Goal: Task Accomplishment & Management: Use online tool/utility

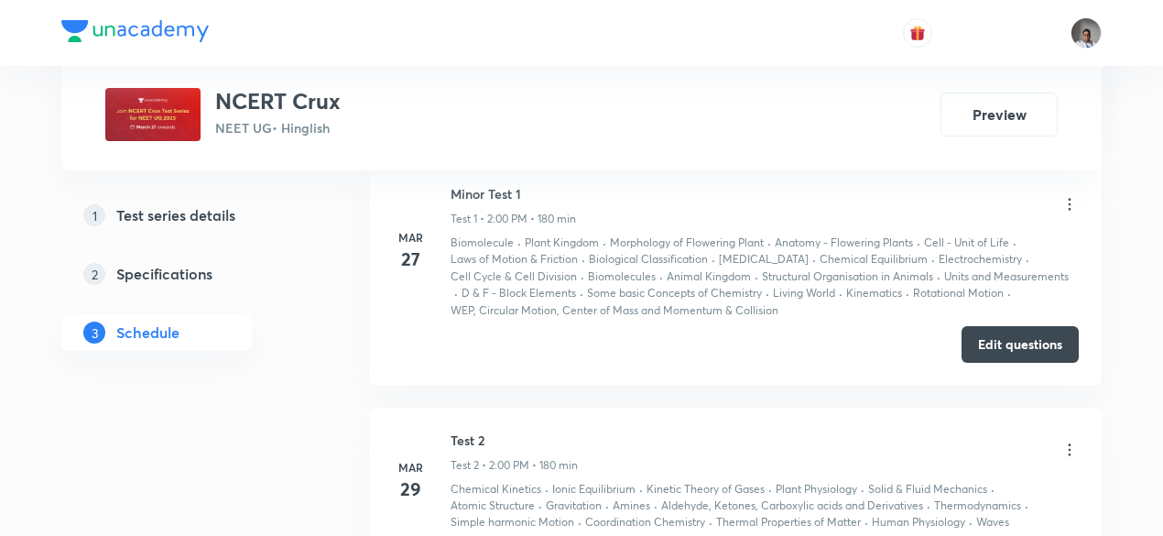
scroll to position [1037, 0]
click at [1013, 347] on button "Edit questions" at bounding box center [1020, 343] width 117 height 37
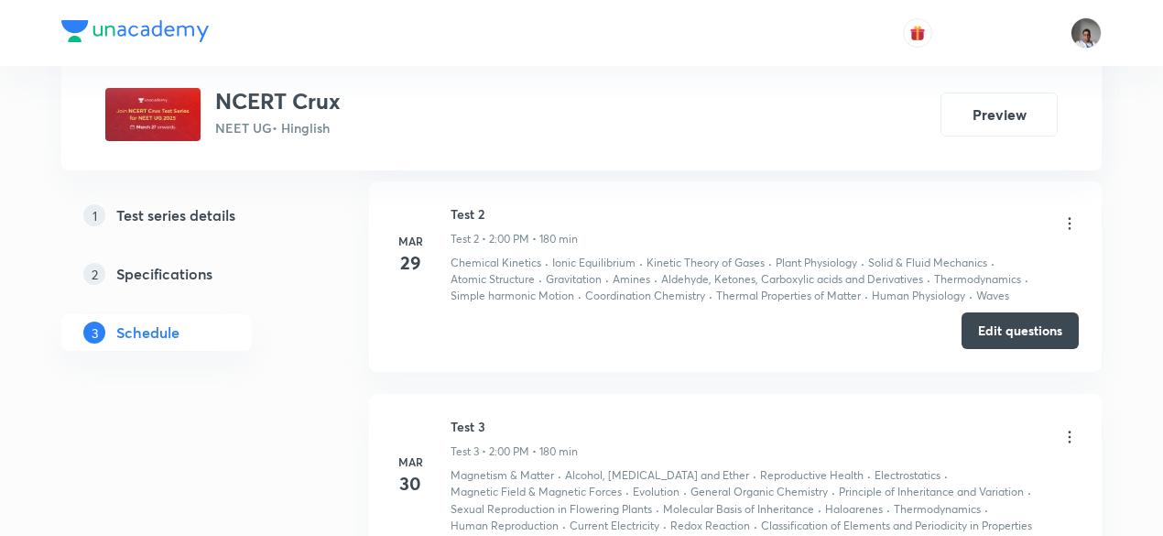
scroll to position [1265, 0]
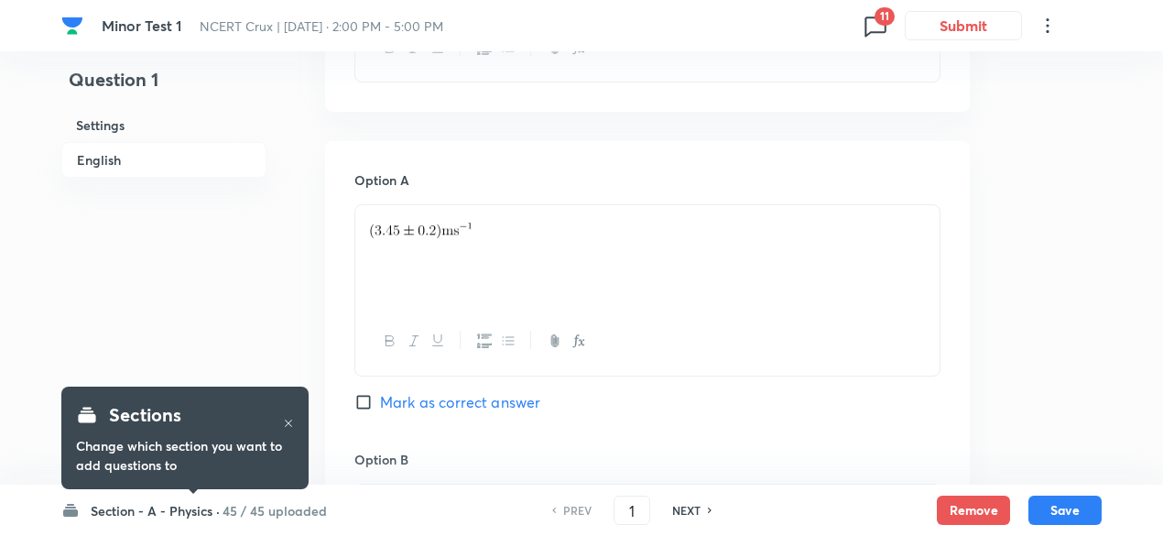
scroll to position [753, 0]
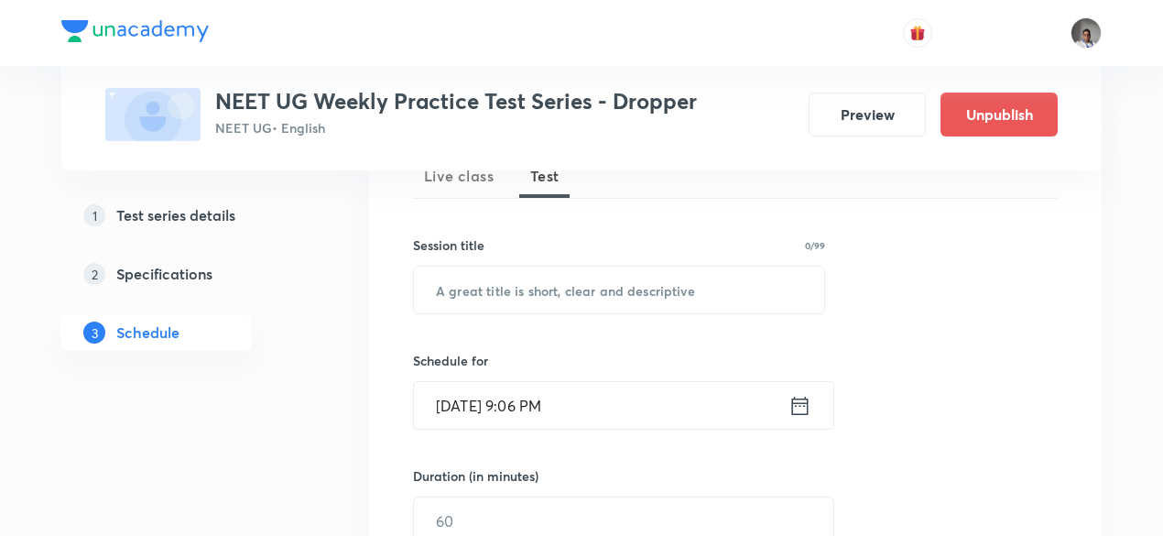
scroll to position [283, 0]
click at [626, 278] on input "text" at bounding box center [619, 290] width 410 height 47
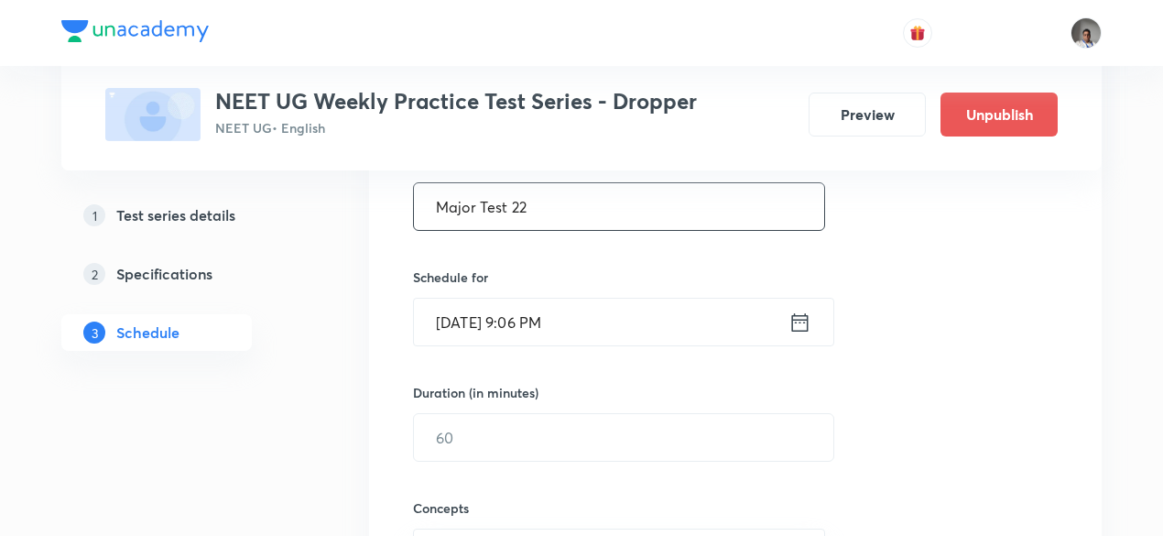
scroll to position [386, 0]
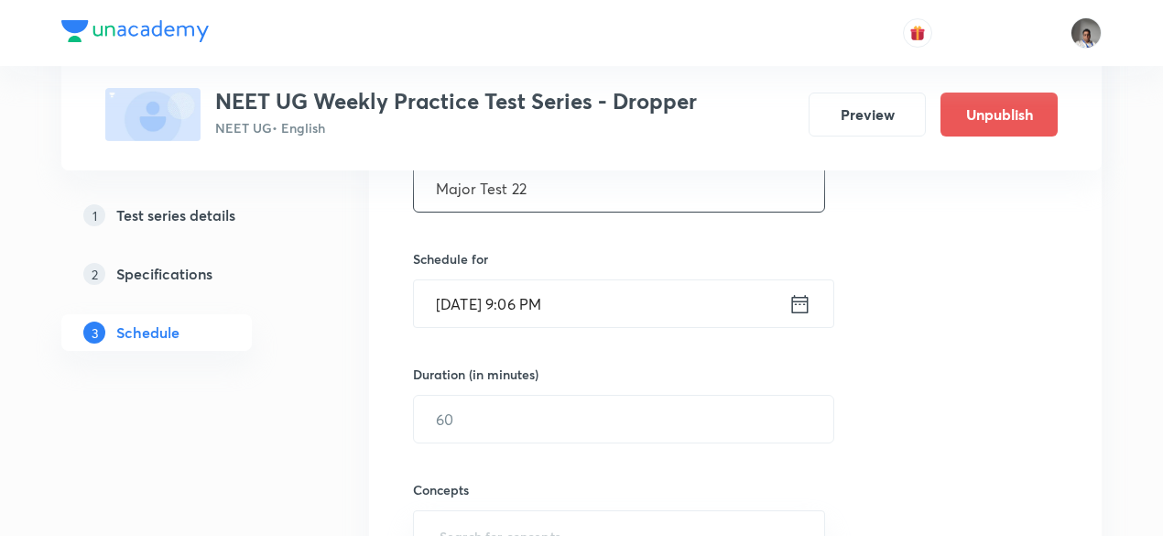
type input "Major Test 22"
click at [812, 309] on div "Oct 6, 2025, 9:06 PM ​" at bounding box center [623, 303] width 421 height 49
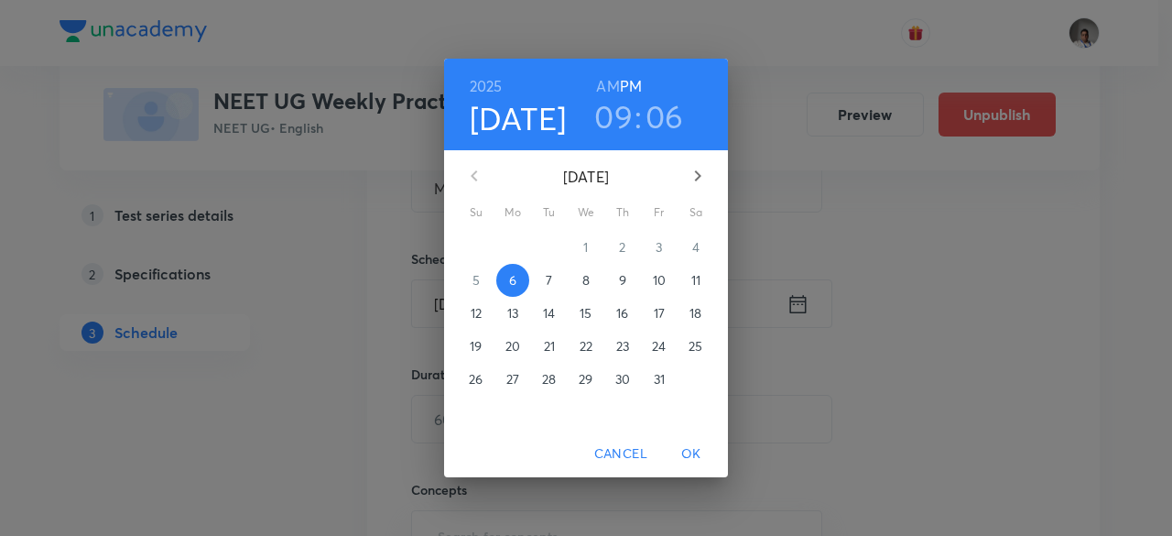
click at [474, 380] on p "26" at bounding box center [476, 379] width 14 height 18
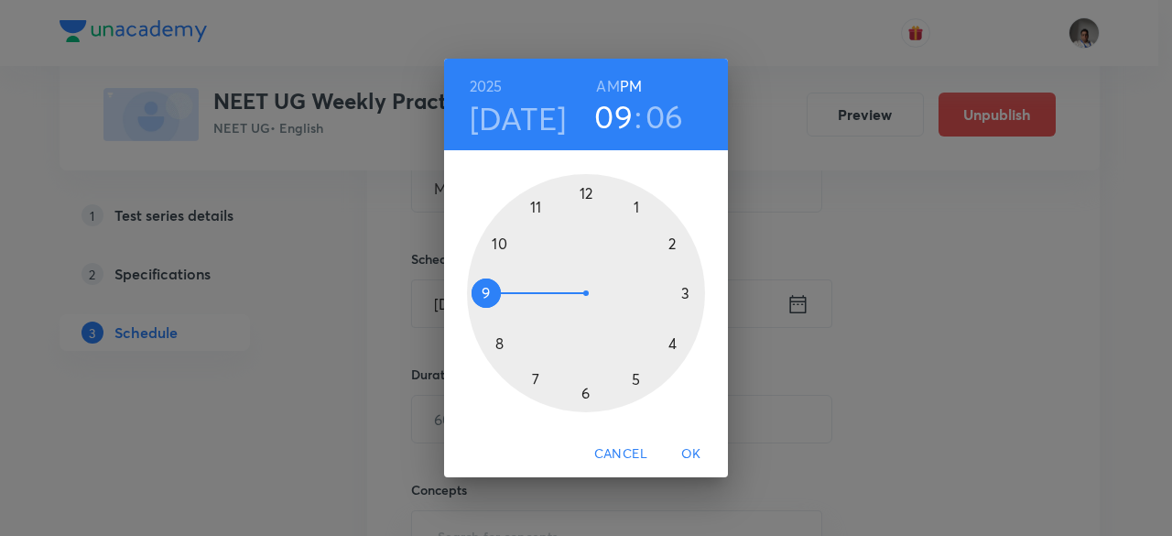
click at [673, 247] on div at bounding box center [586, 293] width 238 height 238
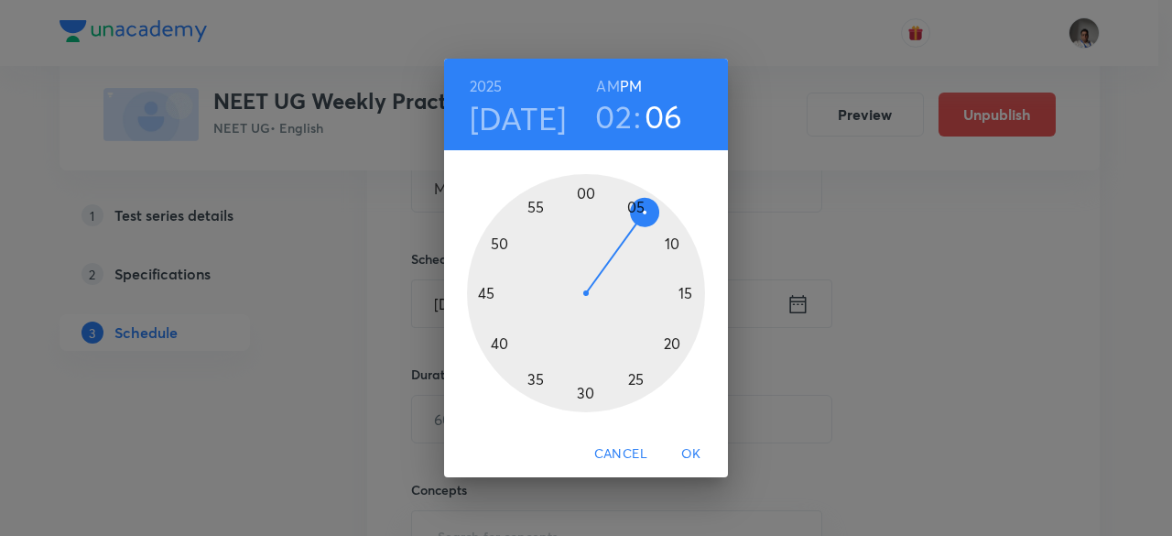
click at [597, 197] on div at bounding box center [586, 293] width 238 height 238
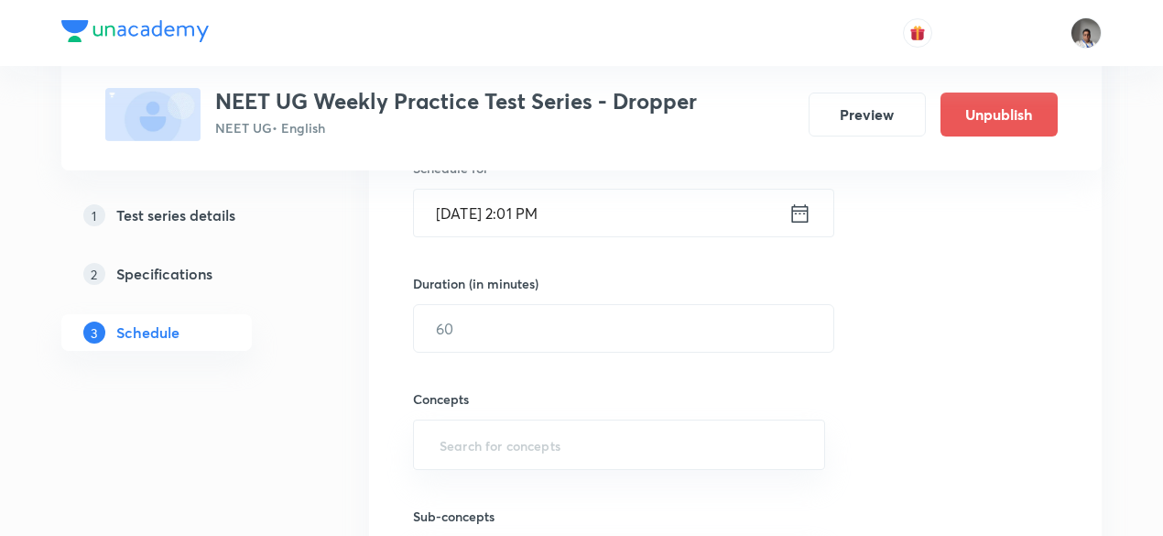
scroll to position [477, 0]
click at [598, 304] on input "text" at bounding box center [623, 327] width 419 height 47
type input "180"
type input "w"
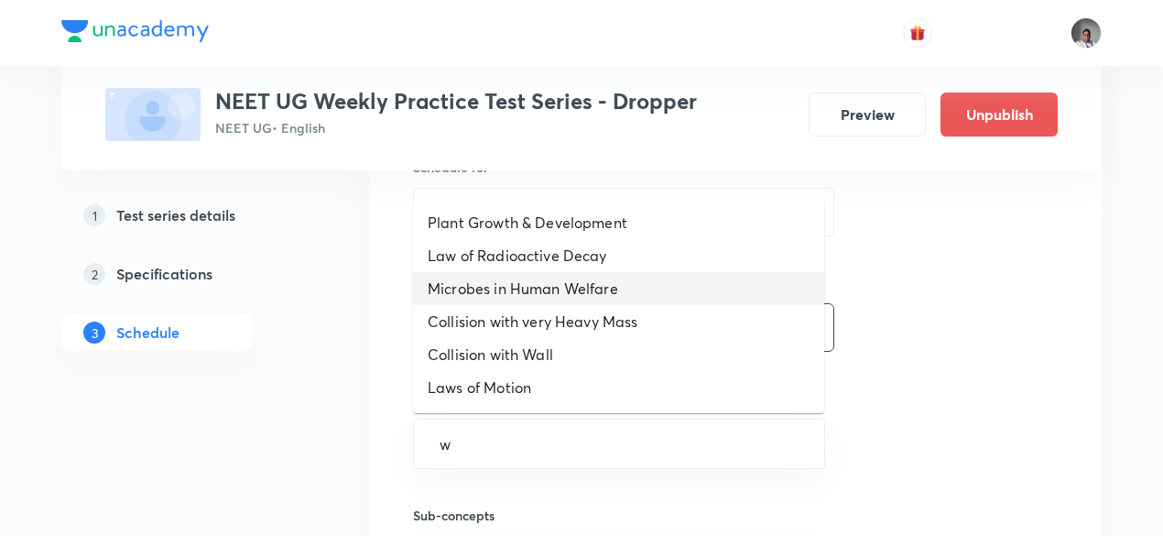
click at [598, 302] on li "Microbes in Human Welfare" at bounding box center [618, 288] width 411 height 33
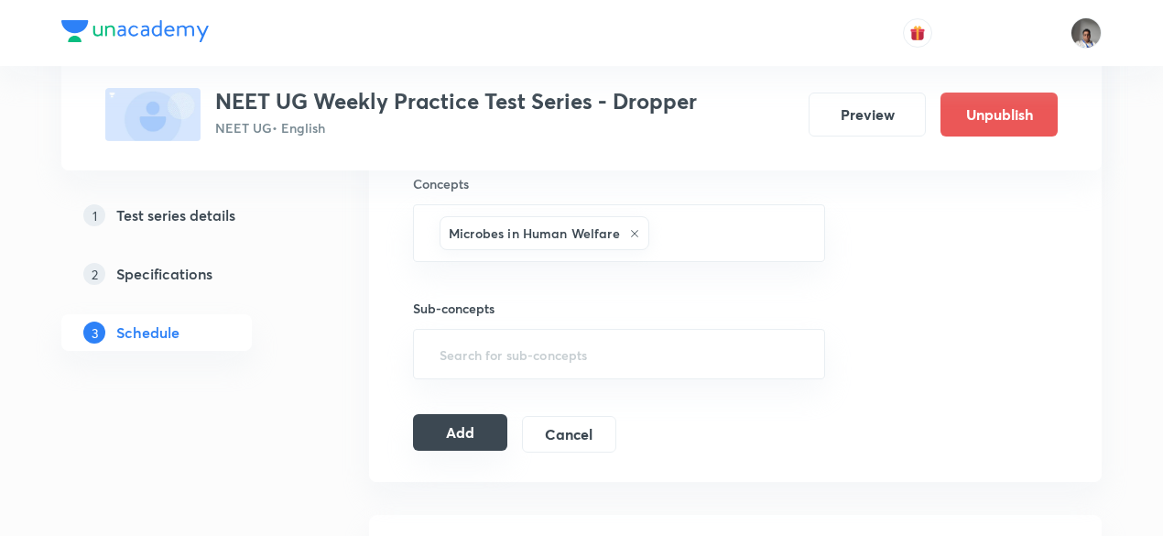
scroll to position [693, 0]
click at [440, 423] on button "Add" at bounding box center [460, 430] width 94 height 37
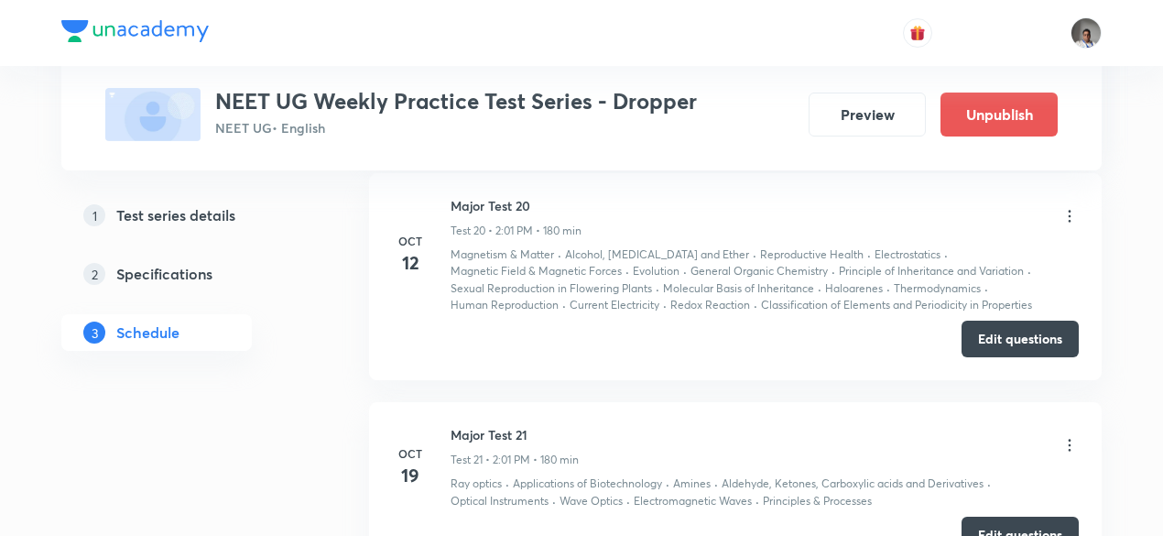
scroll to position [4272, 0]
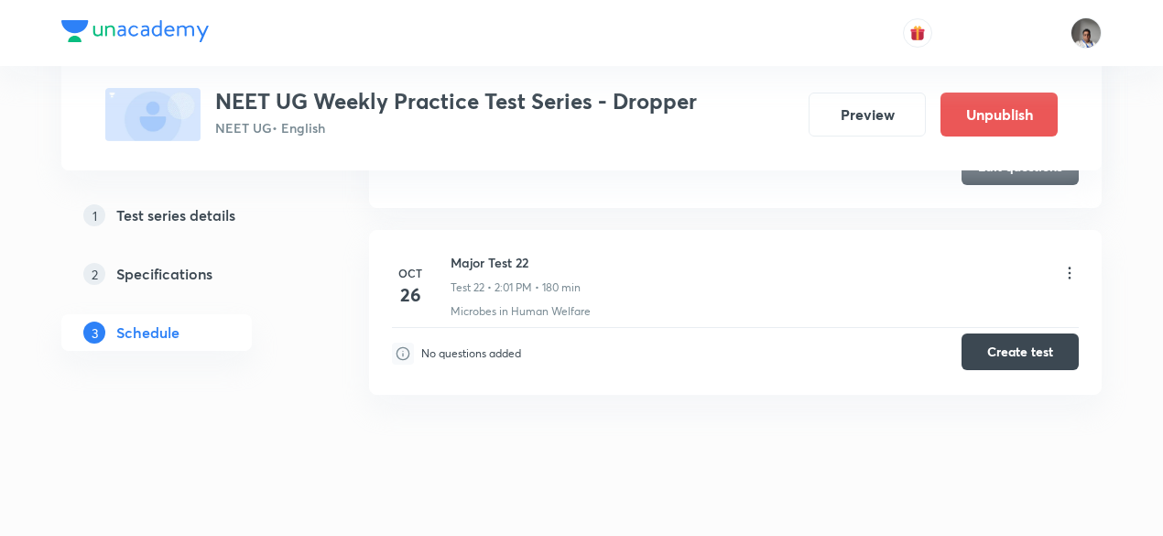
click at [995, 339] on button "Create test" at bounding box center [1020, 351] width 117 height 37
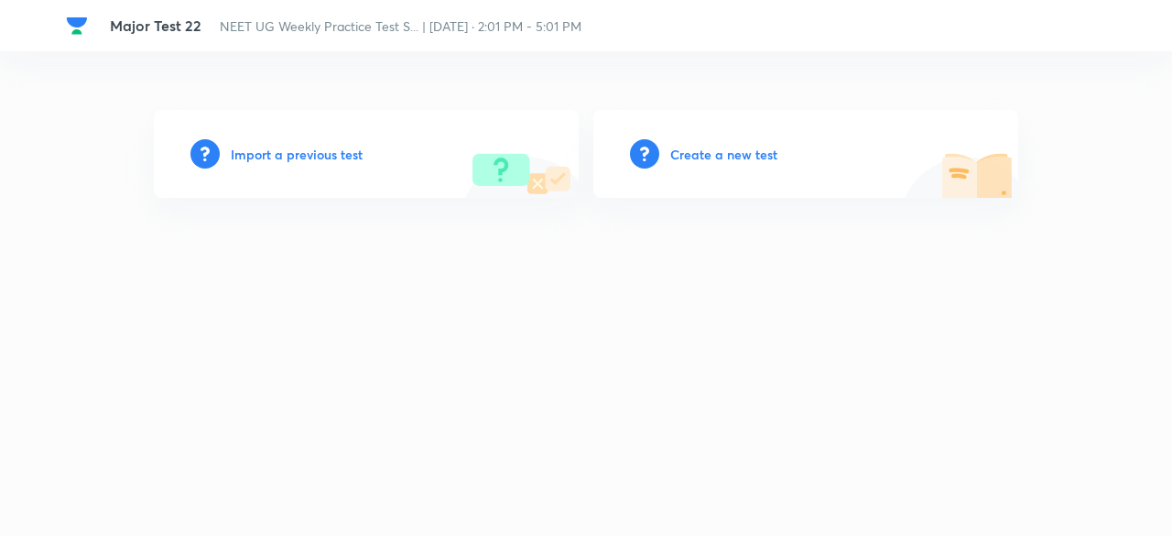
click at [331, 152] on h6 "Import a previous test" at bounding box center [297, 154] width 132 height 19
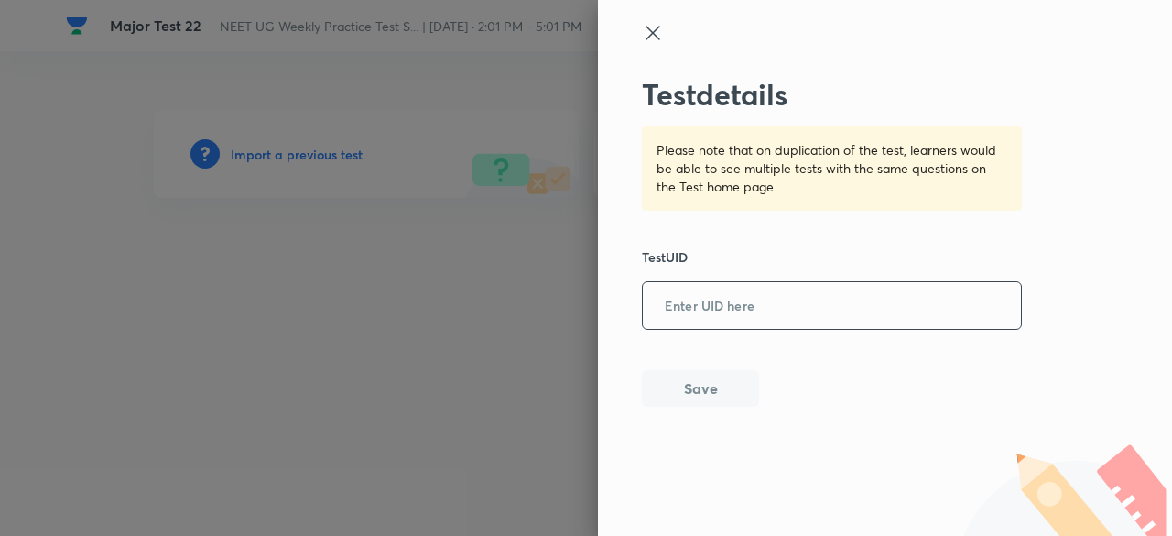
click at [778, 316] on input "text" at bounding box center [832, 306] width 378 height 45
paste input "92HD28NUOJ"
click at [778, 316] on input "92HD28NUOJ" at bounding box center [832, 306] width 378 height 45
type input "92HD28NUOJ"
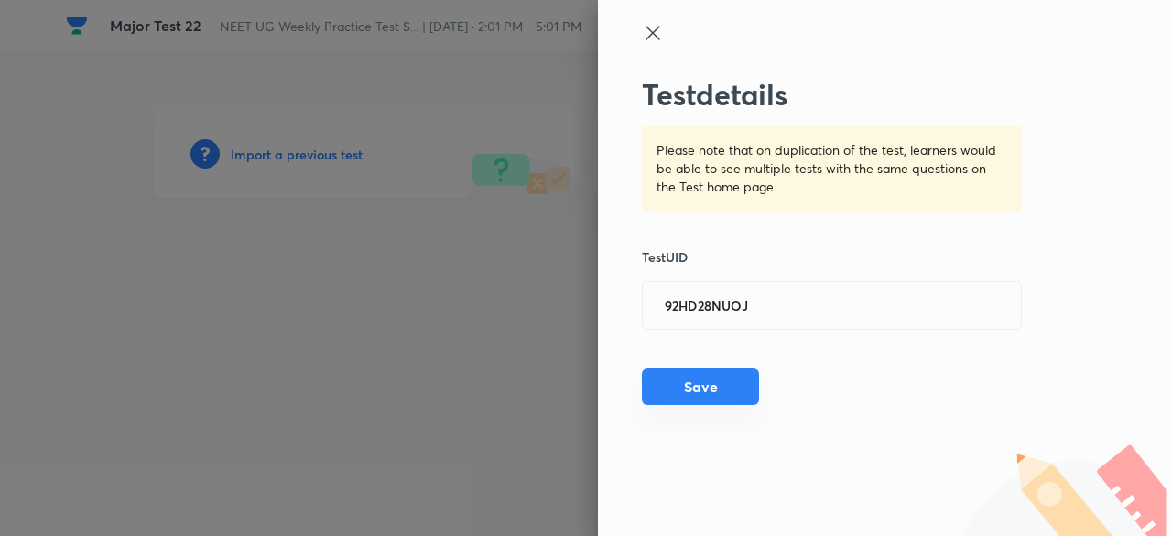
click at [711, 393] on button "Save" at bounding box center [700, 386] width 117 height 37
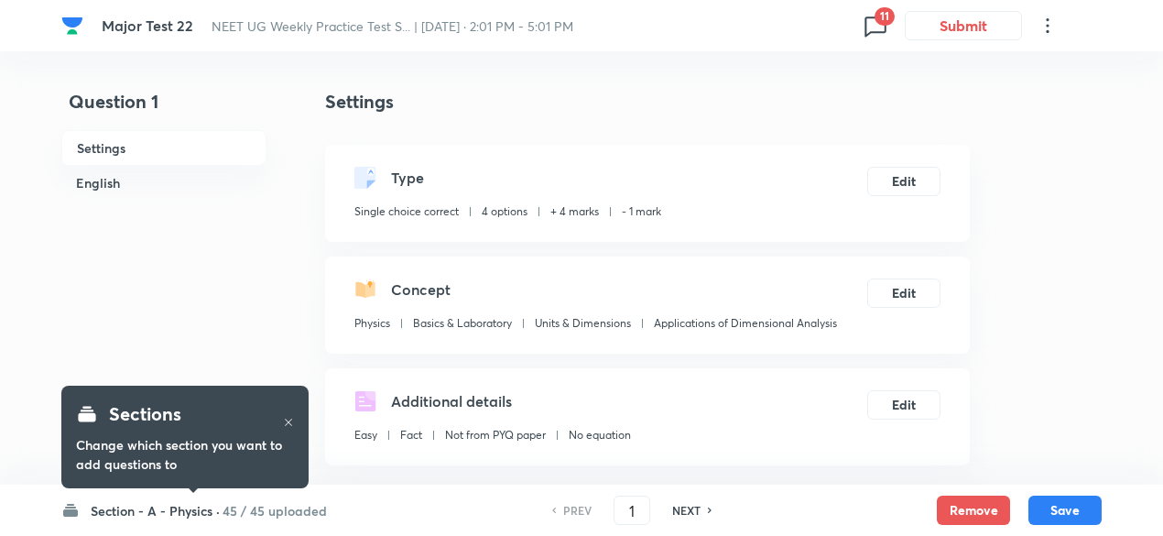
click at [868, 27] on icon at bounding box center [875, 25] width 29 height 29
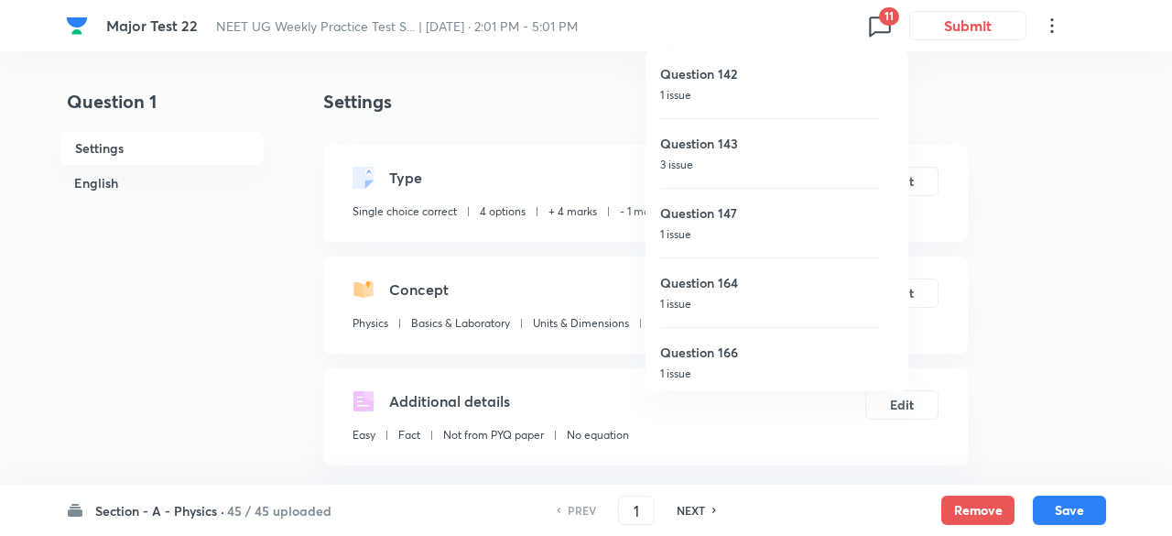
click at [539, 142] on div at bounding box center [586, 268] width 1172 height 536
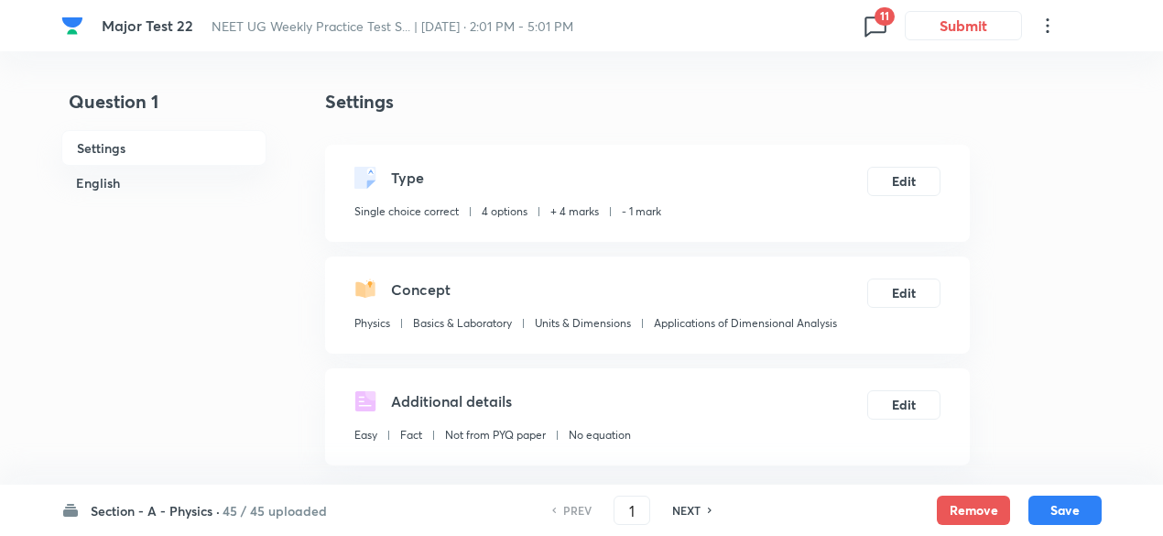
click at [295, 508] on h6 "45 / 45 uploaded" at bounding box center [275, 510] width 104 height 19
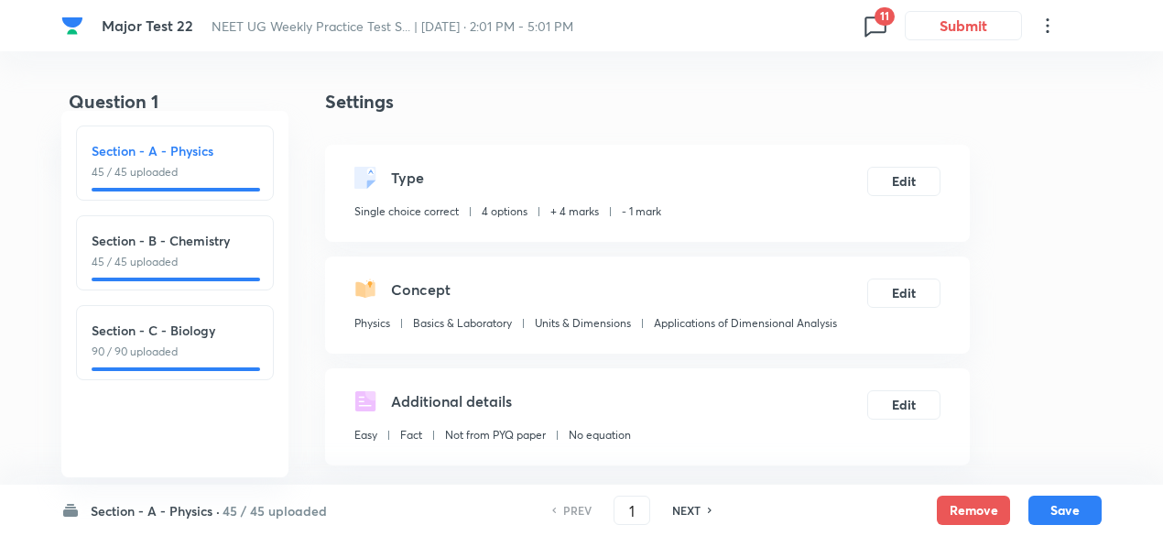
click at [234, 267] on p "45 / 45 uploaded" at bounding box center [175, 262] width 167 height 16
type input "46"
checkbox input "false"
checkbox input "true"
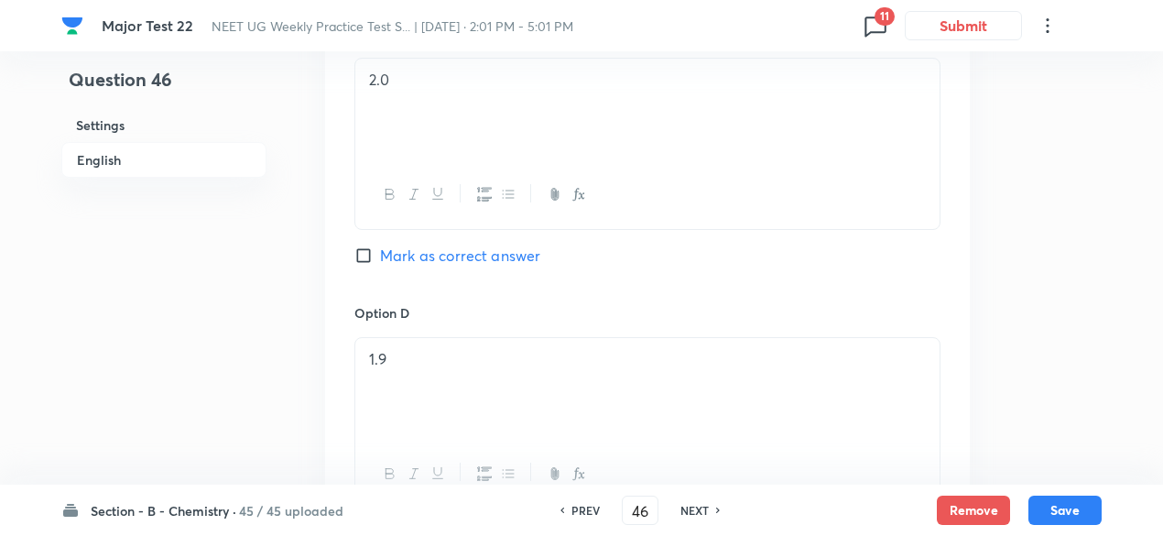
scroll to position [2278, 0]
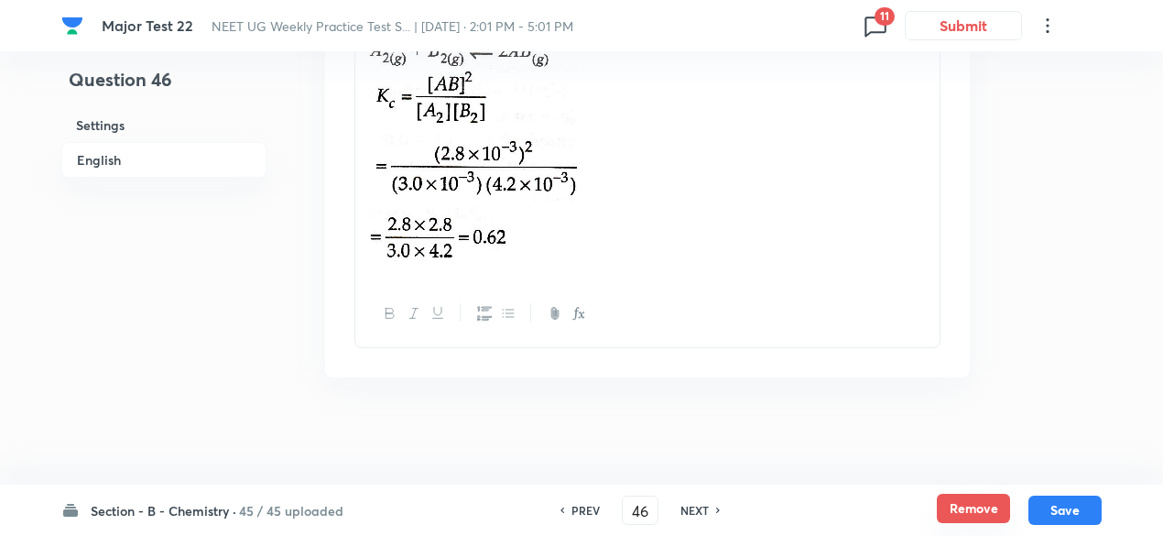
click at [973, 508] on button "Remove" at bounding box center [973, 508] width 73 height 29
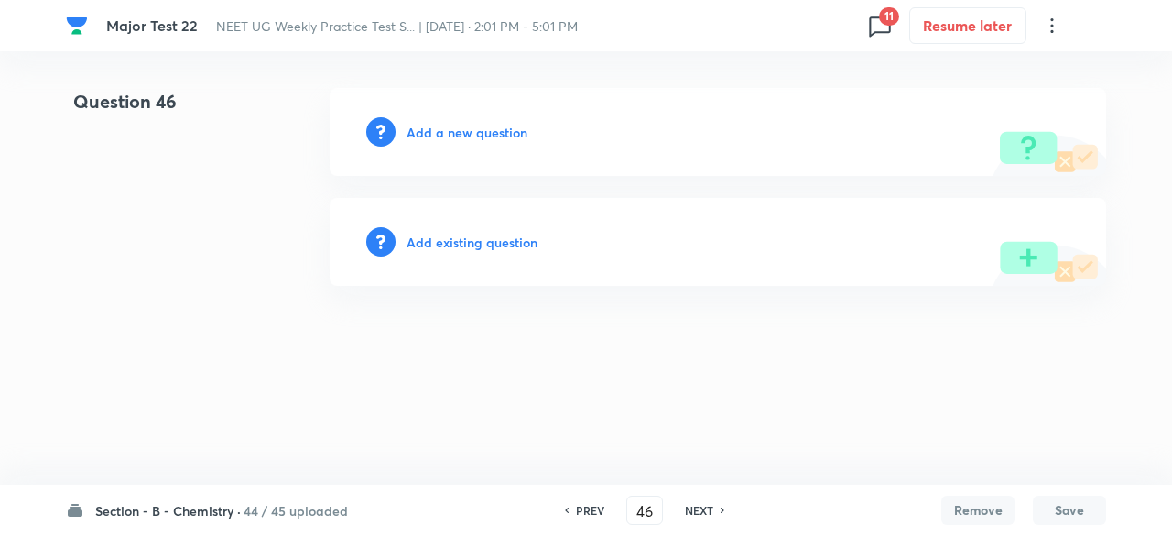
click at [692, 510] on h6 "NEXT" at bounding box center [699, 510] width 28 height 16
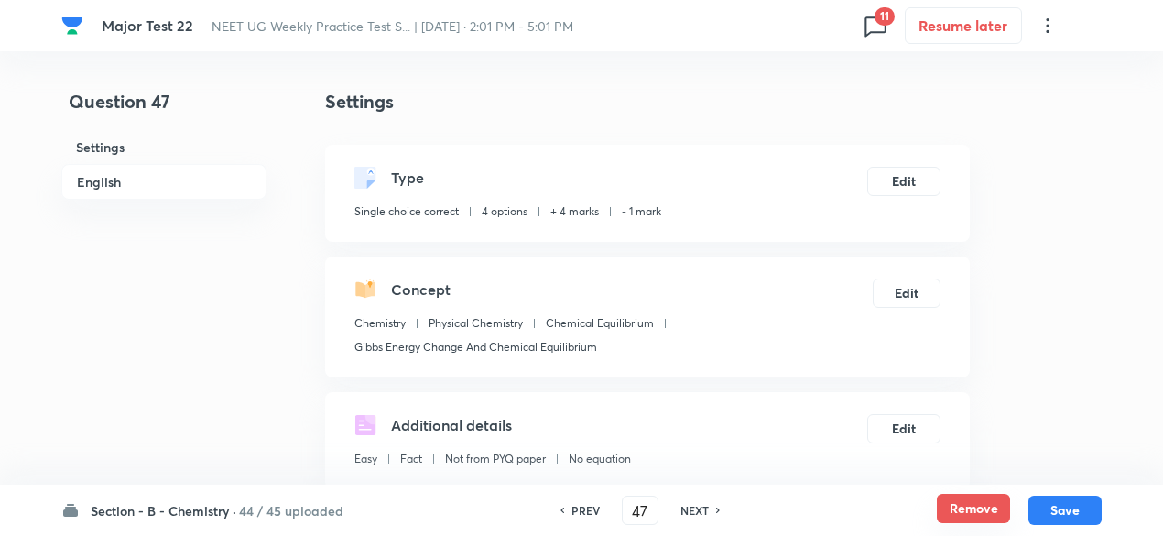
click at [988, 506] on button "Remove" at bounding box center [973, 508] width 73 height 29
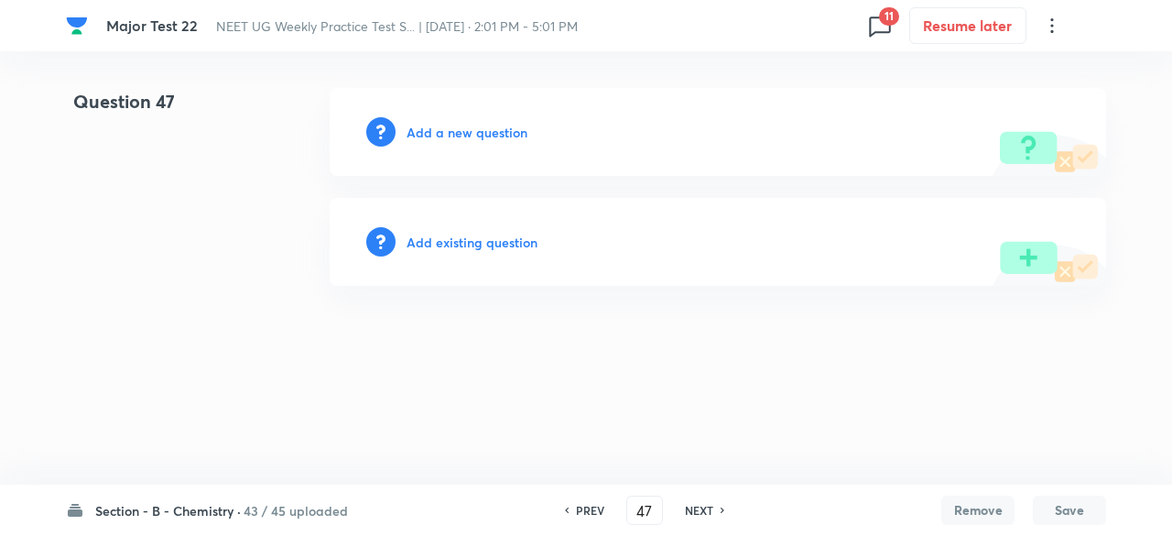
click at [703, 507] on h6 "NEXT" at bounding box center [699, 510] width 28 height 16
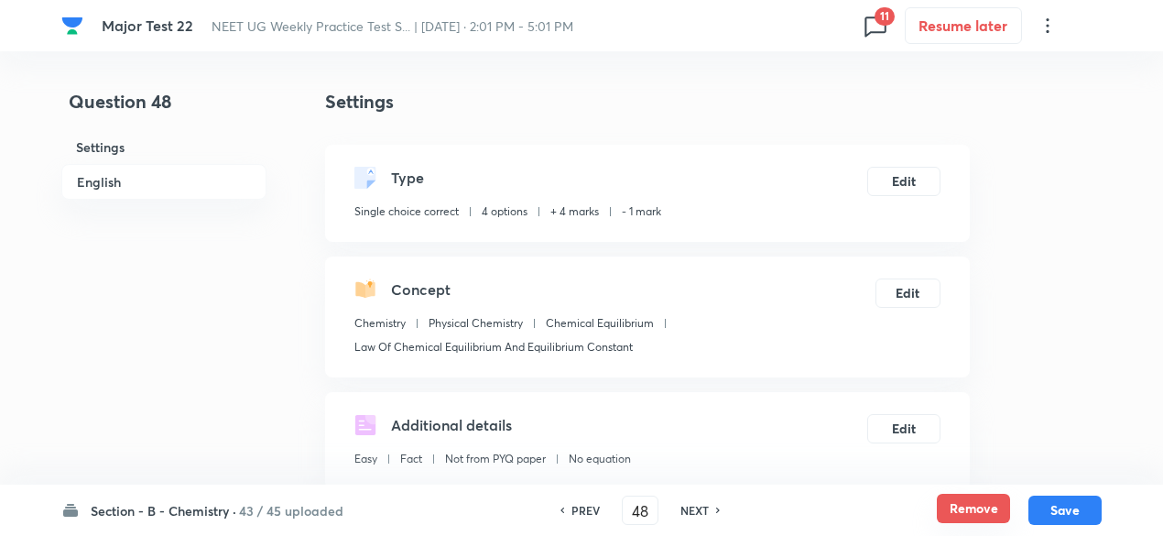
click at [945, 516] on button "Remove" at bounding box center [973, 508] width 73 height 29
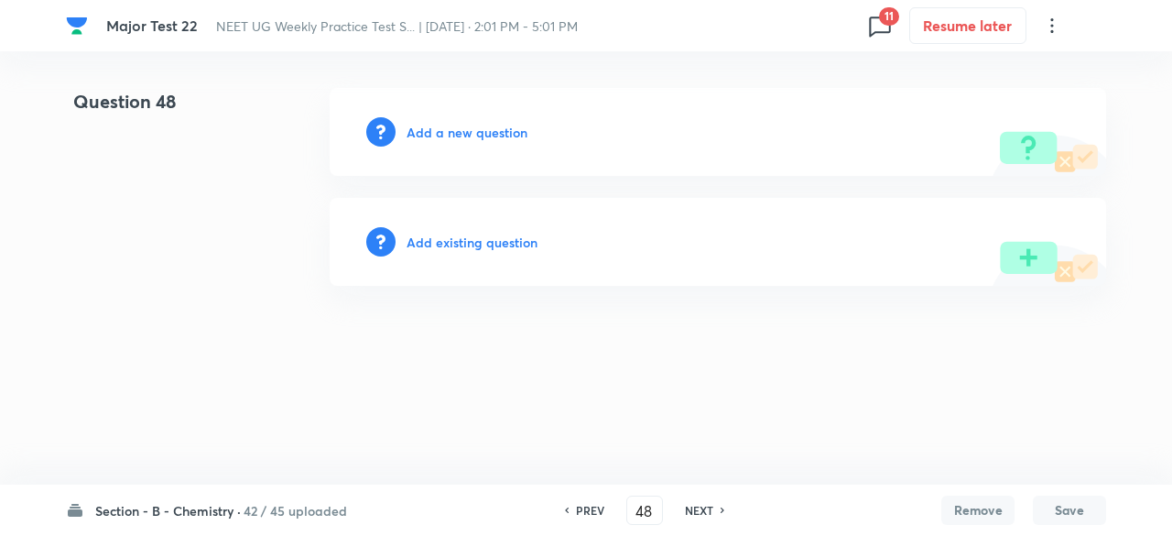
click at [702, 513] on h6 "NEXT" at bounding box center [699, 510] width 28 height 16
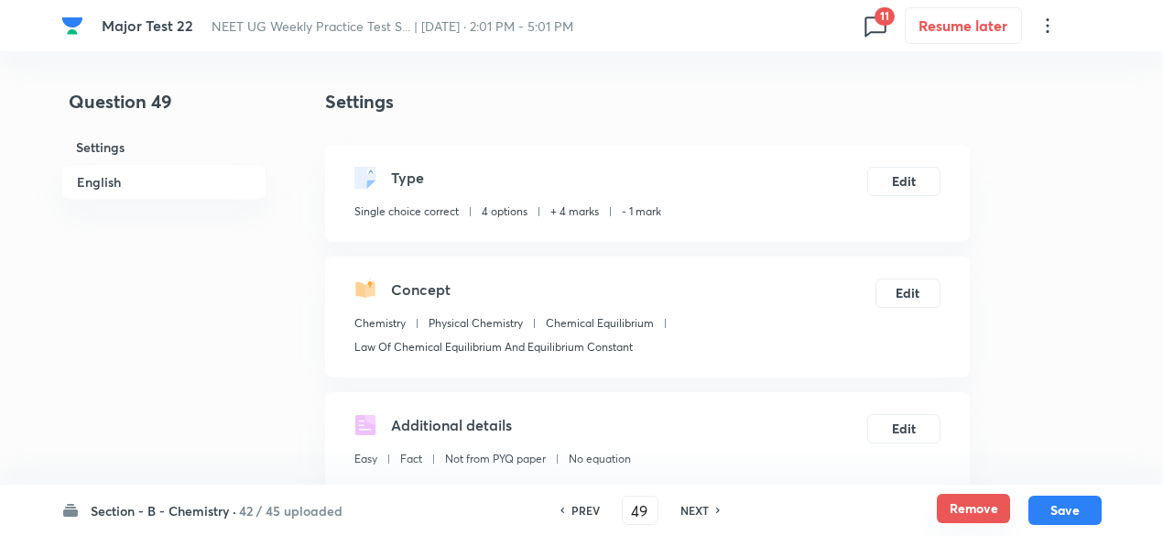
click at [987, 514] on button "Remove" at bounding box center [973, 508] width 73 height 29
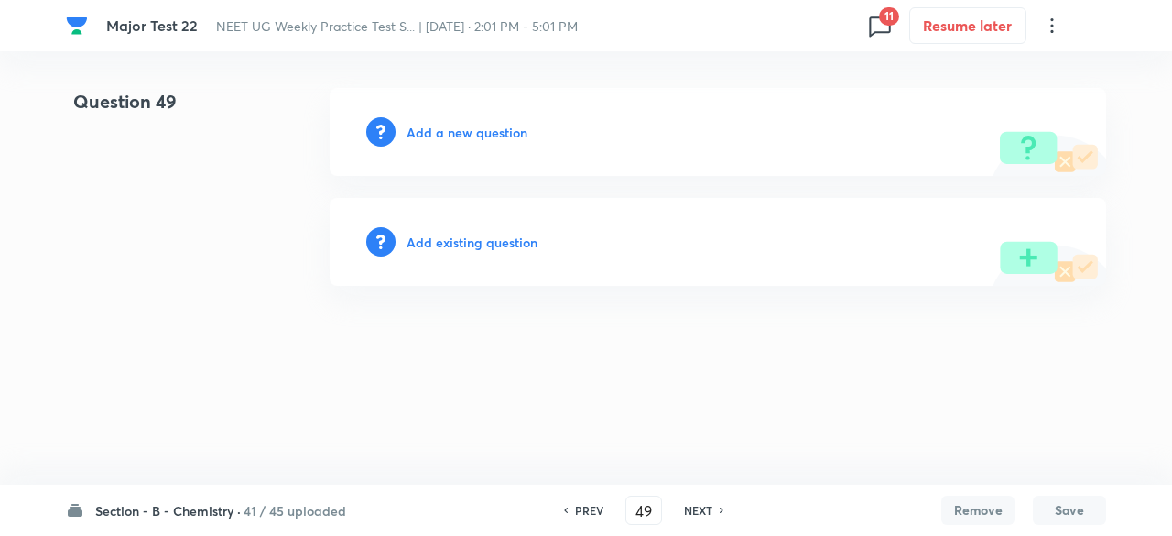
click at [704, 510] on h6 "NEXT" at bounding box center [698, 510] width 28 height 16
type input "50"
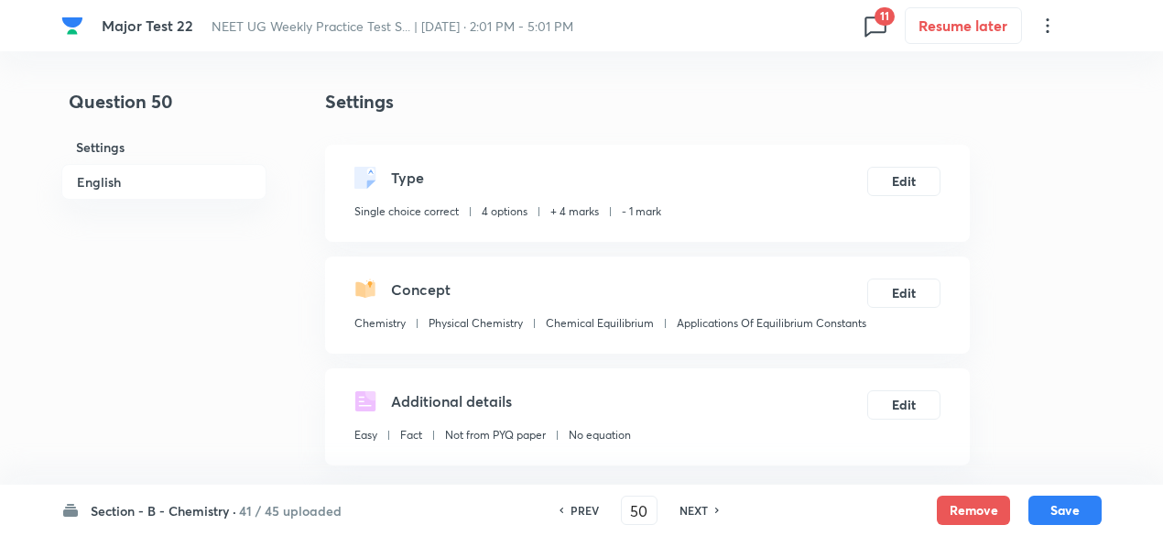
checkbox input "true"
click at [974, 513] on button "Remove" at bounding box center [973, 508] width 73 height 29
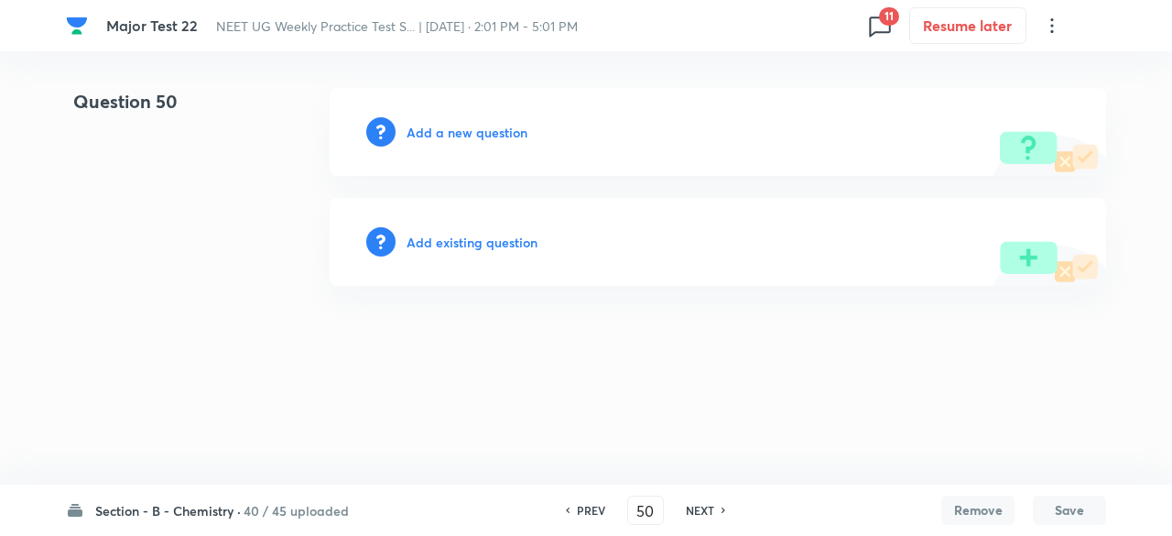
click at [699, 509] on h6 "NEXT" at bounding box center [700, 510] width 28 height 16
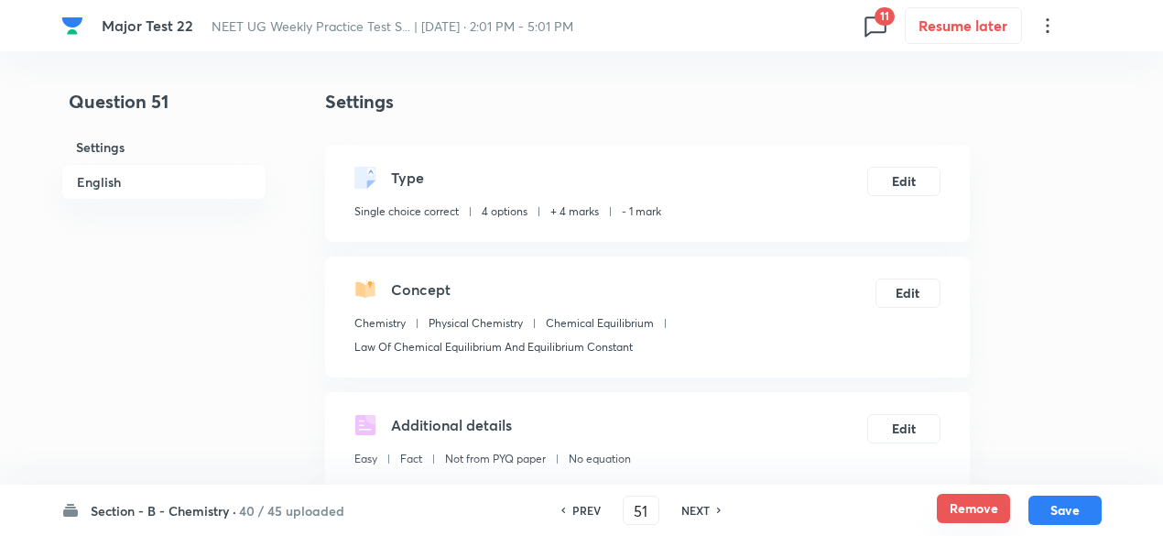
click at [986, 516] on button "Remove" at bounding box center [973, 508] width 73 height 29
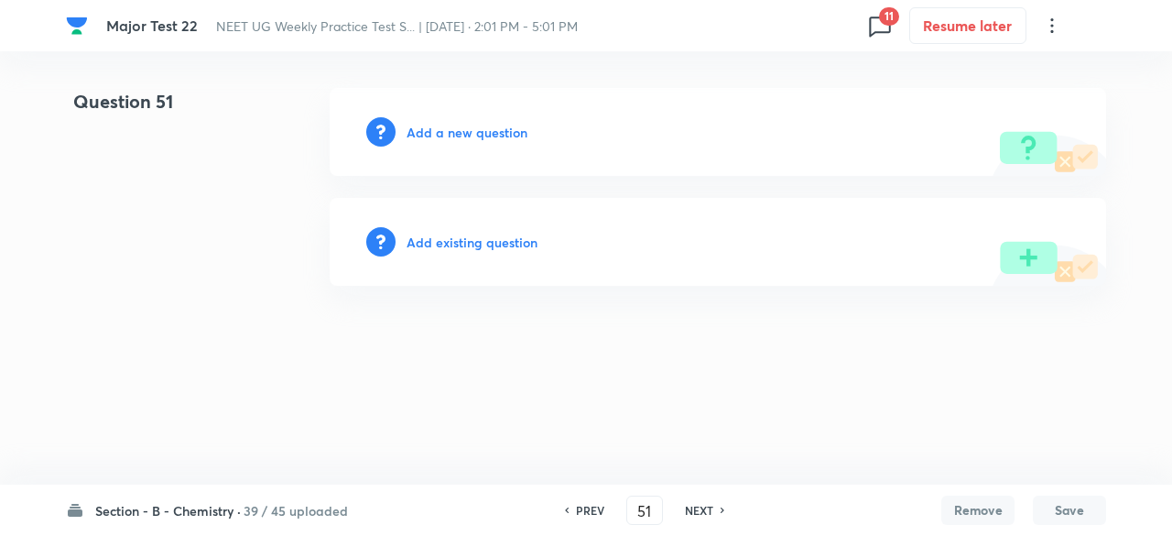
click at [702, 510] on h6 "NEXT" at bounding box center [699, 510] width 28 height 16
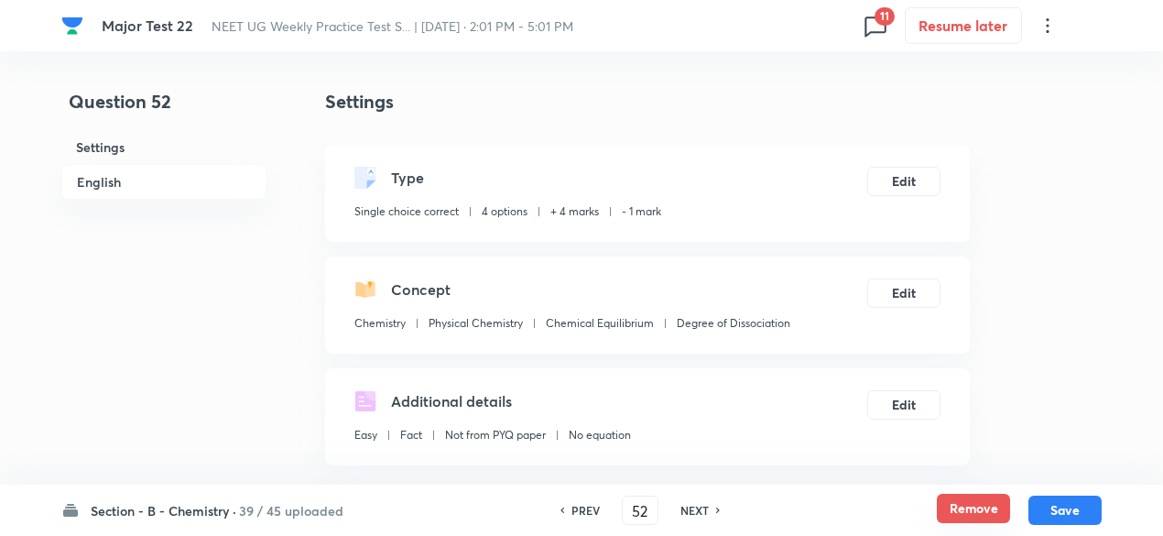
click at [980, 499] on button "Remove" at bounding box center [973, 508] width 73 height 29
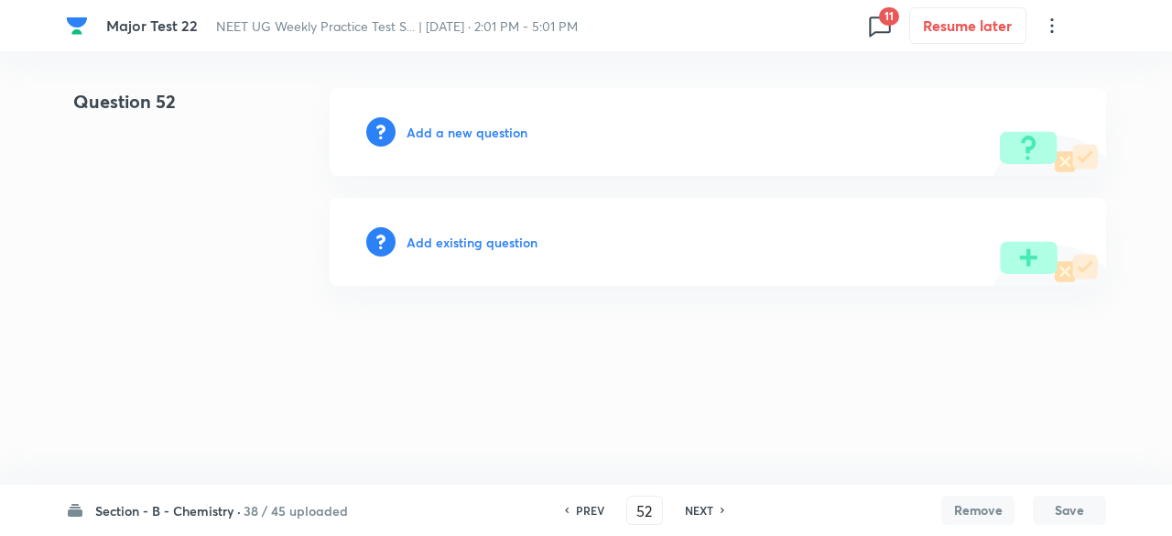
click at [707, 508] on h6 "NEXT" at bounding box center [699, 510] width 28 height 16
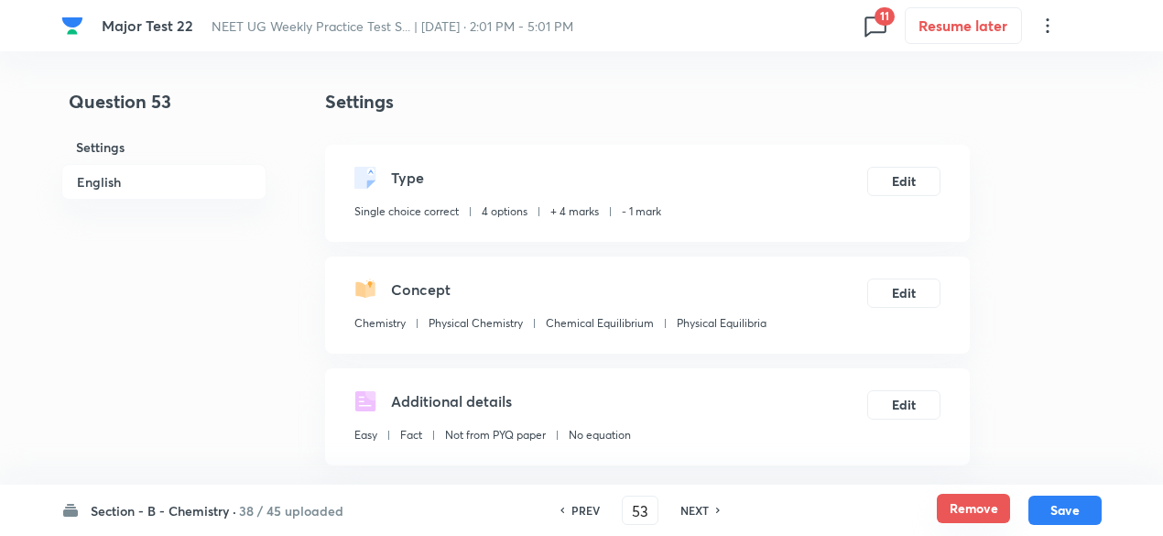
click at [978, 516] on button "Remove" at bounding box center [973, 508] width 73 height 29
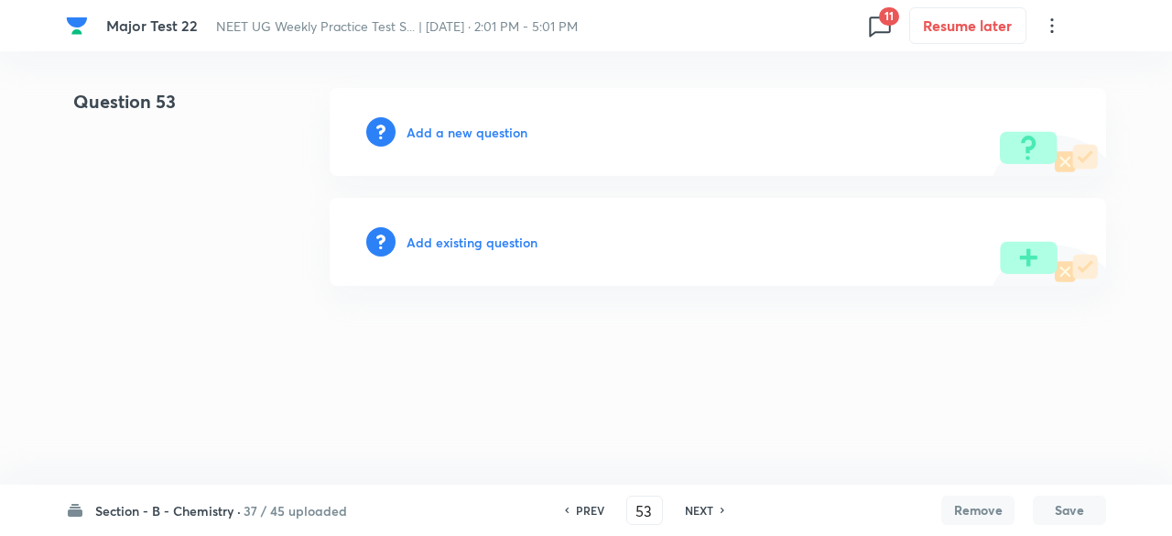
click at [705, 510] on h6 "NEXT" at bounding box center [699, 510] width 28 height 16
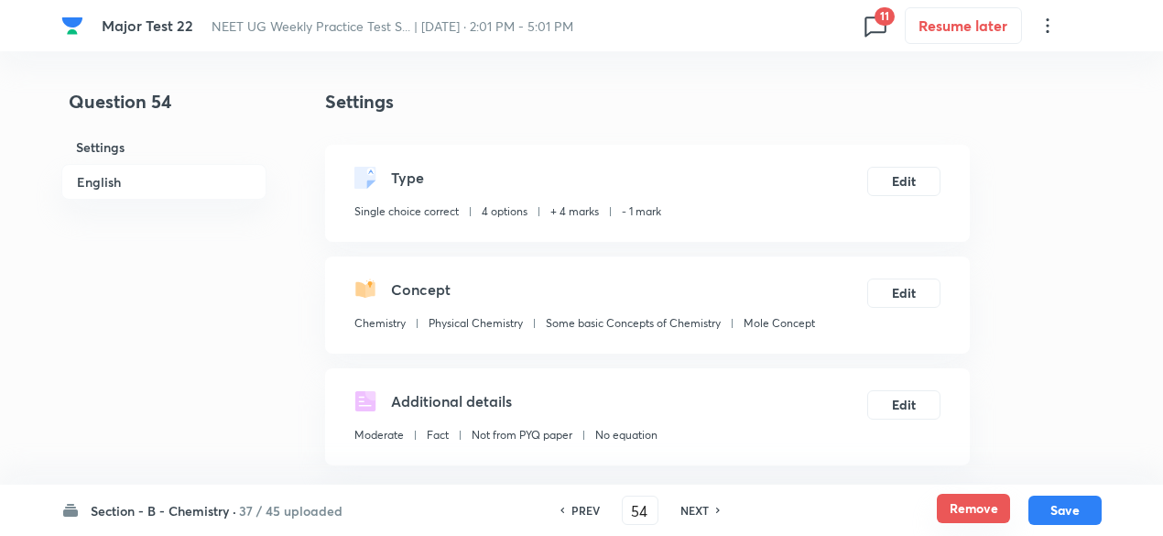
click at [997, 511] on button "Remove" at bounding box center [973, 508] width 73 height 29
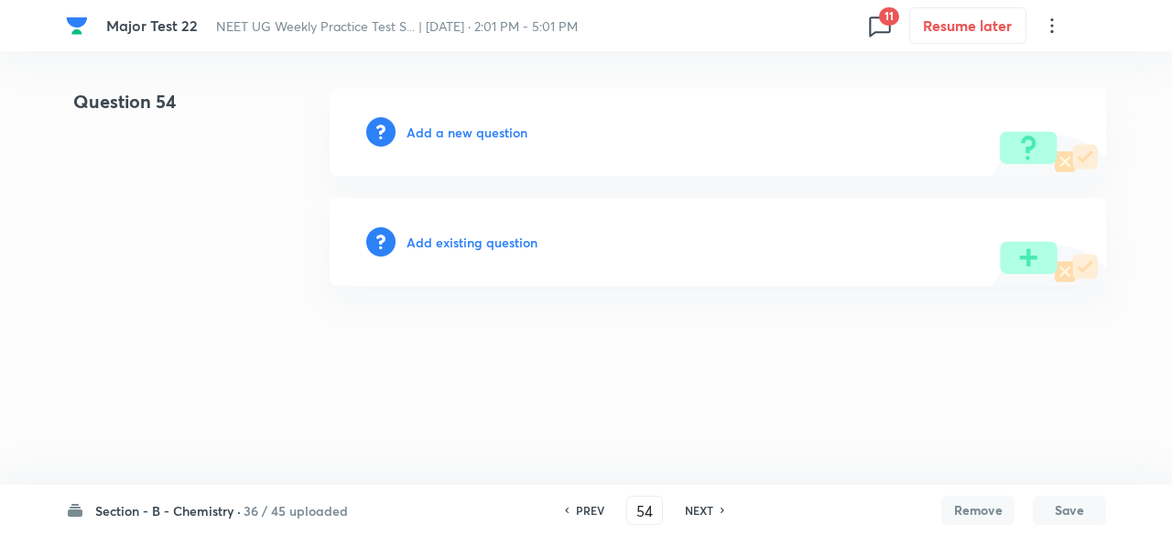
click at [707, 516] on h6 "NEXT" at bounding box center [699, 510] width 28 height 16
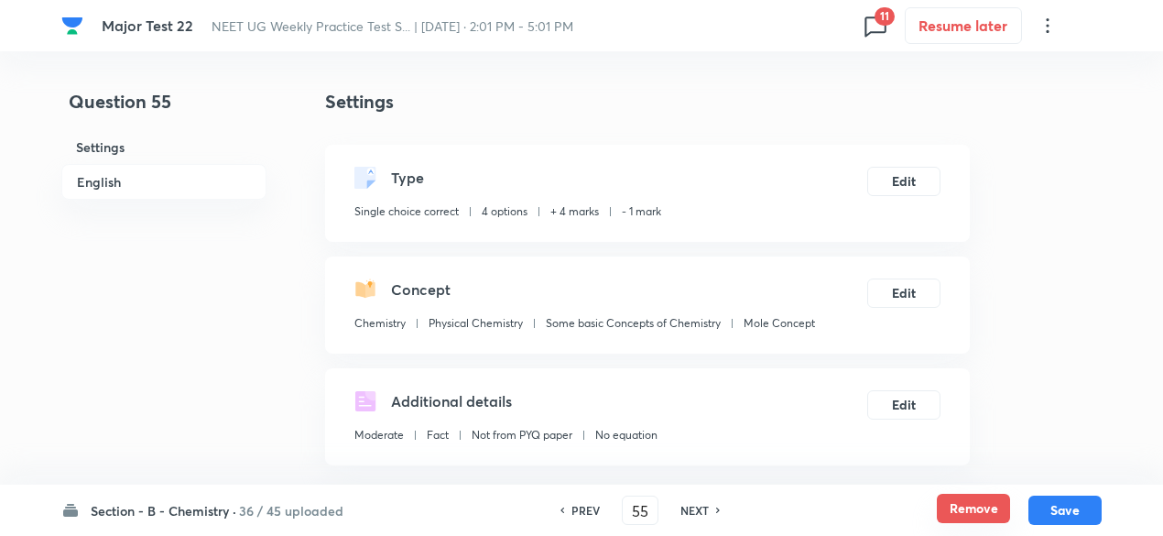
click at [977, 504] on button "Remove" at bounding box center [973, 508] width 73 height 29
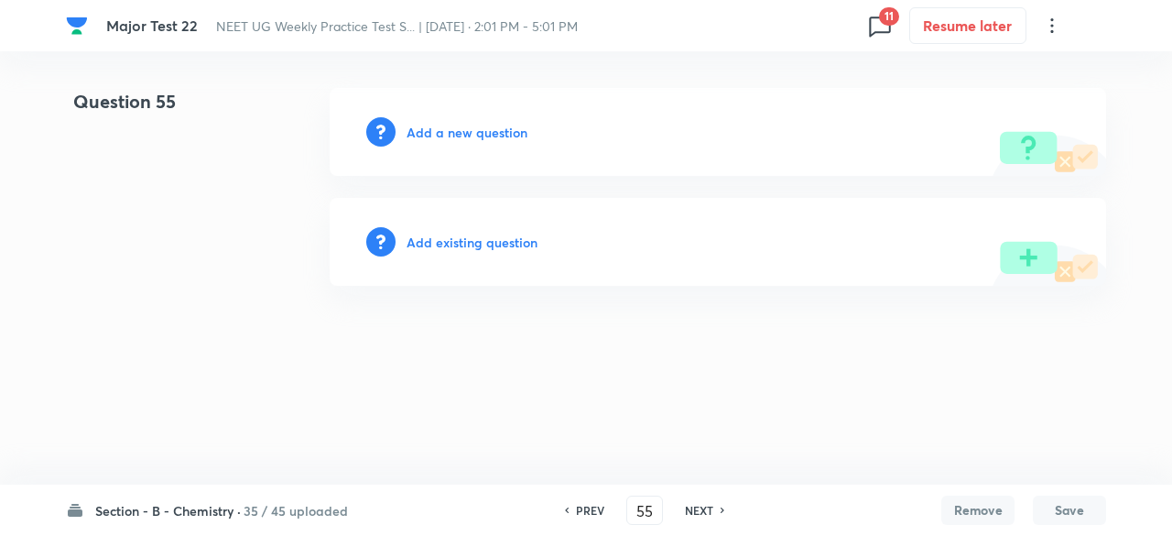
click at [700, 506] on h6 "NEXT" at bounding box center [699, 510] width 28 height 16
type input "56"
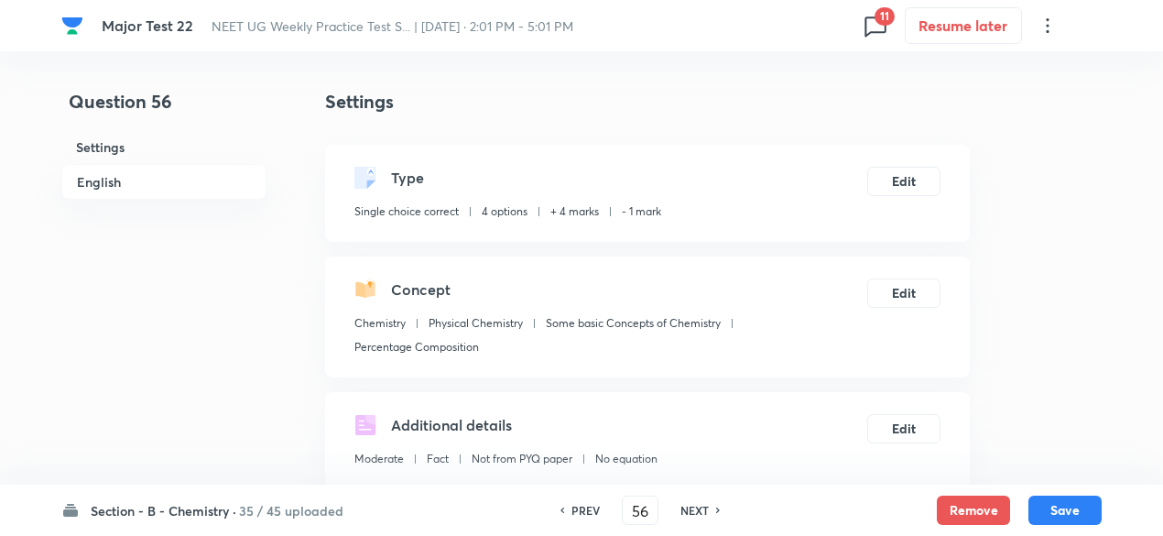
checkbox input "true"
click at [954, 512] on button "Remove" at bounding box center [973, 508] width 73 height 29
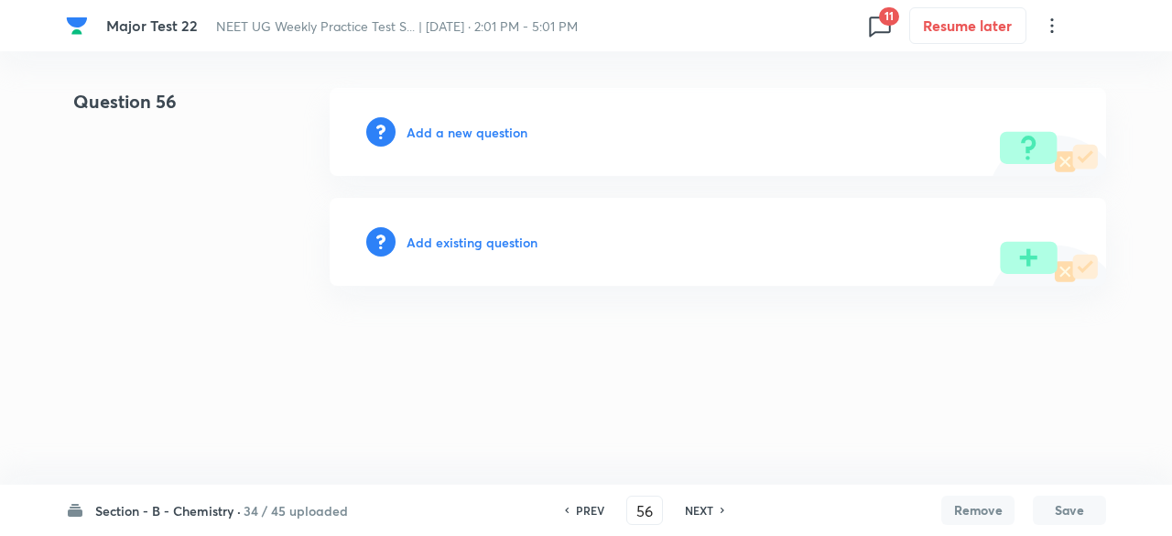
click at [685, 512] on h6 "NEXT" at bounding box center [699, 510] width 28 height 16
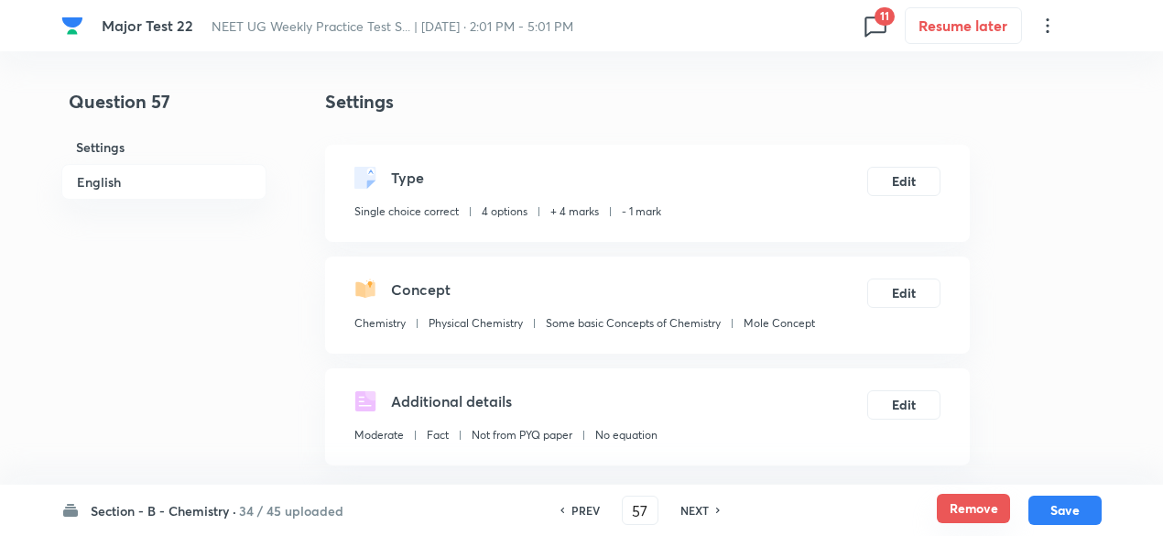
click at [954, 499] on button "Remove" at bounding box center [973, 508] width 73 height 29
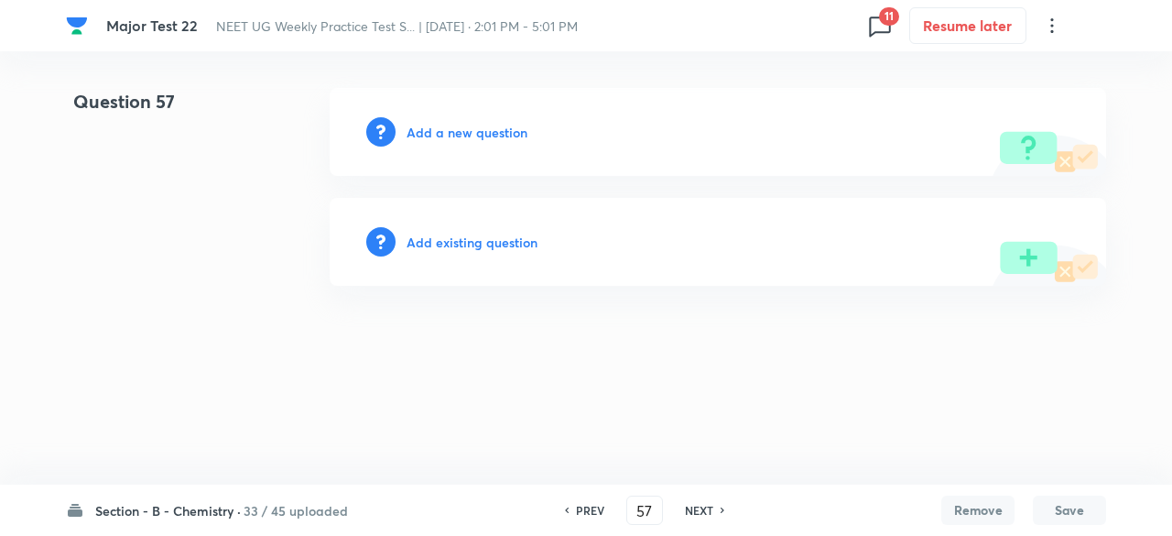
click at [686, 512] on h6 "NEXT" at bounding box center [699, 510] width 28 height 16
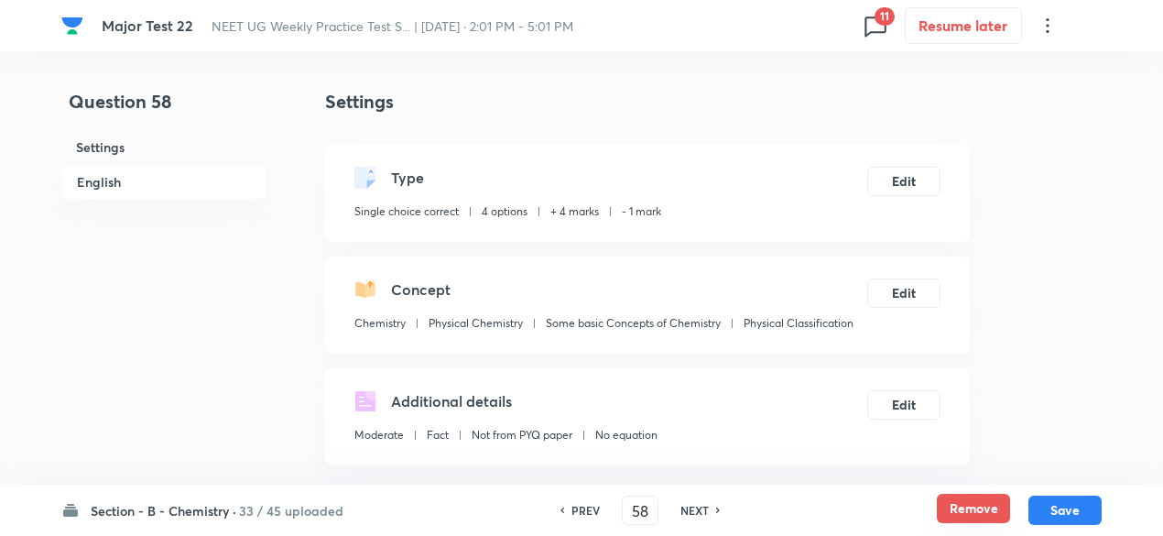
click at [1001, 513] on button "Remove" at bounding box center [973, 508] width 73 height 29
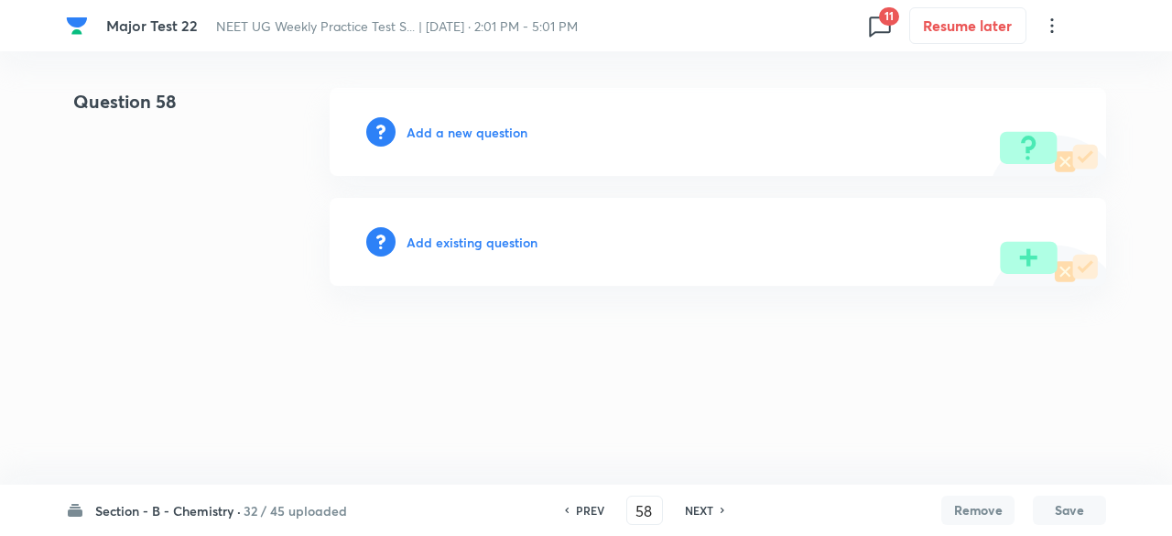
click at [709, 512] on h6 "NEXT" at bounding box center [699, 510] width 28 height 16
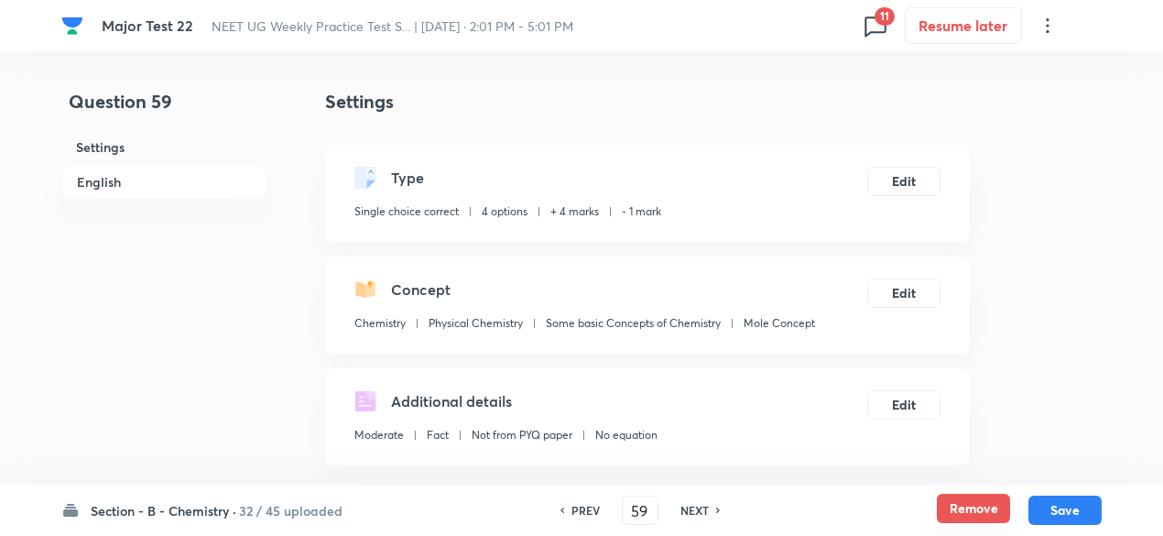
click at [956, 510] on button "Remove" at bounding box center [973, 508] width 73 height 29
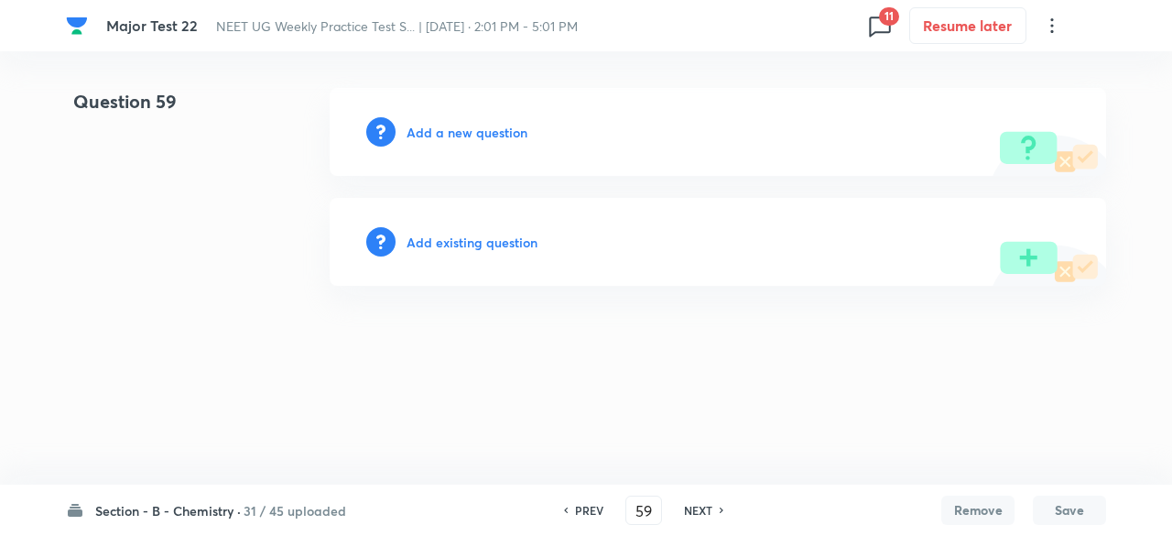
click at [706, 509] on h6 "NEXT" at bounding box center [698, 510] width 28 height 16
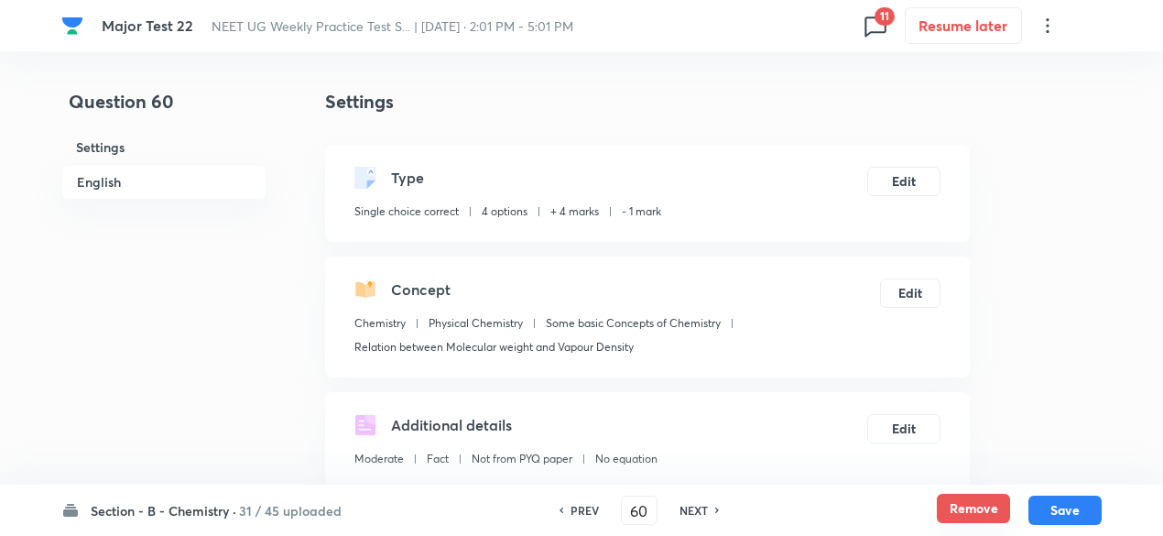
click at [991, 506] on button "Remove" at bounding box center [973, 508] width 73 height 29
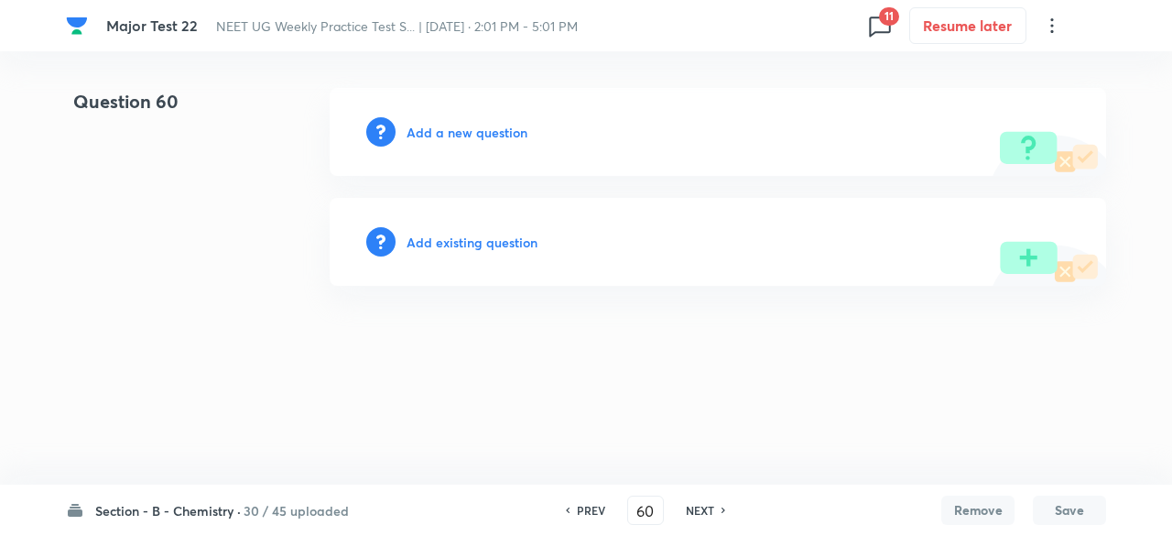
click at [711, 514] on h6 "NEXT" at bounding box center [700, 510] width 28 height 16
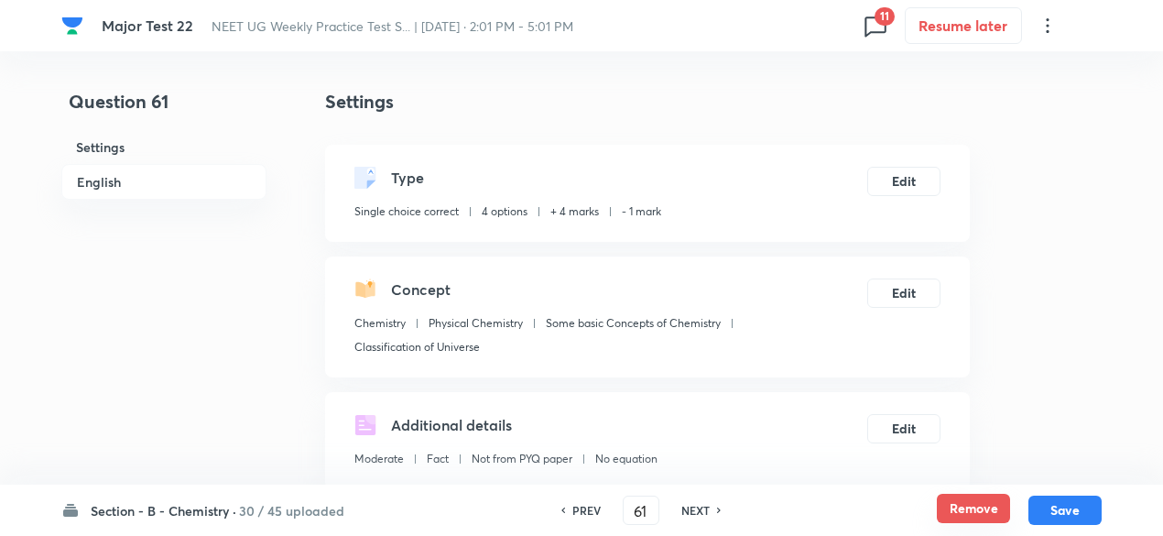
click at [955, 520] on button "Remove" at bounding box center [973, 508] width 73 height 29
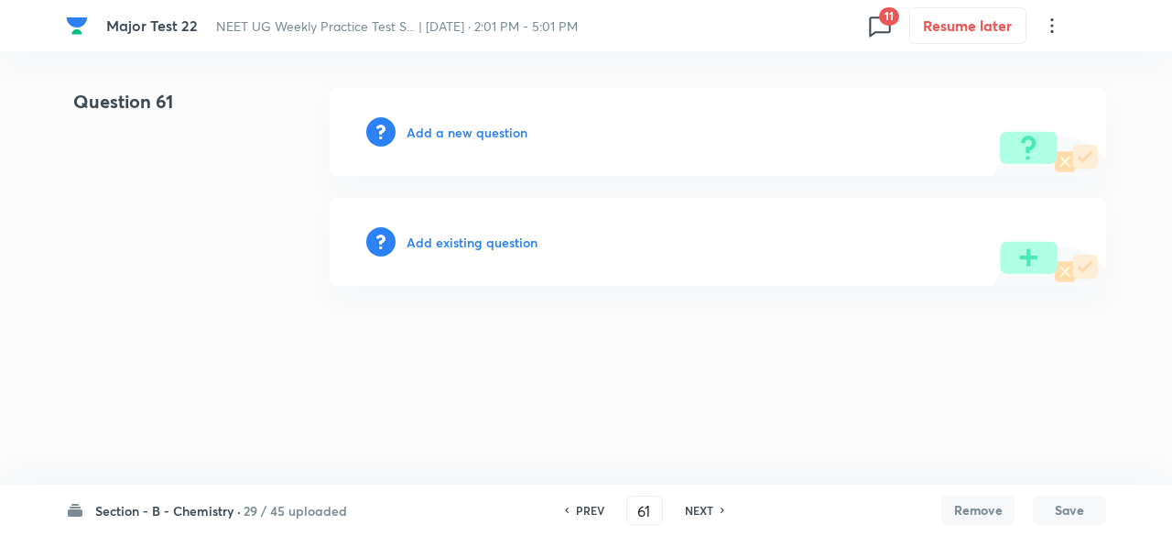
click at [703, 510] on h6 "NEXT" at bounding box center [699, 510] width 28 height 16
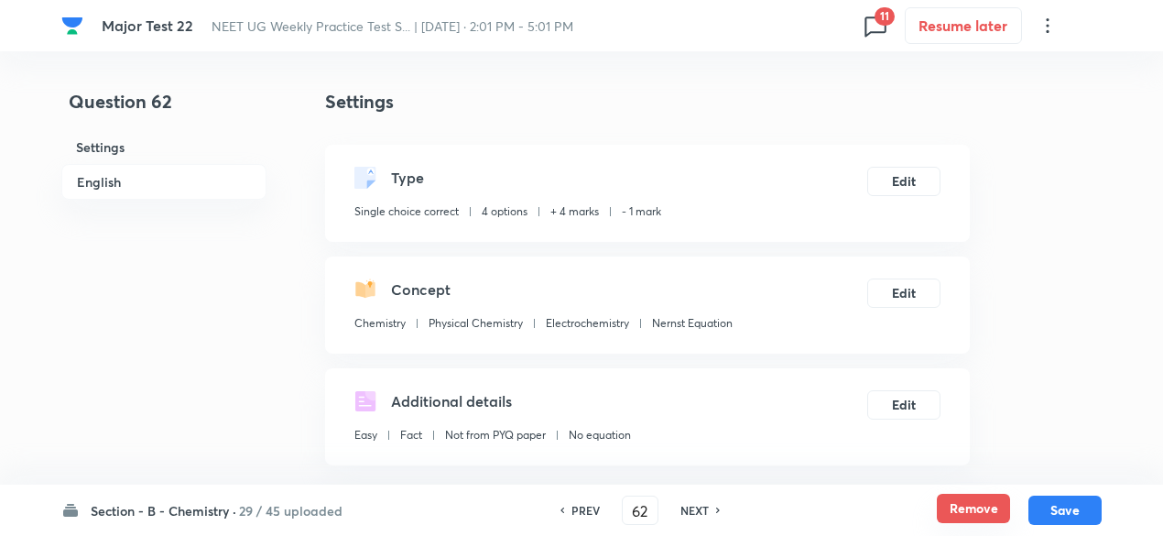
click at [968, 514] on button "Remove" at bounding box center [973, 508] width 73 height 29
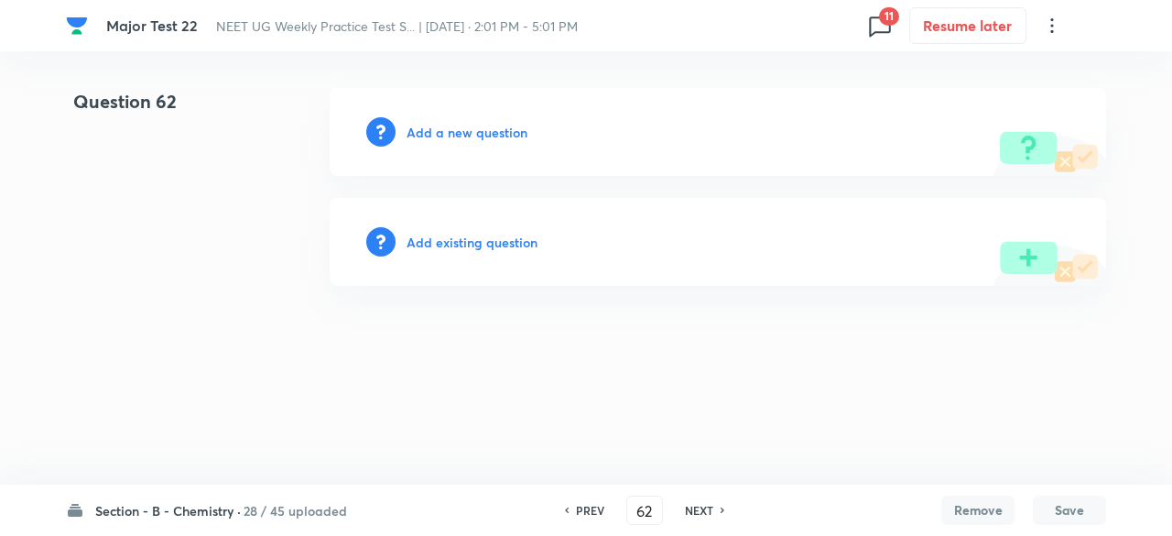
click at [709, 512] on h6 "NEXT" at bounding box center [699, 510] width 28 height 16
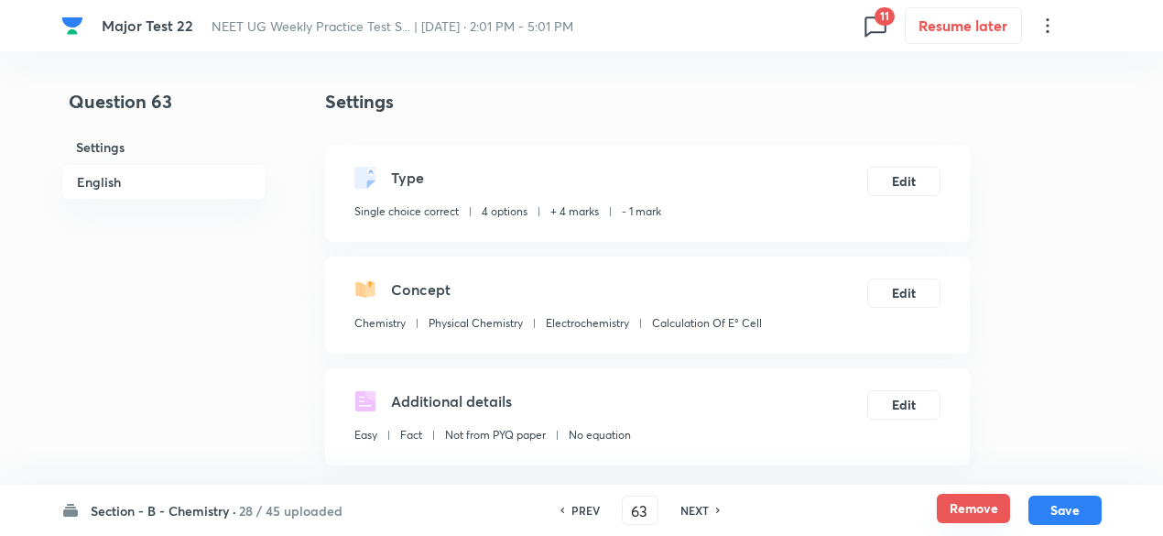
click at [967, 498] on button "Remove" at bounding box center [973, 508] width 73 height 29
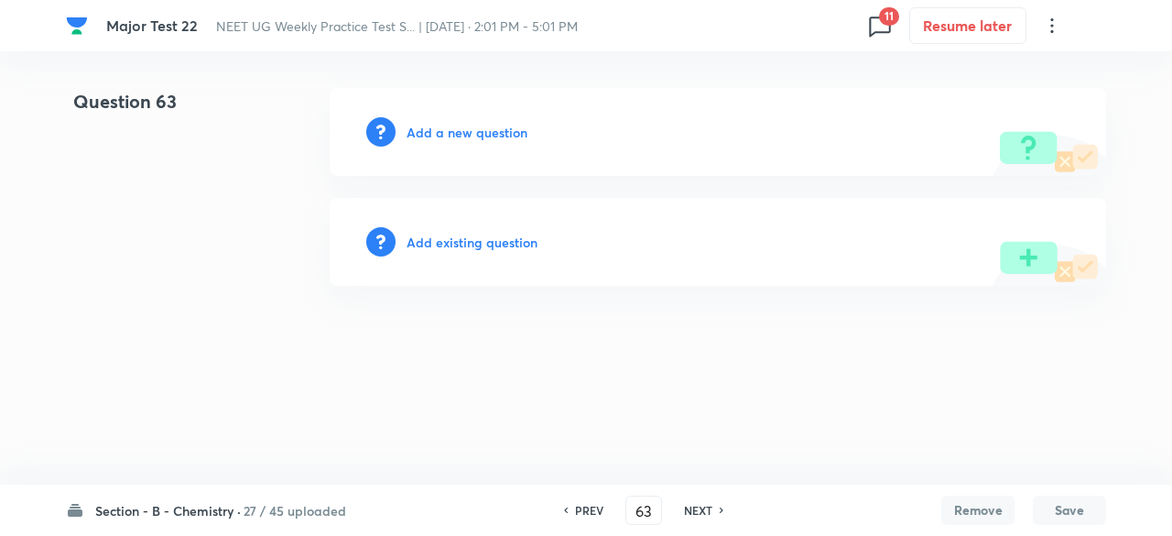
click at [697, 503] on h6 "NEXT" at bounding box center [698, 510] width 28 height 16
type input "64"
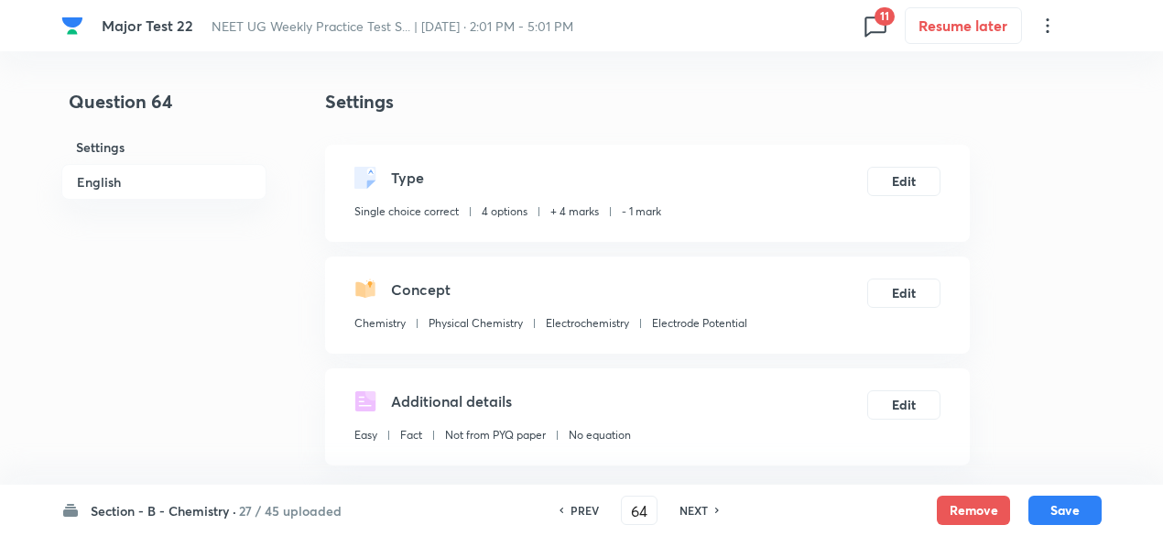
checkbox input "true"
click at [960, 508] on button "Remove" at bounding box center [973, 508] width 73 height 29
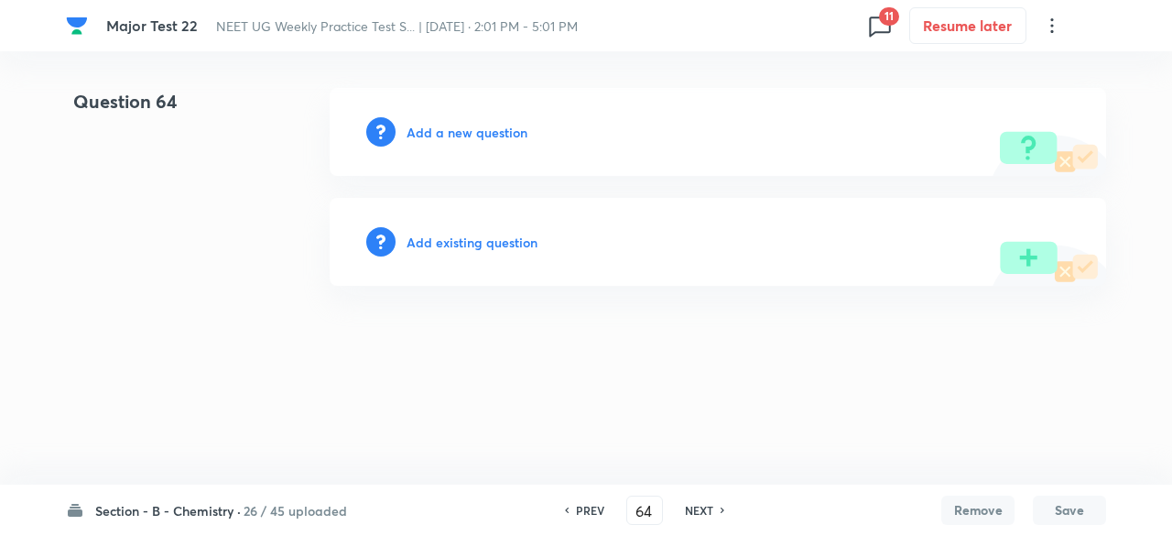
click at [693, 513] on h6 "NEXT" at bounding box center [699, 510] width 28 height 16
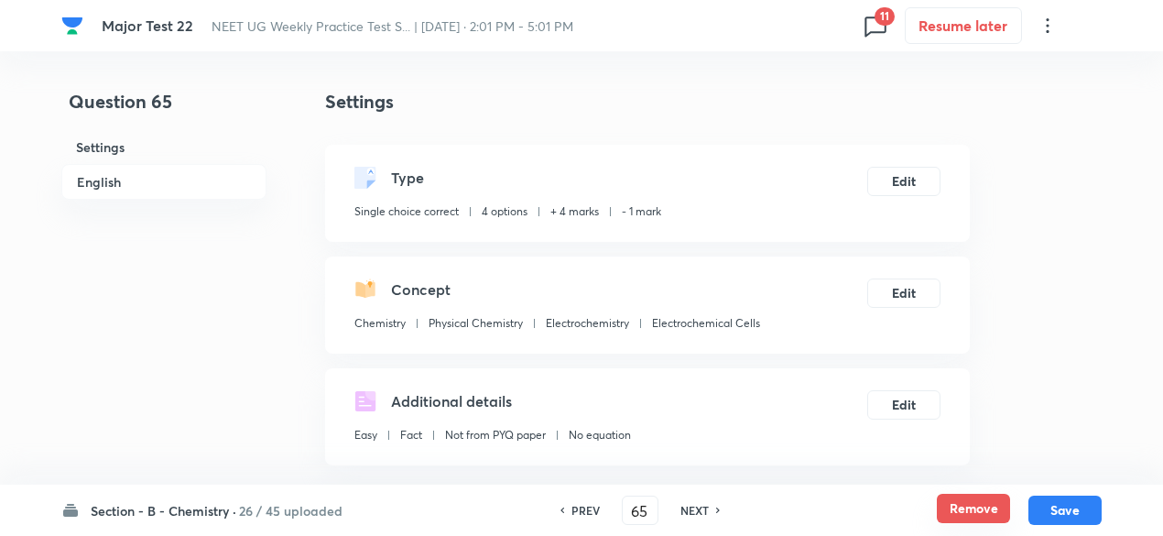
click at [1006, 516] on button "Remove" at bounding box center [973, 508] width 73 height 29
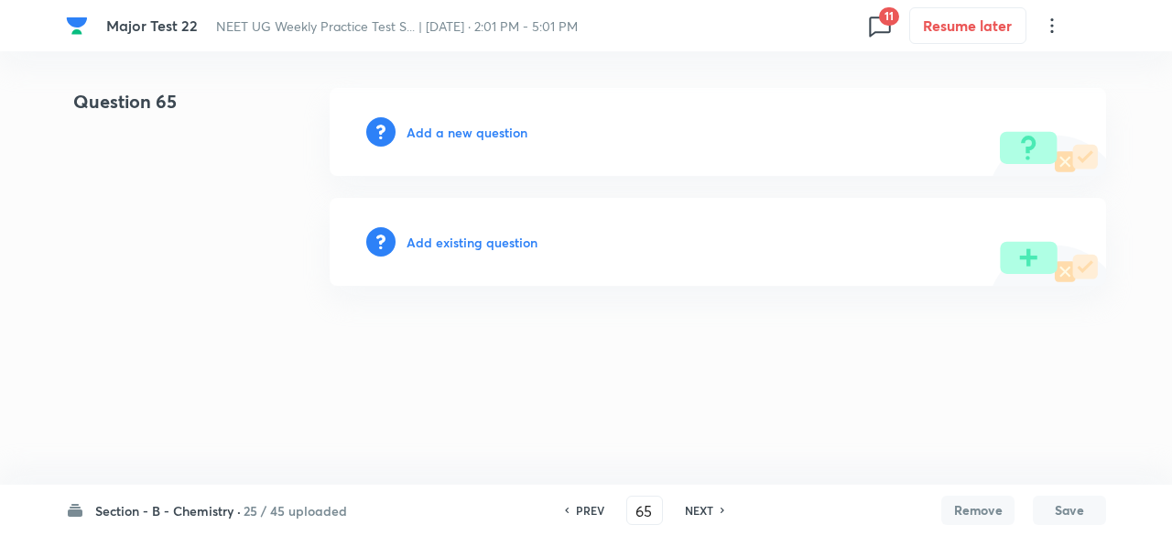
click at [693, 510] on h6 "NEXT" at bounding box center [699, 510] width 28 height 16
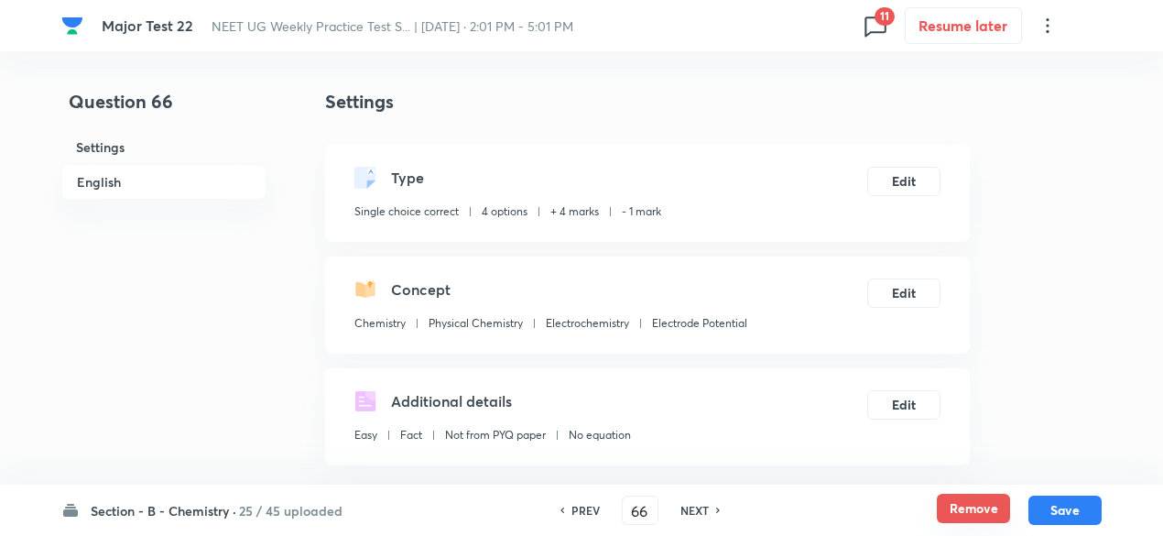
click at [991, 517] on button "Remove" at bounding box center [973, 508] width 73 height 29
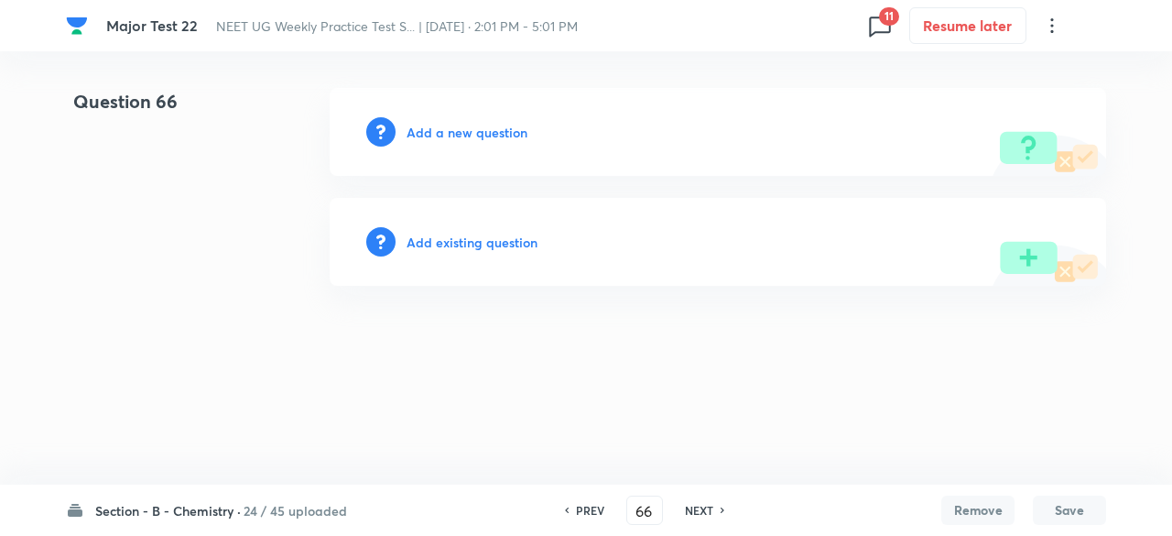
click at [694, 512] on h6 "NEXT" at bounding box center [699, 510] width 28 height 16
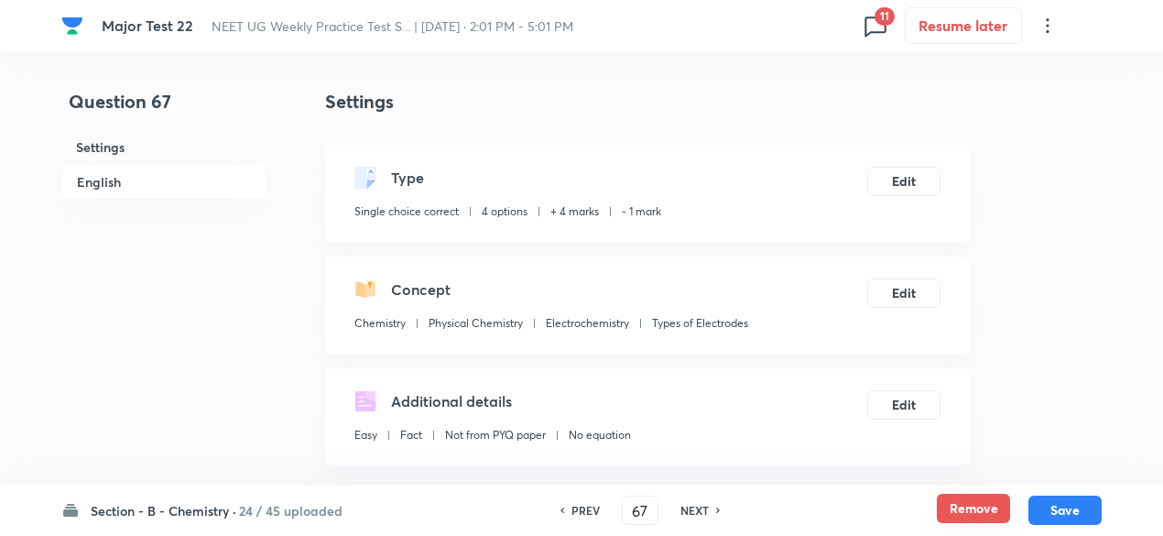
click at [974, 513] on button "Remove" at bounding box center [973, 508] width 73 height 29
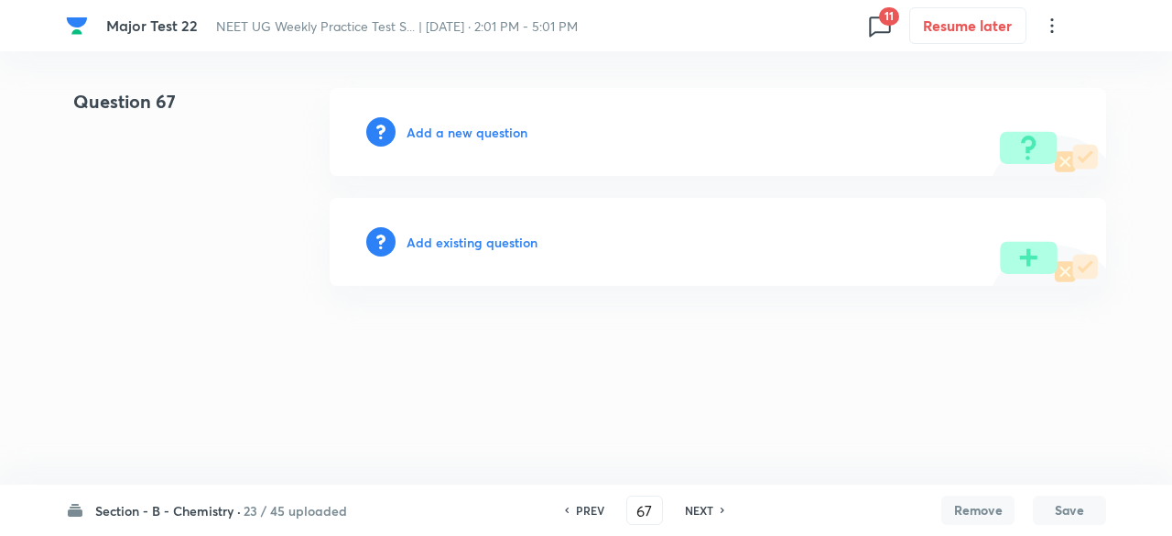
click at [710, 510] on h6 "NEXT" at bounding box center [699, 510] width 28 height 16
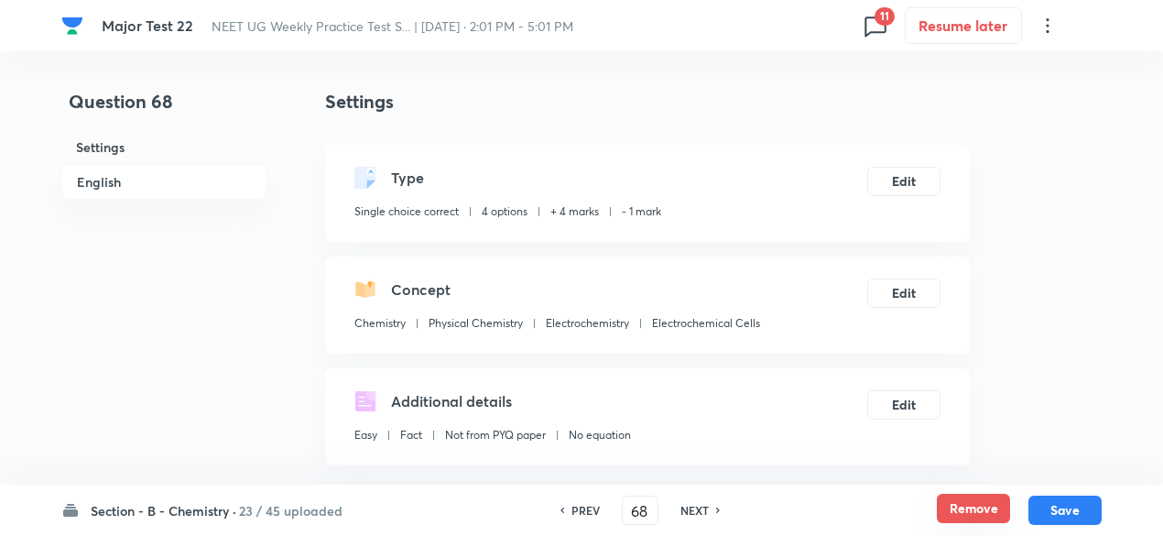
click at [973, 517] on button "Remove" at bounding box center [973, 508] width 73 height 29
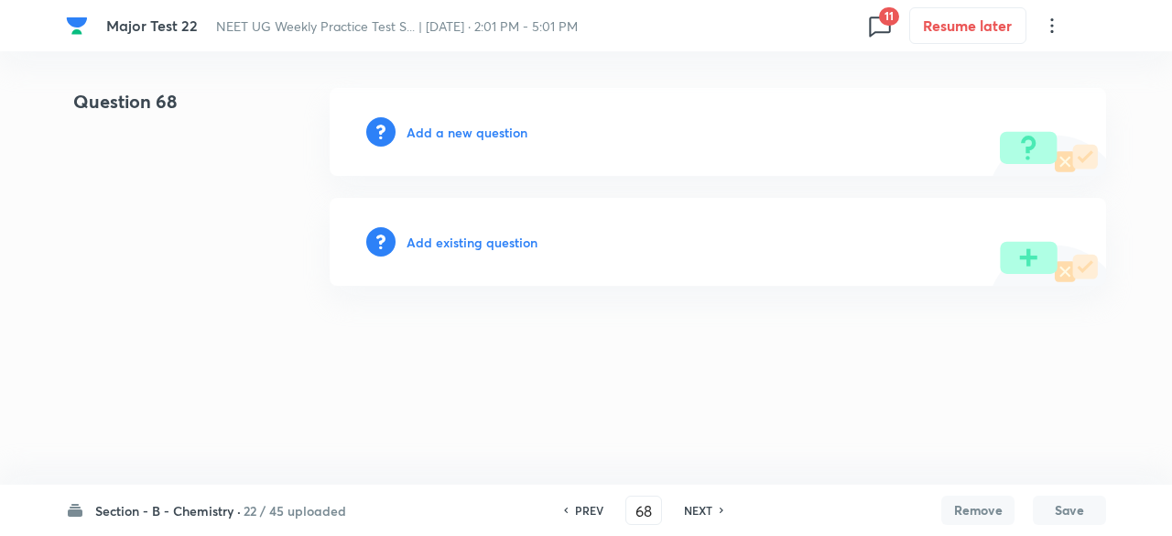
click at [722, 516] on div "NEXT" at bounding box center [701, 510] width 49 height 16
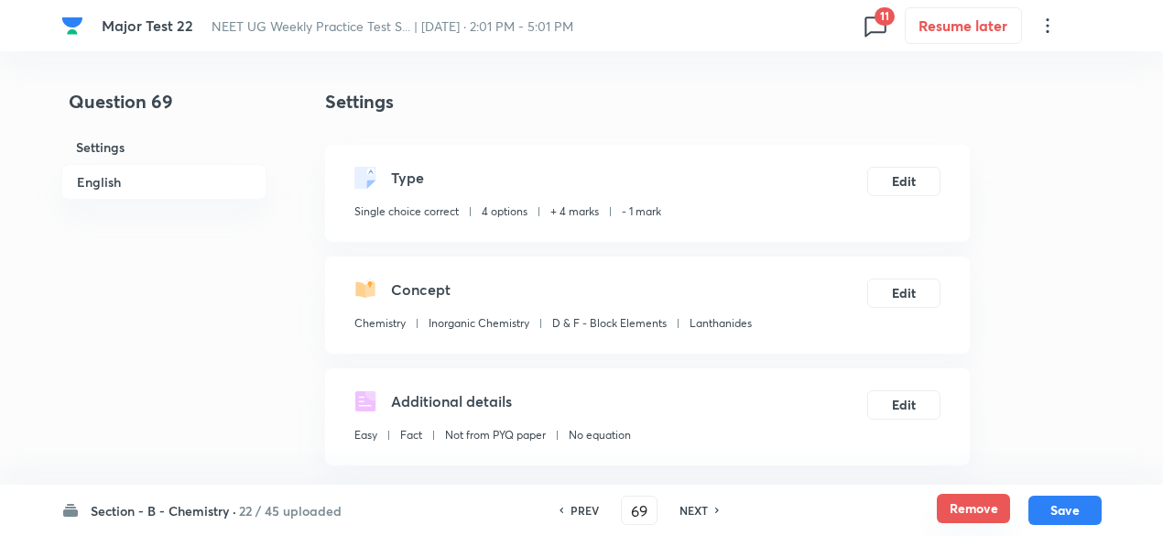
click at [975, 505] on button "Remove" at bounding box center [973, 508] width 73 height 29
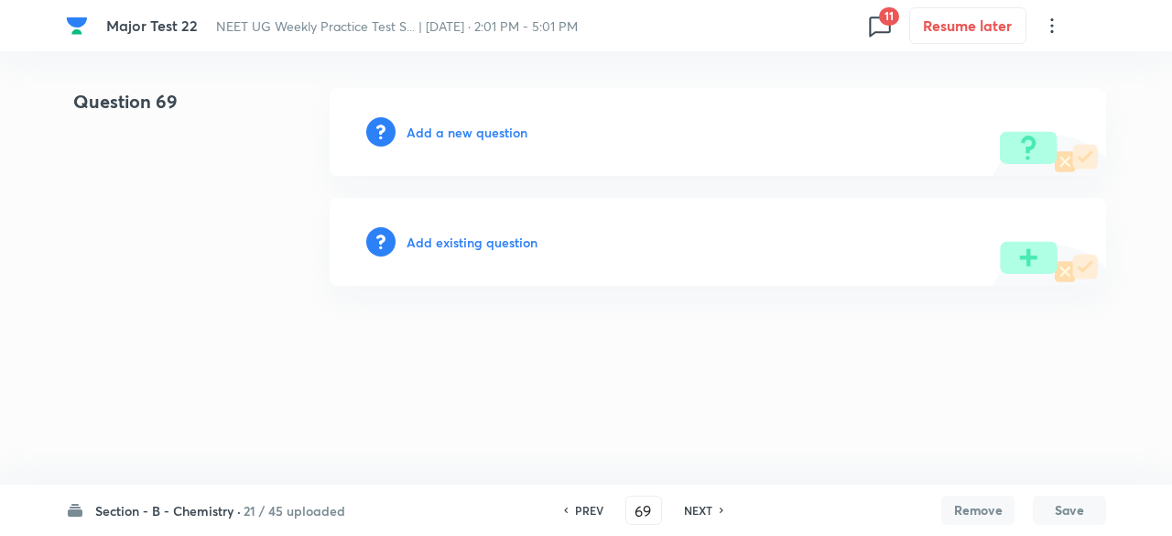
click at [705, 514] on h6 "NEXT" at bounding box center [698, 510] width 28 height 16
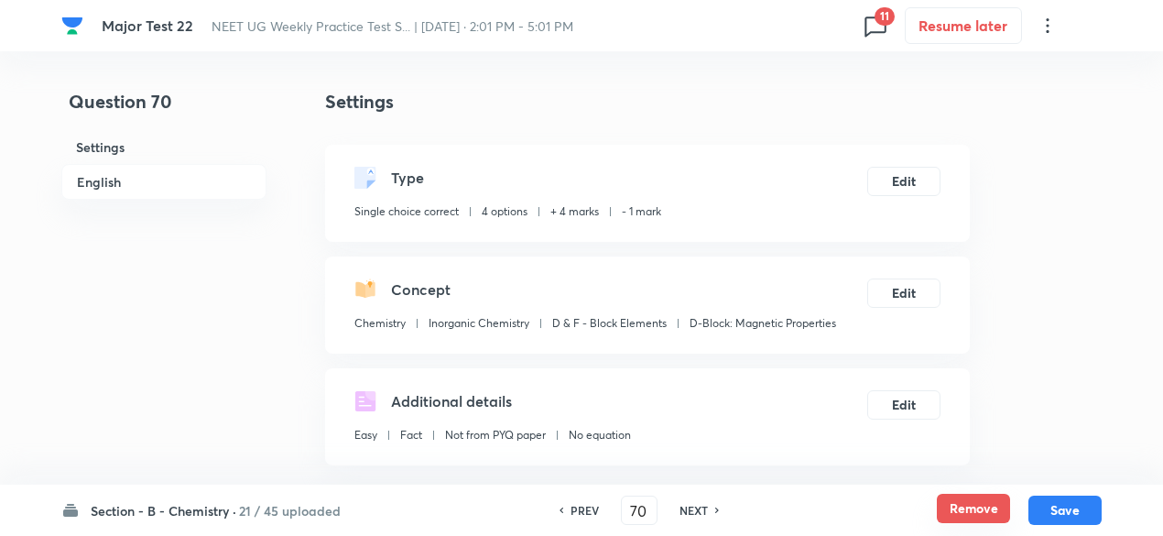
click at [989, 520] on button "Remove" at bounding box center [973, 508] width 73 height 29
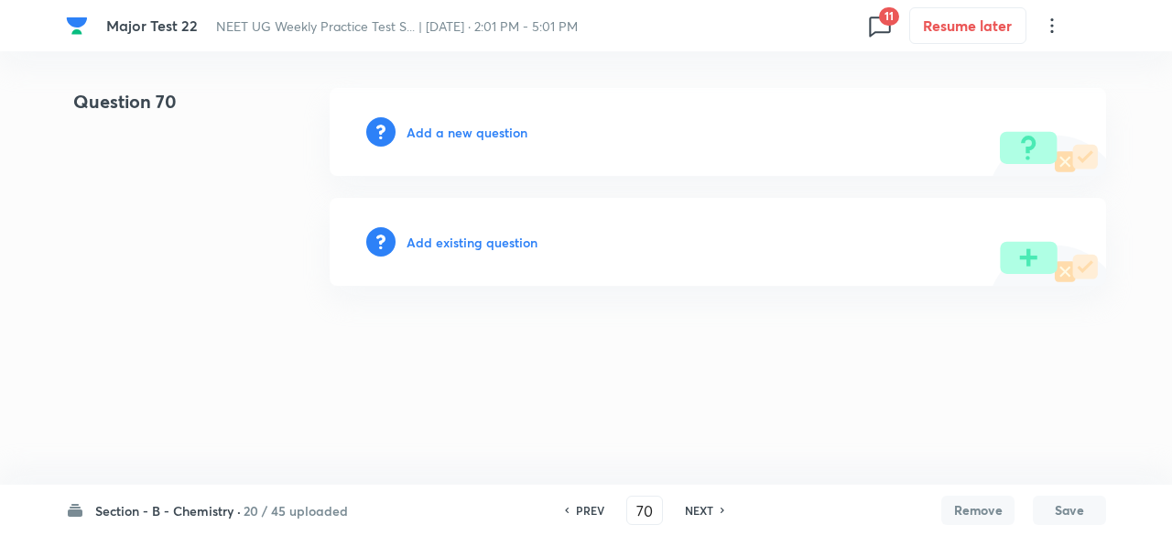
click at [703, 509] on h6 "NEXT" at bounding box center [699, 510] width 28 height 16
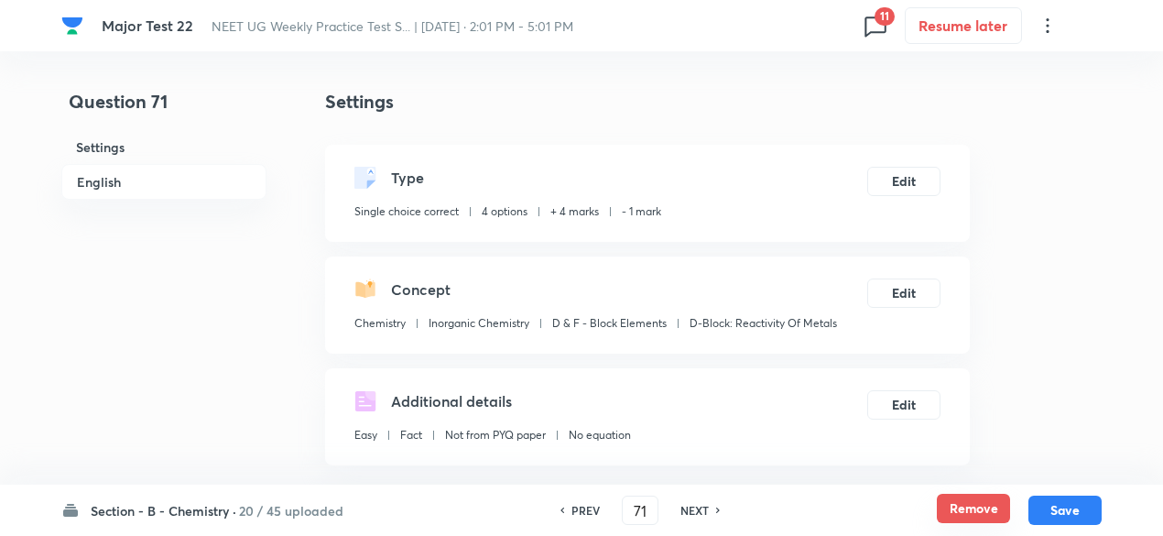
click at [991, 508] on button "Remove" at bounding box center [973, 508] width 73 height 29
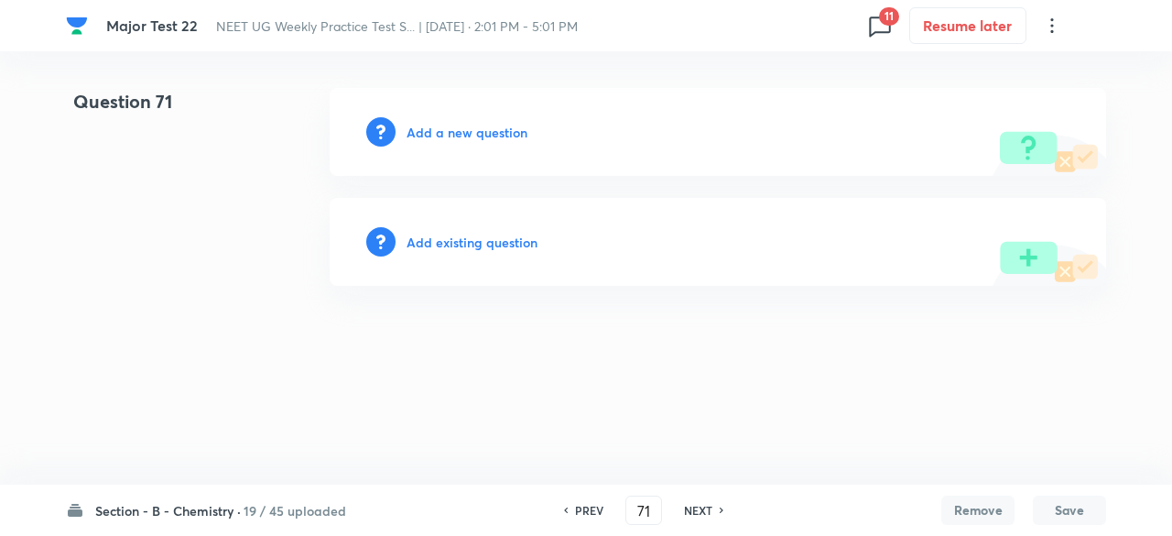
click at [709, 512] on h6 "NEXT" at bounding box center [698, 510] width 28 height 16
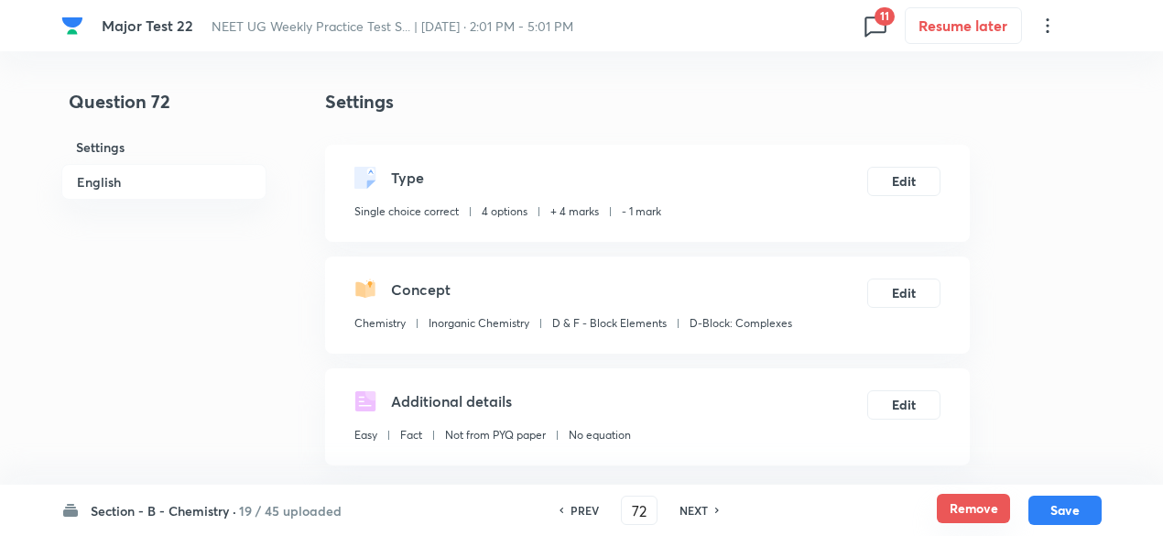
click at [946, 509] on button "Remove" at bounding box center [973, 508] width 73 height 29
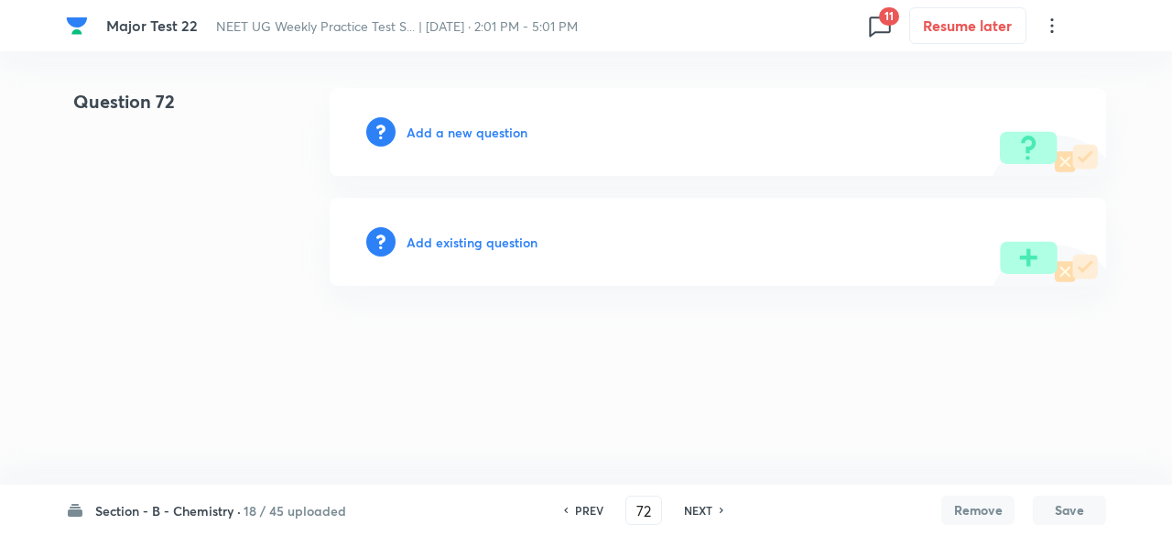
click at [701, 514] on h6 "NEXT" at bounding box center [698, 510] width 28 height 16
type input "73"
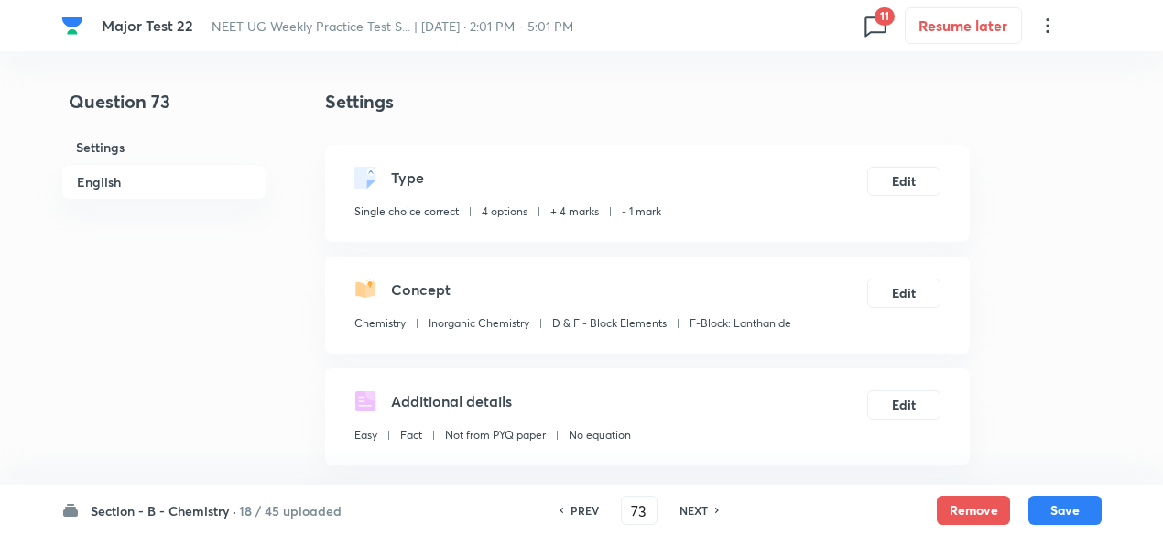
checkbox input "true"
click at [974, 505] on button "Remove" at bounding box center [973, 508] width 73 height 29
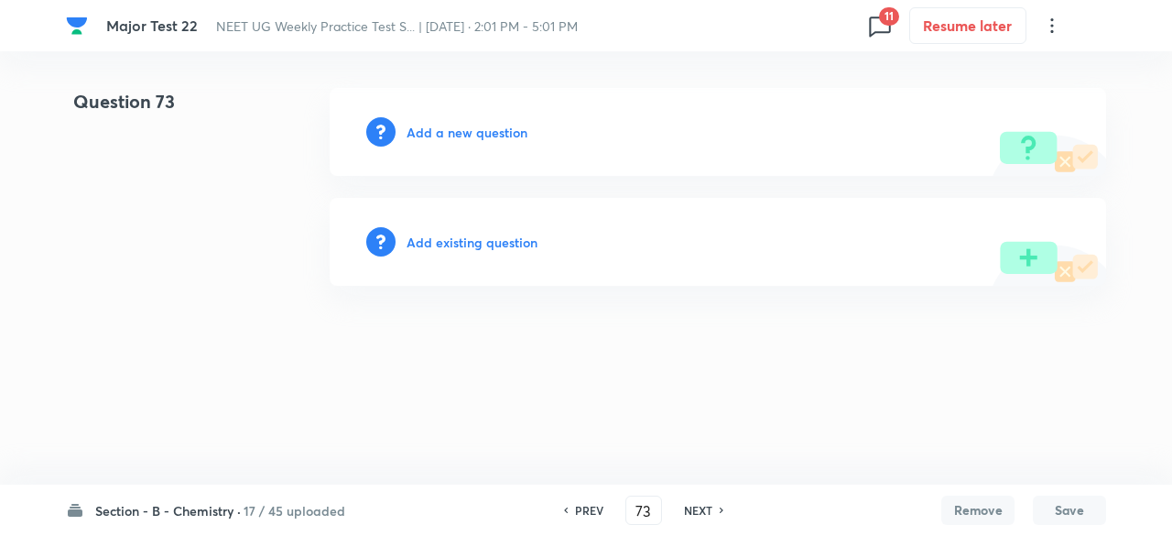
click at [713, 512] on div "NEXT" at bounding box center [701, 510] width 49 height 16
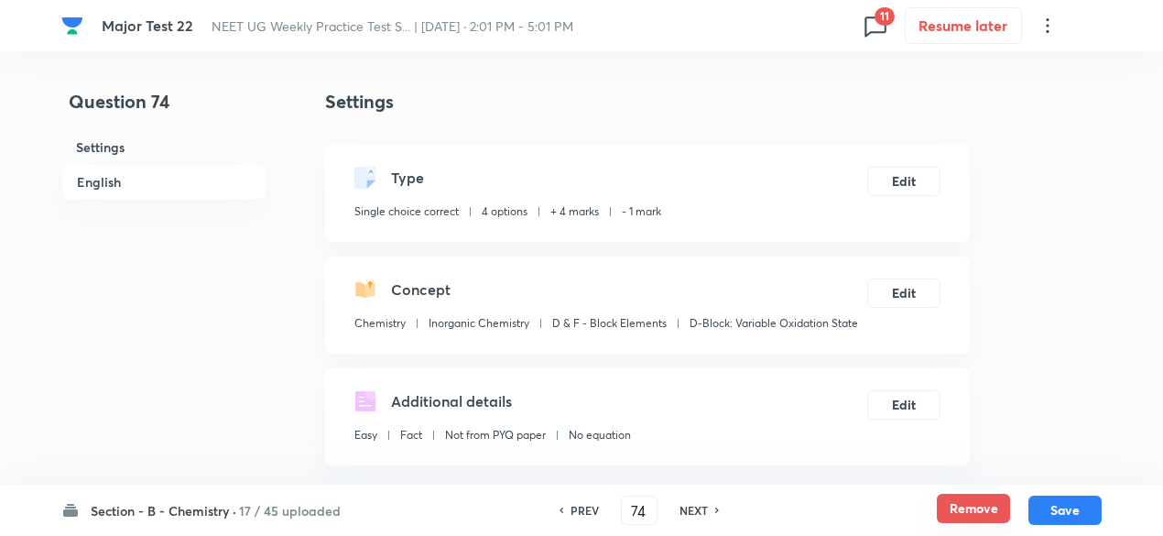
click at [950, 506] on button "Remove" at bounding box center [973, 508] width 73 height 29
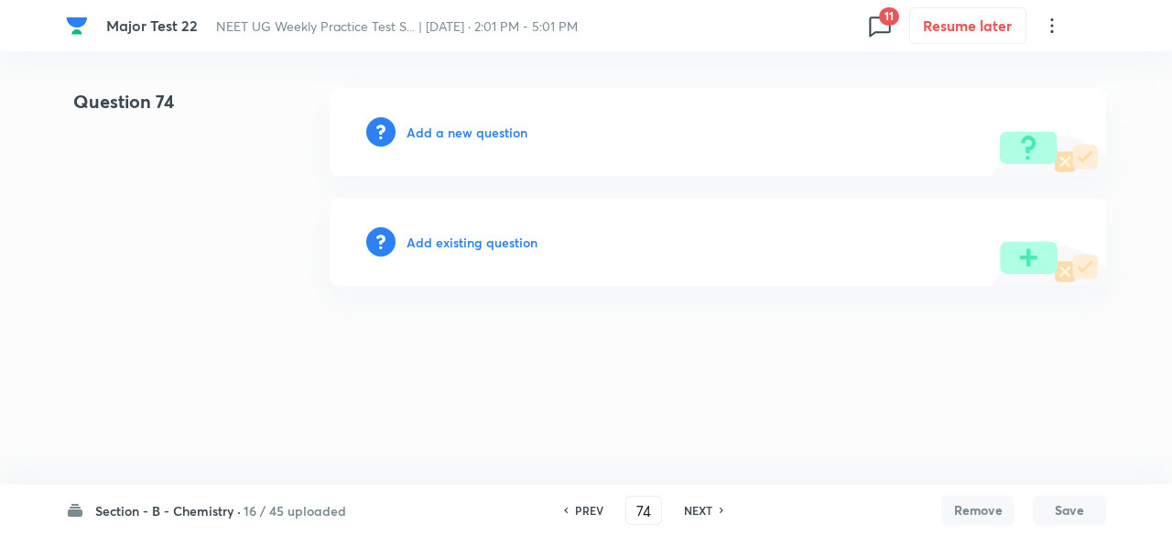
click at [707, 516] on h6 "NEXT" at bounding box center [698, 510] width 28 height 16
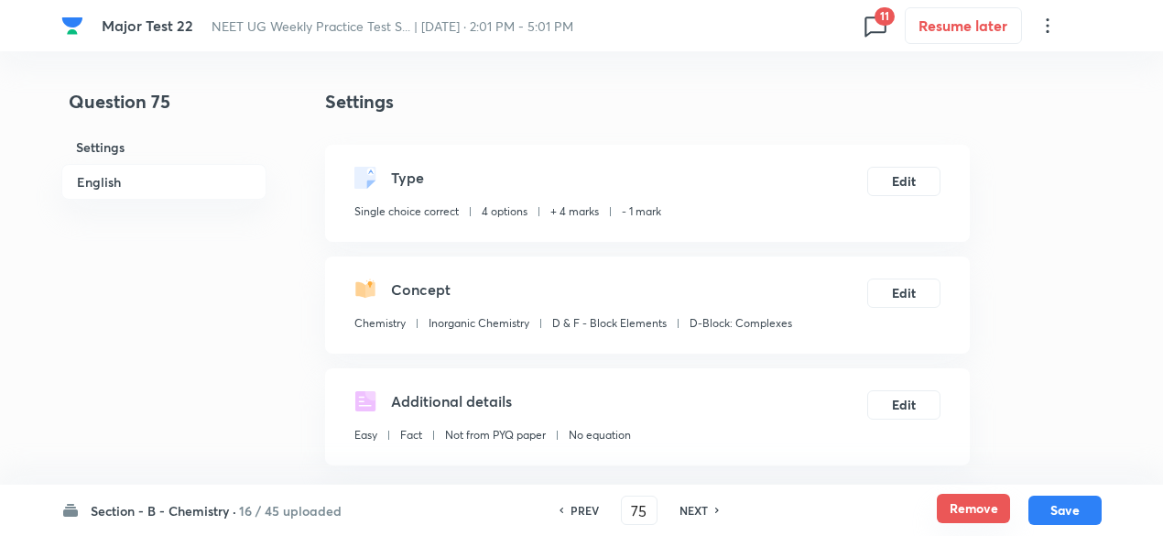
click at [1007, 518] on button "Remove" at bounding box center [973, 508] width 73 height 29
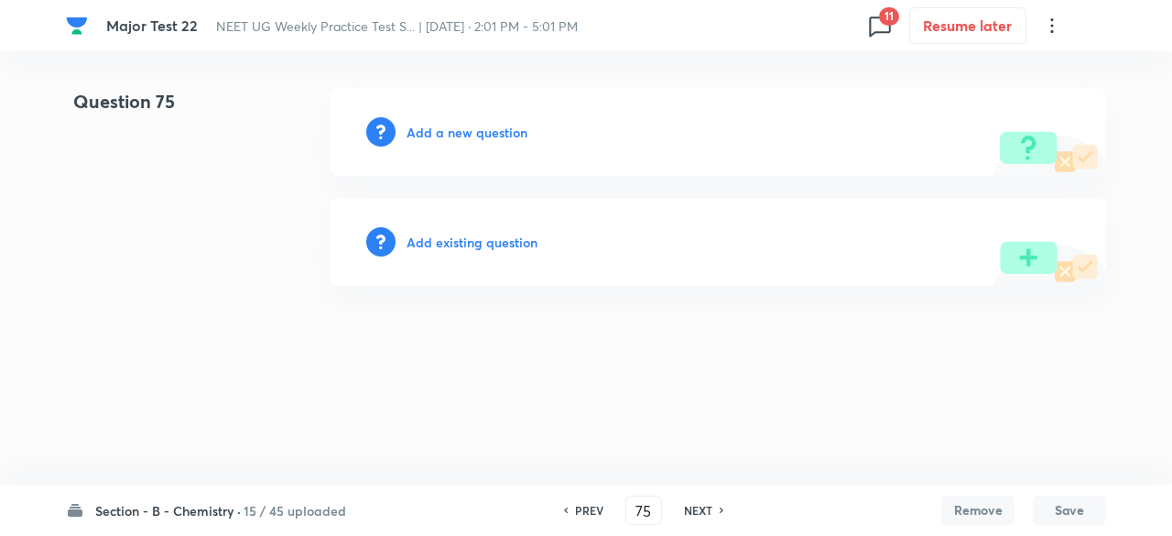
click at [692, 513] on h6 "NEXT" at bounding box center [698, 510] width 28 height 16
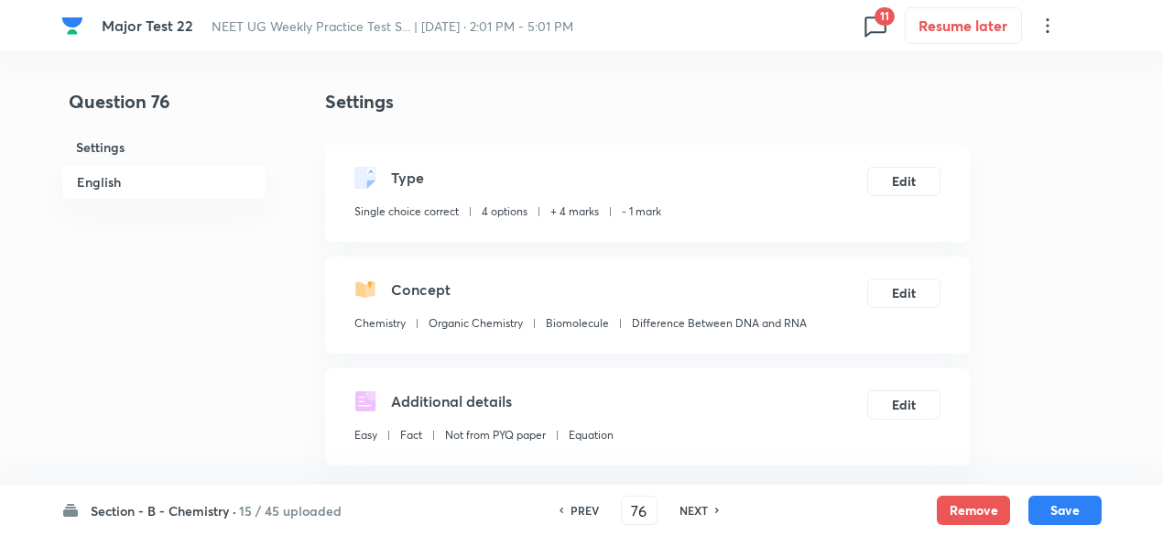
click at [931, 512] on div "Section - B - Chemistry · 15 / 45 uploaded PREV 76 ​ NEXT Remove Save" at bounding box center [581, 509] width 1040 height 51
click at [974, 512] on button "Remove" at bounding box center [973, 508] width 73 height 29
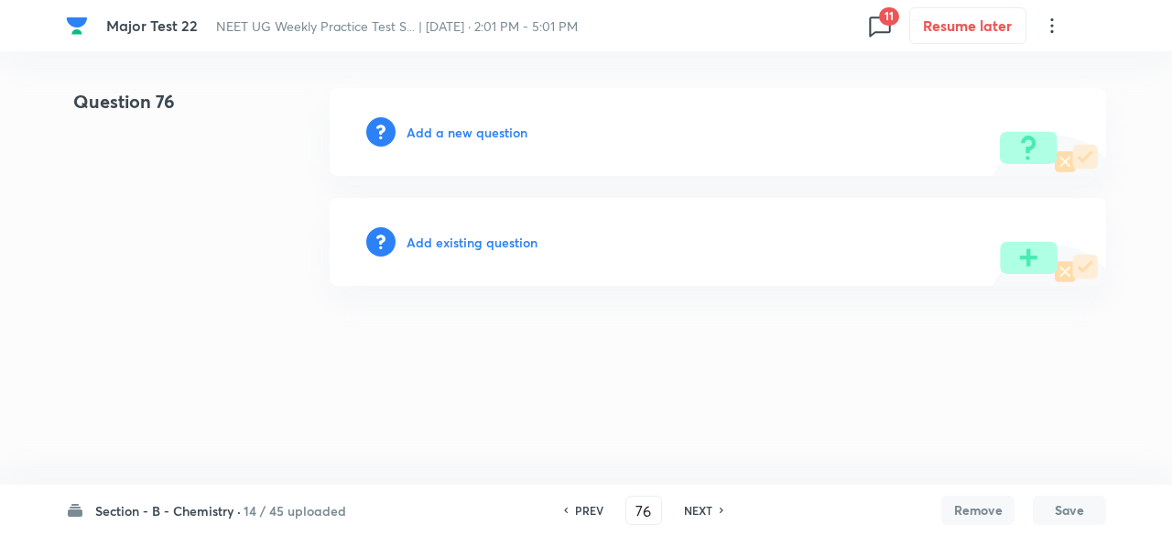
click at [702, 505] on h6 "NEXT" at bounding box center [698, 510] width 28 height 16
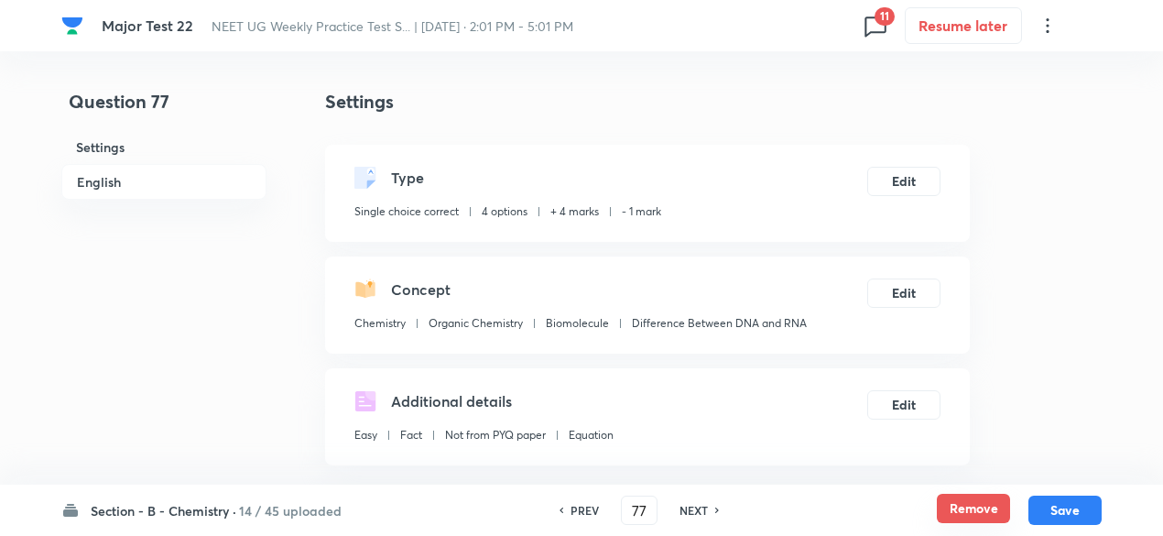
click at [985, 501] on button "Remove" at bounding box center [973, 508] width 73 height 29
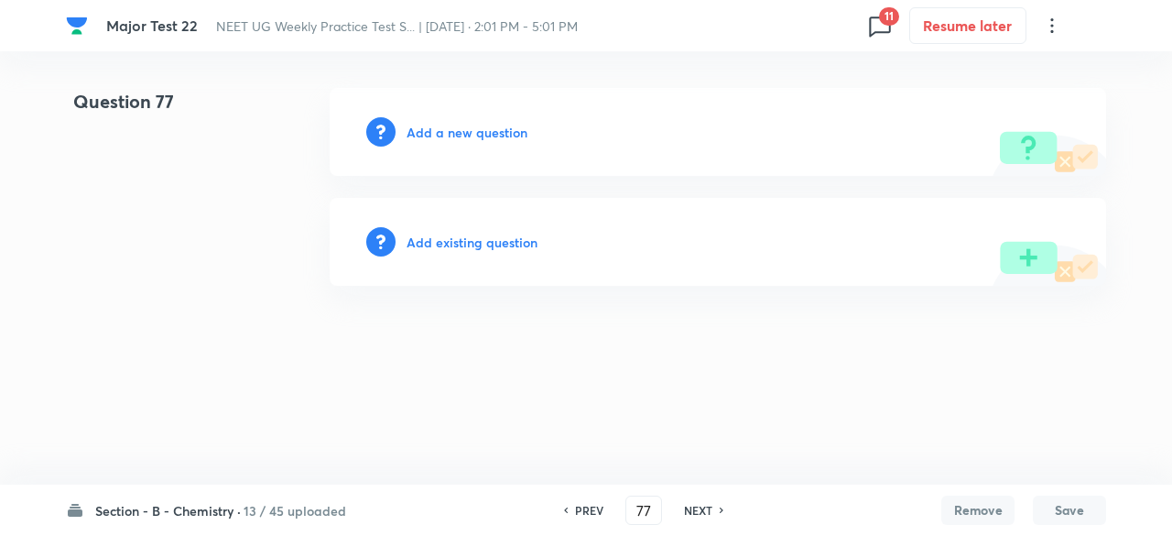
click at [702, 514] on h6 "NEXT" at bounding box center [698, 510] width 28 height 16
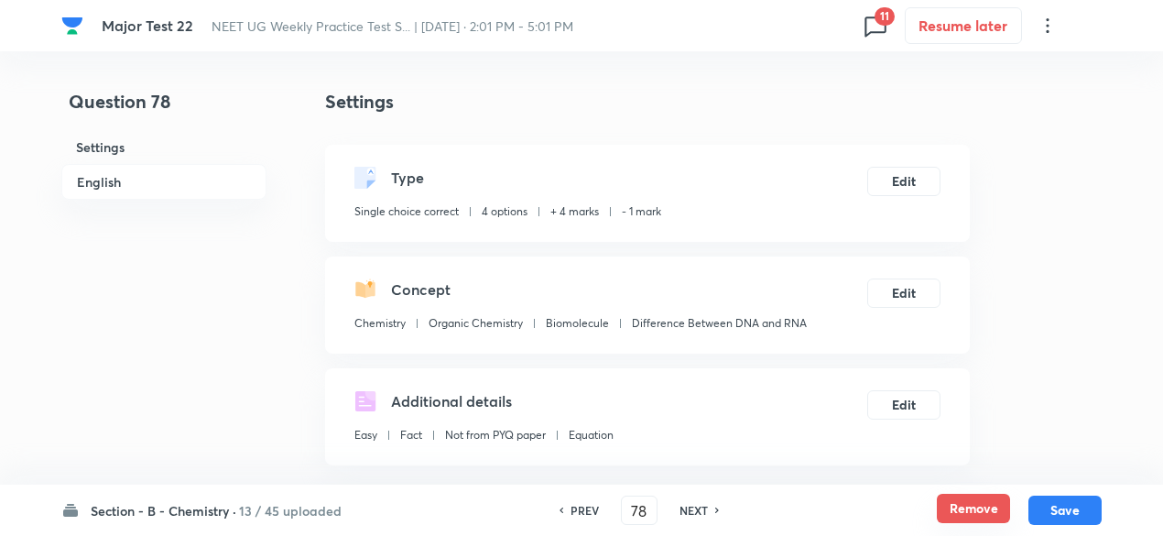
click at [979, 511] on button "Remove" at bounding box center [973, 508] width 73 height 29
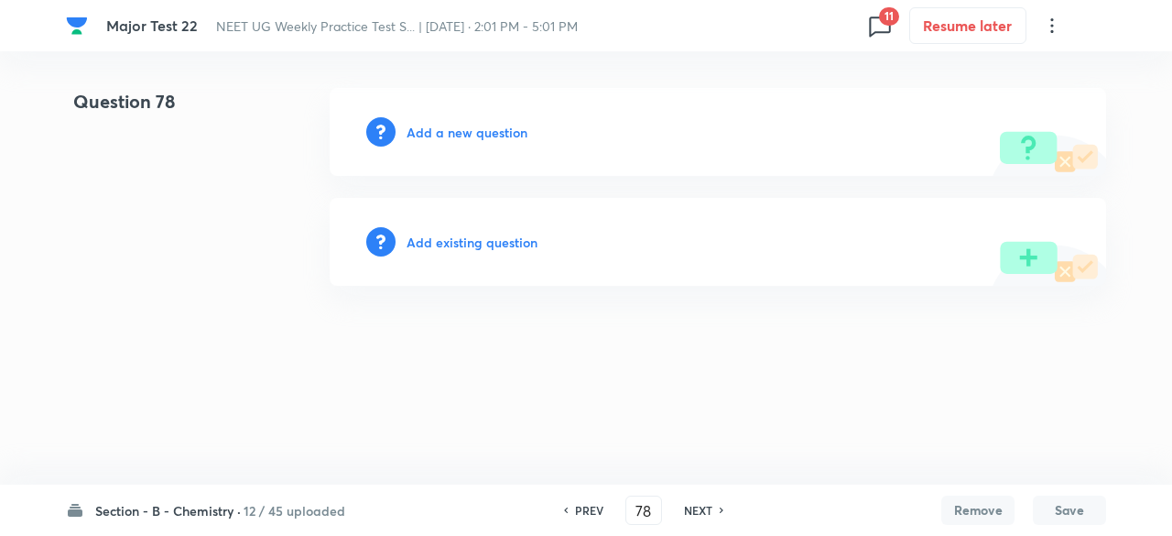
click at [702, 510] on h6 "NEXT" at bounding box center [698, 510] width 28 height 16
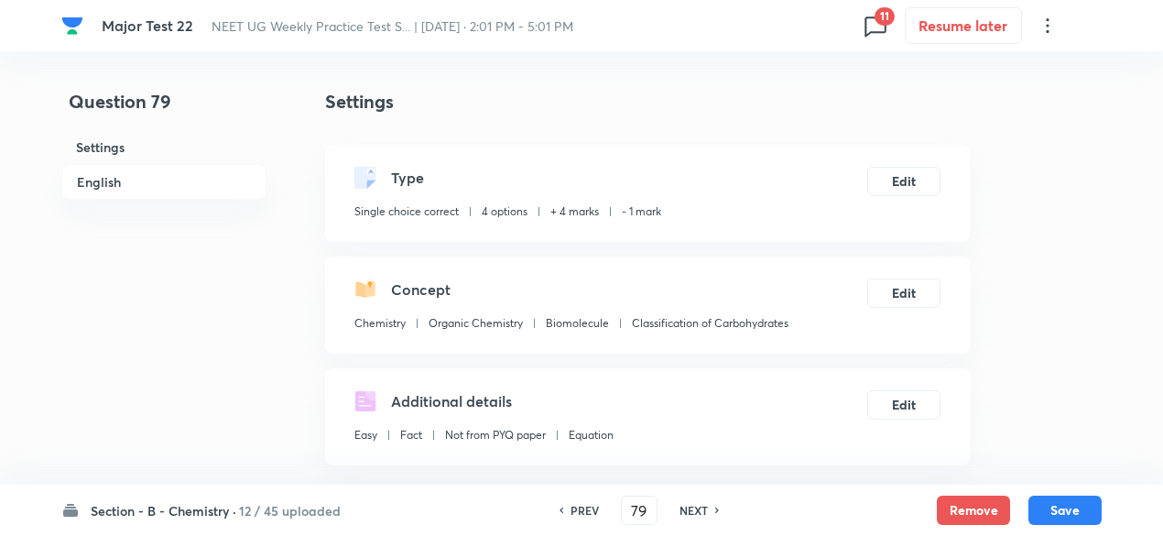
click at [963, 484] on div "Section - B - Chemistry · 12 / 45 uploaded PREV 79 ​ NEXT Remove Save" at bounding box center [581, 509] width 1040 height 51
click at [969, 505] on button "Remove" at bounding box center [973, 508] width 73 height 29
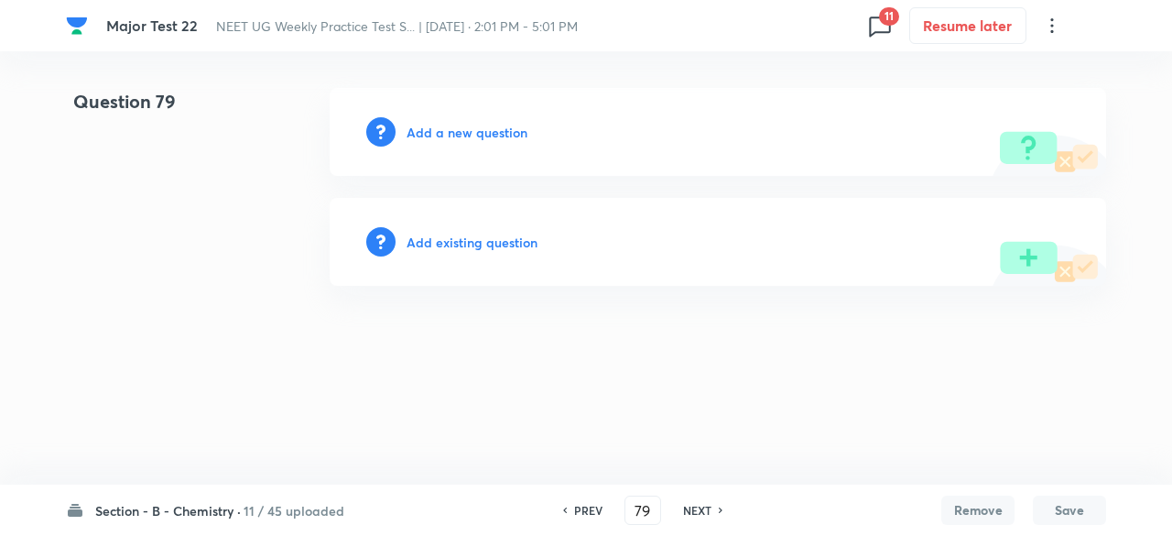
click at [694, 512] on h6 "NEXT" at bounding box center [697, 510] width 28 height 16
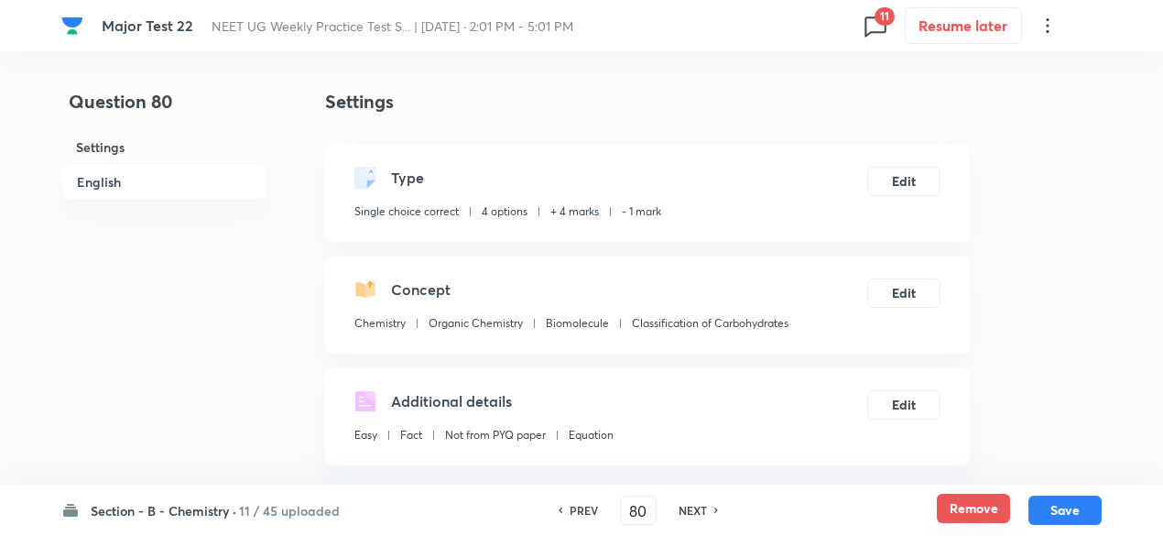
click at [996, 499] on button "Remove" at bounding box center [973, 508] width 73 height 29
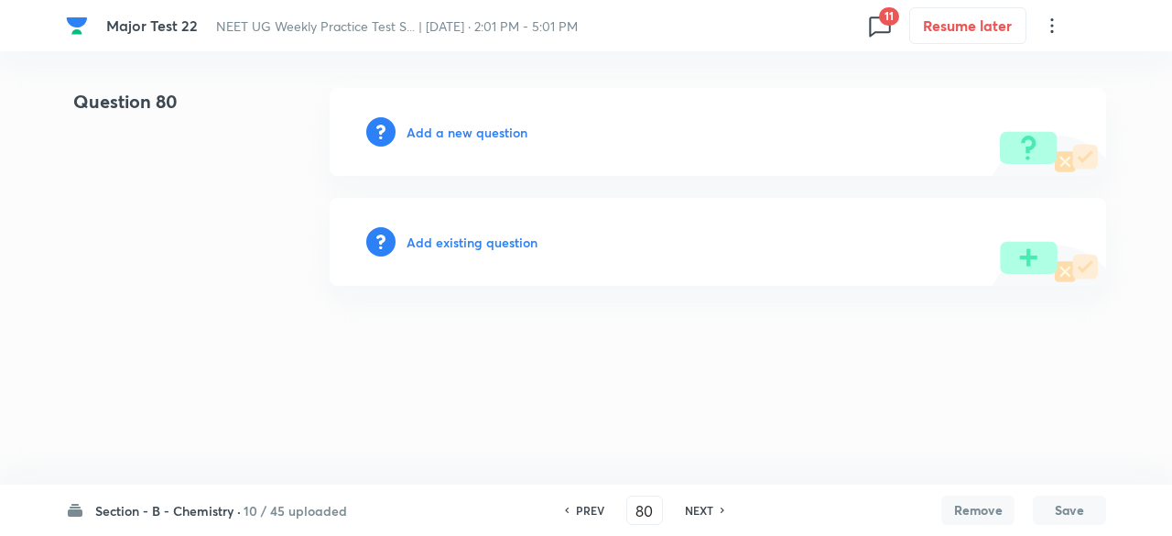
click at [700, 508] on h6 "NEXT" at bounding box center [699, 510] width 28 height 16
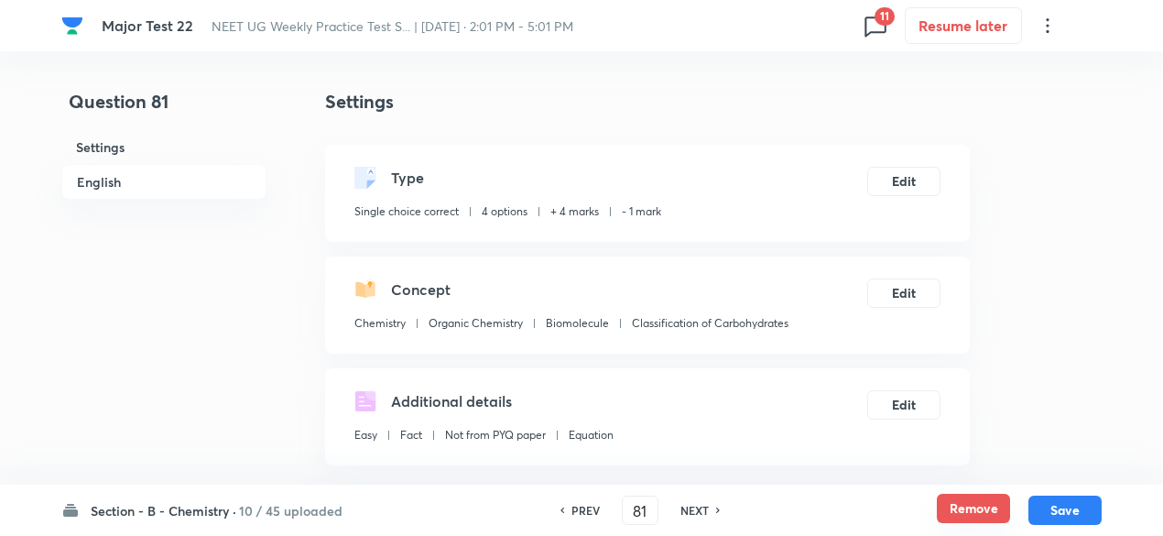
click at [965, 506] on button "Remove" at bounding box center [973, 508] width 73 height 29
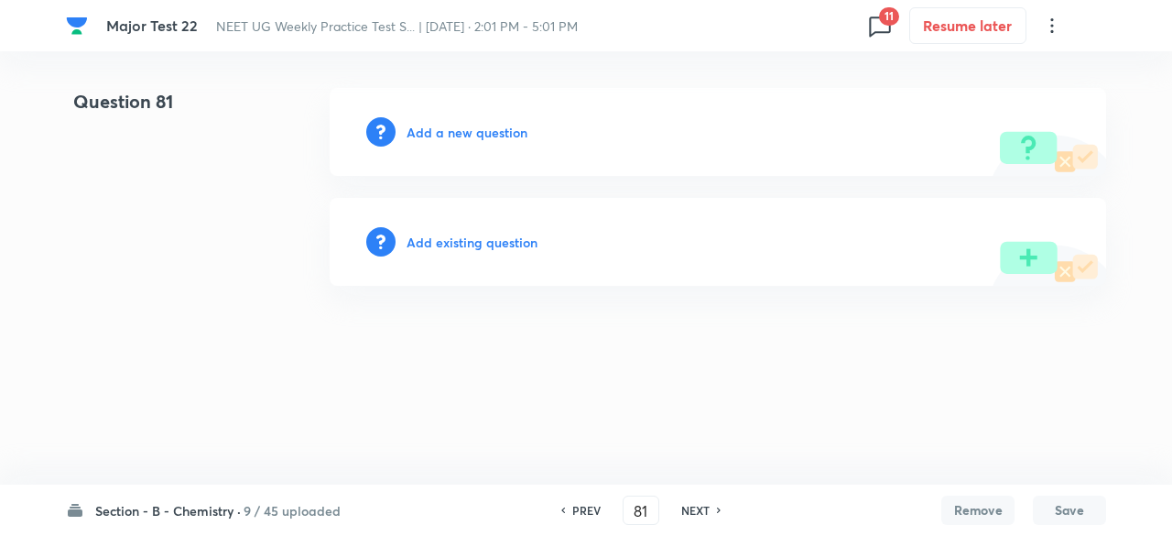
click at [684, 512] on h6 "NEXT" at bounding box center [695, 510] width 28 height 16
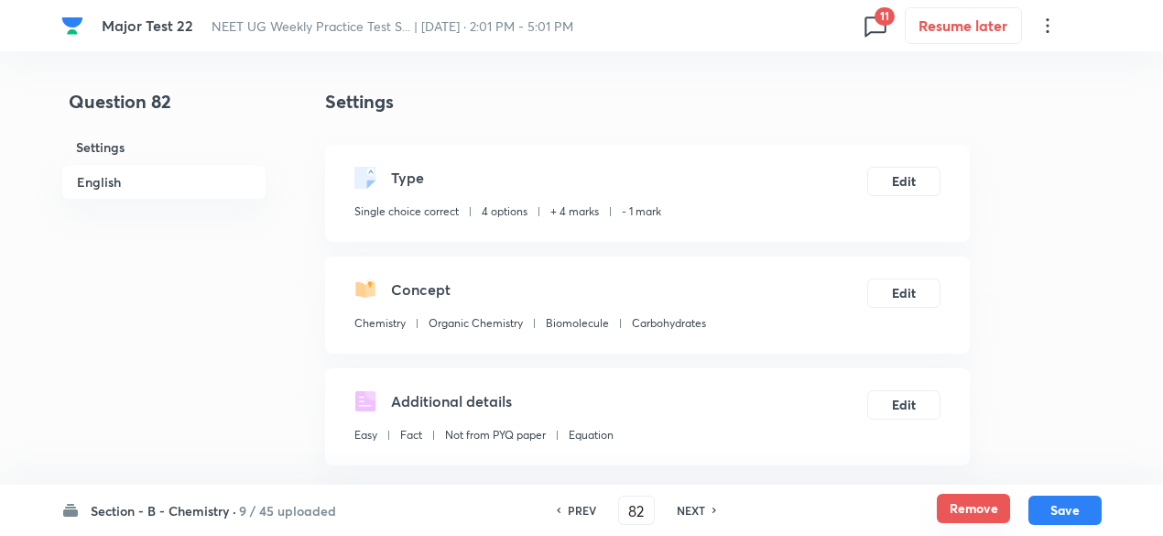
click at [969, 507] on button "Remove" at bounding box center [973, 508] width 73 height 29
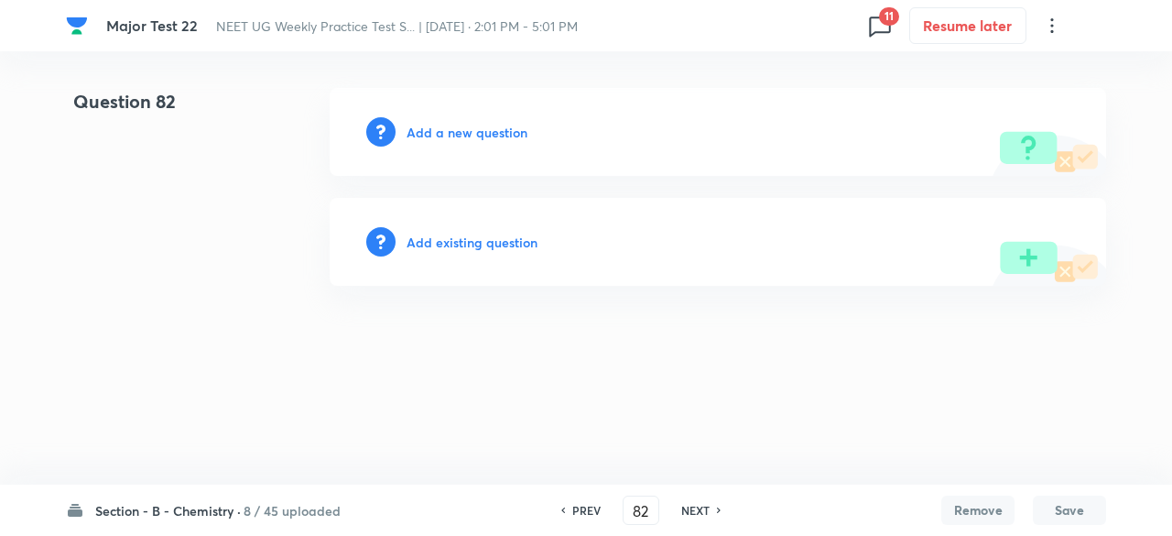
click at [698, 512] on h6 "NEXT" at bounding box center [695, 510] width 28 height 16
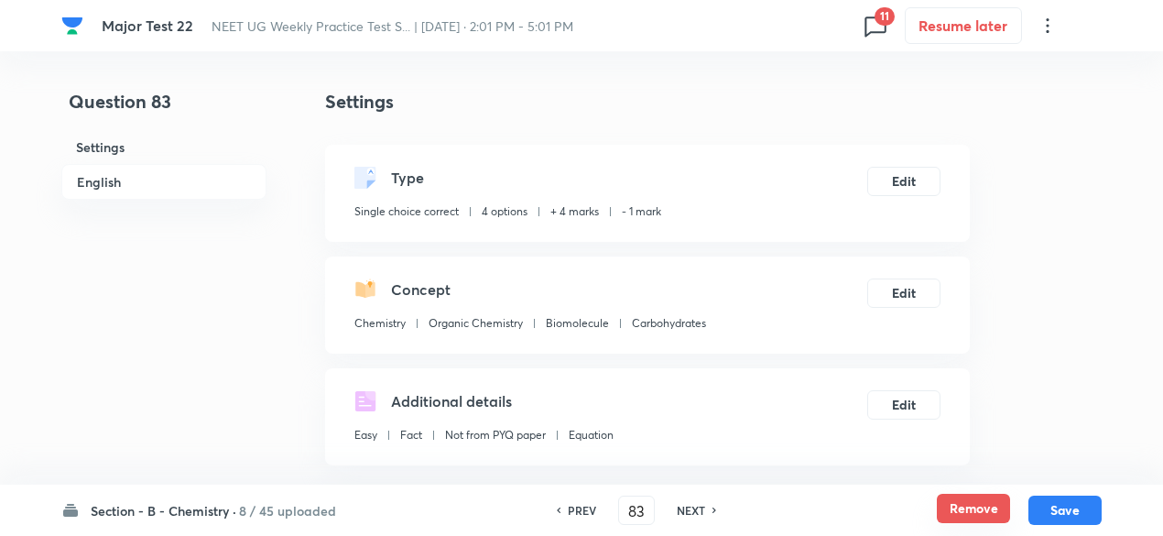
click at [988, 503] on button "Remove" at bounding box center [973, 508] width 73 height 29
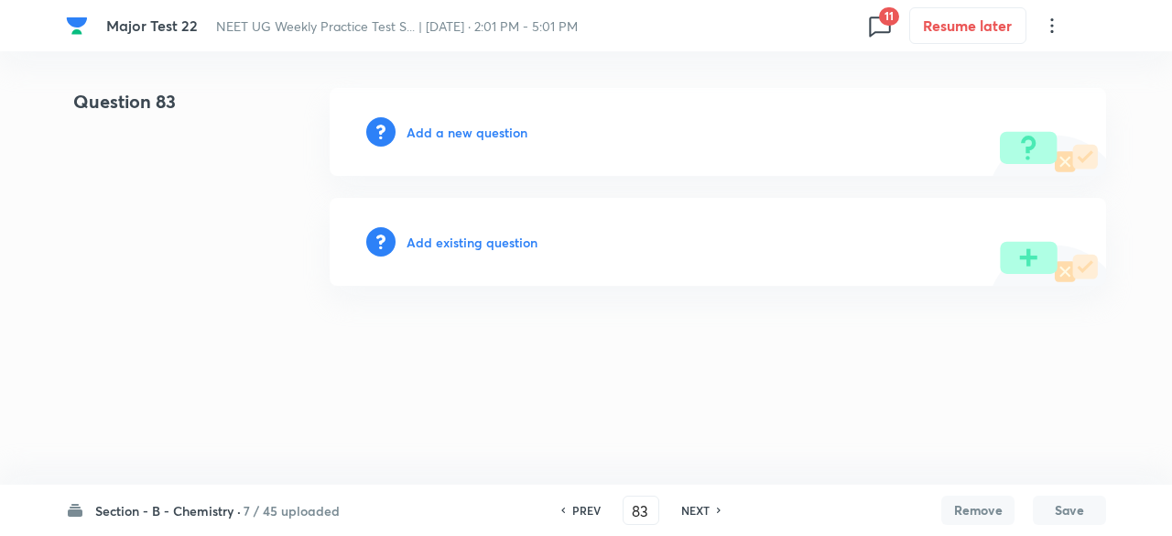
click at [694, 516] on h6 "NEXT" at bounding box center [695, 510] width 28 height 16
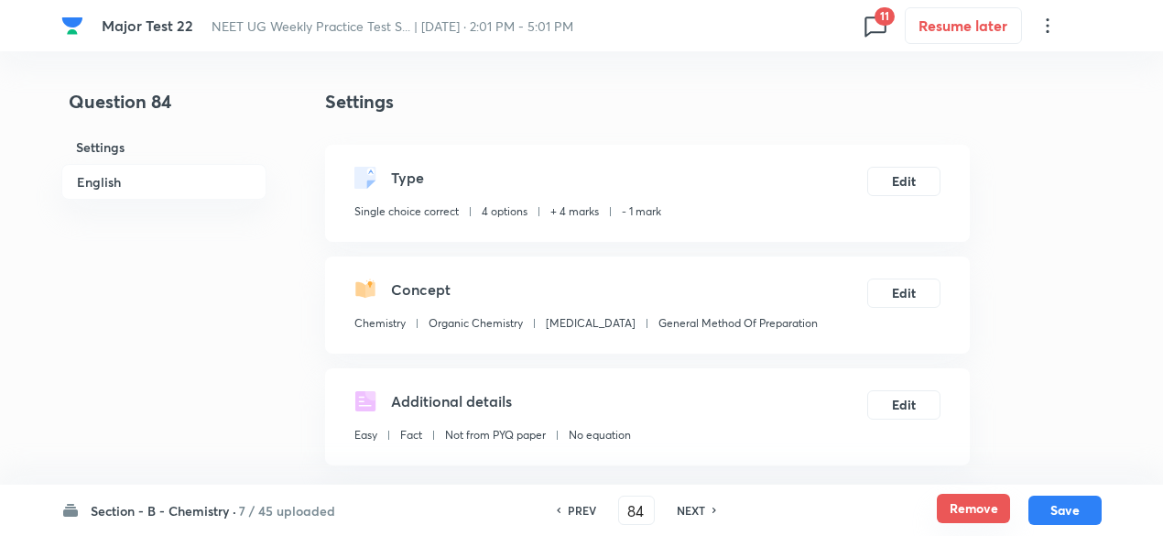
click at [963, 513] on button "Remove" at bounding box center [973, 508] width 73 height 29
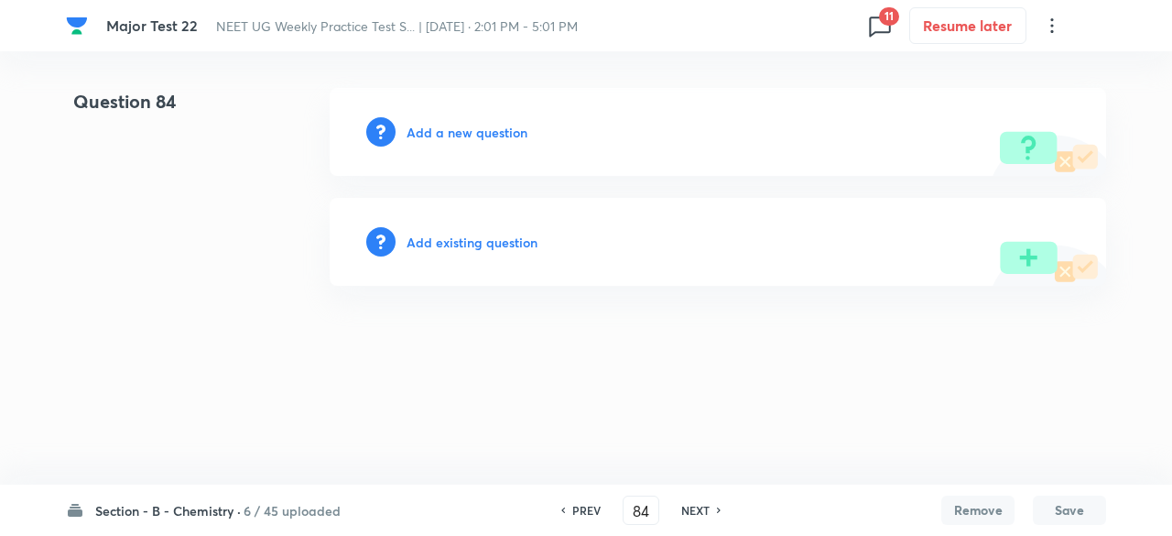
click at [702, 511] on h6 "NEXT" at bounding box center [695, 510] width 28 height 16
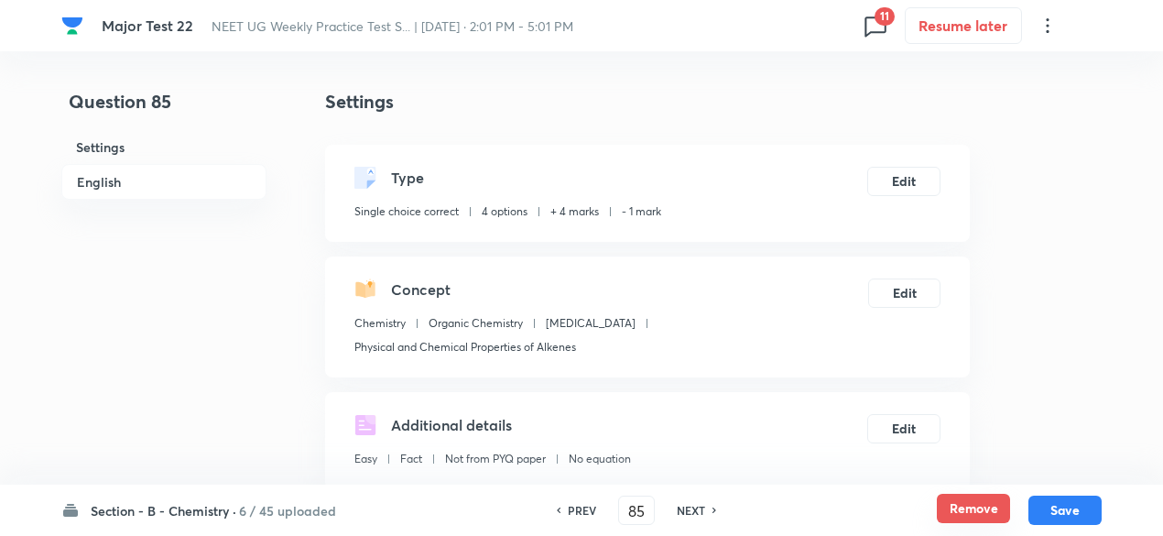
click at [965, 513] on button "Remove" at bounding box center [973, 508] width 73 height 29
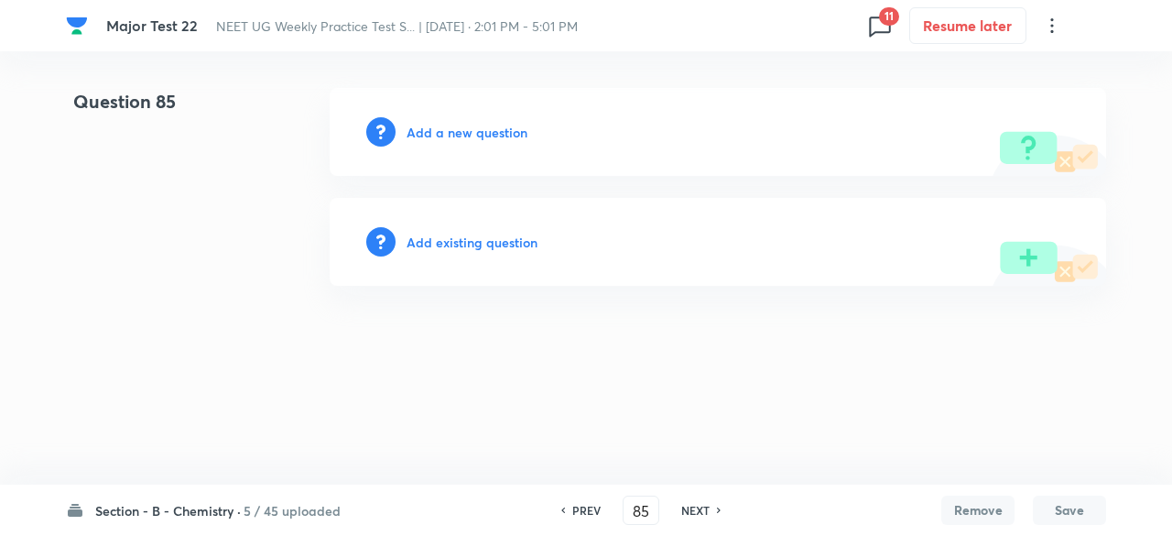
click at [687, 512] on h6 "NEXT" at bounding box center [695, 510] width 28 height 16
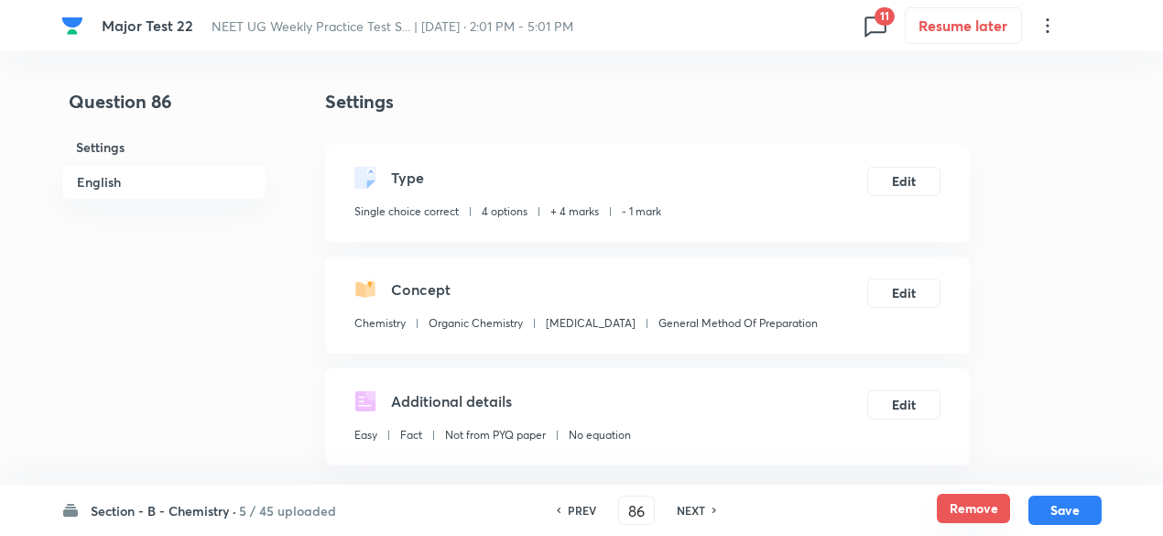
click at [985, 504] on button "Remove" at bounding box center [973, 508] width 73 height 29
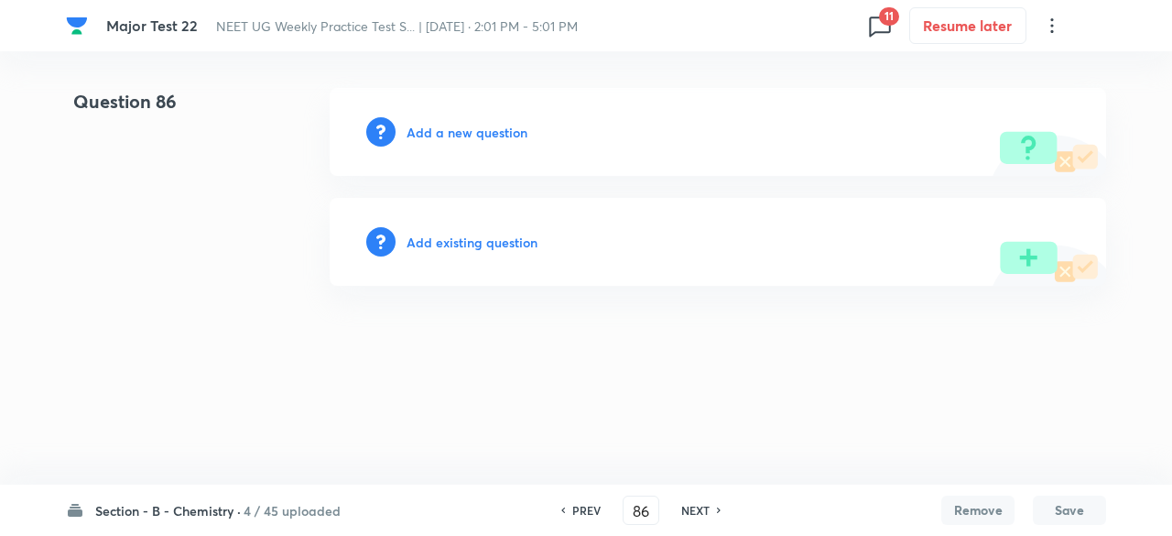
click at [696, 514] on h6 "NEXT" at bounding box center [695, 510] width 28 height 16
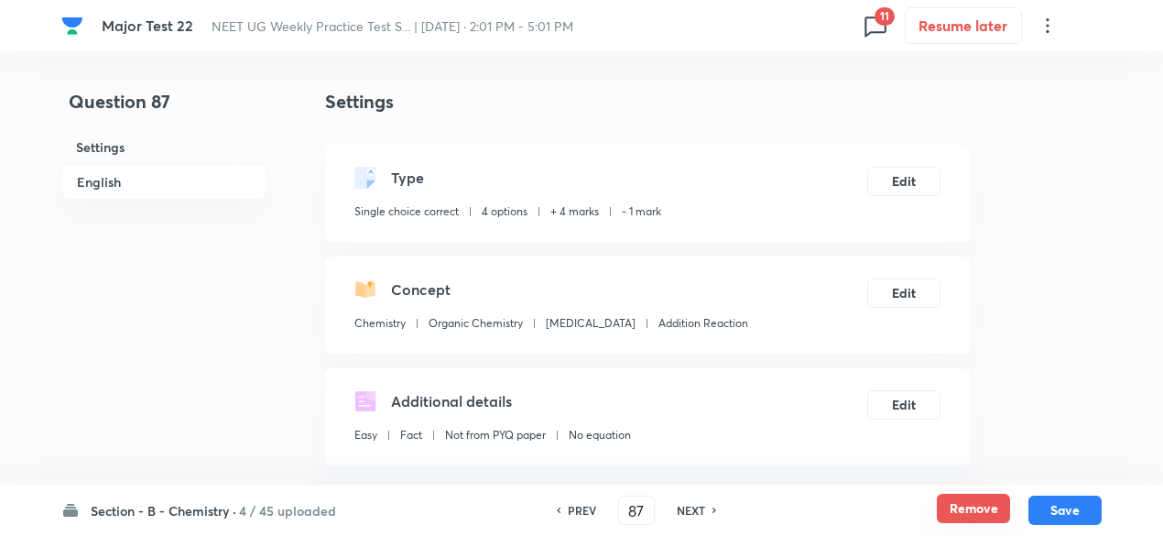
click at [985, 517] on button "Remove" at bounding box center [973, 508] width 73 height 29
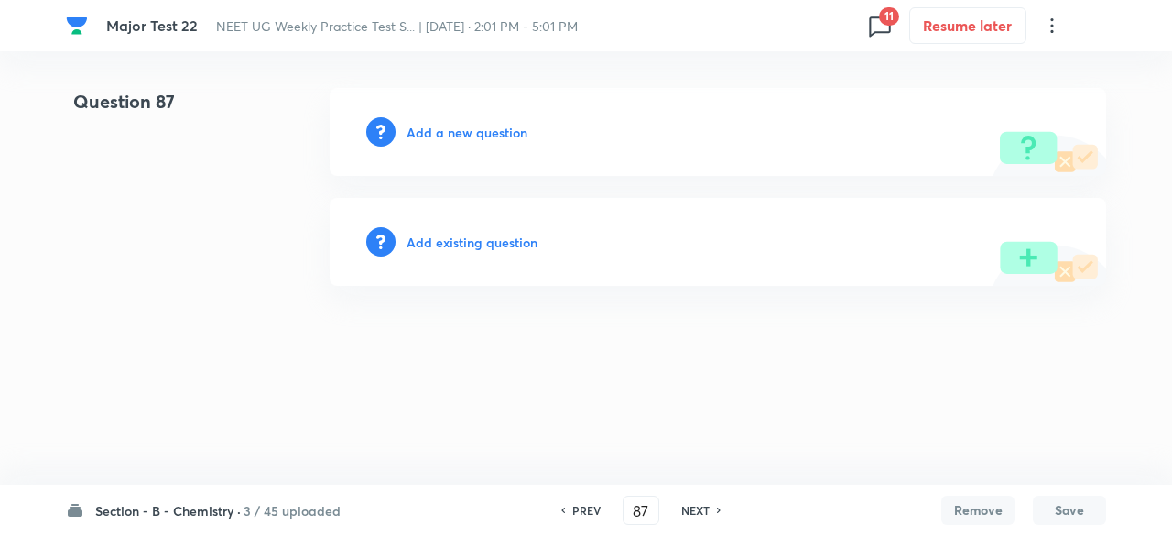
click at [703, 507] on h6 "NEXT" at bounding box center [695, 510] width 28 height 16
type input "88"
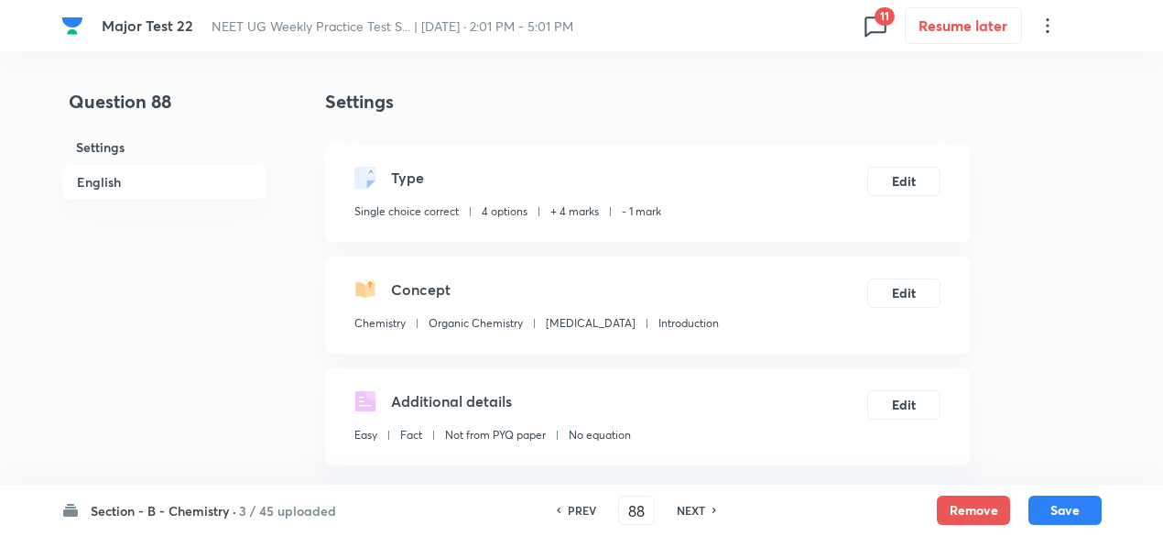
checkbox input "true"
click at [958, 494] on div "Section - B - Chemistry · 3 / 45 uploaded PREV 88 ​ NEXT Remove Save" at bounding box center [581, 509] width 1040 height 51
click at [963, 515] on button "Remove" at bounding box center [973, 508] width 73 height 29
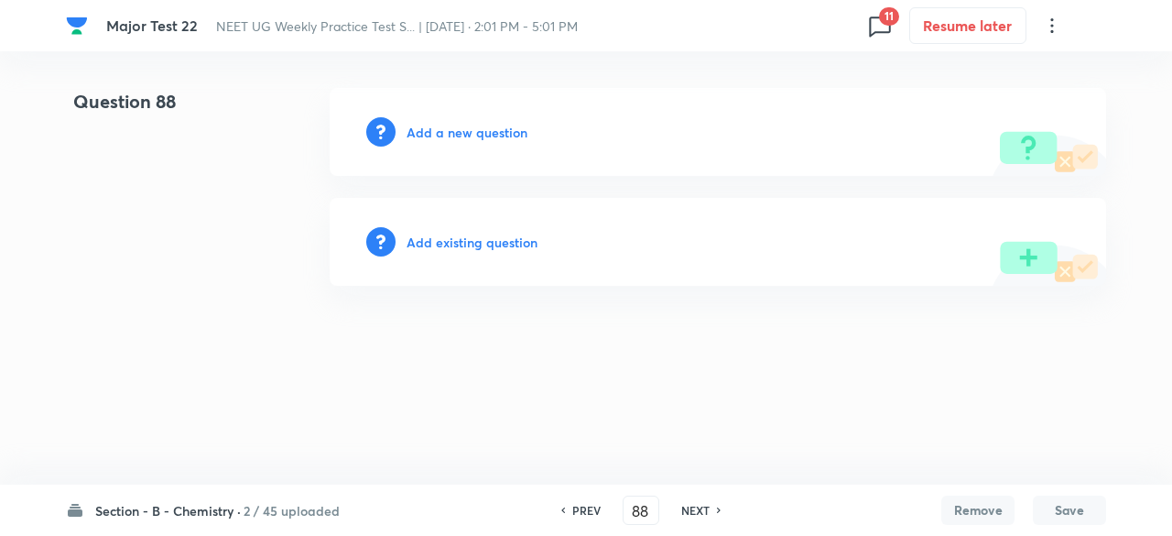
click at [698, 512] on h6 "NEXT" at bounding box center [695, 510] width 28 height 16
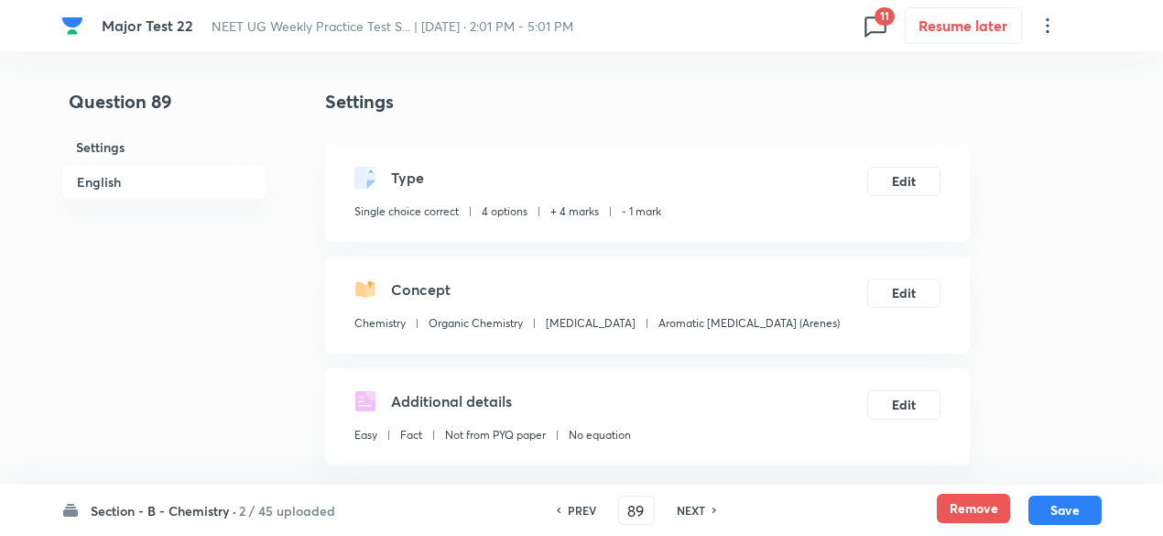
click at [980, 508] on button "Remove" at bounding box center [973, 508] width 73 height 29
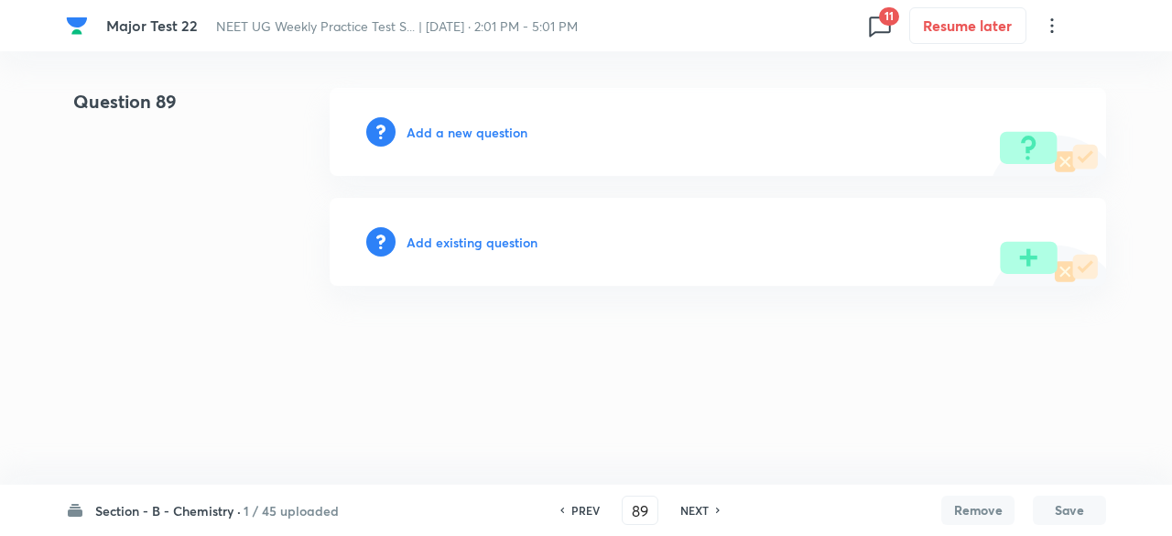
click at [674, 504] on div "NEXT" at bounding box center [697, 510] width 49 height 16
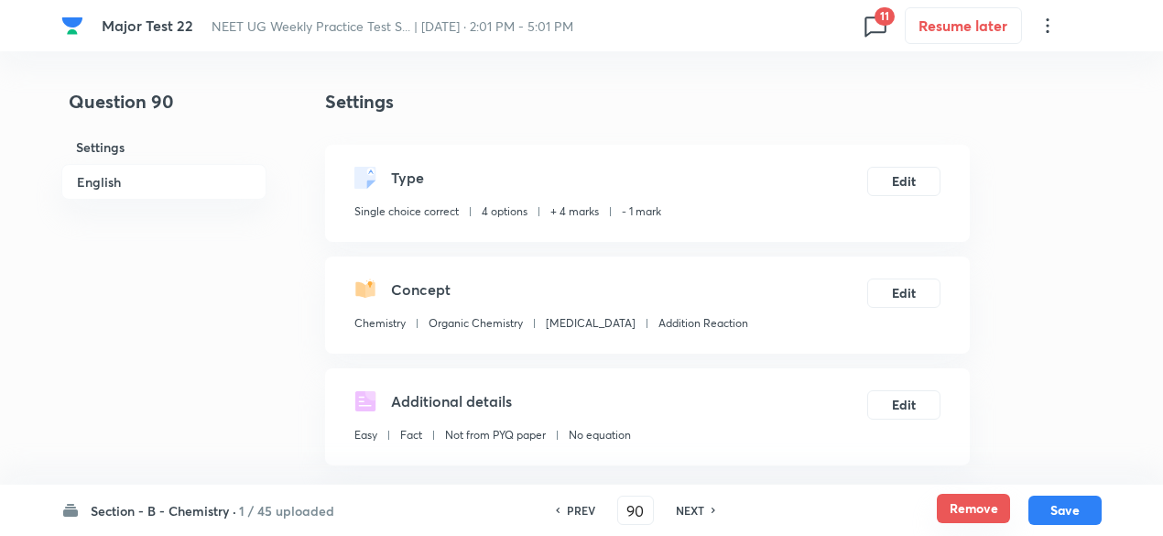
click at [1005, 517] on button "Remove" at bounding box center [973, 508] width 73 height 29
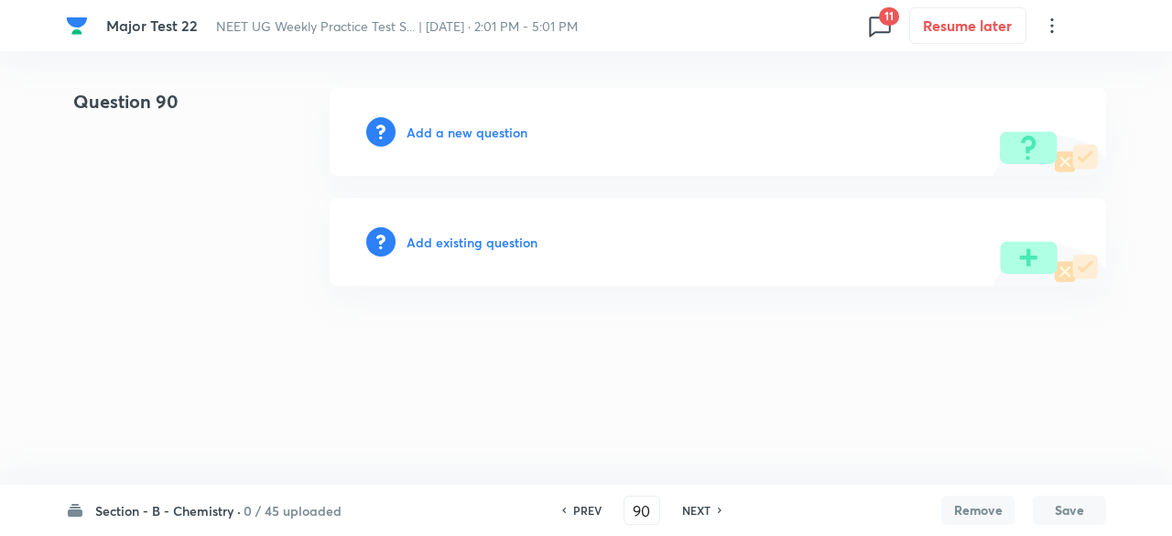
click at [696, 516] on h6 "NEXT" at bounding box center [696, 510] width 28 height 16
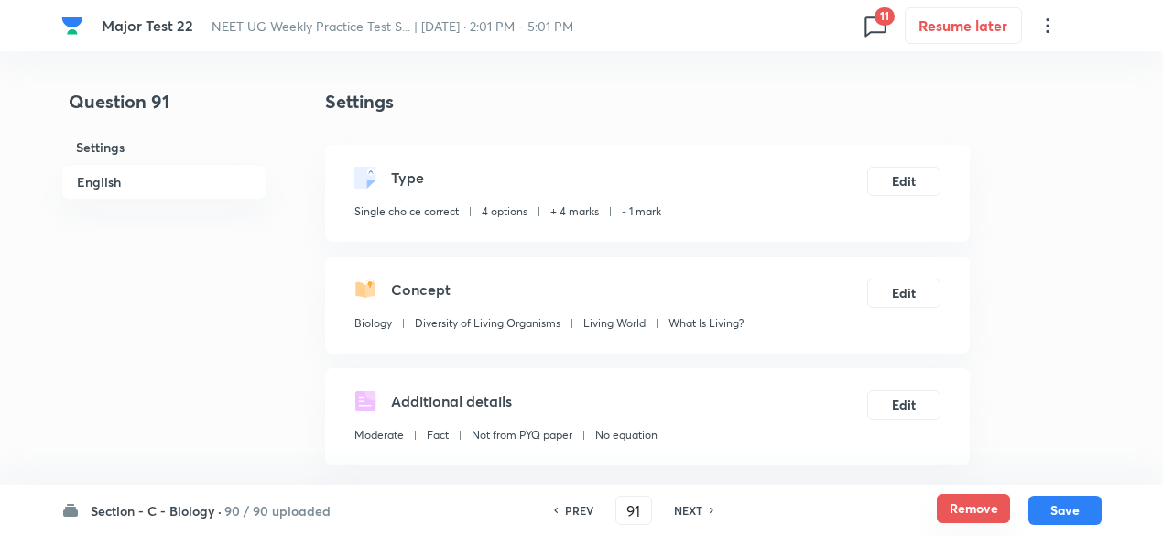
click at [956, 505] on button "Remove" at bounding box center [973, 508] width 73 height 29
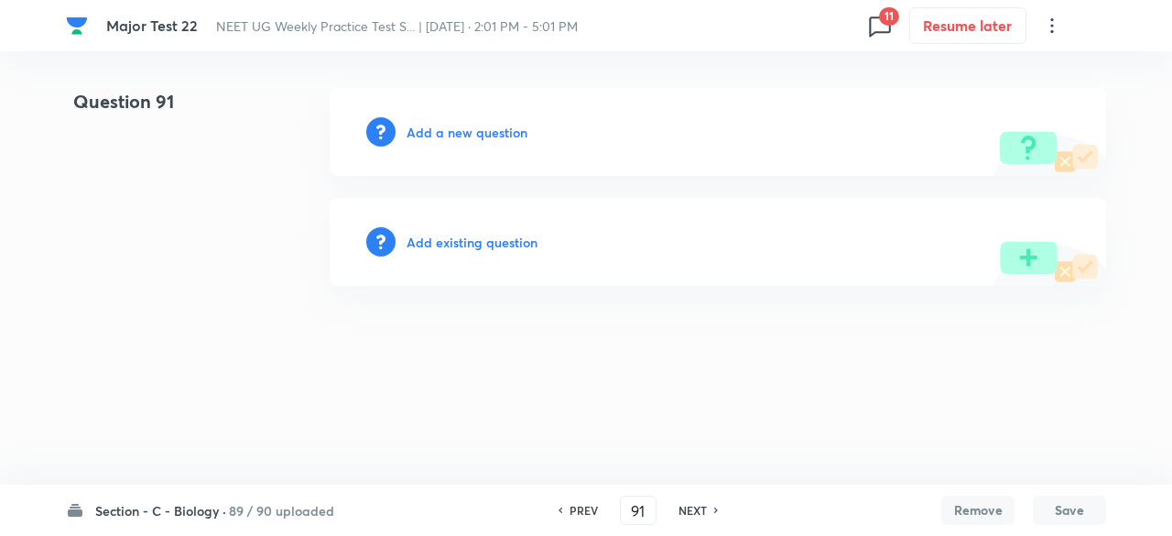
click at [706, 514] on div "NEXT" at bounding box center [695, 510] width 49 height 16
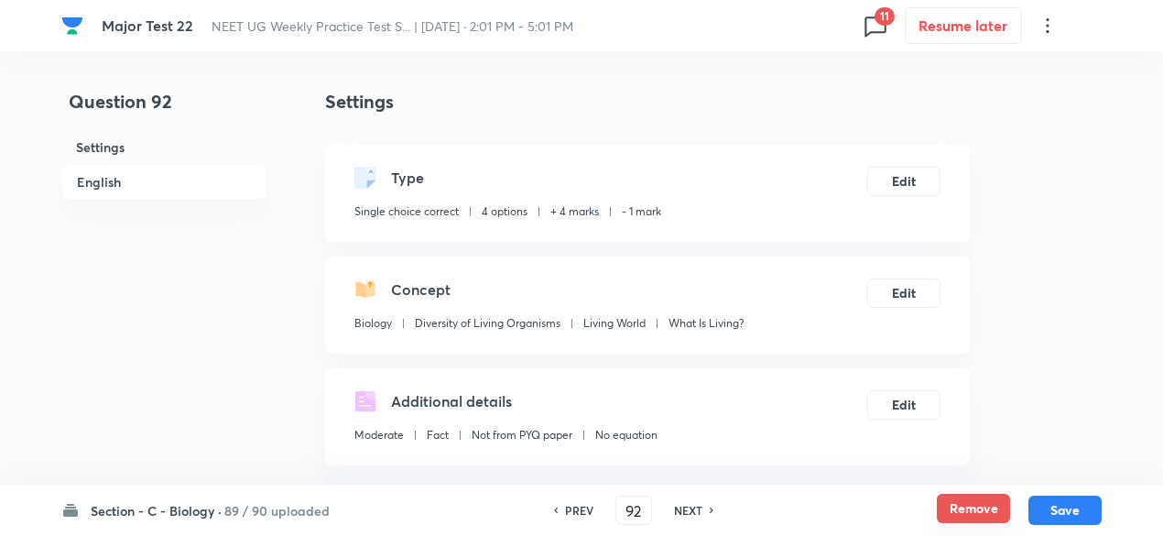
click at [969, 504] on button "Remove" at bounding box center [973, 508] width 73 height 29
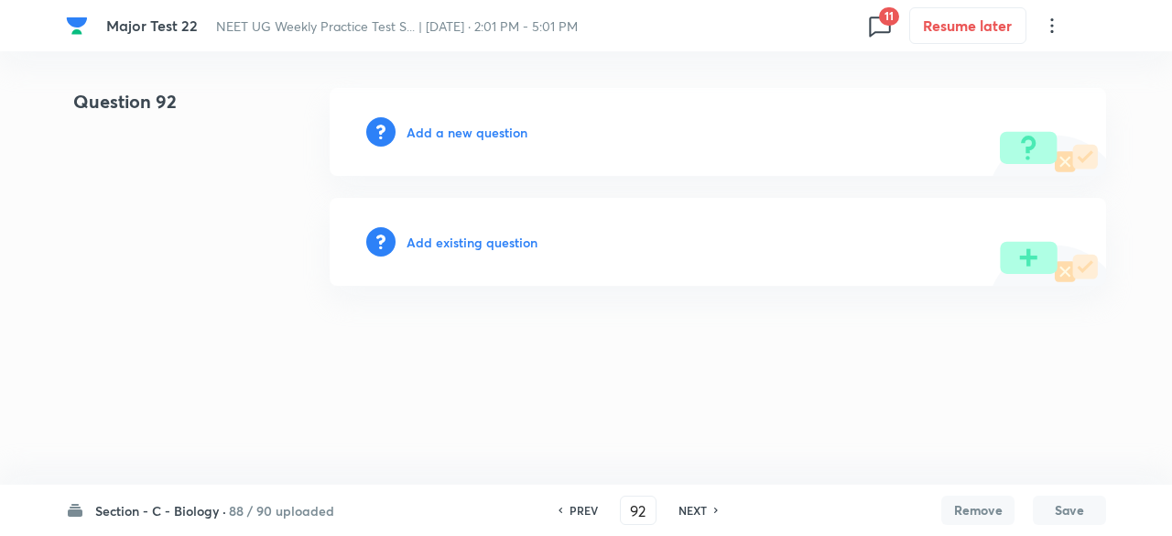
click at [683, 512] on h6 "NEXT" at bounding box center [693, 510] width 28 height 16
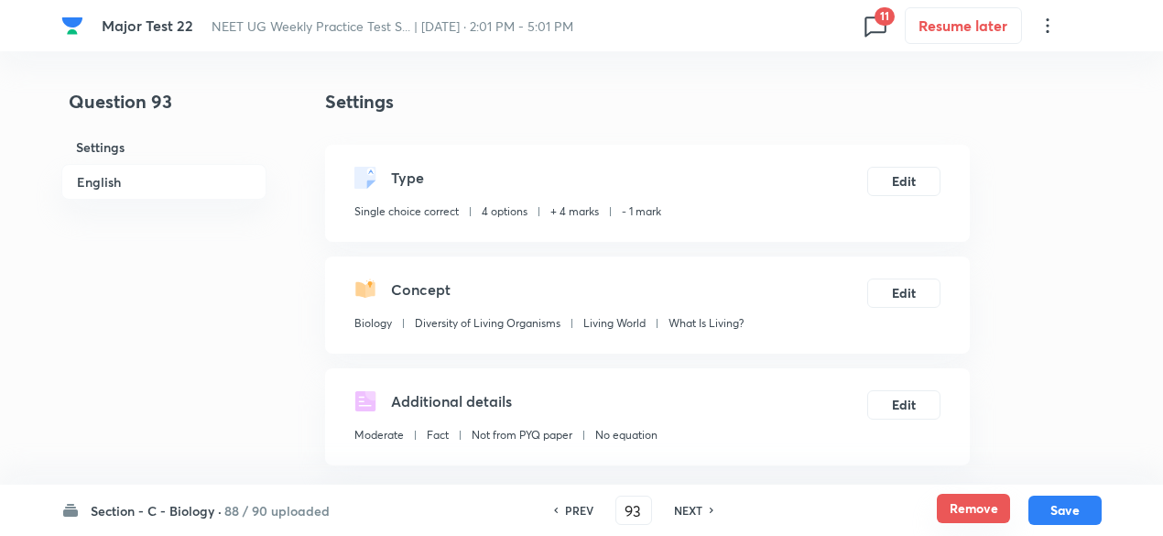
click at [958, 505] on button "Remove" at bounding box center [973, 508] width 73 height 29
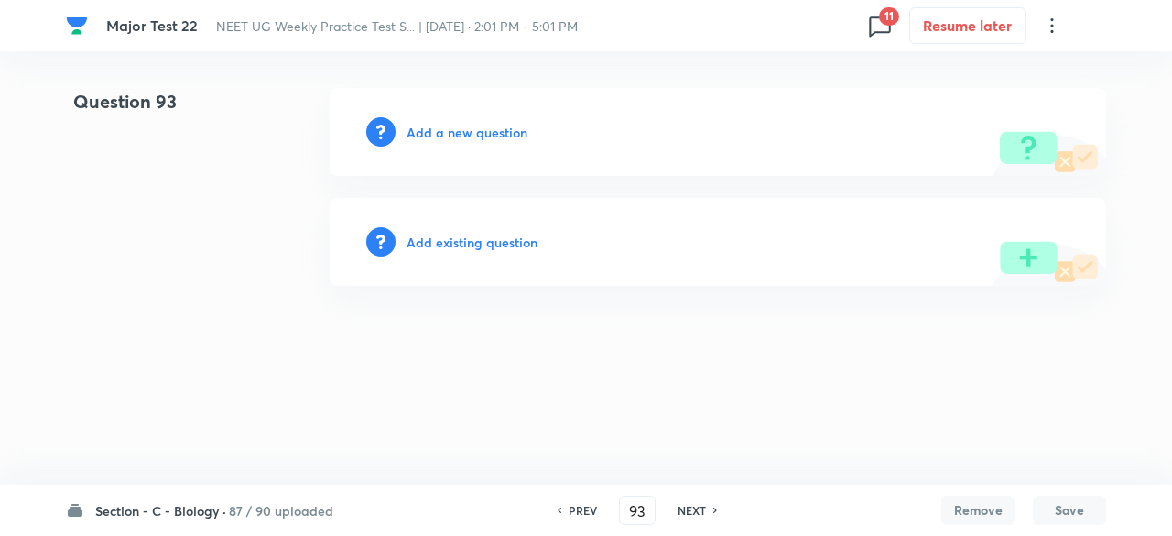
click at [691, 512] on h6 "NEXT" at bounding box center [692, 510] width 28 height 16
type input "94"
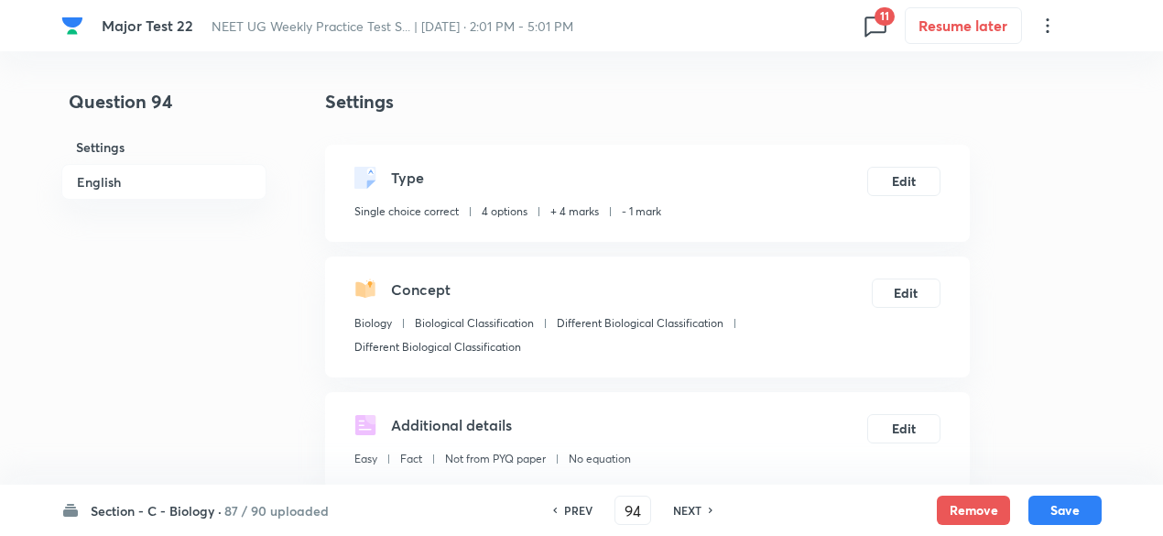
checkbox input "true"
click at [976, 521] on button "Remove" at bounding box center [973, 508] width 73 height 29
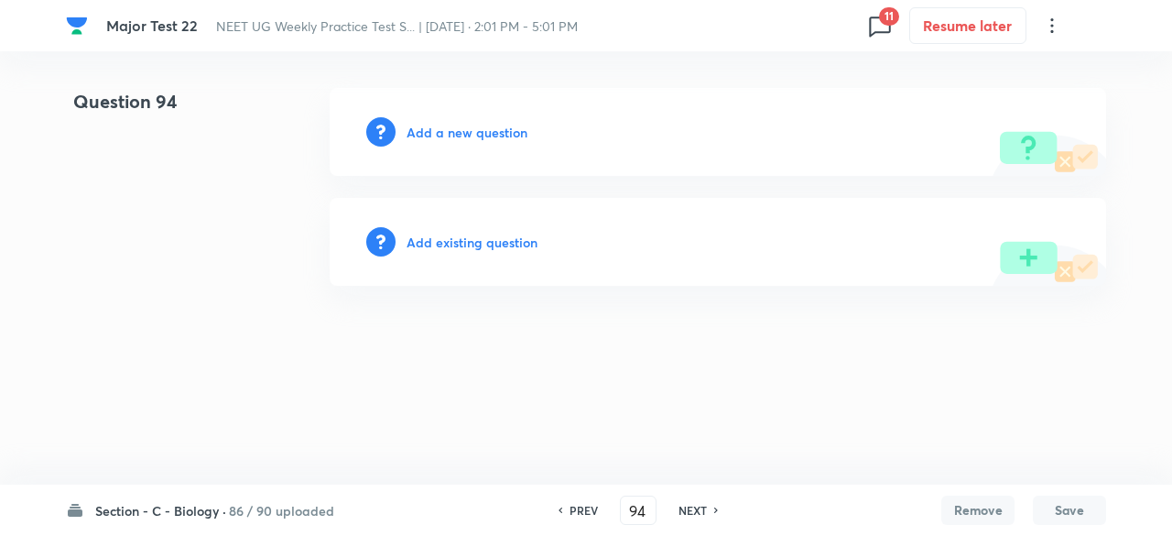
click at [708, 512] on div "NEXT" at bounding box center [695, 510] width 49 height 16
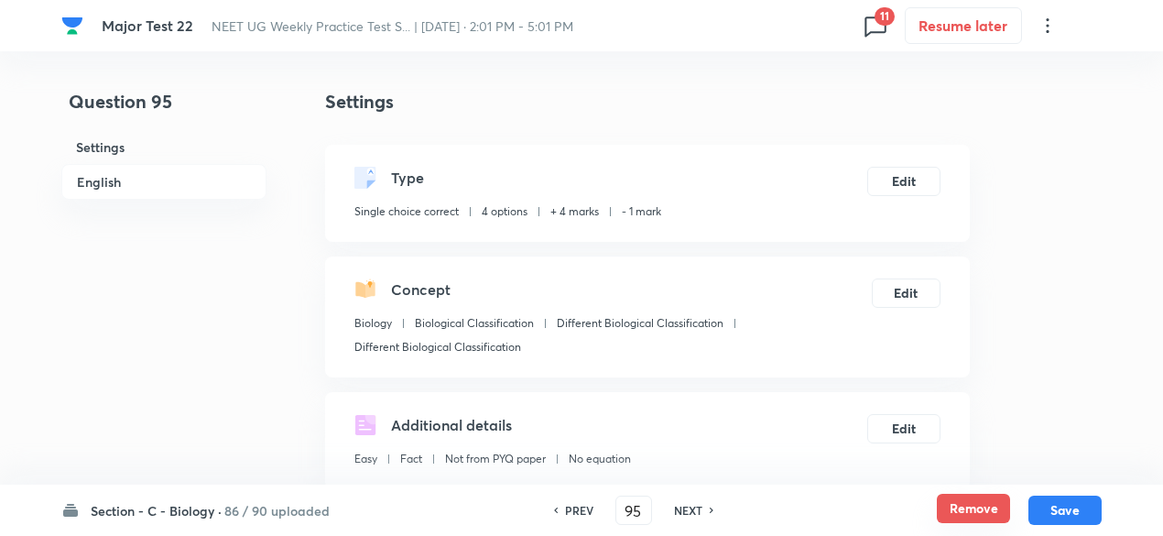
click at [990, 507] on button "Remove" at bounding box center [973, 508] width 73 height 29
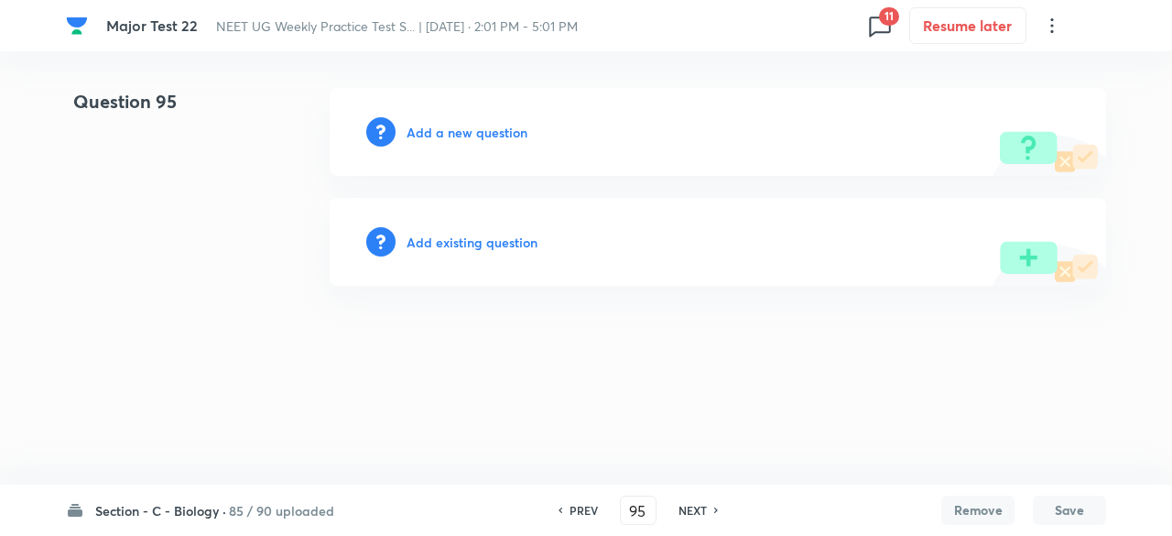
click at [691, 514] on h6 "NEXT" at bounding box center [693, 510] width 28 height 16
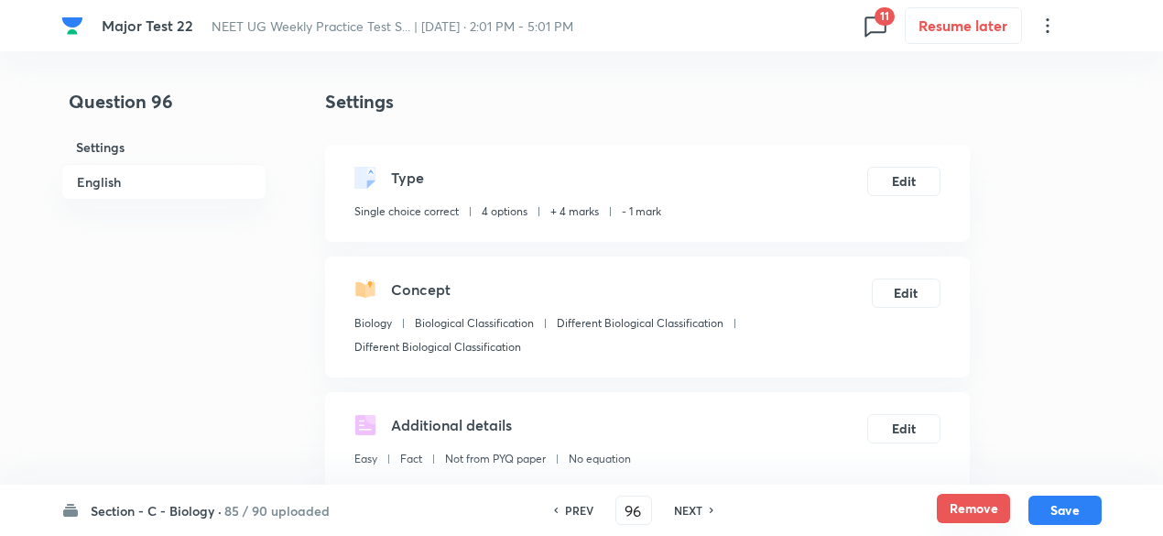
click at [973, 503] on button "Remove" at bounding box center [973, 508] width 73 height 29
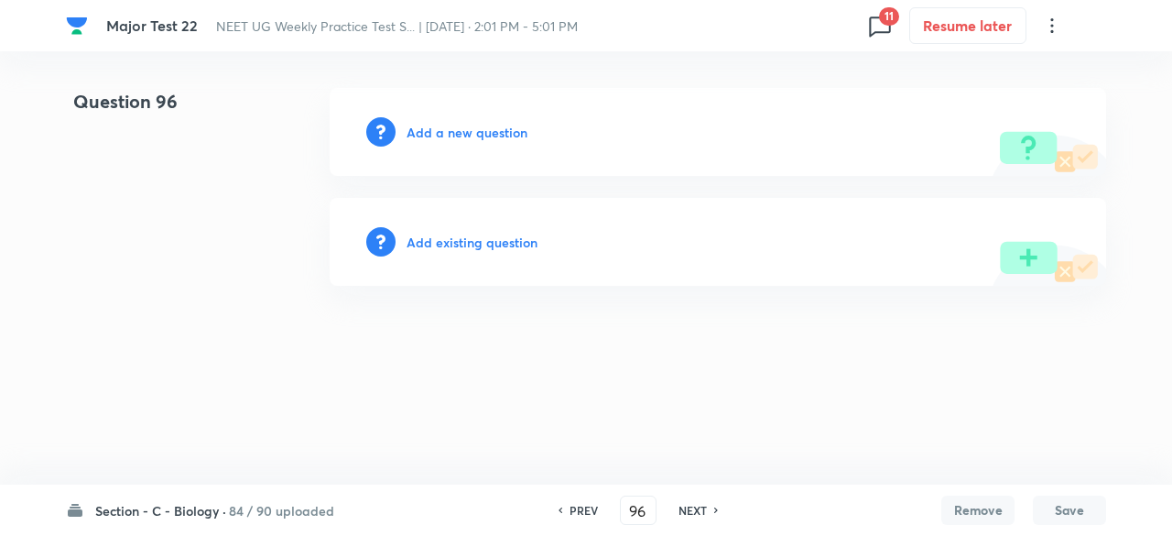
click at [694, 508] on h6 "NEXT" at bounding box center [693, 510] width 28 height 16
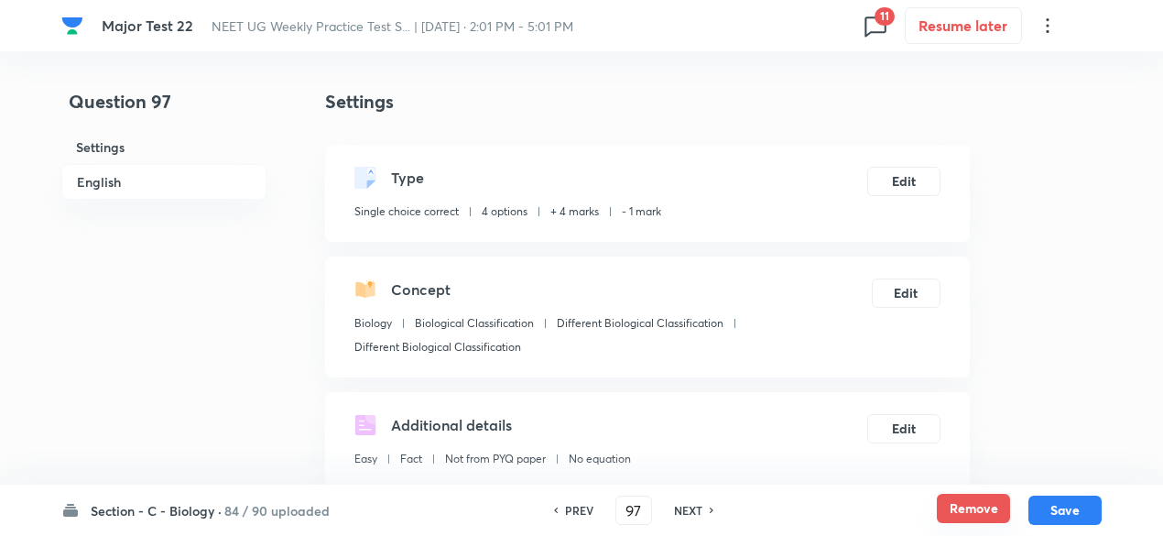
click at [974, 497] on button "Remove" at bounding box center [973, 508] width 73 height 29
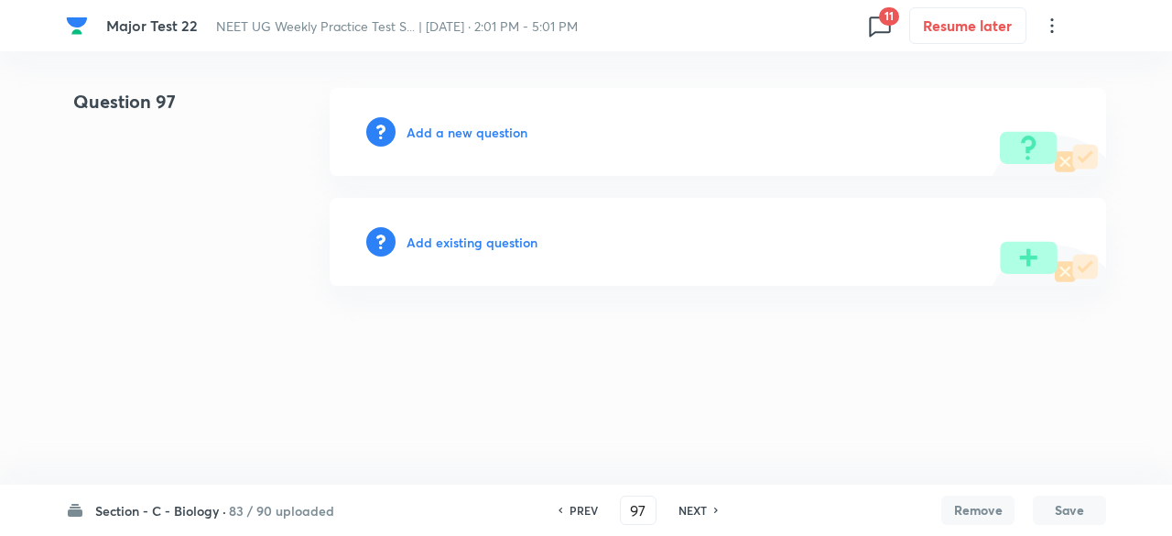
click at [697, 513] on h6 "NEXT" at bounding box center [693, 510] width 28 height 16
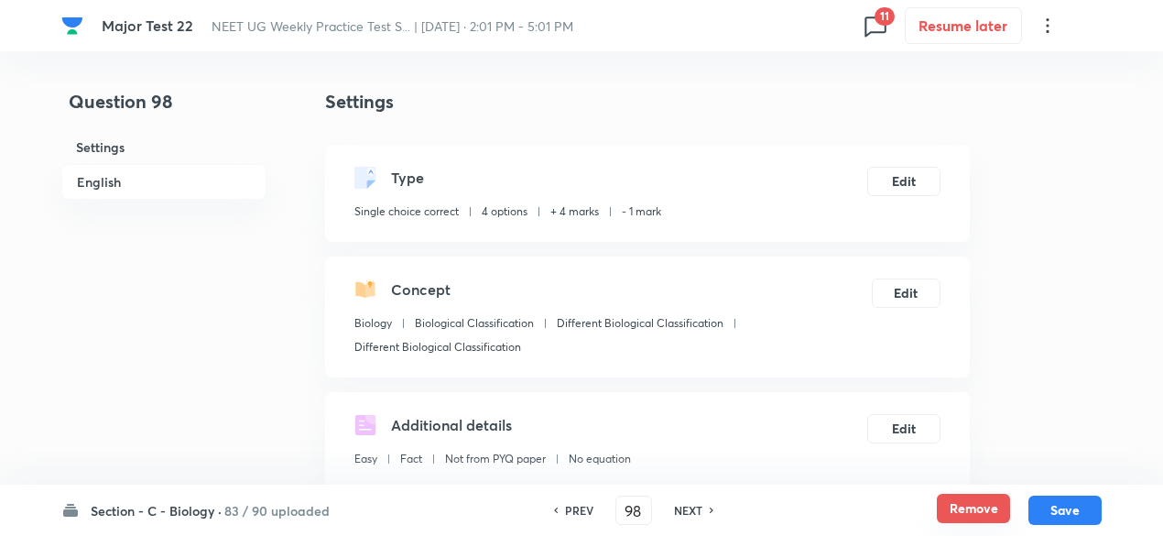
click at [969, 510] on button "Remove" at bounding box center [973, 508] width 73 height 29
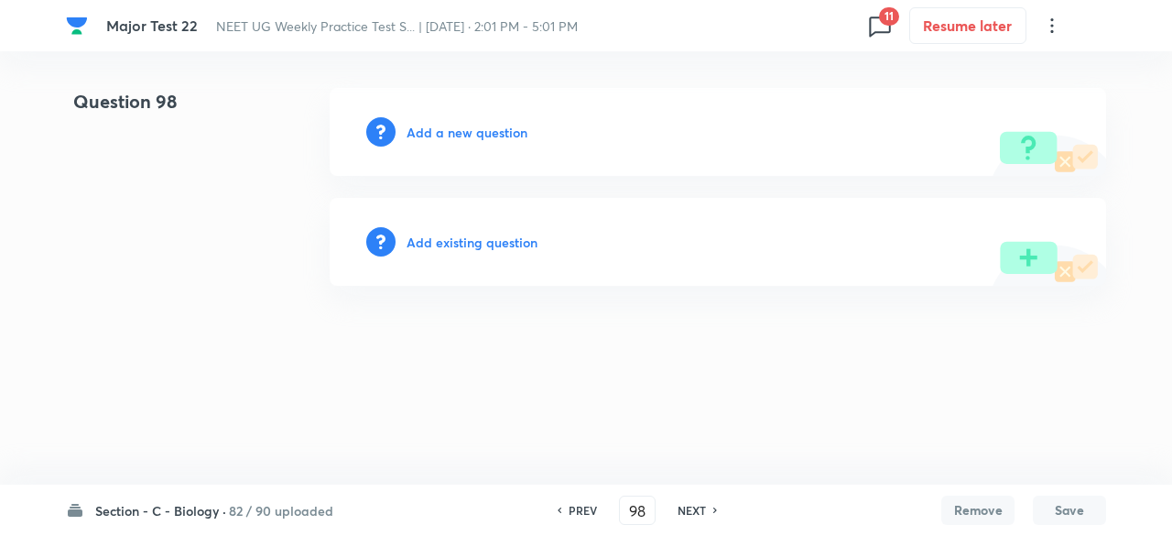
click at [697, 515] on h6 "NEXT" at bounding box center [692, 510] width 28 height 16
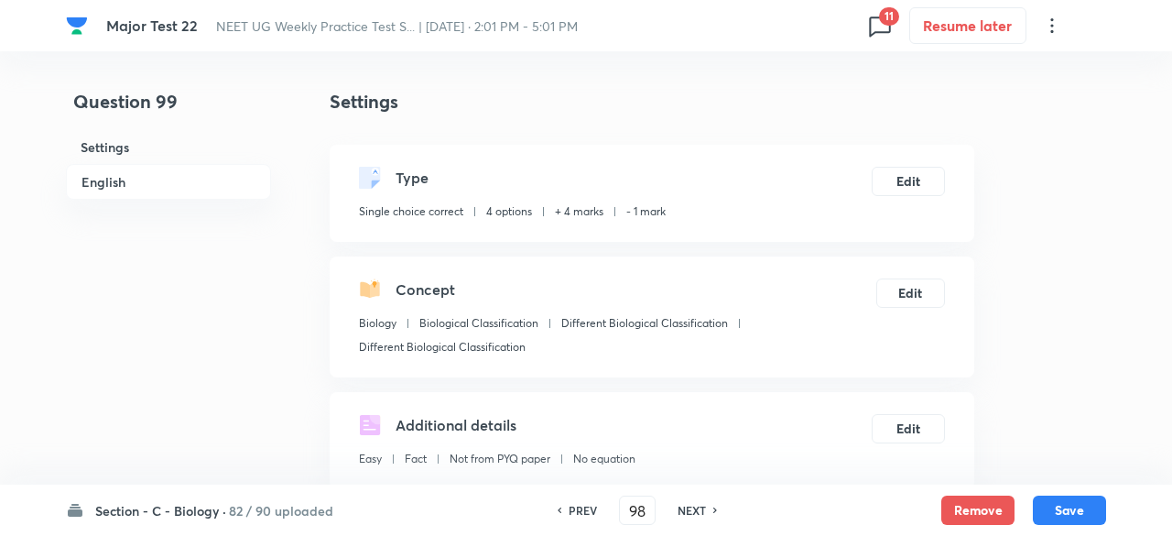
type input "99"
checkbox input "true"
click at [949, 504] on button "Remove" at bounding box center [973, 508] width 73 height 29
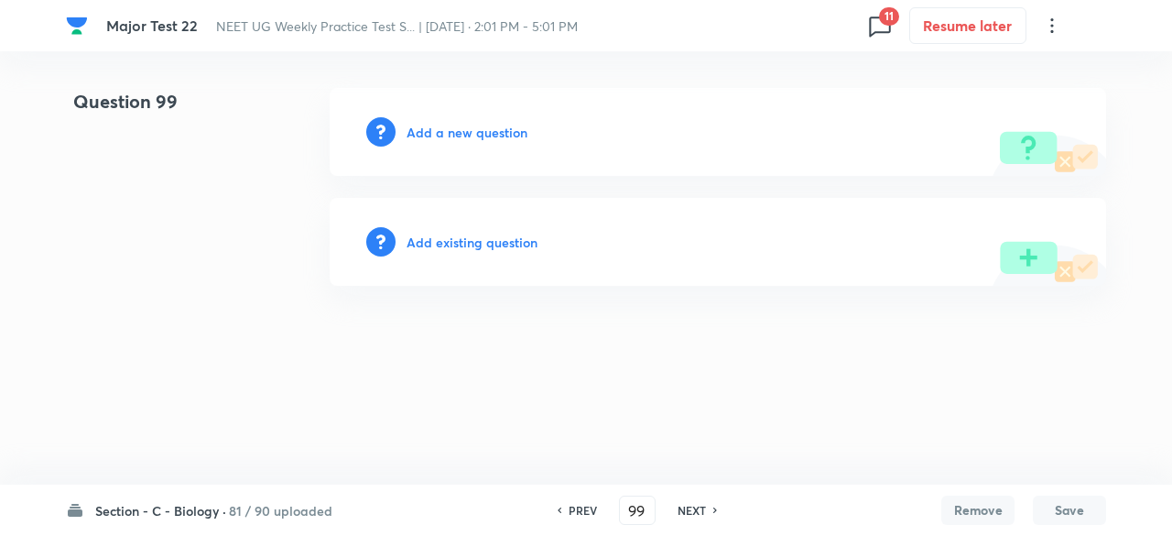
click at [684, 512] on h6 "NEXT" at bounding box center [692, 510] width 28 height 16
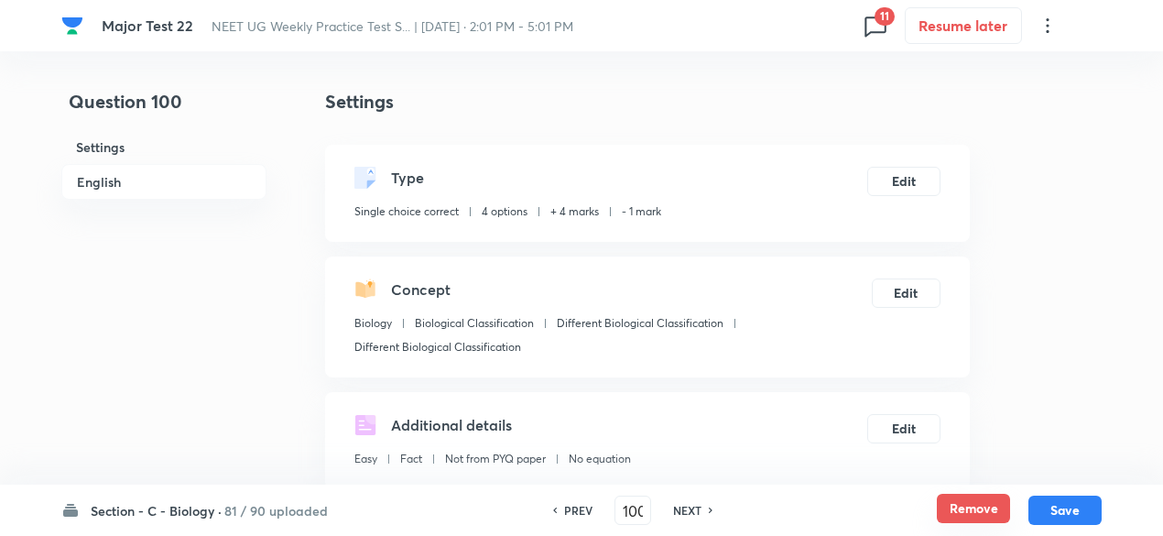
click at [959, 503] on button "Remove" at bounding box center [973, 508] width 73 height 29
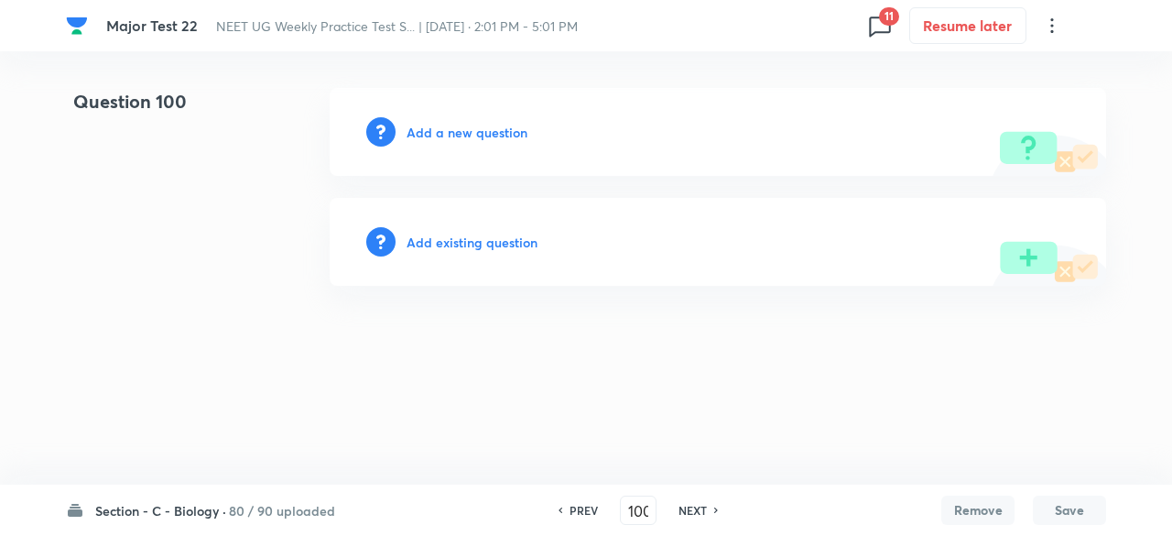
click at [698, 512] on h6 "NEXT" at bounding box center [693, 510] width 28 height 16
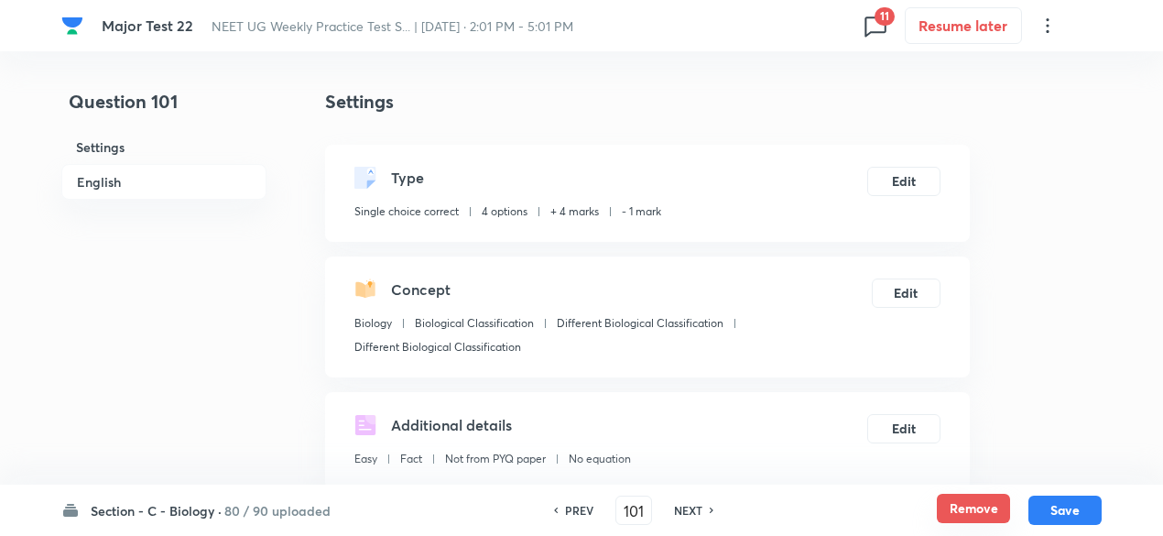
click at [974, 505] on button "Remove" at bounding box center [973, 508] width 73 height 29
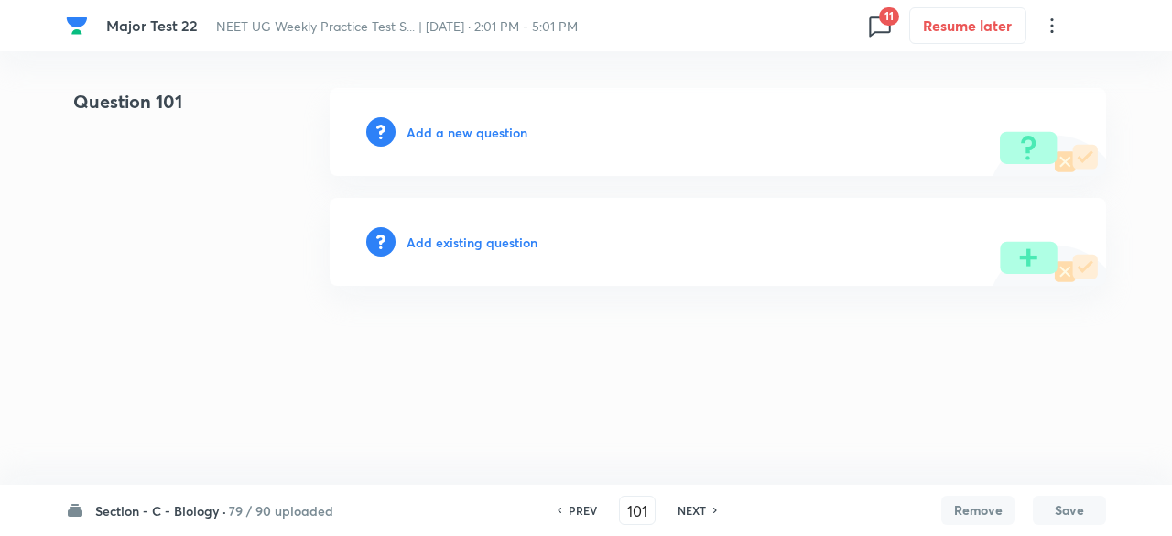
click at [691, 510] on h6 "NEXT" at bounding box center [692, 510] width 28 height 16
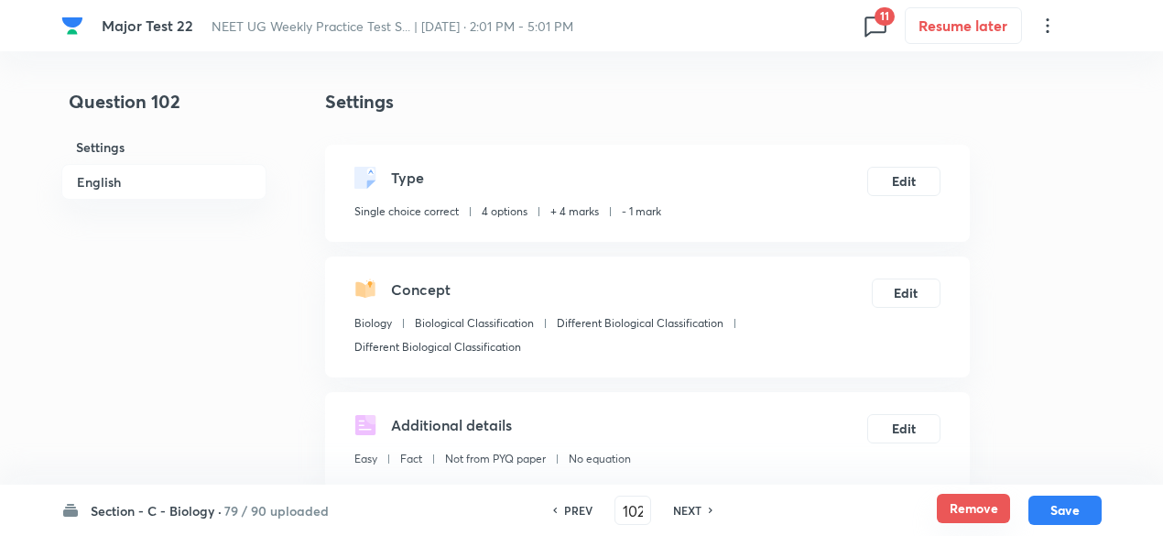
click at [992, 508] on button "Remove" at bounding box center [973, 508] width 73 height 29
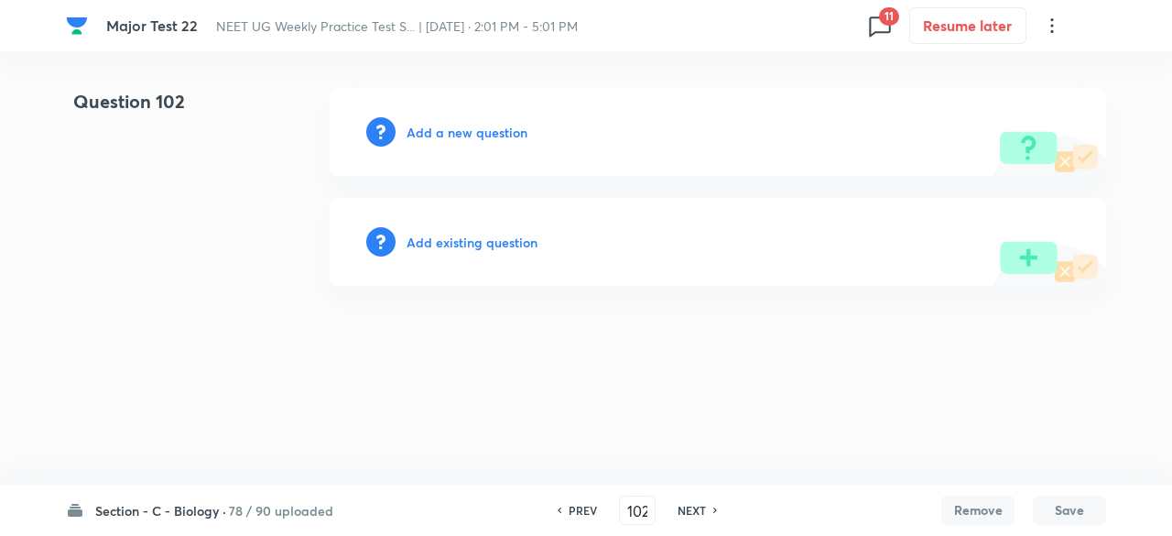
click at [702, 509] on h6 "NEXT" at bounding box center [692, 510] width 28 height 16
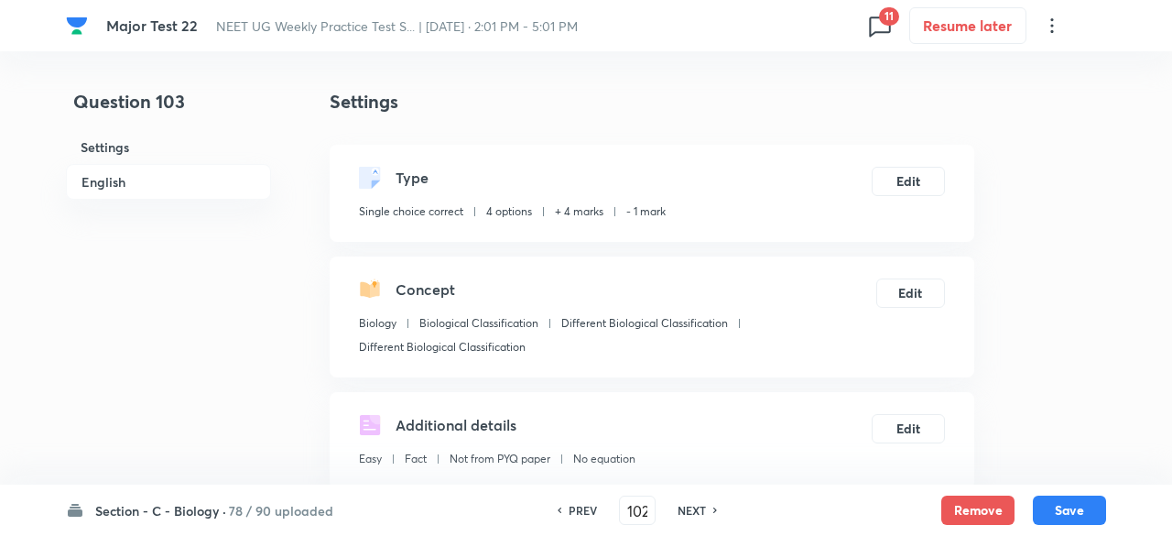
type input "103"
checkbox input "true"
click at [974, 508] on button "Remove" at bounding box center [973, 508] width 73 height 29
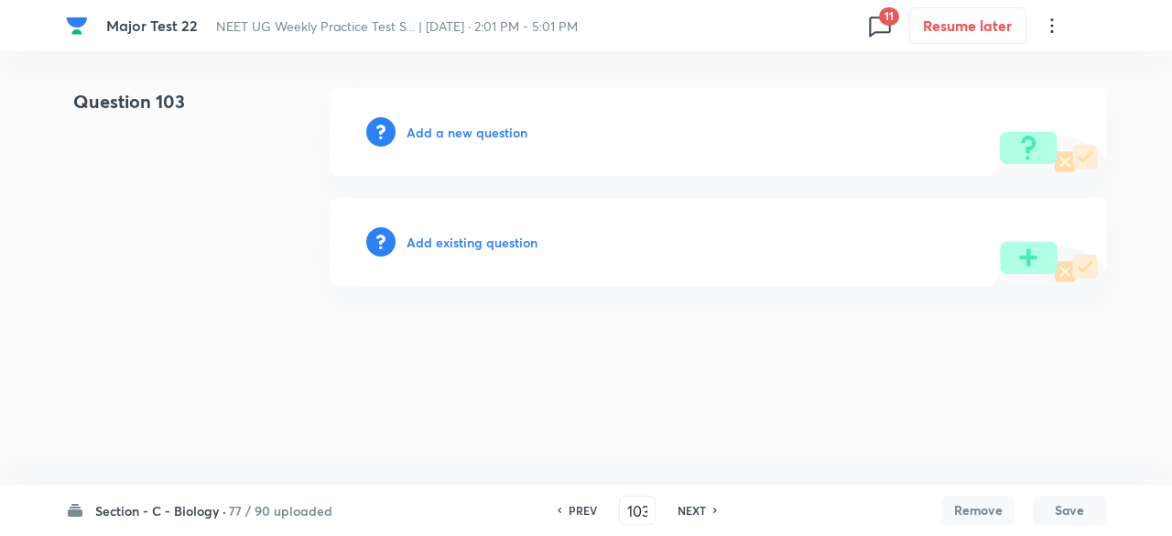
click at [683, 508] on h6 "NEXT" at bounding box center [692, 510] width 28 height 16
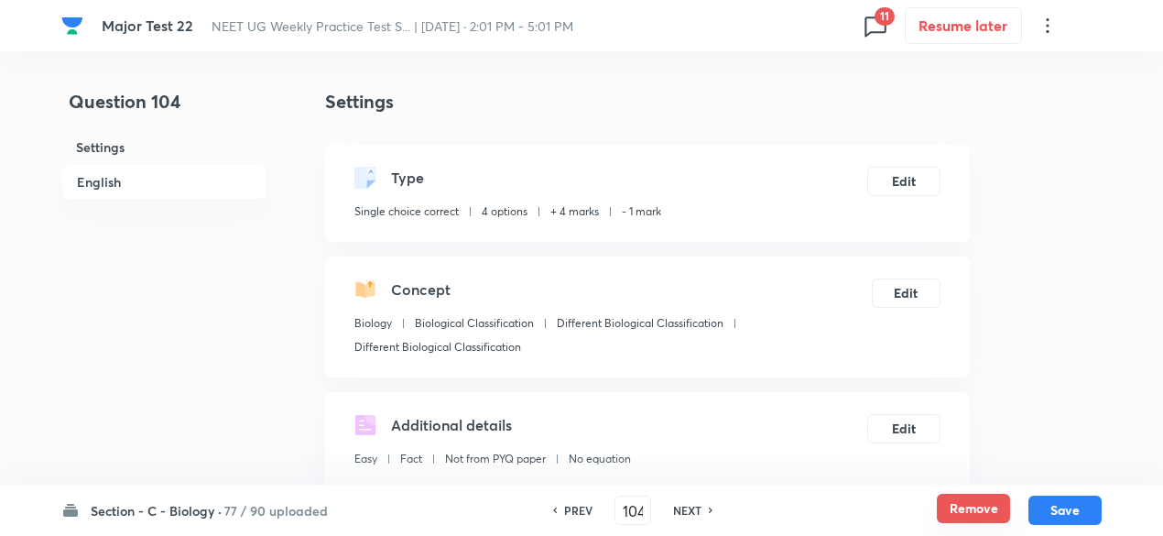
click at [968, 506] on button "Remove" at bounding box center [973, 508] width 73 height 29
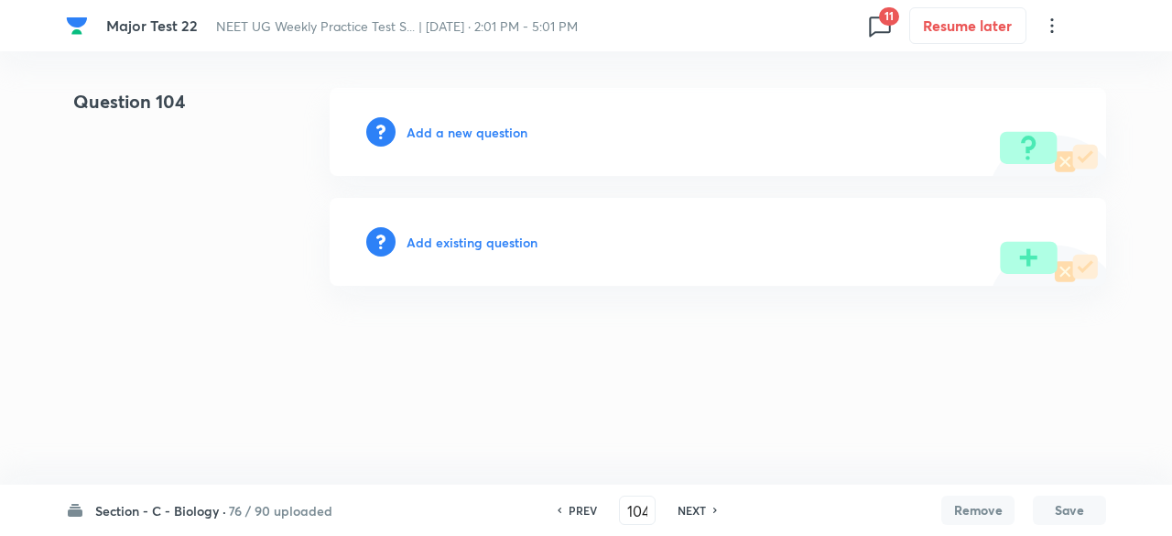
click at [693, 512] on h6 "NEXT" at bounding box center [692, 510] width 28 height 16
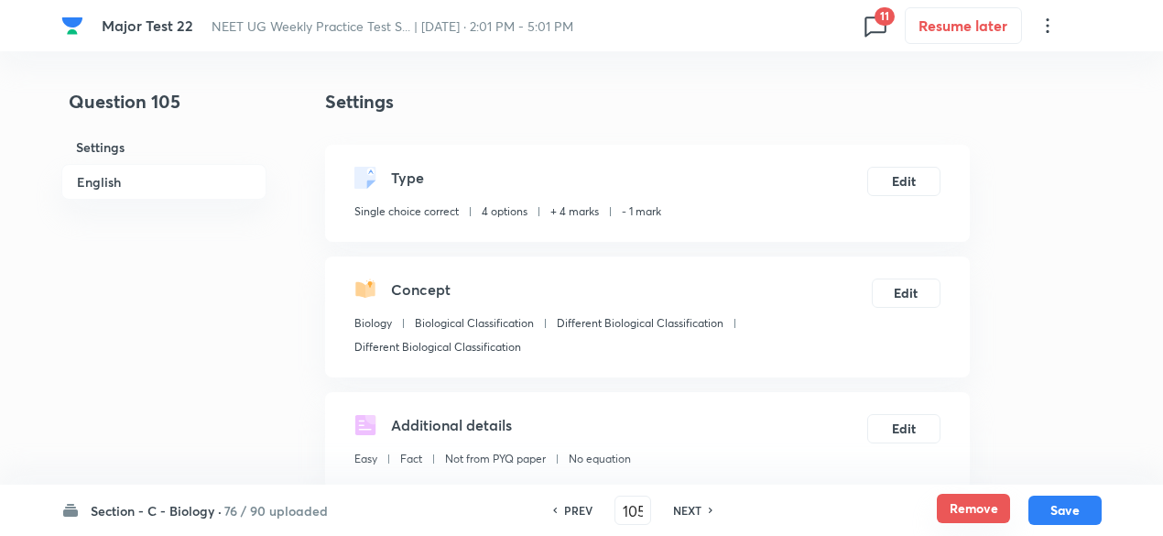
click at [963, 512] on button "Remove" at bounding box center [973, 508] width 73 height 29
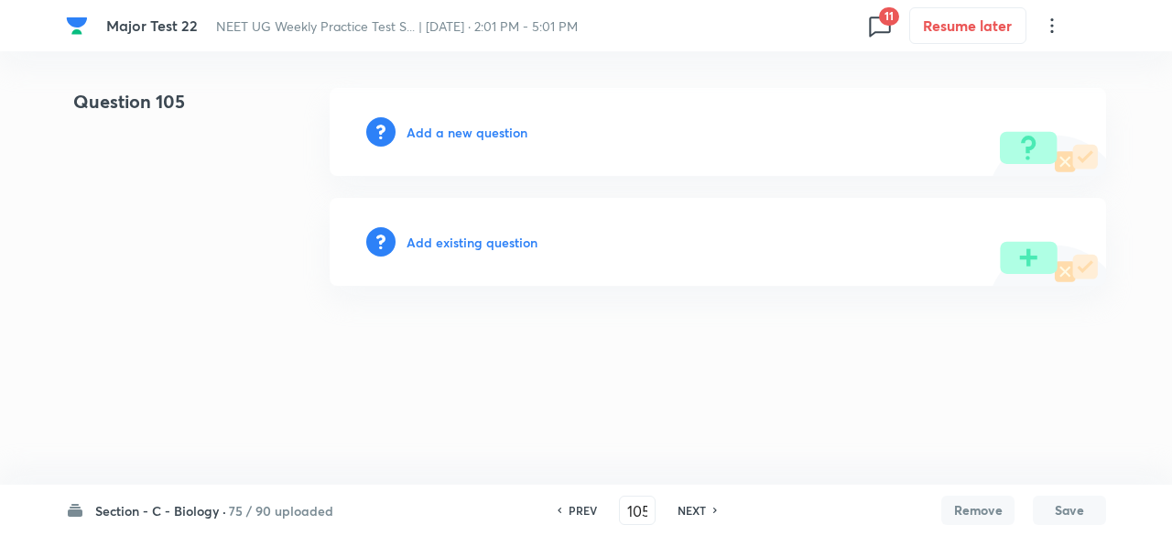
click at [708, 515] on div "NEXT" at bounding box center [694, 510] width 49 height 16
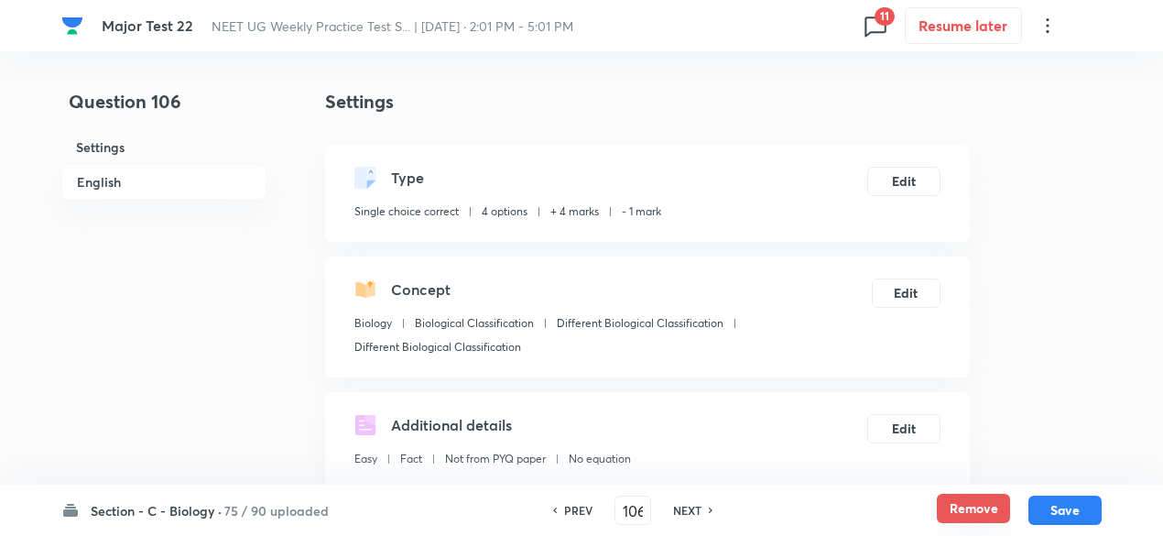
click at [967, 504] on button "Remove" at bounding box center [973, 508] width 73 height 29
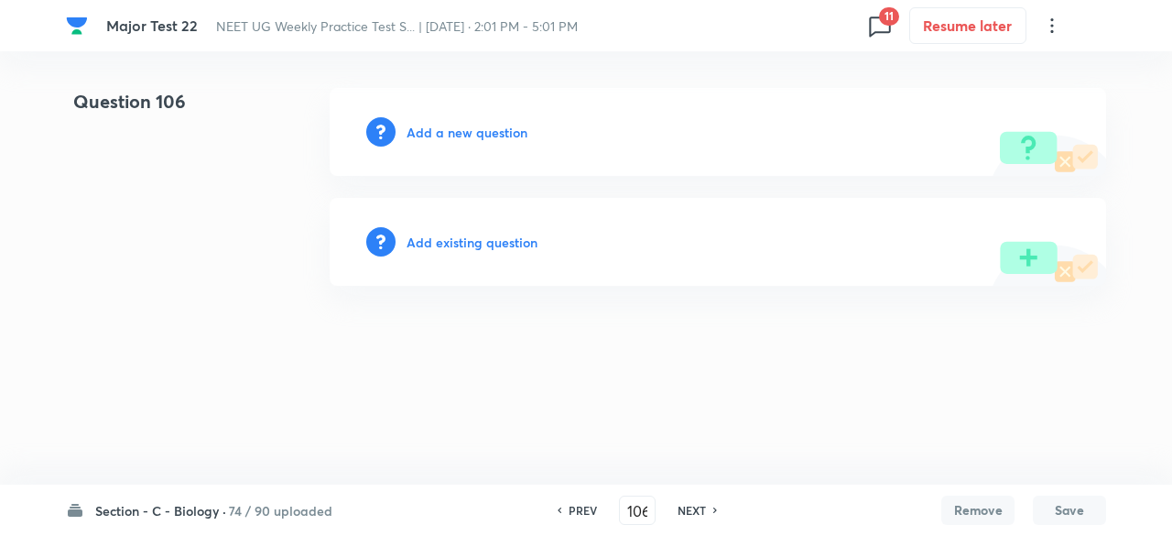
click at [696, 516] on h6 "NEXT" at bounding box center [692, 510] width 28 height 16
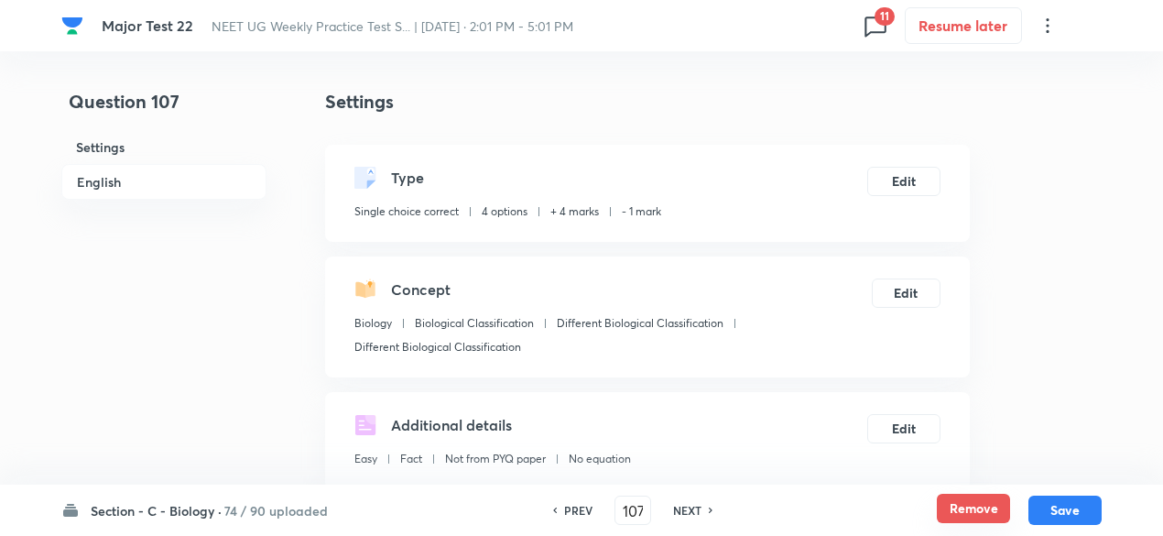
click at [958, 516] on button "Remove" at bounding box center [973, 508] width 73 height 29
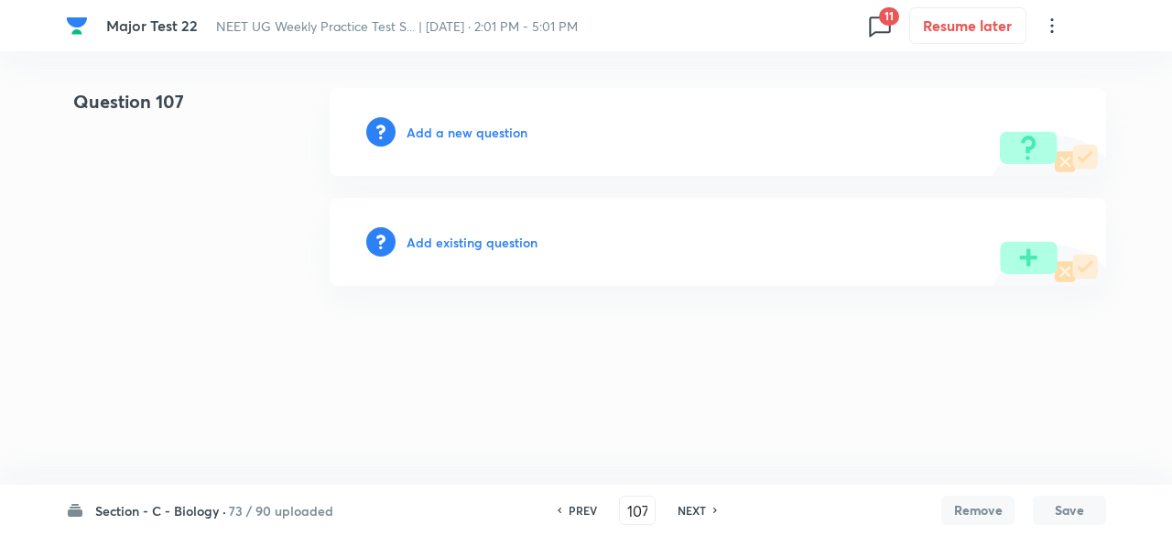
click at [686, 513] on h6 "NEXT" at bounding box center [692, 510] width 28 height 16
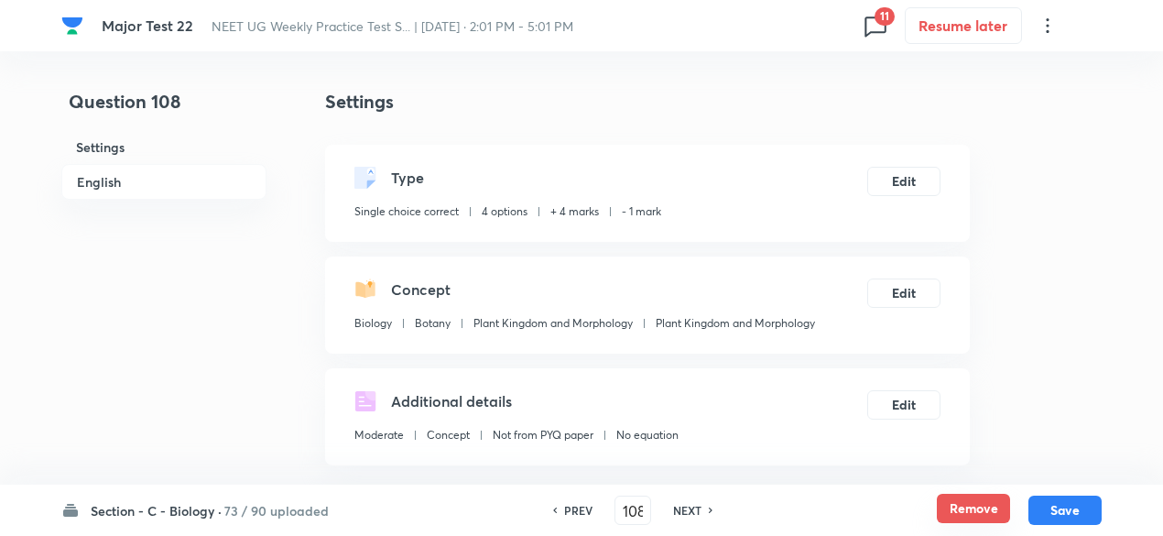
click at [975, 510] on button "Remove" at bounding box center [973, 508] width 73 height 29
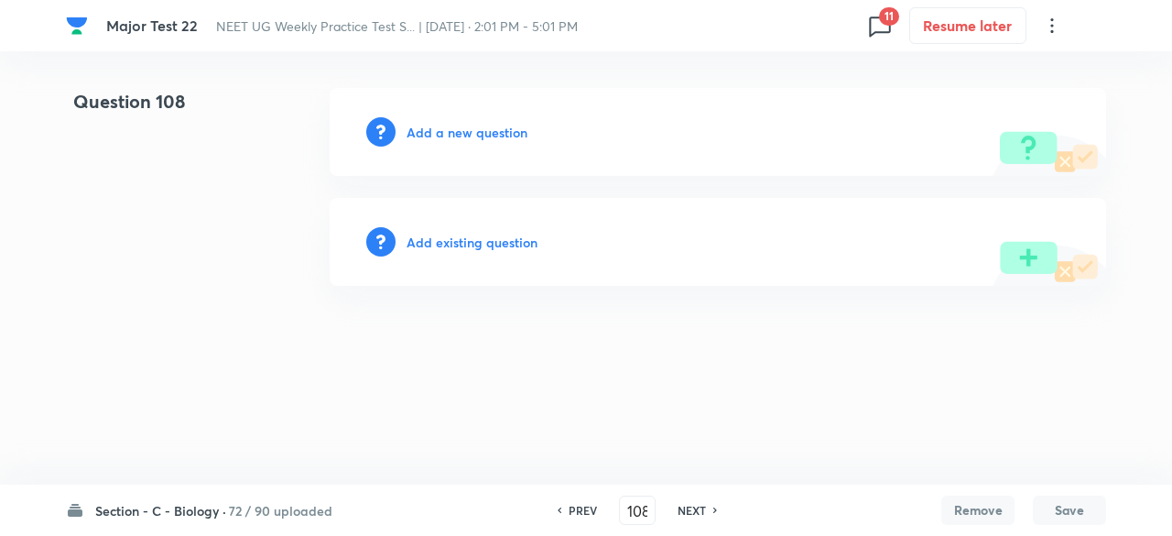
click at [694, 513] on h6 "NEXT" at bounding box center [692, 510] width 28 height 16
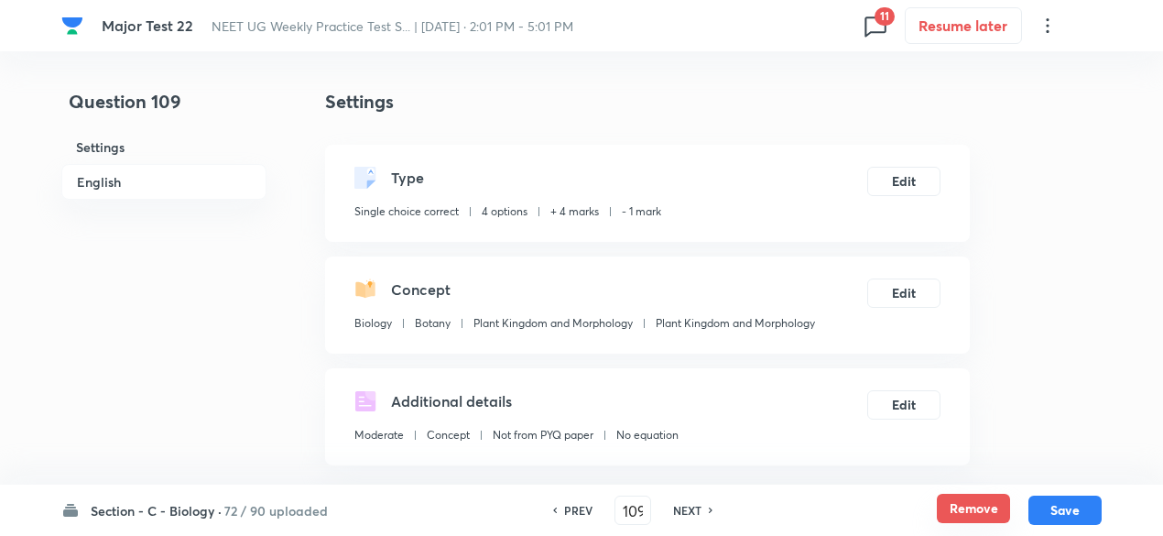
click at [969, 512] on button "Remove" at bounding box center [973, 508] width 73 height 29
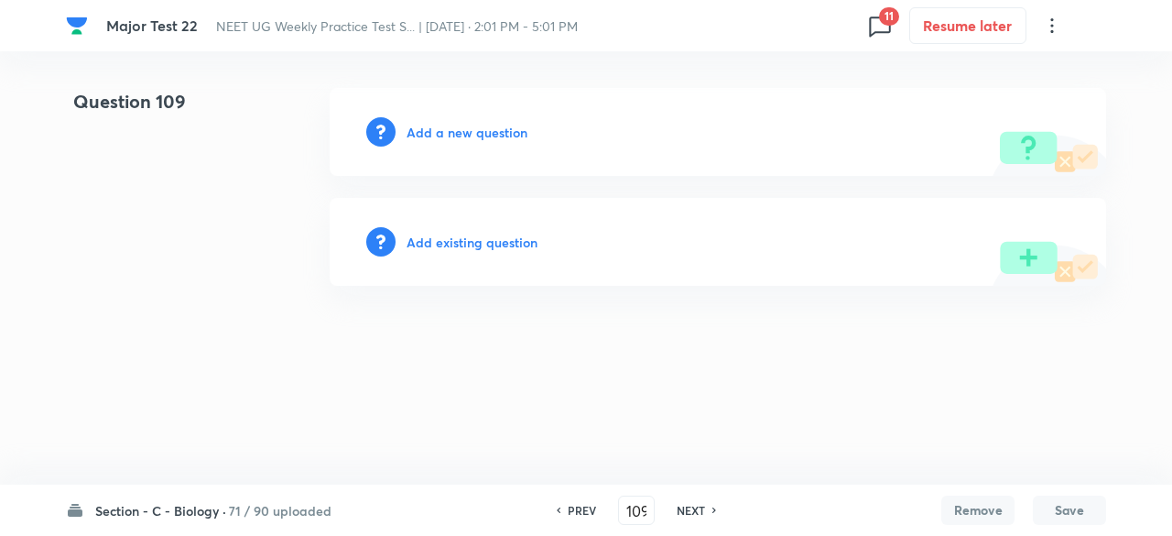
click at [691, 511] on h6 "NEXT" at bounding box center [691, 510] width 28 height 16
type input "110"
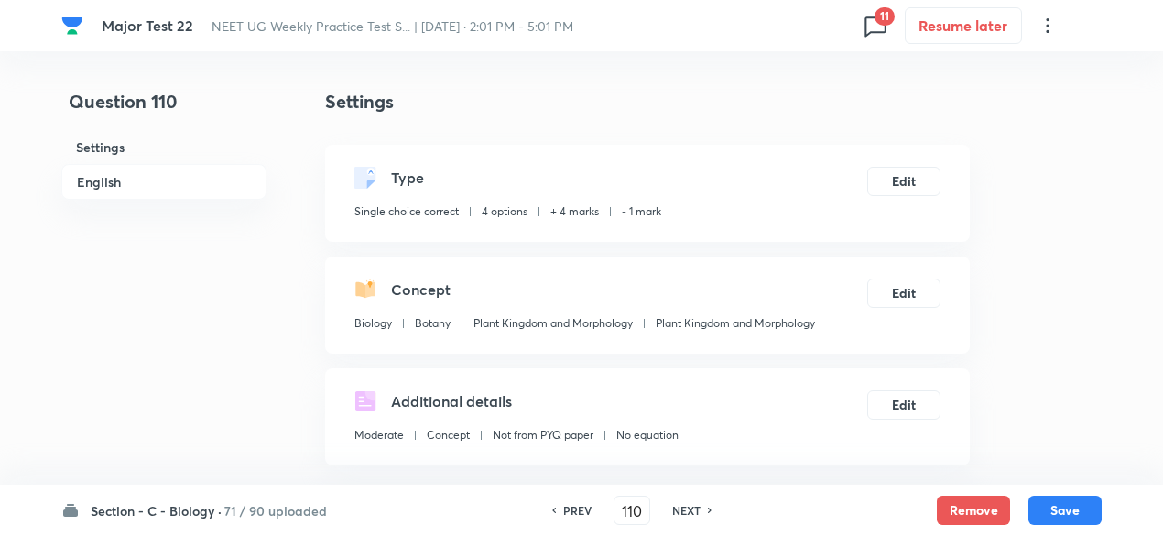
checkbox input "true"
drag, startPoint x: 963, startPoint y: 494, endPoint x: 960, endPoint y: 510, distance: 16.9
click at [960, 510] on div "Section - C - Biology · 71 / 90 uploaded PREV 110 ​ NEXT Remove Save" at bounding box center [581, 509] width 1040 height 51
click at [960, 510] on button "Remove" at bounding box center [973, 508] width 73 height 29
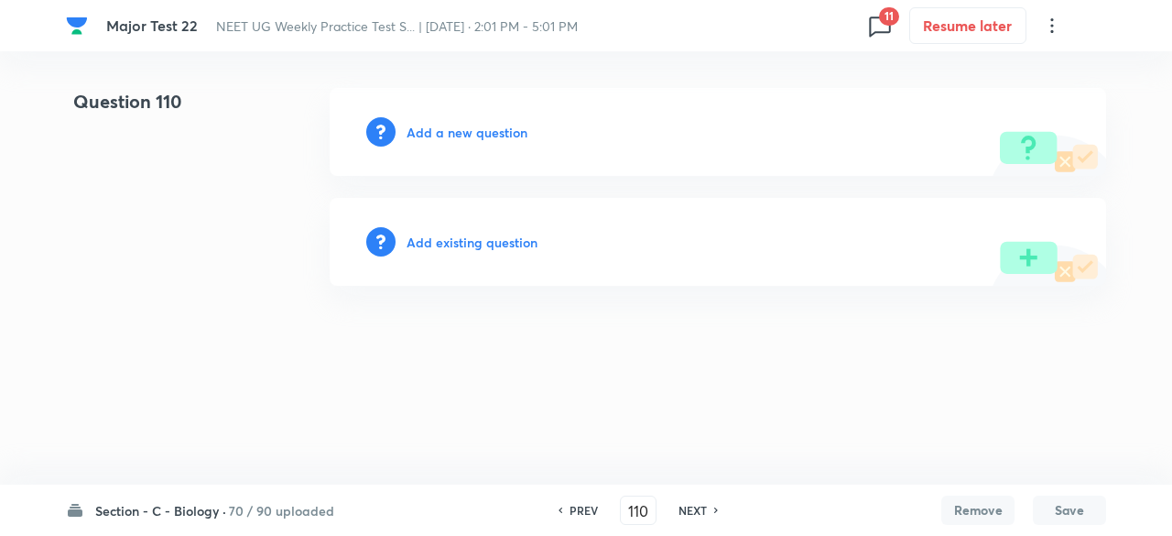
click at [695, 510] on h6 "NEXT" at bounding box center [693, 510] width 28 height 16
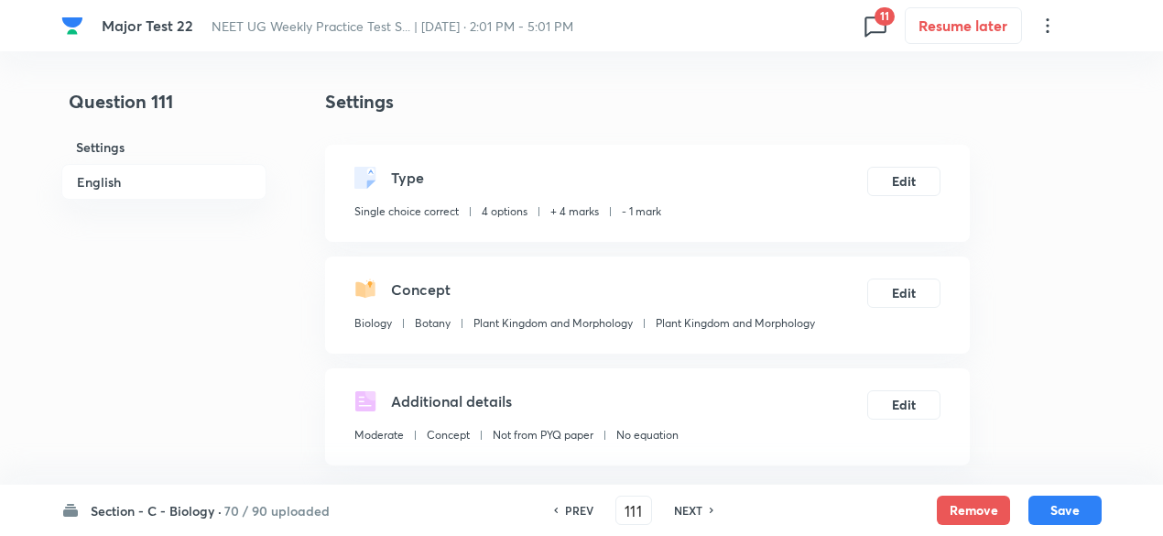
click at [976, 525] on div "Section - C - Biology · 70 / 90 uploaded PREV 111 ​ NEXT Remove Save" at bounding box center [581, 509] width 1040 height 51
click at [977, 521] on button "Remove" at bounding box center [973, 508] width 73 height 29
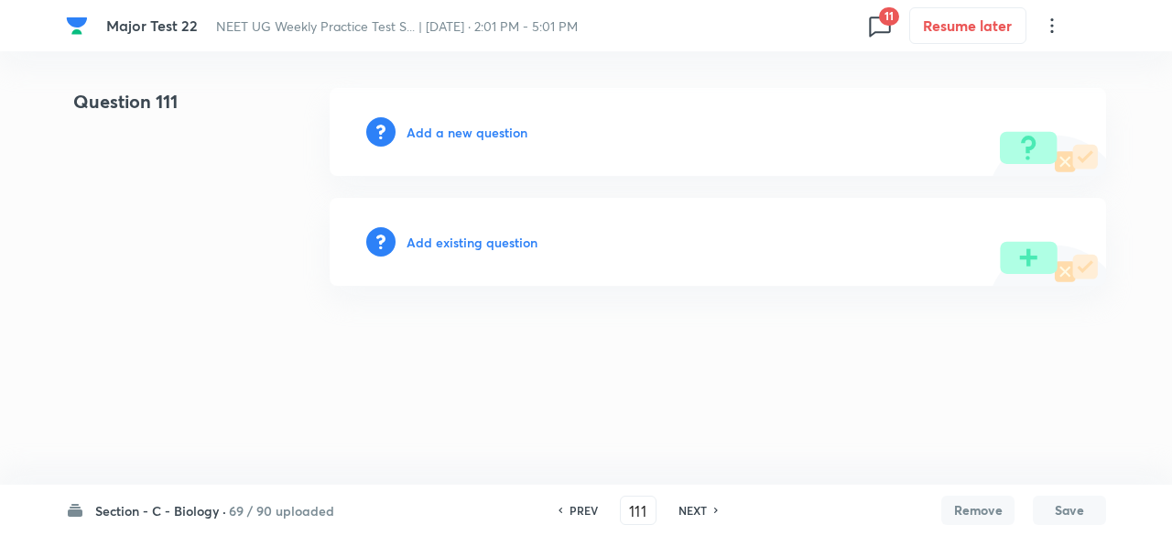
click at [705, 516] on h6 "NEXT" at bounding box center [693, 510] width 28 height 16
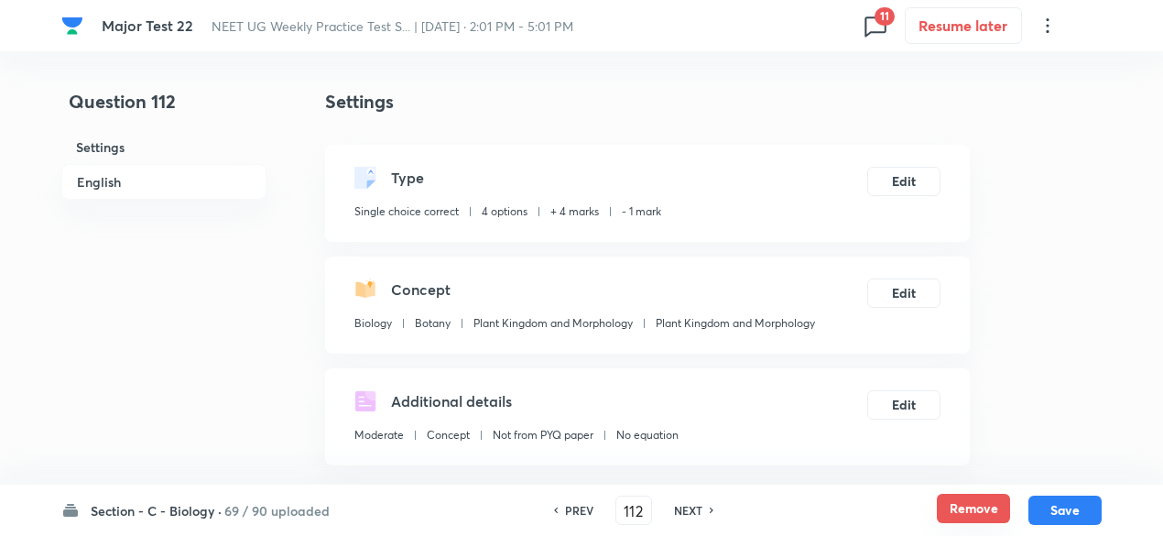
click at [987, 519] on button "Remove" at bounding box center [973, 508] width 73 height 29
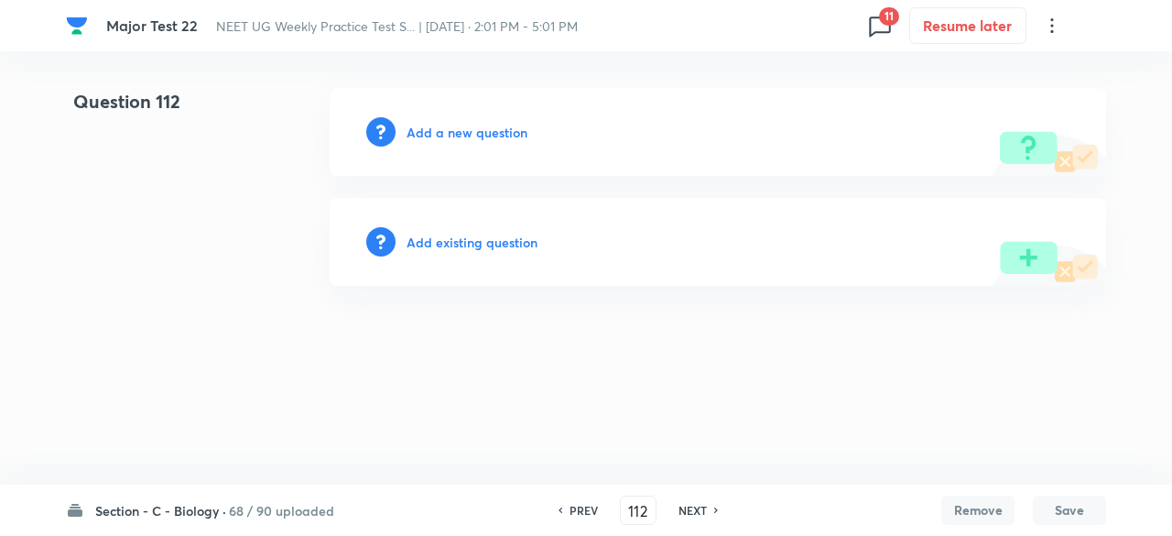
click at [709, 512] on div "NEXT" at bounding box center [695, 510] width 49 height 16
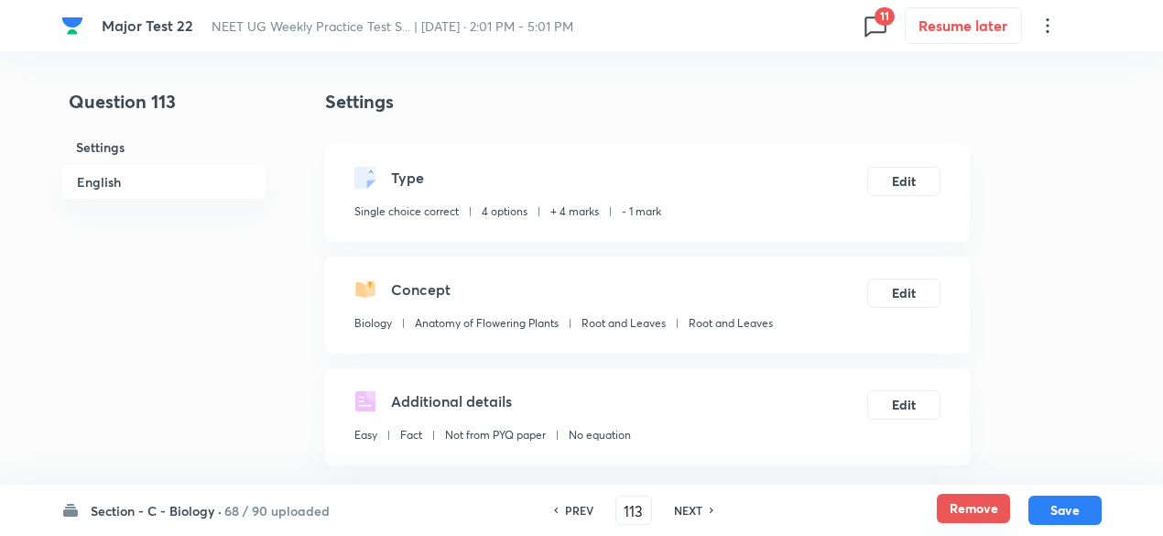
click at [971, 506] on button "Remove" at bounding box center [973, 508] width 73 height 29
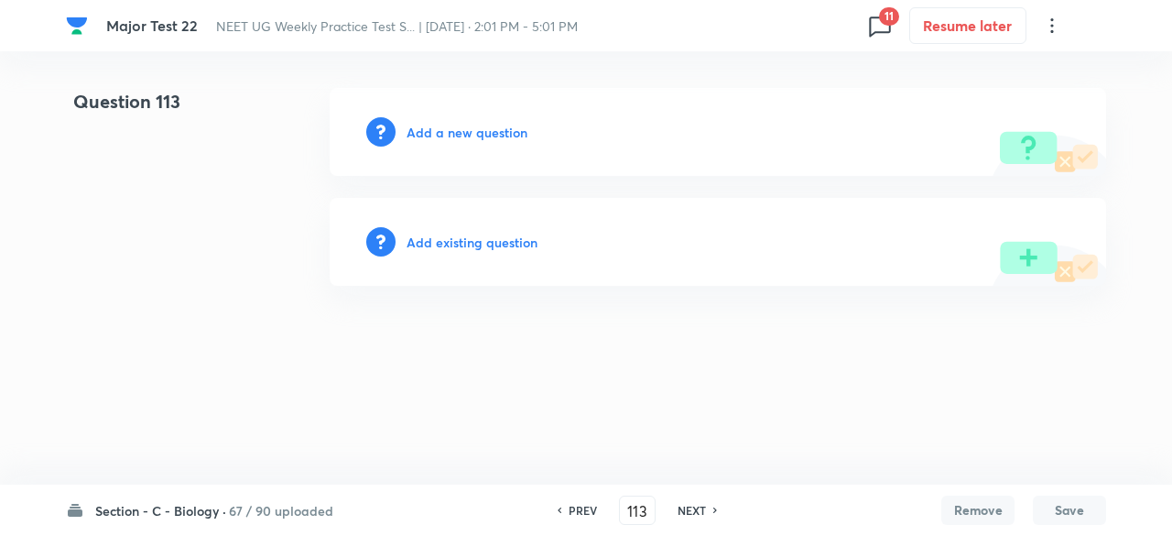
click at [691, 506] on h6 "NEXT" at bounding box center [692, 510] width 28 height 16
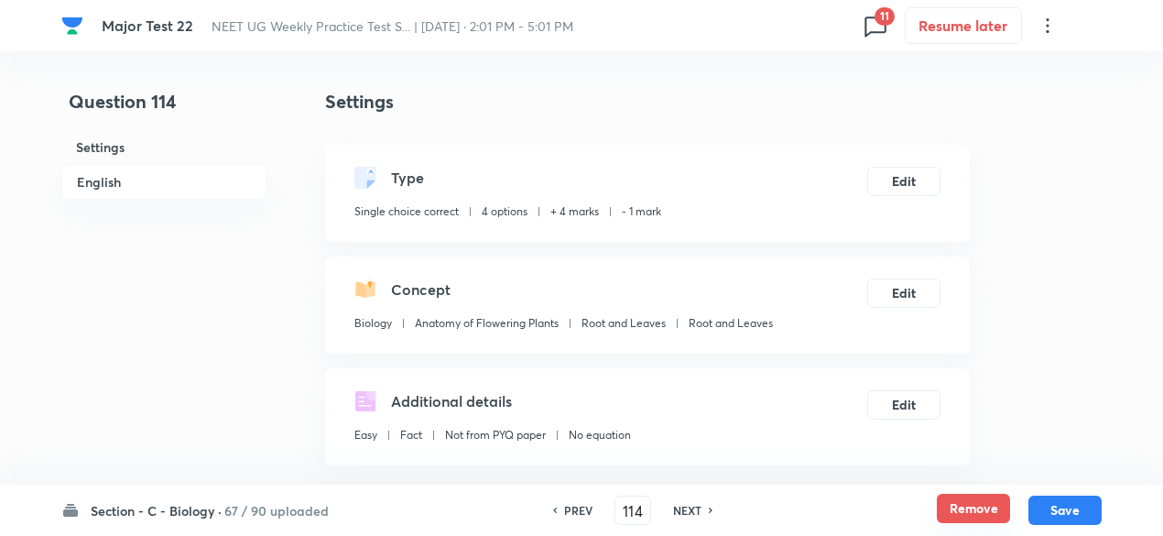
click at [989, 505] on button "Remove" at bounding box center [973, 508] width 73 height 29
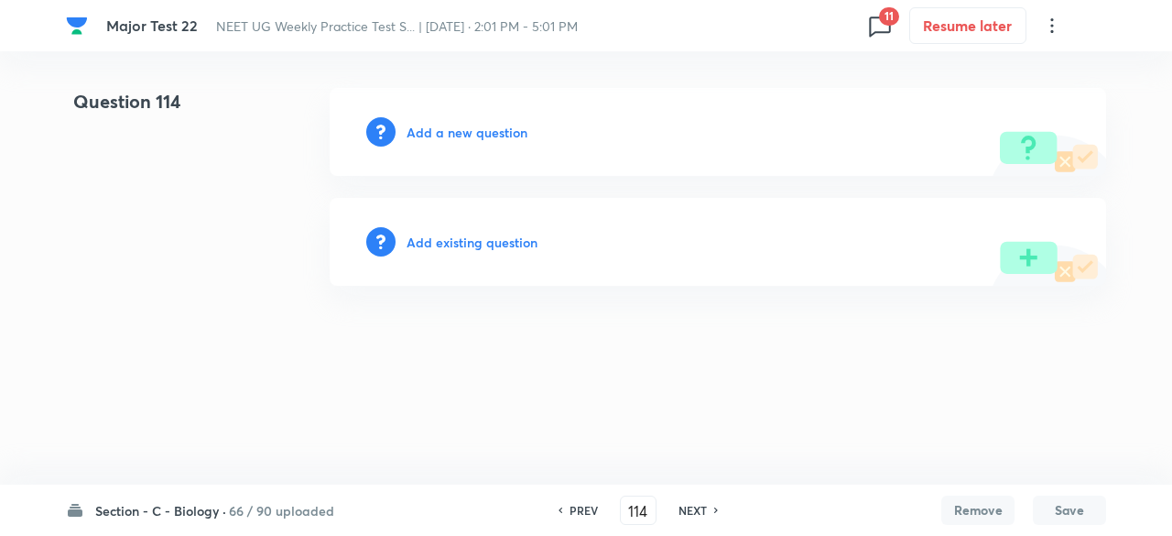
click at [698, 512] on h6 "NEXT" at bounding box center [693, 510] width 28 height 16
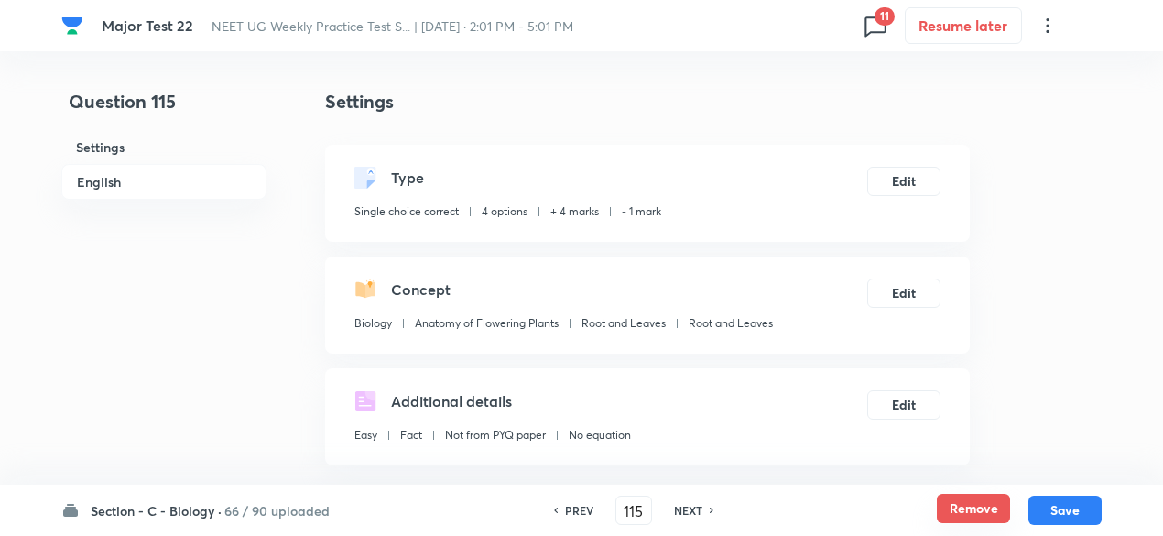
click at [996, 510] on button "Remove" at bounding box center [973, 508] width 73 height 29
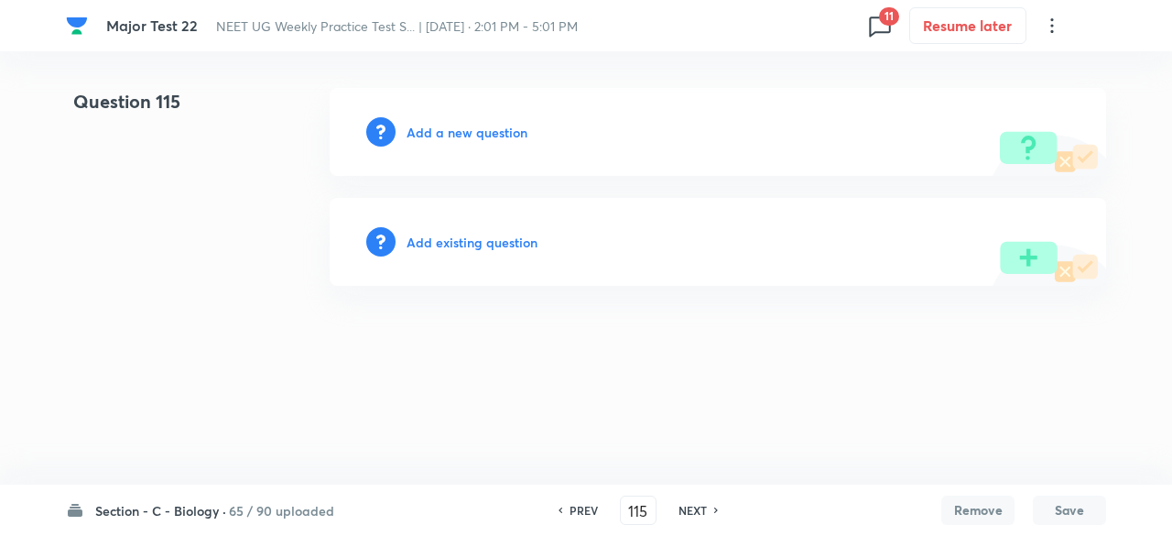
click at [682, 514] on h6 "NEXT" at bounding box center [693, 510] width 28 height 16
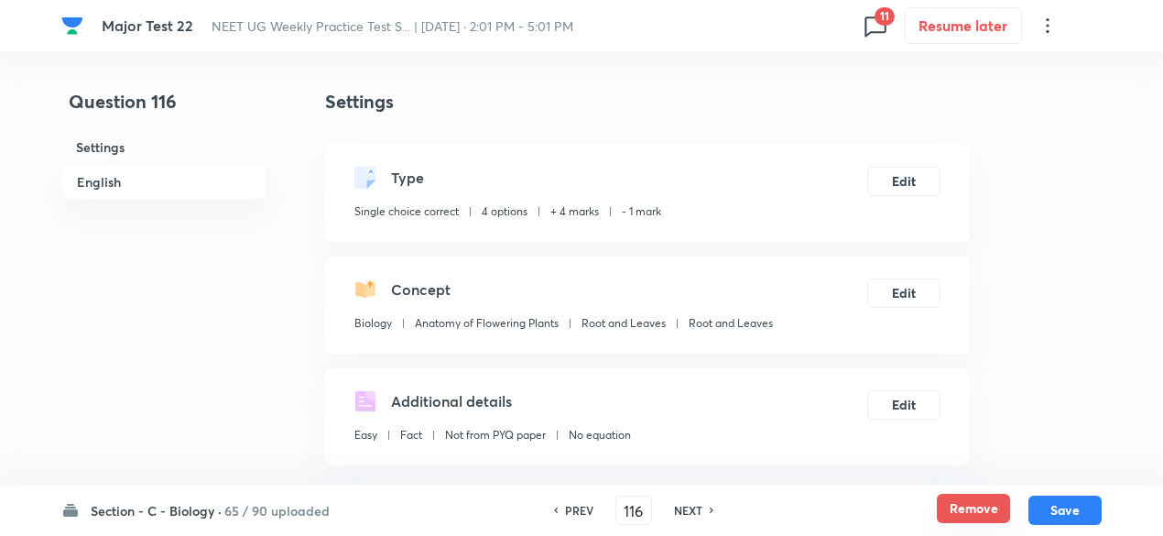
click at [961, 506] on button "Remove" at bounding box center [973, 508] width 73 height 29
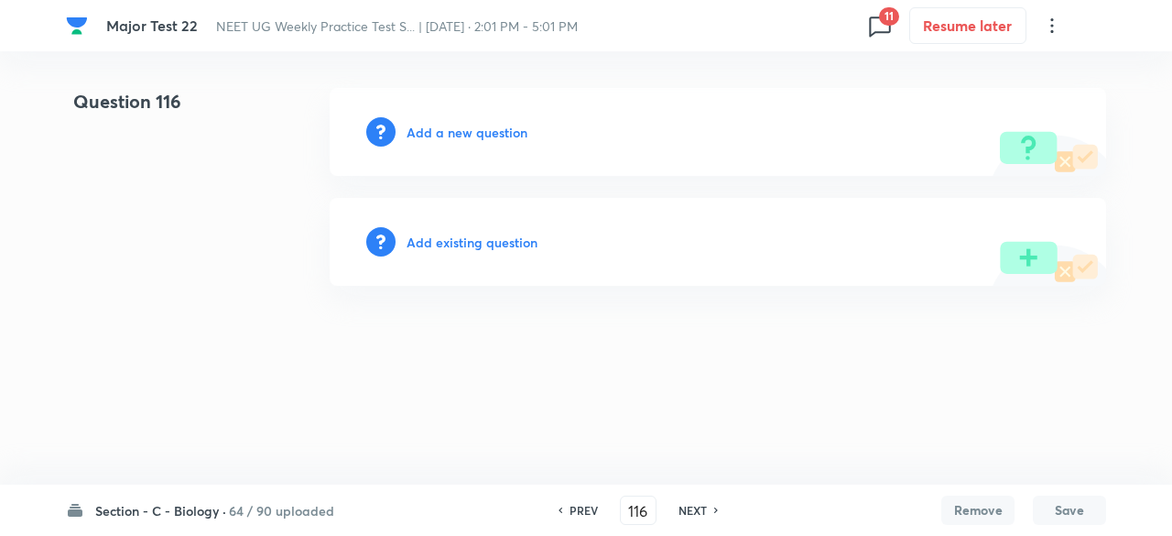
click at [699, 514] on h6 "NEXT" at bounding box center [693, 510] width 28 height 16
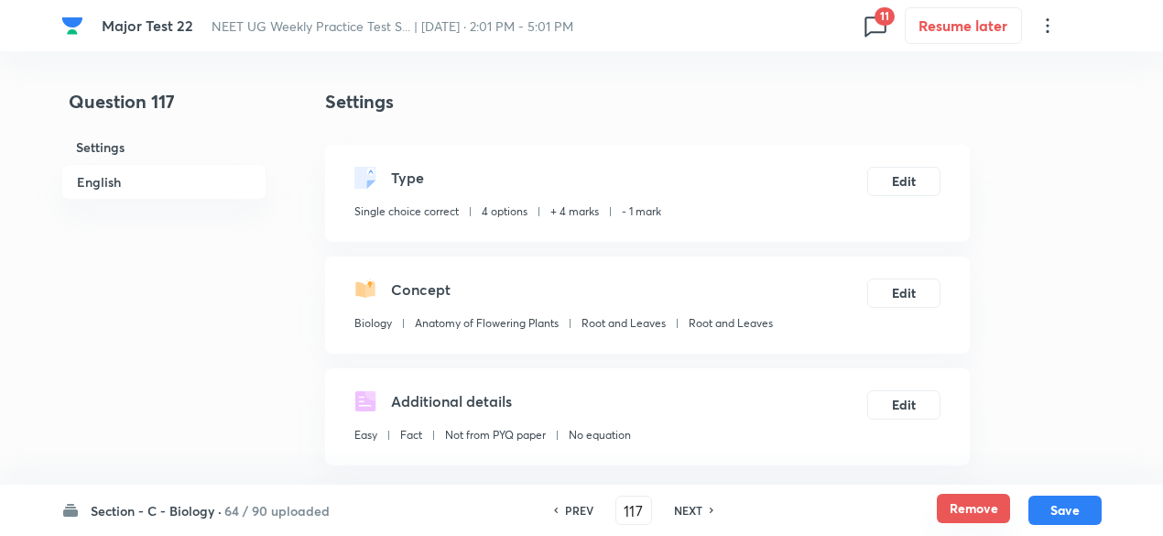
click at [966, 508] on button "Remove" at bounding box center [973, 508] width 73 height 29
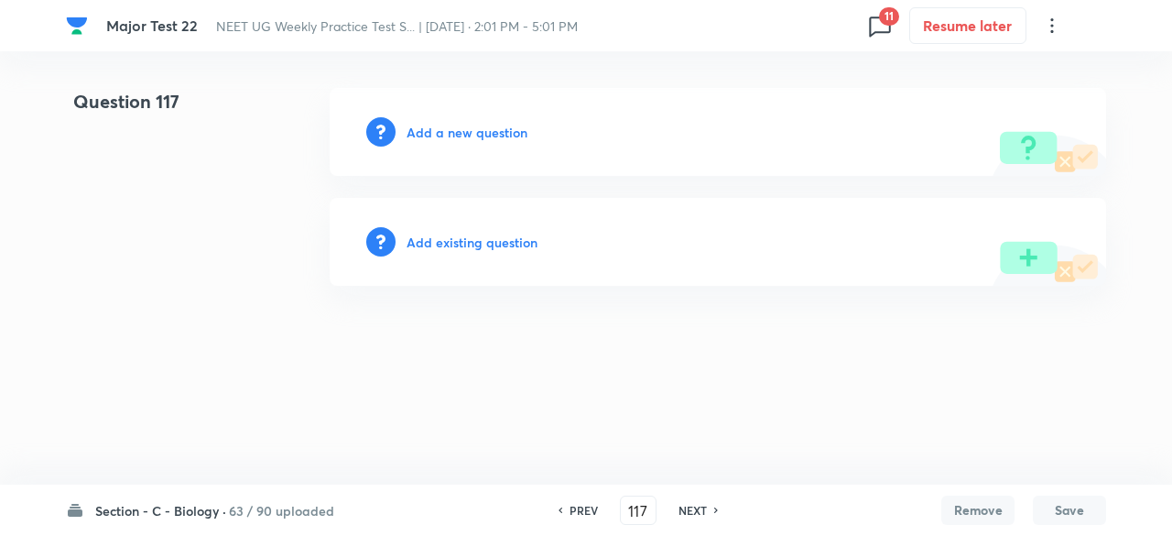
click at [691, 508] on h6 "NEXT" at bounding box center [693, 510] width 28 height 16
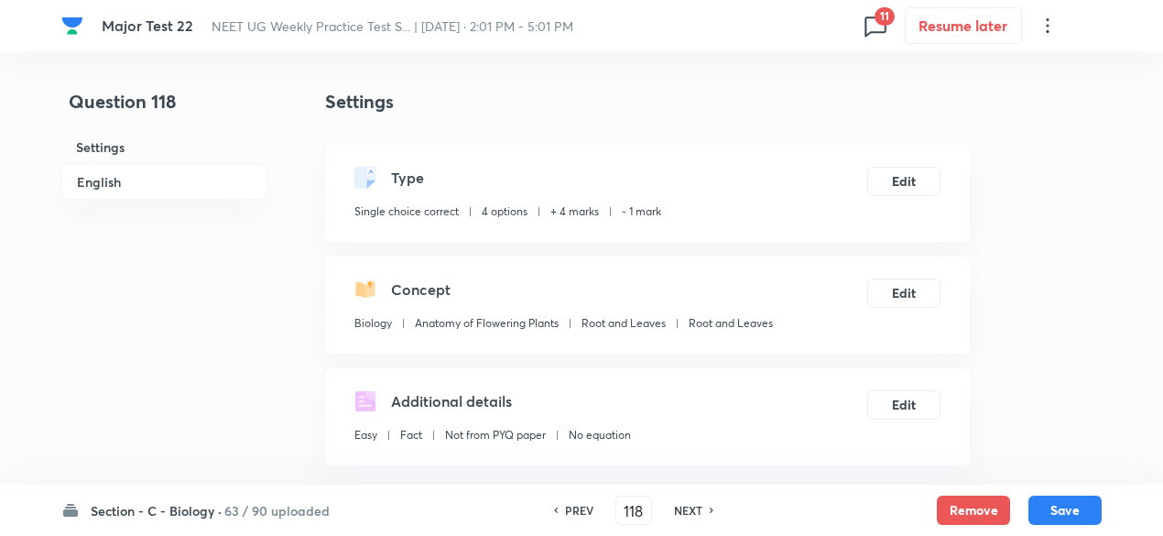
click at [1011, 510] on div "Remove Save" at bounding box center [1019, 509] width 165 height 29
click at [963, 516] on button "Remove" at bounding box center [973, 508] width 73 height 29
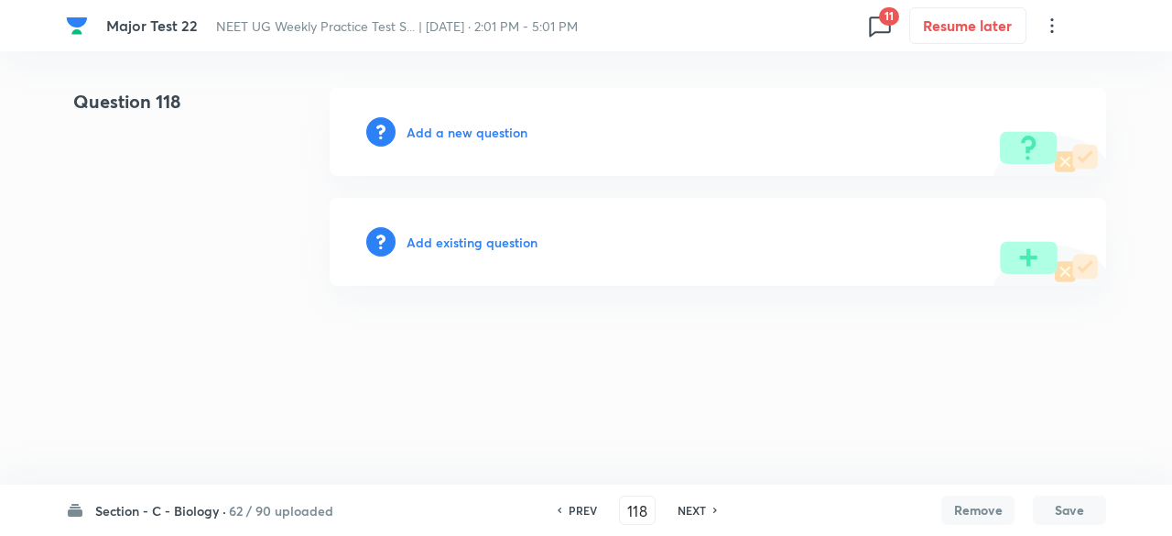
click at [698, 506] on h6 "NEXT" at bounding box center [692, 510] width 28 height 16
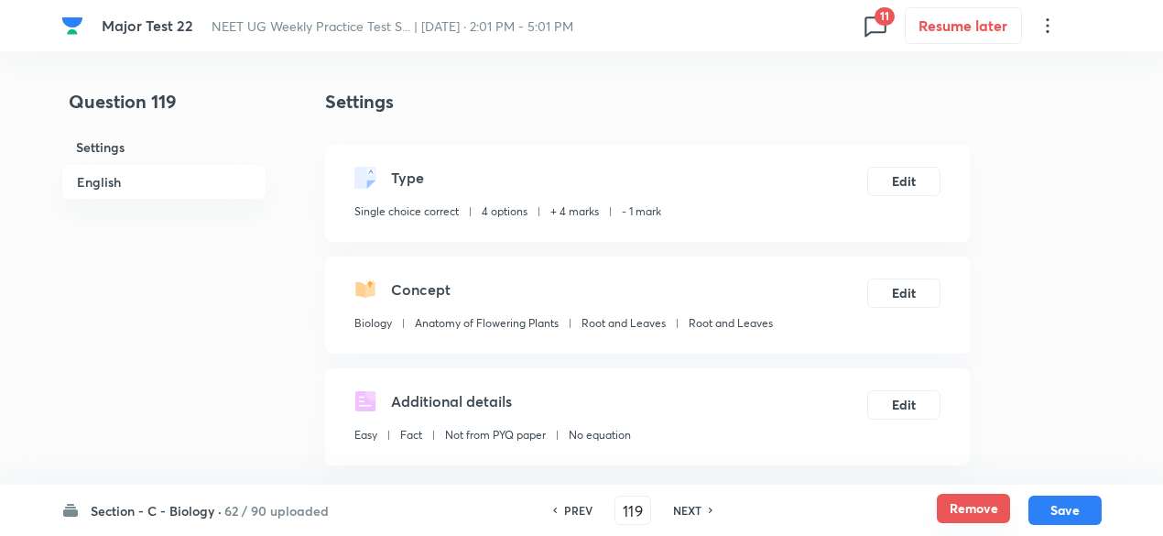
click at [975, 506] on button "Remove" at bounding box center [973, 508] width 73 height 29
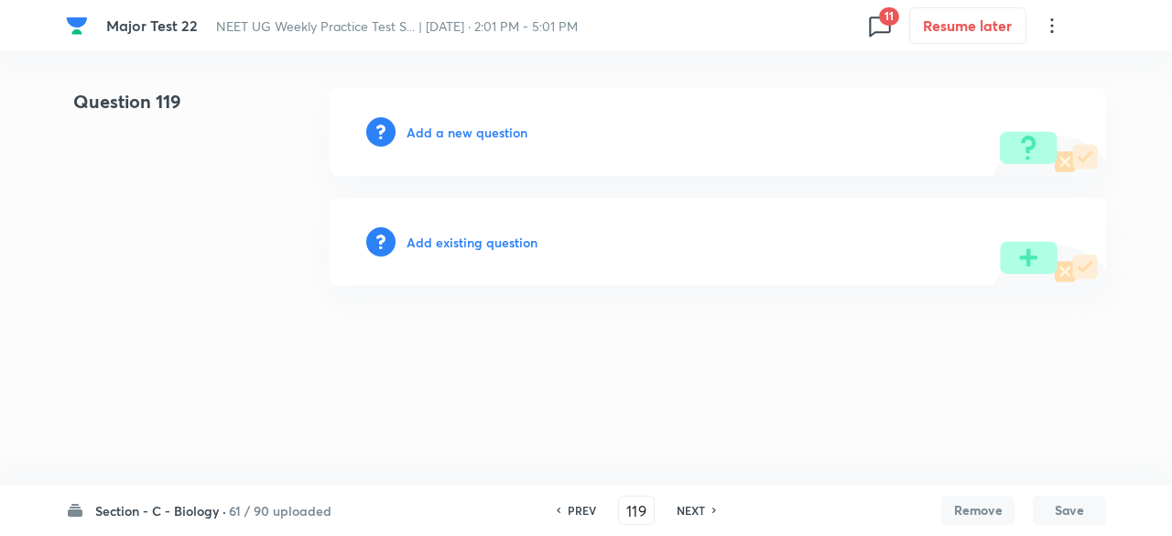
click at [691, 515] on h6 "NEXT" at bounding box center [691, 510] width 28 height 16
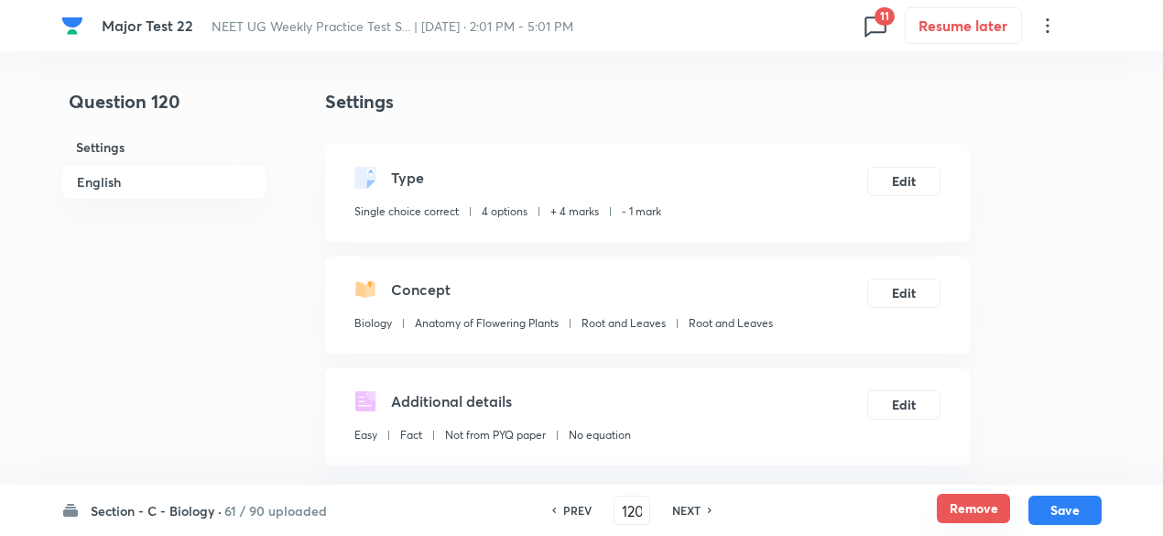
click at [965, 497] on button "Remove" at bounding box center [973, 508] width 73 height 29
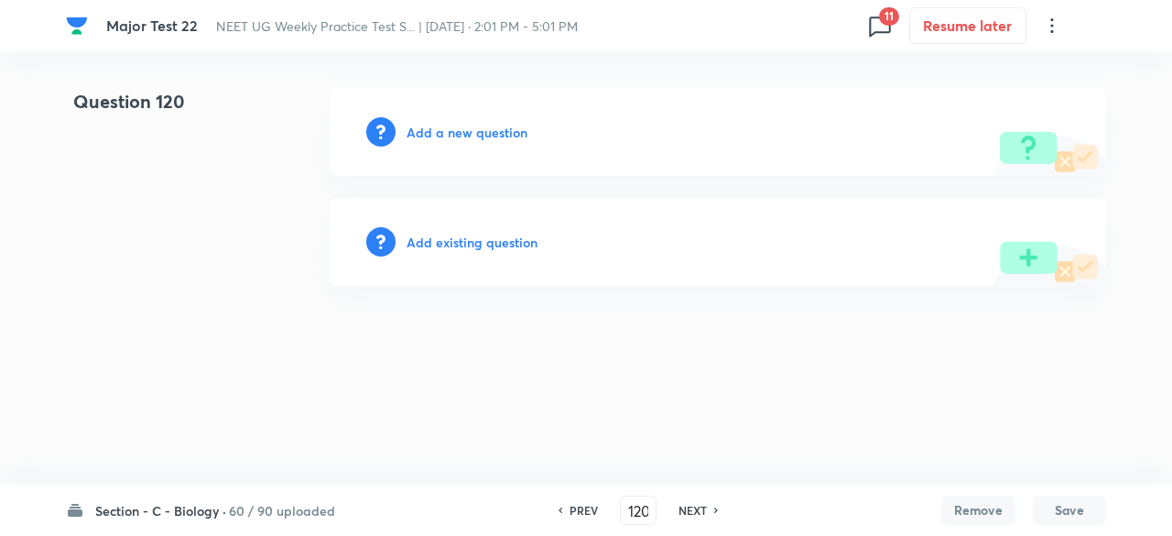
click at [692, 508] on h6 "NEXT" at bounding box center [693, 510] width 28 height 16
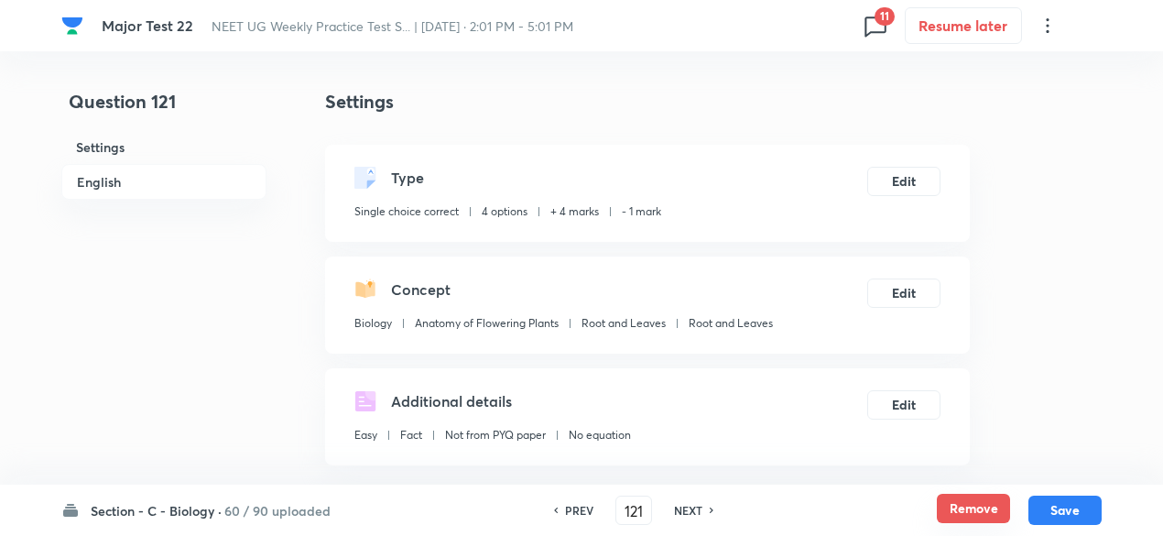
click at [972, 507] on button "Remove" at bounding box center [973, 508] width 73 height 29
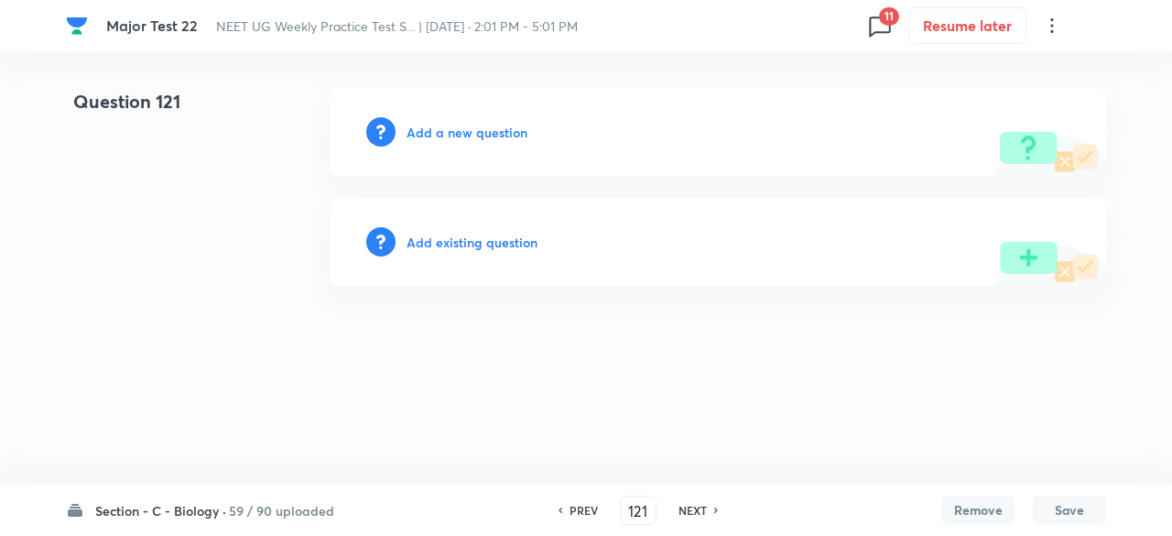
click at [703, 511] on h6 "NEXT" at bounding box center [693, 510] width 28 height 16
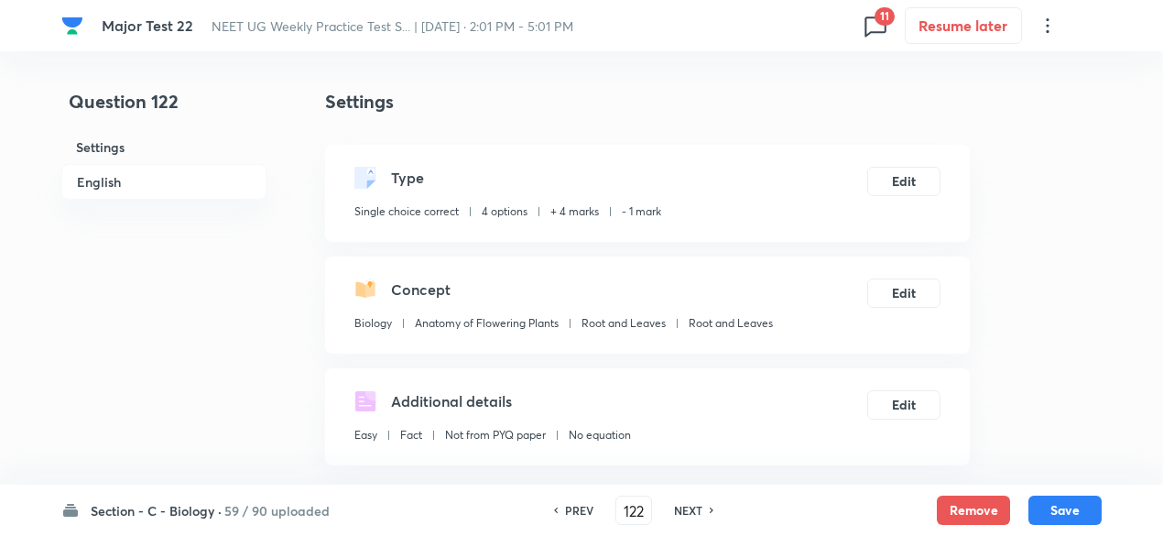
click at [1009, 523] on div "Remove Save" at bounding box center [1019, 509] width 165 height 29
click at [938, 503] on button "Remove" at bounding box center [973, 508] width 73 height 29
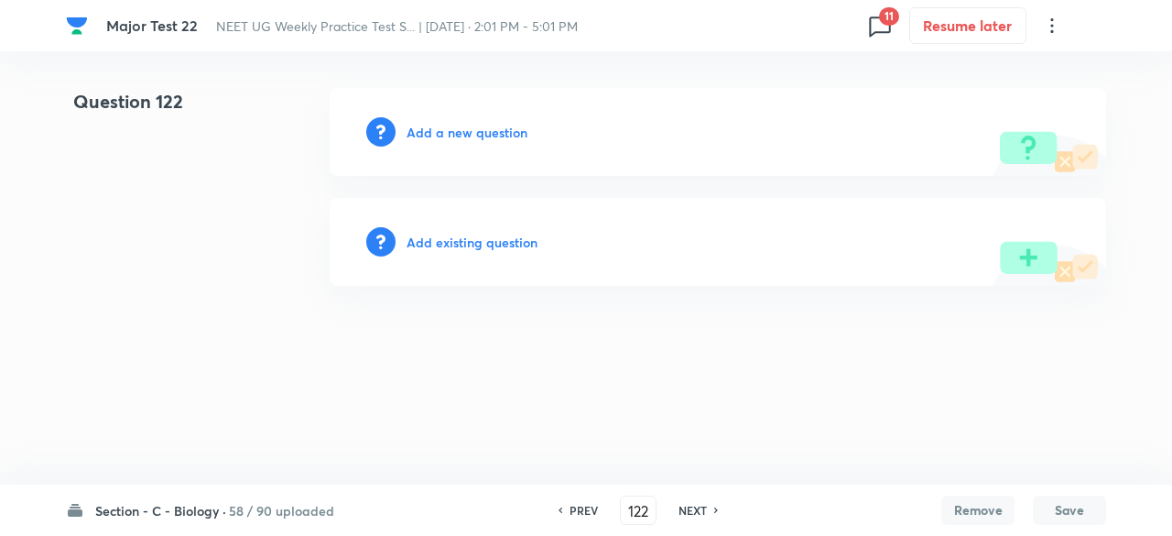
click at [692, 510] on h6 "NEXT" at bounding box center [693, 510] width 28 height 16
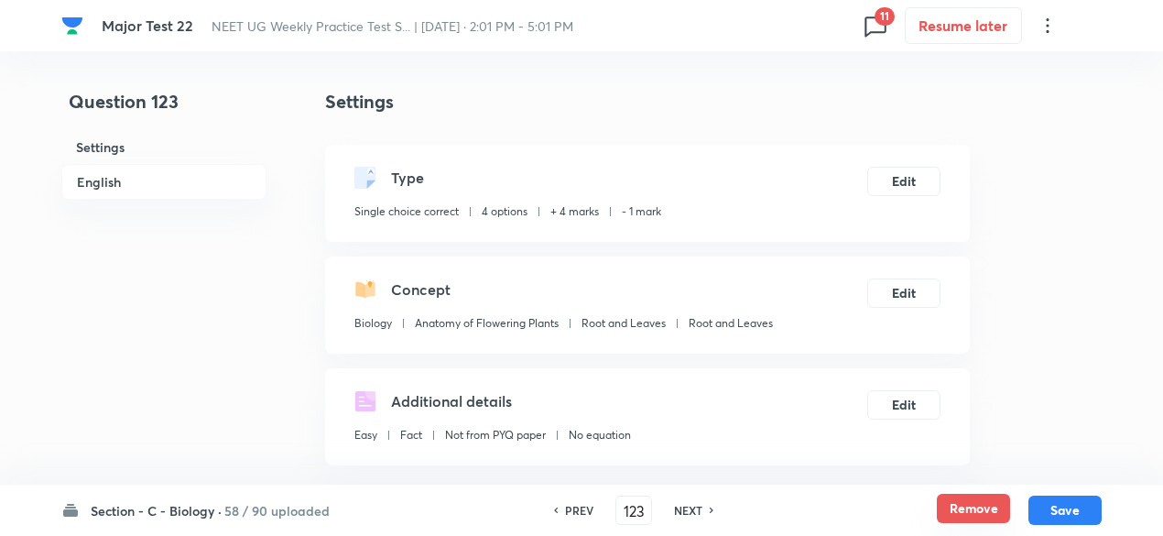
click at [979, 510] on button "Remove" at bounding box center [973, 508] width 73 height 29
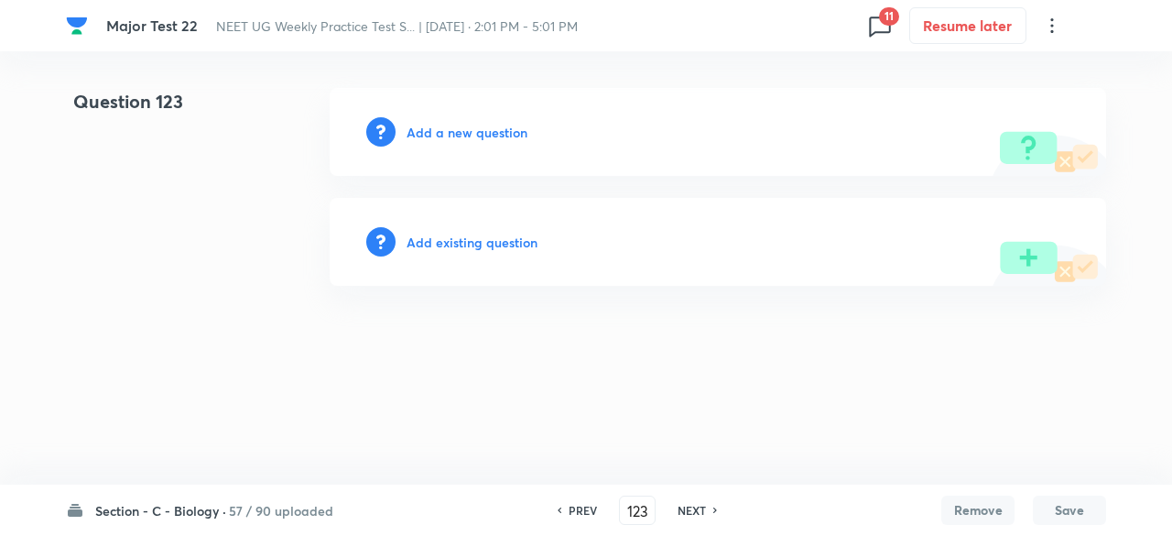
click at [692, 512] on h6 "NEXT" at bounding box center [692, 510] width 28 height 16
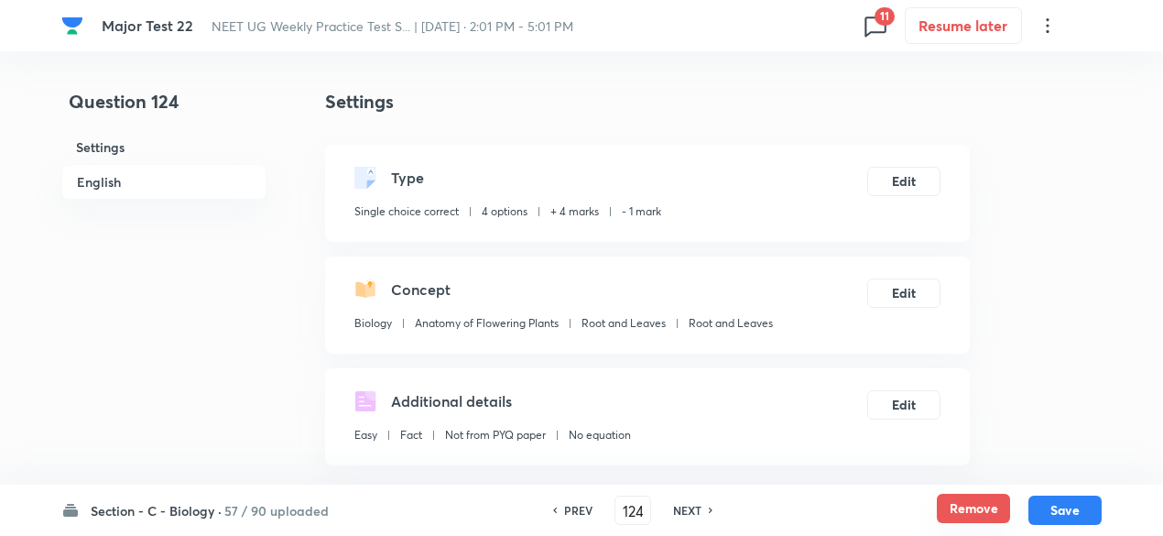
click at [967, 502] on button "Remove" at bounding box center [973, 508] width 73 height 29
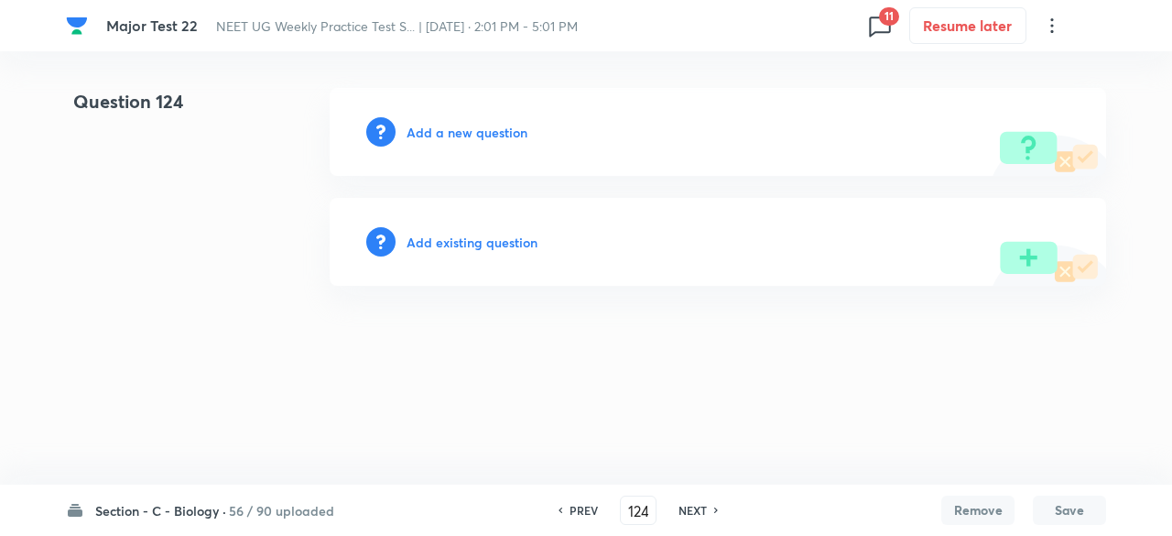
click at [686, 509] on h6 "NEXT" at bounding box center [693, 510] width 28 height 16
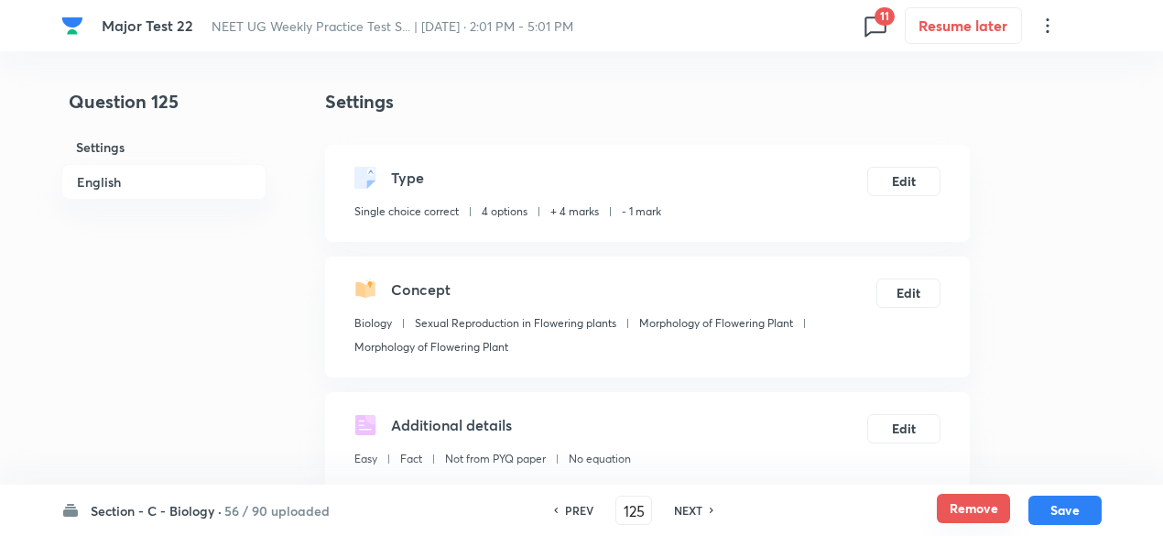
click at [948, 511] on button "Remove" at bounding box center [973, 508] width 73 height 29
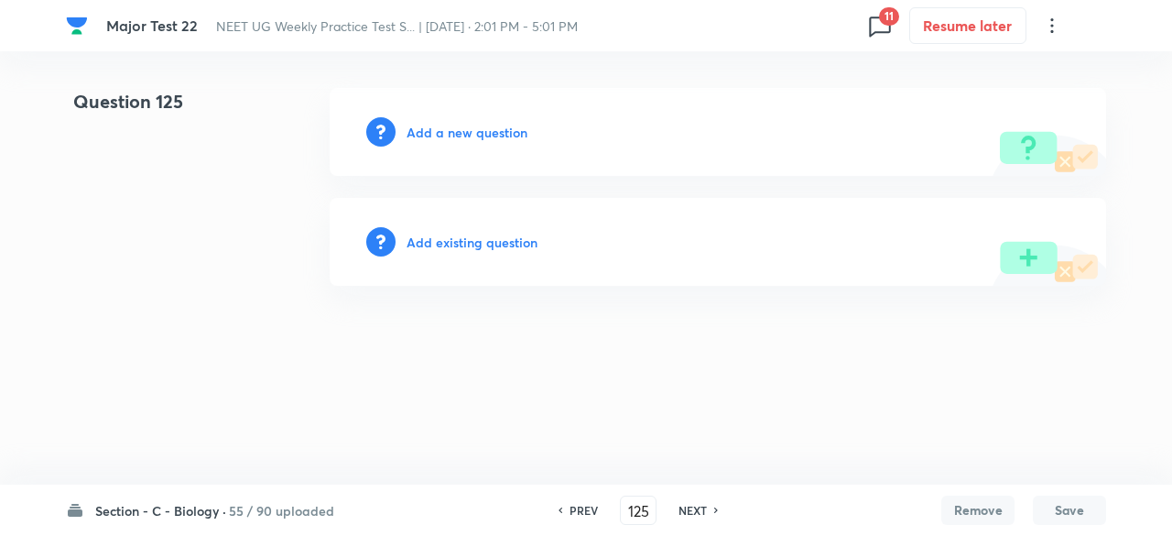
click at [703, 510] on h6 "NEXT" at bounding box center [693, 510] width 28 height 16
type input "126"
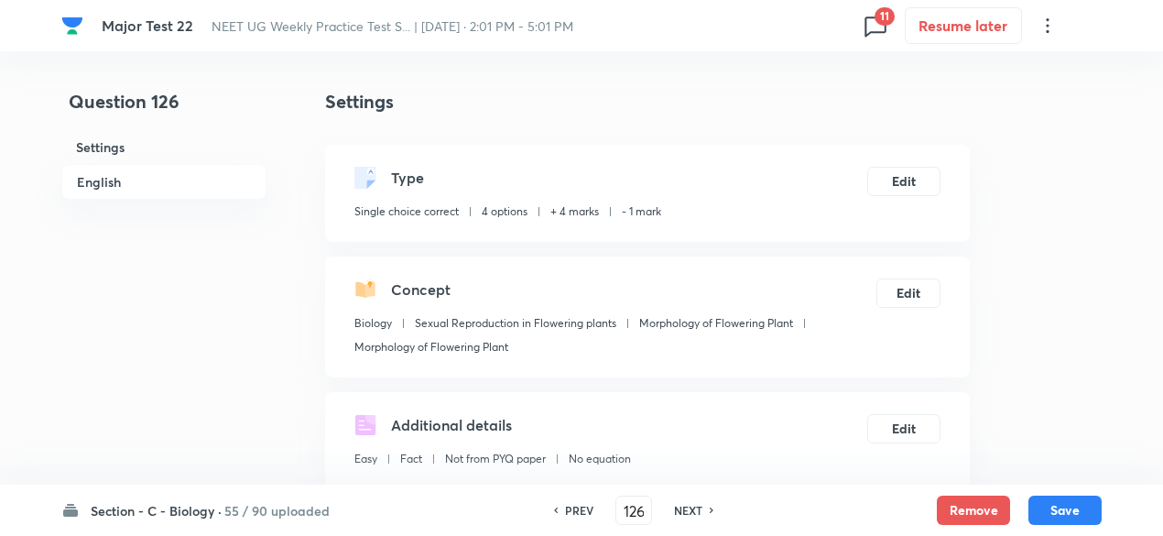
checkbox input "true"
click at [969, 506] on button "Remove" at bounding box center [973, 508] width 73 height 29
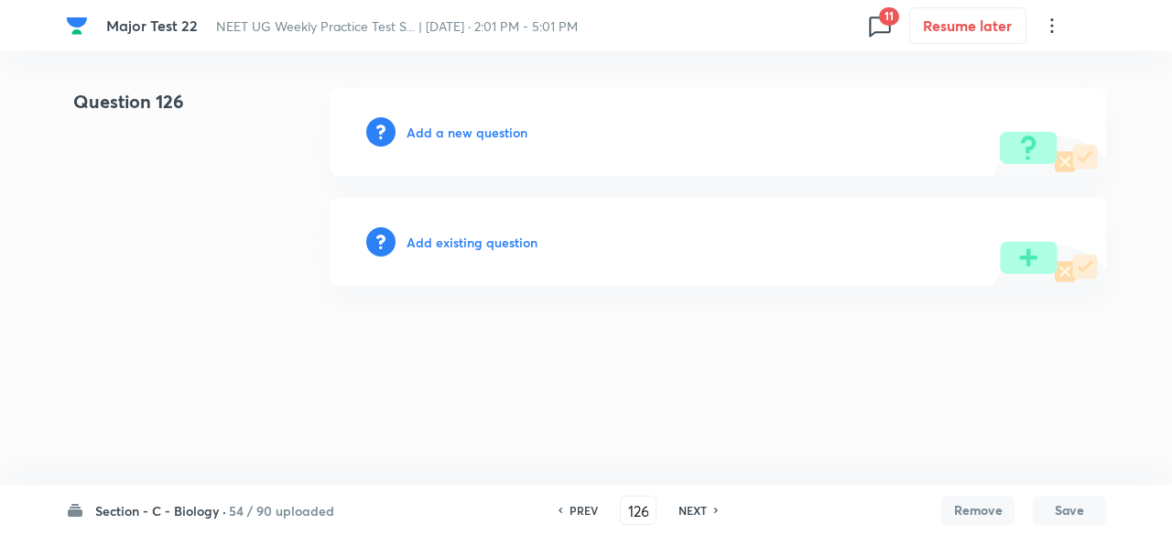
click at [694, 510] on h6 "NEXT" at bounding box center [693, 510] width 28 height 16
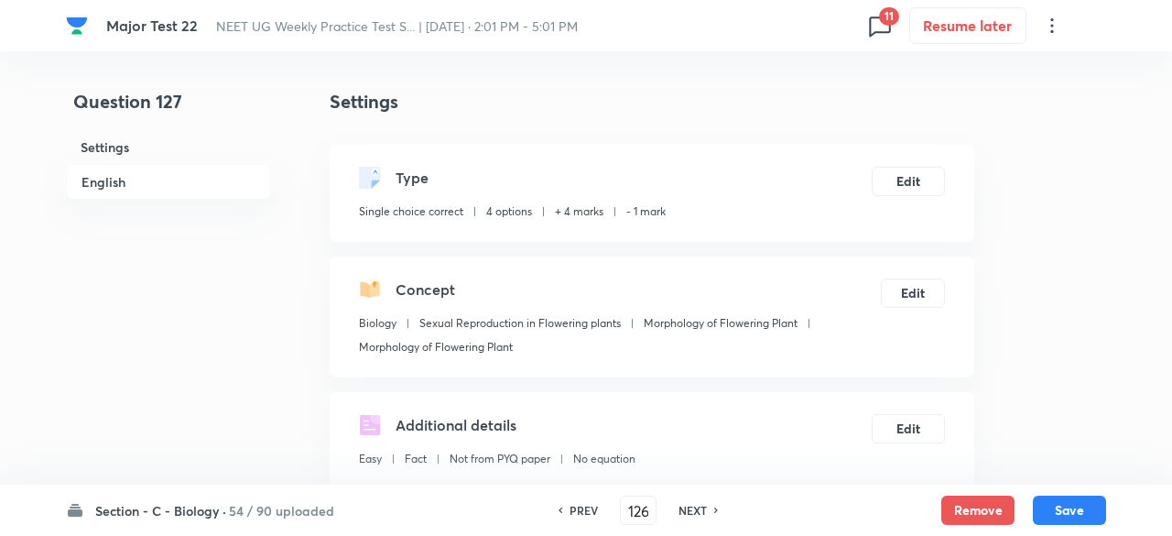
type input "127"
checkbox input "true"
click at [950, 514] on button "Remove" at bounding box center [973, 508] width 73 height 29
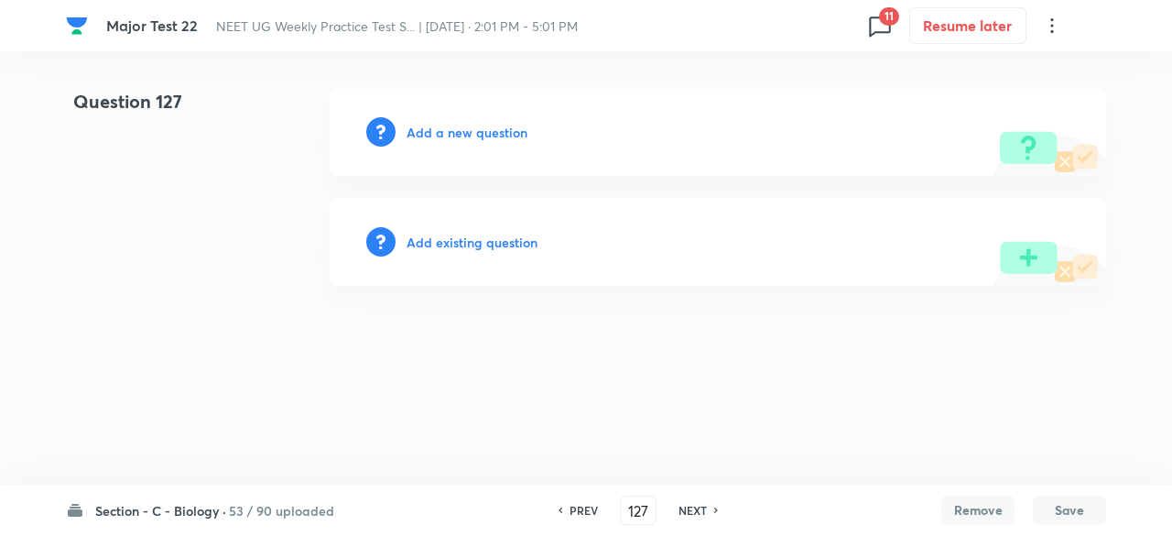
click at [703, 512] on h6 "NEXT" at bounding box center [693, 510] width 28 height 16
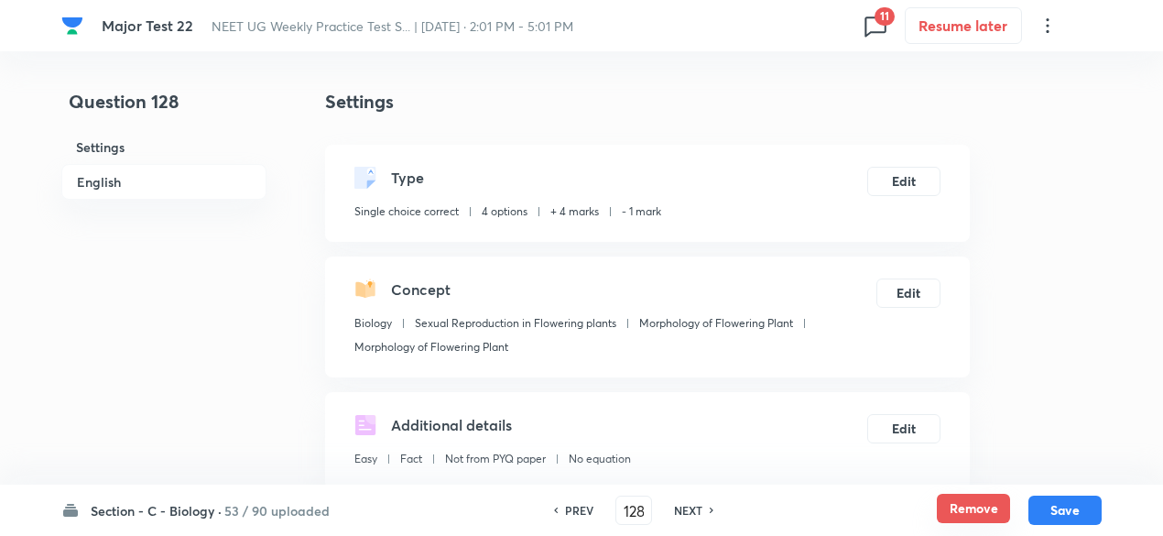
click at [980, 500] on button "Remove" at bounding box center [973, 508] width 73 height 29
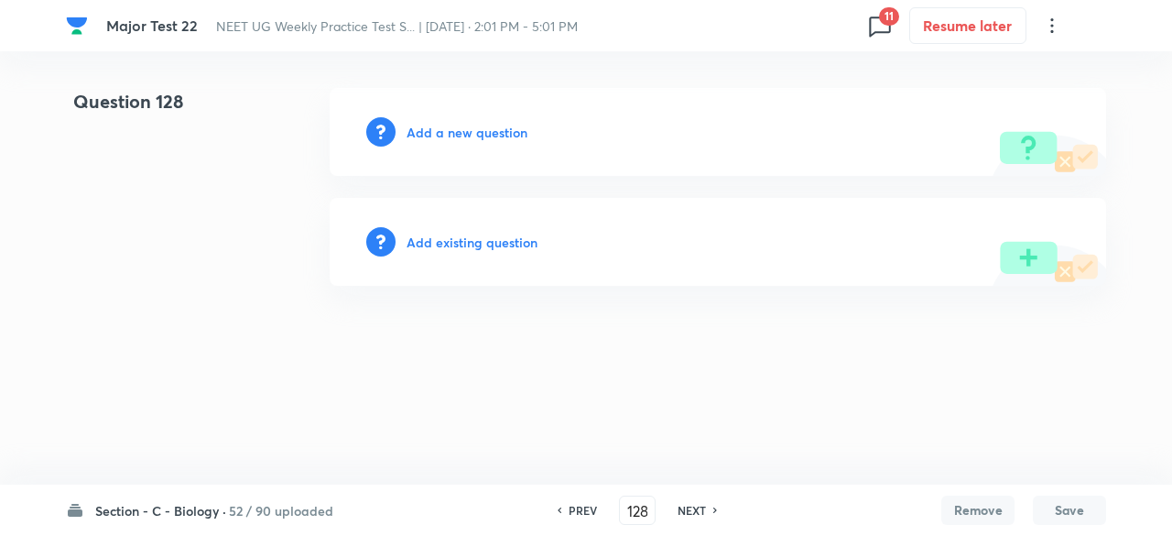
click at [695, 506] on h6 "NEXT" at bounding box center [692, 510] width 28 height 16
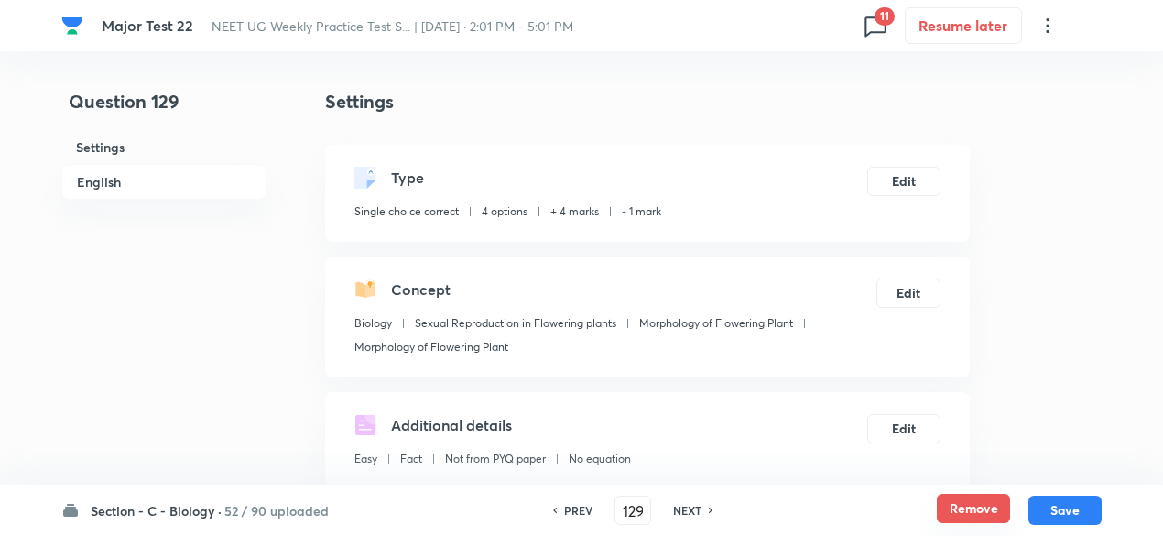
click at [956, 500] on button "Remove" at bounding box center [973, 508] width 73 height 29
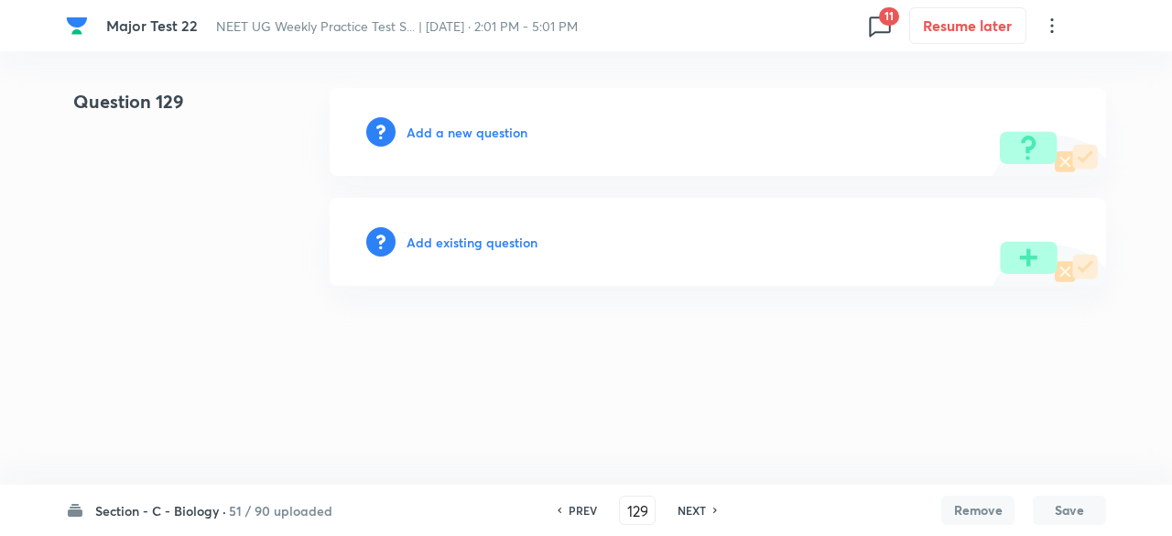
click at [692, 510] on h6 "NEXT" at bounding box center [692, 510] width 28 height 16
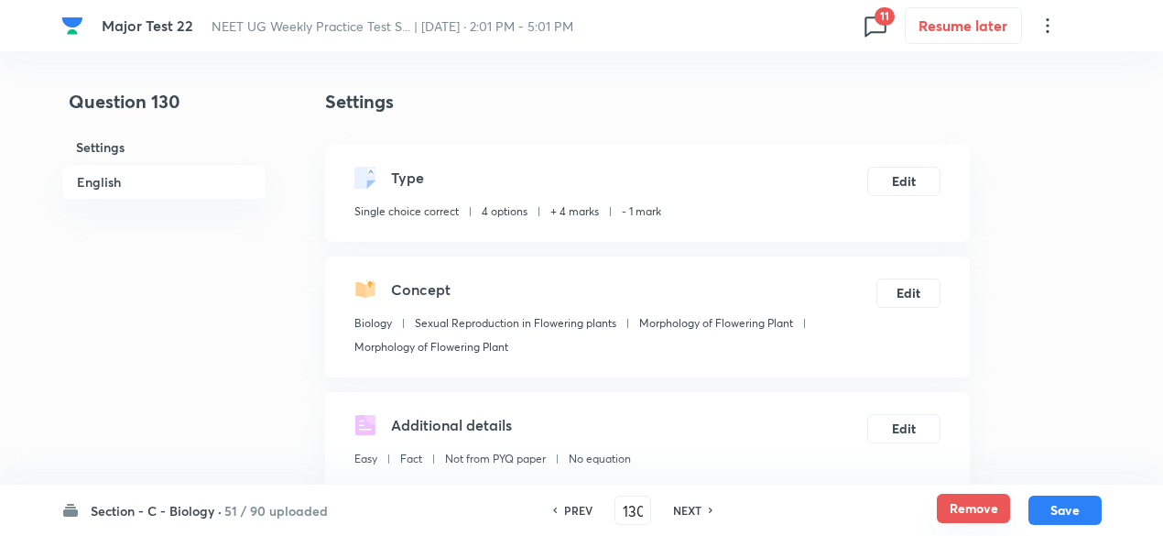
click at [954, 509] on button "Remove" at bounding box center [973, 508] width 73 height 29
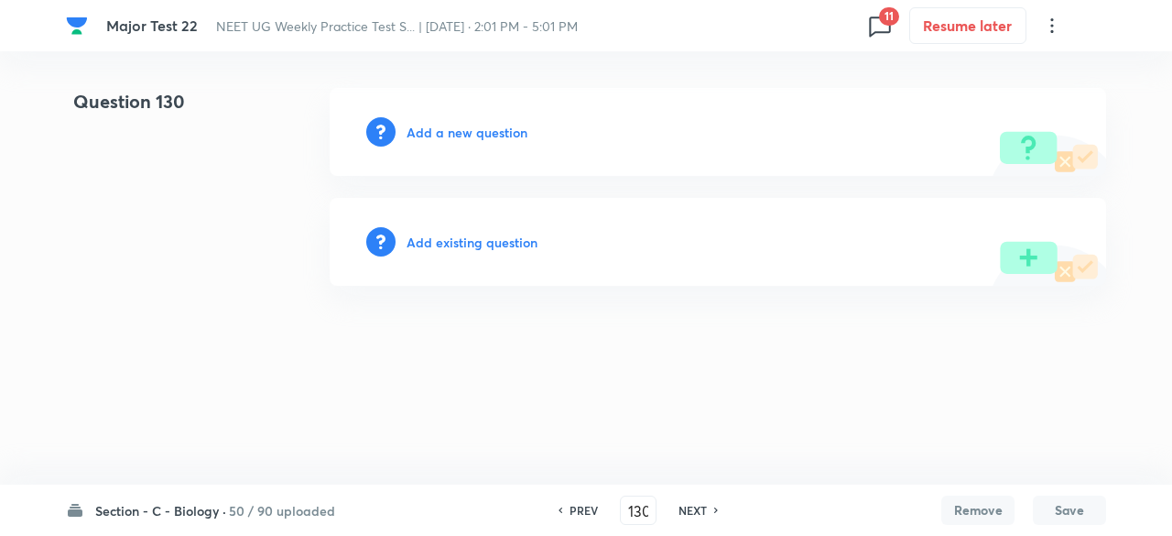
click at [676, 506] on div "NEXT" at bounding box center [695, 510] width 49 height 16
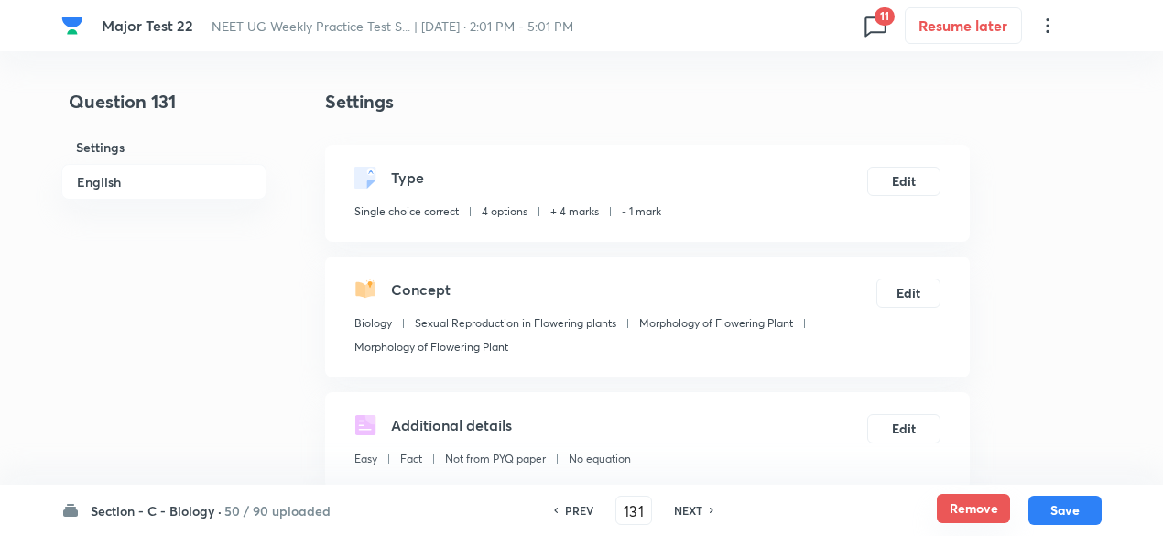
click at [954, 503] on button "Remove" at bounding box center [973, 508] width 73 height 29
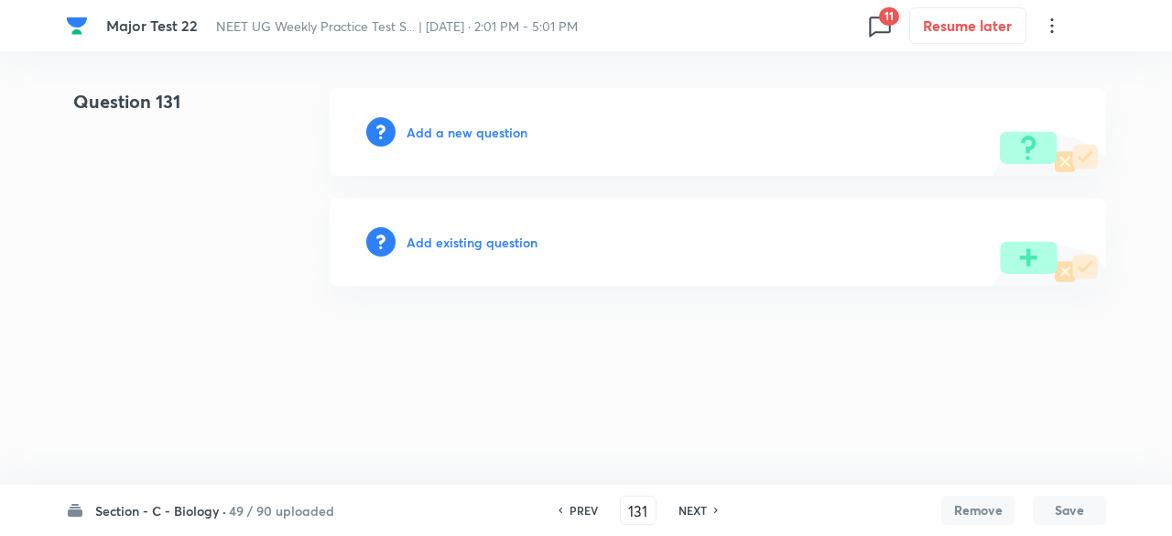
click at [711, 502] on div "NEXT" at bounding box center [695, 510] width 49 height 16
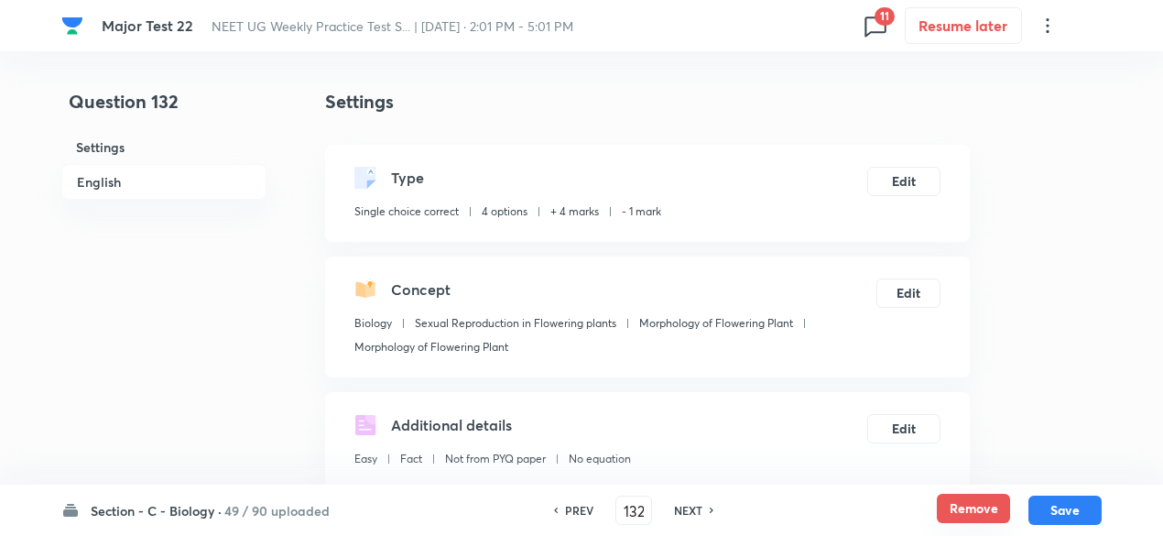
click at [959, 506] on button "Remove" at bounding box center [973, 508] width 73 height 29
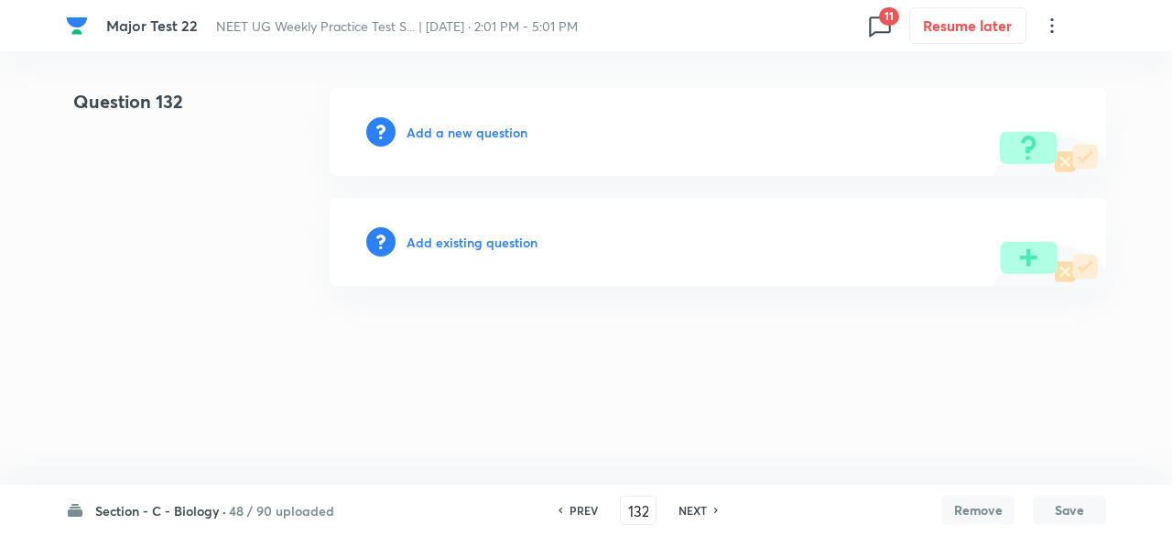
click at [696, 507] on h6 "NEXT" at bounding box center [693, 510] width 28 height 16
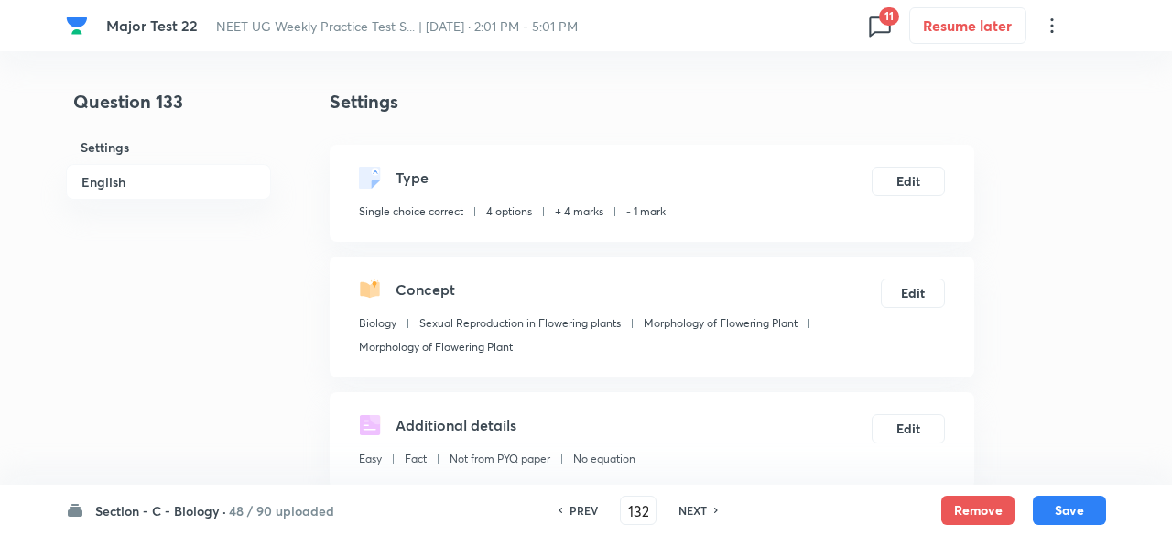
type input "133"
checkbox input "true"
click at [984, 521] on button "Remove" at bounding box center [973, 508] width 73 height 29
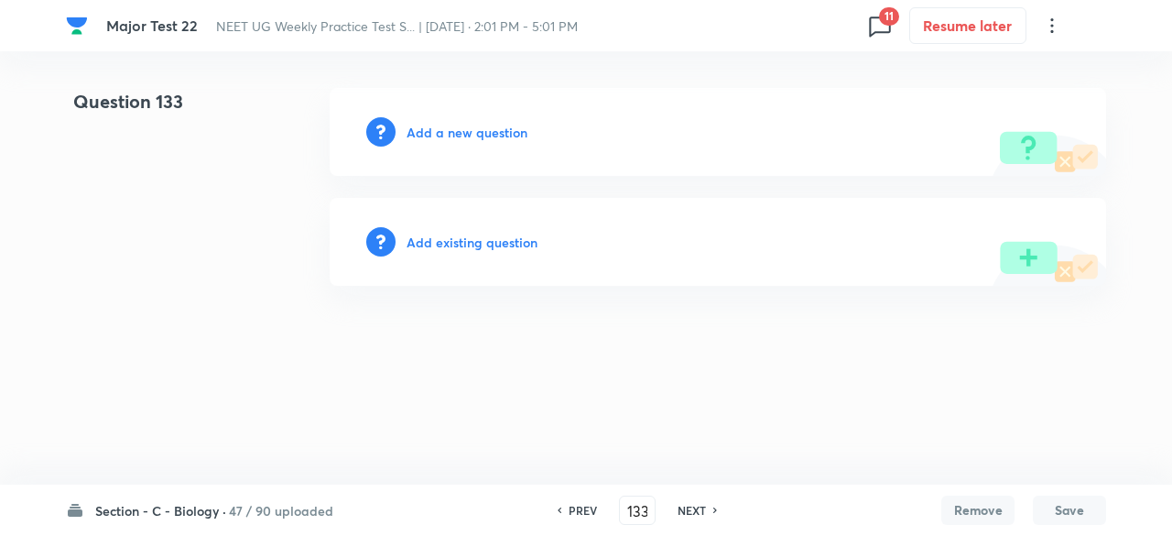
click at [701, 506] on h6 "NEXT" at bounding box center [692, 510] width 28 height 16
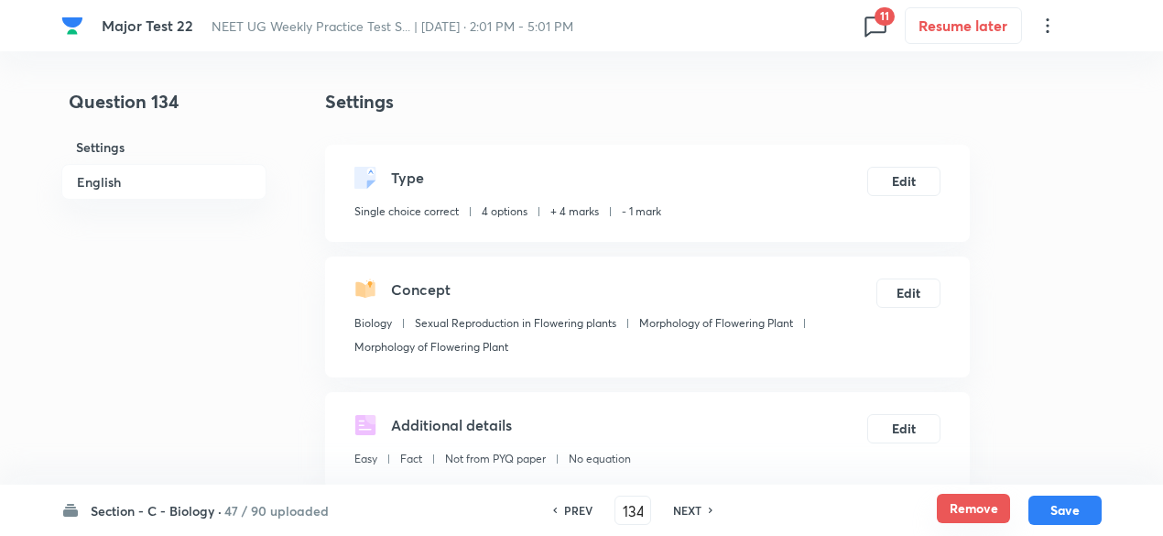
click at [965, 514] on button "Remove" at bounding box center [973, 508] width 73 height 29
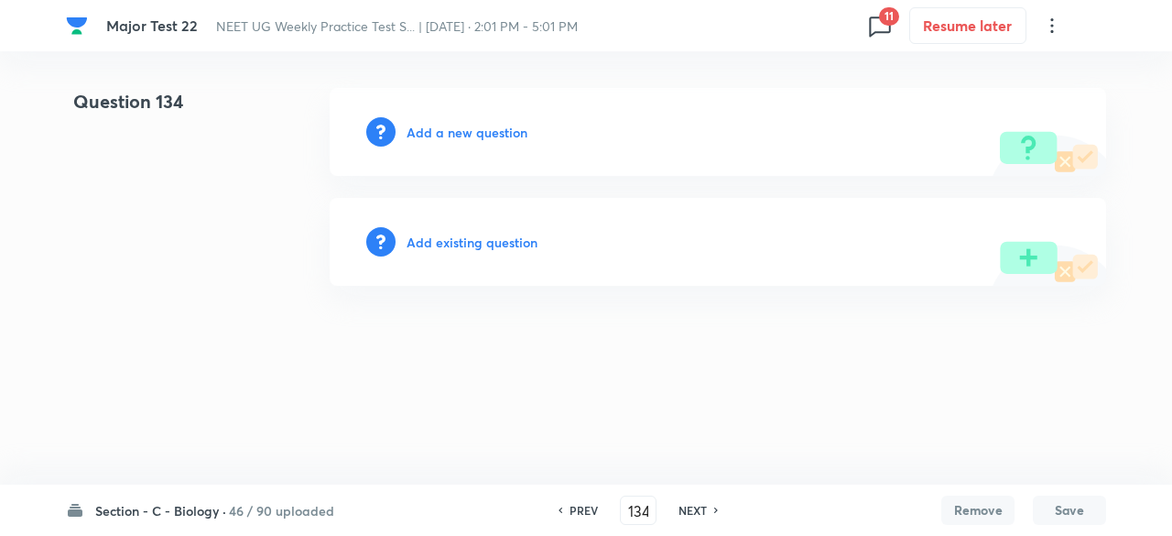
click at [694, 508] on h6 "NEXT" at bounding box center [693, 510] width 28 height 16
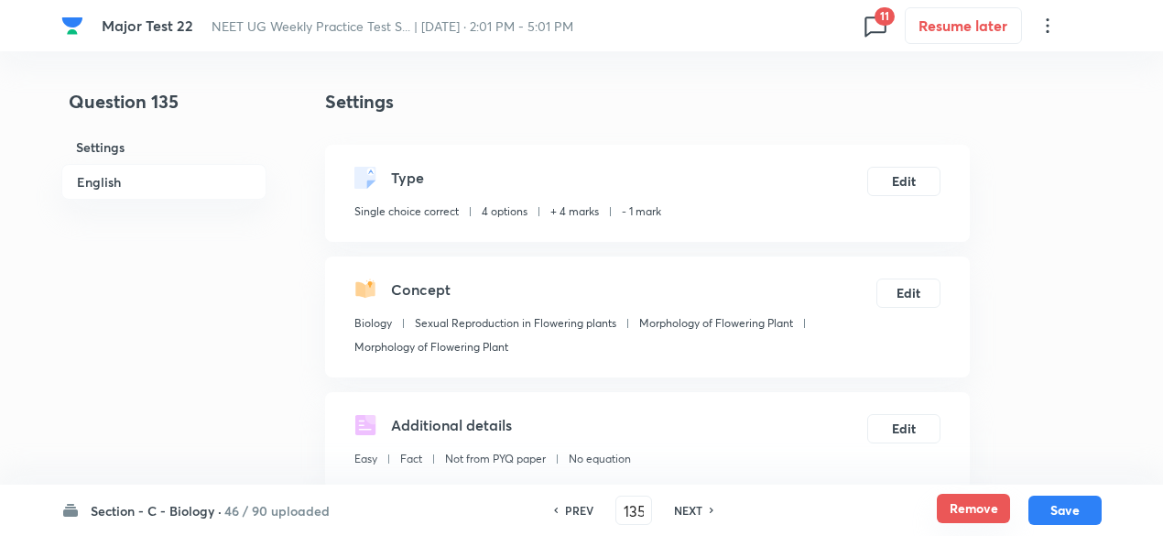
click at [949, 503] on button "Remove" at bounding box center [973, 508] width 73 height 29
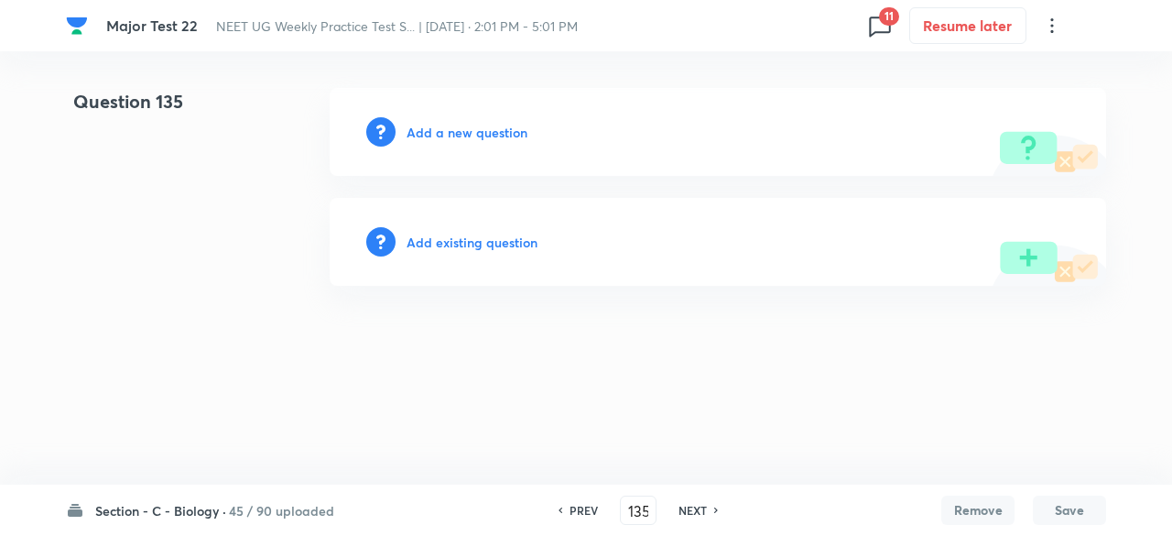
click at [691, 511] on h6 "NEXT" at bounding box center [693, 510] width 28 height 16
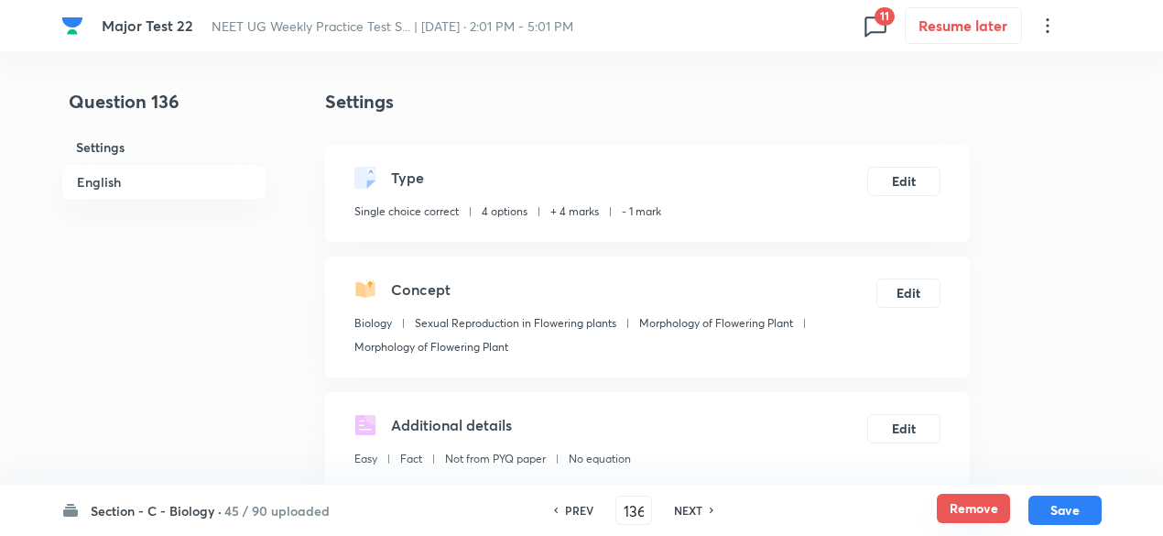
click at [958, 514] on button "Remove" at bounding box center [973, 508] width 73 height 29
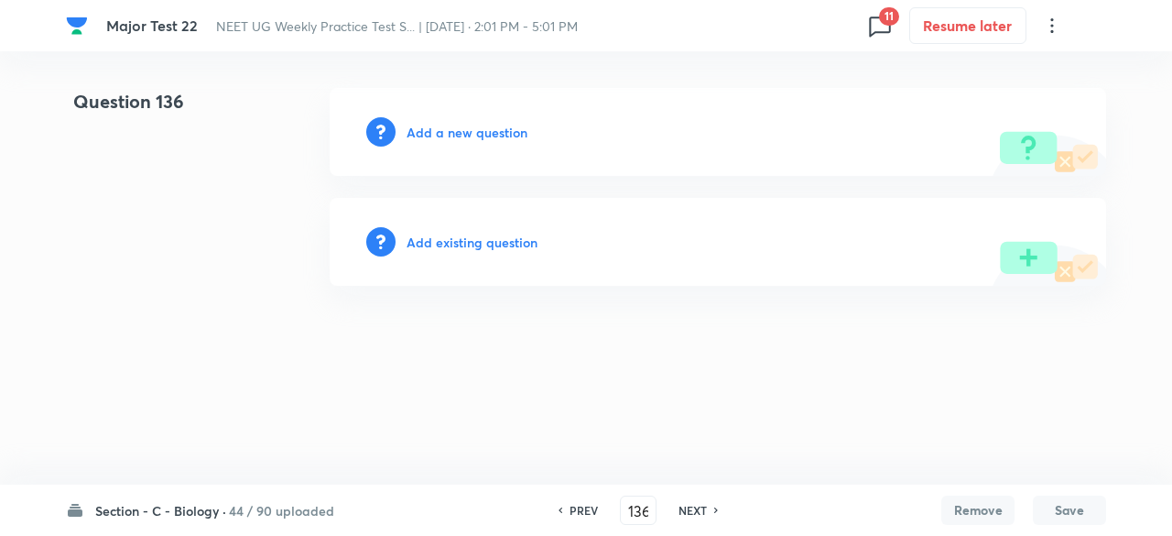
click at [700, 510] on h6 "NEXT" at bounding box center [693, 510] width 28 height 16
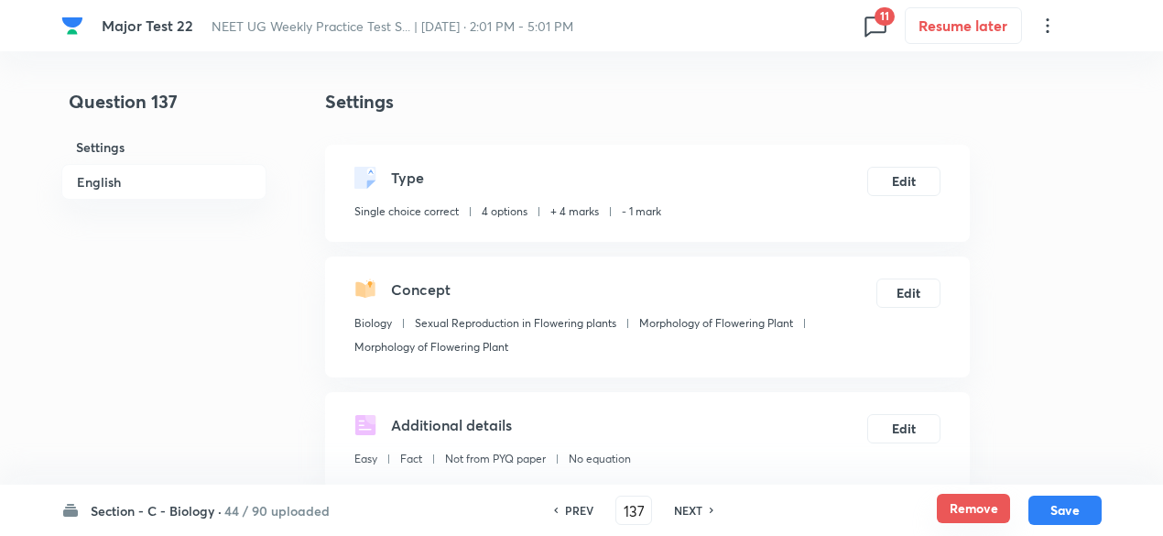
click at [964, 510] on button "Remove" at bounding box center [973, 508] width 73 height 29
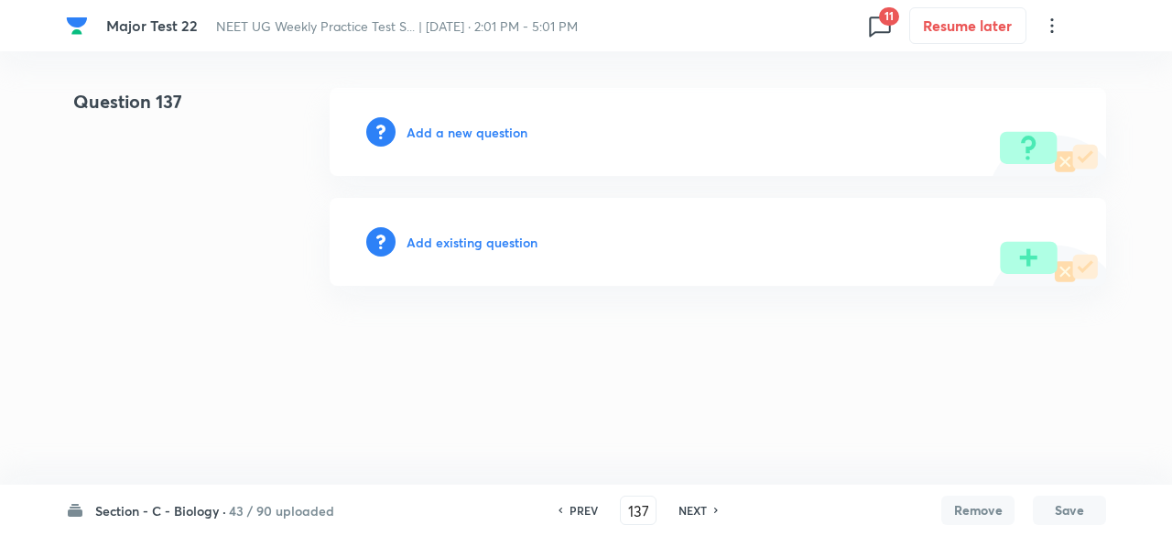
click at [687, 508] on h6 "NEXT" at bounding box center [693, 510] width 28 height 16
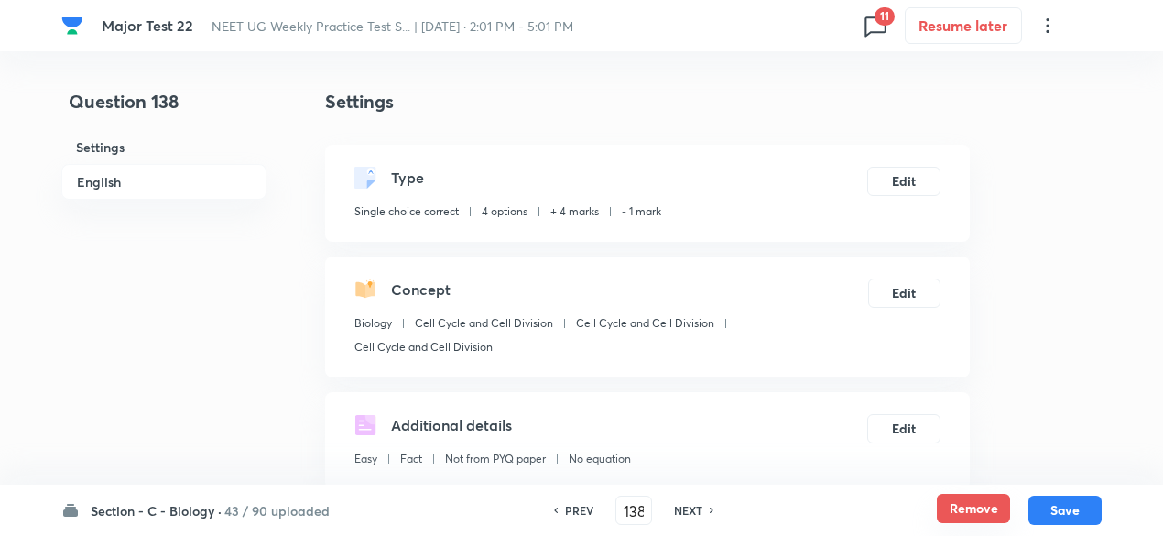
click at [985, 515] on button "Remove" at bounding box center [973, 508] width 73 height 29
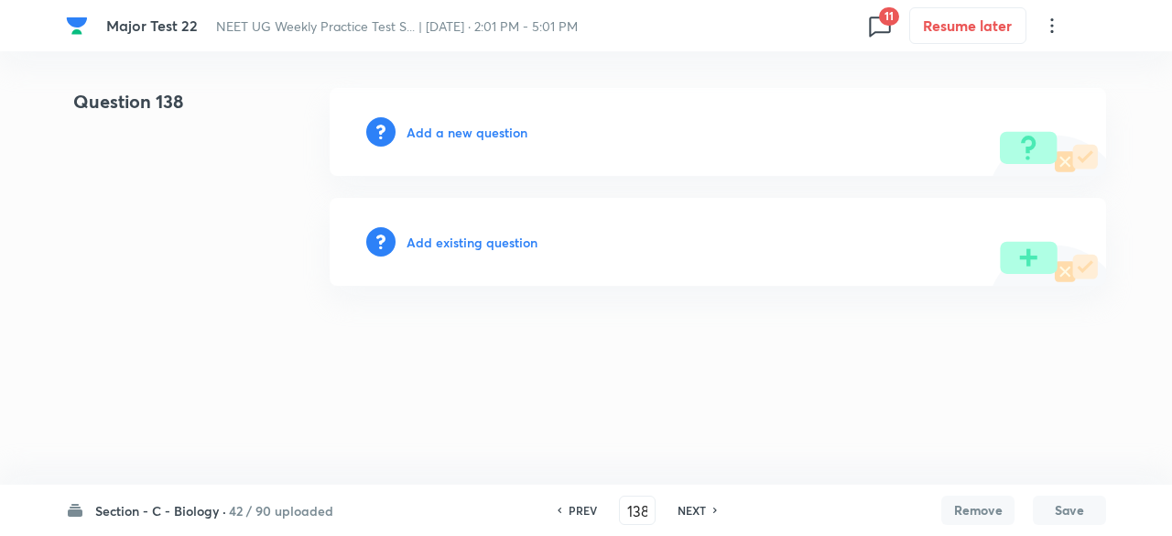
click at [700, 509] on h6 "NEXT" at bounding box center [692, 510] width 28 height 16
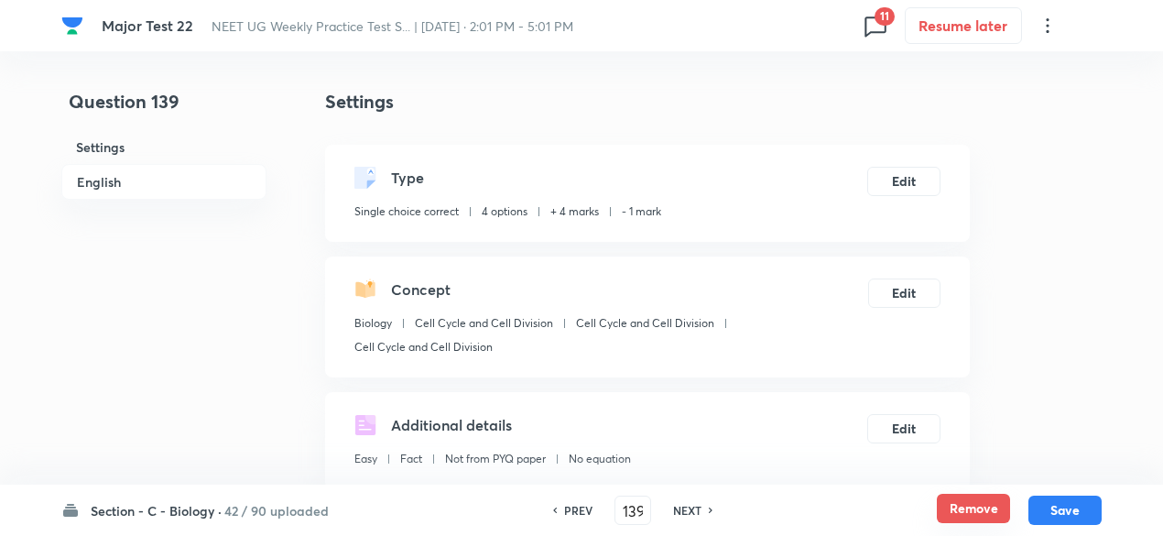
click at [978, 507] on button "Remove" at bounding box center [973, 508] width 73 height 29
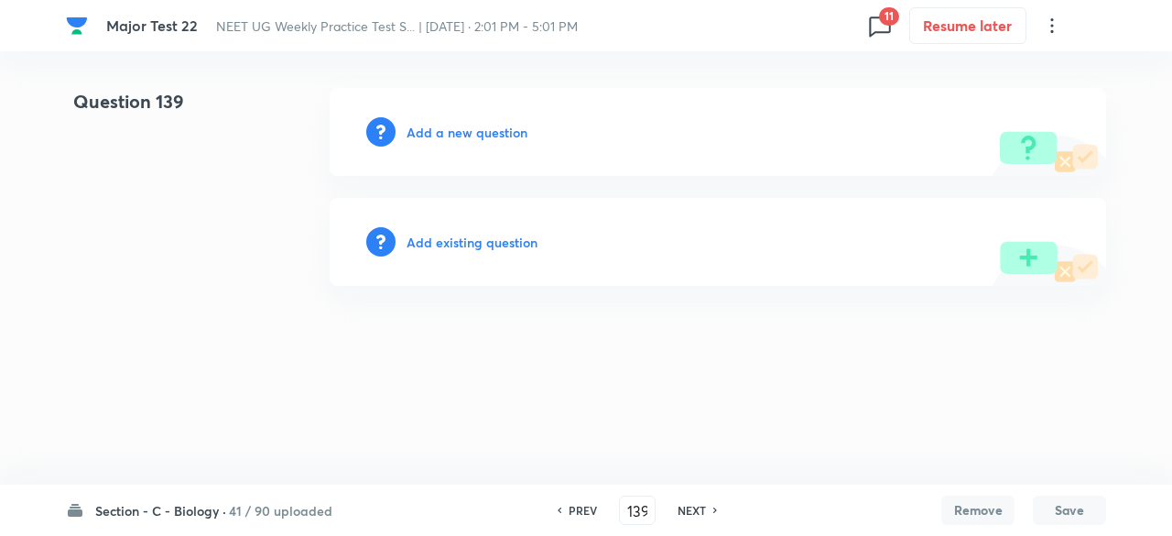
click at [701, 510] on h6 "NEXT" at bounding box center [692, 510] width 28 height 16
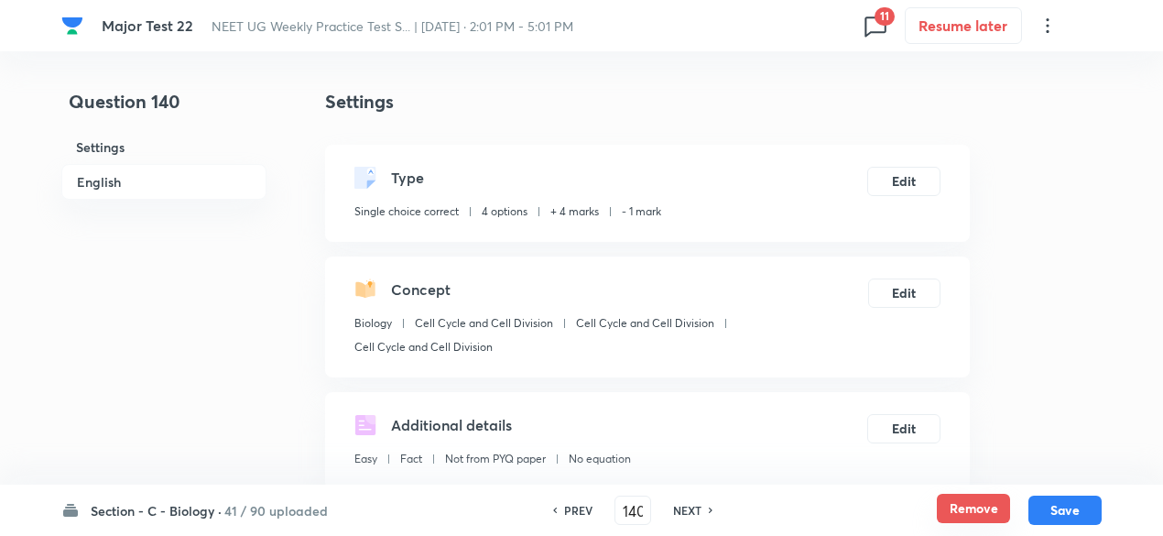
click at [975, 517] on button "Remove" at bounding box center [973, 508] width 73 height 29
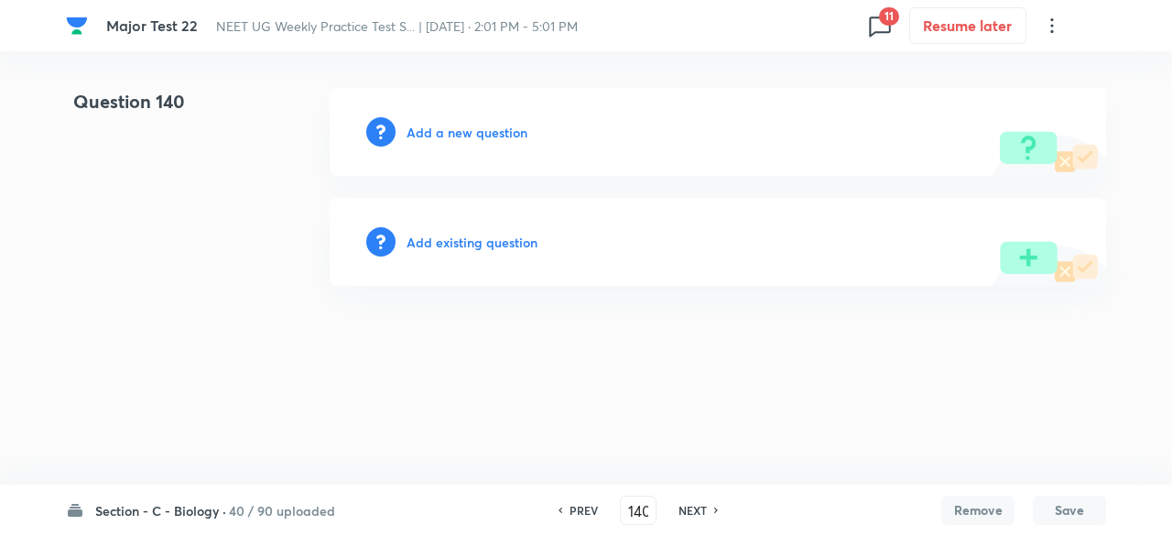
click at [698, 510] on h6 "NEXT" at bounding box center [693, 510] width 28 height 16
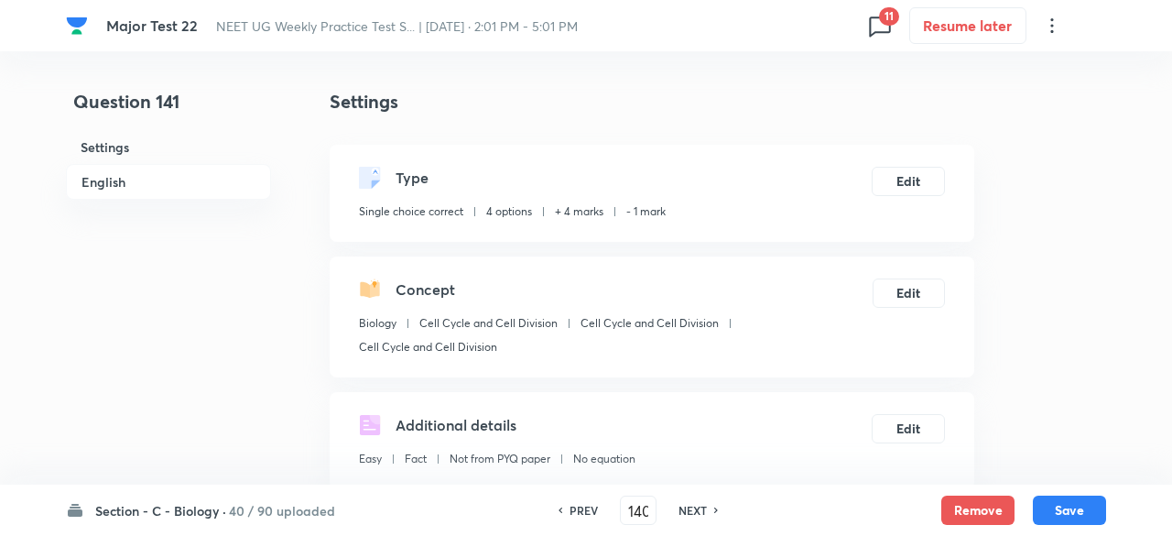
type input "141"
checkbox input "true"
click at [963, 506] on button "Remove" at bounding box center [973, 508] width 73 height 29
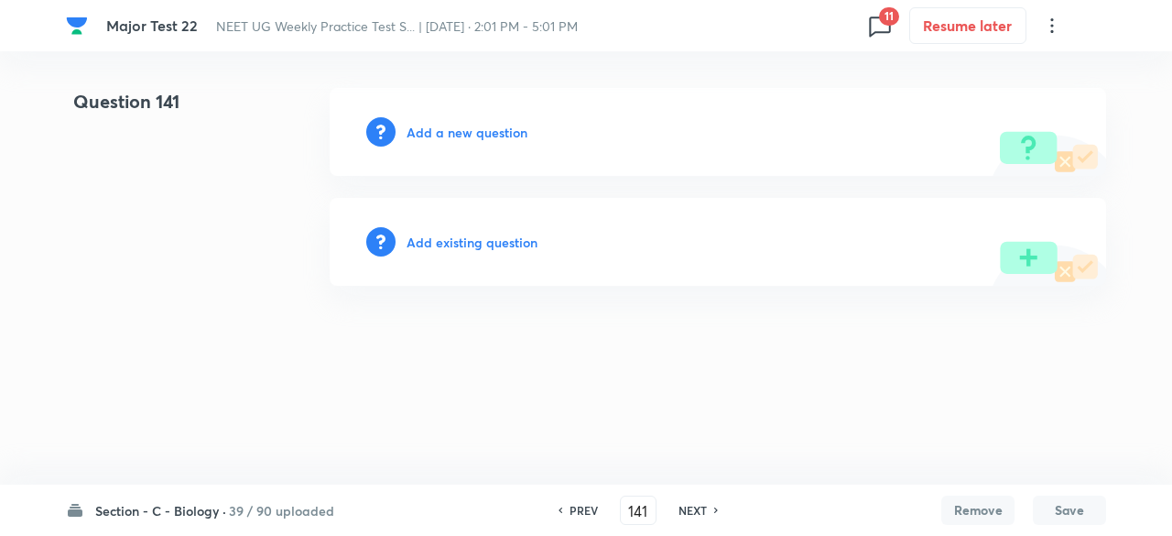
click at [691, 513] on h6 "NEXT" at bounding box center [693, 510] width 28 height 16
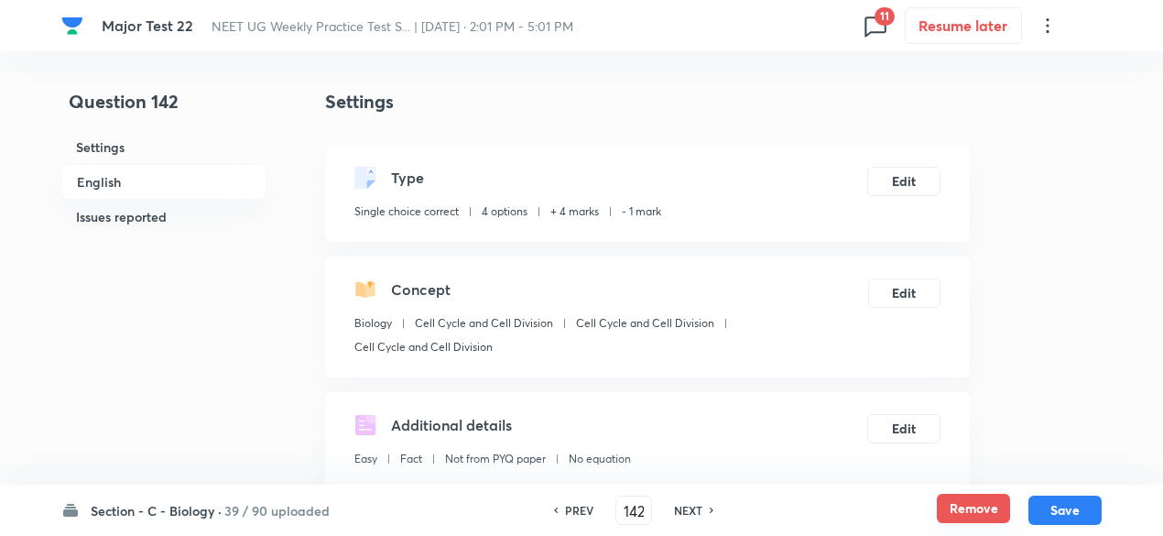
click at [952, 514] on button "Remove" at bounding box center [973, 508] width 73 height 29
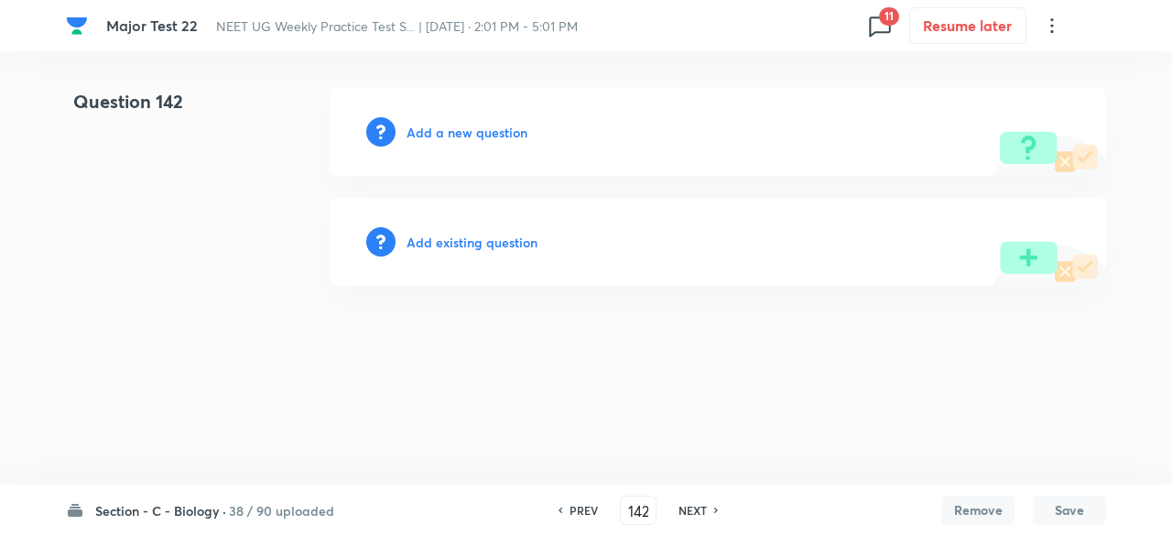
click at [689, 506] on h6 "NEXT" at bounding box center [693, 510] width 28 height 16
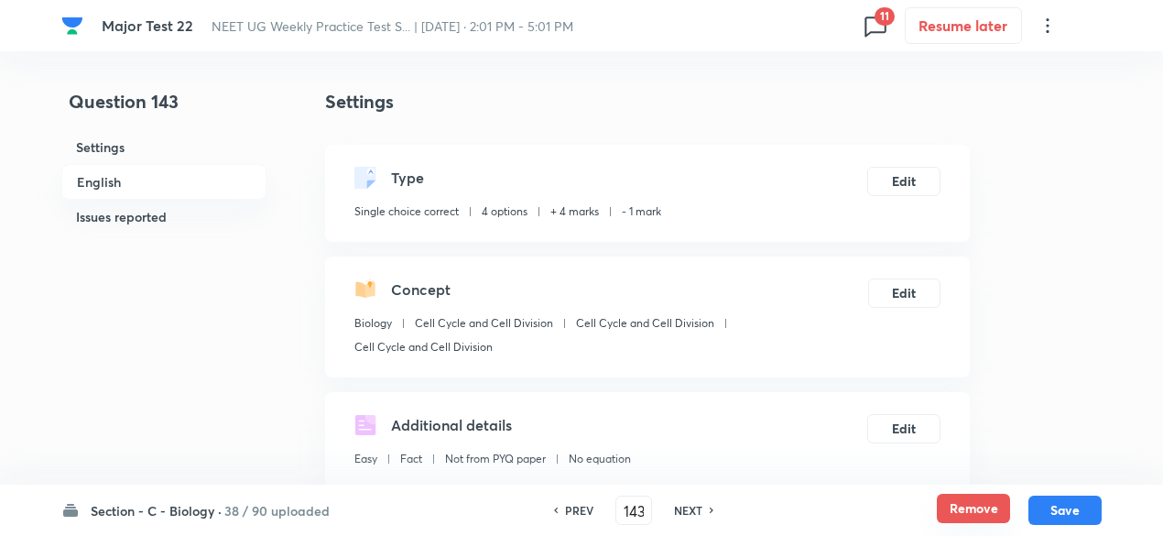
click at [975, 512] on button "Remove" at bounding box center [973, 508] width 73 height 29
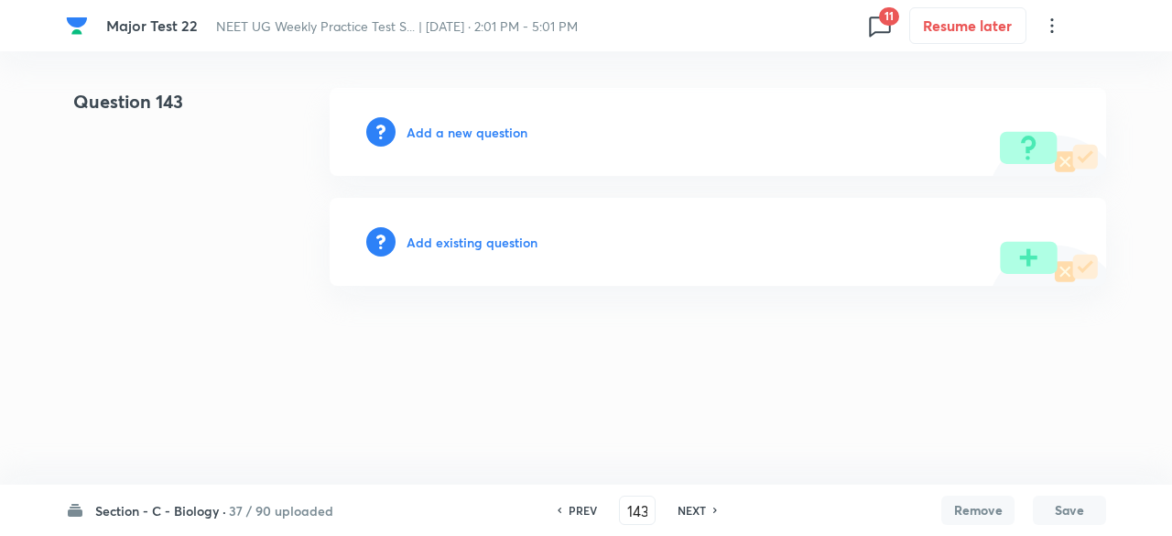
click at [691, 510] on h6 "NEXT" at bounding box center [692, 510] width 28 height 16
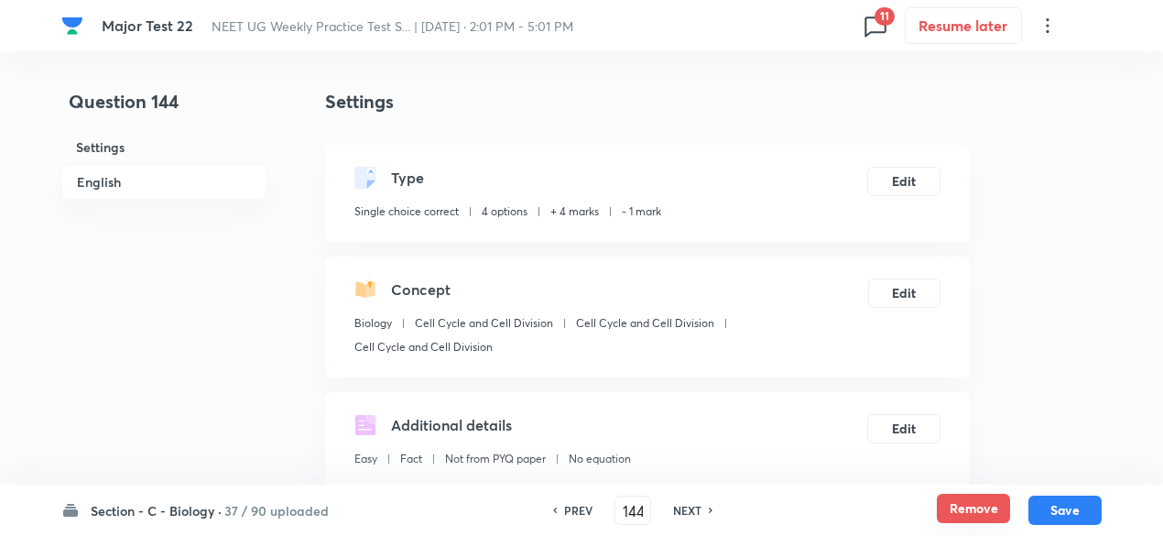
click at [969, 514] on button "Remove" at bounding box center [973, 508] width 73 height 29
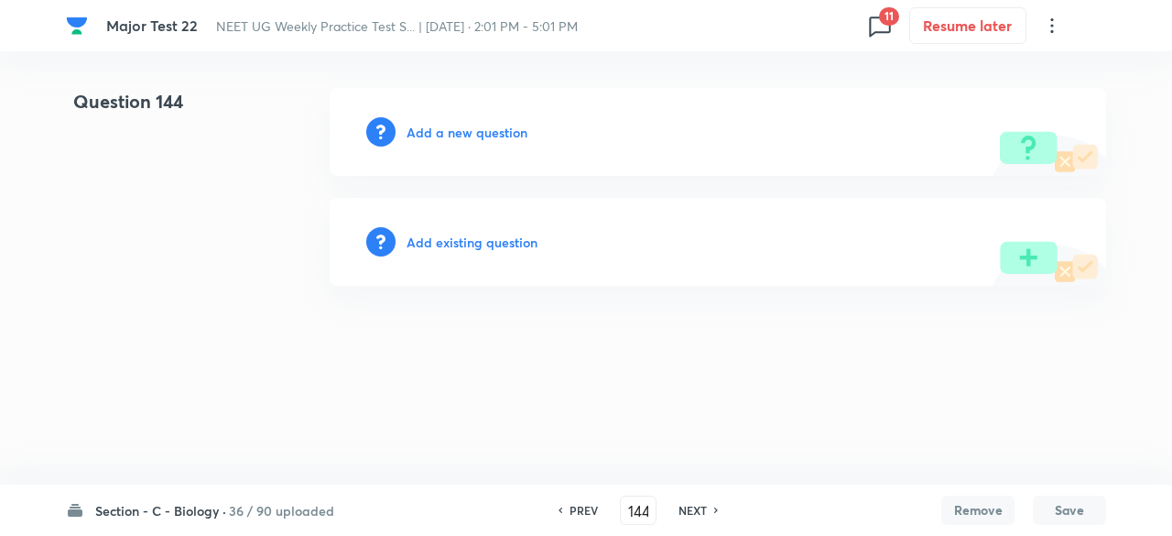
click at [691, 508] on h6 "NEXT" at bounding box center [693, 510] width 28 height 16
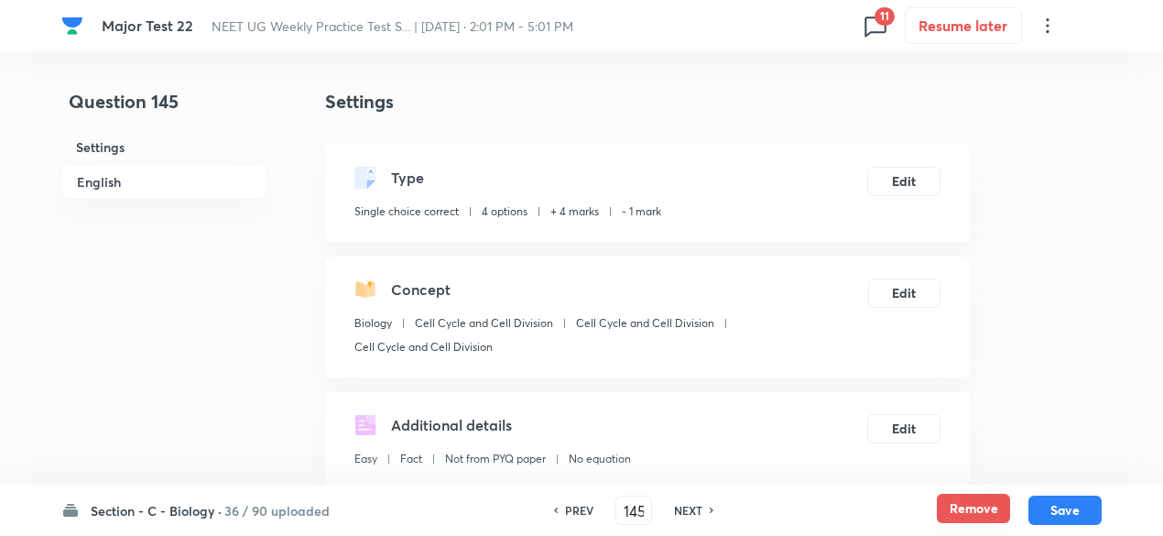
click at [962, 502] on button "Remove" at bounding box center [973, 508] width 73 height 29
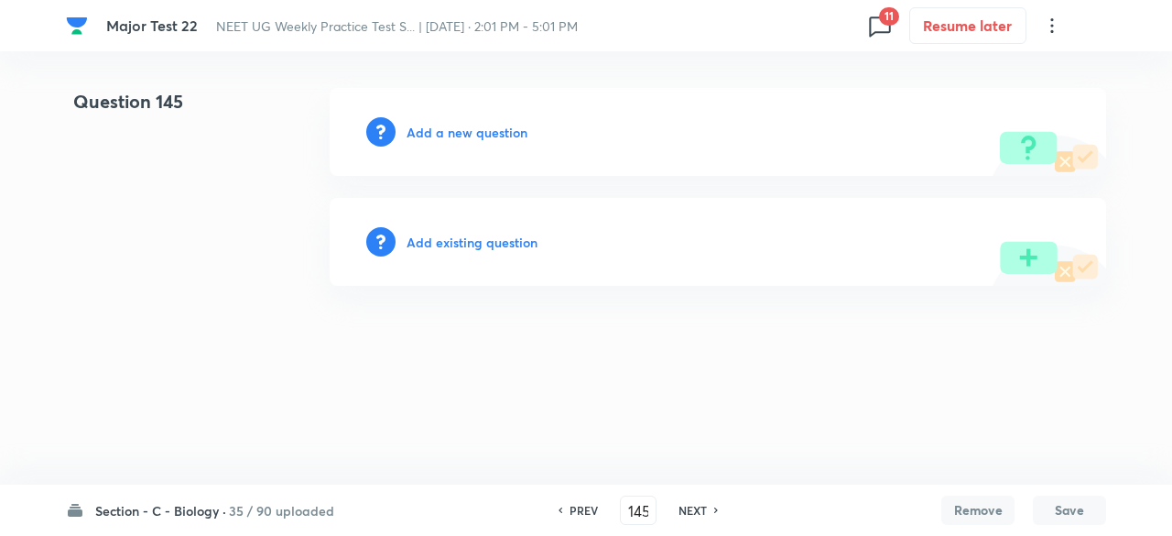
click at [685, 508] on h6 "NEXT" at bounding box center [693, 510] width 28 height 16
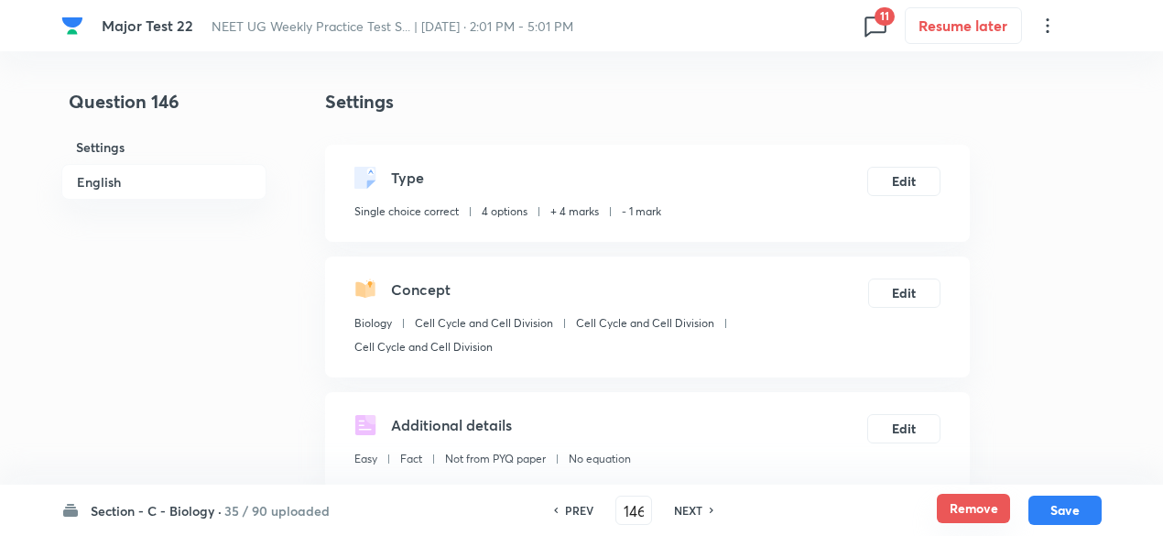
click at [957, 504] on button "Remove" at bounding box center [973, 508] width 73 height 29
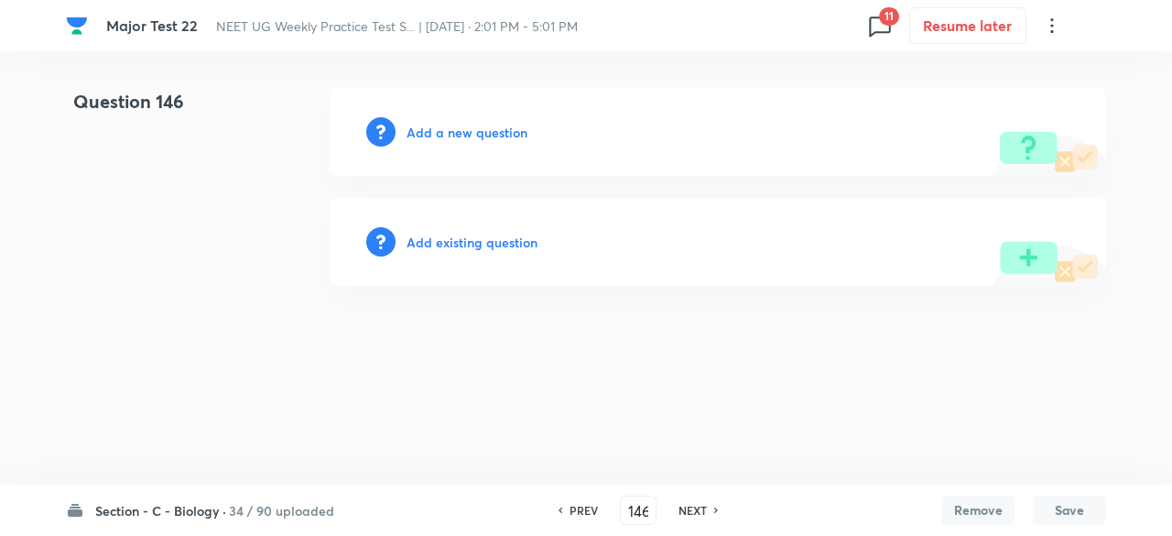
click at [695, 512] on h6 "NEXT" at bounding box center [693, 510] width 28 height 16
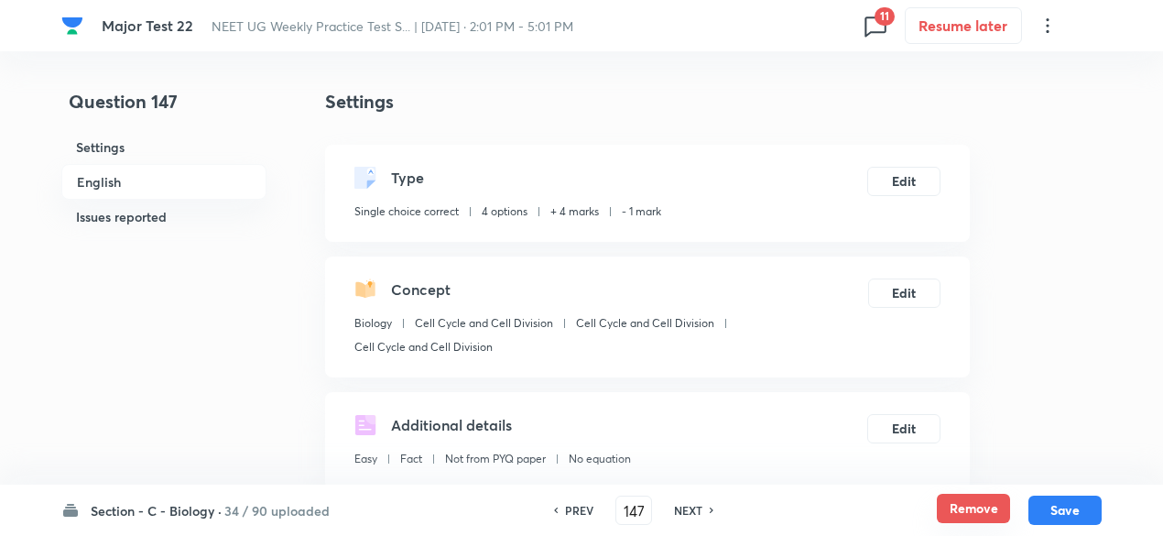
click at [967, 506] on button "Remove" at bounding box center [973, 508] width 73 height 29
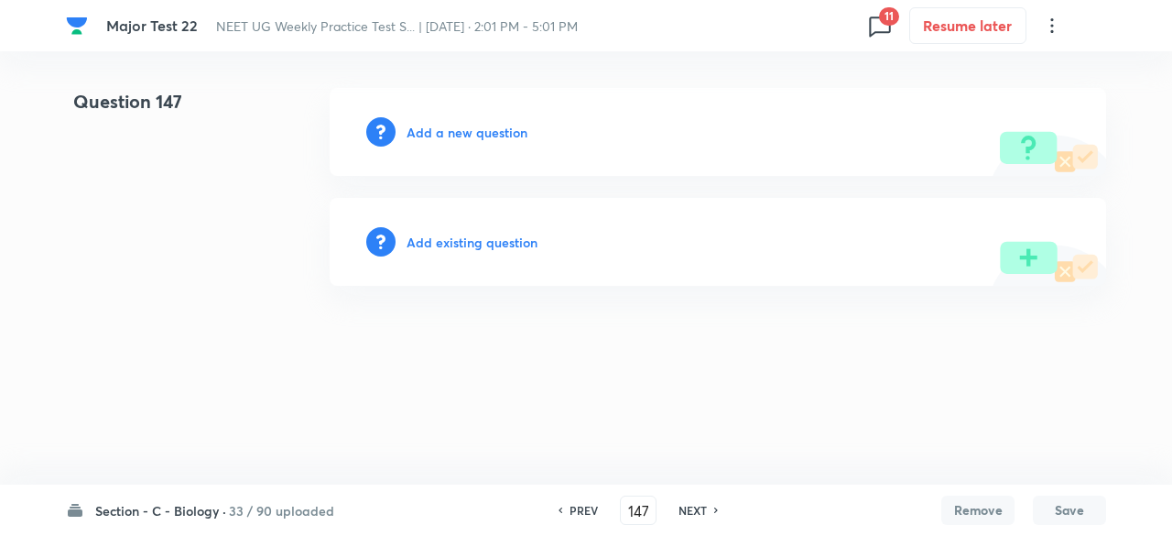
click at [689, 512] on h6 "NEXT" at bounding box center [693, 510] width 28 height 16
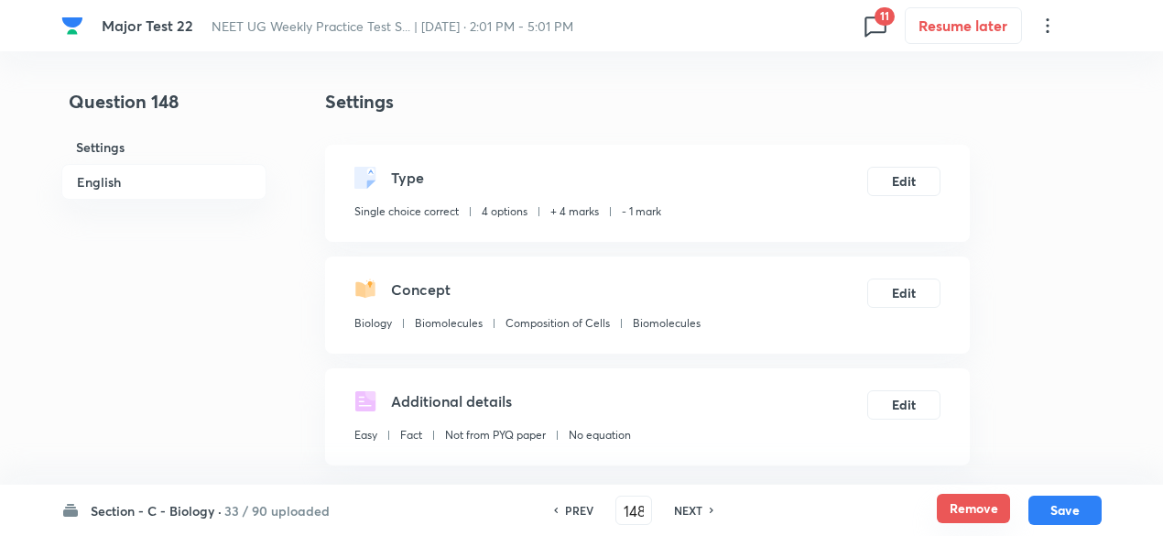
click at [976, 514] on button "Remove" at bounding box center [973, 508] width 73 height 29
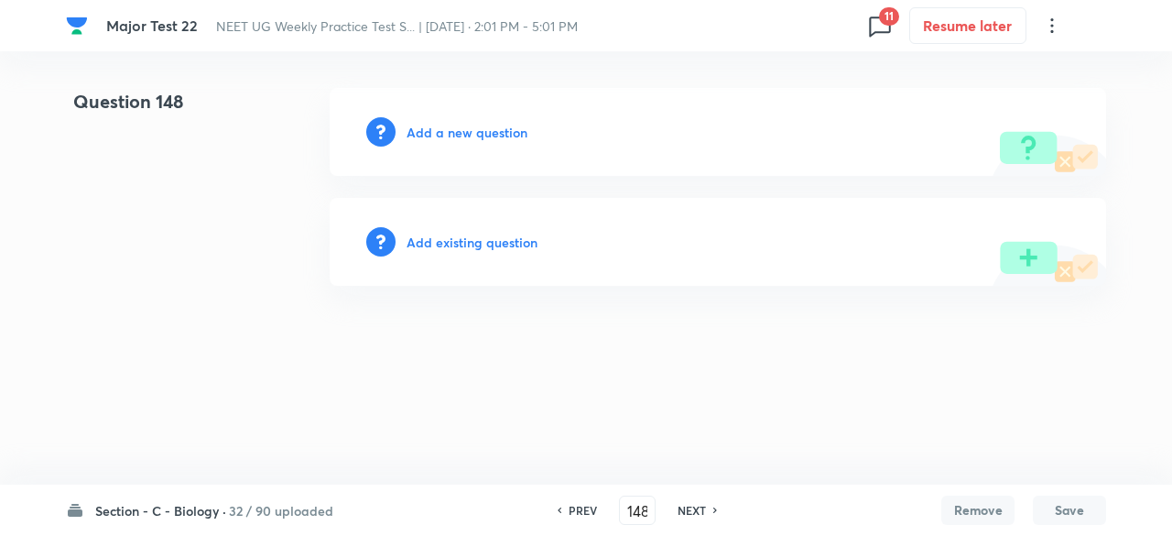
click at [692, 509] on h6 "NEXT" at bounding box center [692, 510] width 28 height 16
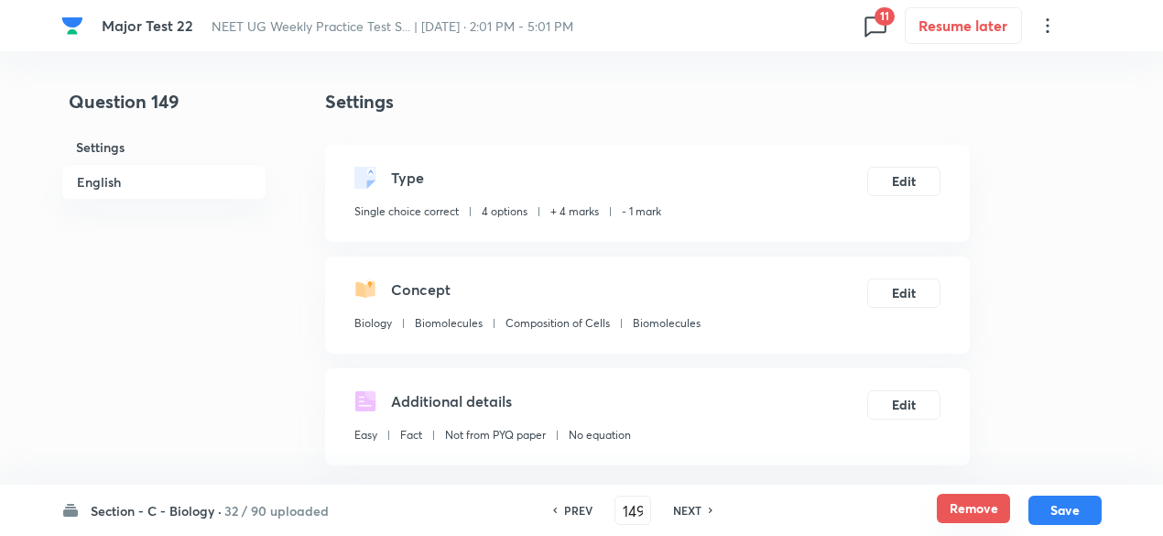
click at [963, 504] on button "Remove" at bounding box center [973, 508] width 73 height 29
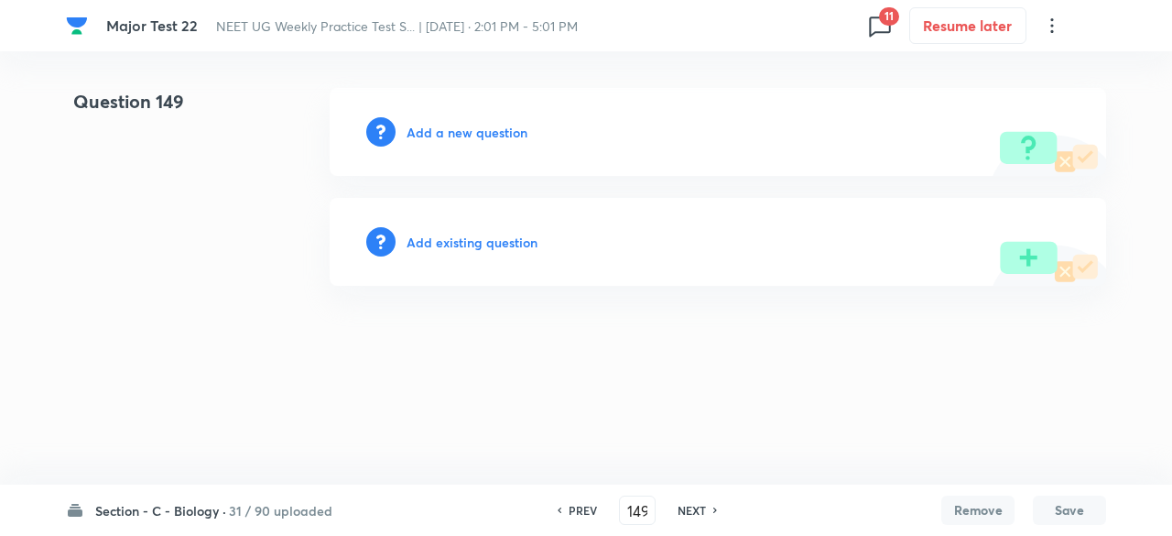
click at [690, 509] on h6 "NEXT" at bounding box center [692, 510] width 28 height 16
type input "150"
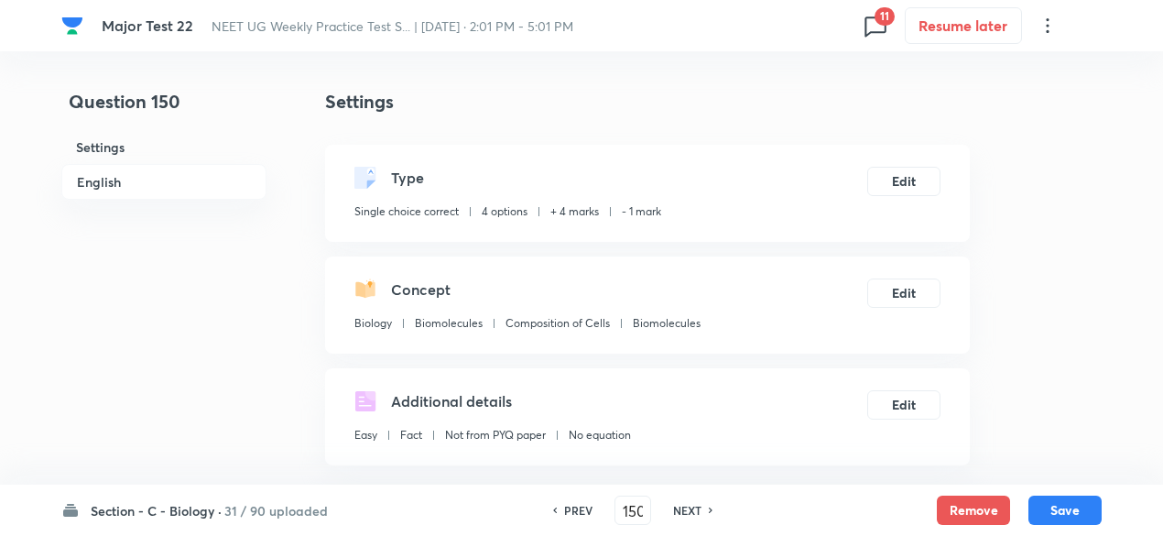
checkbox input "true"
click at [962, 506] on button "Remove" at bounding box center [973, 508] width 73 height 29
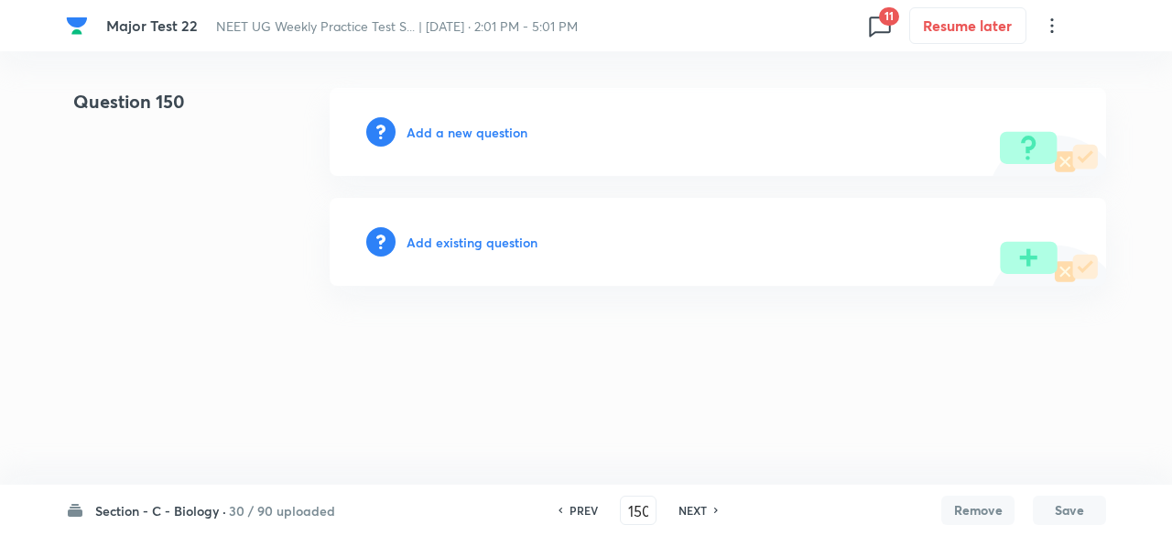
click at [694, 509] on h6 "NEXT" at bounding box center [693, 510] width 28 height 16
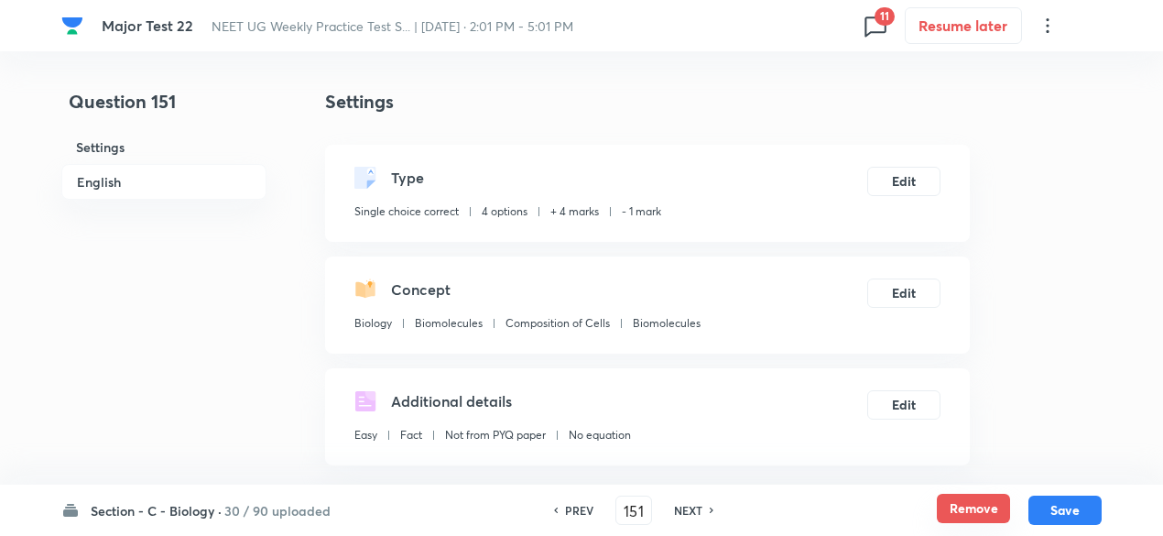
click at [963, 516] on button "Remove" at bounding box center [973, 508] width 73 height 29
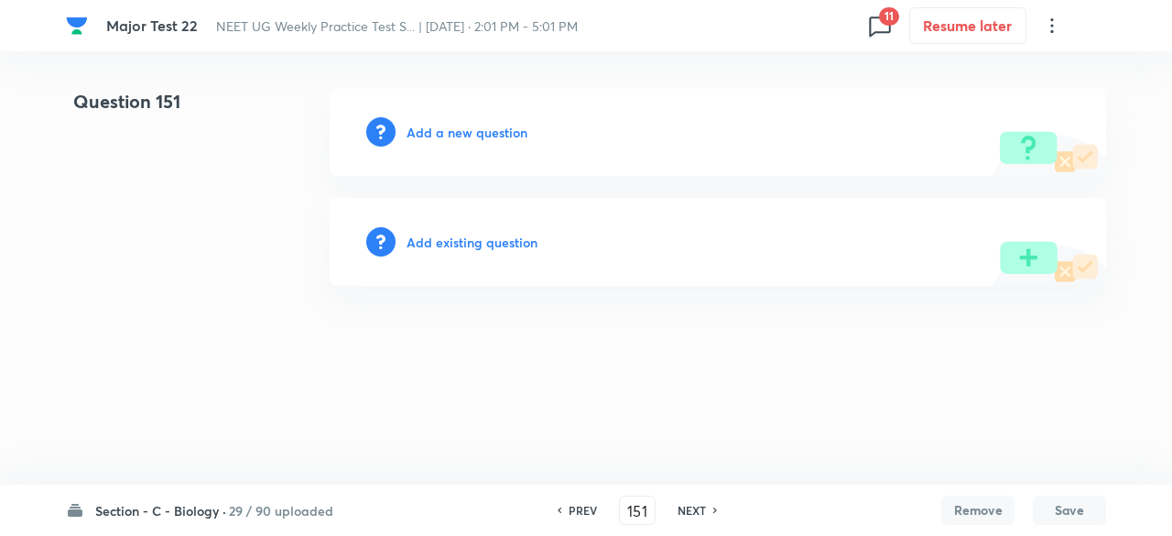
click at [683, 505] on h6 "NEXT" at bounding box center [692, 510] width 28 height 16
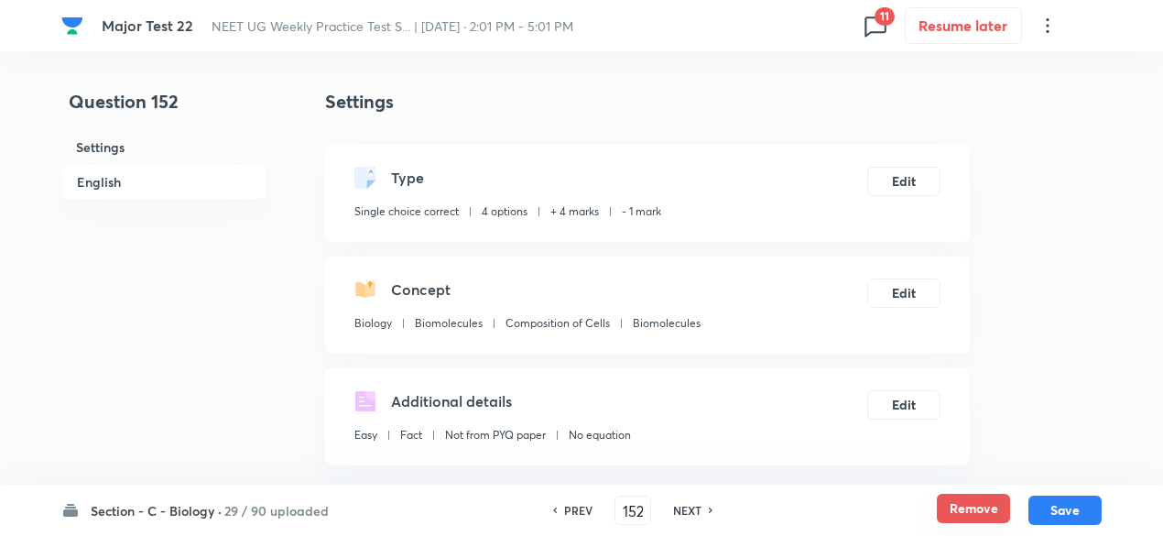
click at [958, 510] on button "Remove" at bounding box center [973, 508] width 73 height 29
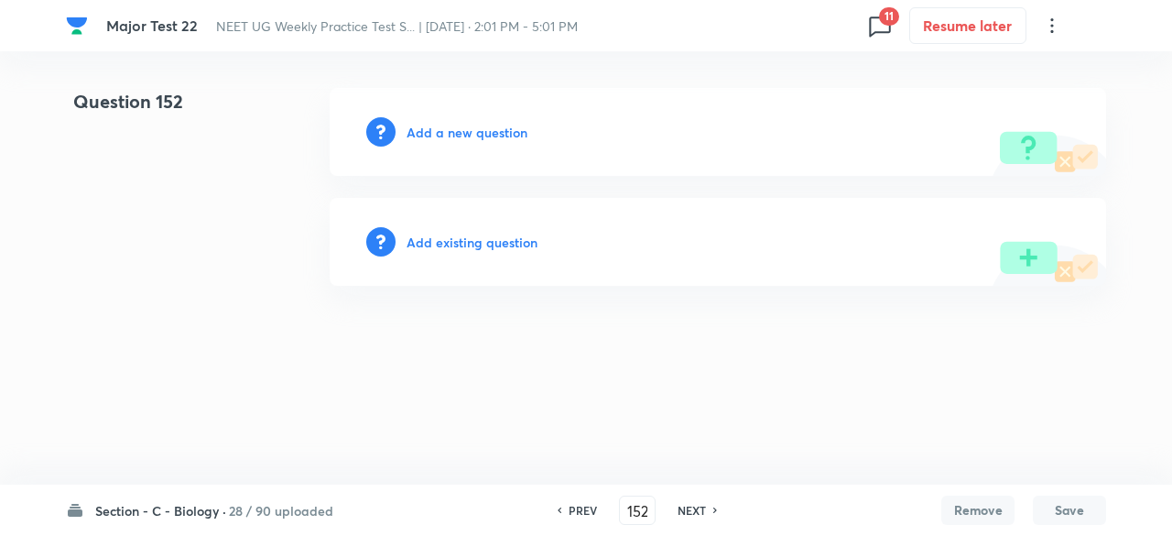
click at [693, 507] on h6 "NEXT" at bounding box center [692, 510] width 28 height 16
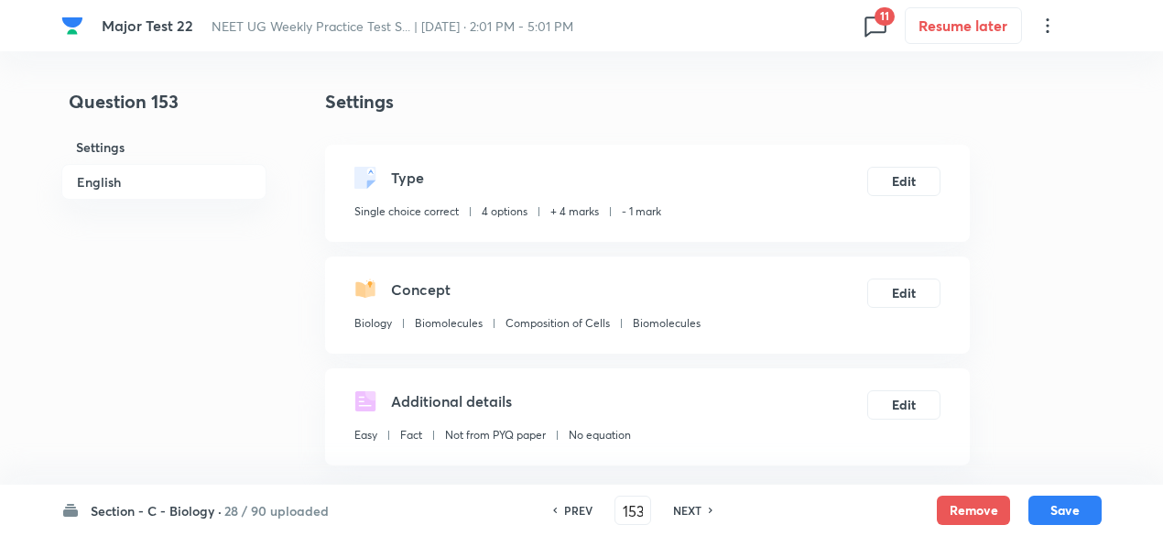
click at [1010, 502] on div "Remove Save" at bounding box center [1019, 509] width 165 height 29
click at [985, 508] on button "Remove" at bounding box center [973, 508] width 73 height 29
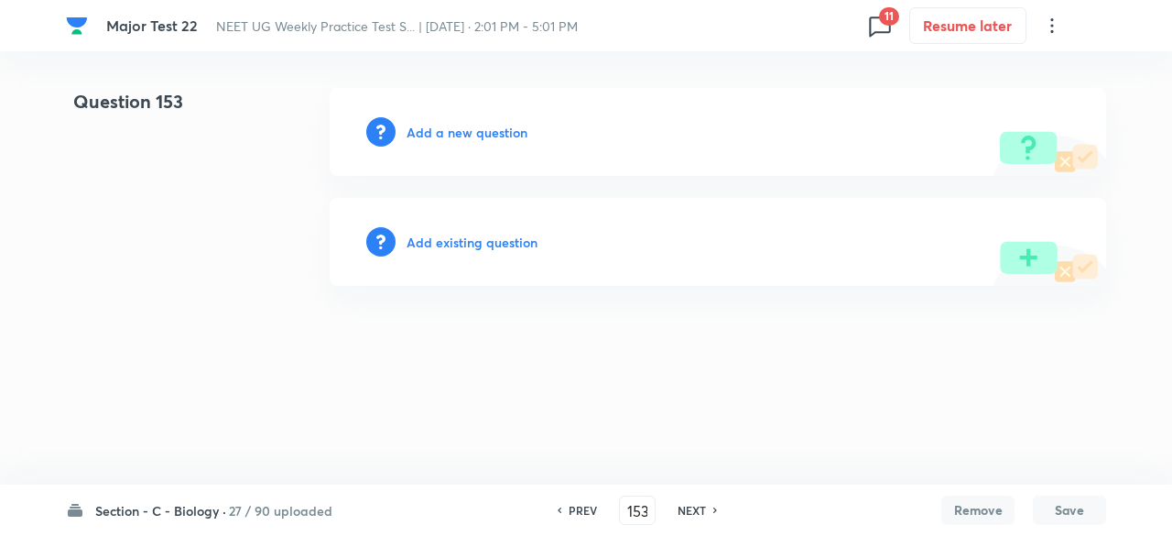
click at [691, 508] on h6 "NEXT" at bounding box center [692, 510] width 28 height 16
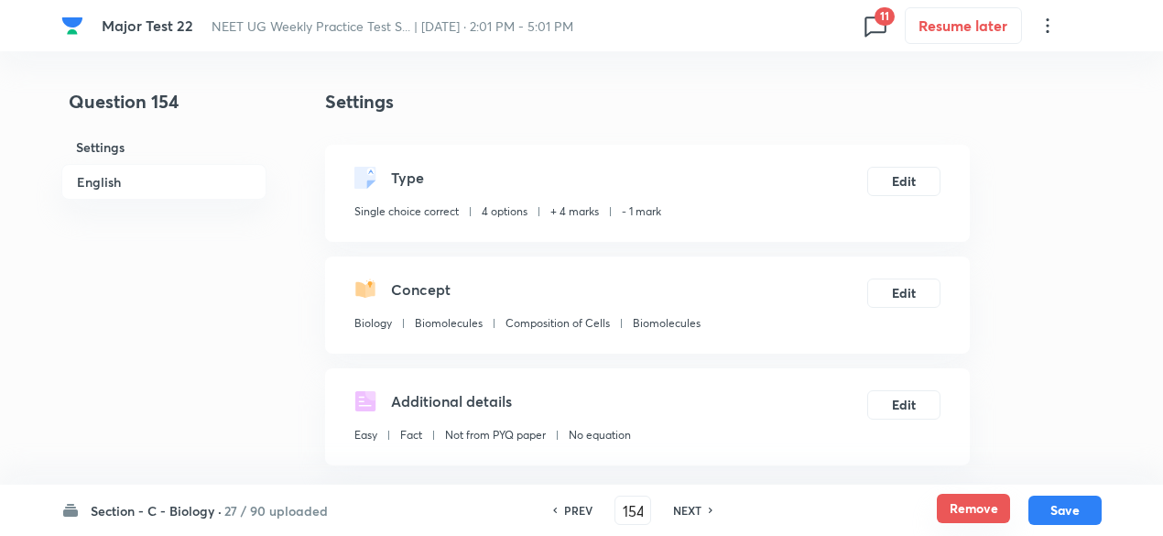
click at [962, 517] on button "Remove" at bounding box center [973, 508] width 73 height 29
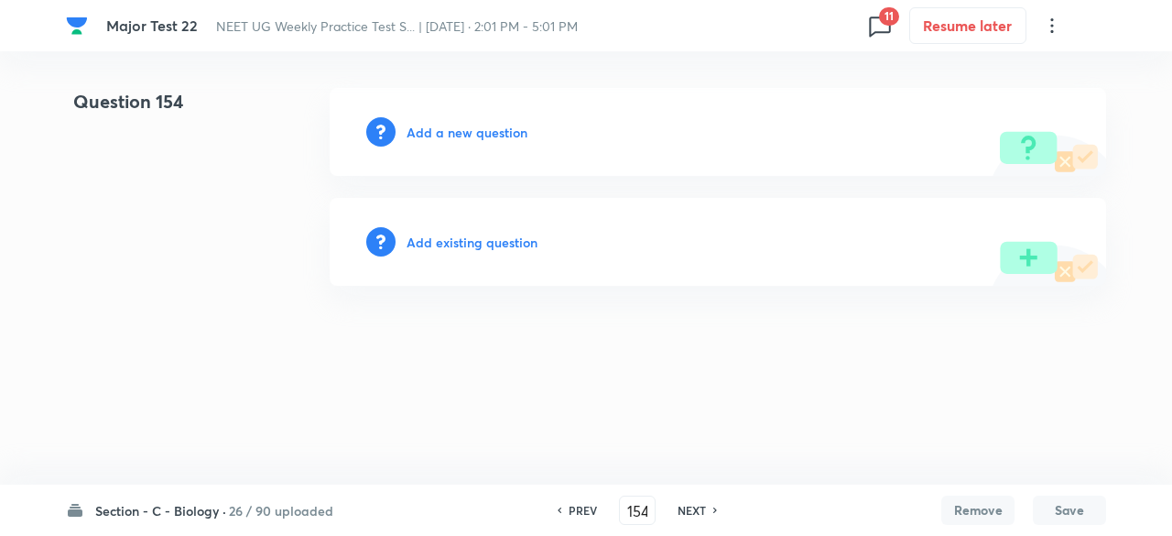
click at [685, 506] on h6 "NEXT" at bounding box center [692, 510] width 28 height 16
type input "155"
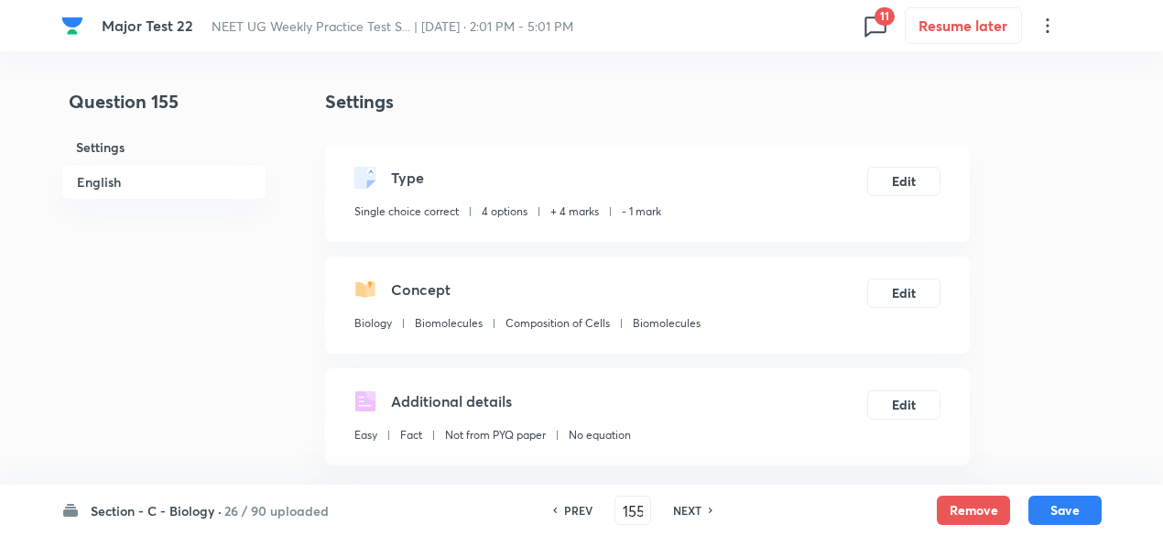
checkbox input "true"
click at [952, 503] on button "Remove" at bounding box center [973, 508] width 73 height 29
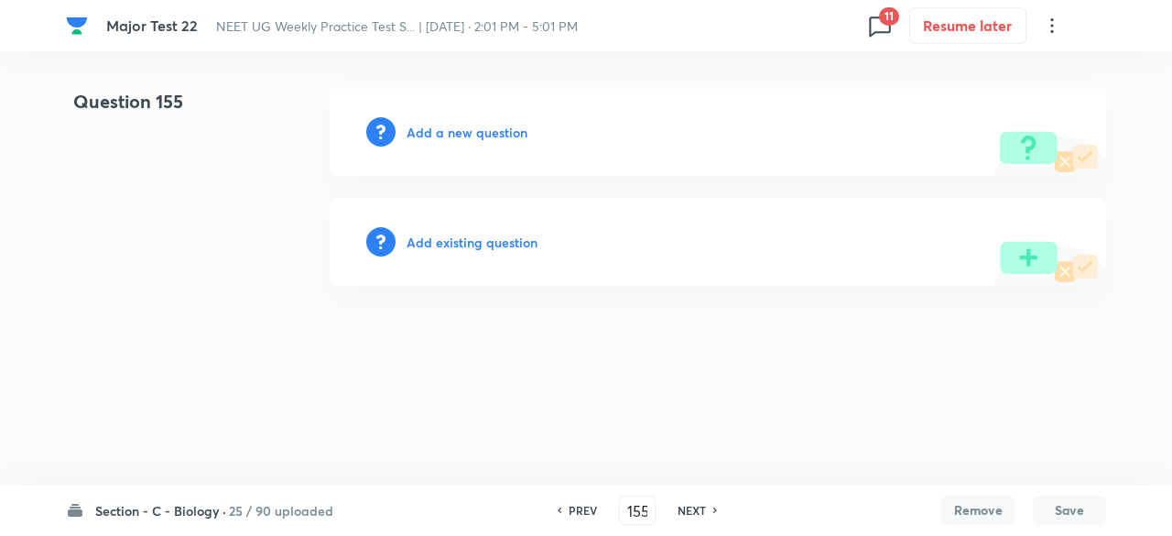
click at [696, 513] on h6 "NEXT" at bounding box center [692, 510] width 28 height 16
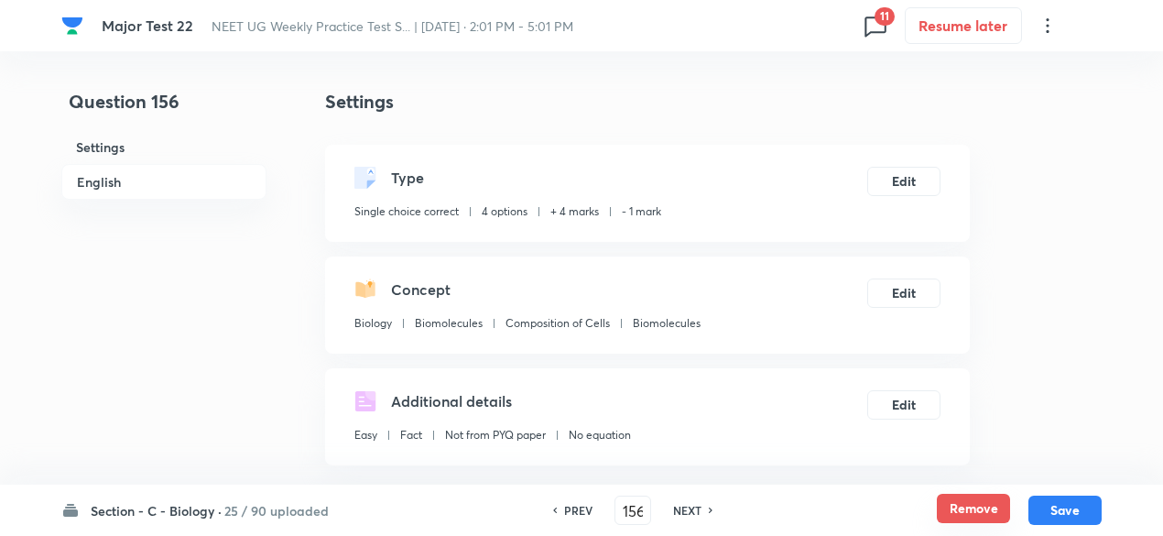
click at [965, 503] on button "Remove" at bounding box center [973, 508] width 73 height 29
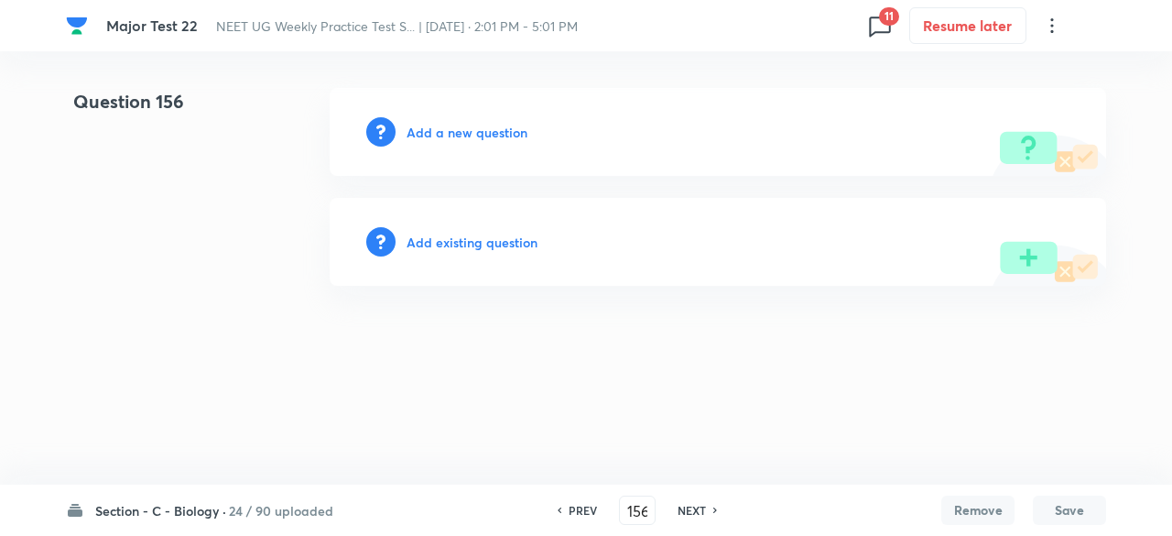
click at [692, 516] on h6 "NEXT" at bounding box center [692, 510] width 28 height 16
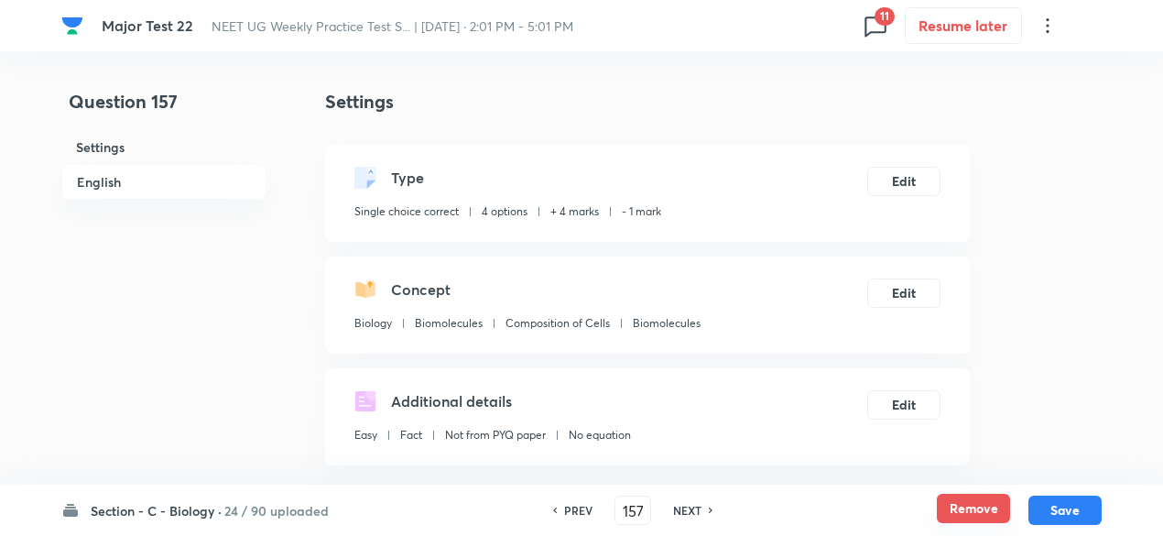
click at [996, 510] on button "Remove" at bounding box center [973, 508] width 73 height 29
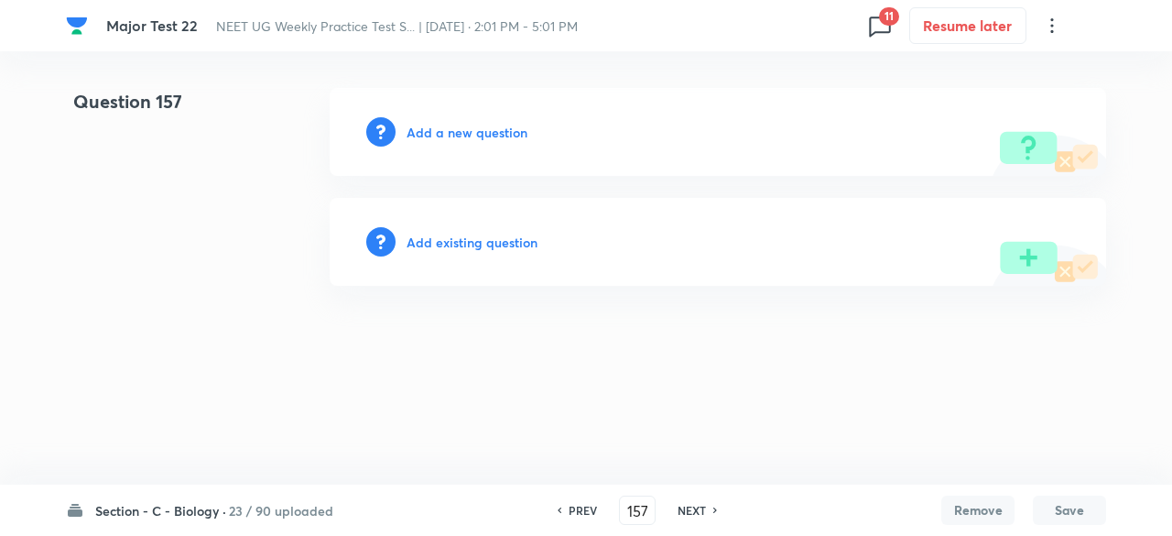
click at [702, 514] on h6 "NEXT" at bounding box center [692, 510] width 28 height 16
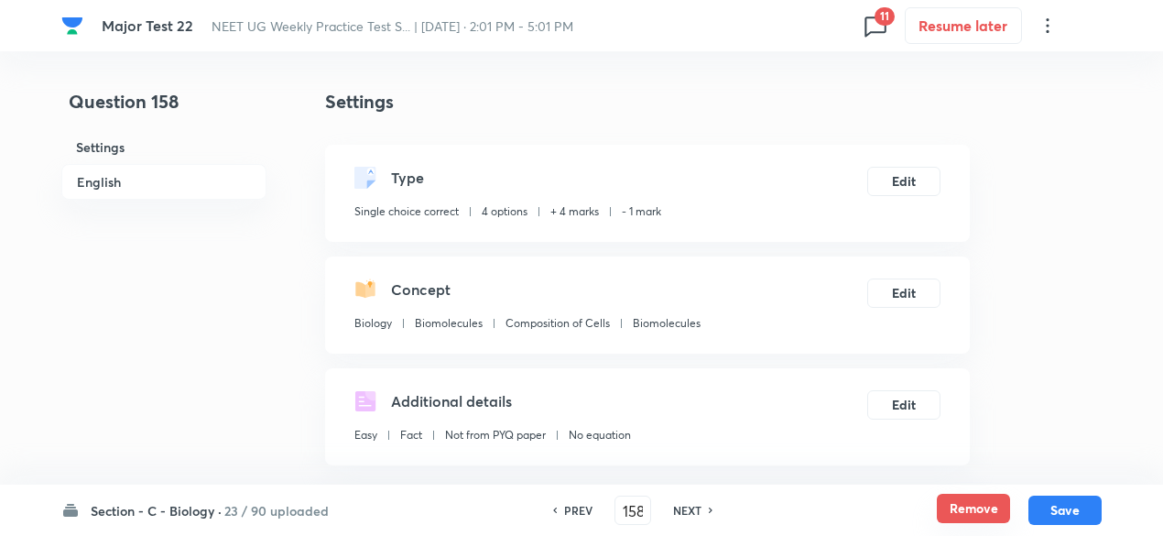
click at [952, 506] on button "Remove" at bounding box center [973, 508] width 73 height 29
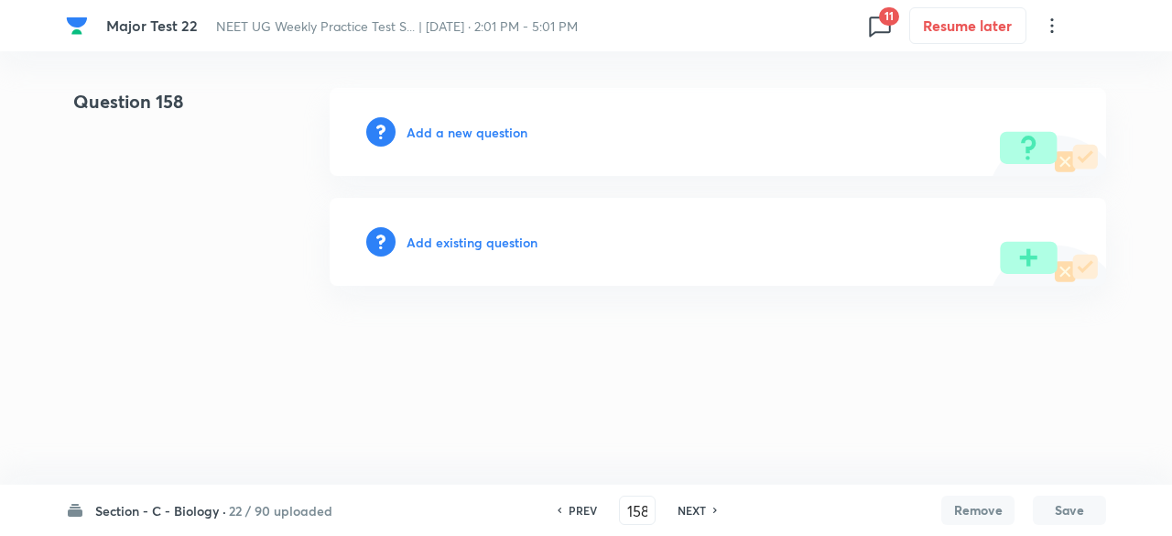
click at [691, 507] on h6 "NEXT" at bounding box center [692, 510] width 28 height 16
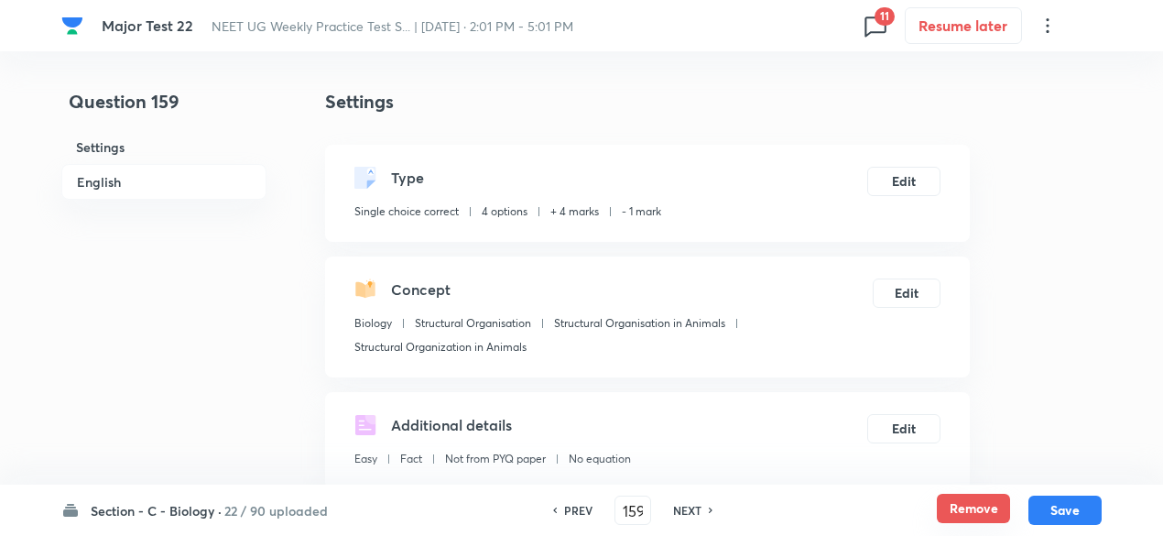
click at [956, 509] on button "Remove" at bounding box center [973, 508] width 73 height 29
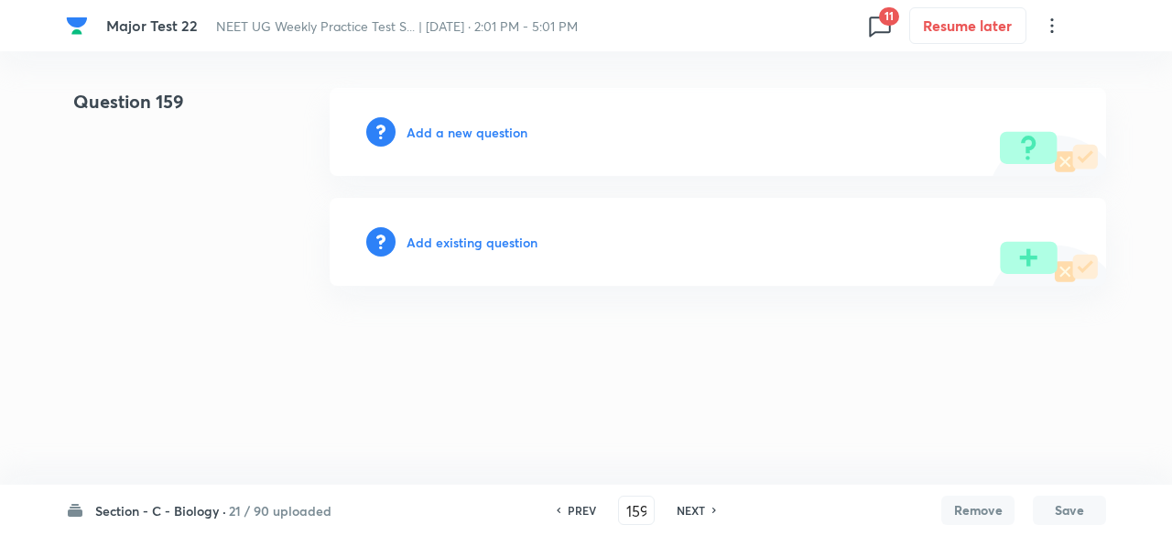
click at [688, 503] on h6 "NEXT" at bounding box center [691, 510] width 28 height 16
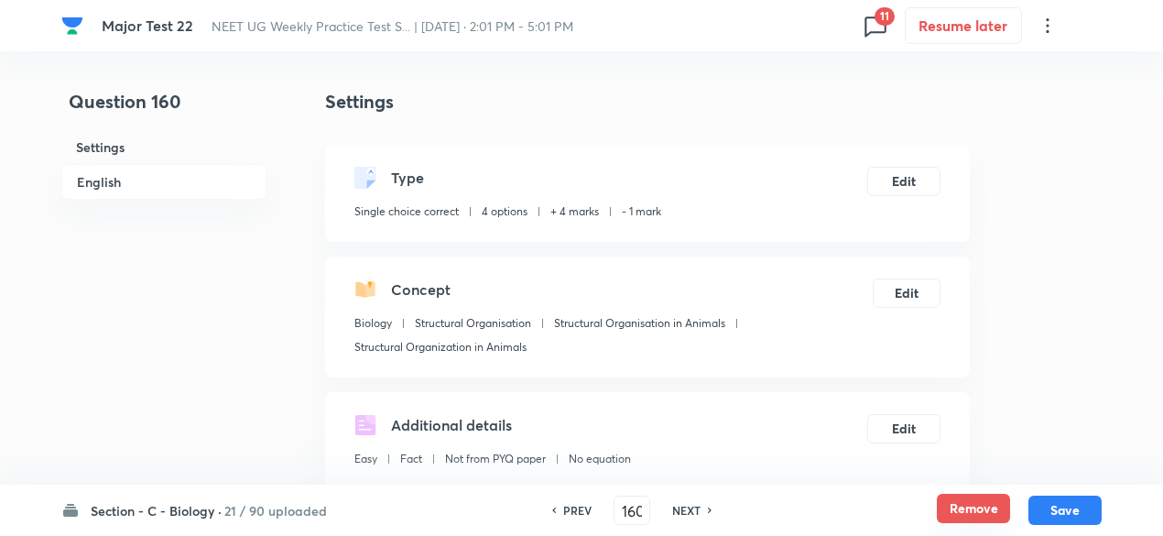
click at [973, 510] on button "Remove" at bounding box center [973, 508] width 73 height 29
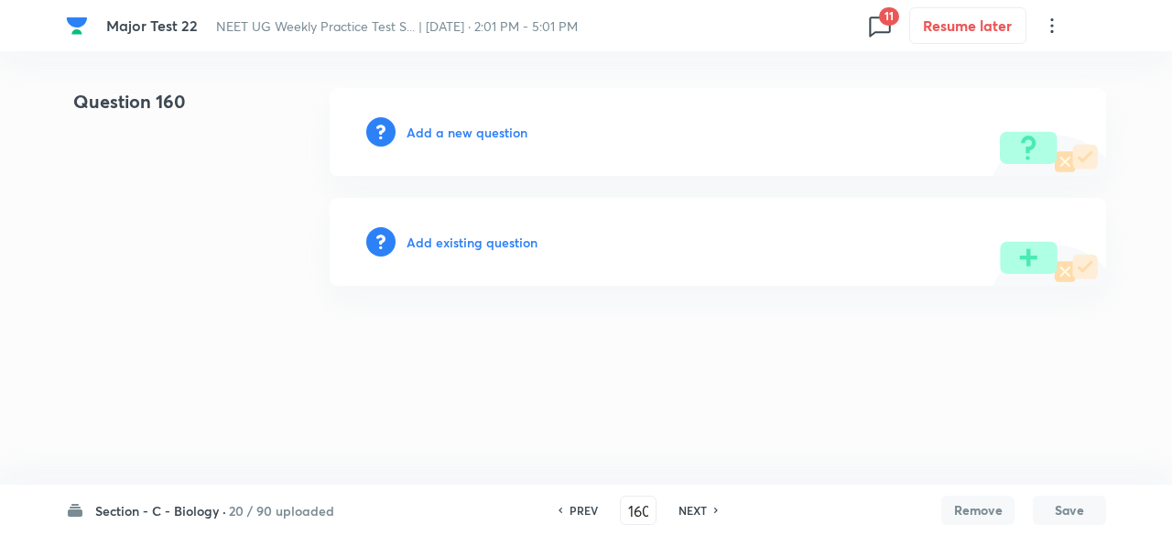
click at [687, 510] on h6 "NEXT" at bounding box center [693, 510] width 28 height 16
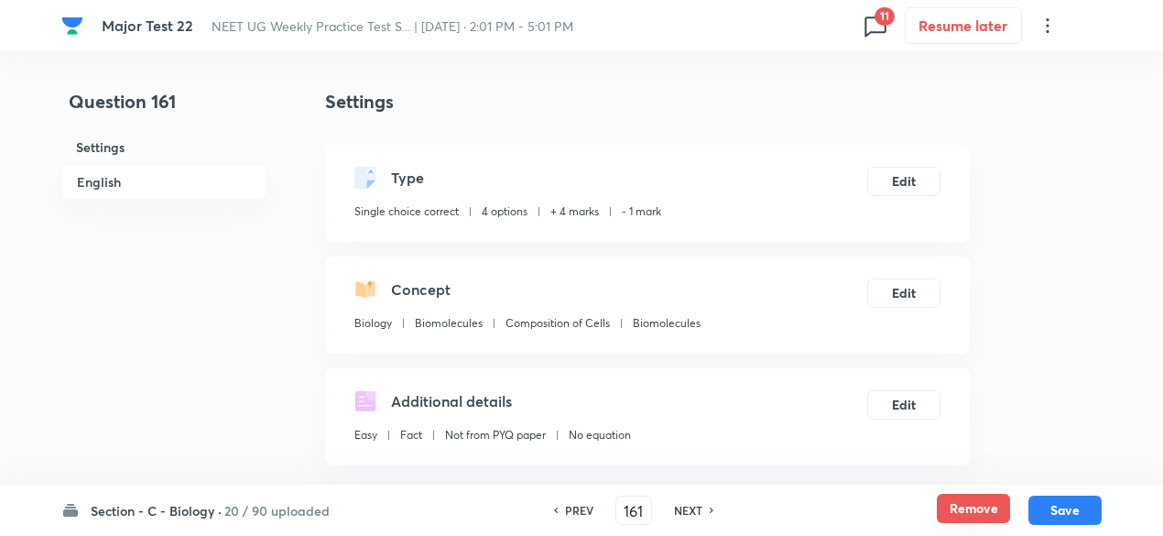
click at [994, 510] on button "Remove" at bounding box center [973, 508] width 73 height 29
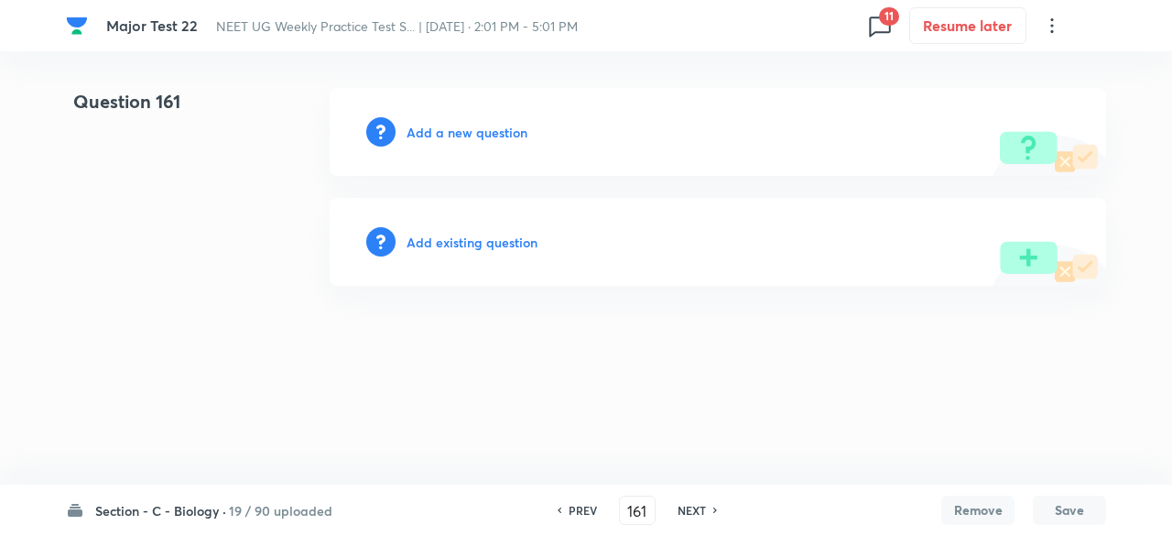
click at [689, 510] on h6 "NEXT" at bounding box center [692, 510] width 28 height 16
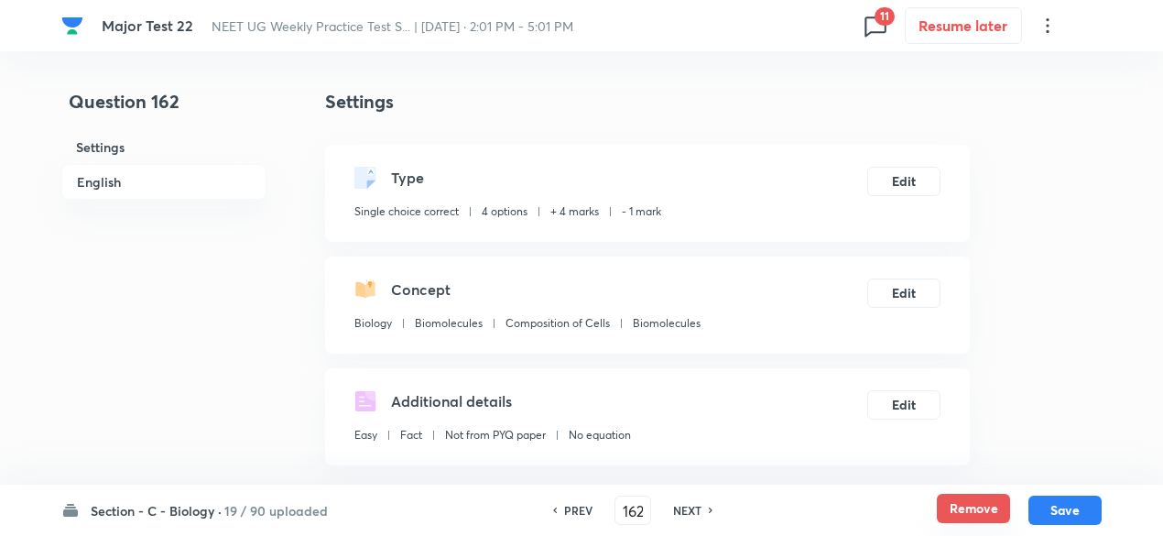
click at [939, 505] on button "Remove" at bounding box center [973, 508] width 73 height 29
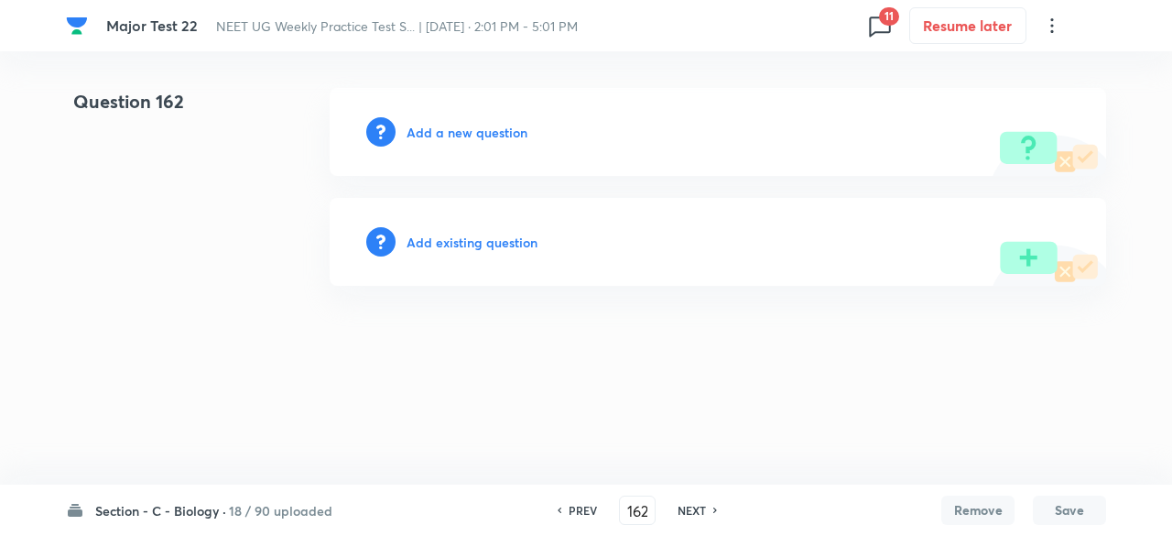
click at [692, 506] on h6 "NEXT" at bounding box center [692, 510] width 28 height 16
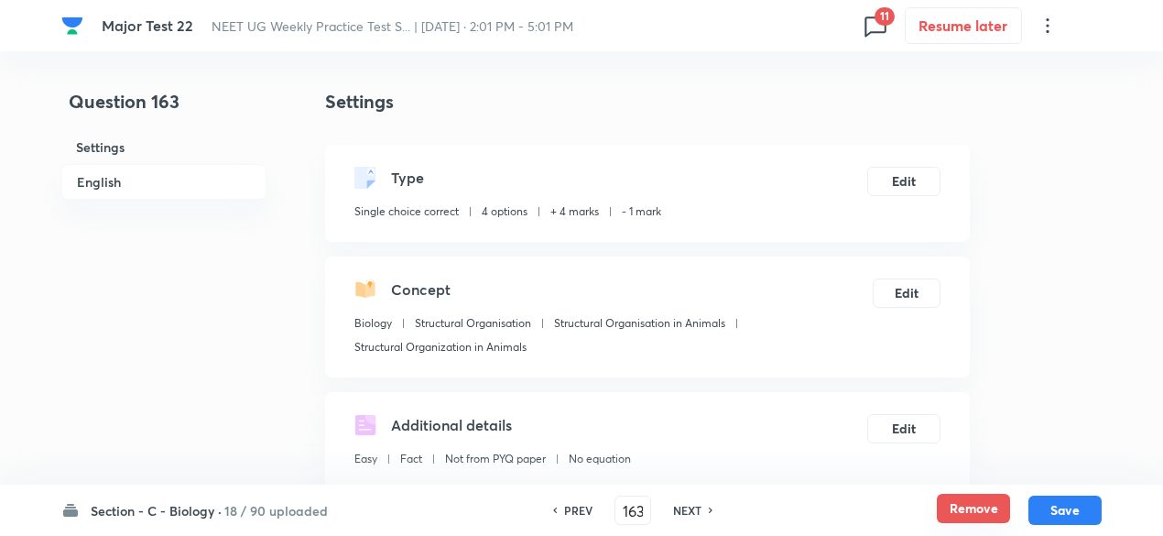
click at [964, 507] on button "Remove" at bounding box center [973, 508] width 73 height 29
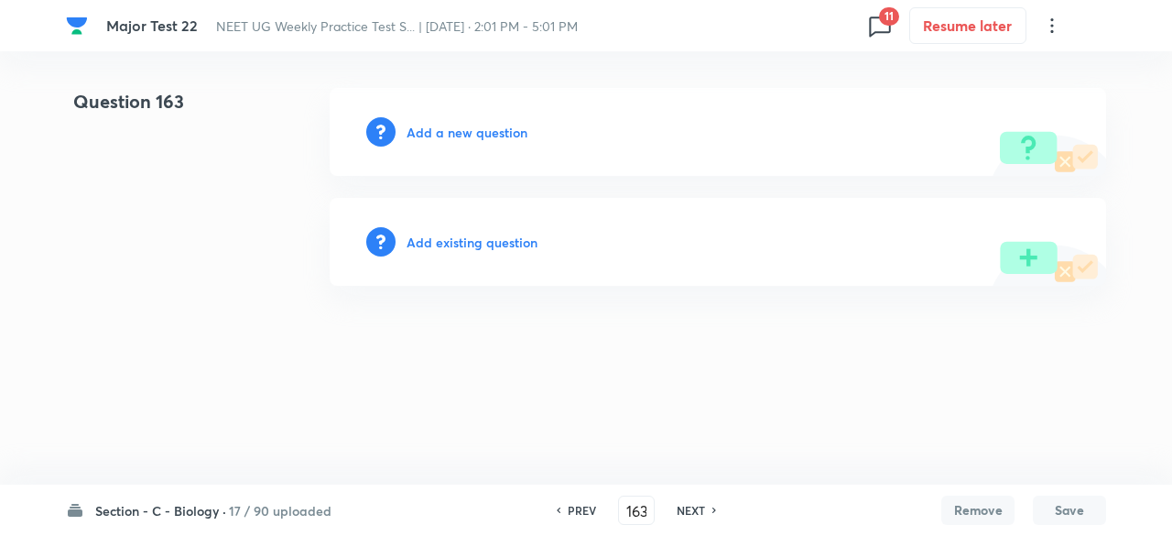
click at [687, 510] on h6 "NEXT" at bounding box center [691, 510] width 28 height 16
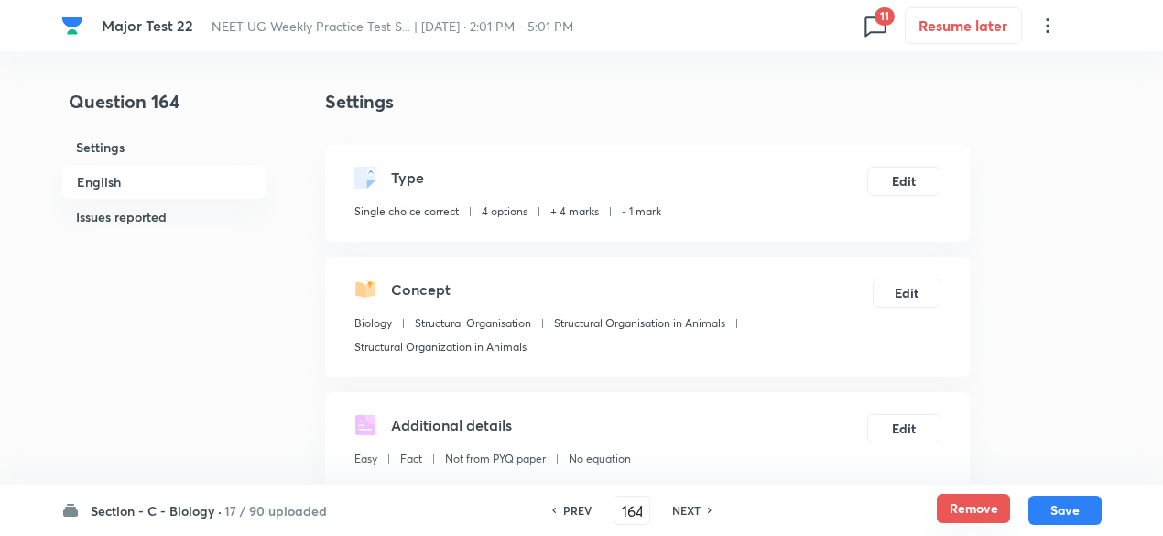
click at [959, 510] on button "Remove" at bounding box center [973, 508] width 73 height 29
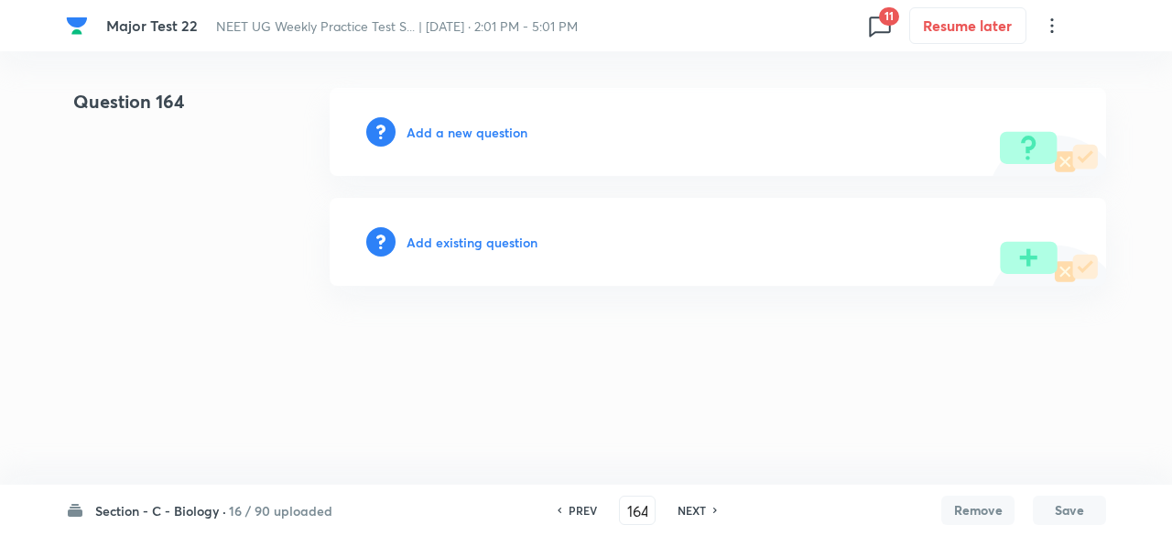
click at [700, 511] on h6 "NEXT" at bounding box center [692, 510] width 28 height 16
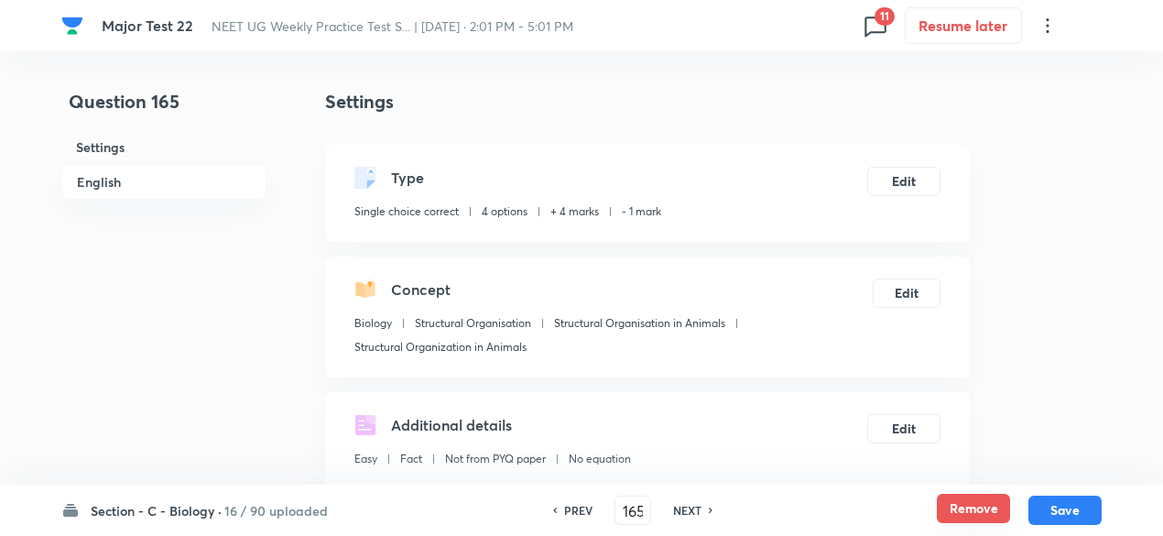
click at [952, 506] on button "Remove" at bounding box center [973, 508] width 73 height 29
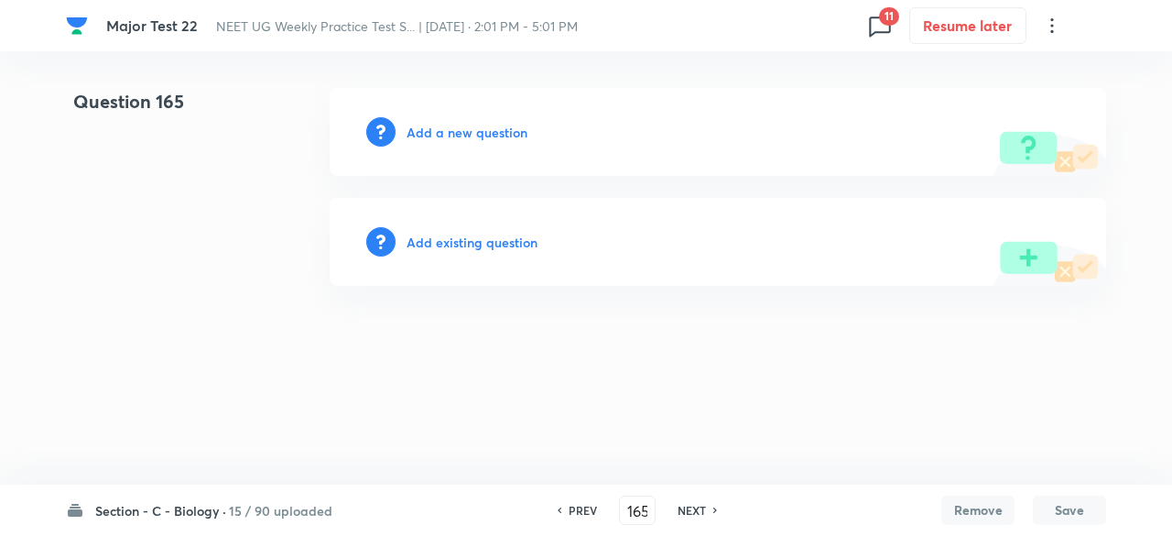
click at [698, 517] on h6 "NEXT" at bounding box center [692, 510] width 28 height 16
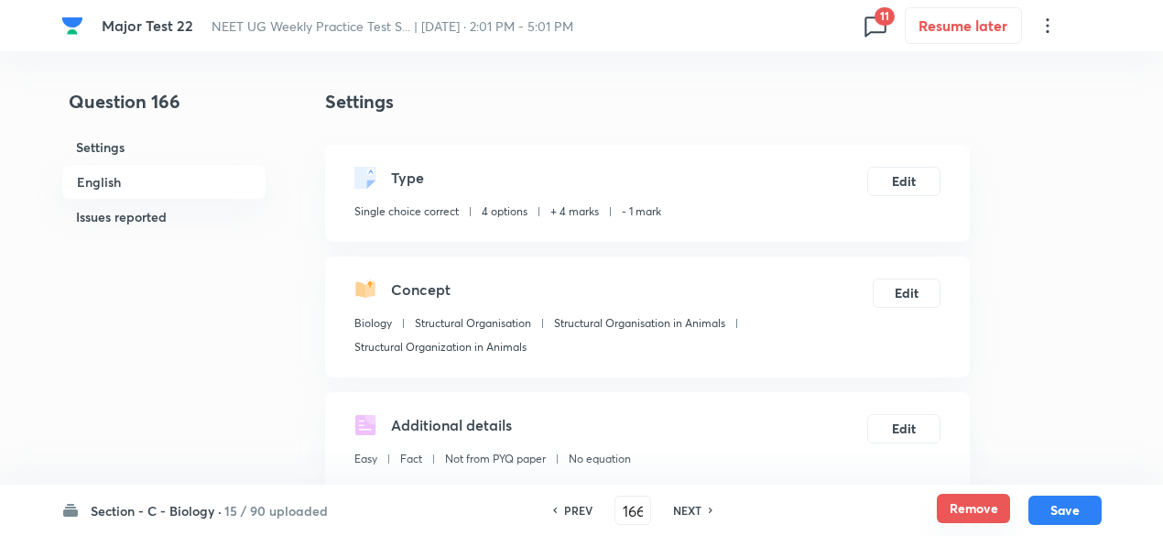
click at [967, 509] on button "Remove" at bounding box center [973, 508] width 73 height 29
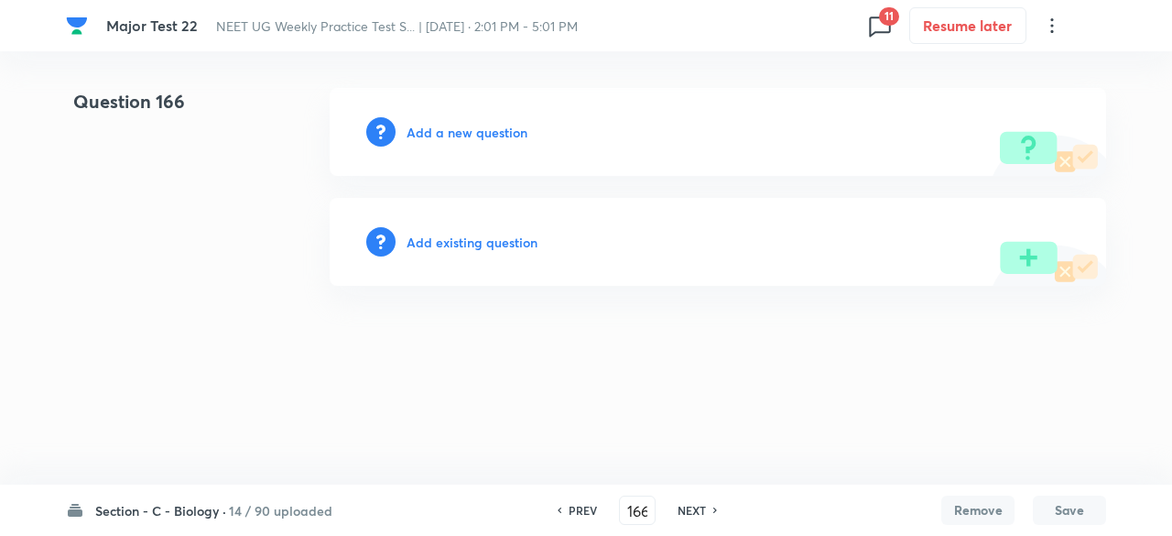
click at [700, 517] on h6 "NEXT" at bounding box center [692, 510] width 28 height 16
type input "167"
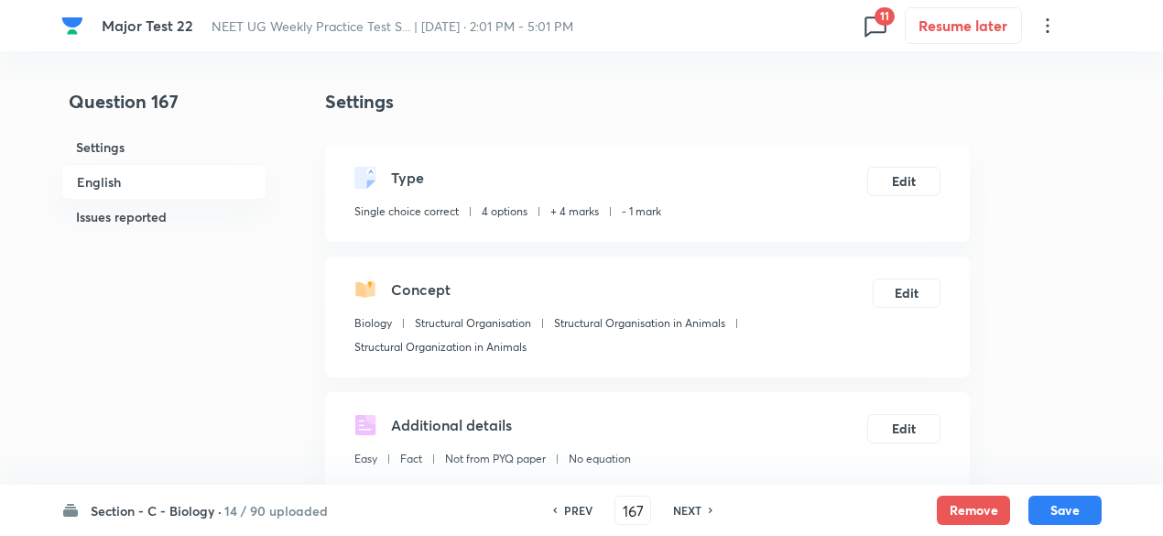
checkbox input "true"
click at [991, 516] on button "Remove" at bounding box center [973, 508] width 73 height 29
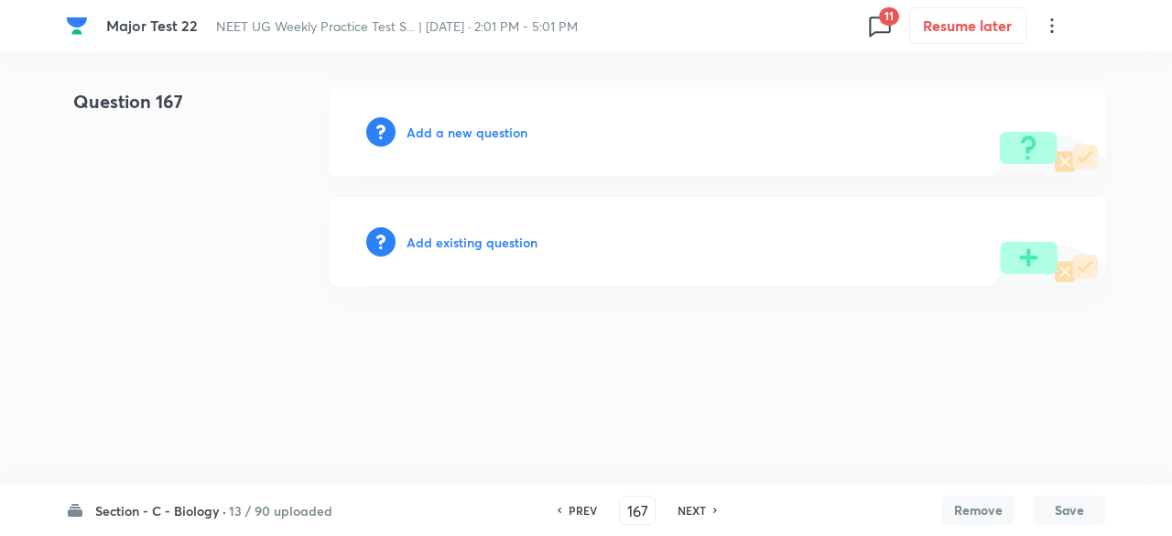
click at [694, 509] on h6 "NEXT" at bounding box center [692, 510] width 28 height 16
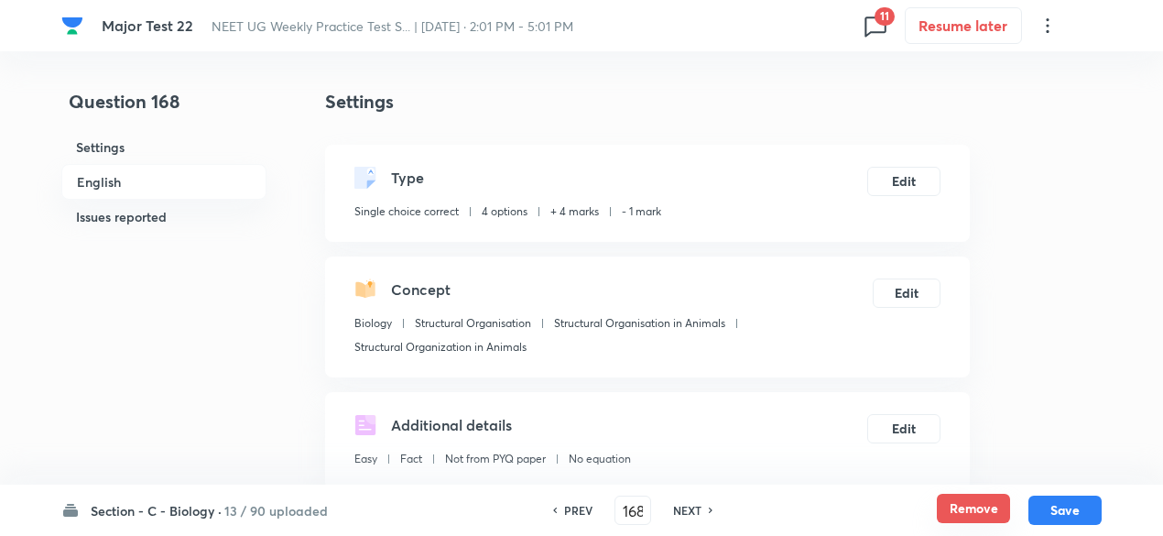
click at [976, 501] on button "Remove" at bounding box center [973, 508] width 73 height 29
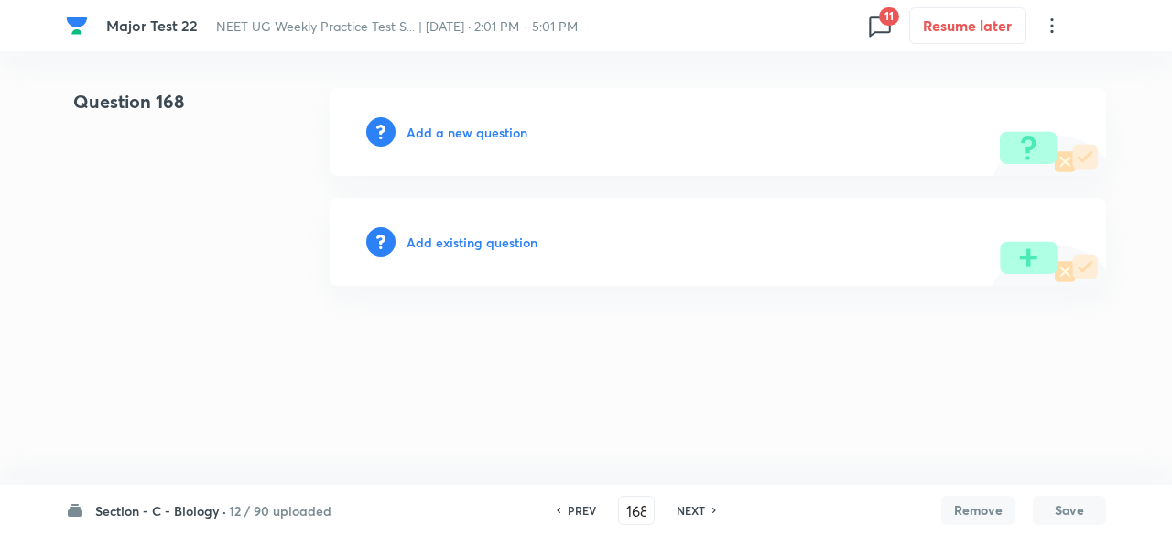
click at [692, 510] on h6 "NEXT" at bounding box center [691, 510] width 28 height 16
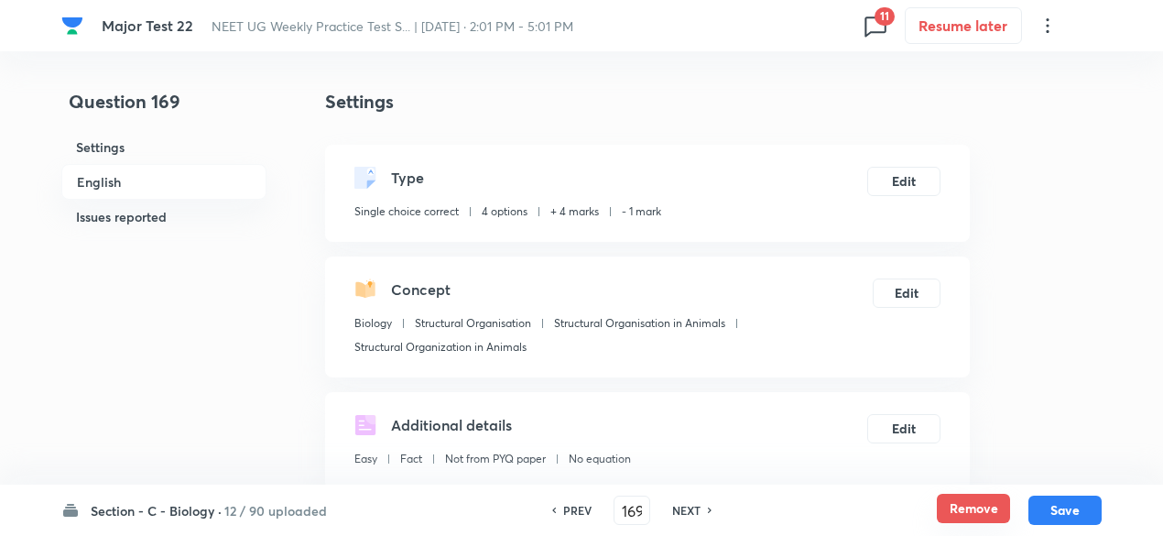
click at [974, 506] on button "Remove" at bounding box center [973, 508] width 73 height 29
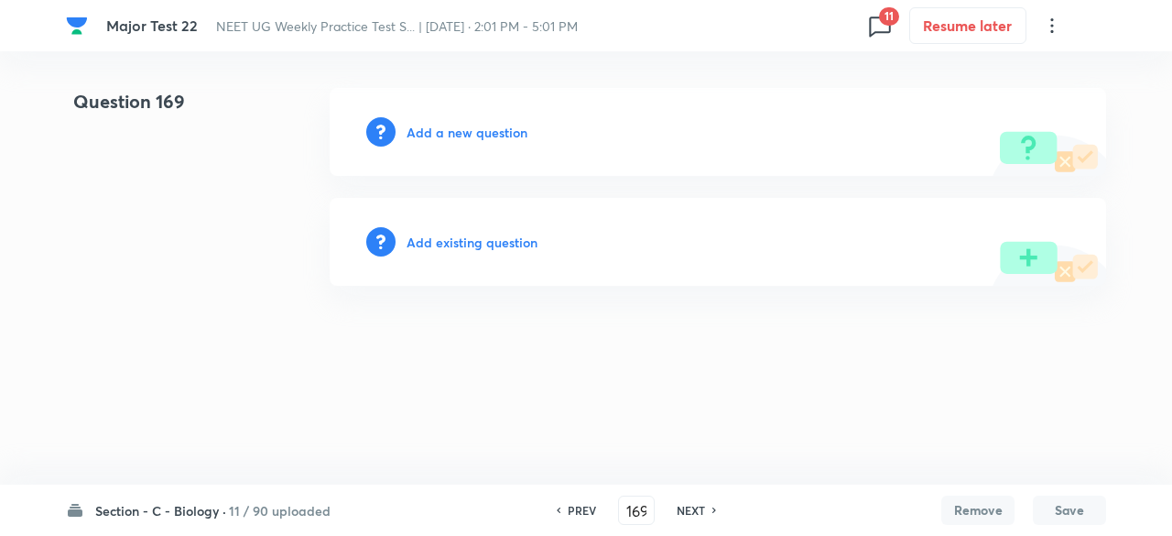
click at [687, 507] on h6 "NEXT" at bounding box center [691, 510] width 28 height 16
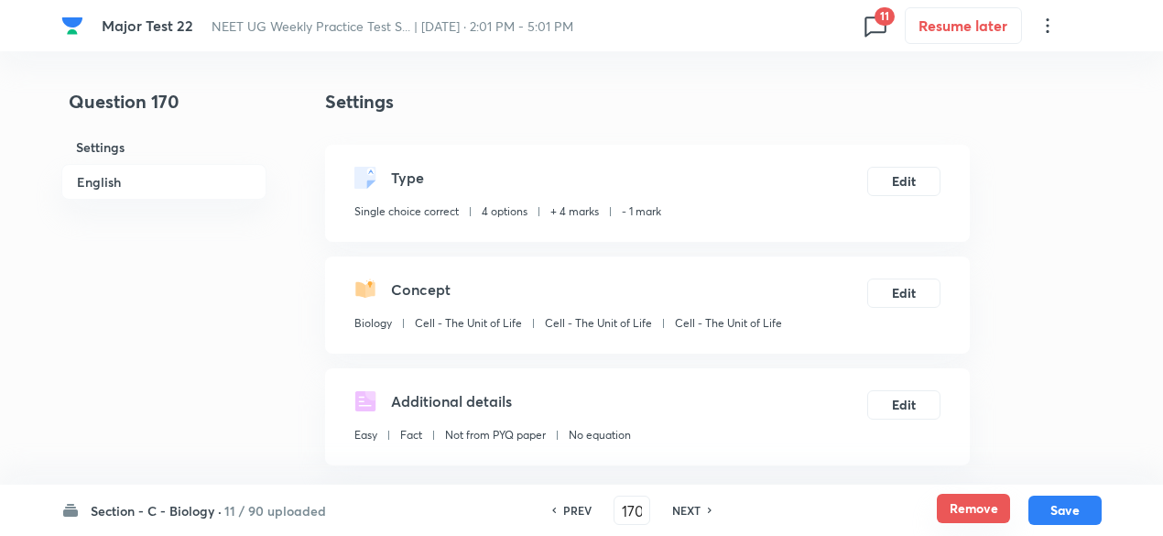
click at [992, 503] on button "Remove" at bounding box center [973, 508] width 73 height 29
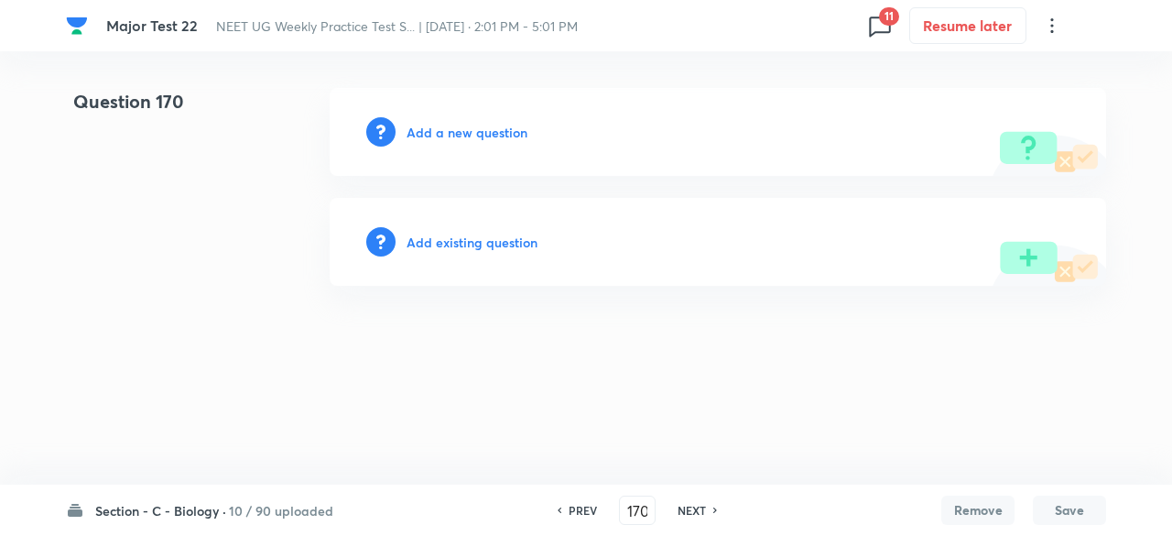
click at [691, 505] on h6 "NEXT" at bounding box center [692, 510] width 28 height 16
type input "171"
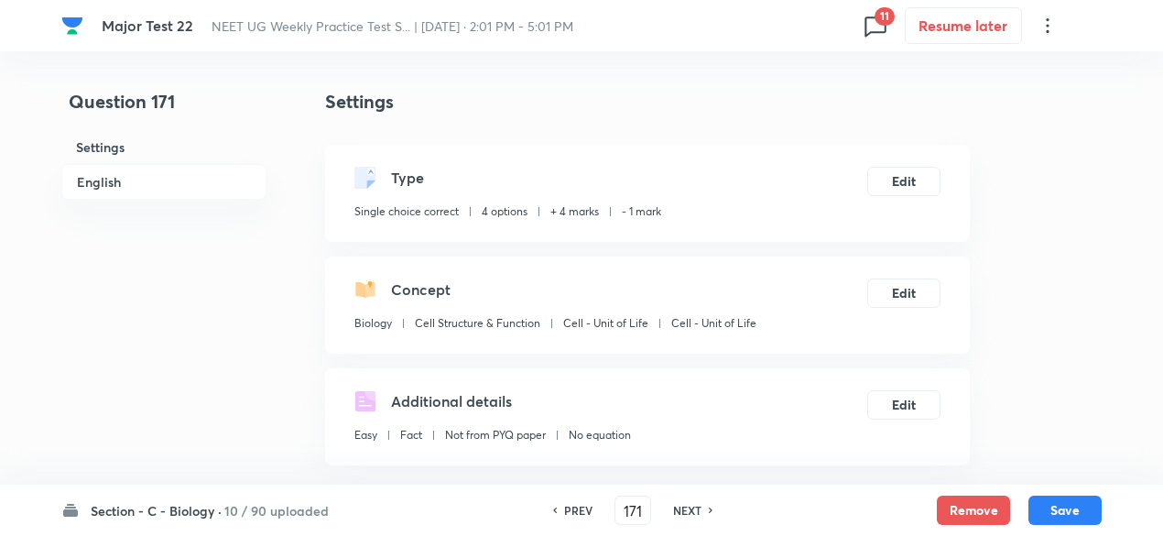
checkbox input "true"
click at [986, 509] on button "Remove" at bounding box center [973, 508] width 73 height 29
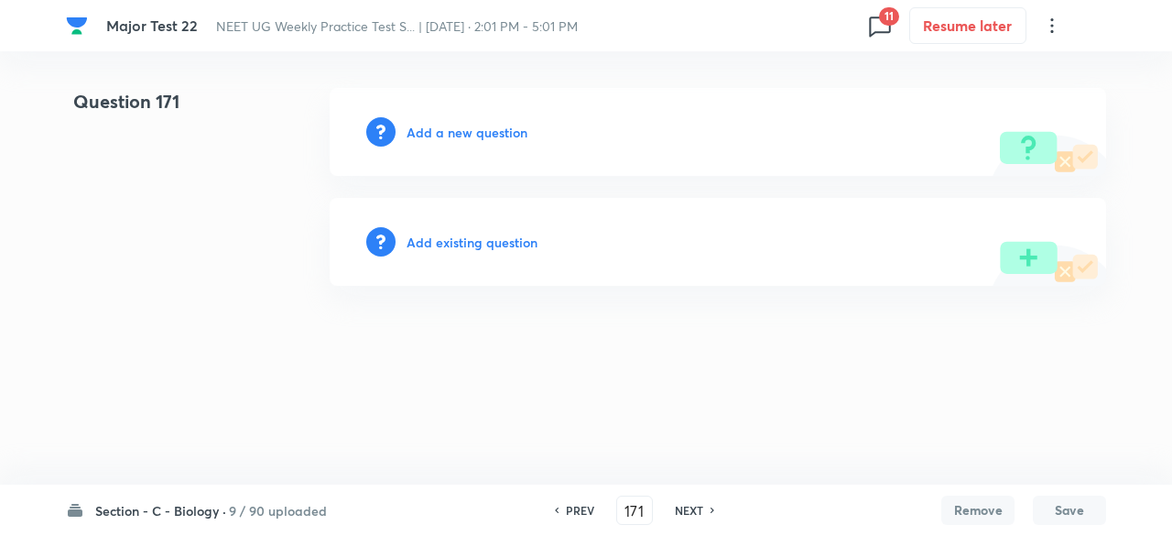
click at [691, 511] on h6 "NEXT" at bounding box center [689, 510] width 28 height 16
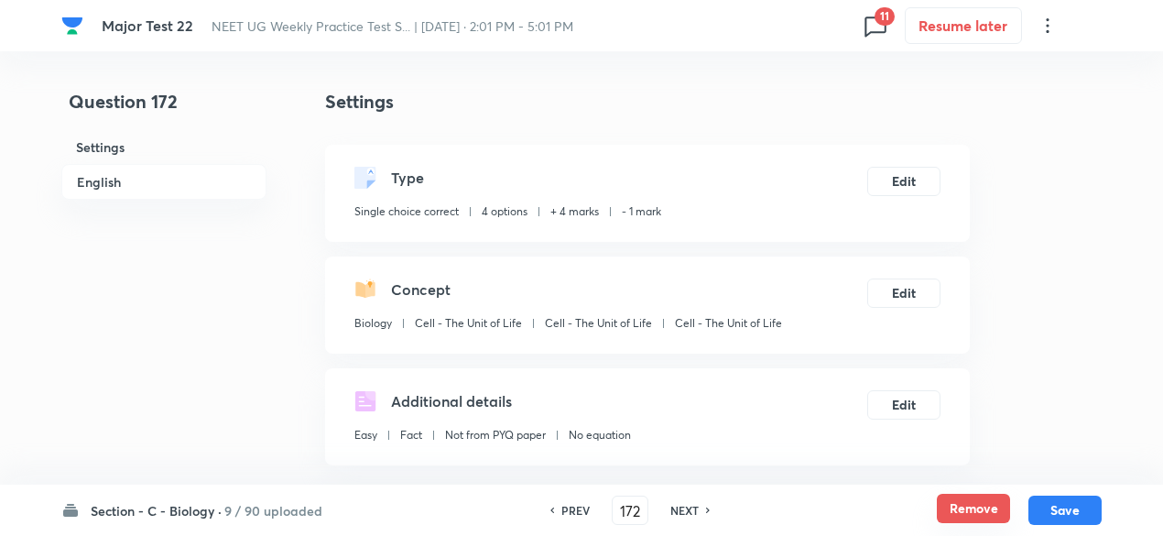
click at [960, 506] on button "Remove" at bounding box center [973, 508] width 73 height 29
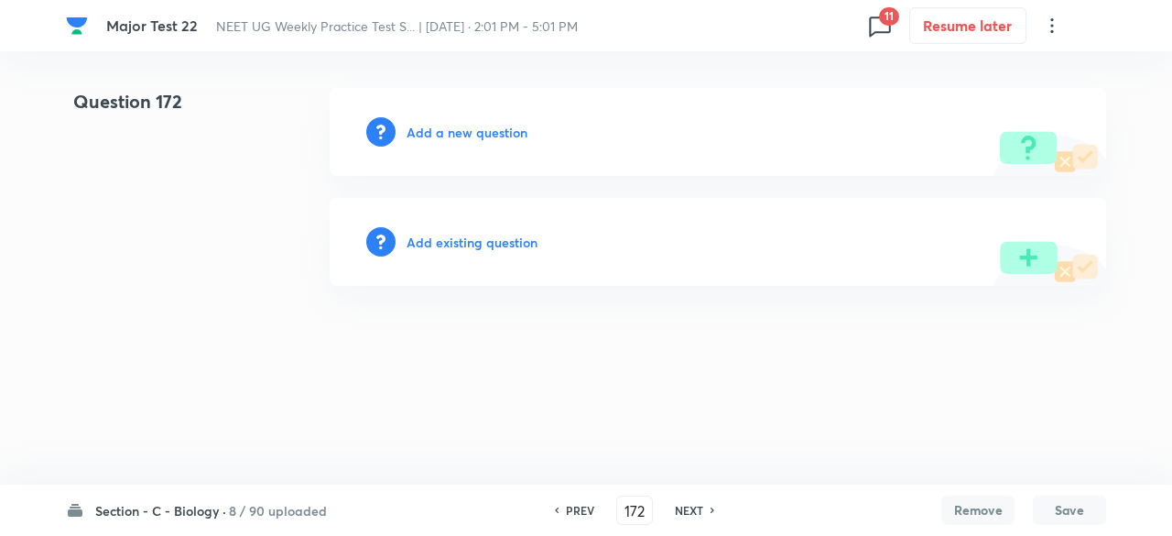
click at [698, 514] on h6 "NEXT" at bounding box center [689, 510] width 28 height 16
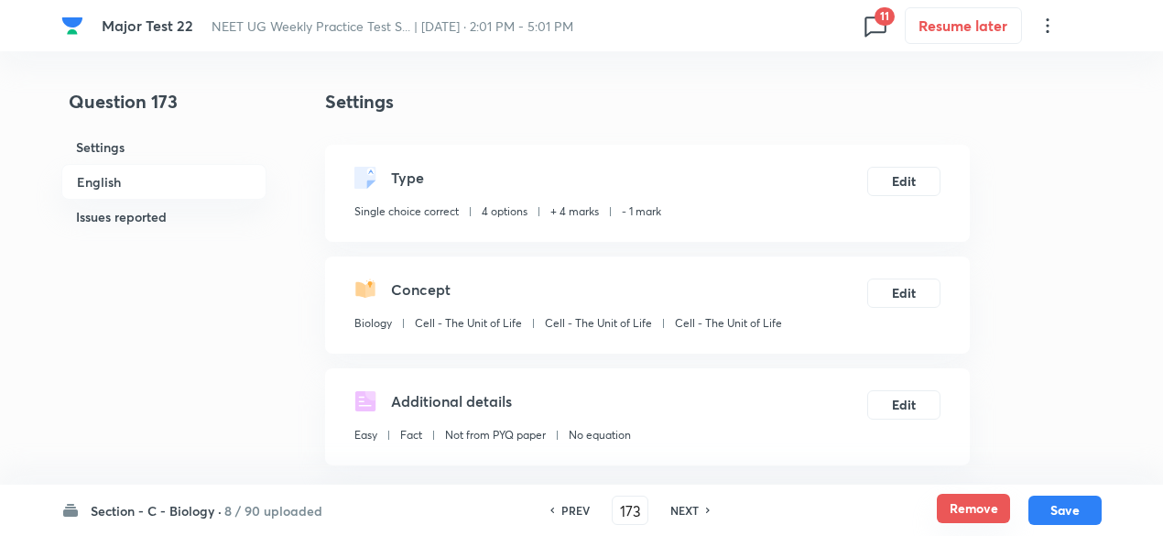
click at [979, 513] on button "Remove" at bounding box center [973, 508] width 73 height 29
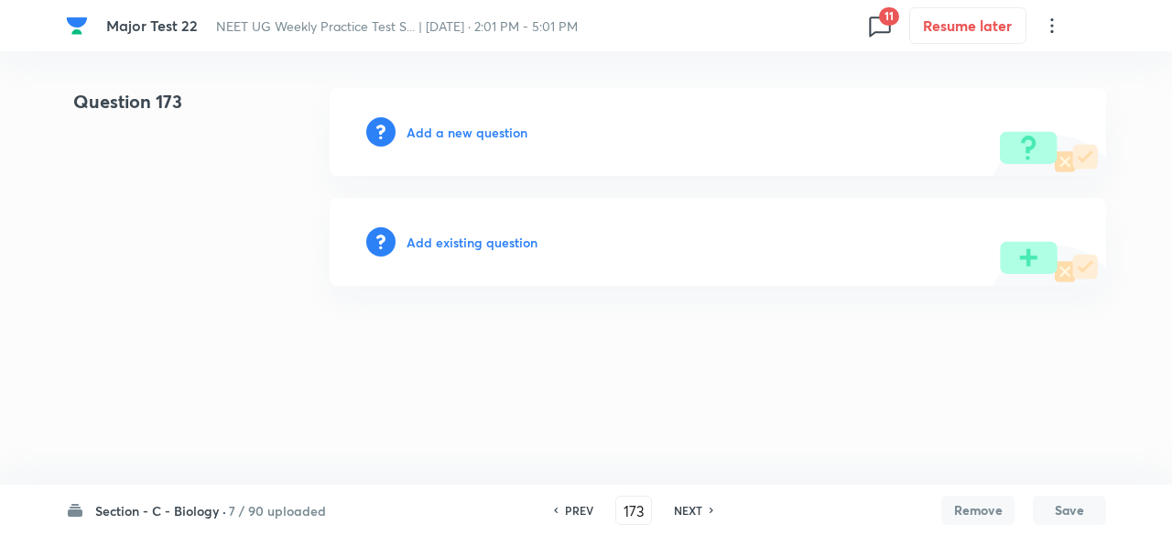
click at [688, 503] on h6 "NEXT" at bounding box center [688, 510] width 28 height 16
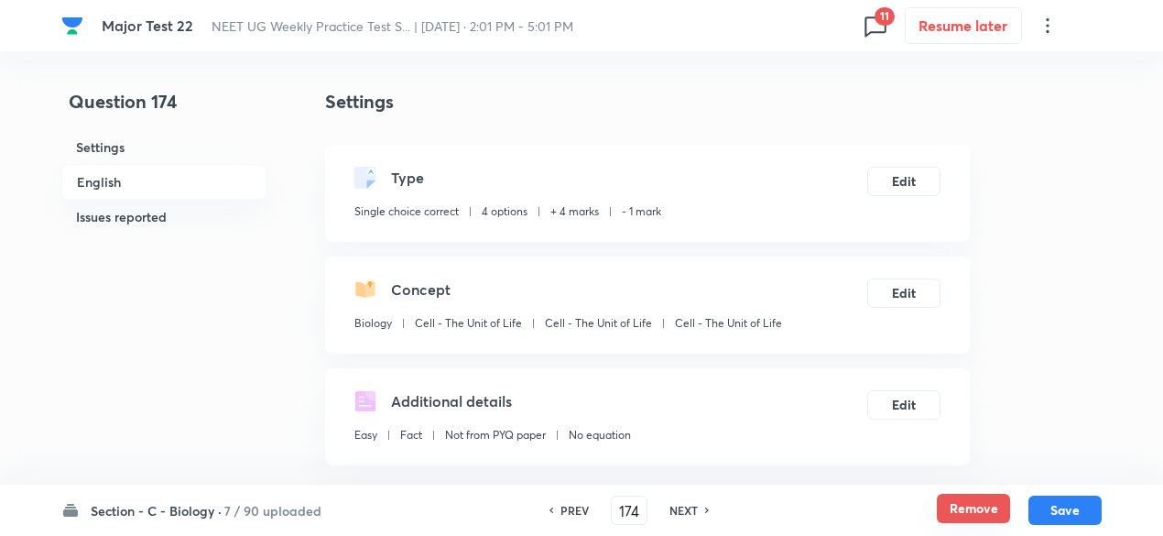
click at [959, 503] on button "Remove" at bounding box center [973, 508] width 73 height 29
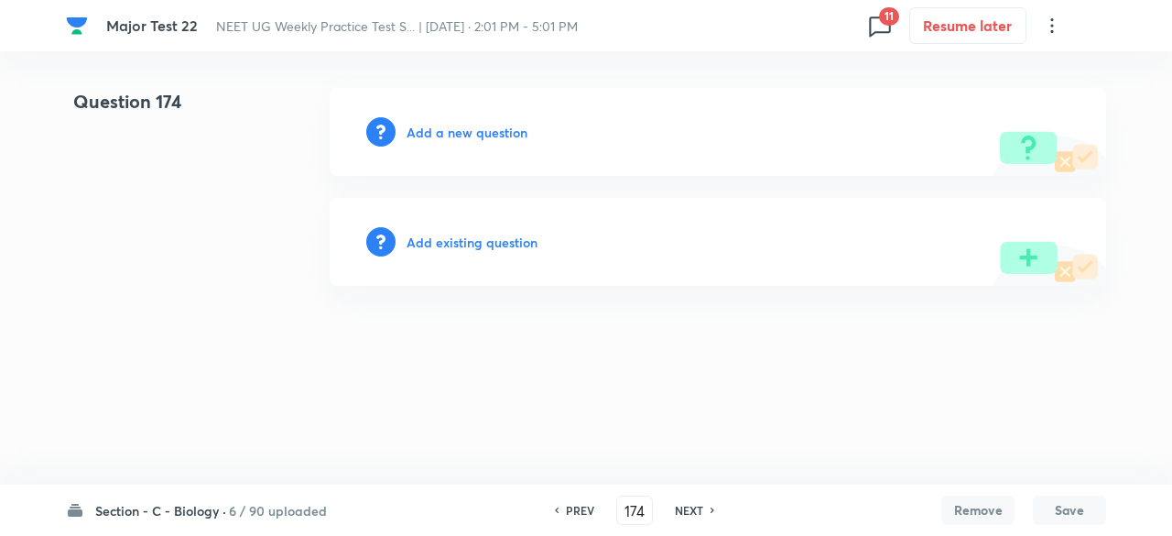
click at [681, 512] on h6 "NEXT" at bounding box center [689, 510] width 28 height 16
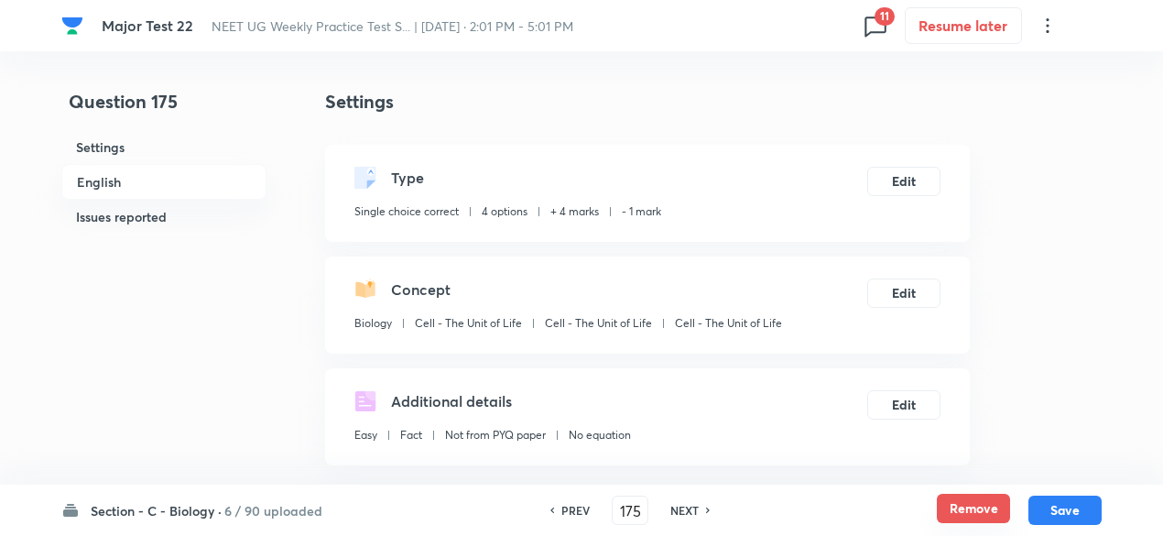
click at [963, 507] on button "Remove" at bounding box center [973, 508] width 73 height 29
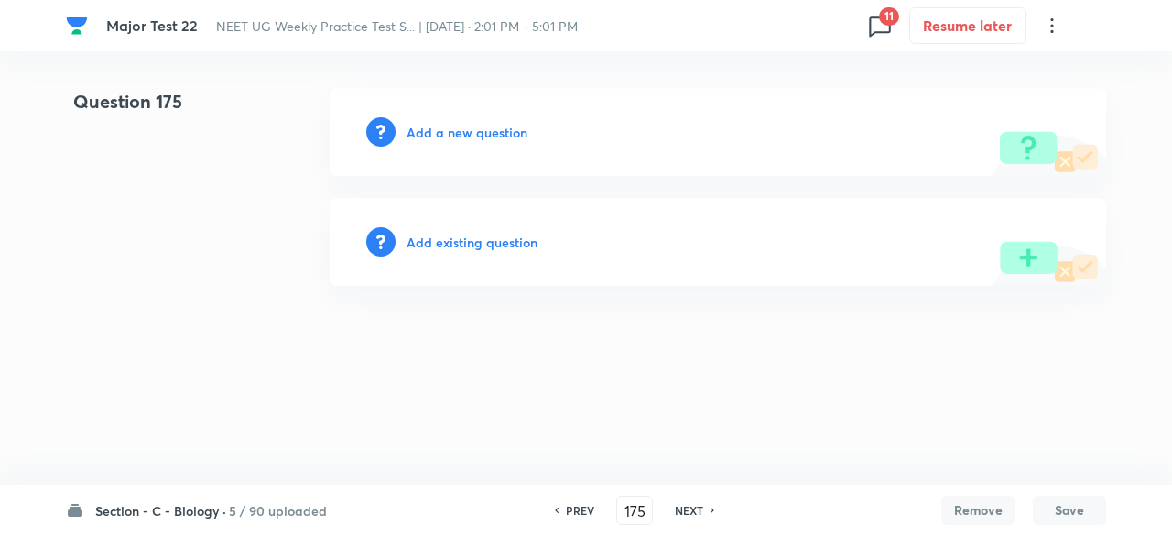
click at [689, 507] on h6 "NEXT" at bounding box center [689, 510] width 28 height 16
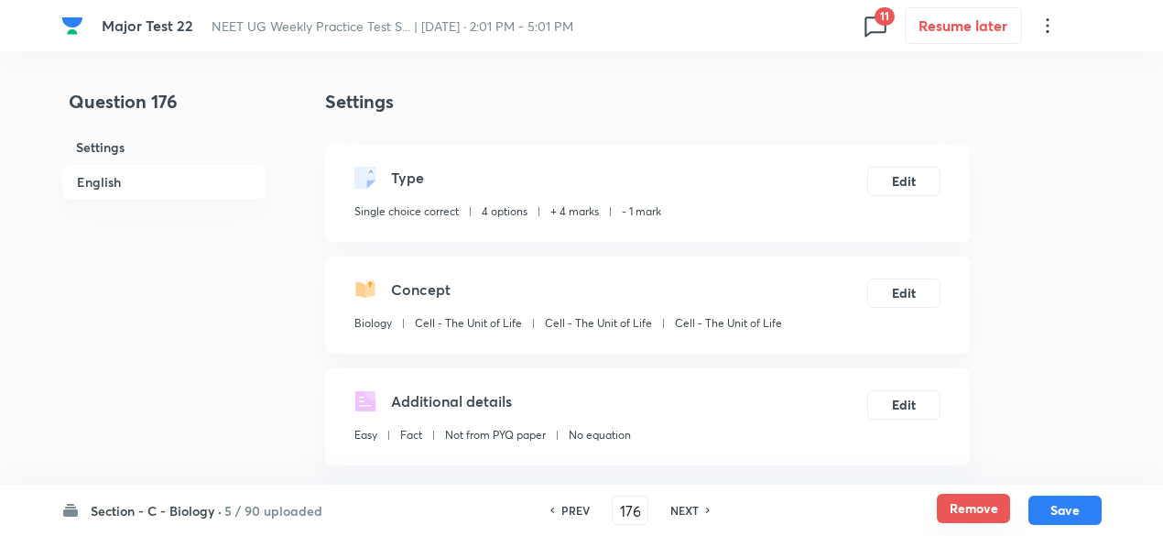
click at [954, 510] on button "Remove" at bounding box center [973, 508] width 73 height 29
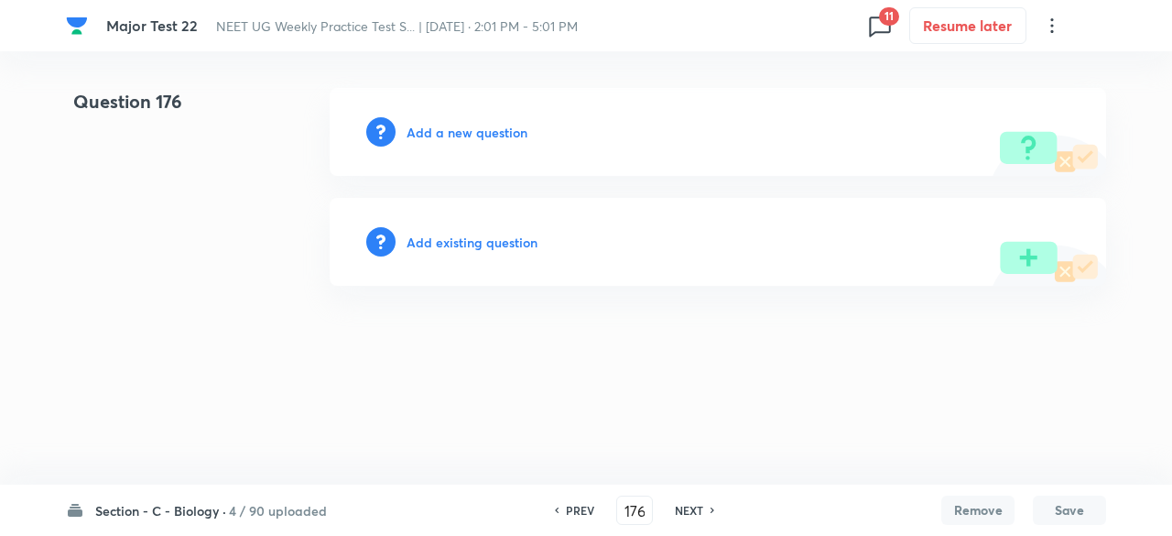
click at [685, 510] on h6 "NEXT" at bounding box center [689, 510] width 28 height 16
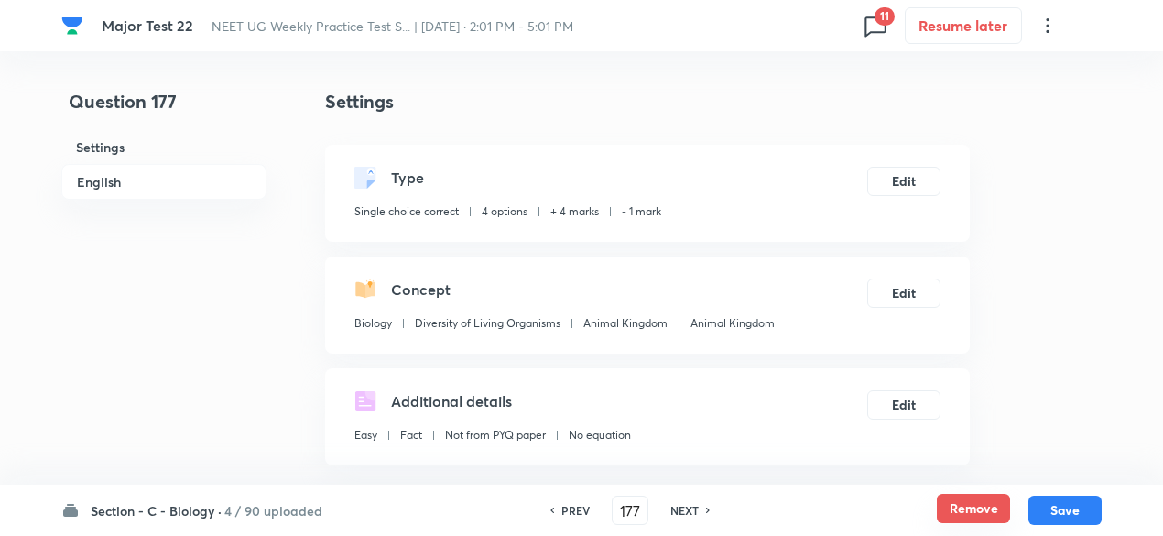
click at [969, 513] on button "Remove" at bounding box center [973, 508] width 73 height 29
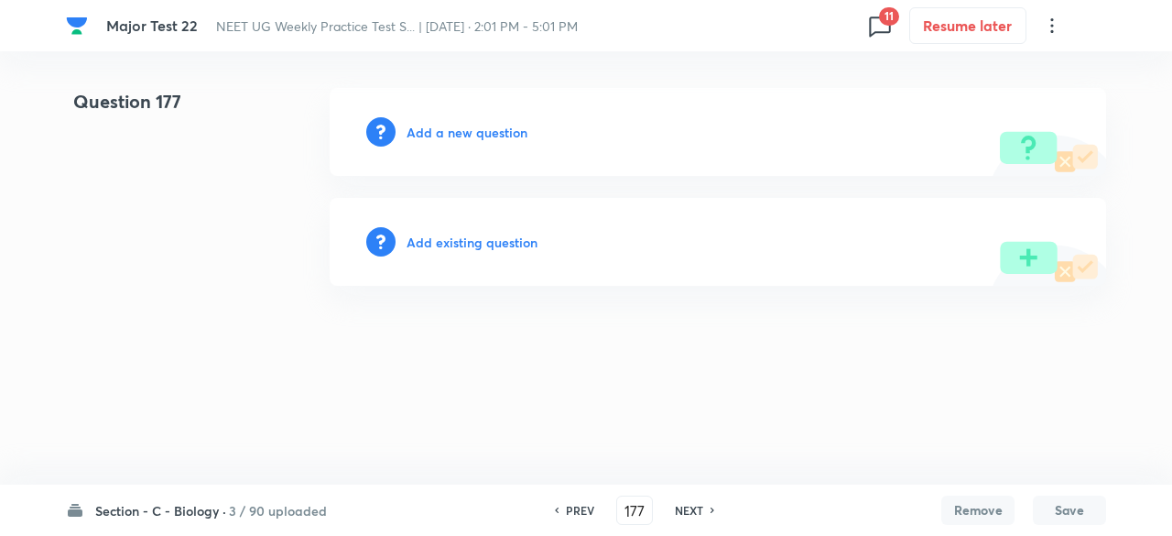
click at [691, 511] on h6 "NEXT" at bounding box center [689, 510] width 28 height 16
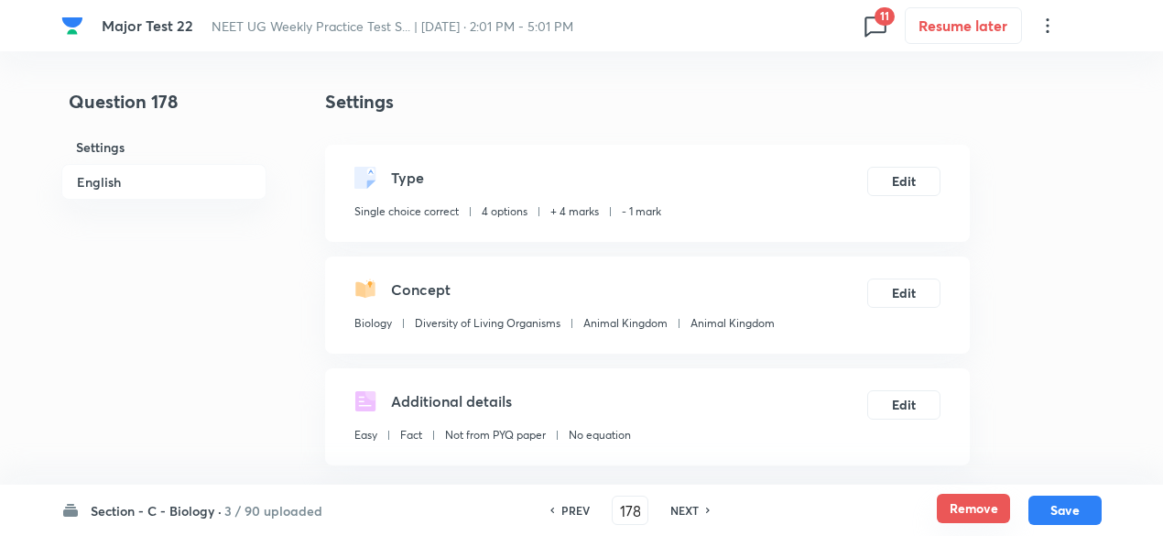
click at [976, 516] on button "Remove" at bounding box center [973, 508] width 73 height 29
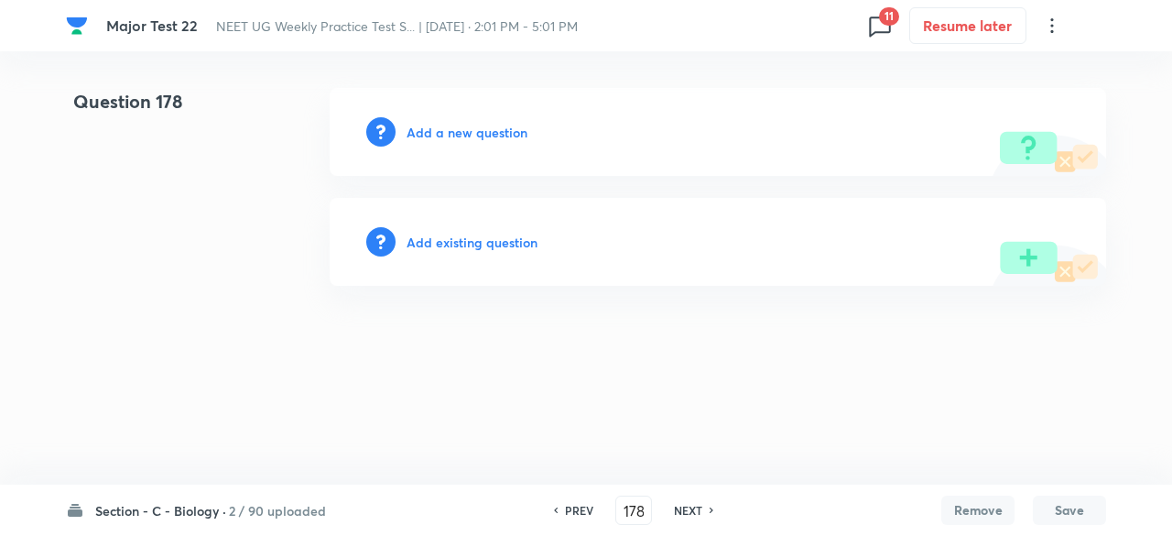
click at [695, 514] on h6 "NEXT" at bounding box center [688, 510] width 28 height 16
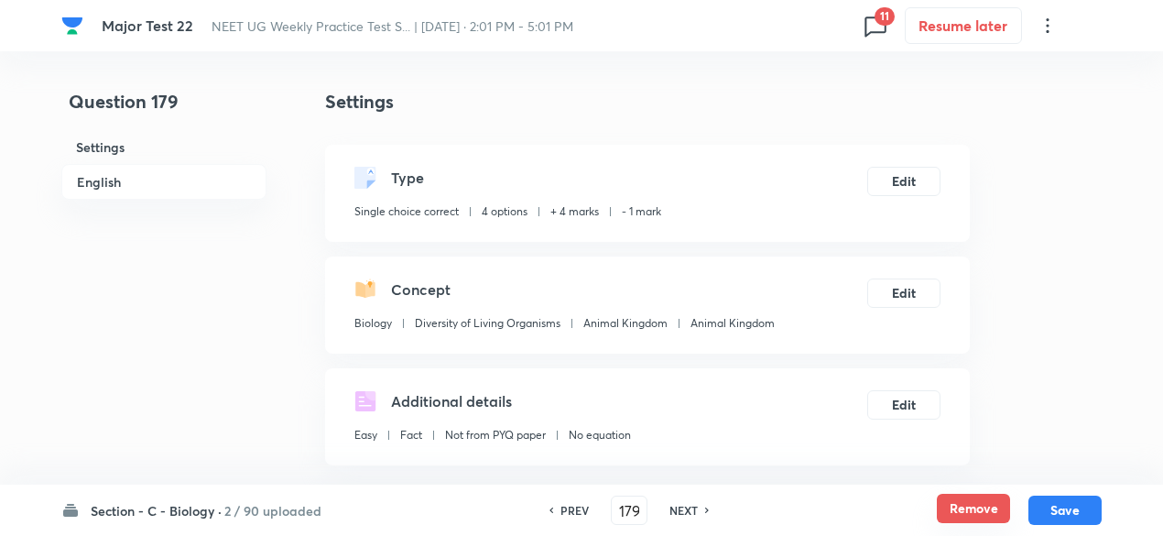
click at [1000, 513] on button "Remove" at bounding box center [973, 508] width 73 height 29
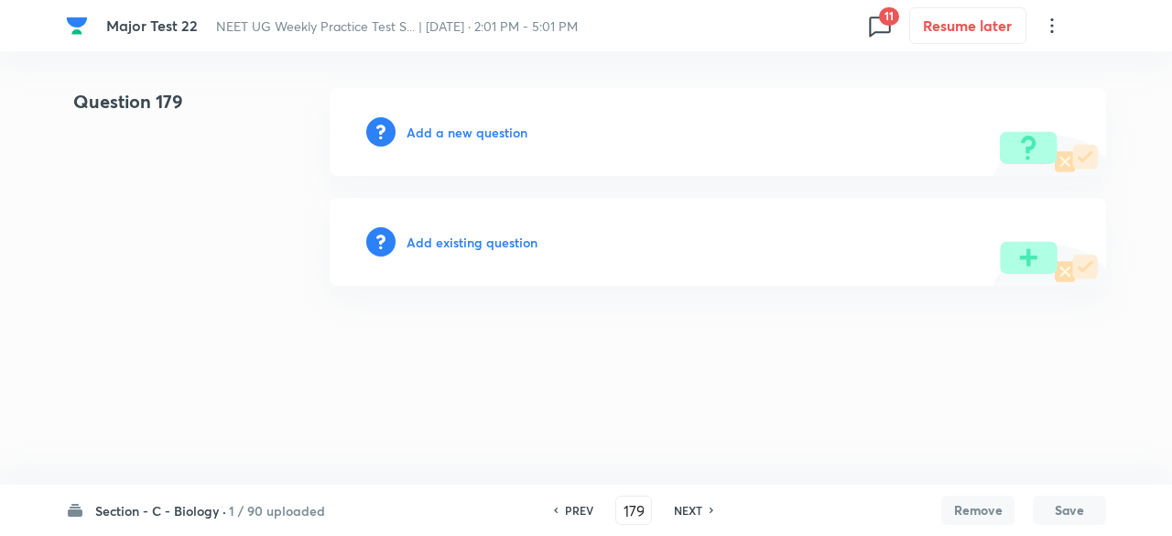
click at [687, 505] on h6 "NEXT" at bounding box center [688, 510] width 28 height 16
type input "180"
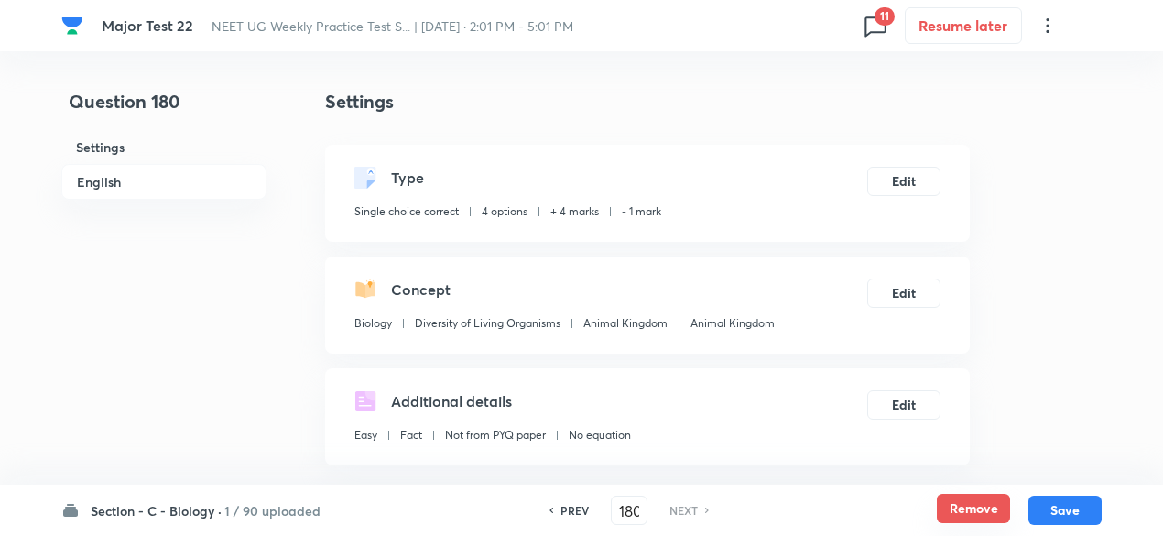
click at [989, 509] on button "Remove" at bounding box center [973, 508] width 73 height 29
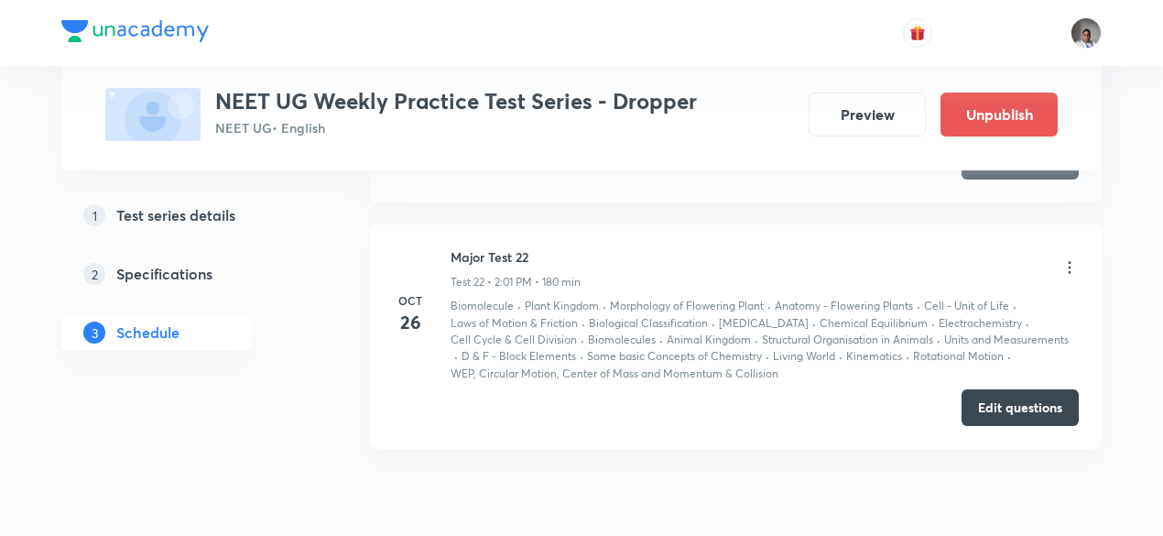
click at [1073, 258] on icon at bounding box center [1070, 267] width 18 height 18
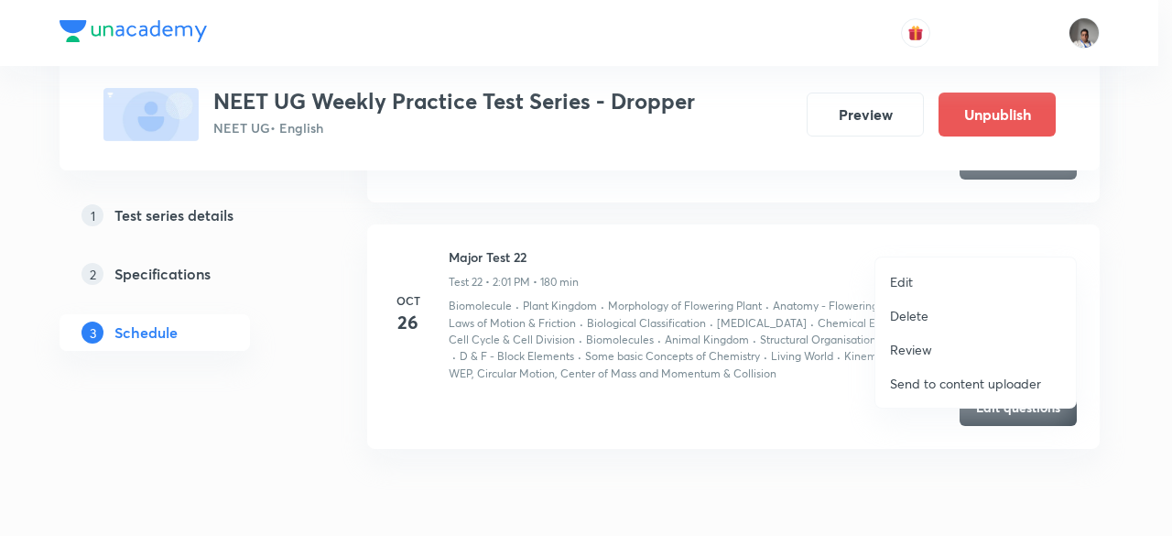
click at [909, 285] on p "Edit" at bounding box center [901, 281] width 23 height 19
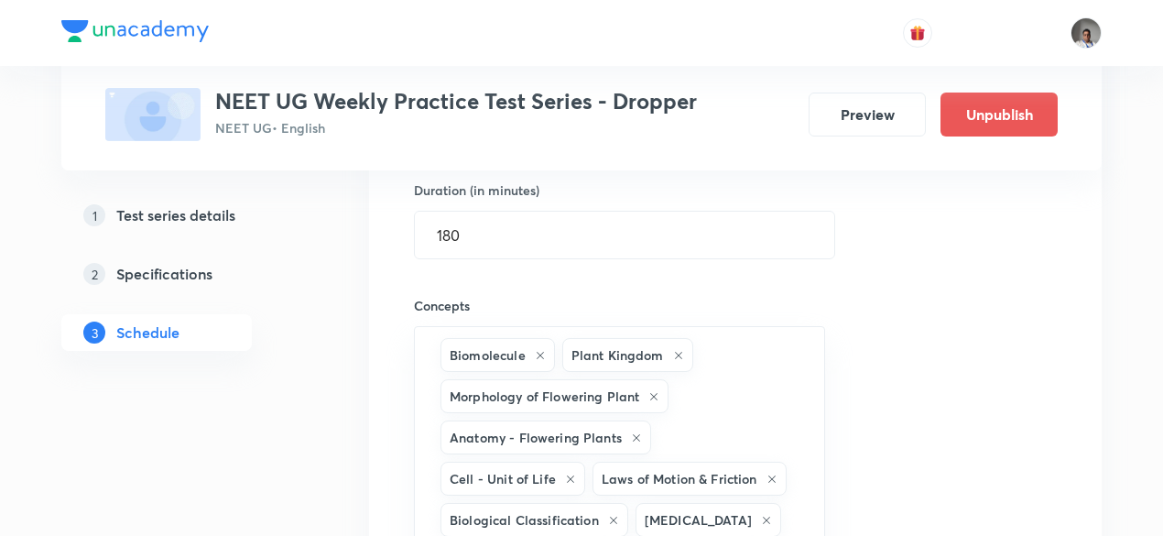
scroll to position [4591, 0]
click at [539, 353] on icon at bounding box center [540, 356] width 7 height 7
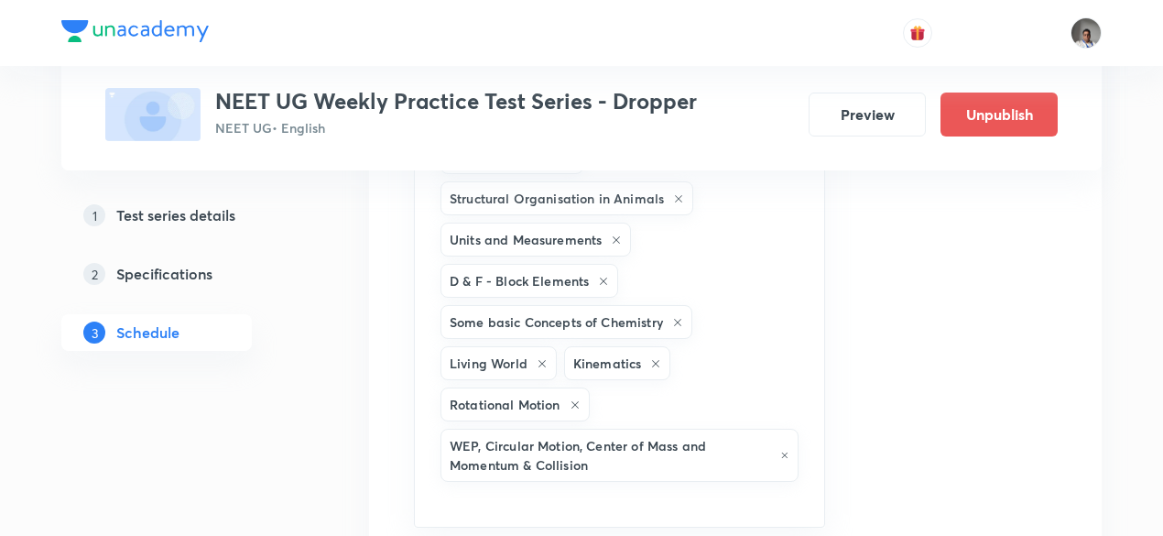
scroll to position [5078, 0]
click at [539, 359] on icon at bounding box center [542, 364] width 11 height 11
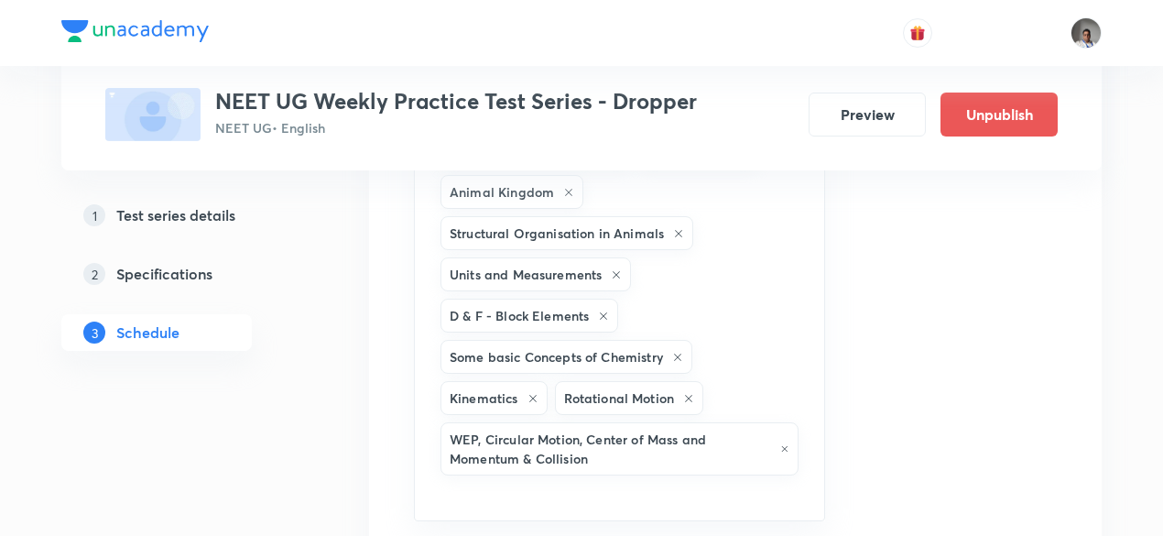
scroll to position [5036, 0]
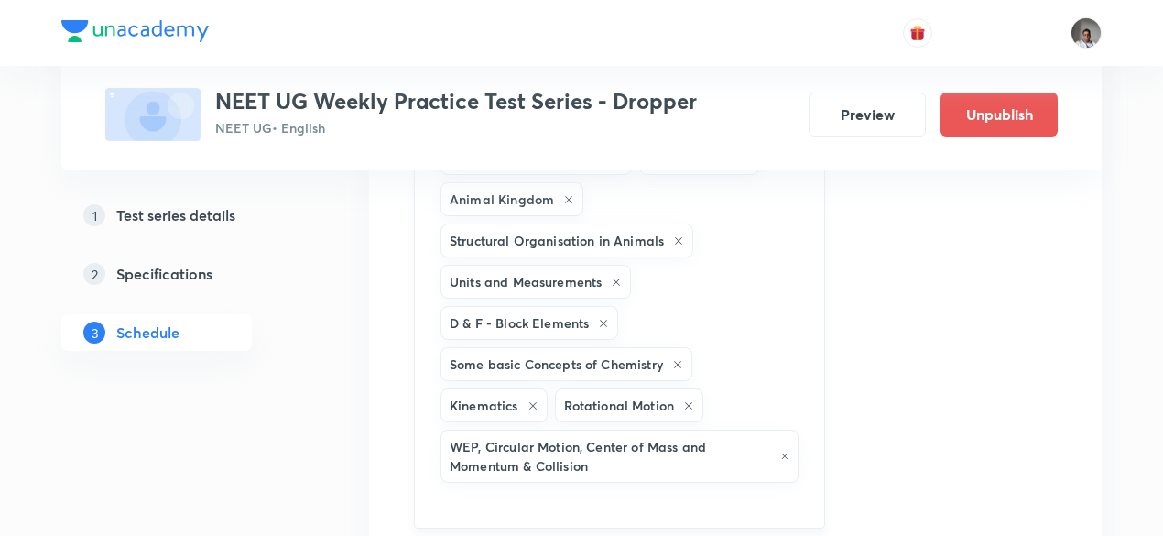
click at [677, 359] on icon at bounding box center [677, 364] width 11 height 11
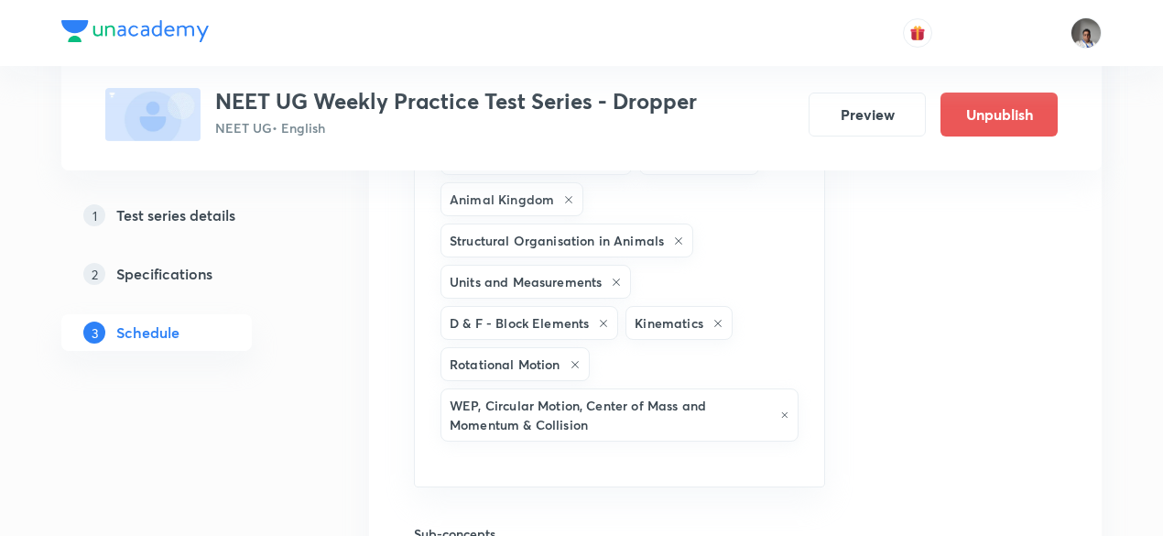
scroll to position [4998, 0]
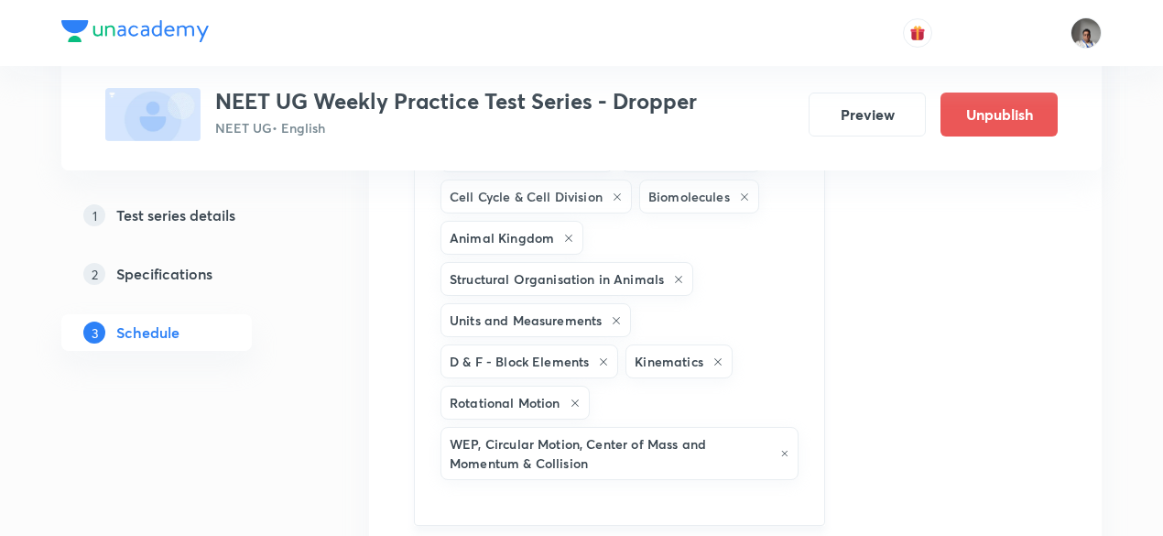
click at [599, 356] on icon at bounding box center [603, 361] width 11 height 11
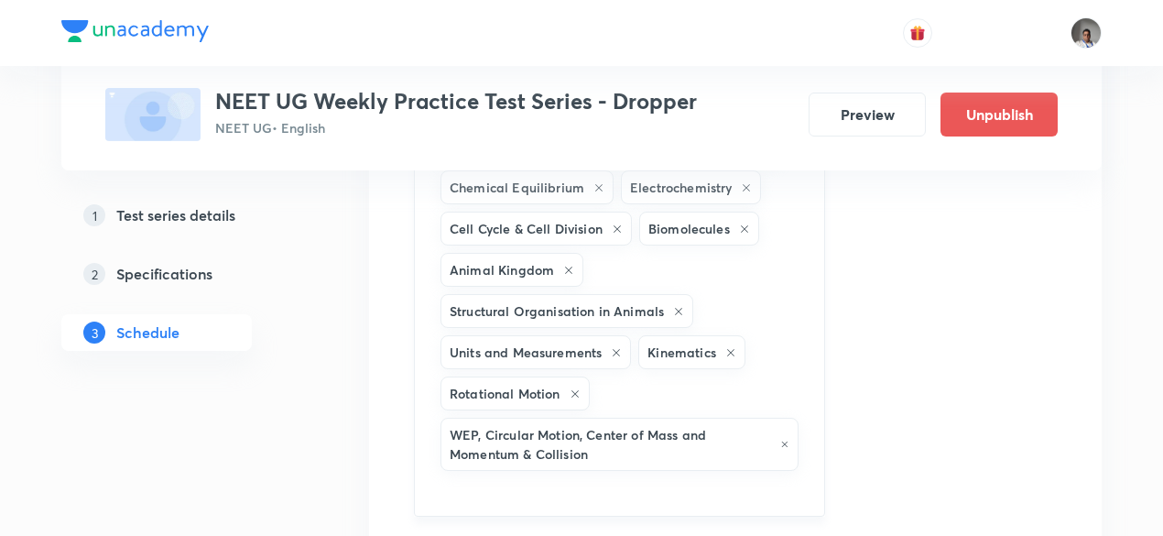
scroll to position [4964, 0]
click at [673, 308] on icon at bounding box center [678, 313] width 11 height 11
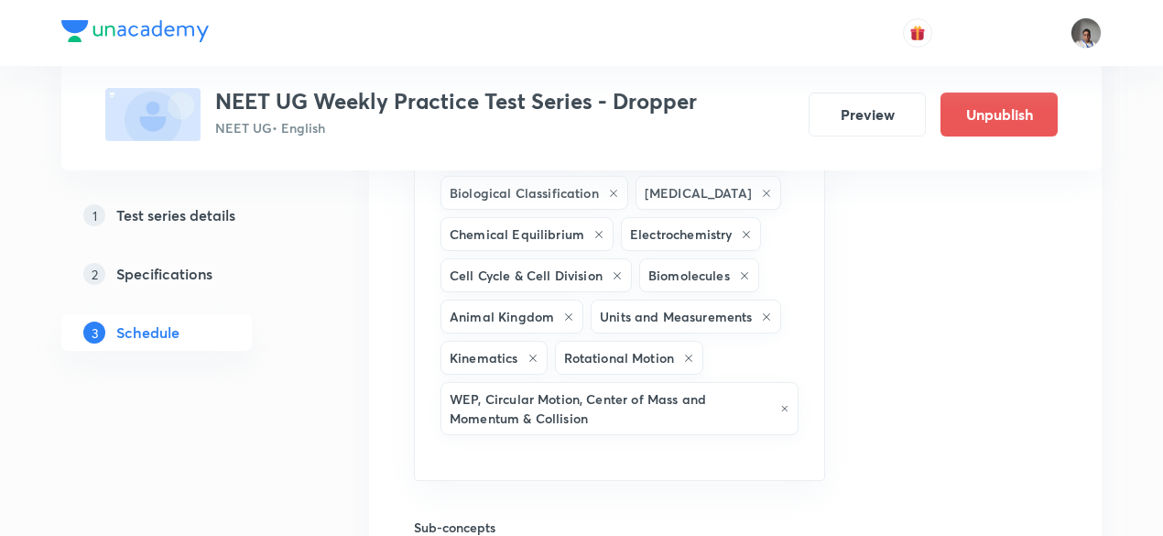
scroll to position [4904, 0]
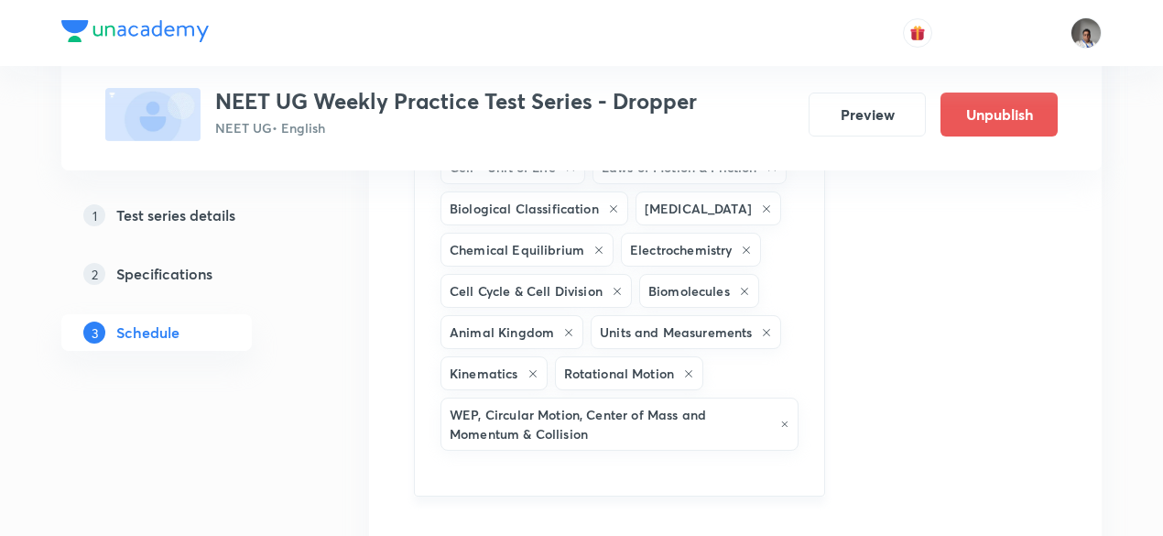
click at [563, 327] on icon at bounding box center [568, 332] width 11 height 11
click at [741, 288] on icon at bounding box center [744, 291] width 7 height 7
click at [619, 286] on icon at bounding box center [617, 291] width 11 height 11
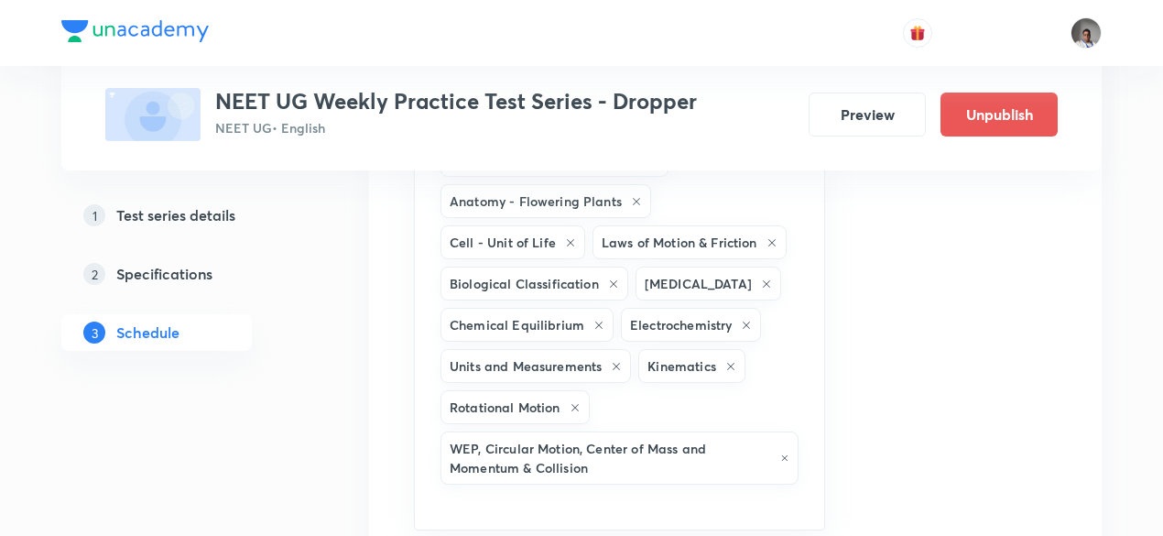
scroll to position [4822, 0]
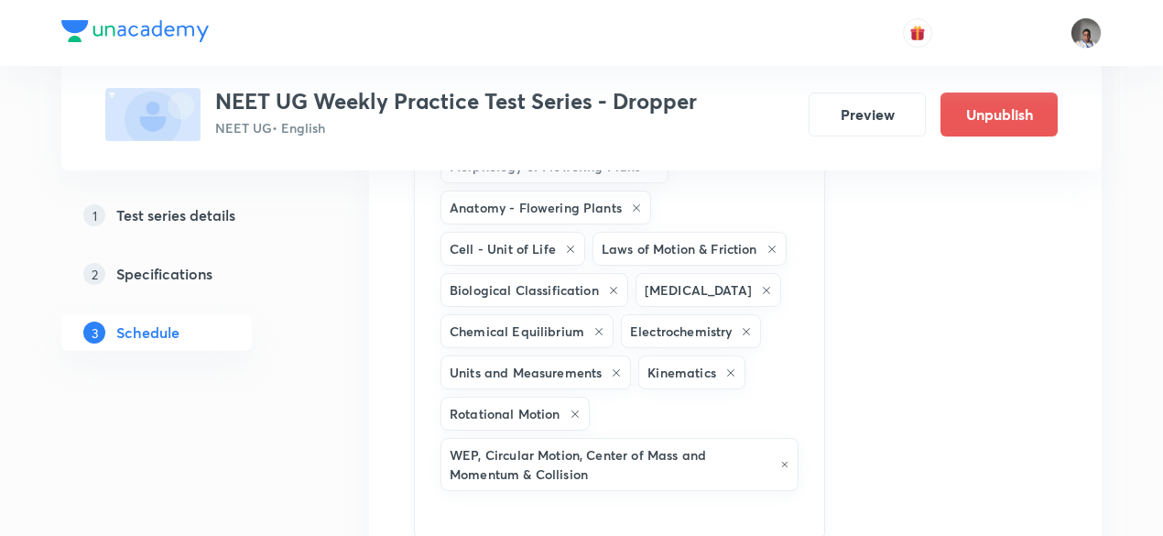
click at [743, 326] on icon at bounding box center [746, 331] width 11 height 11
click at [593, 326] on icon at bounding box center [598, 331] width 11 height 11
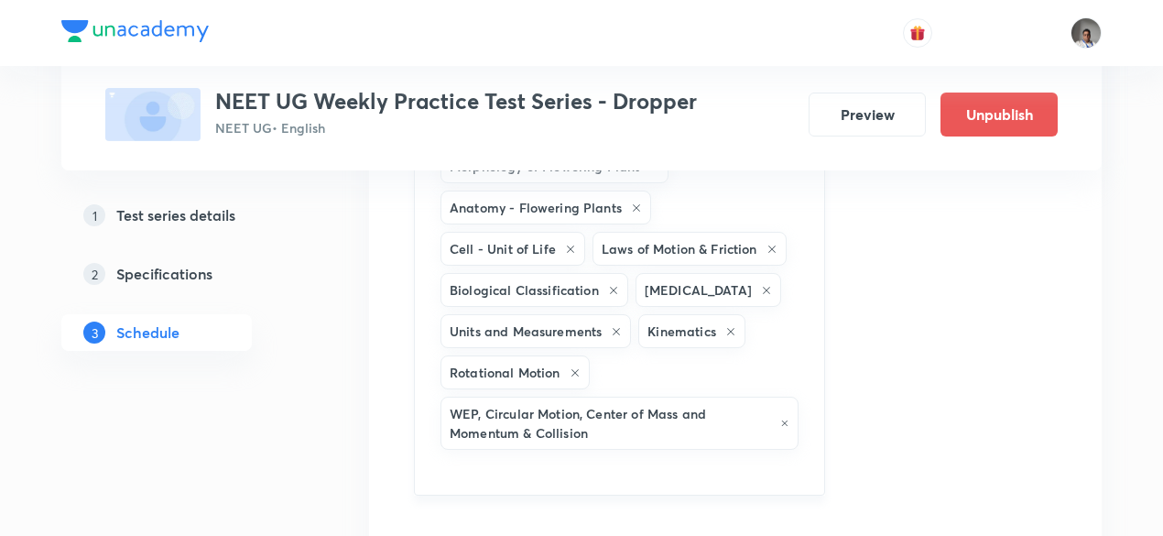
click at [761, 285] on icon at bounding box center [766, 290] width 11 height 11
click at [610, 287] on icon at bounding box center [613, 290] width 7 height 7
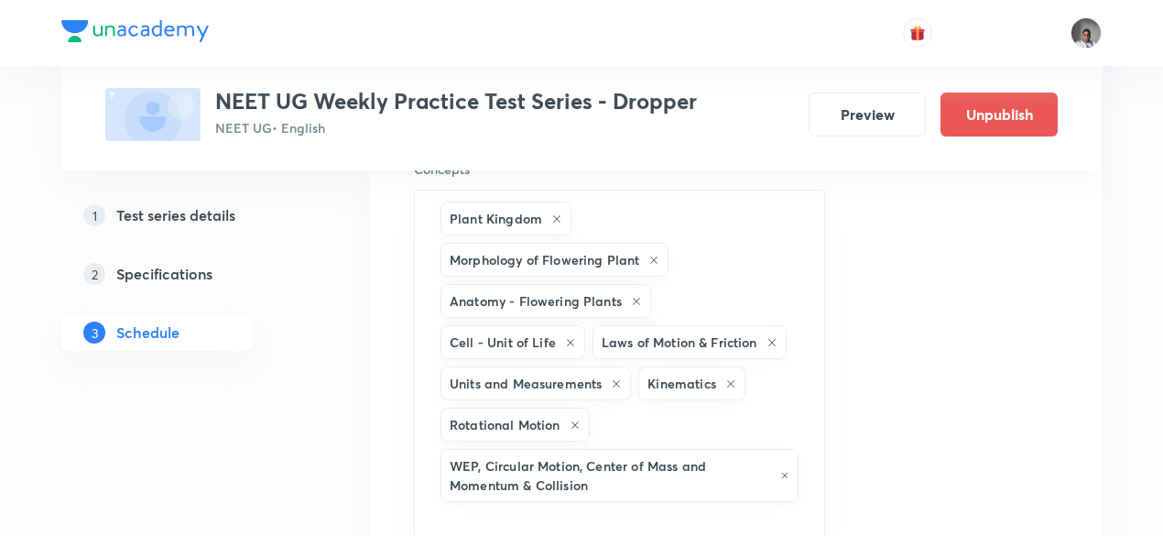
scroll to position [4719, 0]
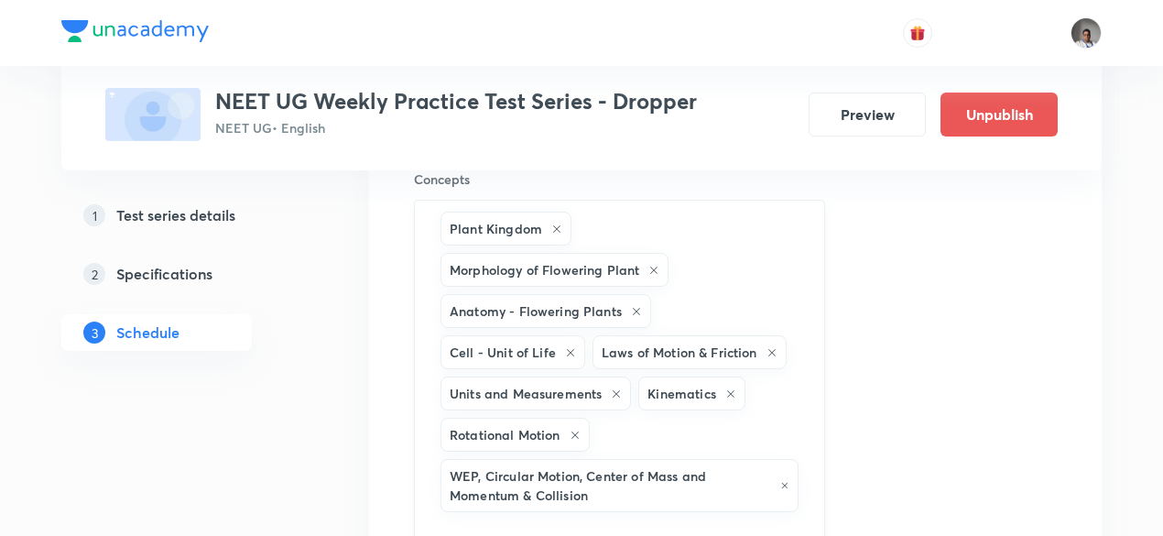
click at [576, 347] on icon at bounding box center [570, 352] width 11 height 11
click at [633, 308] on icon at bounding box center [636, 311] width 7 height 7
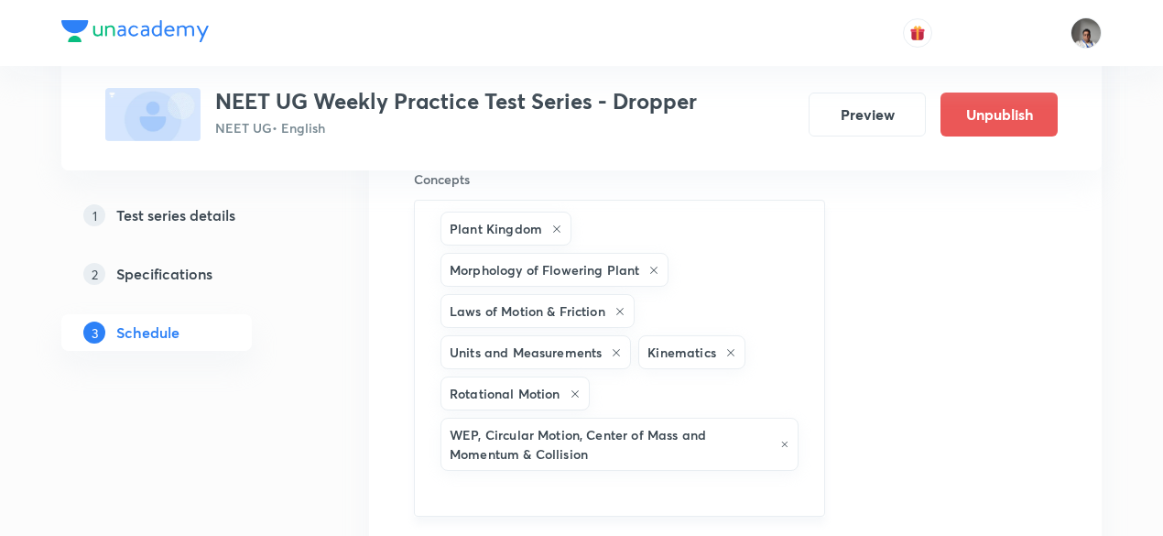
click at [653, 265] on icon at bounding box center [653, 270] width 11 height 11
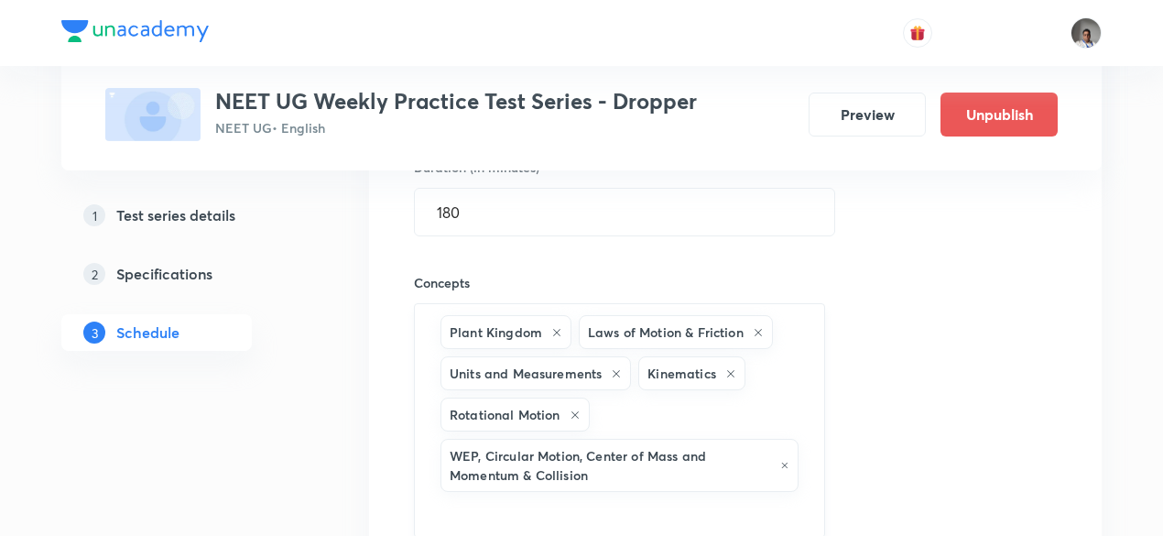
scroll to position [4614, 0]
click at [555, 330] on icon at bounding box center [556, 333] width 7 height 7
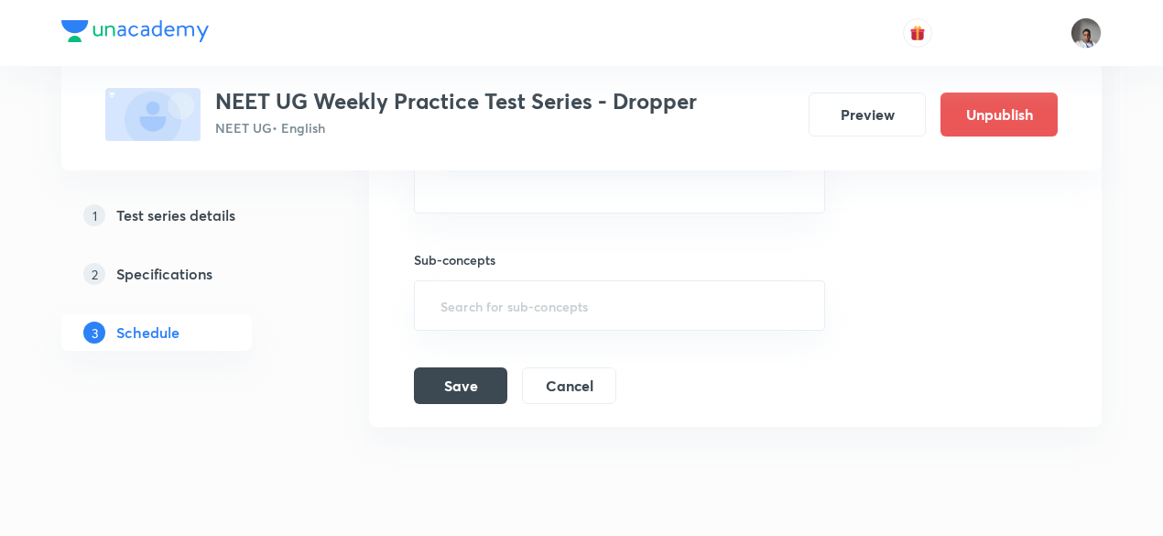
scroll to position [4966, 0]
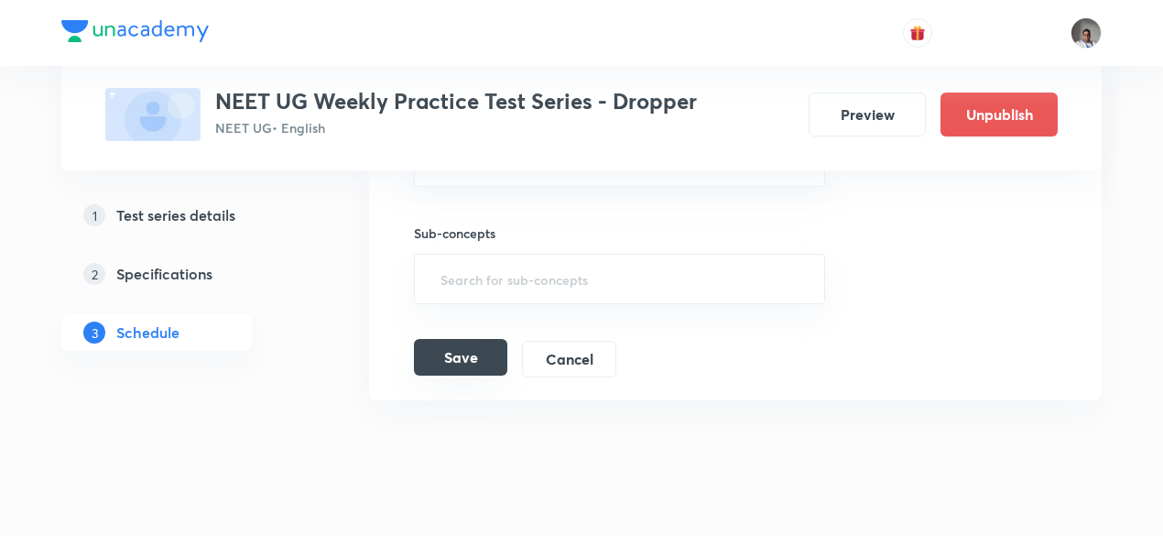
click at [478, 339] on button "Save" at bounding box center [460, 357] width 93 height 37
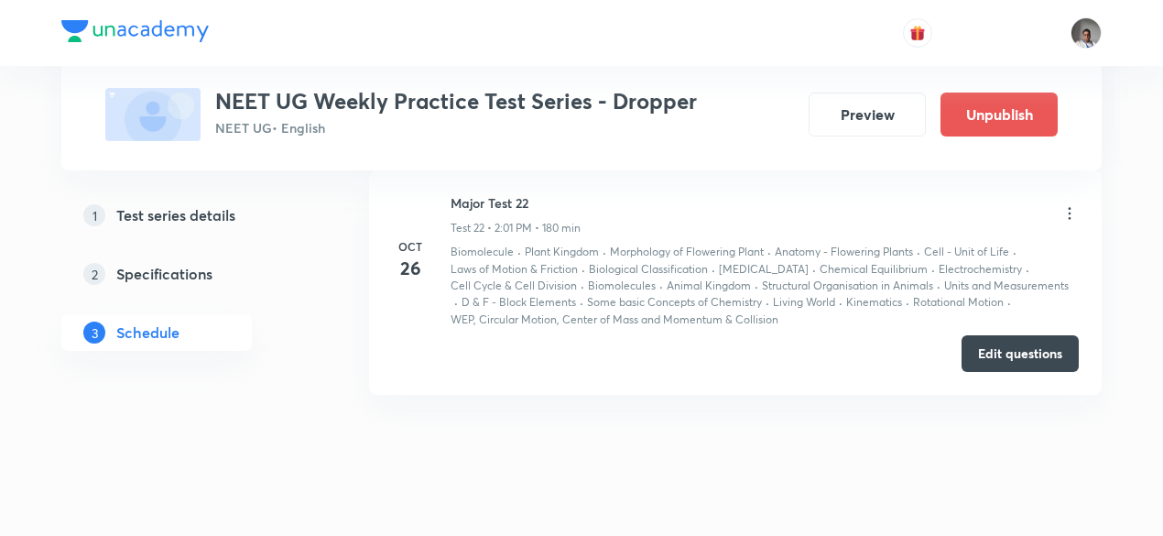
scroll to position [4281, 0]
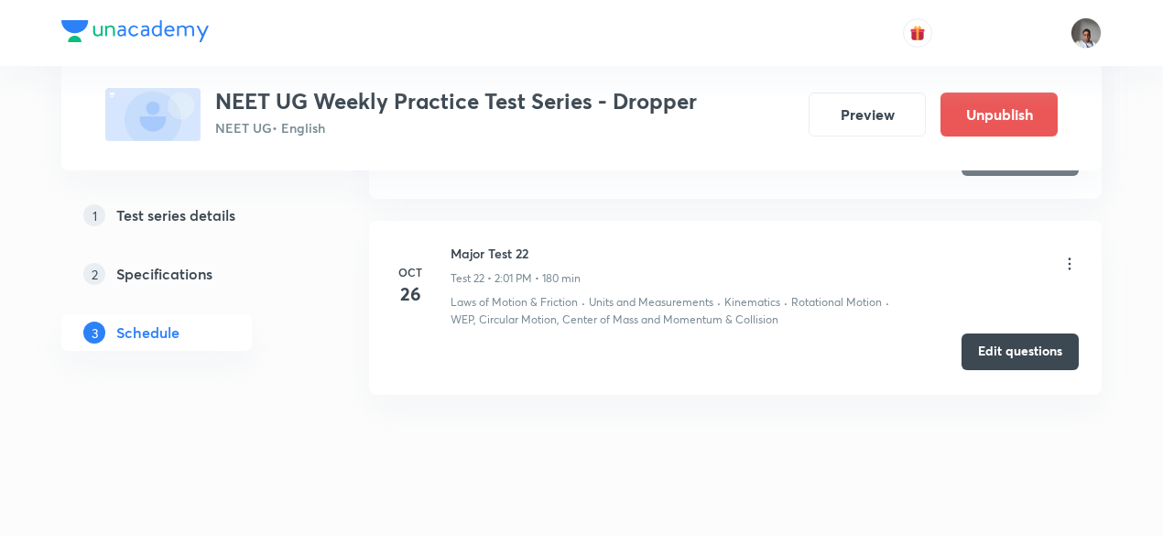
click at [995, 333] on button "Edit questions" at bounding box center [1020, 351] width 117 height 37
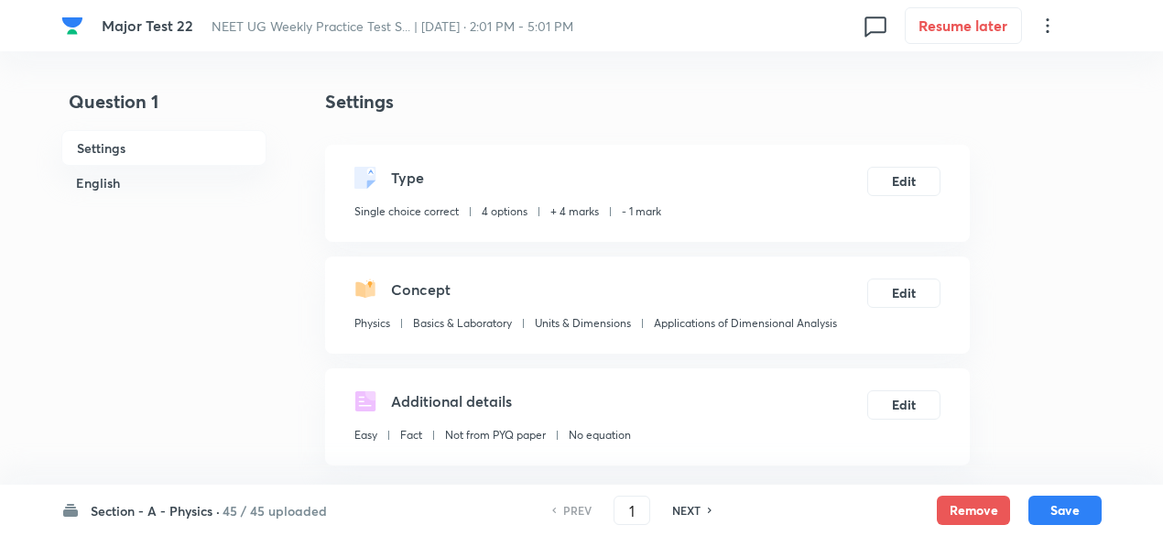
click at [291, 513] on h6 "45 / 45 uploaded" at bounding box center [275, 510] width 104 height 19
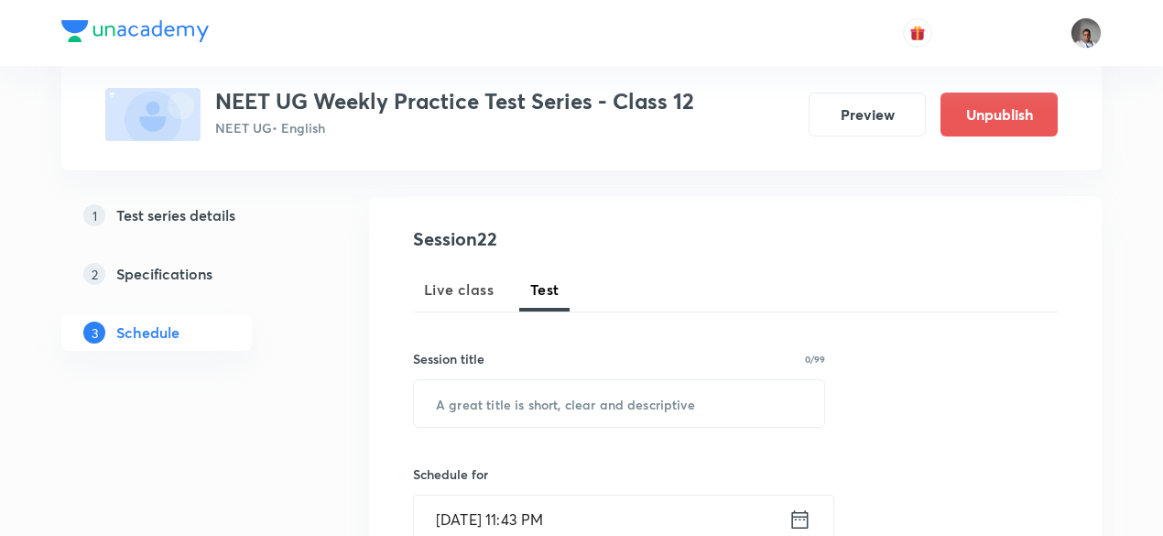
scroll to position [186, 0]
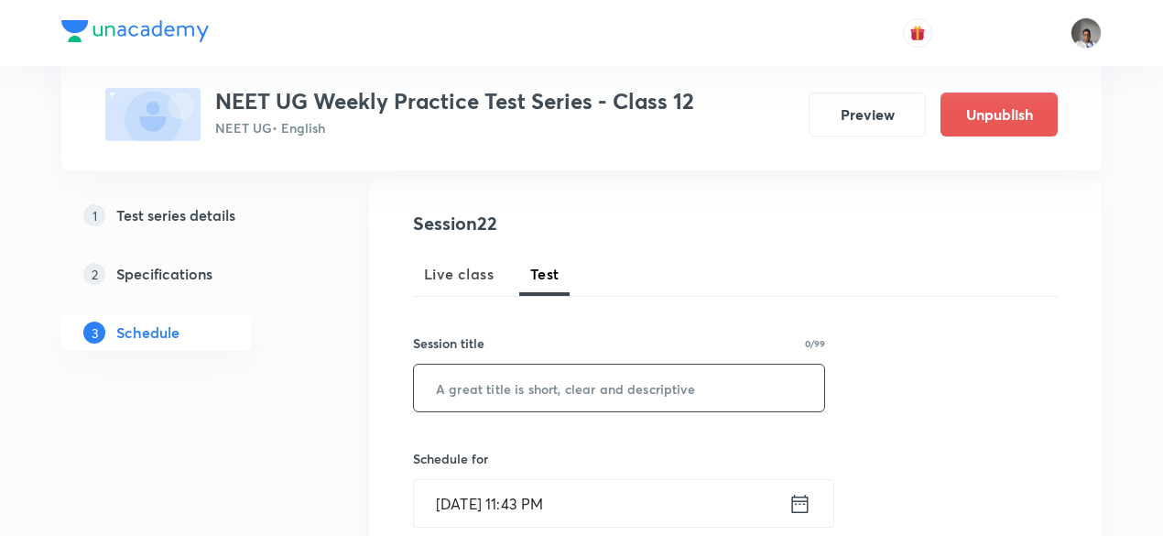
click at [554, 407] on input "text" at bounding box center [619, 388] width 410 height 47
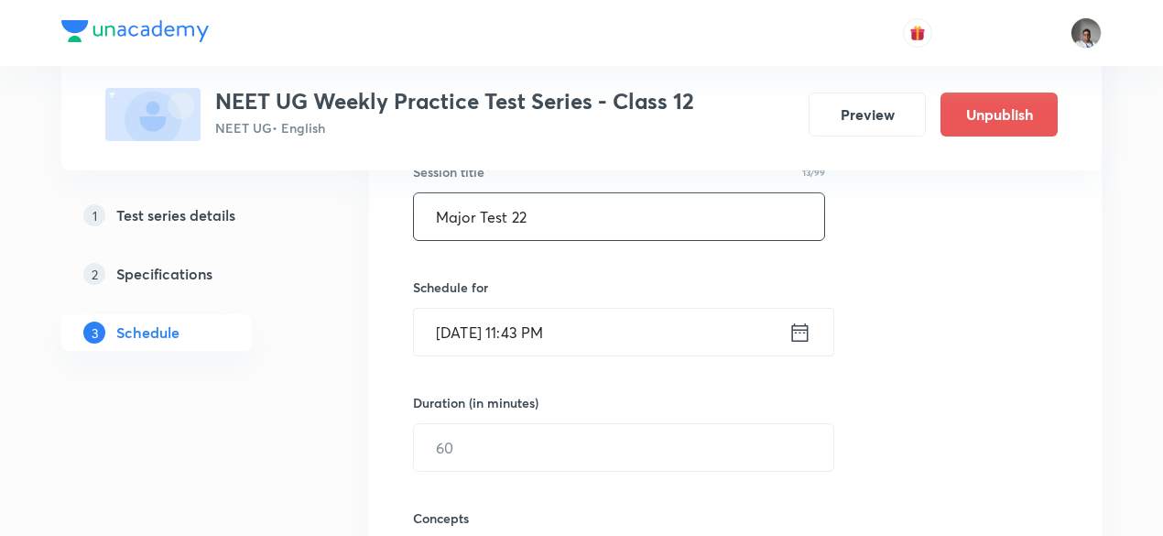
scroll to position [358, 0]
type input "Major Test 22"
click at [797, 331] on icon at bounding box center [800, 332] width 23 height 26
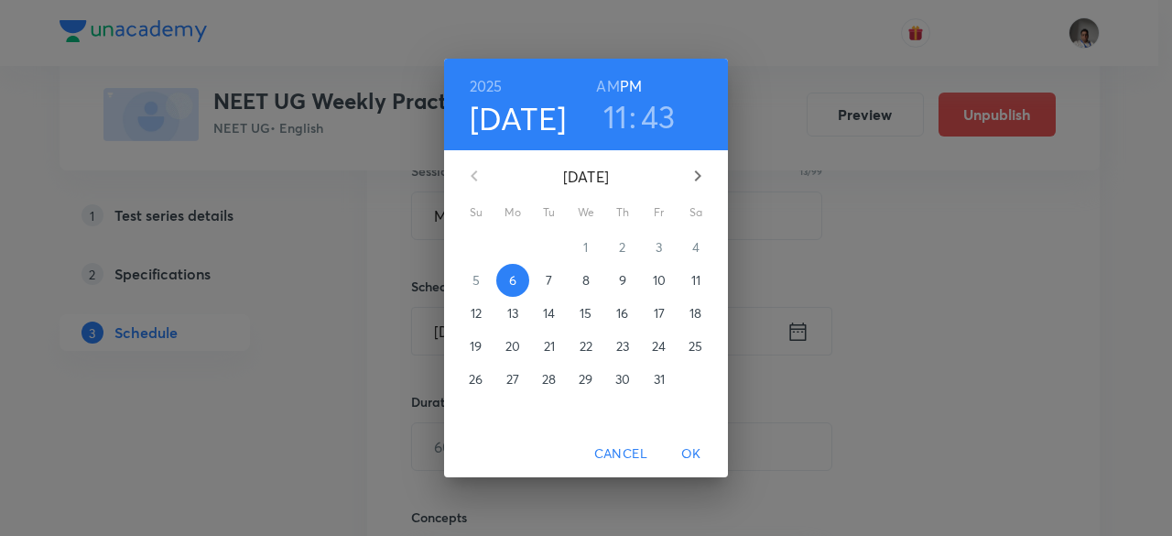
click at [484, 385] on span "26" at bounding box center [476, 379] width 33 height 18
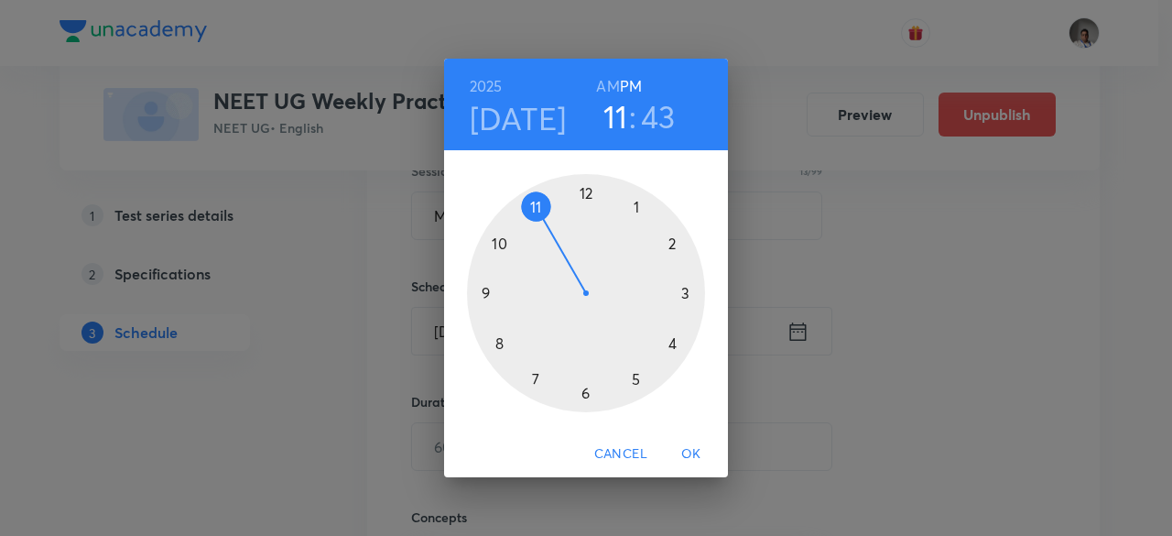
click at [676, 246] on div at bounding box center [586, 293] width 238 height 238
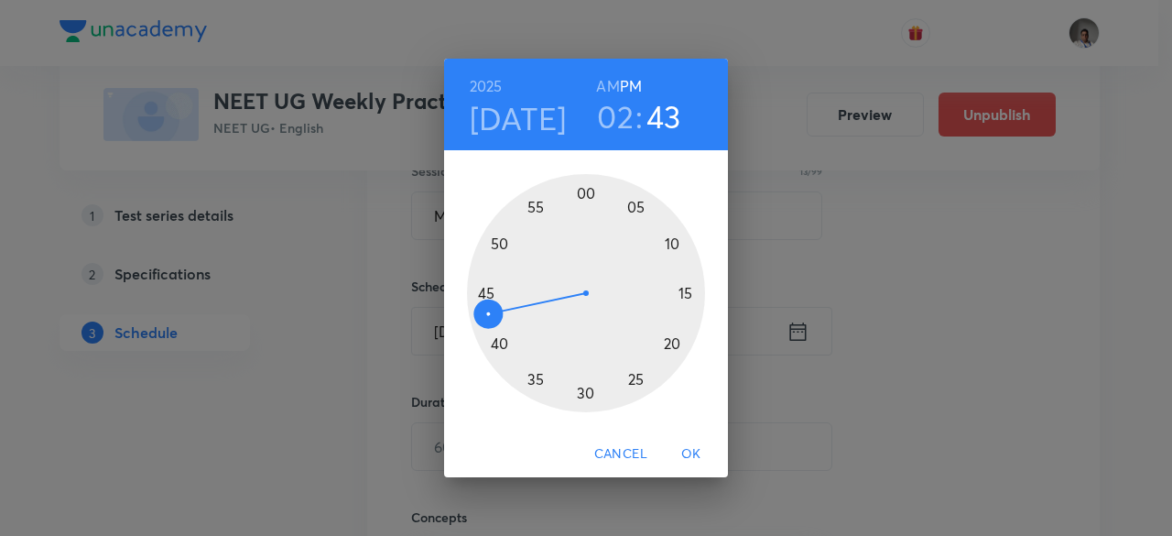
click at [594, 195] on div at bounding box center [586, 293] width 238 height 238
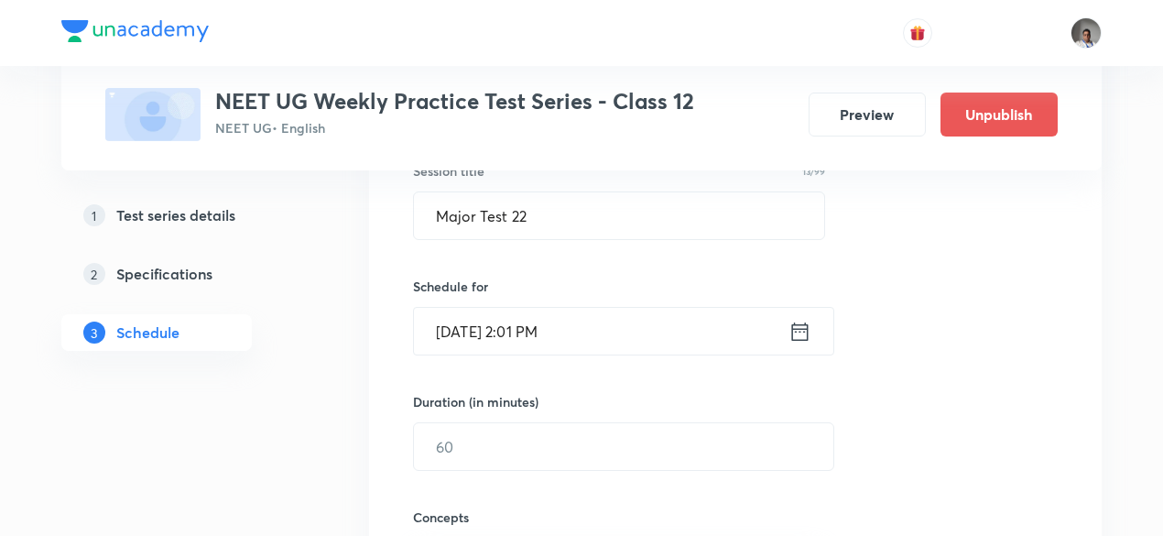
scroll to position [408, 0]
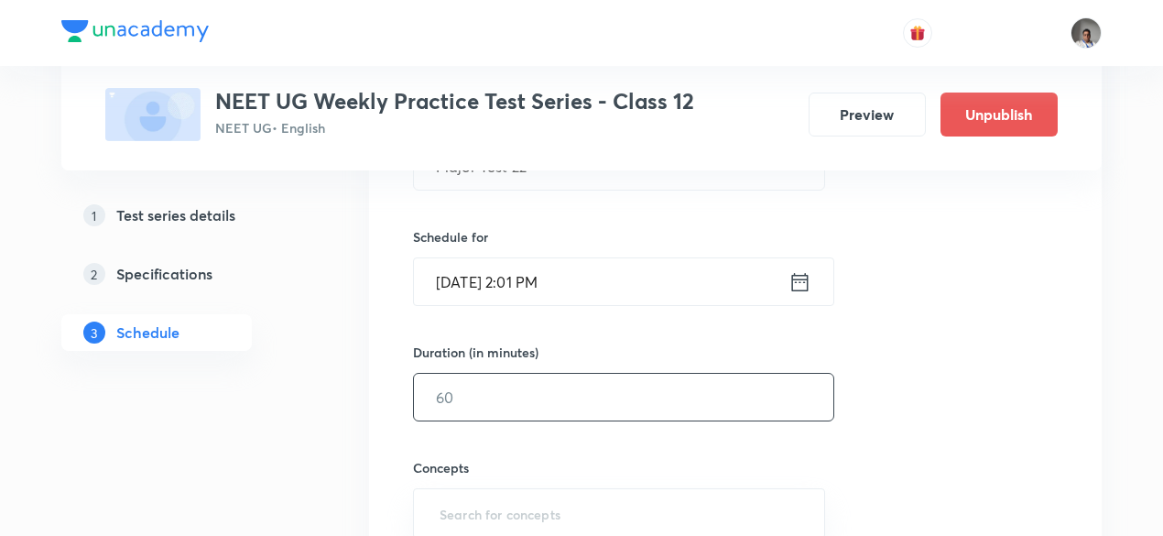
click at [594, 377] on input "text" at bounding box center [623, 397] width 419 height 47
type input "180"
type input "q"
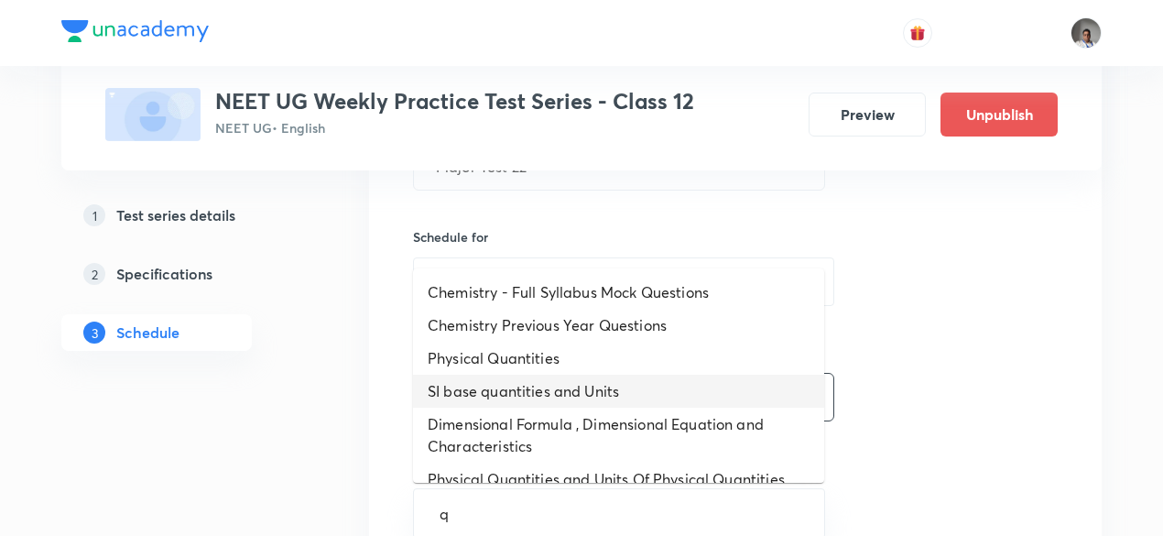
click at [594, 377] on li "SI base quantities and Units" at bounding box center [618, 391] width 411 height 33
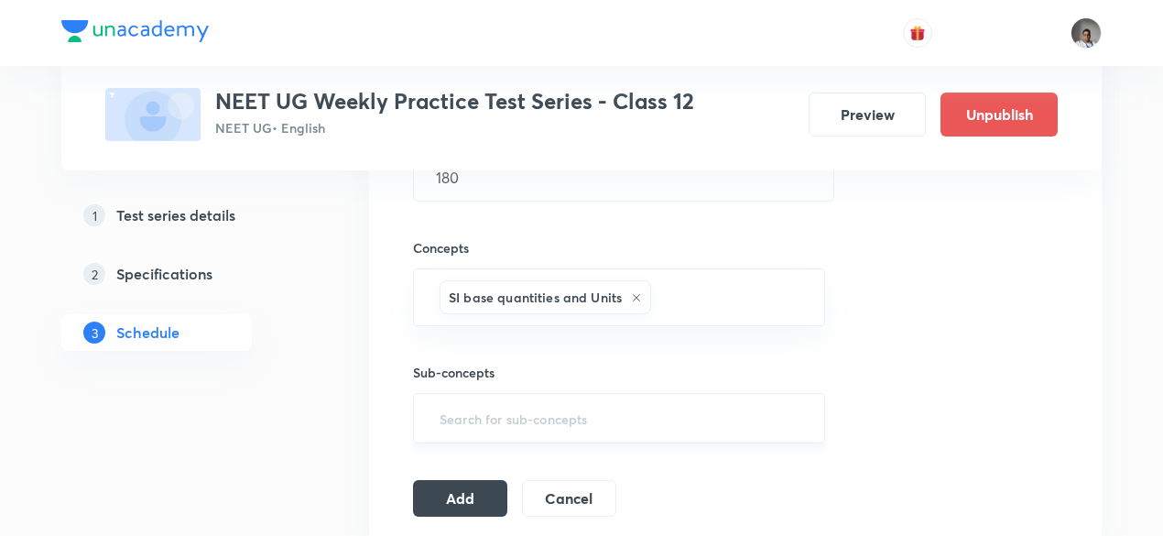
scroll to position [647, 0]
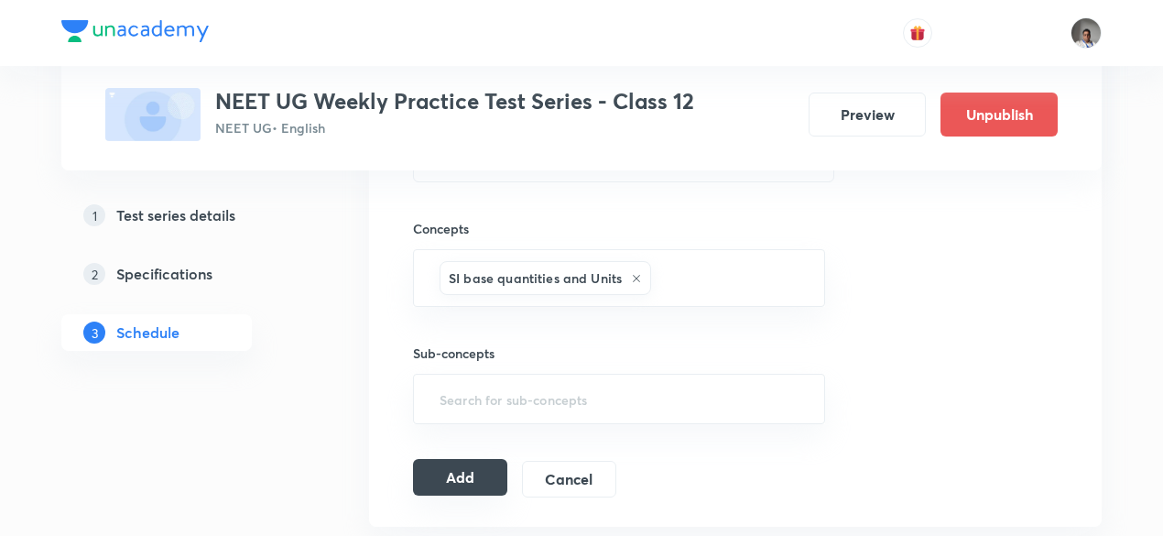
click at [452, 465] on button "Add" at bounding box center [460, 477] width 94 height 37
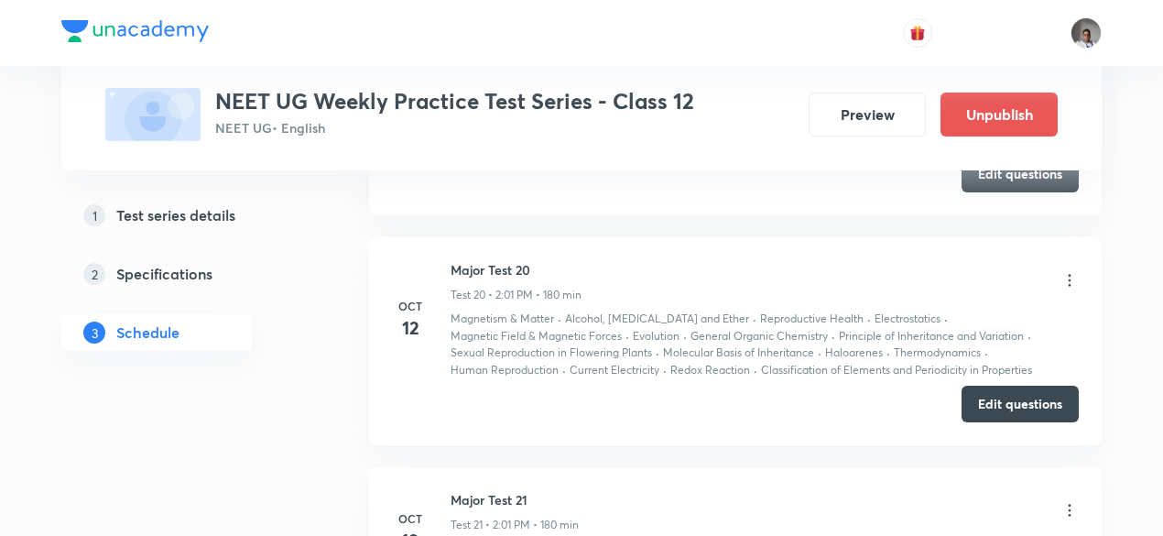
scroll to position [4222, 0]
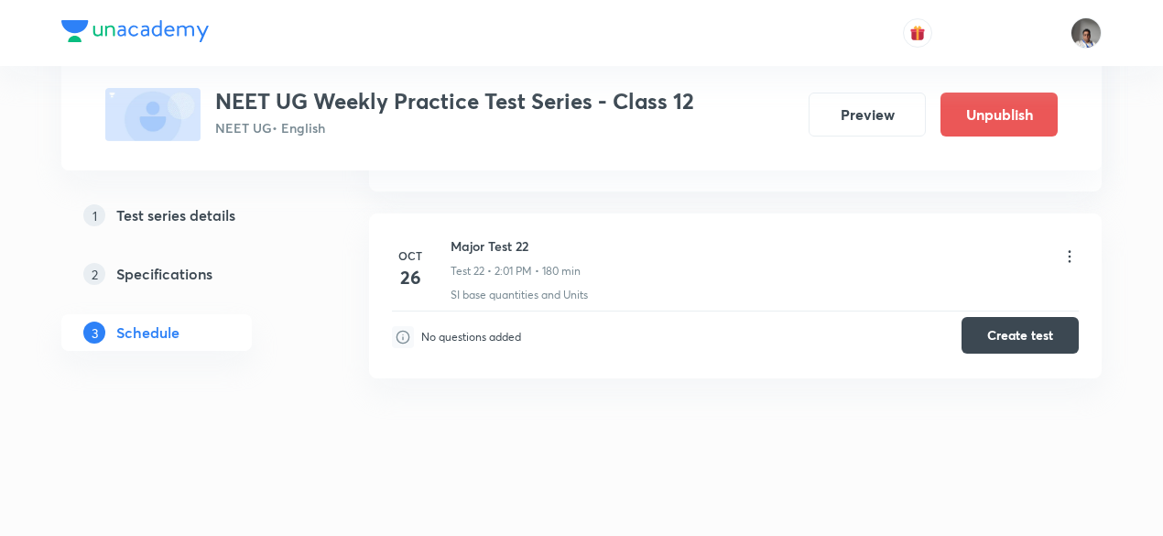
click at [1020, 336] on button "Create test" at bounding box center [1020, 335] width 117 height 37
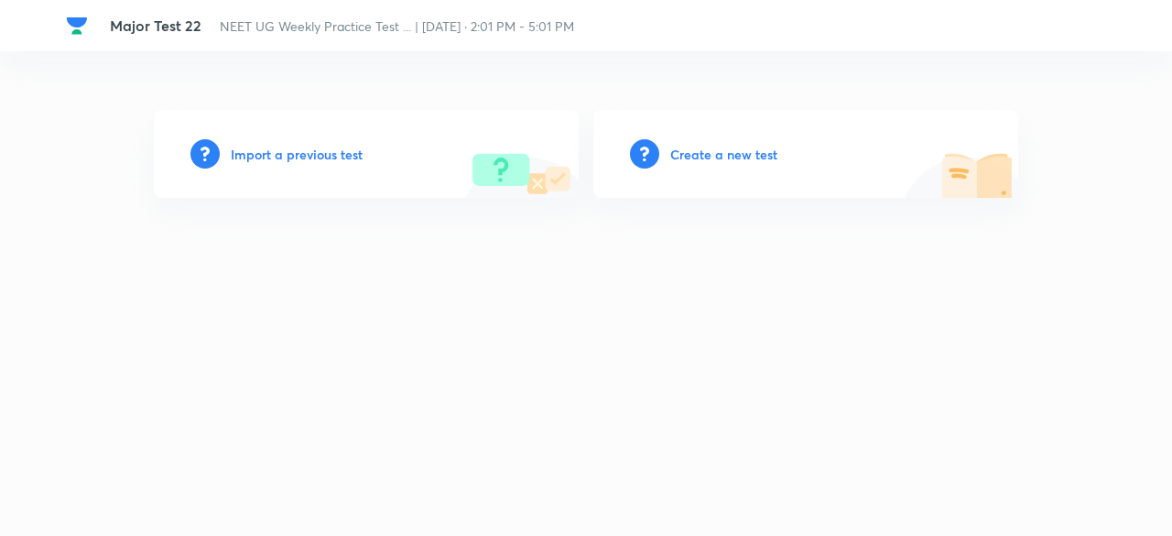
click at [326, 157] on h6 "Import a previous test" at bounding box center [297, 154] width 132 height 19
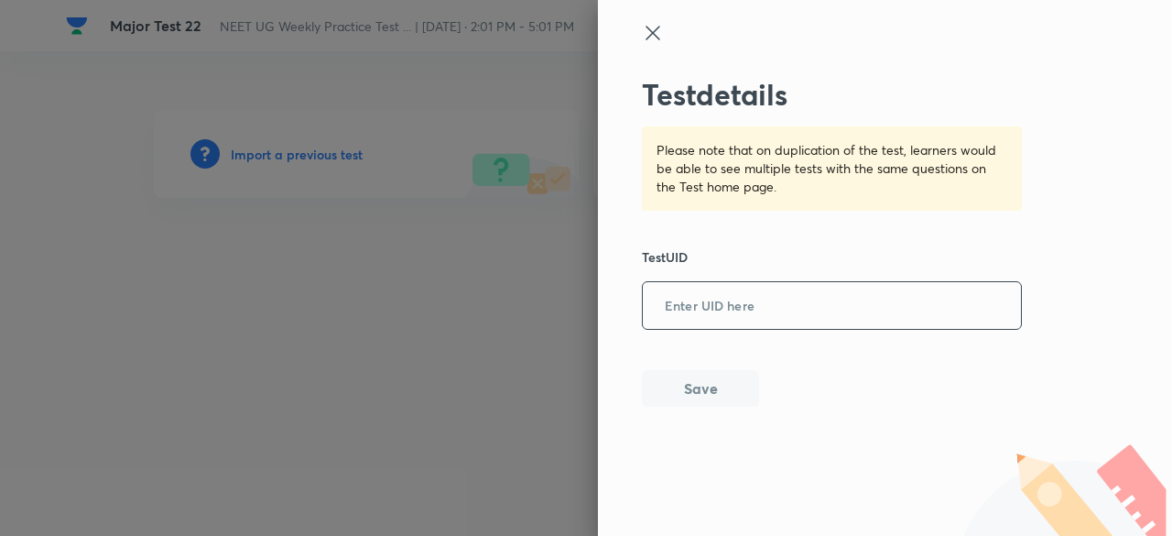
click at [835, 303] on input "text" at bounding box center [832, 306] width 378 height 45
paste input "BYL6EECOI4"
click at [835, 303] on input "BYL6EECOI4" at bounding box center [832, 306] width 378 height 45
type input "BYL6EECOI4"
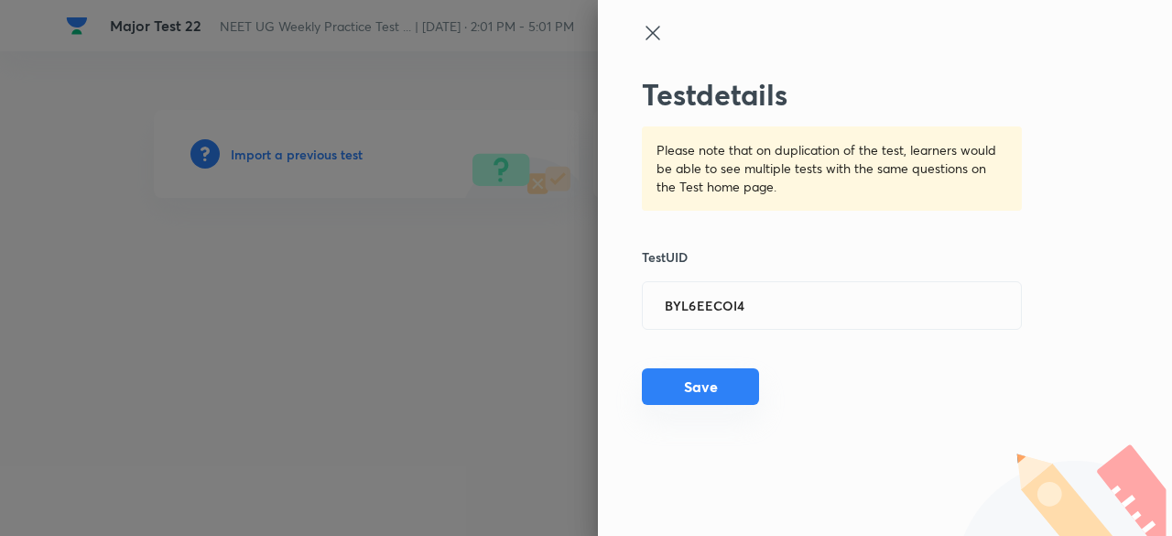
click at [738, 390] on button "Save" at bounding box center [700, 386] width 117 height 37
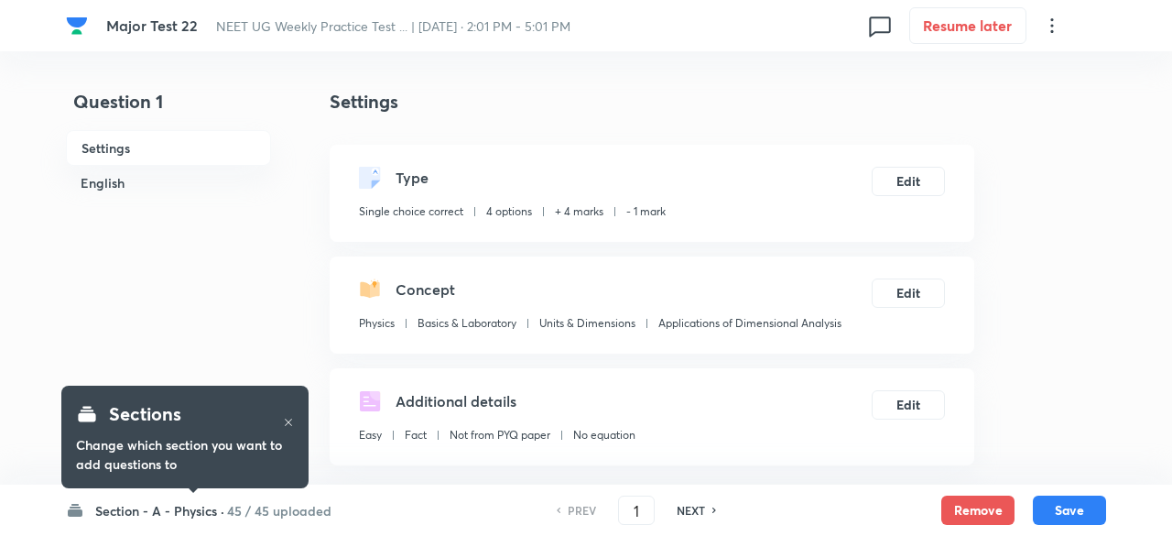
checkbox input "true"
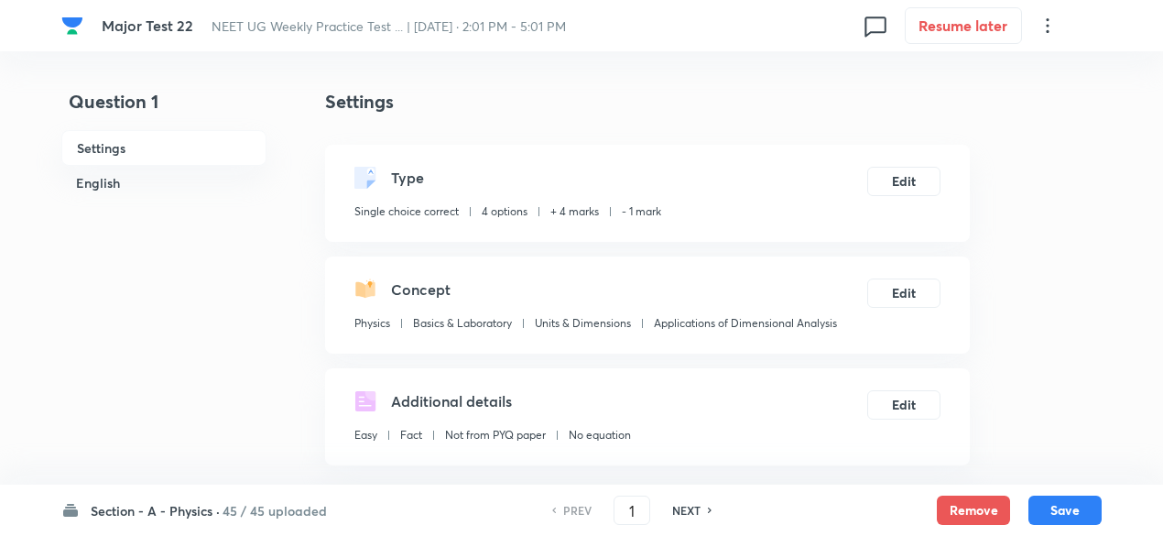
click at [266, 499] on div "Section - A - Physics · 45 / 45 uploaded PREV 1 ​ NEXT Remove Save" at bounding box center [581, 509] width 1040 height 51
click at [273, 517] on h6 "45 / 45 uploaded" at bounding box center [275, 510] width 104 height 19
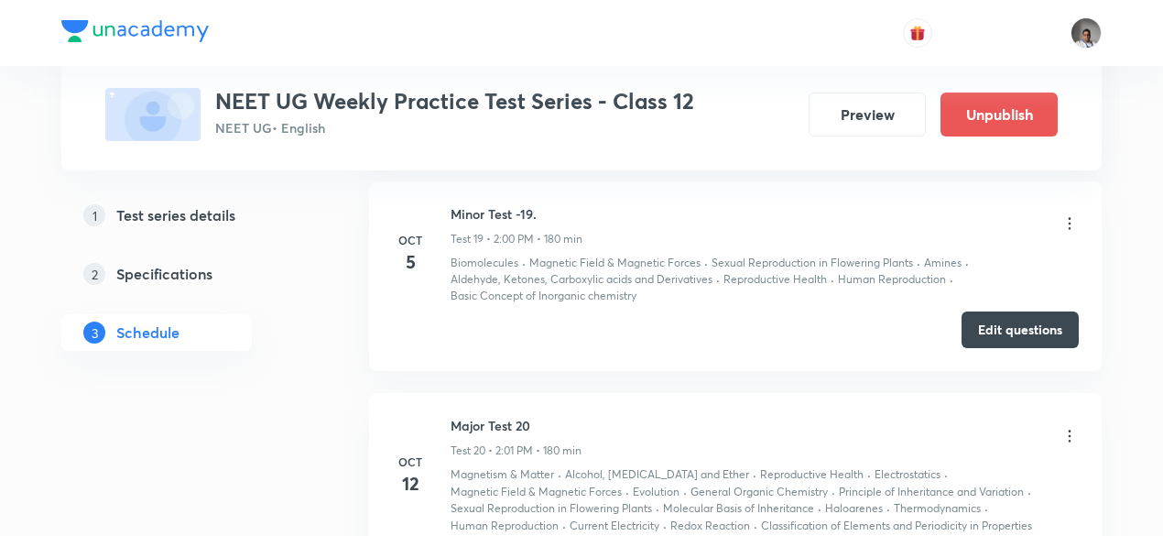
scroll to position [4834, 0]
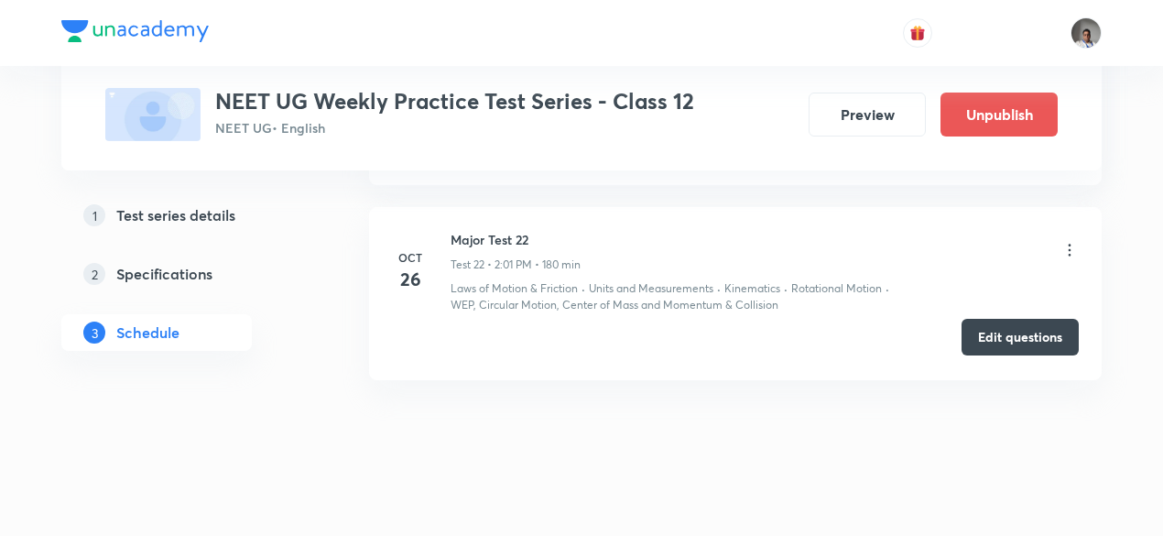
click at [1018, 335] on button "Edit questions" at bounding box center [1020, 337] width 117 height 37
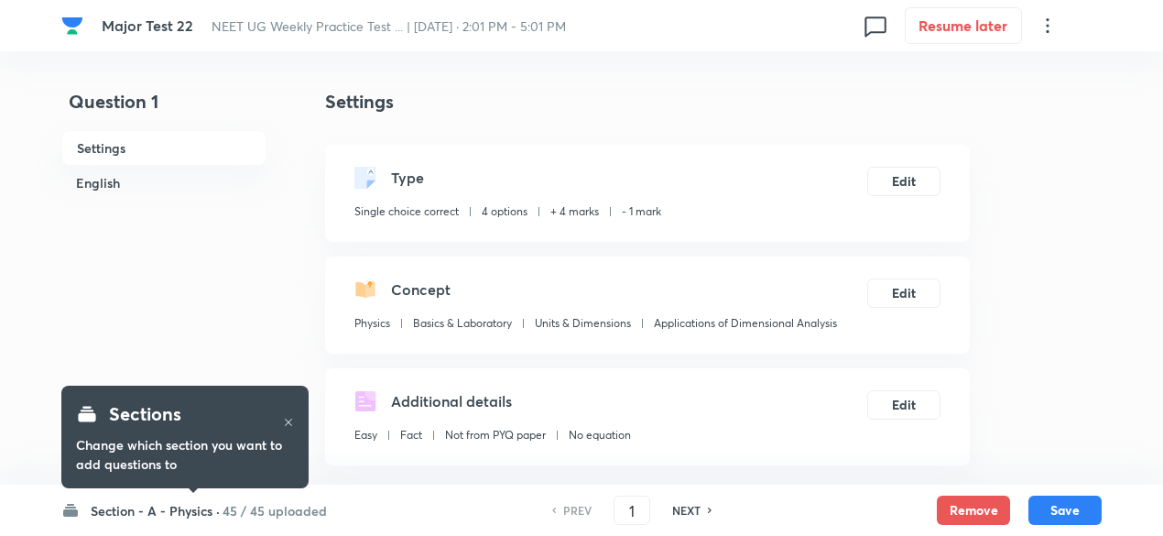
click at [308, 509] on h6 "45 / 45 uploaded" at bounding box center [275, 510] width 104 height 19
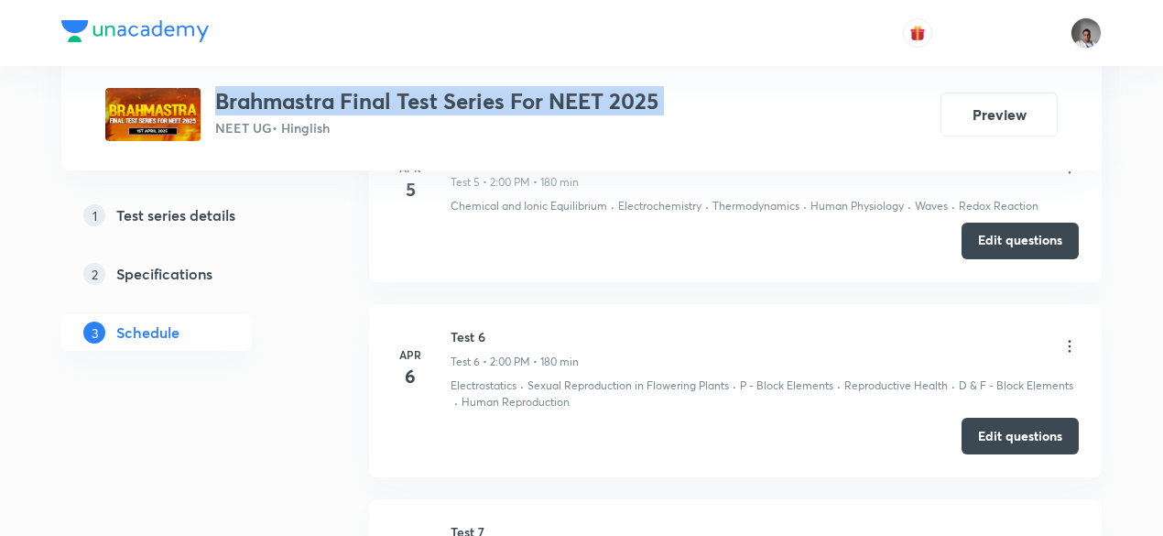
scroll to position [1856, 0]
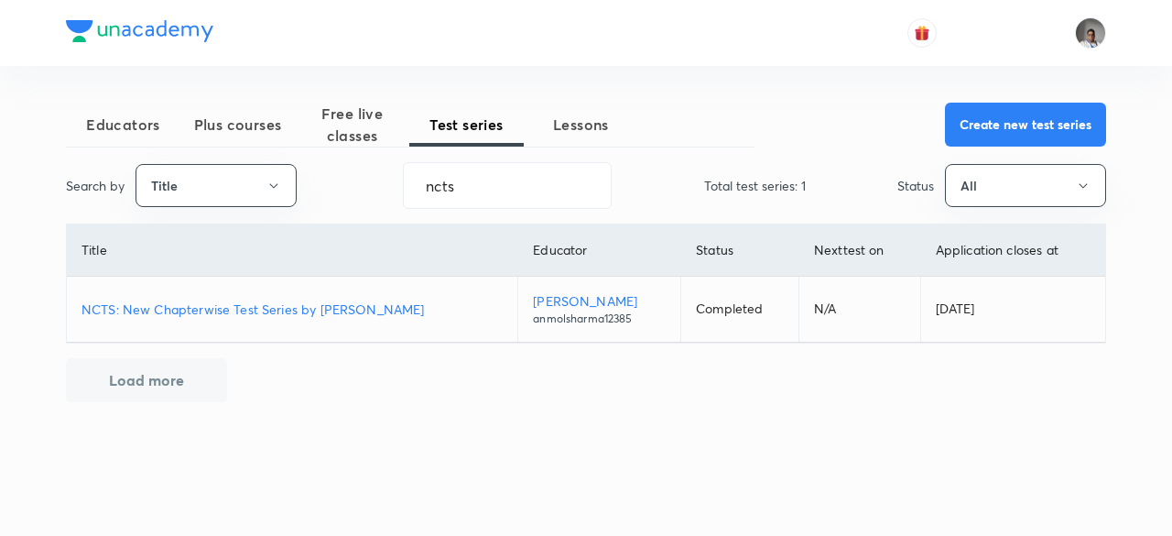
click at [390, 312] on p "NCTS: New Chapterwise Test Series by [PERSON_NAME]" at bounding box center [292, 308] width 421 height 19
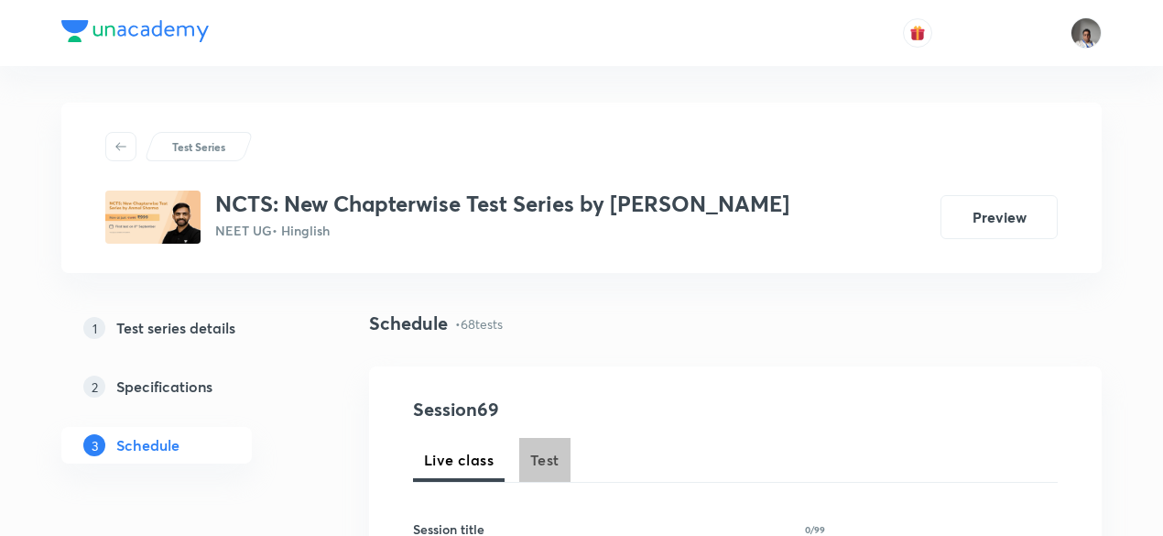
click at [529, 451] on button "Test" at bounding box center [544, 460] width 51 height 44
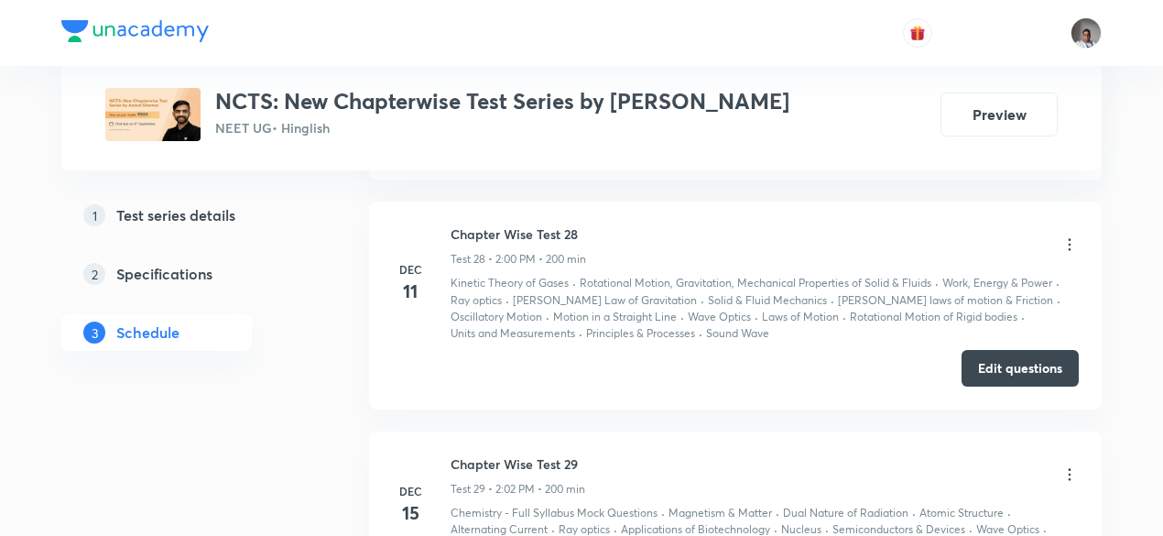
scroll to position [5846, 0]
click at [986, 365] on div "Edit questions" at bounding box center [735, 367] width 687 height 37
click at [986, 347] on button "Edit questions" at bounding box center [1020, 365] width 117 height 37
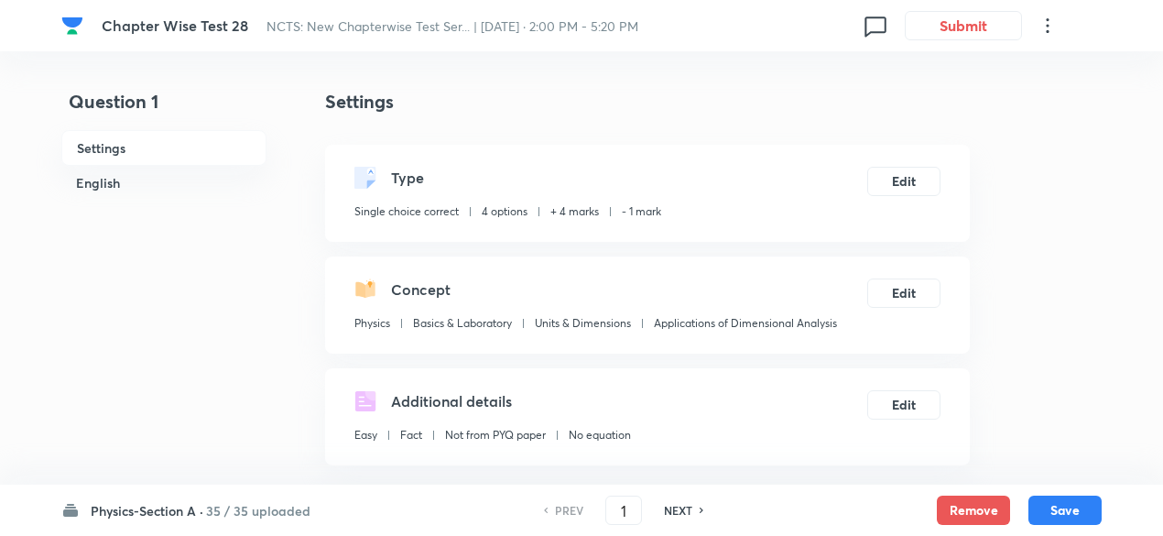
click at [687, 508] on h6 "NEXT" at bounding box center [678, 510] width 28 height 16
type input "2"
checkbox input "true"
click at [687, 508] on h6 "NEXT" at bounding box center [678, 510] width 28 height 16
type input "3"
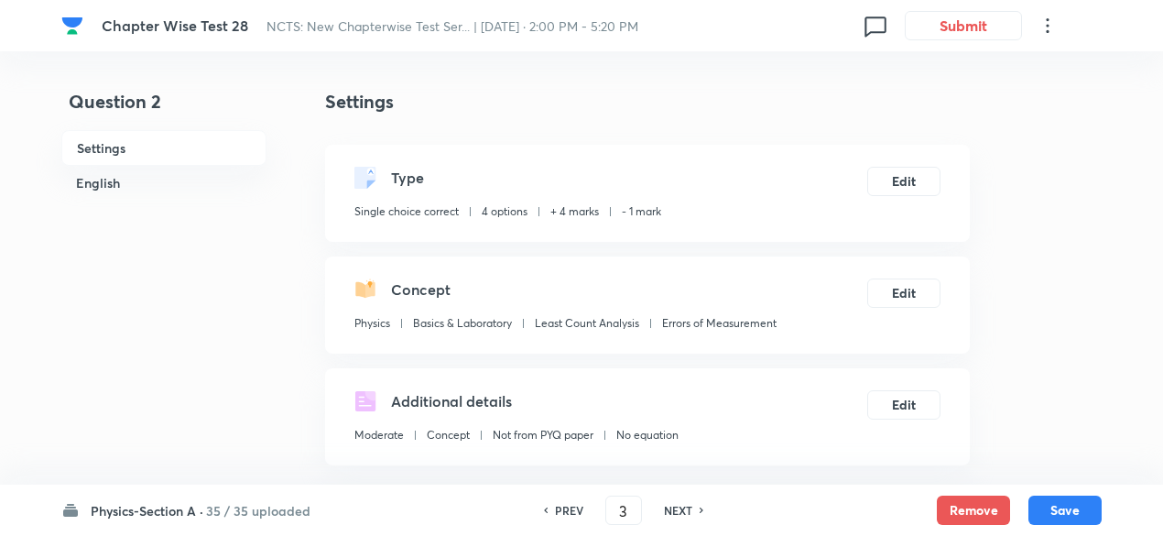
checkbox input "true"
click at [687, 508] on h6 "NEXT" at bounding box center [678, 510] width 28 height 16
type input "4"
checkbox input "false"
checkbox input "true"
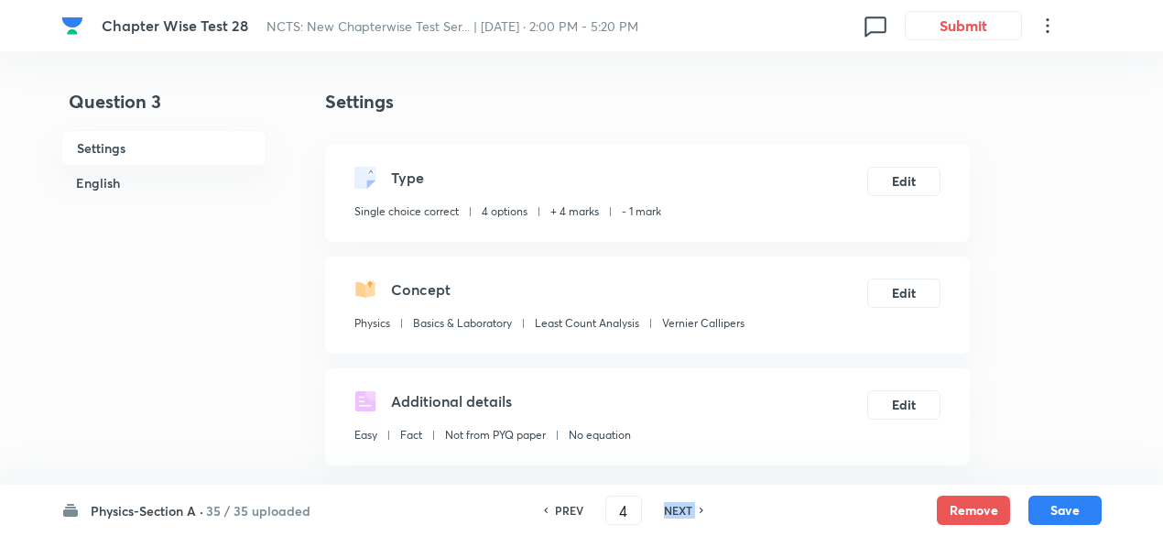
click at [687, 508] on h6 "NEXT" at bounding box center [678, 510] width 28 height 16
type input "5"
checkbox input "false"
checkbox input "true"
click at [687, 508] on h6 "NEXT" at bounding box center [678, 510] width 28 height 16
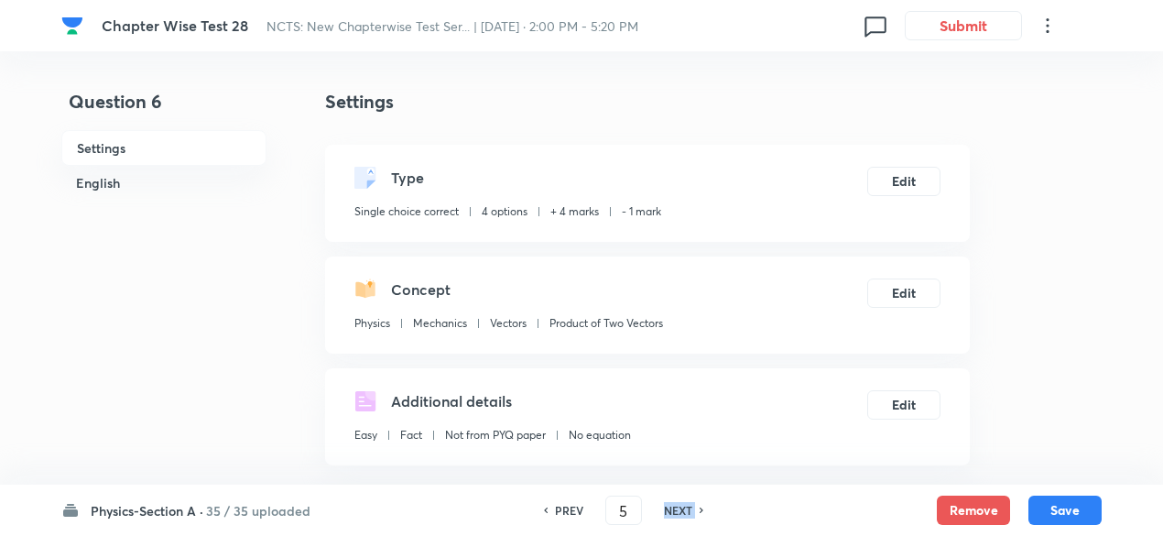
type input "6"
checkbox input "false"
checkbox input "true"
click at [687, 508] on h6 "NEXT" at bounding box center [678, 510] width 28 height 16
type input "7"
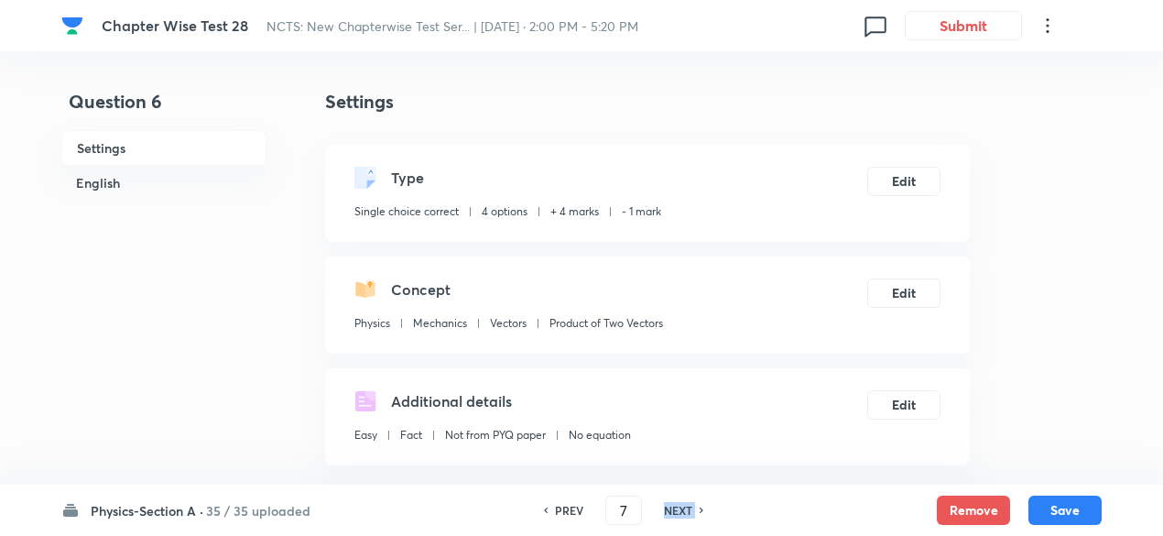
checkbox input "true"
checkbox input "false"
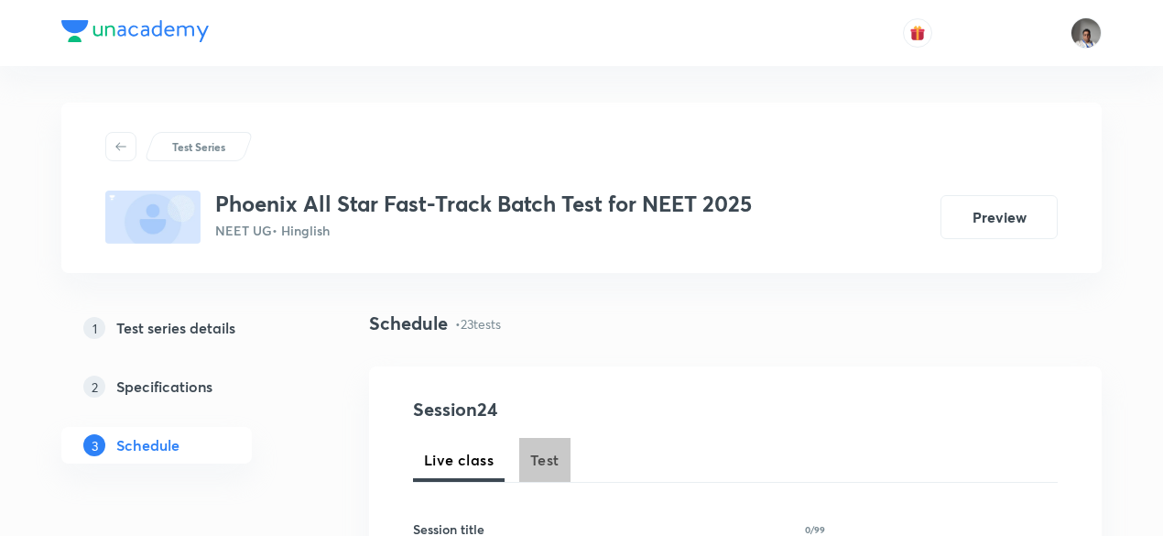
click at [549, 464] on span "Test" at bounding box center [544, 460] width 29 height 22
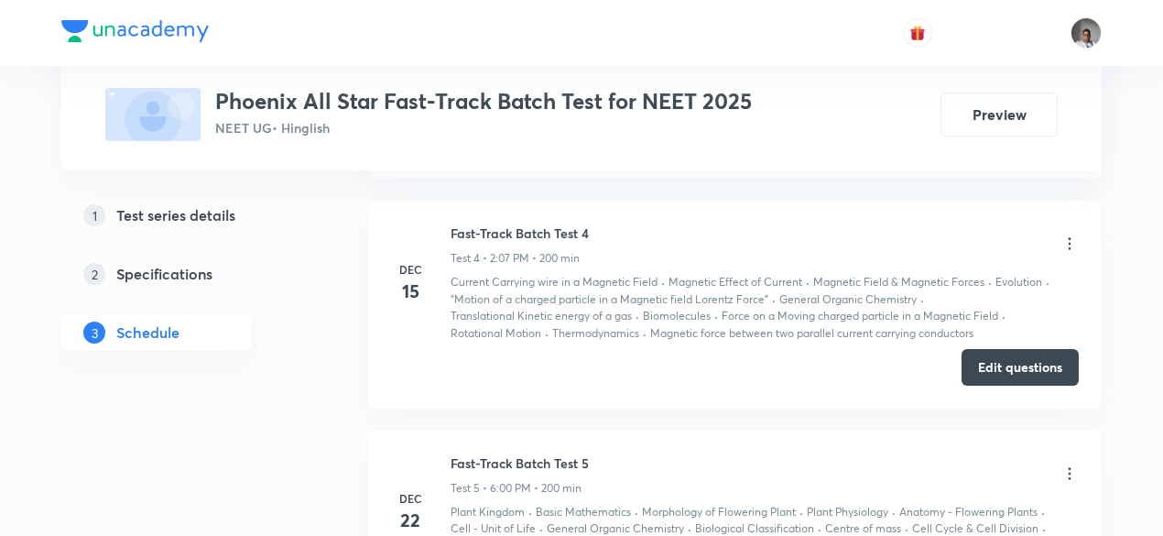
scroll to position [1603, 0]
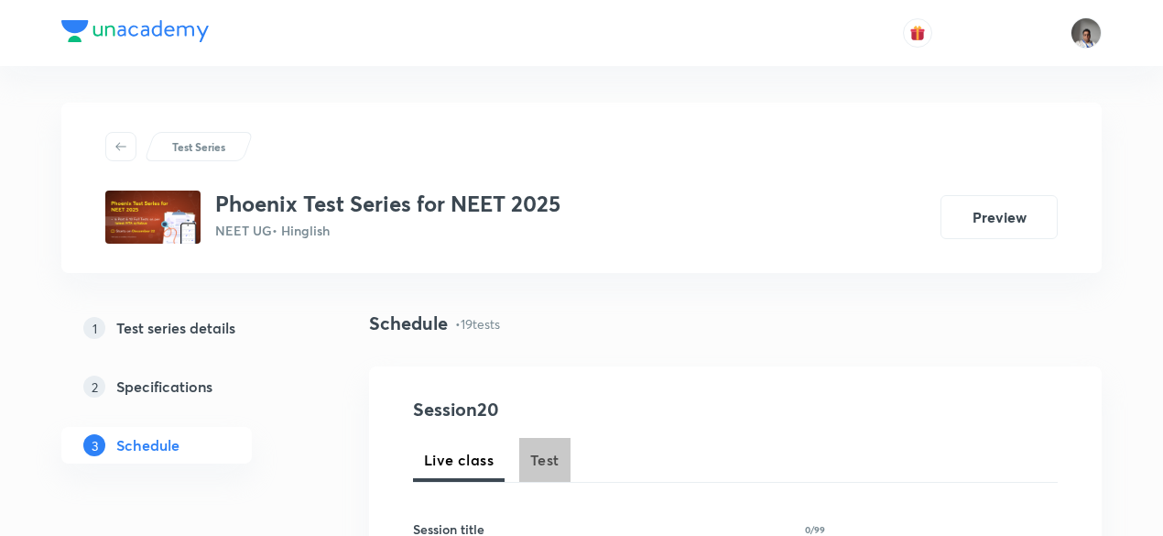
click at [539, 456] on span "Test" at bounding box center [544, 460] width 29 height 22
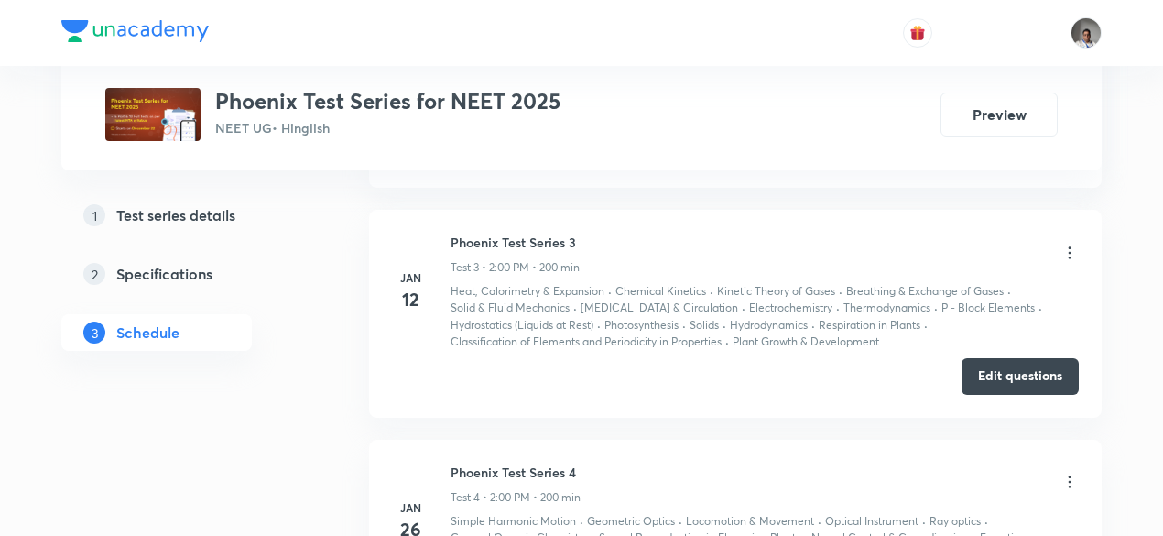
scroll to position [1427, 0]
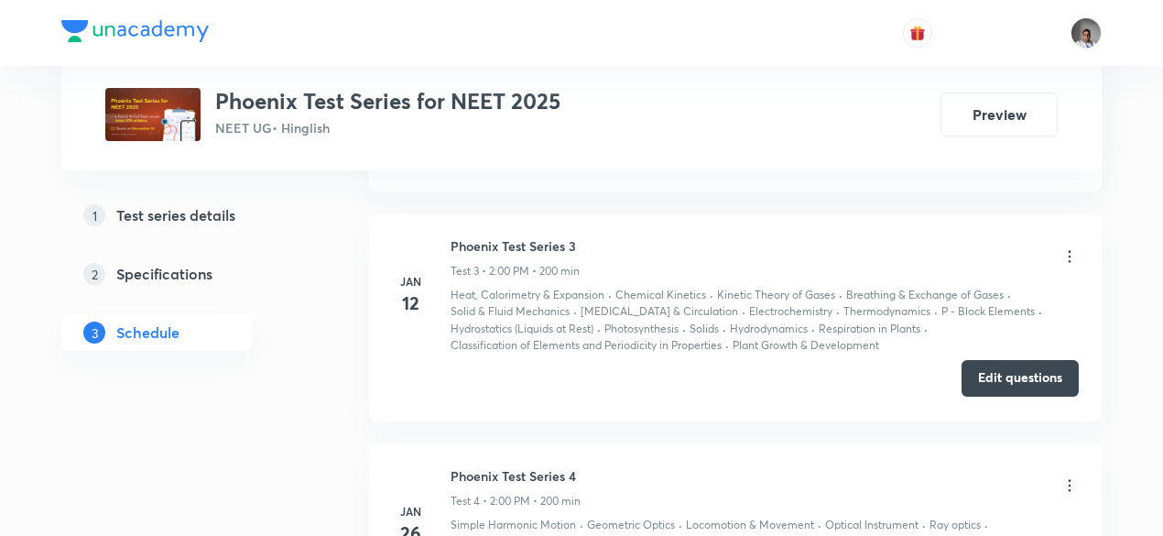
click at [976, 370] on button "Edit questions" at bounding box center [1020, 378] width 117 height 37
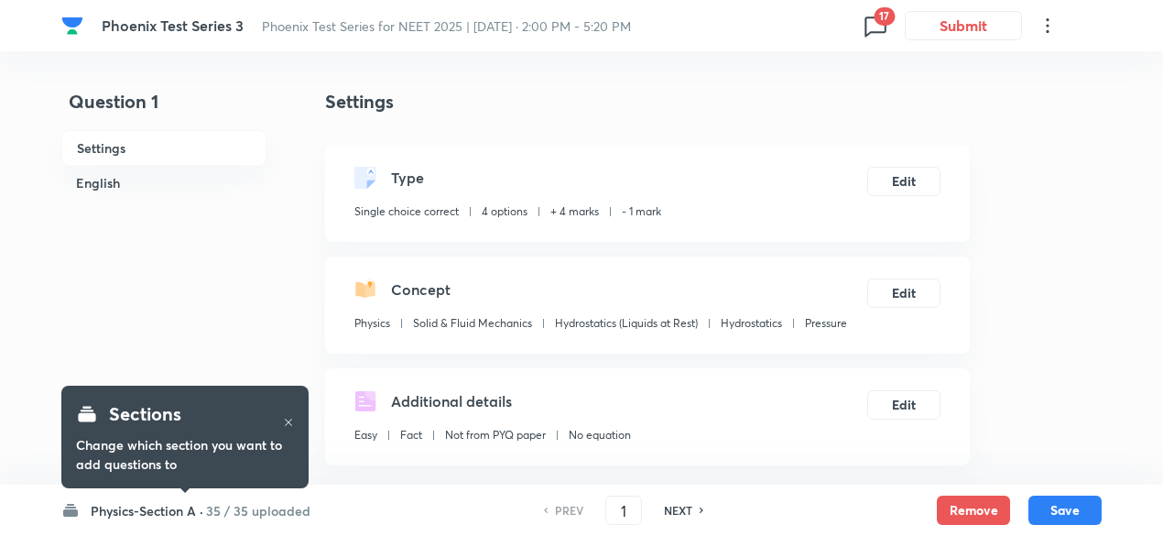
checkbox input "true"
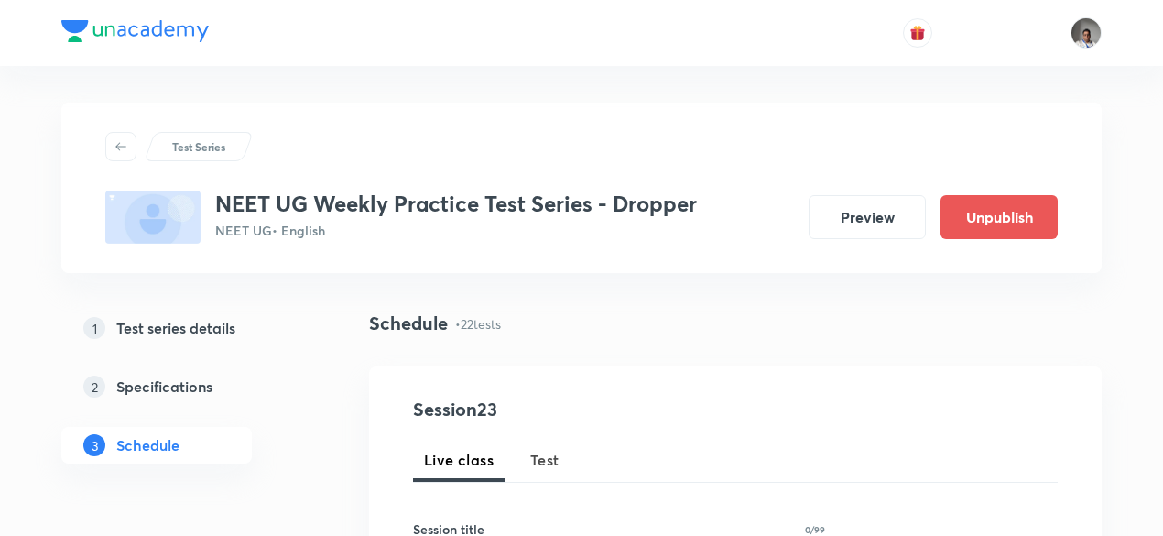
click at [555, 463] on span "Test" at bounding box center [544, 460] width 29 height 22
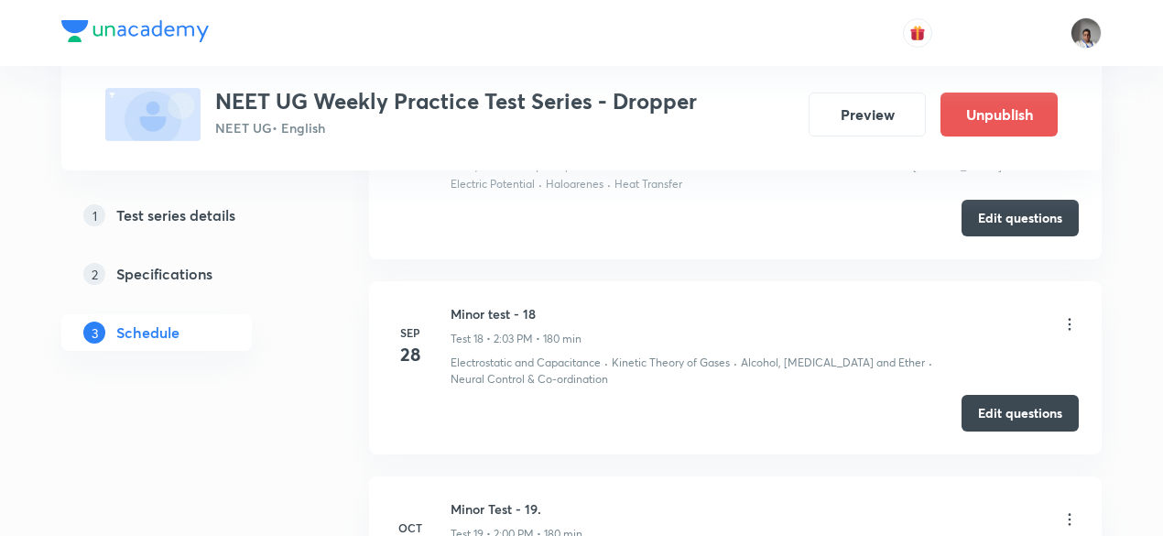
scroll to position [4128, 0]
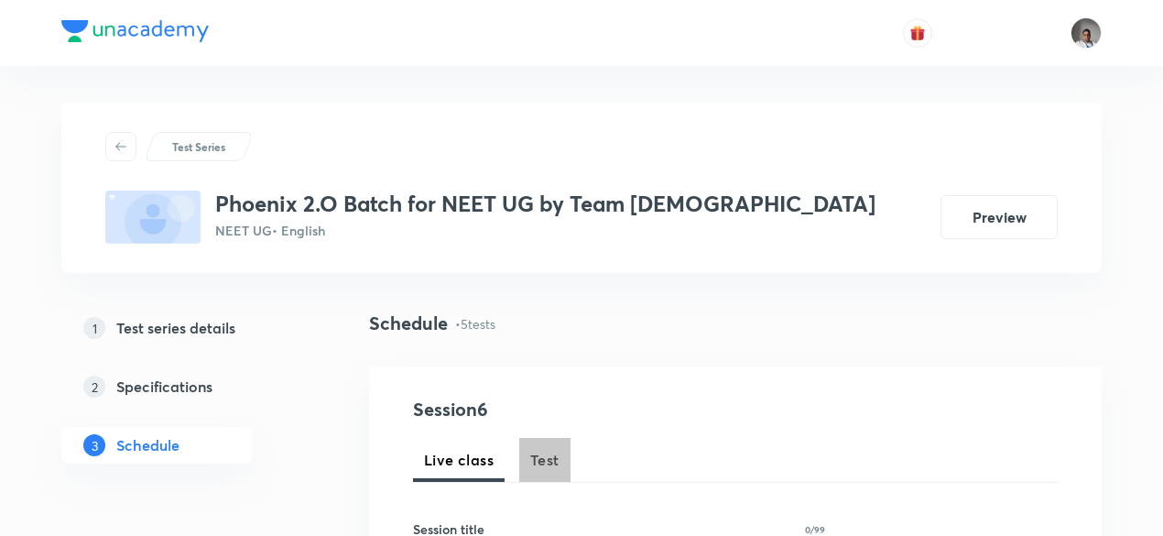
click at [547, 455] on span "Test" at bounding box center [544, 460] width 29 height 22
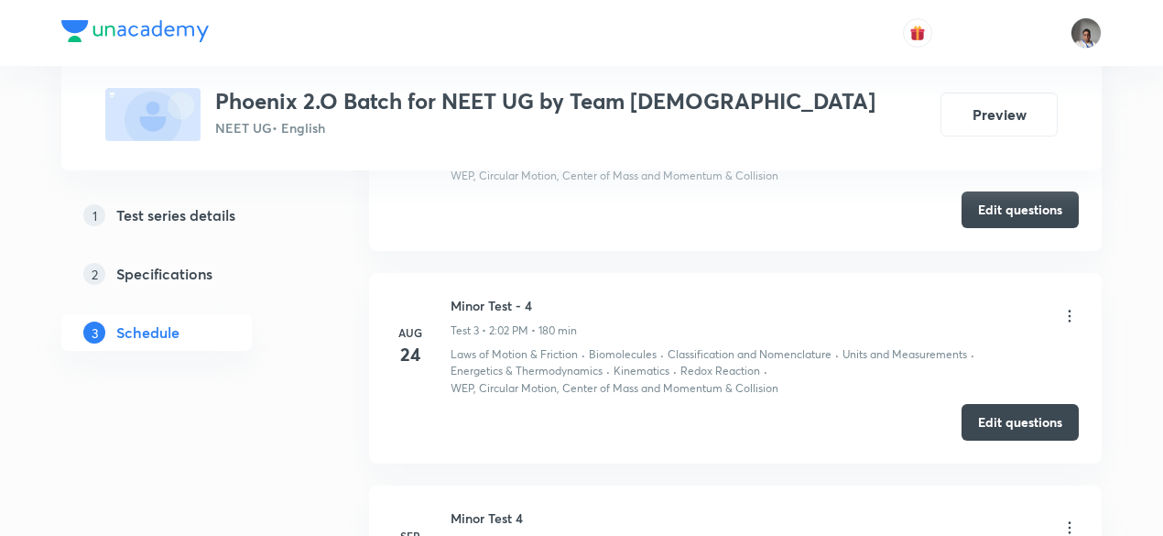
scroll to position [1301, 0]
click at [977, 416] on button "Edit questions" at bounding box center [1020, 420] width 117 height 37
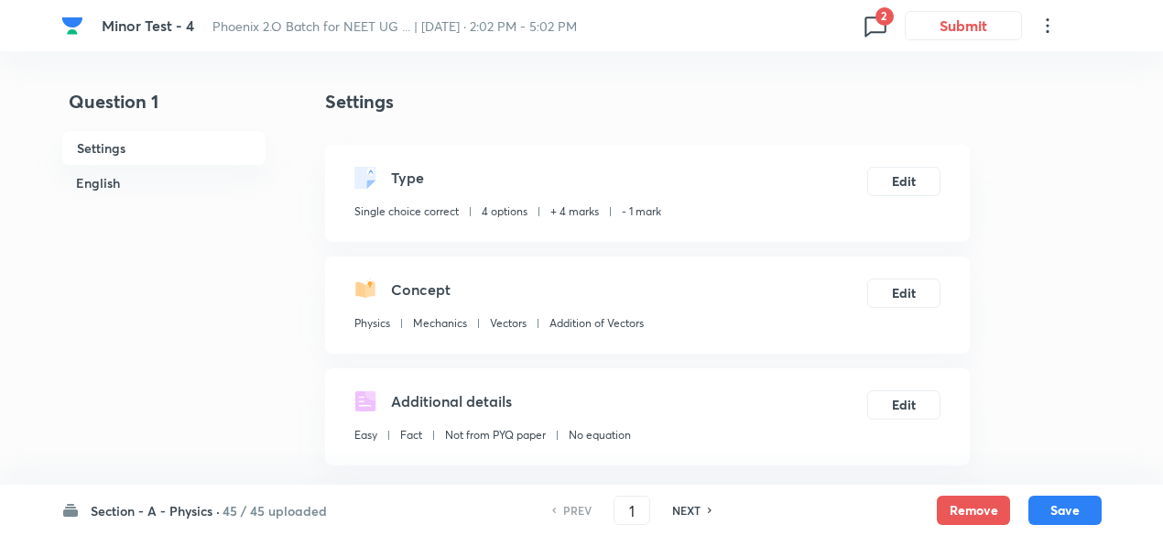
click at [875, 34] on icon at bounding box center [875, 25] width 29 height 29
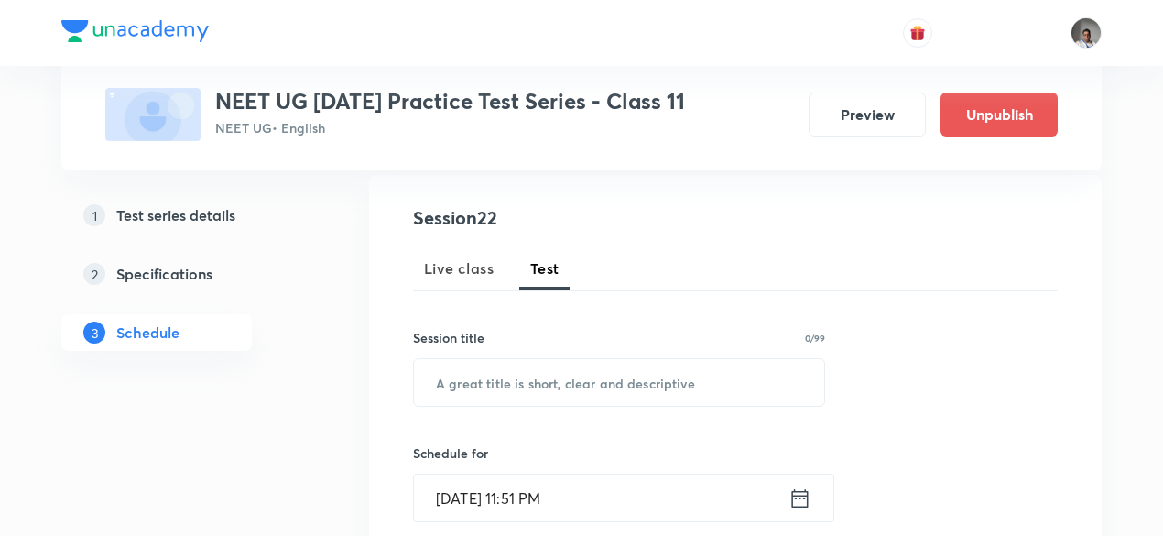
scroll to position [210, 0]
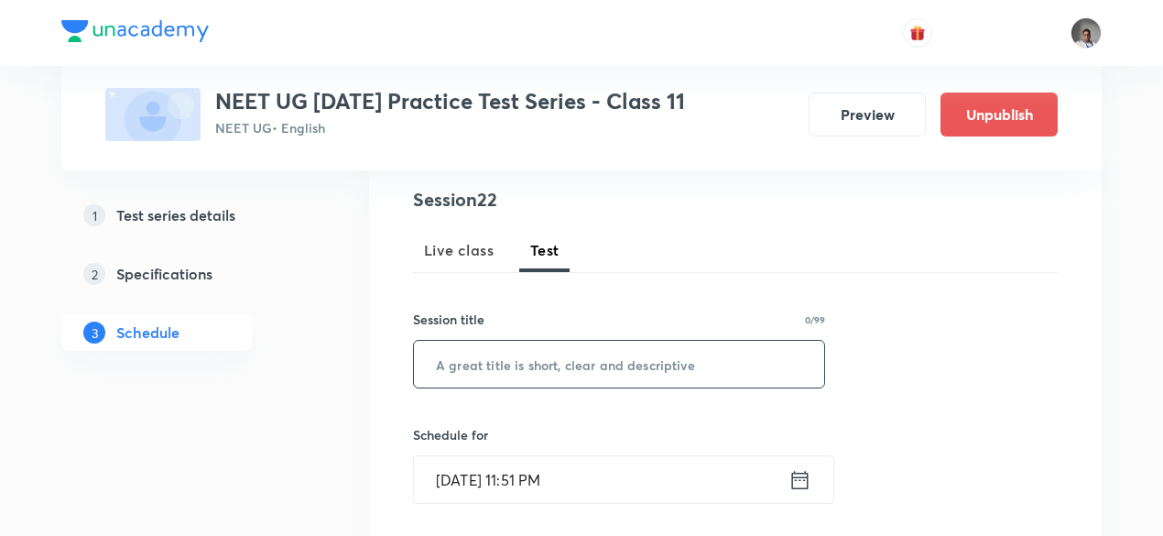
click at [553, 359] on input "text" at bounding box center [619, 364] width 410 height 47
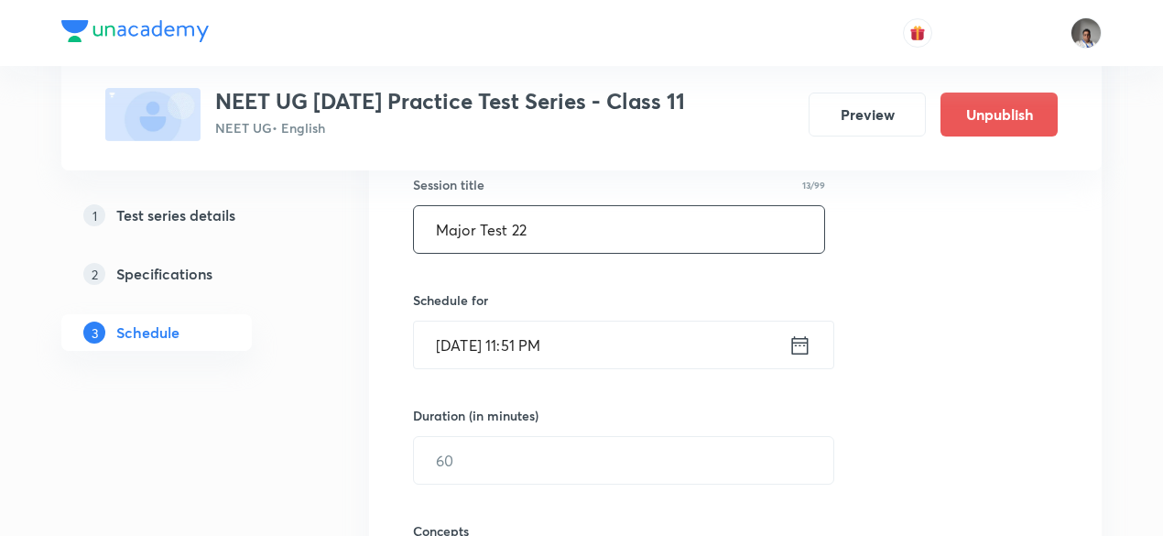
scroll to position [349, 0]
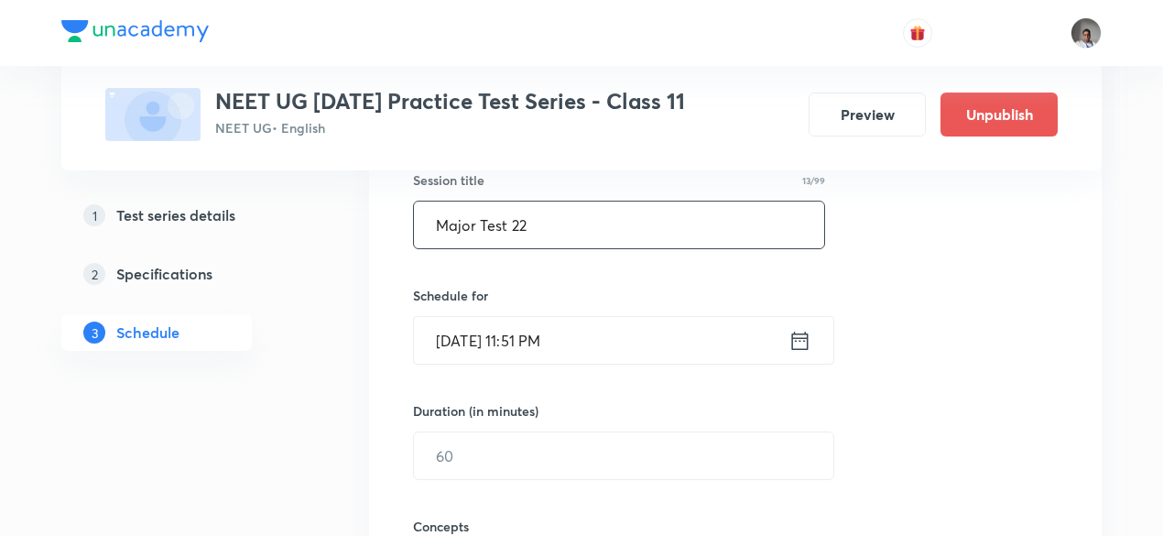
type input "Major Test 22"
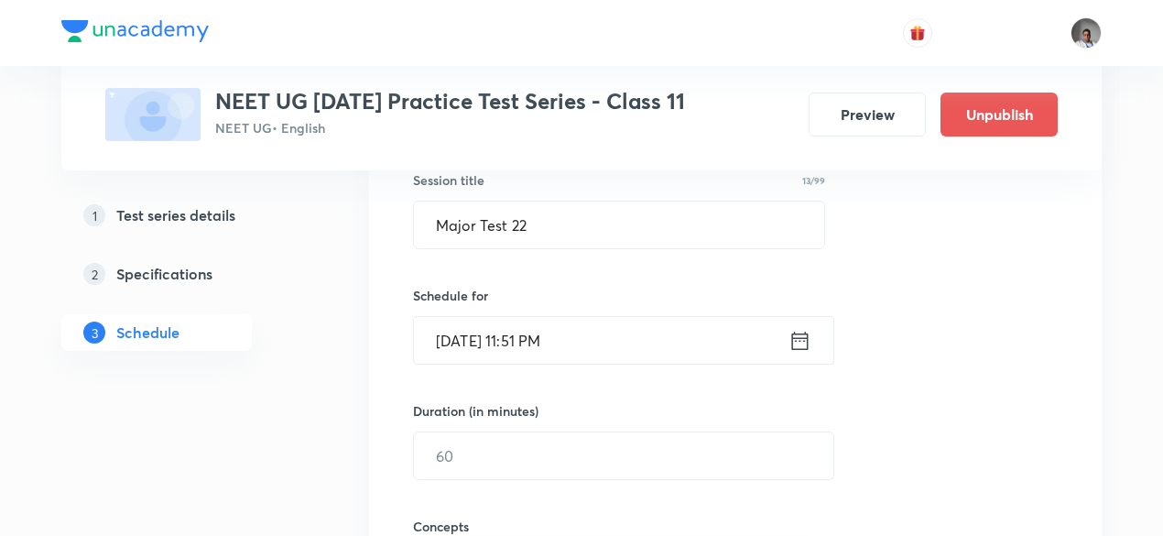
click at [798, 343] on icon at bounding box center [800, 341] width 23 height 26
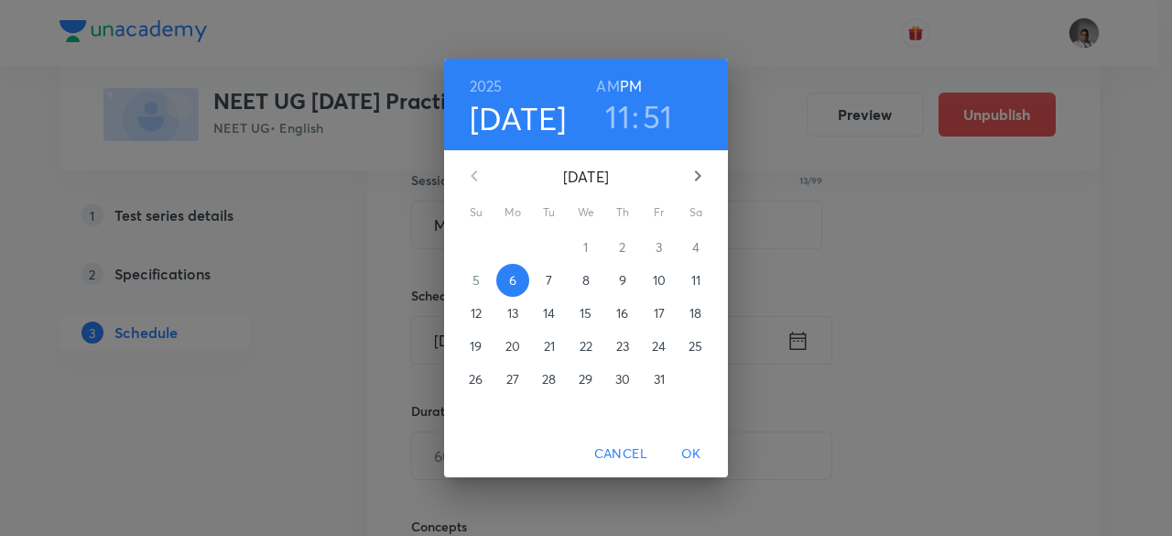
click at [480, 382] on p "26" at bounding box center [476, 379] width 14 height 18
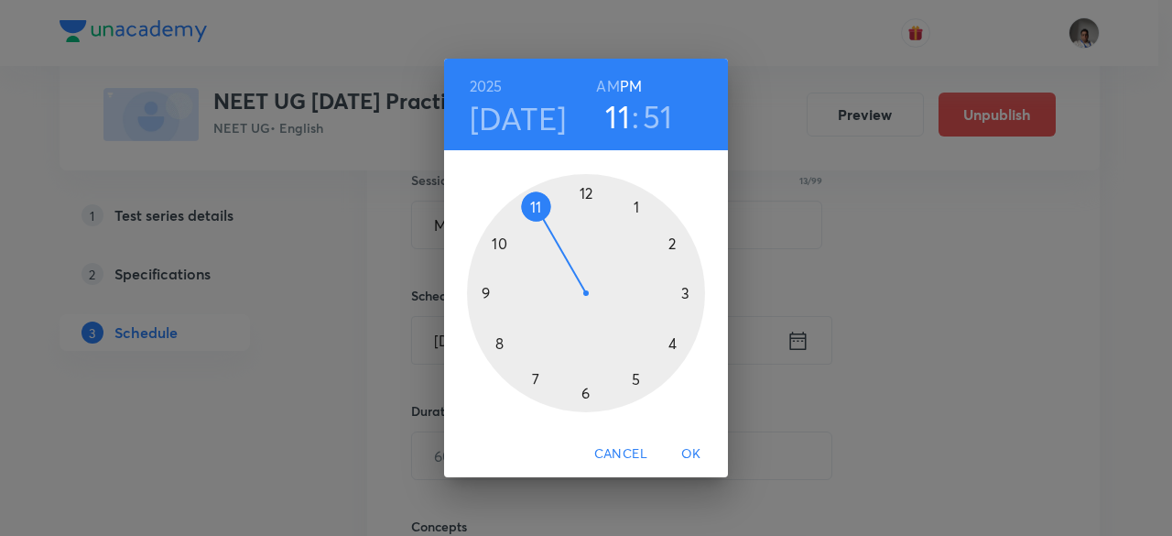
click at [670, 248] on div at bounding box center [586, 293] width 238 height 238
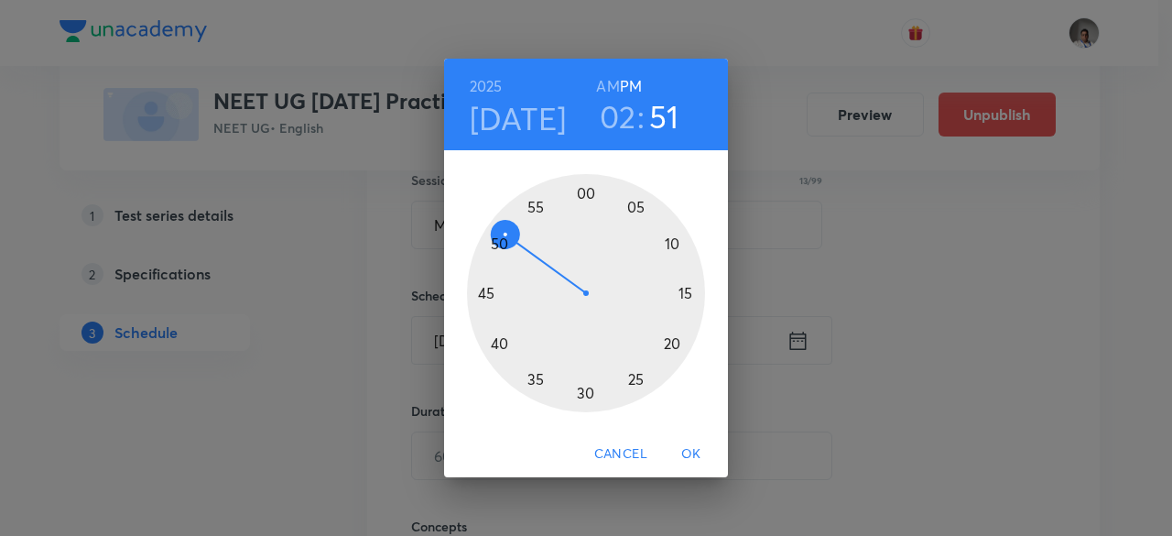
click at [595, 195] on div at bounding box center [586, 293] width 238 height 238
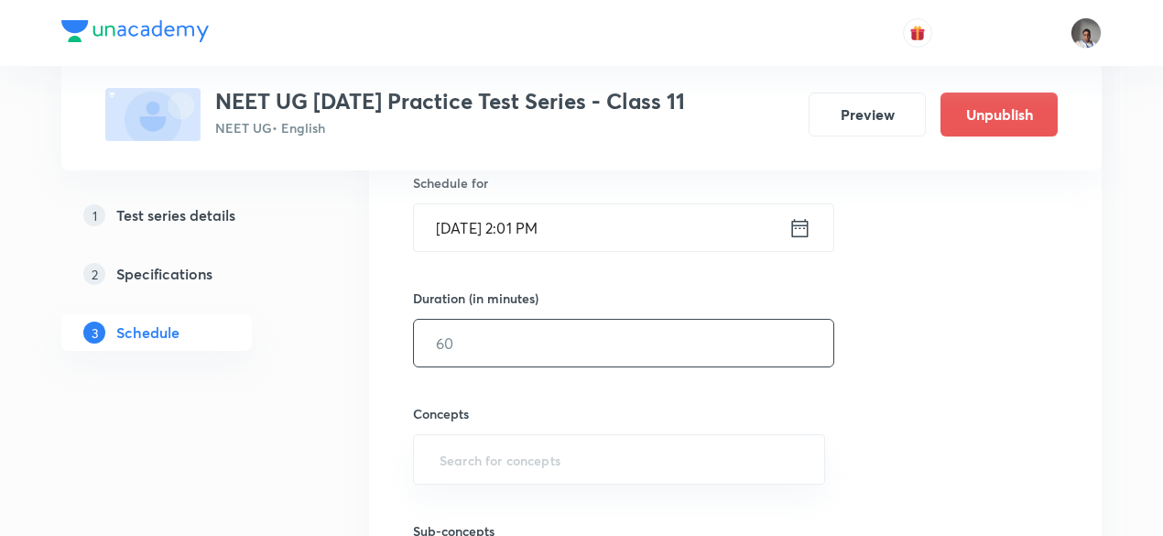
scroll to position [463, 0]
click at [576, 332] on input "text" at bounding box center [623, 342] width 419 height 47
type input "180"
type input "w"
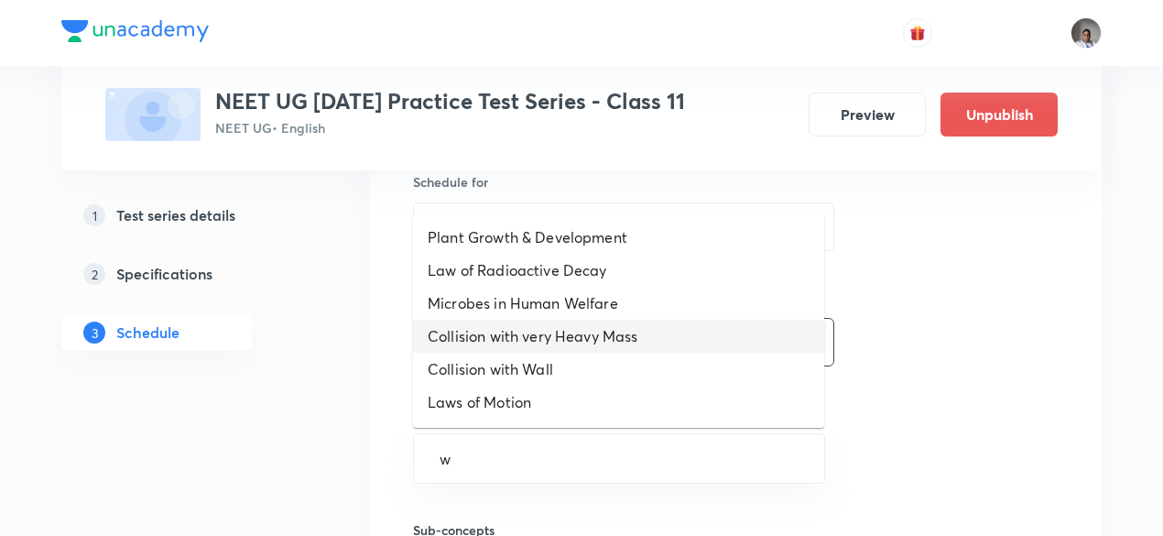
click at [576, 332] on li "Collision with very Heavy Mass" at bounding box center [618, 336] width 411 height 33
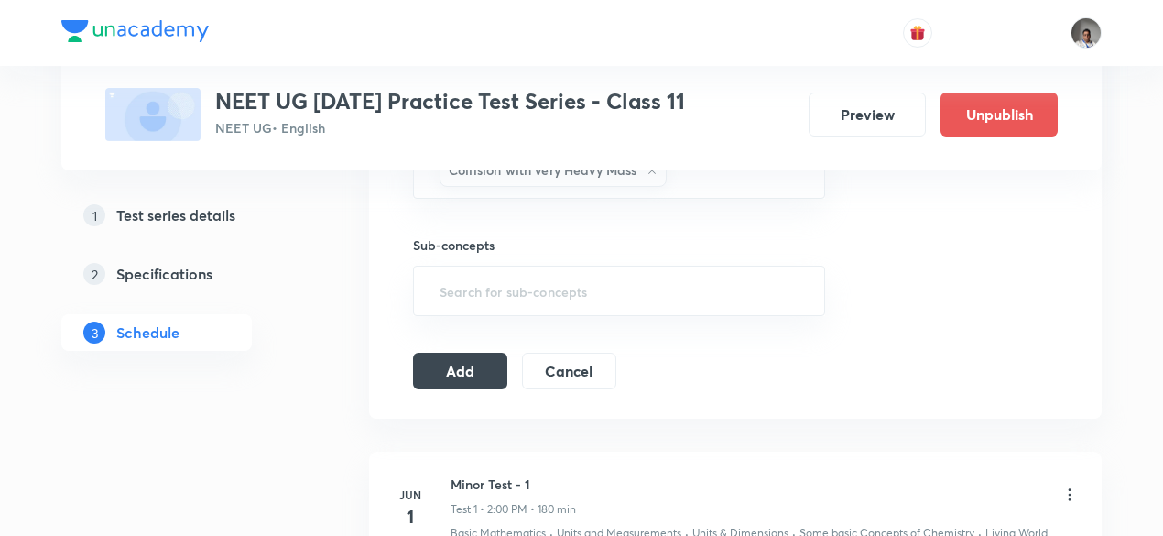
scroll to position [761, 0]
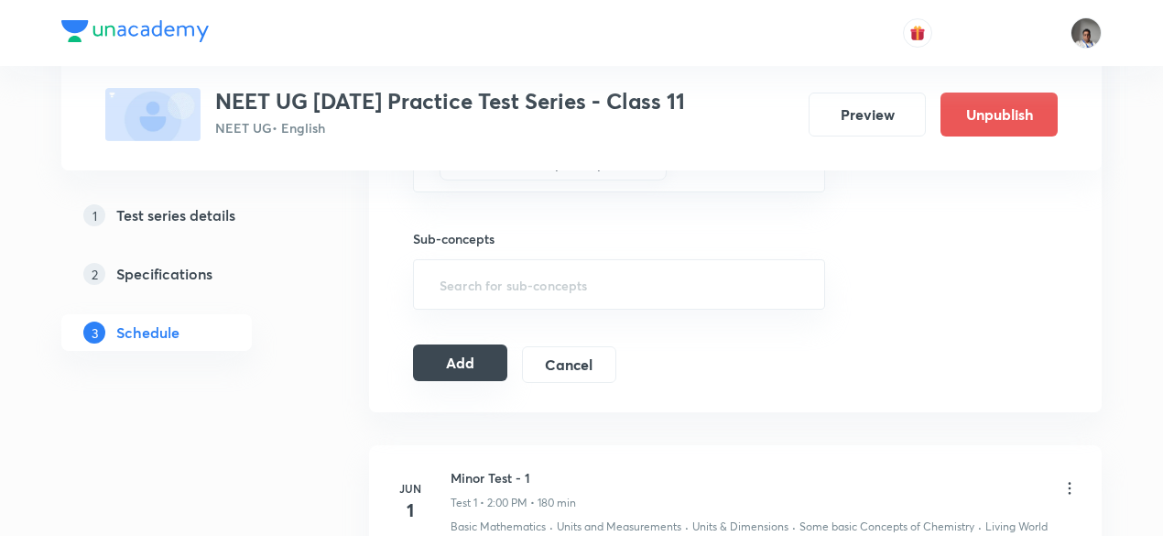
click at [447, 353] on button "Add" at bounding box center [460, 362] width 94 height 37
click at [447, 353] on button "Add" at bounding box center [460, 364] width 94 height 37
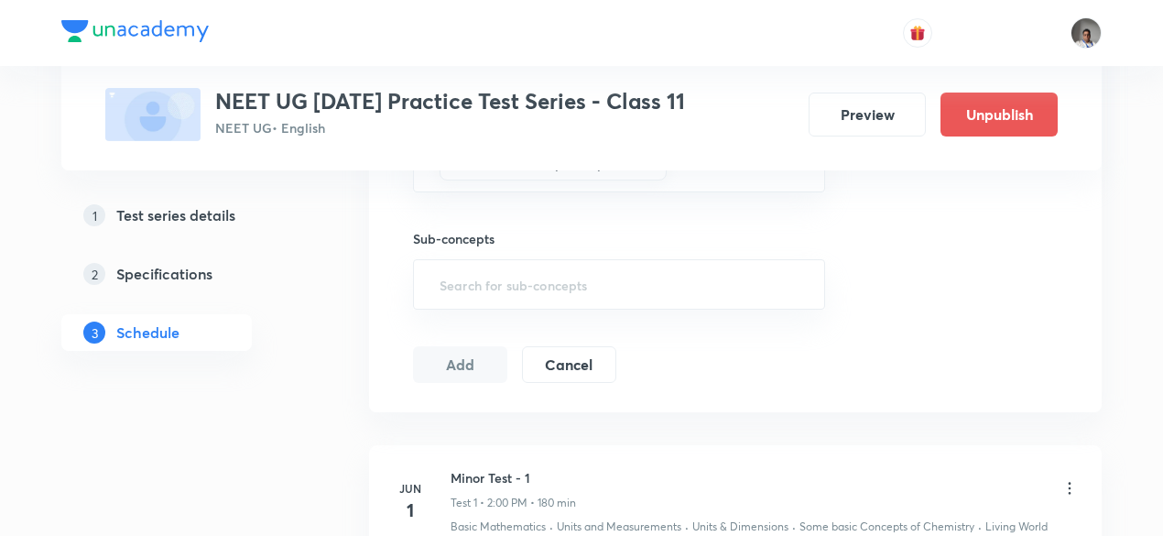
click at [447, 353] on button "Add" at bounding box center [460, 364] width 94 height 37
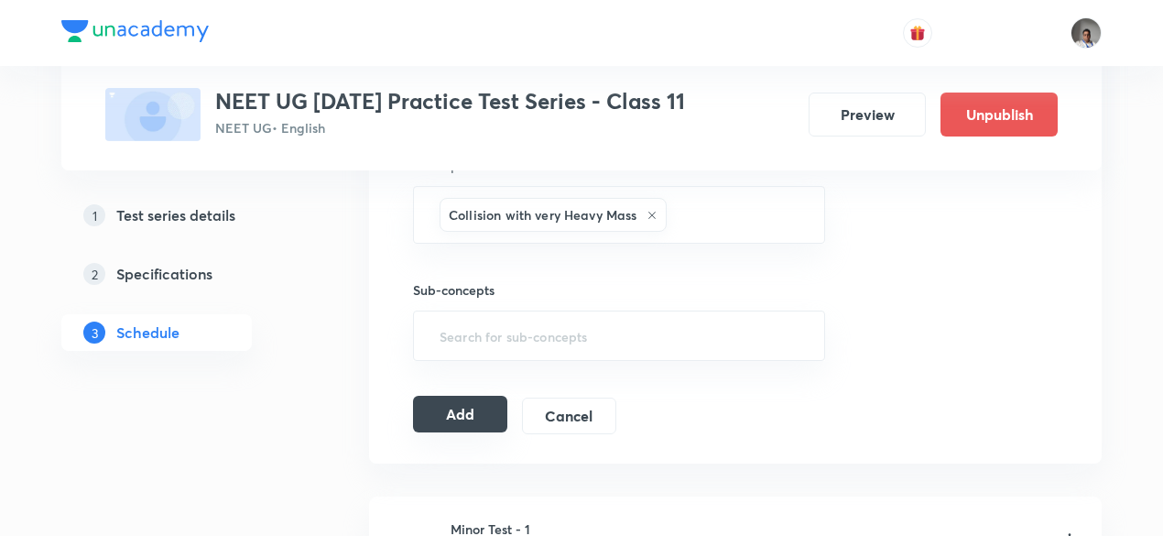
scroll to position [711, 0]
click at [467, 416] on button "Add" at bounding box center [460, 413] width 94 height 37
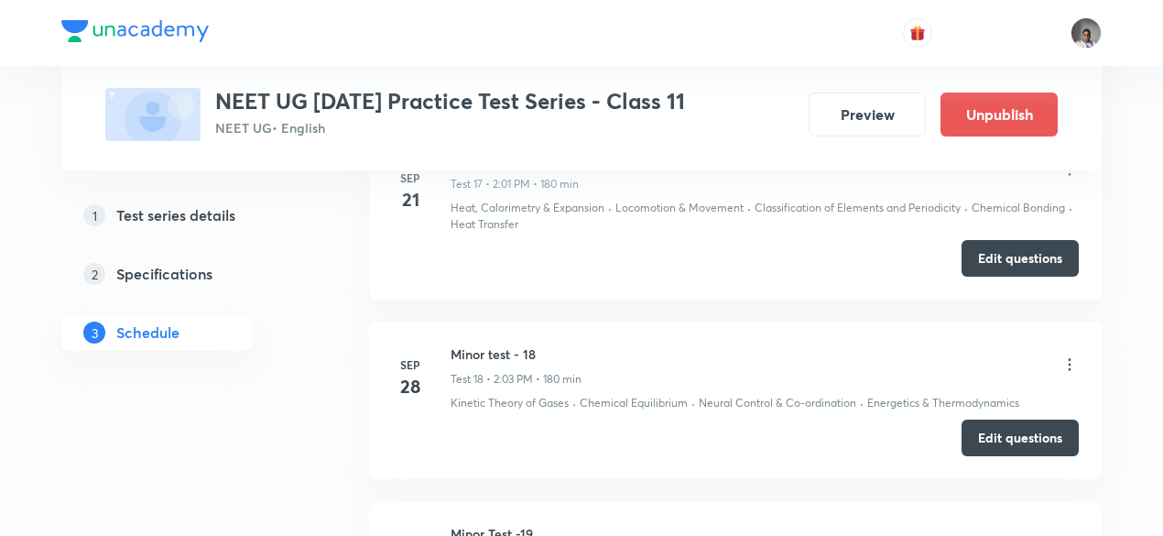
scroll to position [4744, 0]
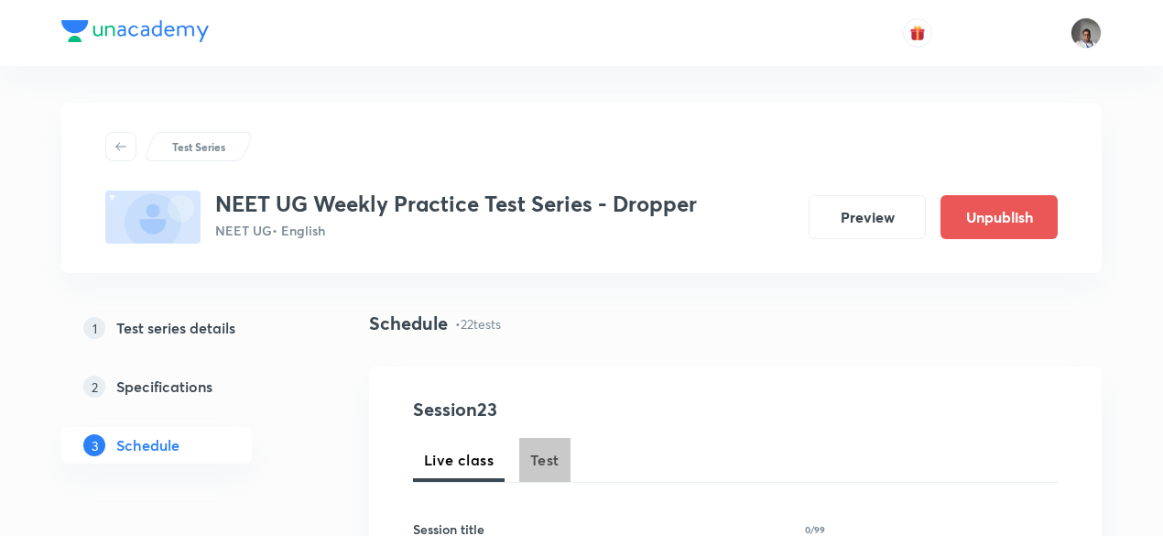
click at [554, 457] on span "Test" at bounding box center [544, 460] width 29 height 22
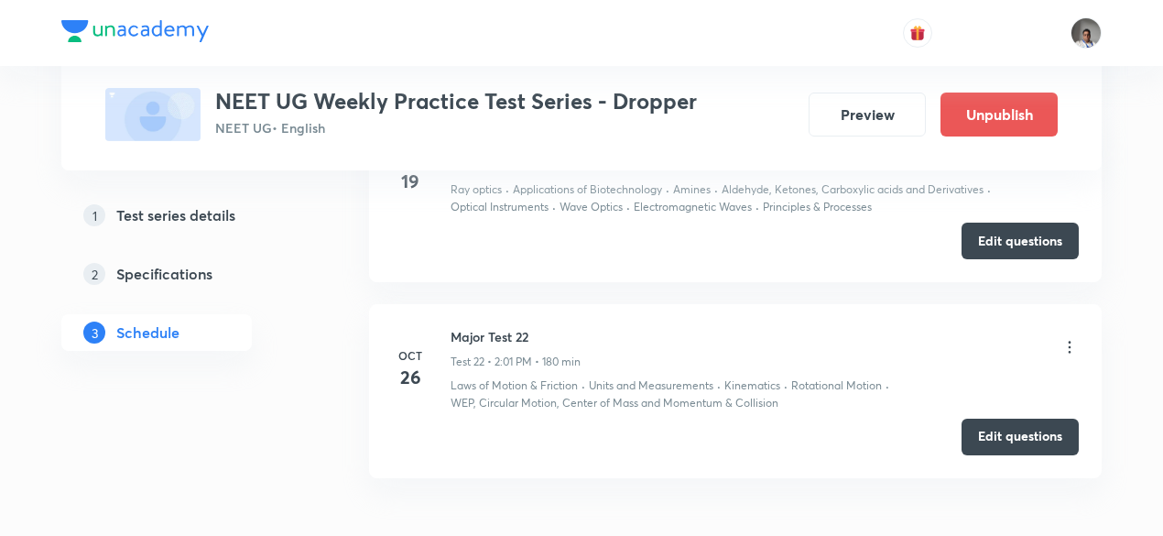
scroll to position [5000, 0]
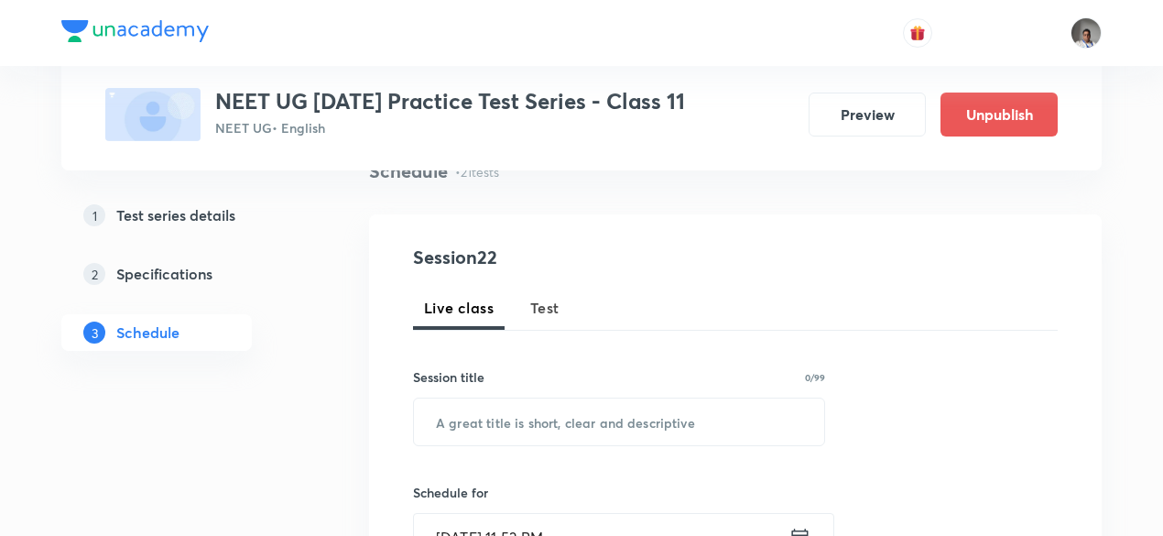
scroll to position [168, 0]
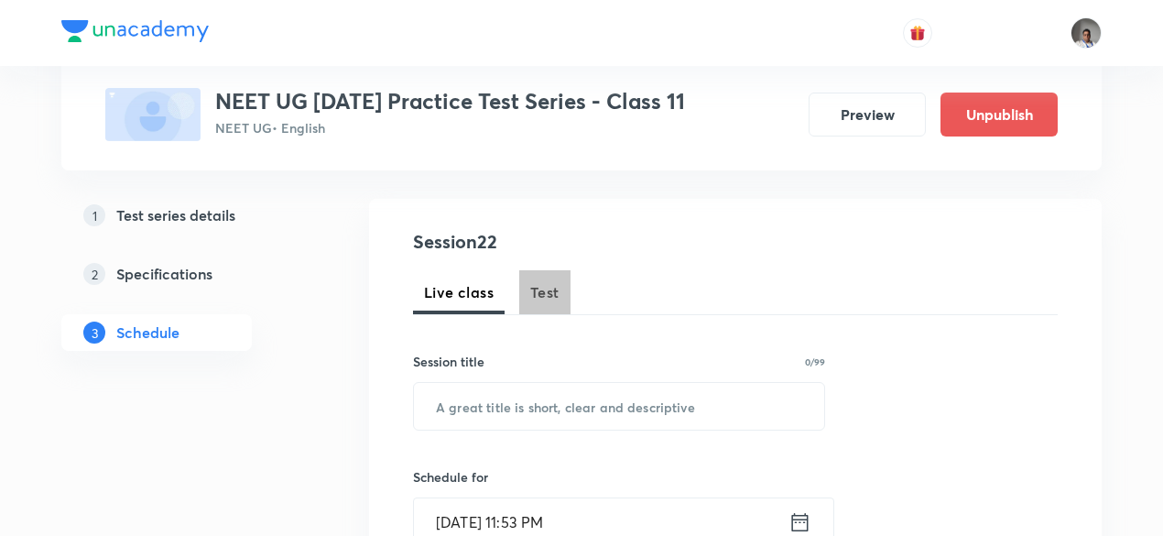
click at [543, 283] on span "Test" at bounding box center [544, 292] width 29 height 22
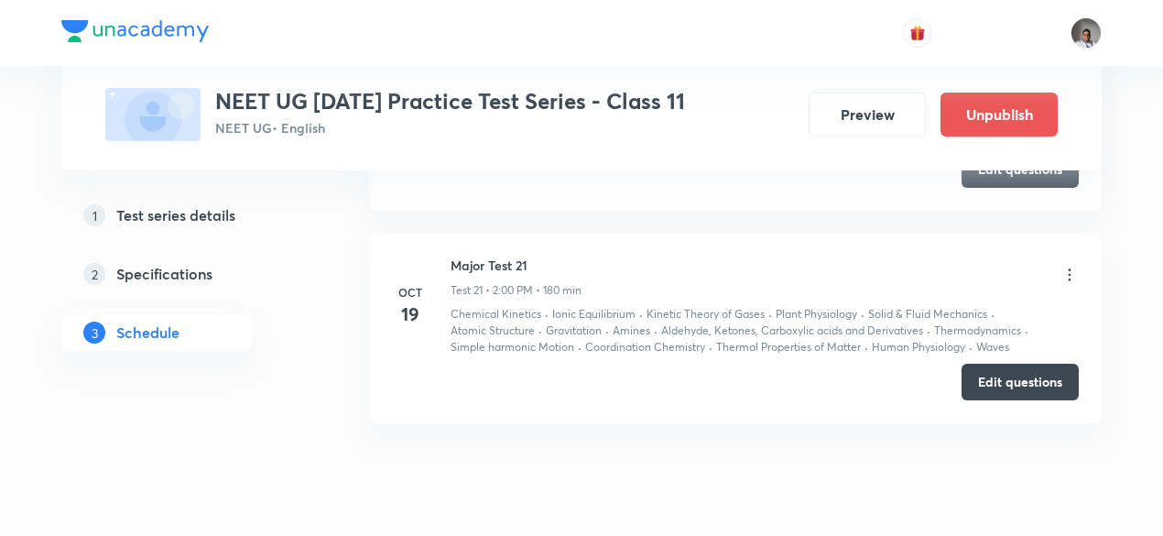
scroll to position [4676, 0]
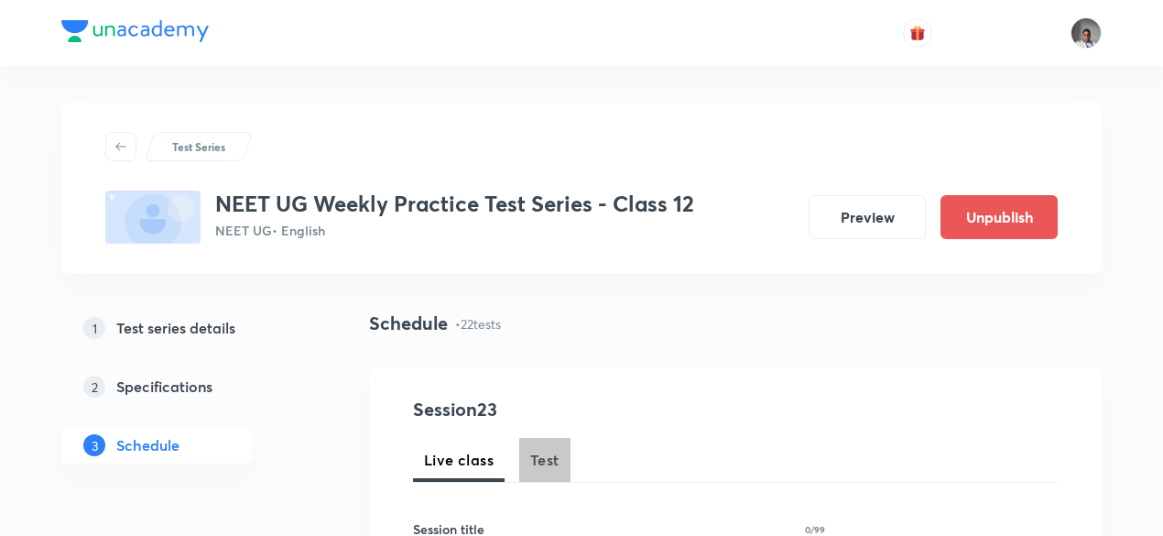
click at [553, 455] on span "Test" at bounding box center [544, 460] width 29 height 22
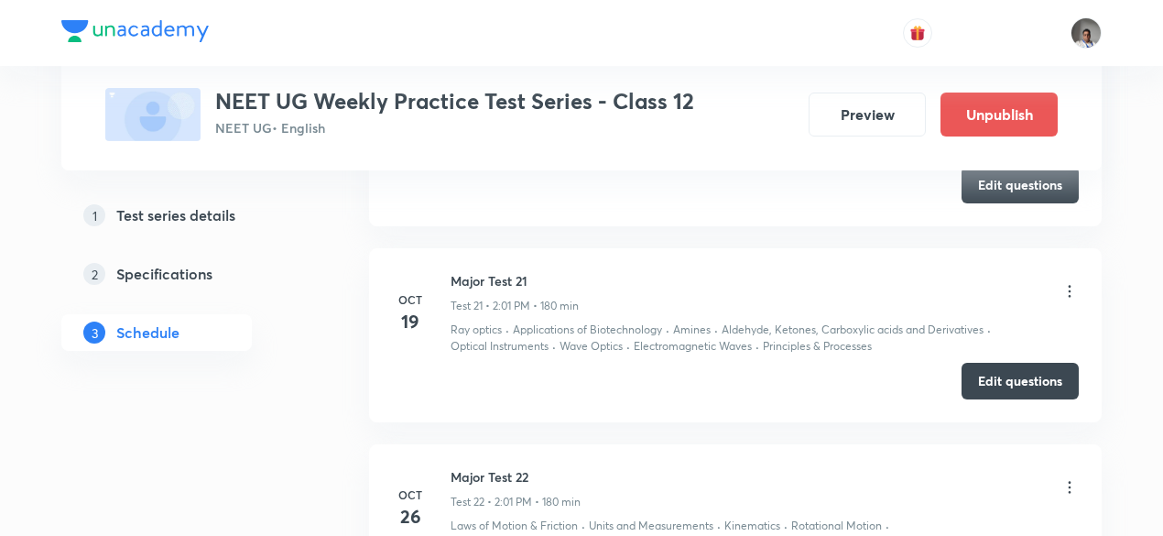
scroll to position [4706, 0]
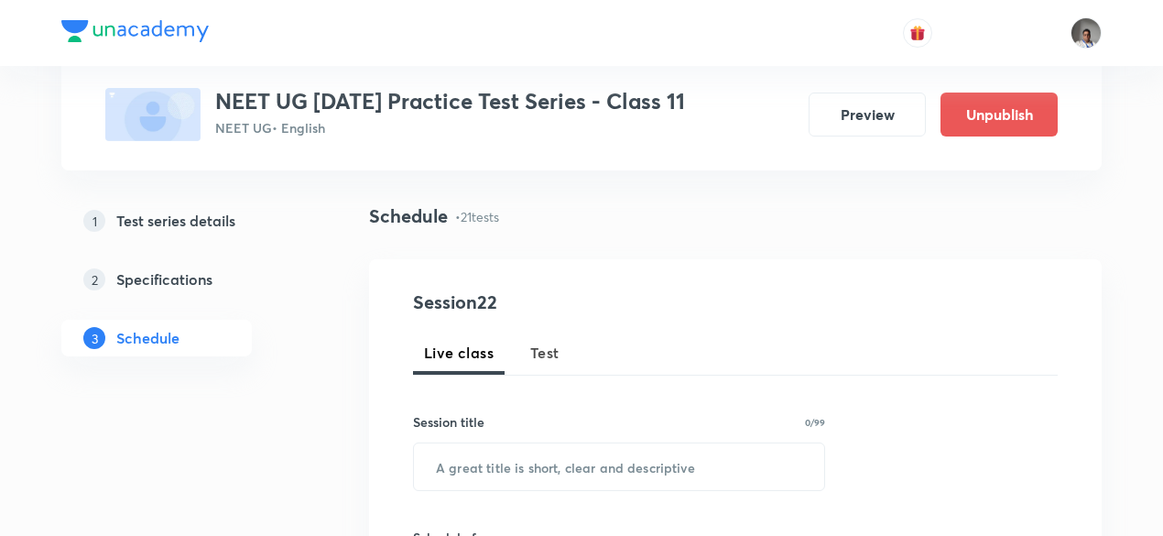
scroll to position [113, 0]
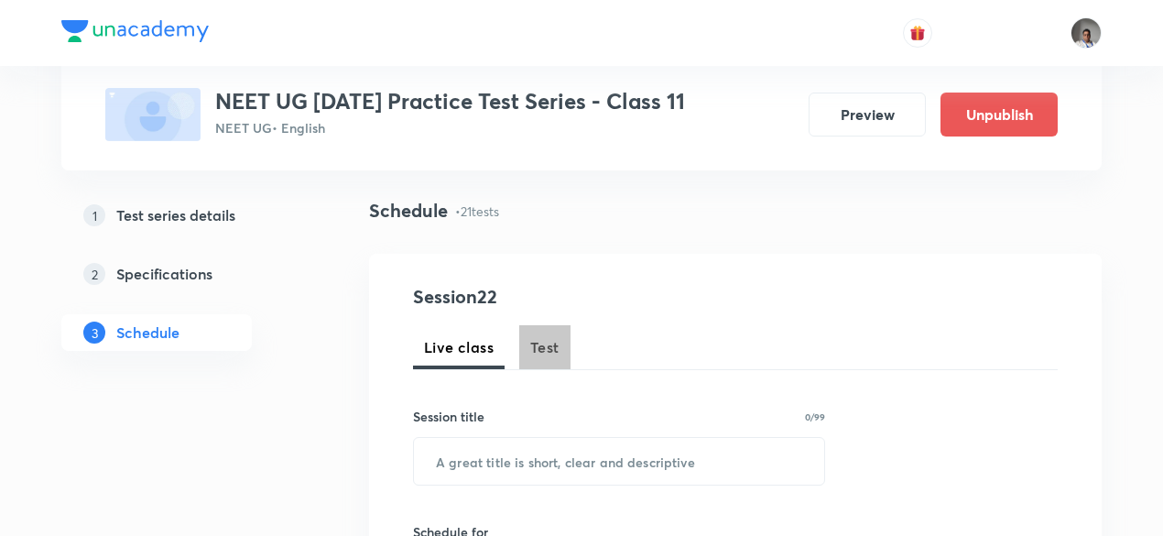
click at [549, 350] on span "Test" at bounding box center [544, 347] width 29 height 22
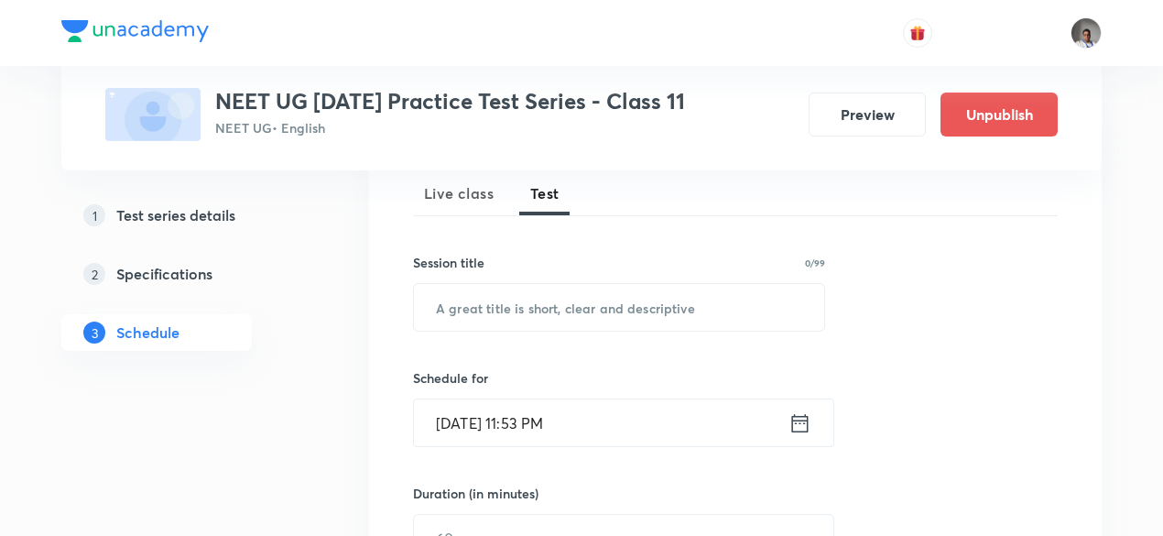
scroll to position [309, 0]
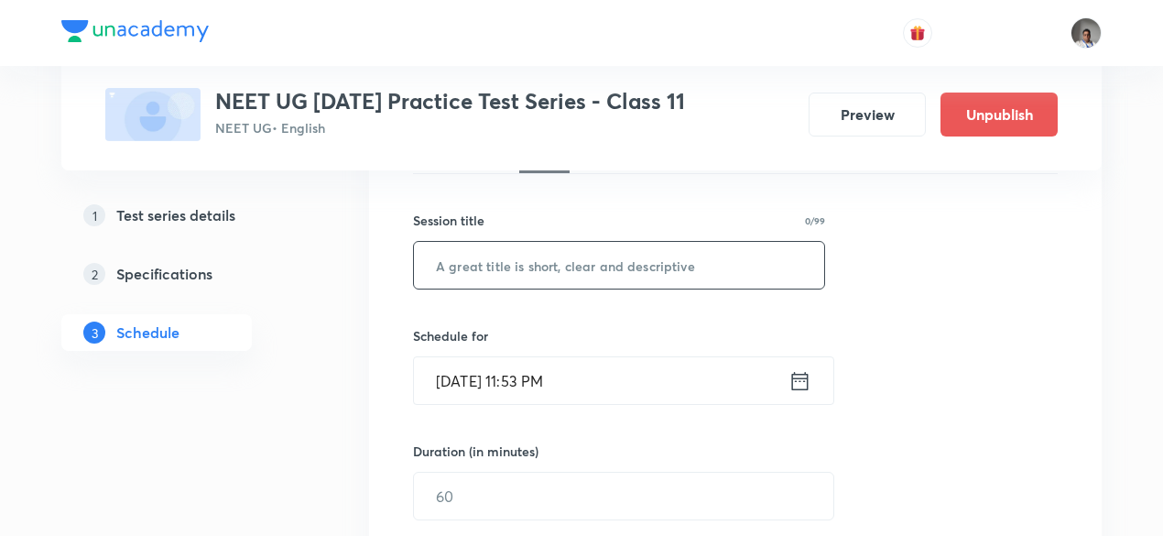
click at [563, 258] on input "text" at bounding box center [619, 265] width 410 height 47
type input "Major Test 22"
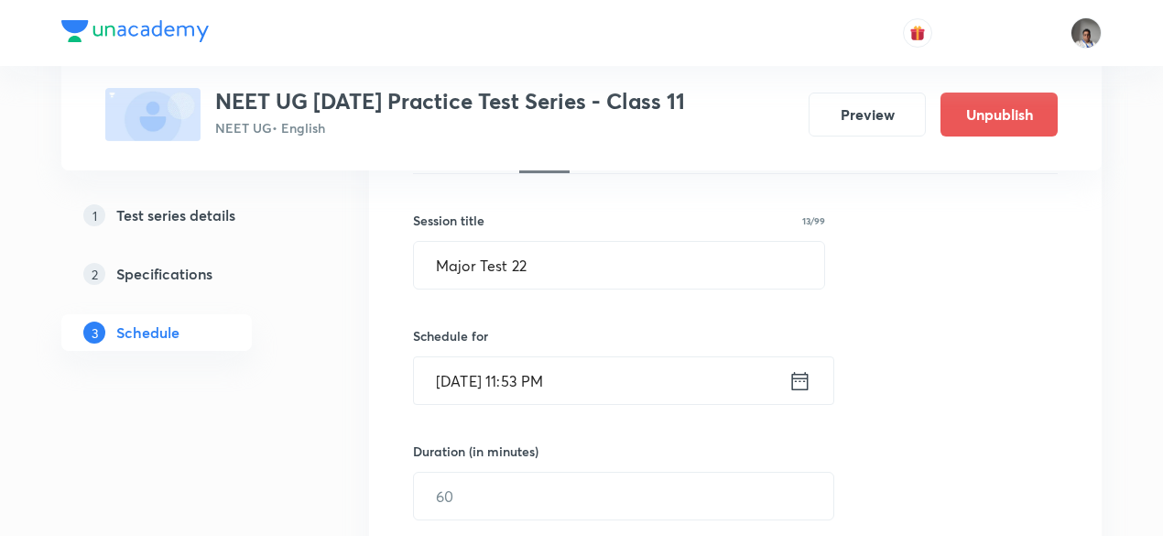
click at [802, 375] on icon at bounding box center [800, 381] width 23 height 26
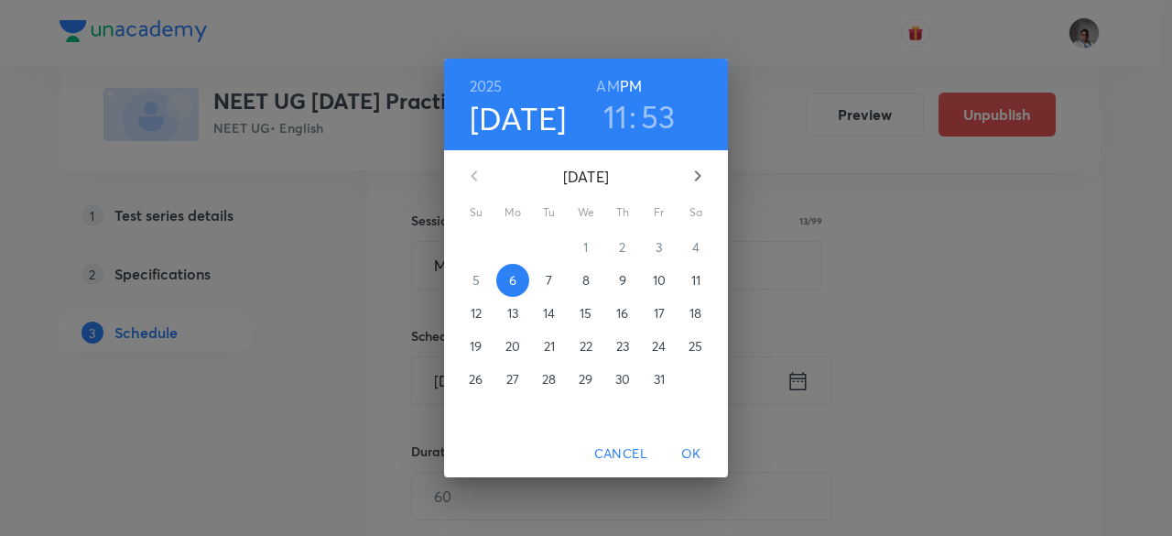
click at [478, 376] on p "26" at bounding box center [476, 379] width 14 height 18
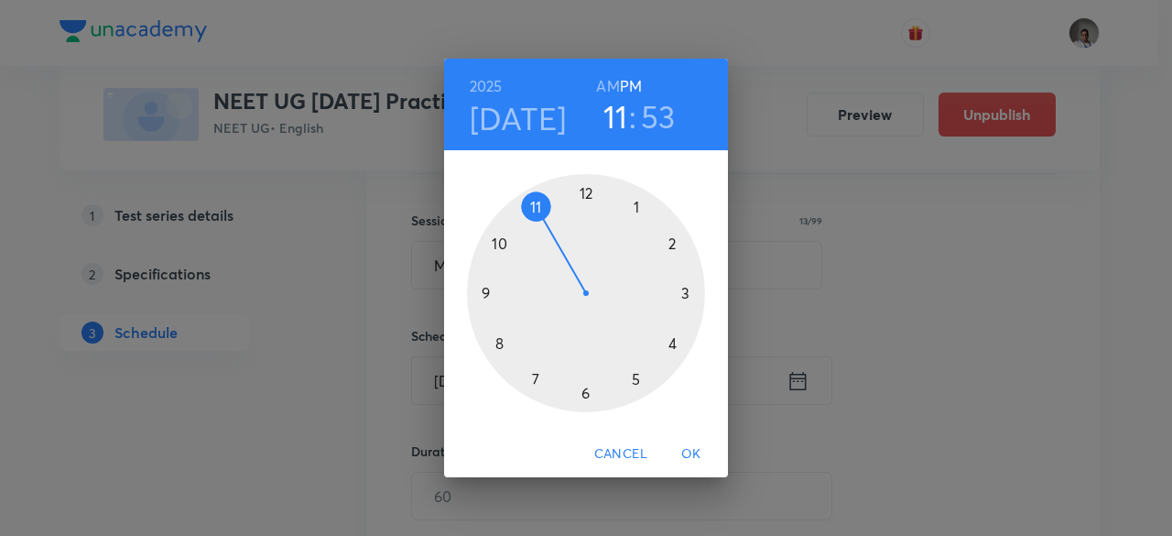
click at [670, 242] on div at bounding box center [586, 293] width 238 height 238
click at [600, 191] on div at bounding box center [586, 293] width 238 height 238
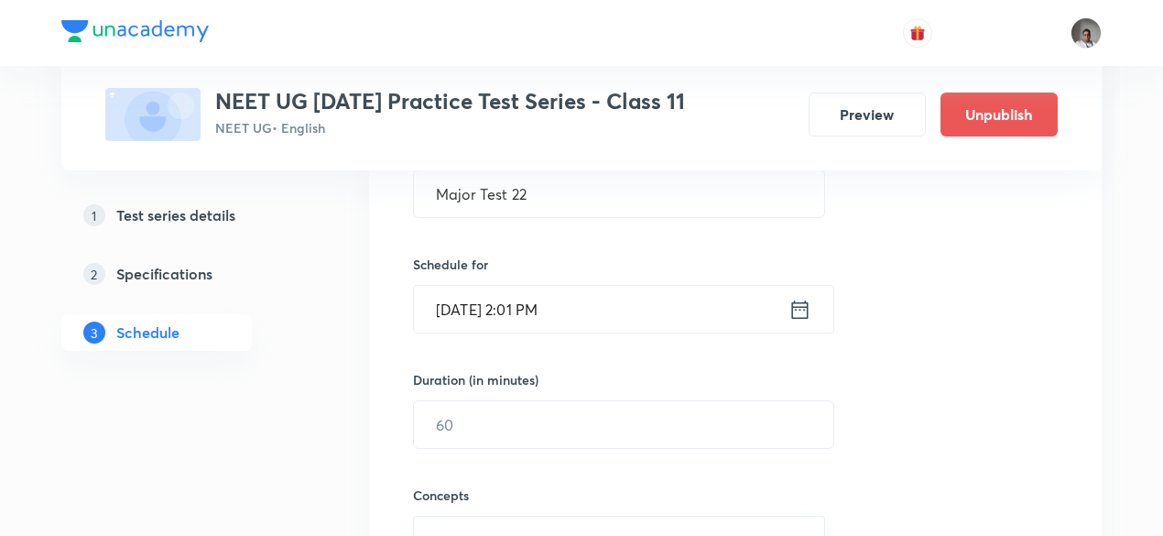
scroll to position [381, 0]
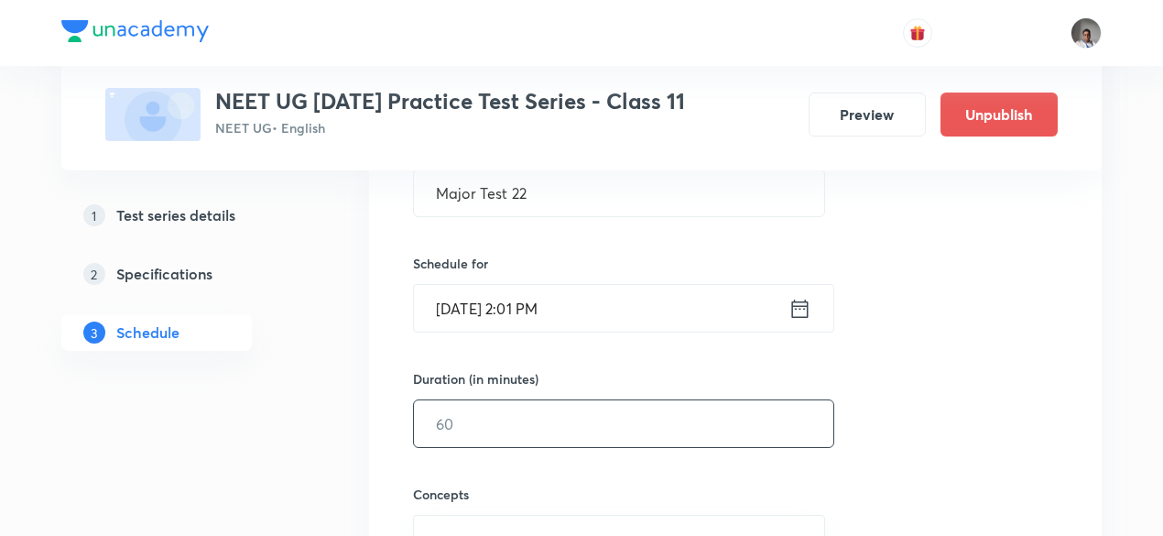
click at [565, 419] on input "text" at bounding box center [623, 423] width 419 height 47
type input "180"
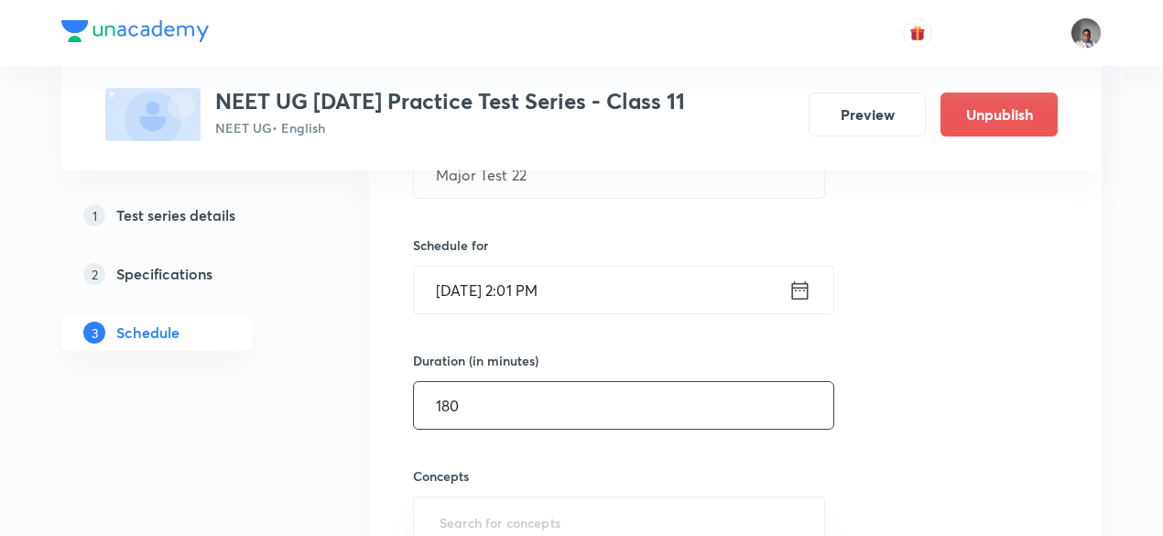
type input "q"
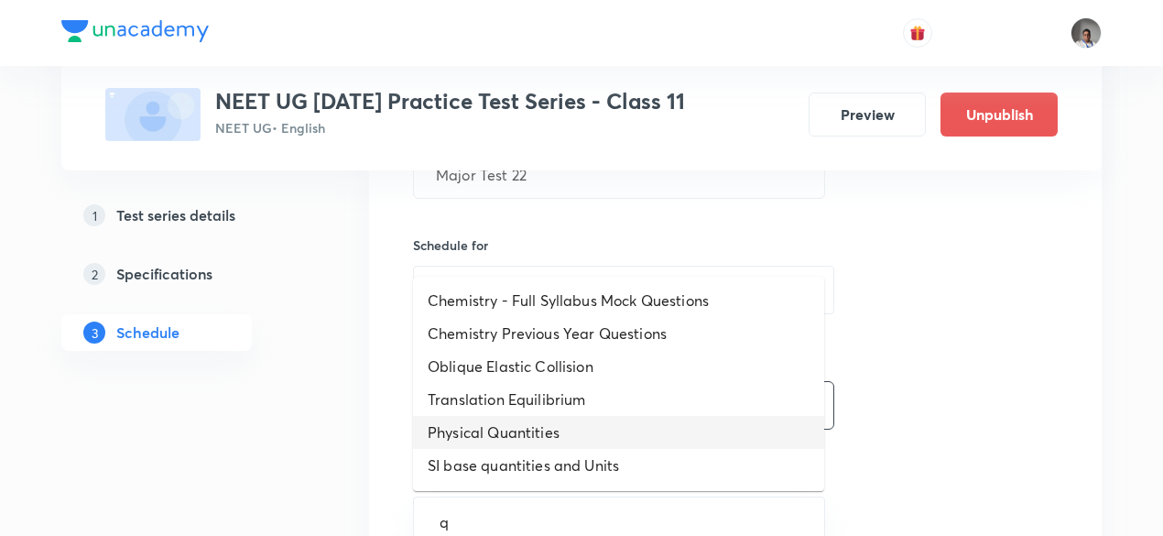
click at [565, 419] on li "Physical Quantities" at bounding box center [618, 432] width 411 height 33
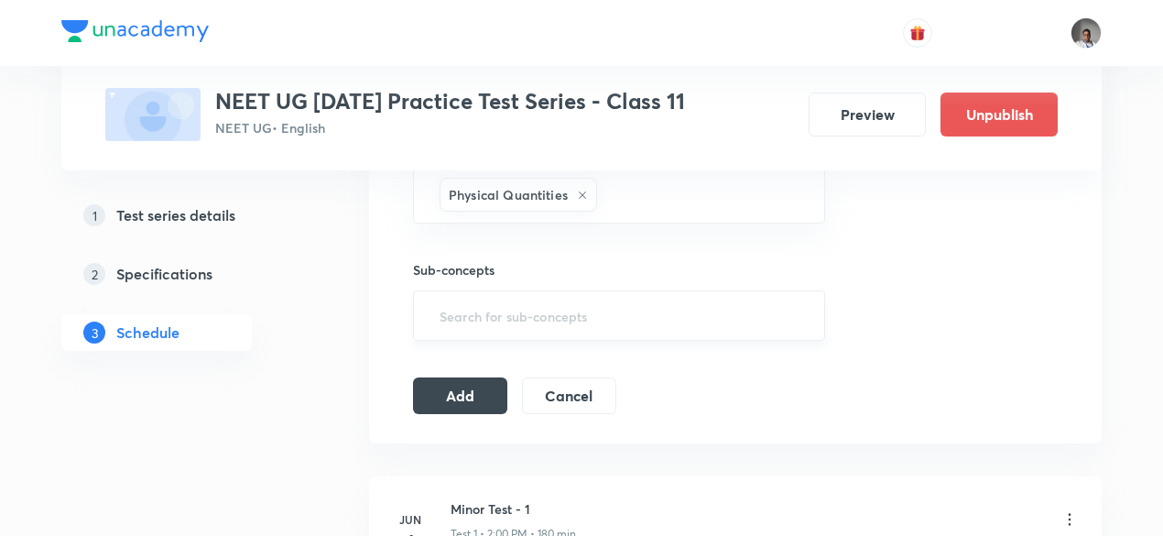
scroll to position [731, 0]
click at [490, 398] on button "Add" at bounding box center [460, 393] width 94 height 37
click at [490, 398] on button "Add" at bounding box center [460, 394] width 94 height 37
click at [490, 398] on button "Add" at bounding box center [460, 393] width 94 height 37
click at [490, 398] on button "Add" at bounding box center [460, 394] width 94 height 37
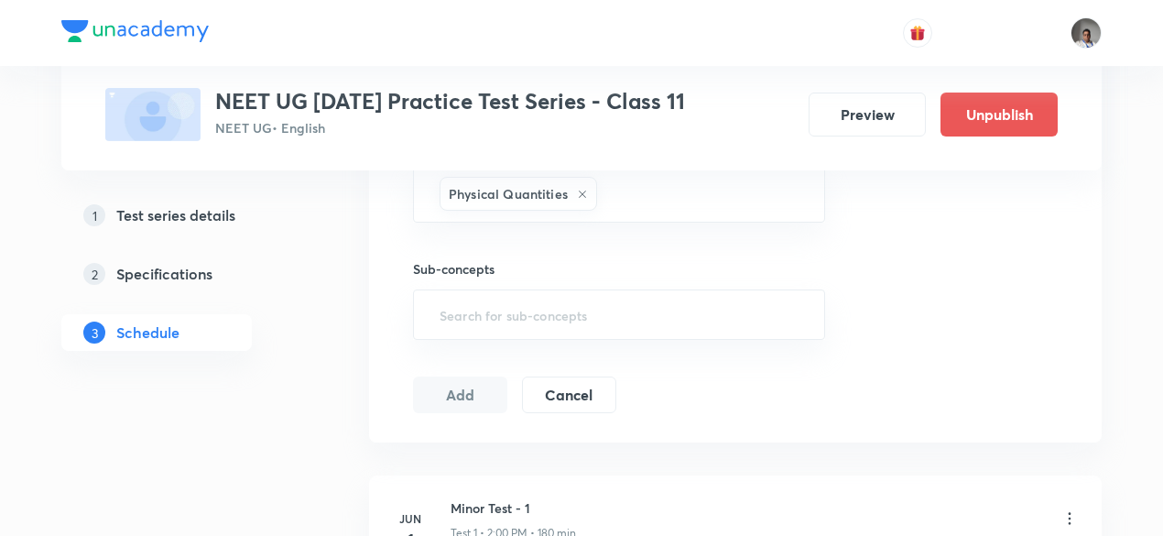
click at [490, 398] on button "Add" at bounding box center [460, 394] width 94 height 37
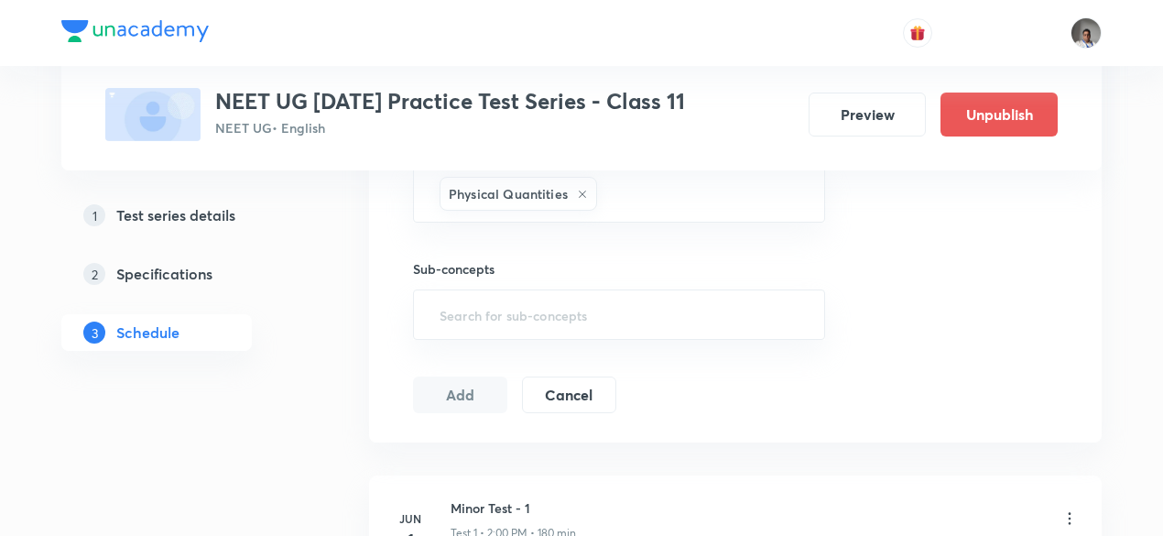
click at [490, 398] on button "Add" at bounding box center [460, 394] width 94 height 37
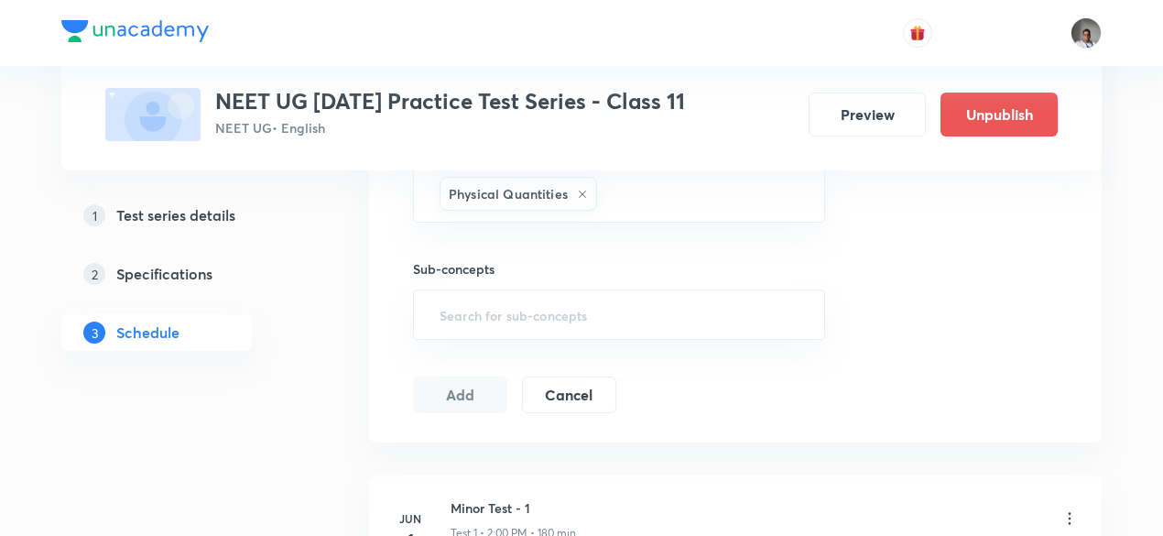
click at [490, 398] on button "Add" at bounding box center [460, 394] width 94 height 37
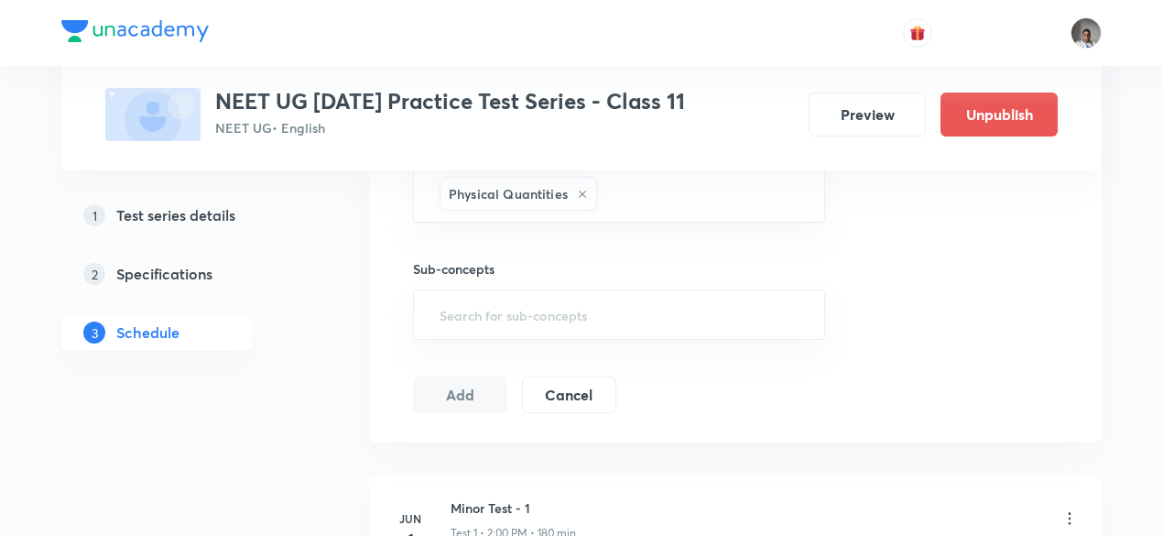
click at [490, 398] on button "Add" at bounding box center [460, 394] width 94 height 37
click at [490, 398] on button "Add" at bounding box center [460, 393] width 94 height 37
click at [490, 398] on button "Add" at bounding box center [460, 394] width 94 height 37
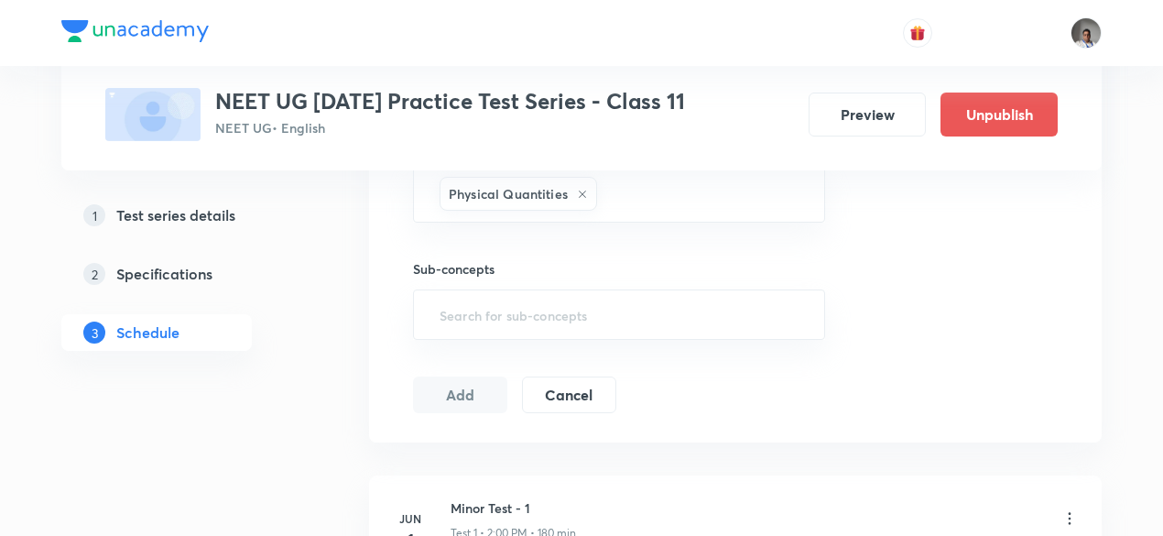
click at [490, 398] on button "Add" at bounding box center [460, 394] width 94 height 37
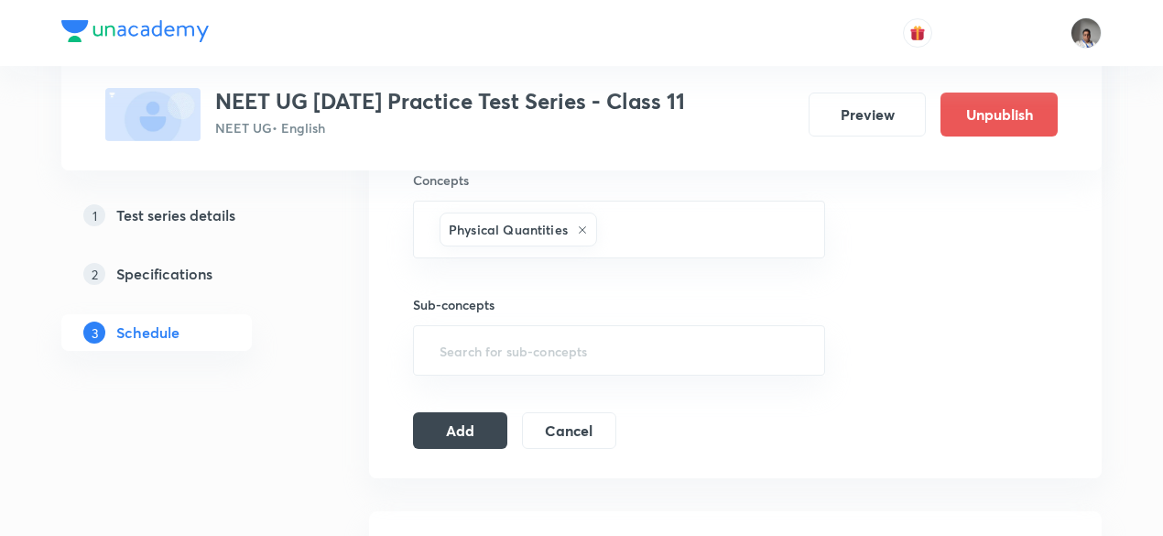
scroll to position [697, 0]
click at [479, 421] on button "Add" at bounding box center [460, 426] width 94 height 37
click at [495, 353] on input "text" at bounding box center [619, 349] width 366 height 34
type input "p"
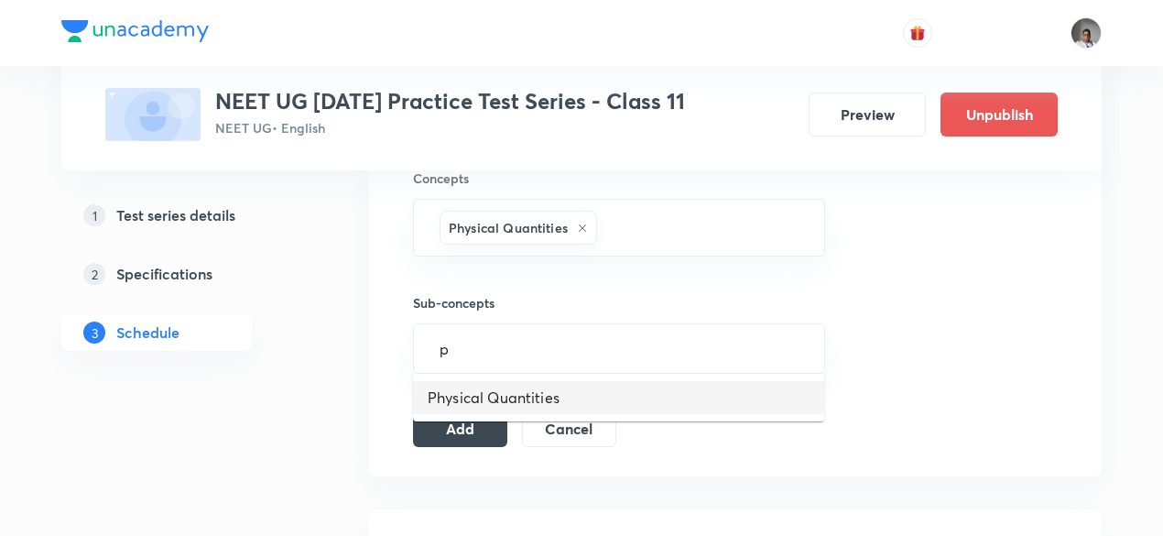
click at [506, 402] on li "Physical Quantities" at bounding box center [618, 397] width 411 height 33
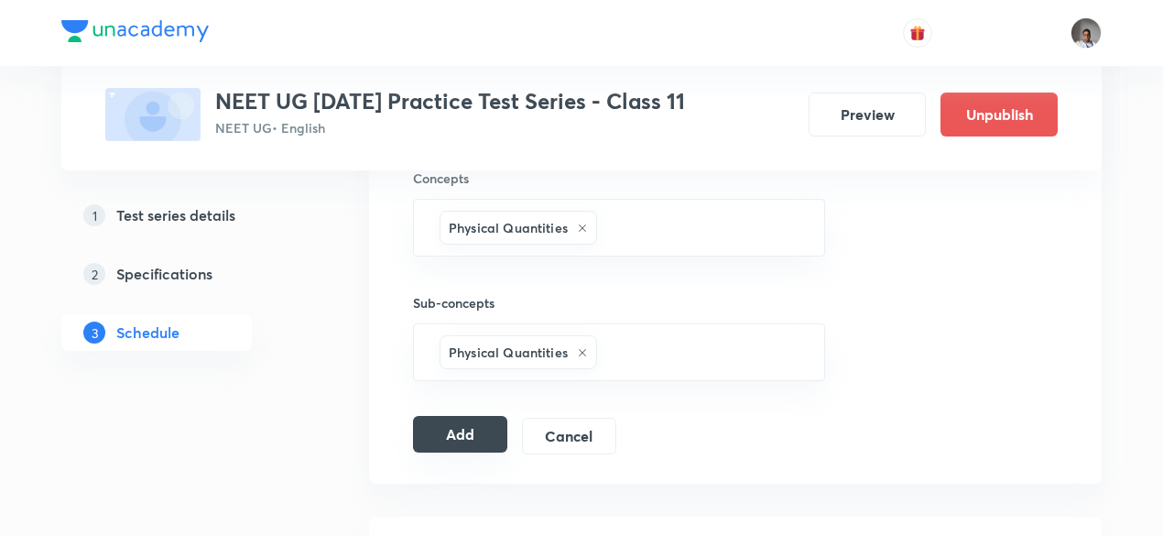
click at [495, 433] on button "Add" at bounding box center [460, 434] width 94 height 37
click at [495, 433] on button "Add" at bounding box center [460, 436] width 94 height 37
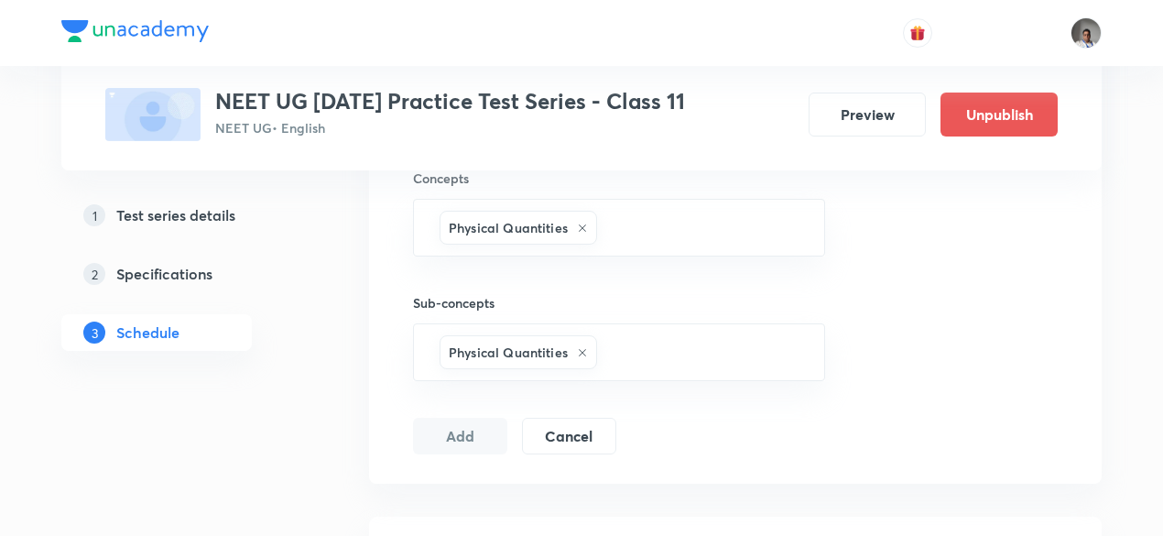
click at [495, 433] on button "Add" at bounding box center [460, 436] width 94 height 37
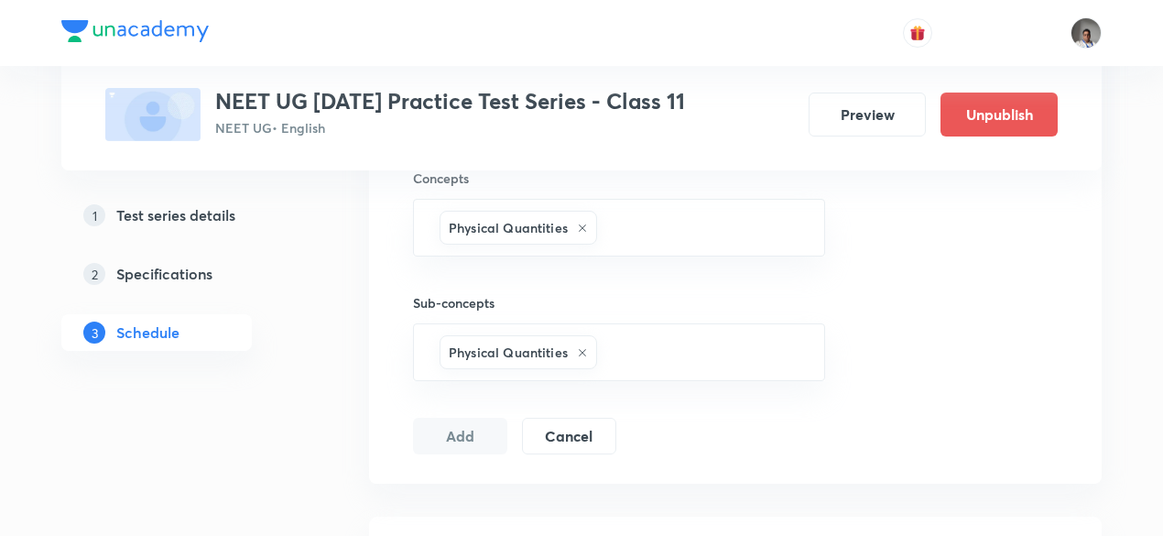
click at [495, 433] on button "Add" at bounding box center [460, 436] width 94 height 37
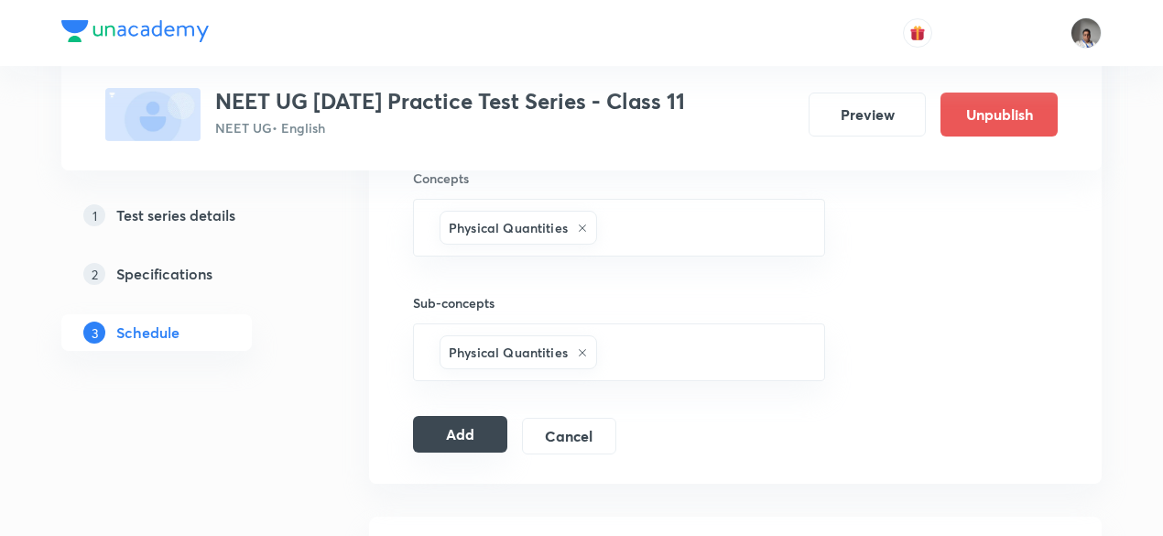
click at [495, 433] on button "Add" at bounding box center [460, 434] width 94 height 37
click at [495, 433] on button "Add" at bounding box center [460, 436] width 94 height 37
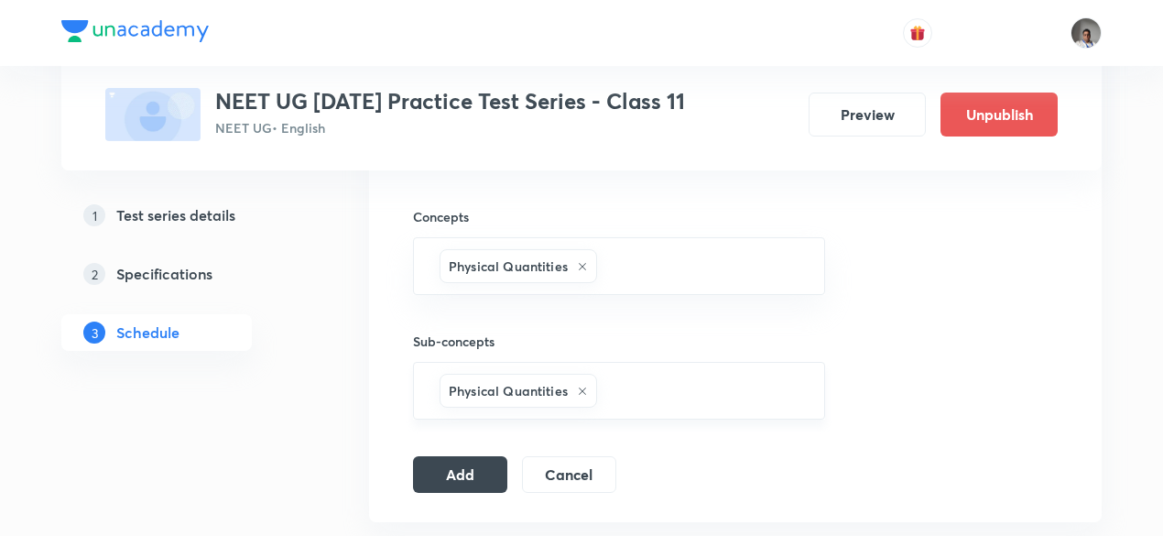
scroll to position [652, 0]
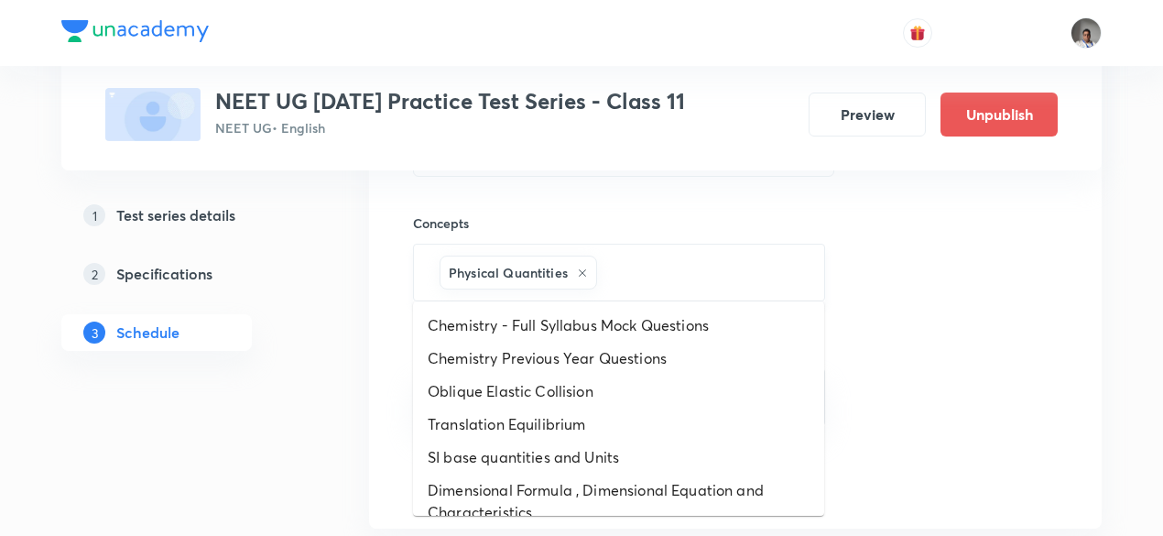
click at [643, 259] on input "text" at bounding box center [701, 273] width 201 height 34
click at [648, 329] on li "Chemistry - Full Syllabus Mock Questions" at bounding box center [618, 325] width 411 height 33
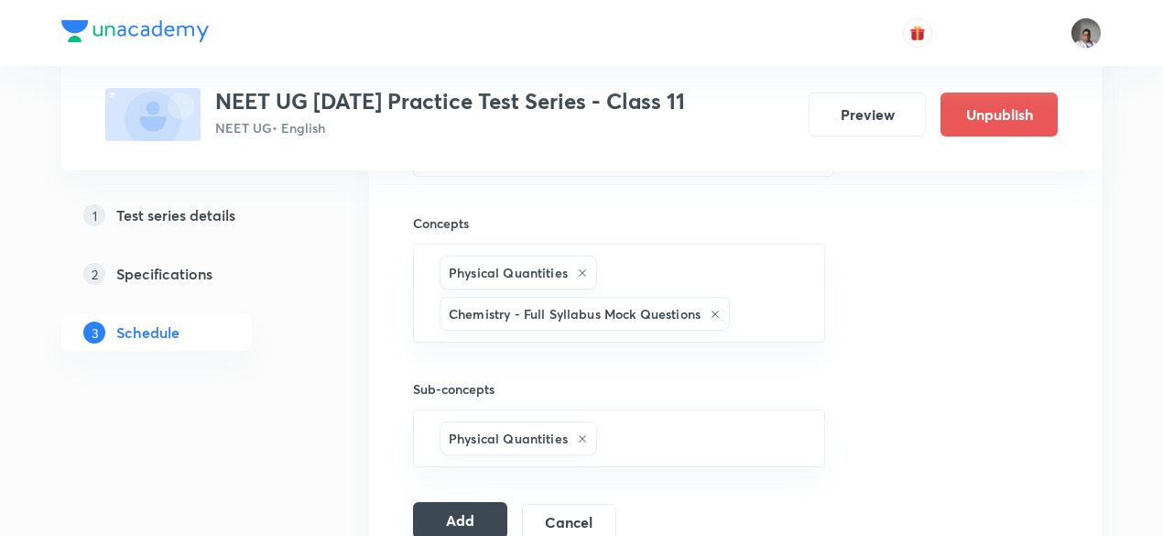
click at [481, 514] on button "Add" at bounding box center [460, 520] width 94 height 37
click at [481, 514] on button "Add" at bounding box center [460, 522] width 94 height 37
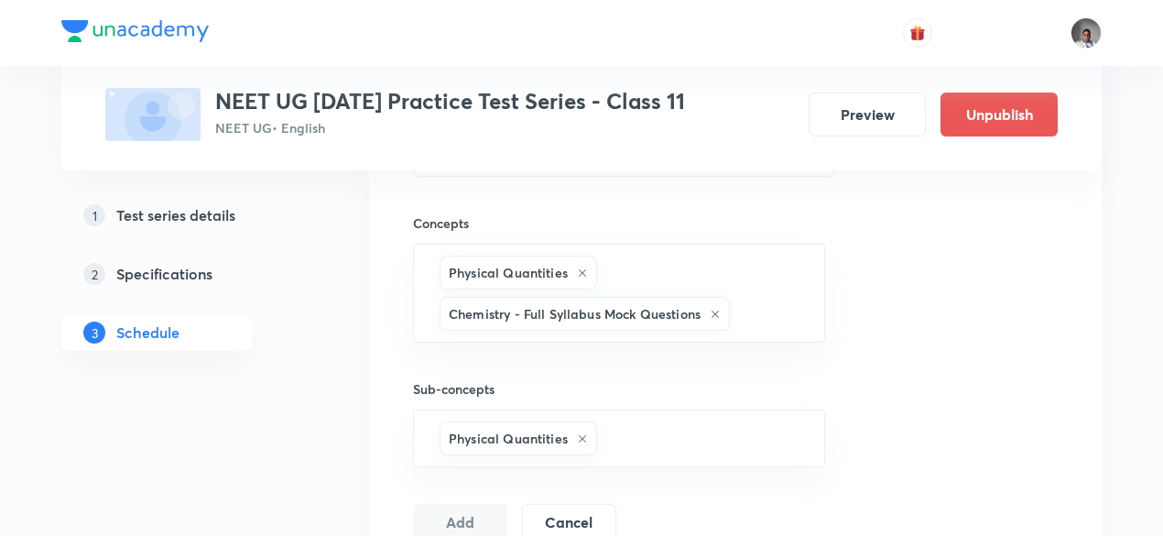
click at [481, 514] on button "Add" at bounding box center [460, 522] width 94 height 37
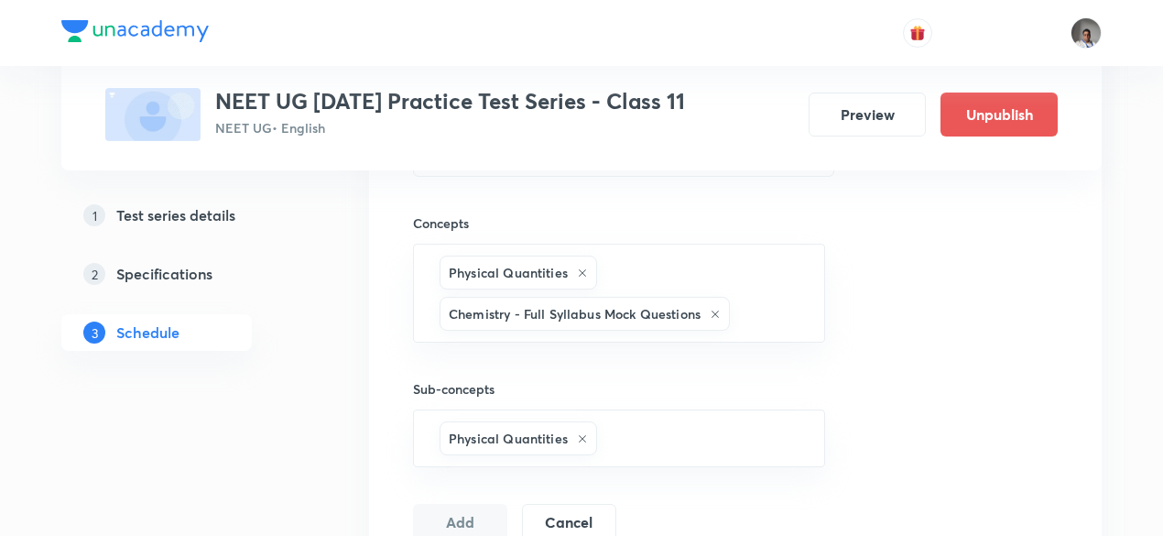
click at [481, 514] on button "Add" at bounding box center [460, 522] width 94 height 37
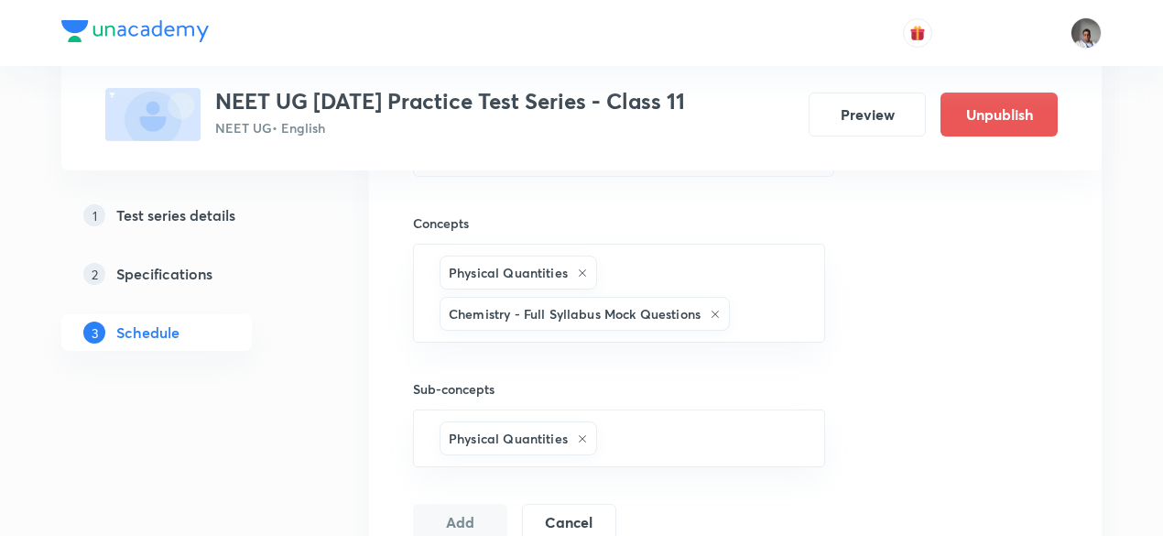
click at [481, 514] on button "Add" at bounding box center [460, 522] width 94 height 37
click at [481, 514] on button "Add" at bounding box center [460, 520] width 94 height 37
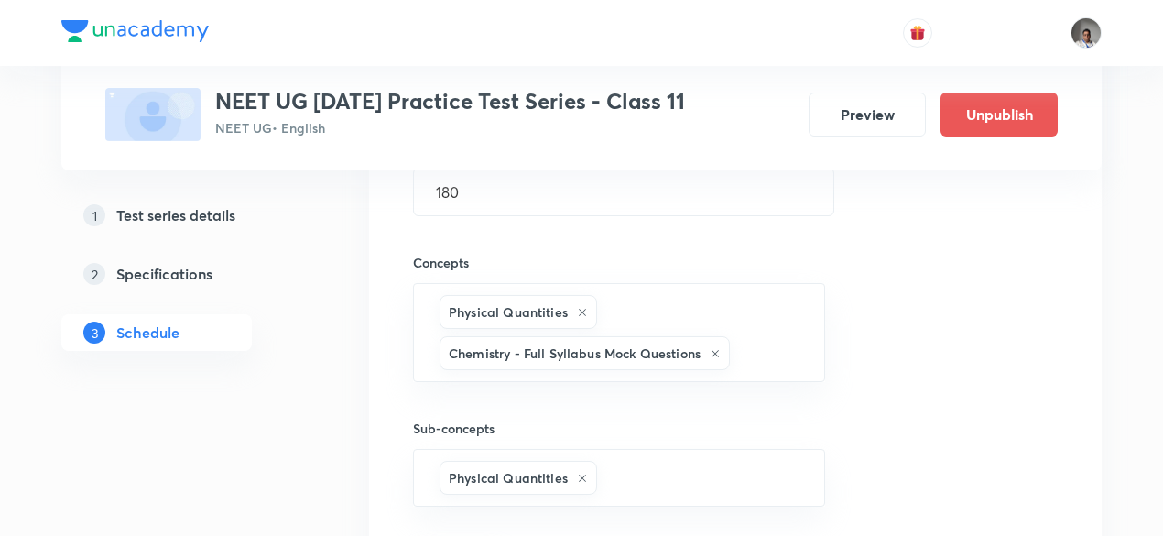
scroll to position [636, 0]
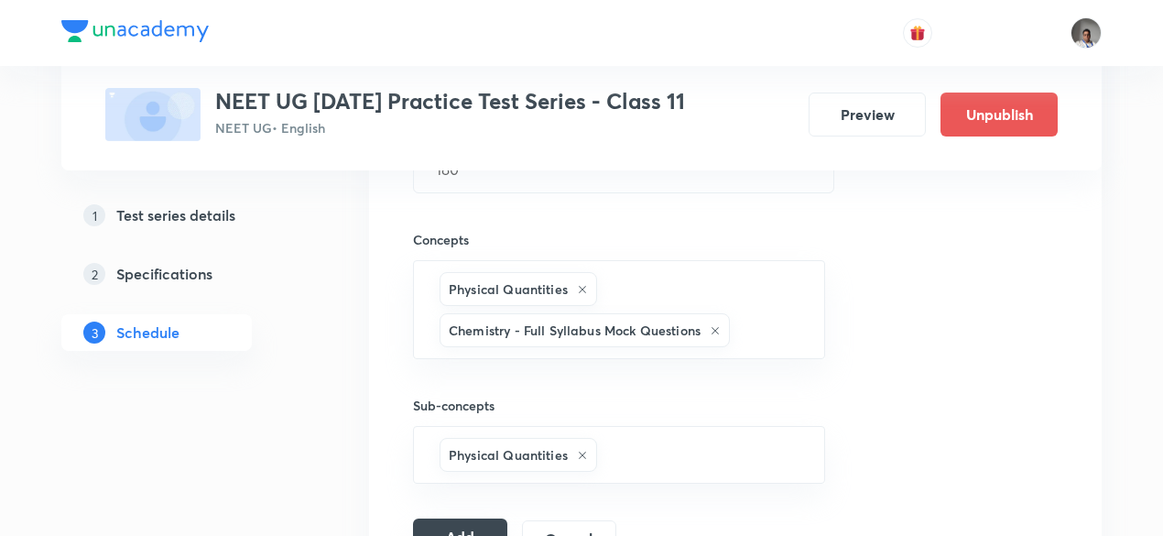
click at [481, 514] on div "Session 22 Live class Test Session title 13/99 Major Test 22 ​ Schedule for [DA…" at bounding box center [735, 158] width 645 height 797
click at [482, 523] on button "Add" at bounding box center [460, 536] width 94 height 37
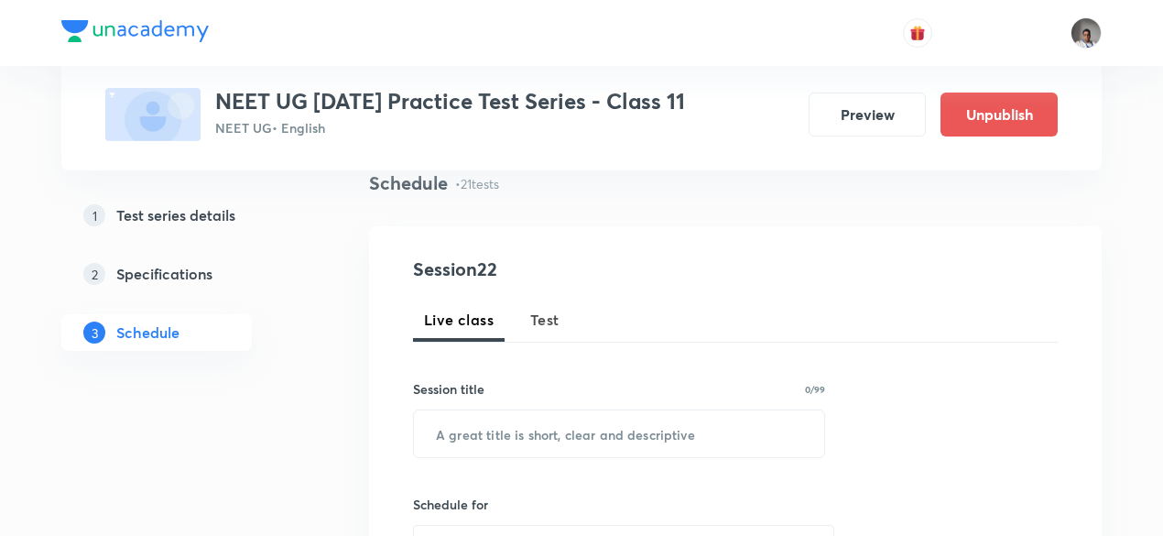
scroll to position [147, 0]
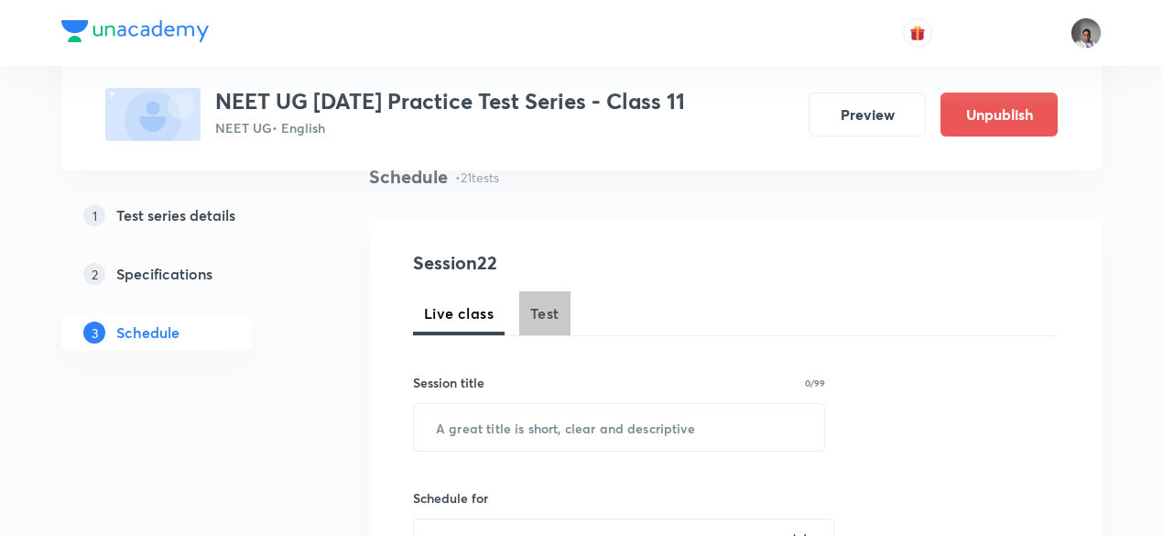
click at [542, 322] on span "Test" at bounding box center [544, 313] width 29 height 22
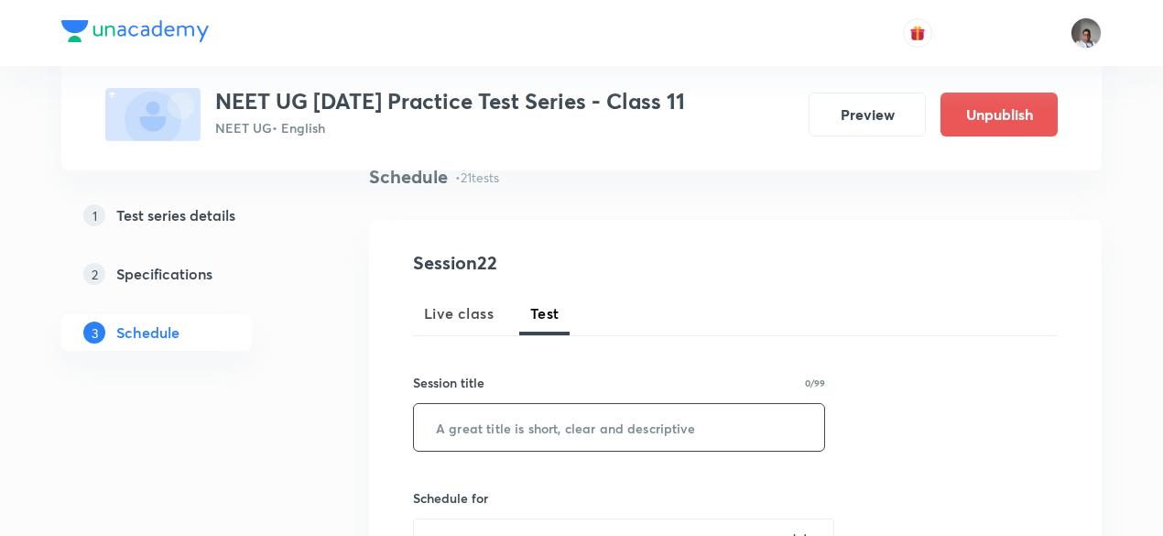
click at [562, 415] on input "text" at bounding box center [619, 427] width 410 height 47
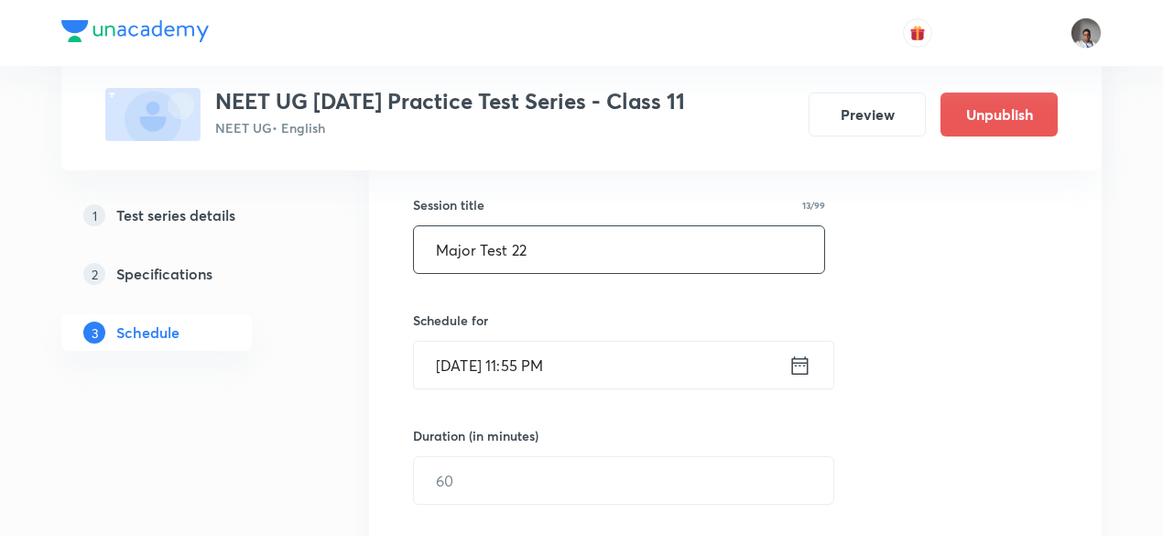
scroll to position [329, 0]
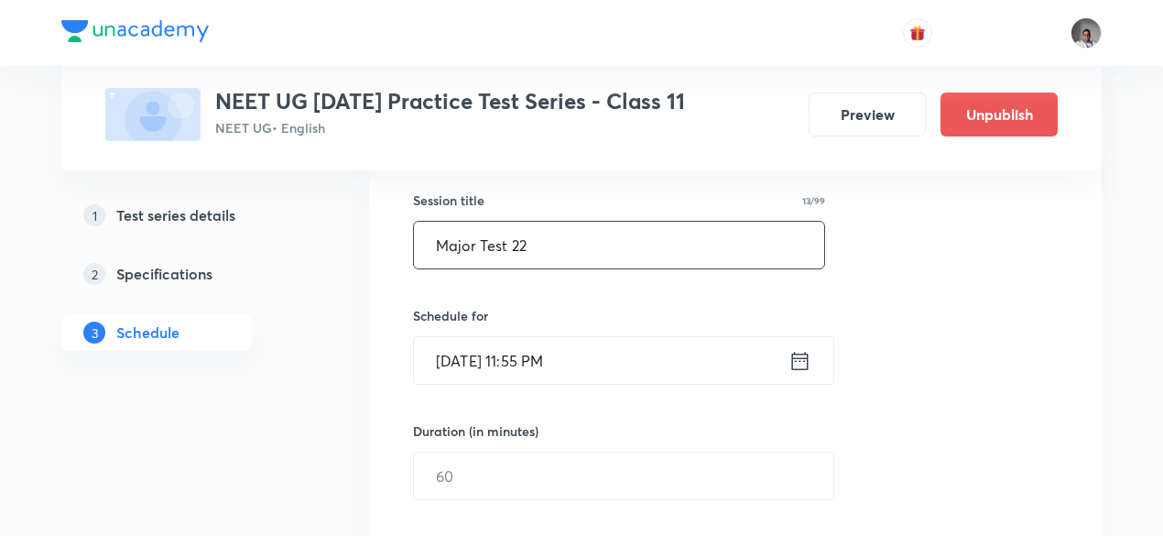
type input "Major Test 22"
click at [795, 366] on icon at bounding box center [800, 361] width 23 height 26
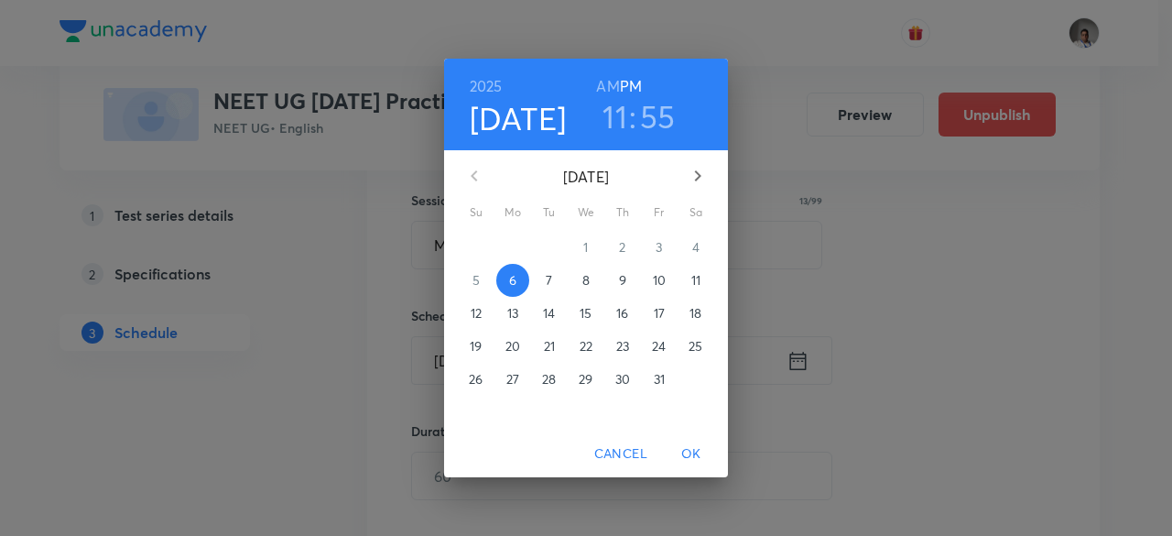
click at [471, 378] on p "26" at bounding box center [476, 379] width 14 height 18
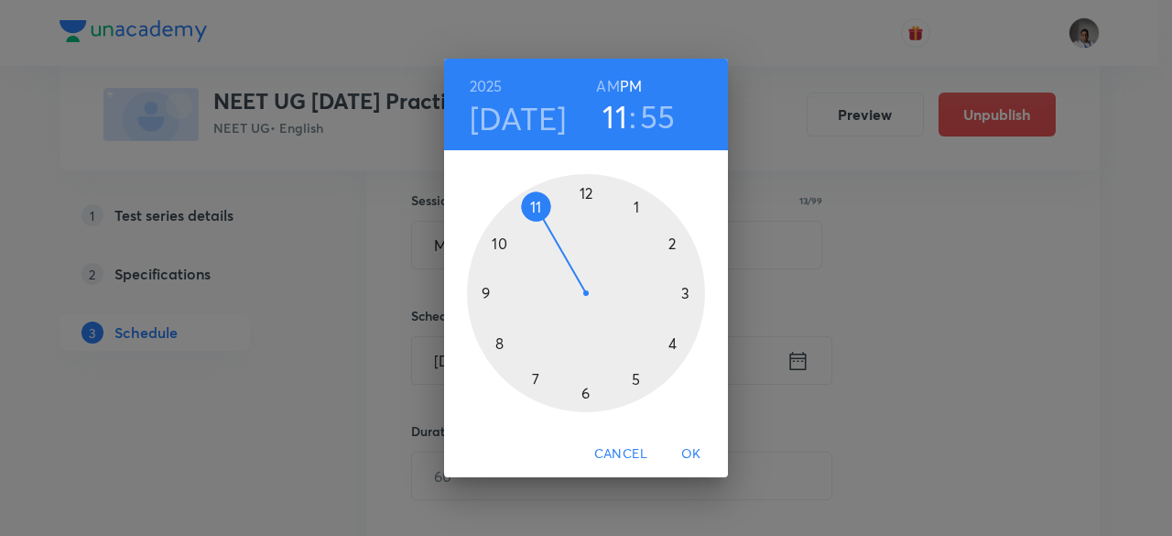
click at [672, 241] on div at bounding box center [586, 293] width 238 height 238
click at [604, 199] on div at bounding box center [586, 293] width 238 height 238
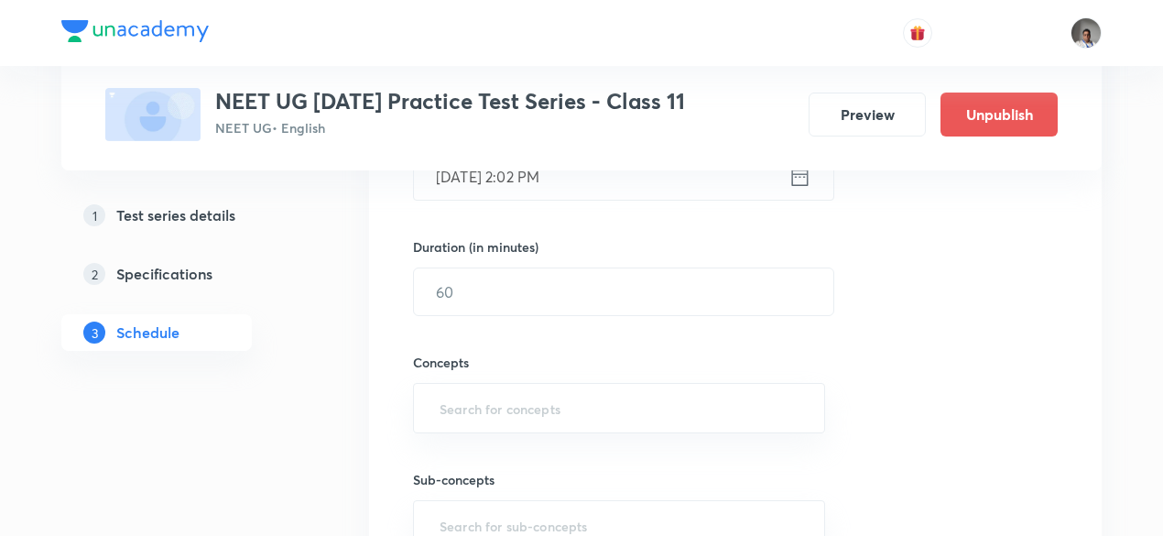
scroll to position [521, 0]
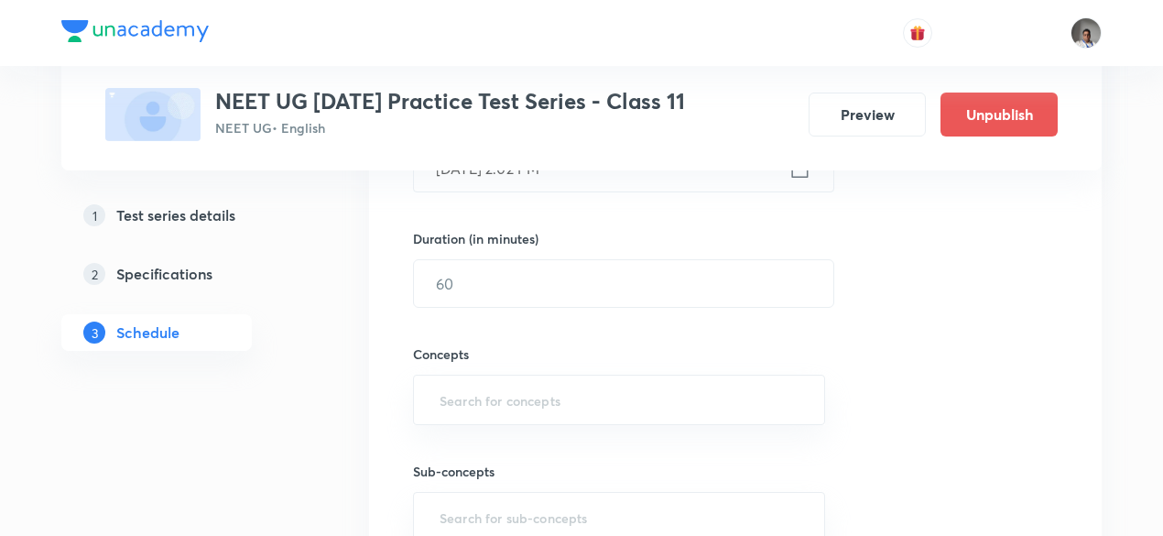
click at [597, 308] on div "Concepts ​" at bounding box center [619, 366] width 412 height 117
click at [590, 282] on input "text" at bounding box center [623, 283] width 419 height 47
type input "180"
type input "w"
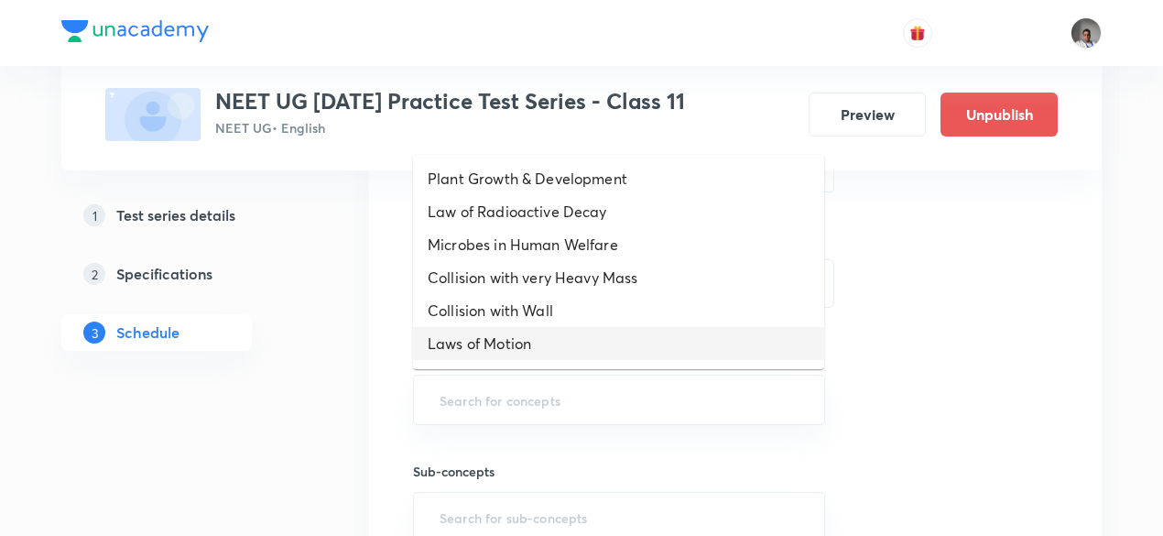
click at [573, 349] on li "Laws of Motion" at bounding box center [618, 343] width 411 height 33
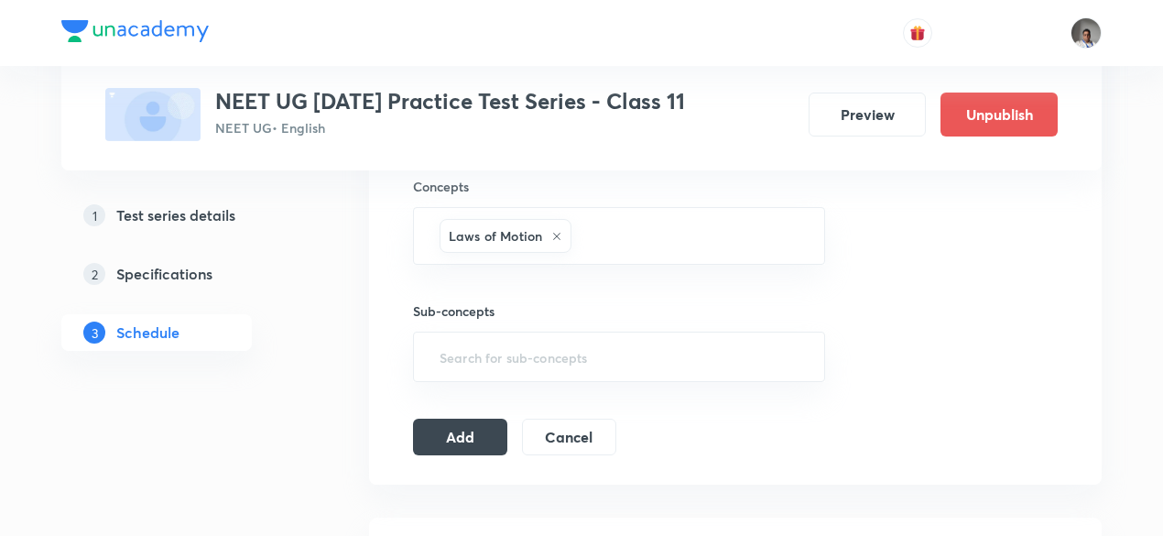
scroll to position [690, 0]
click at [474, 438] on button "Add" at bounding box center [460, 434] width 94 height 37
click at [474, 438] on button "Add" at bounding box center [460, 436] width 94 height 37
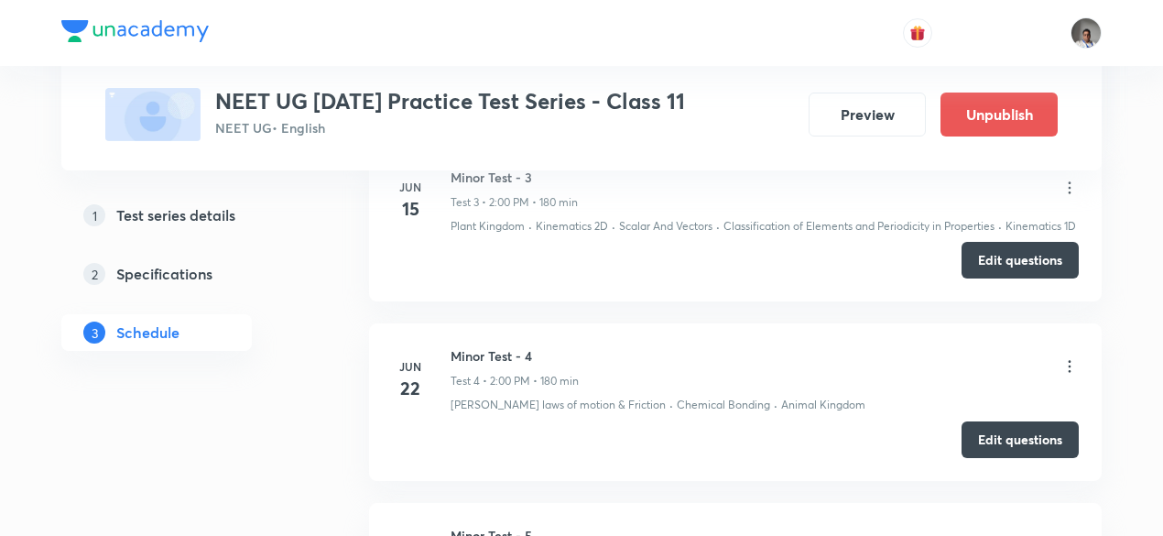
click at [474, 438] on div "Edit questions" at bounding box center [735, 439] width 687 height 37
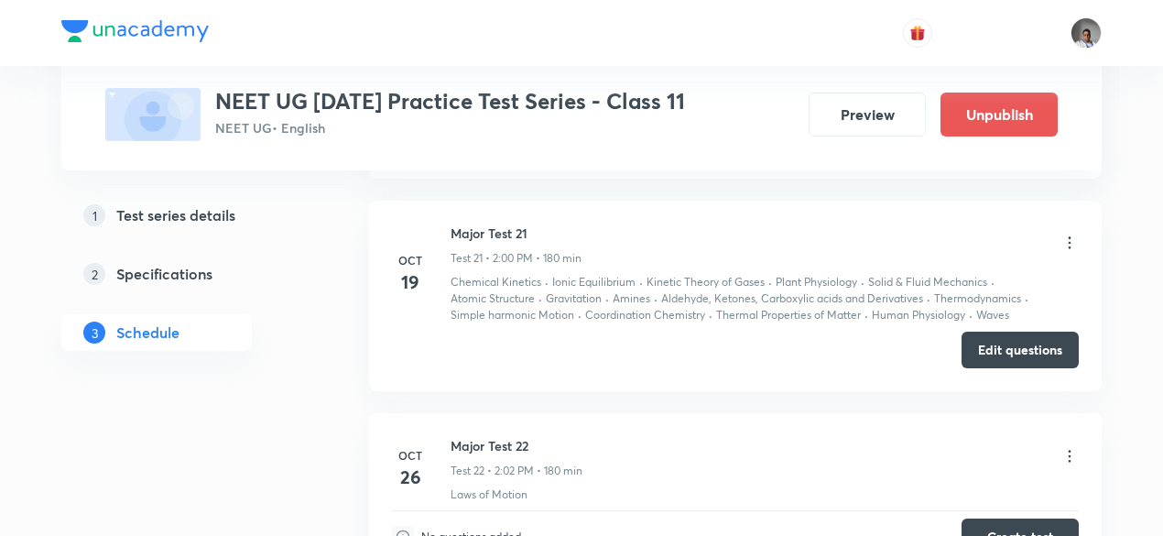
scroll to position [4204, 0]
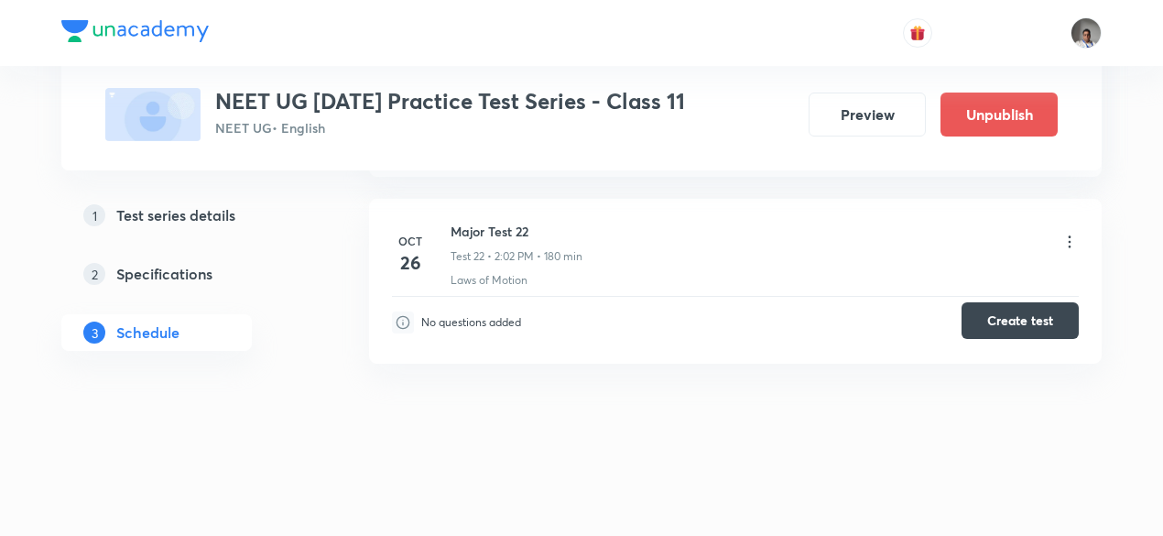
click at [990, 331] on button "Create test" at bounding box center [1020, 320] width 117 height 37
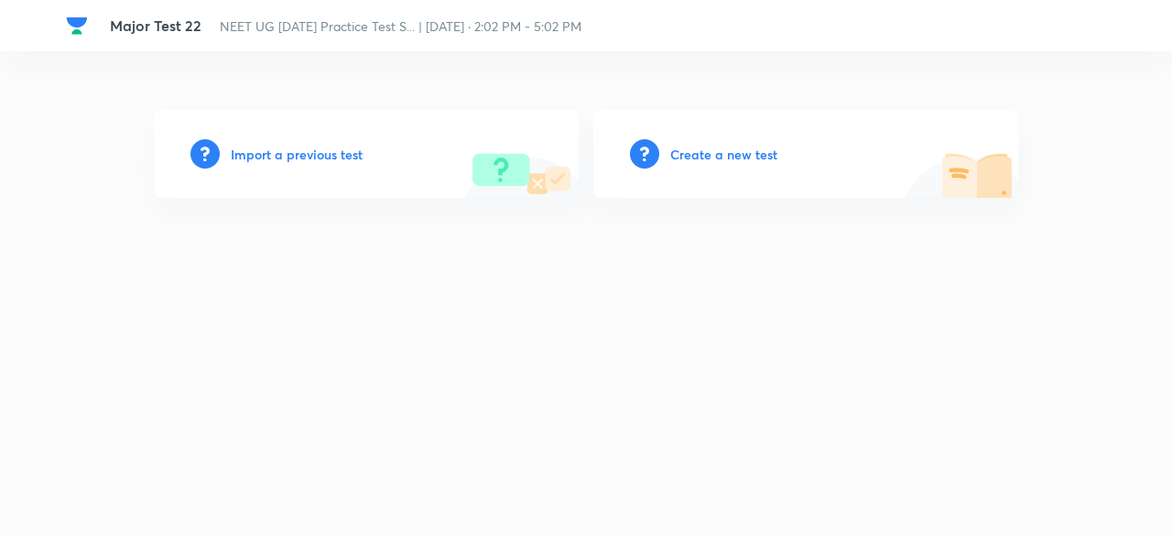
click at [339, 151] on h6 "Import a previous test" at bounding box center [297, 154] width 132 height 19
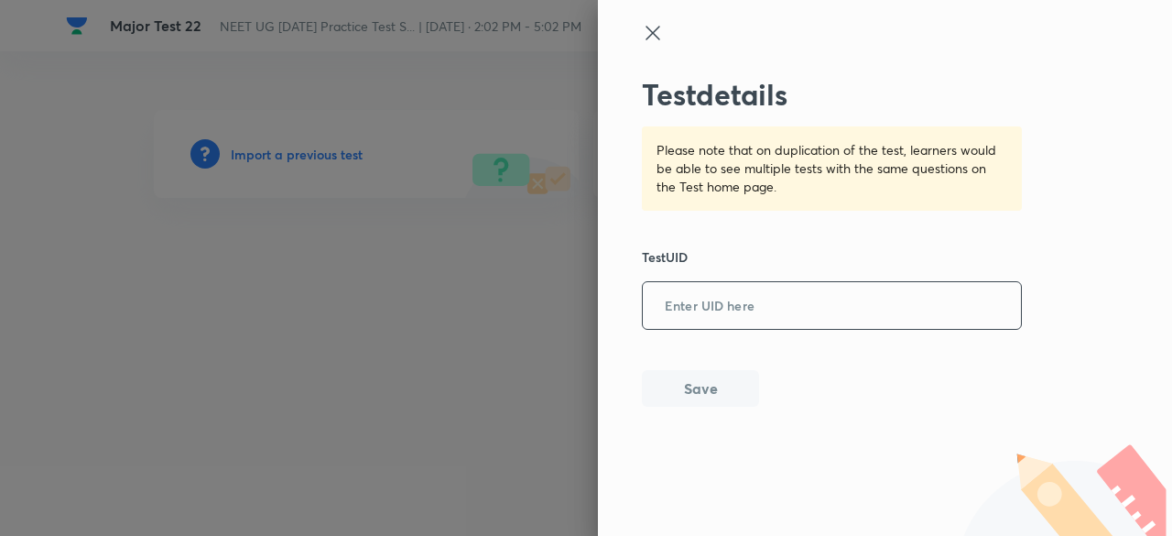
click at [733, 317] on input "text" at bounding box center [832, 306] width 378 height 45
paste input "EBE5XJ98XB"
type input "EBE5XJ98XB"
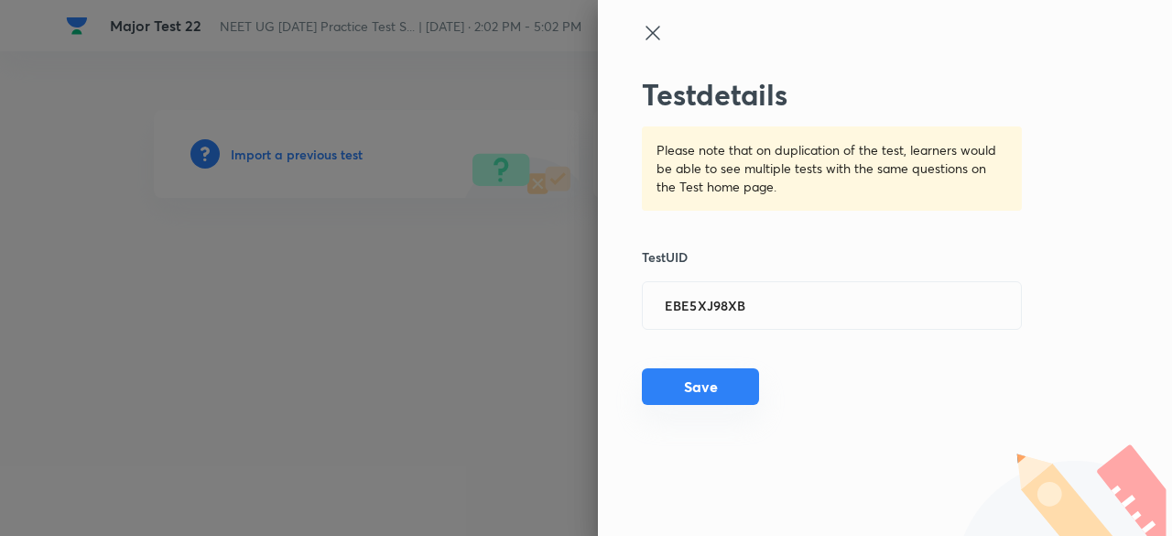
click at [721, 402] on button "Save" at bounding box center [700, 386] width 117 height 37
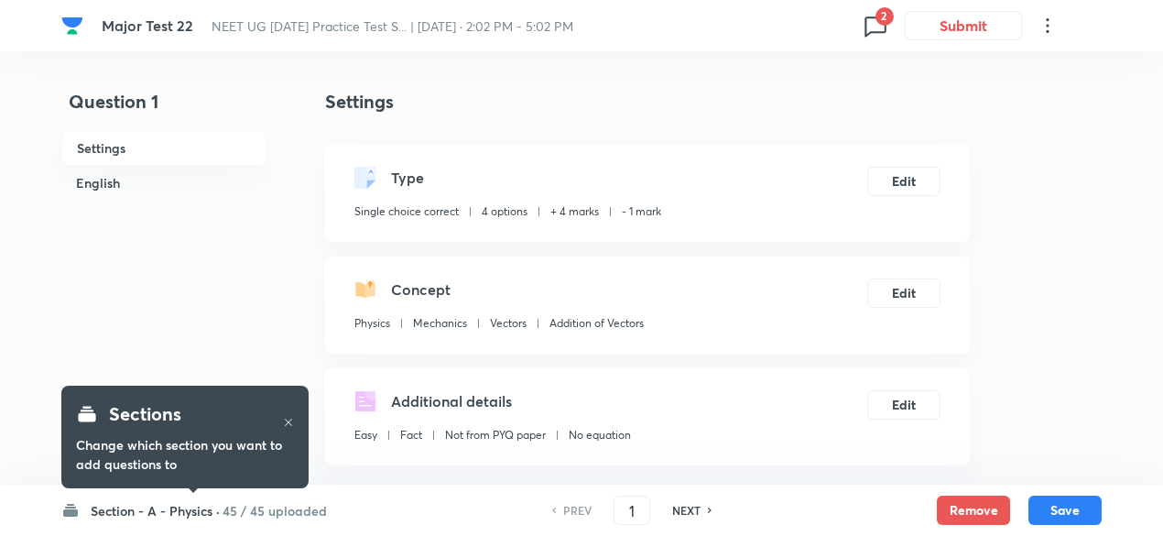
click at [876, 24] on icon at bounding box center [875, 25] width 29 height 29
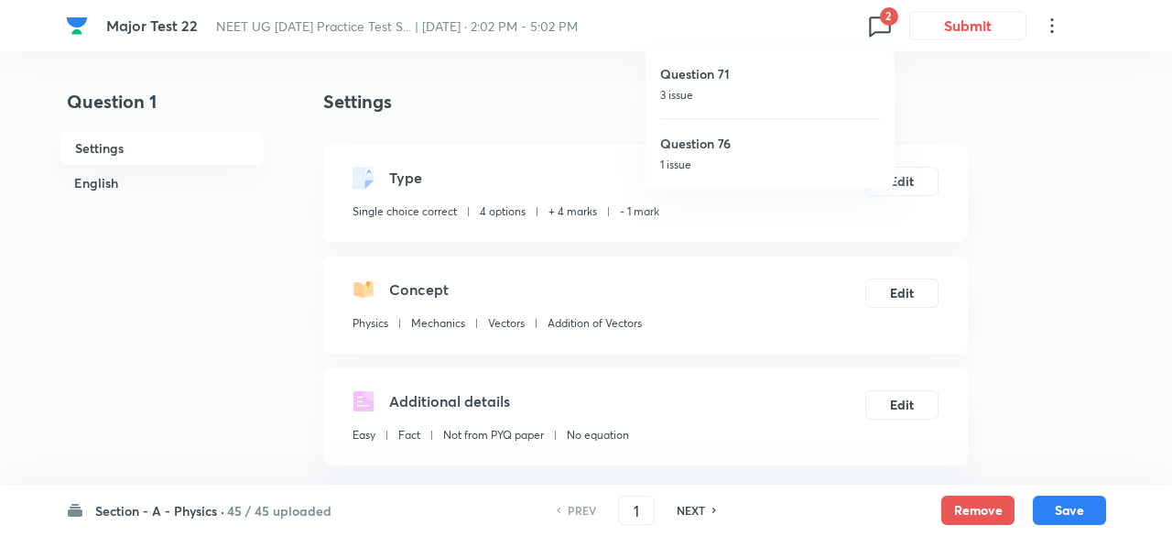
click at [299, 510] on div at bounding box center [586, 268] width 1172 height 536
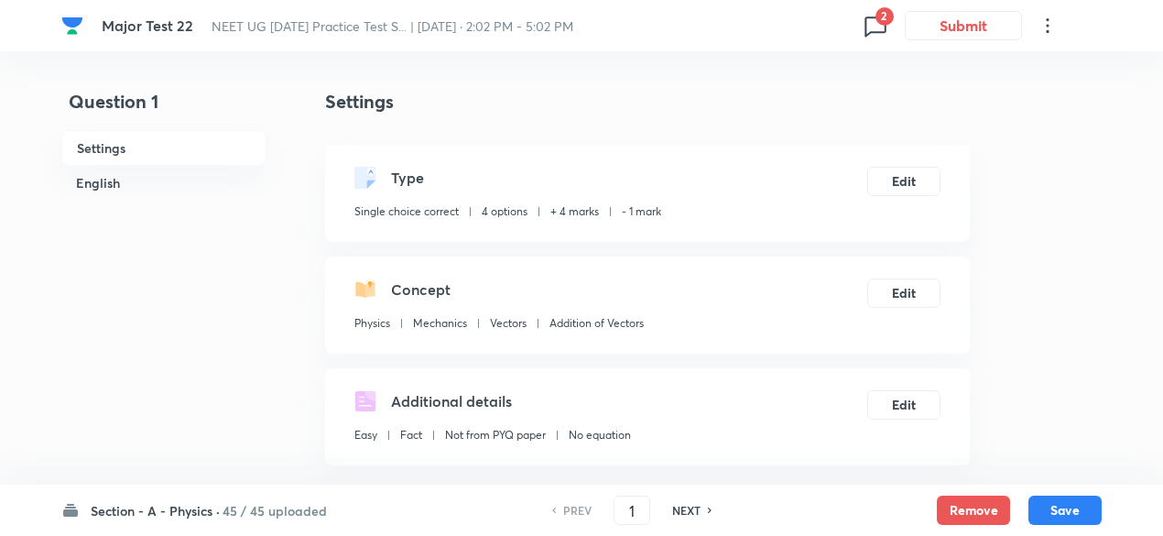
click at [299, 510] on h6 "45 / 45 uploaded" at bounding box center [275, 510] width 104 height 19
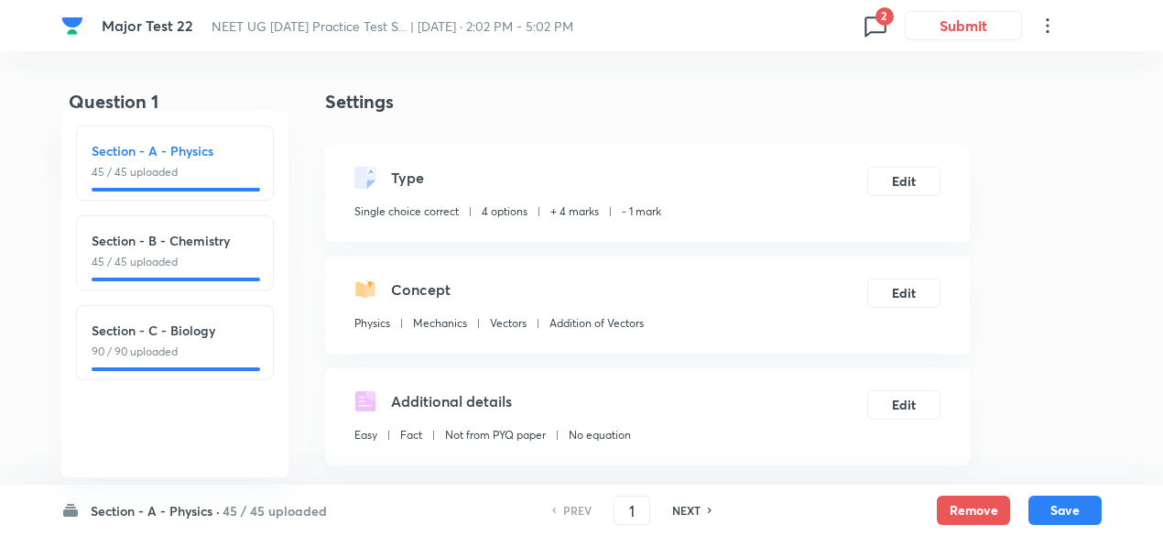
click at [236, 278] on div at bounding box center [176, 280] width 169 height 4
type input "46"
checkbox input "true"
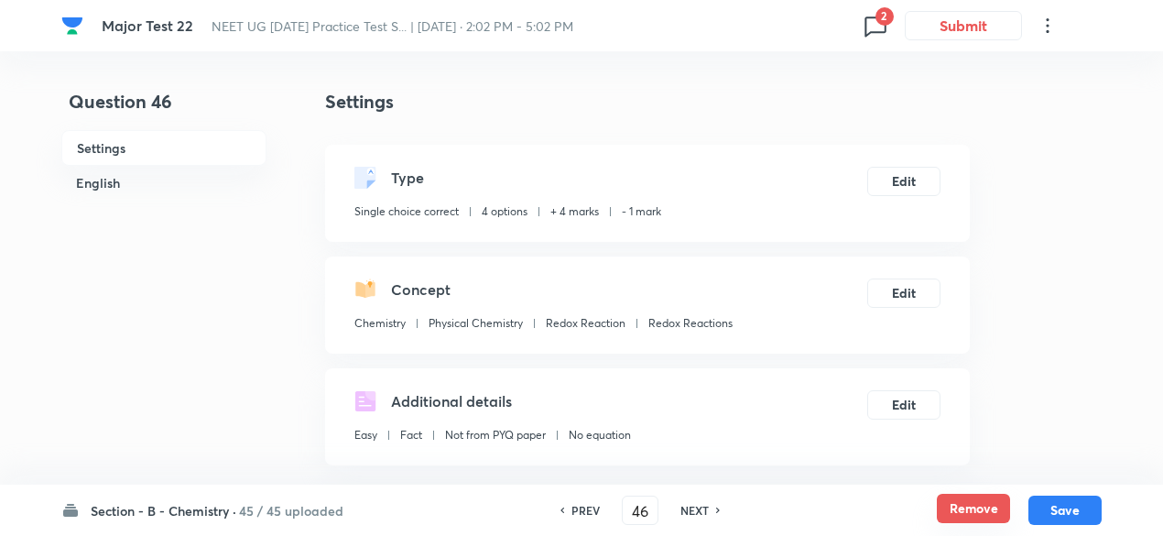
click at [959, 506] on button "Remove" at bounding box center [973, 508] width 73 height 29
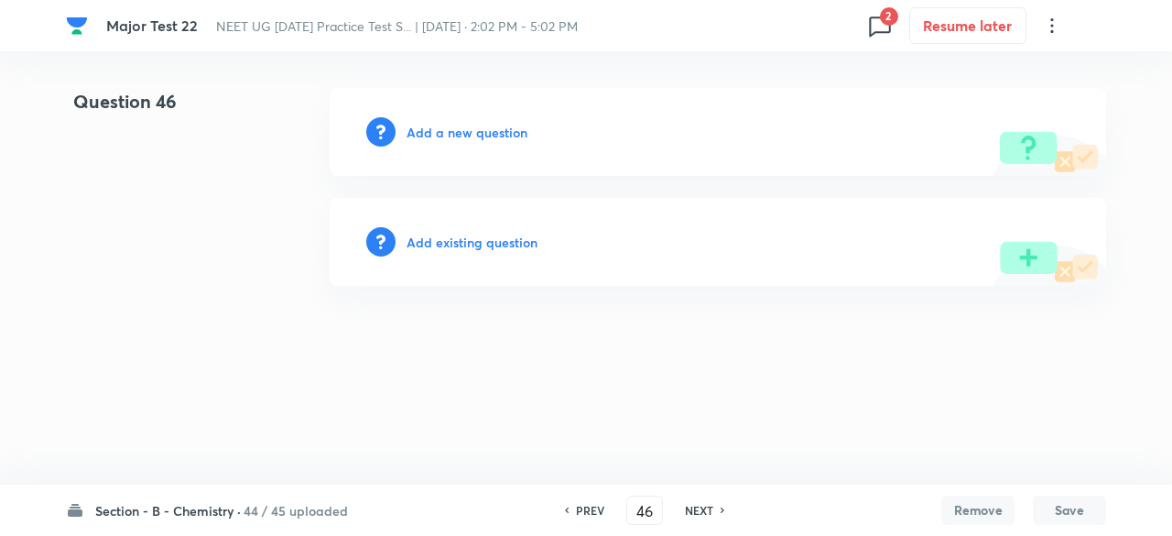
click at [713, 510] on div "NEXT" at bounding box center [702, 510] width 49 height 16
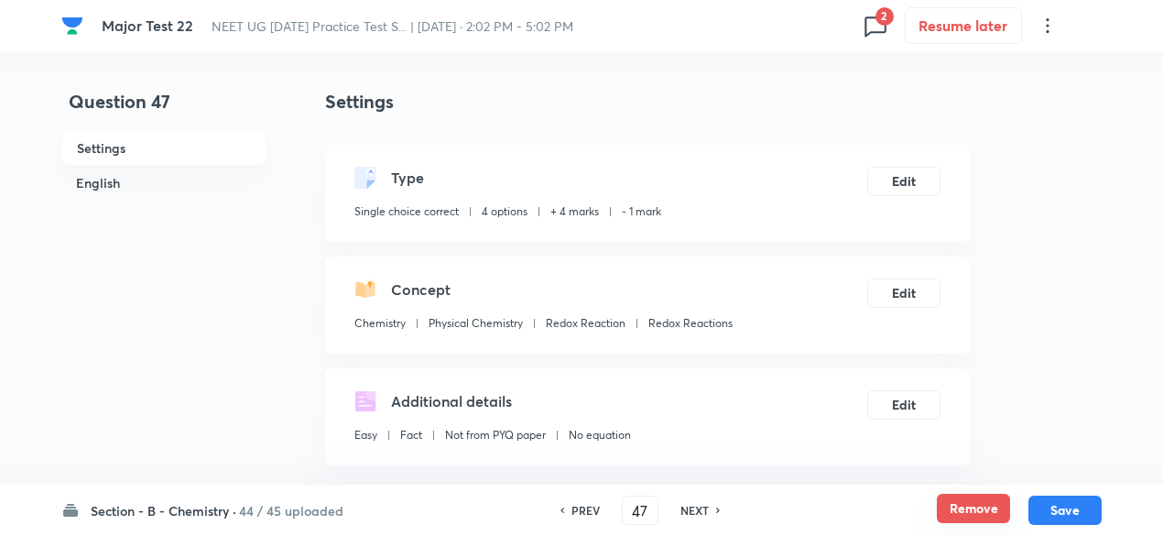
click at [985, 505] on button "Remove" at bounding box center [973, 508] width 73 height 29
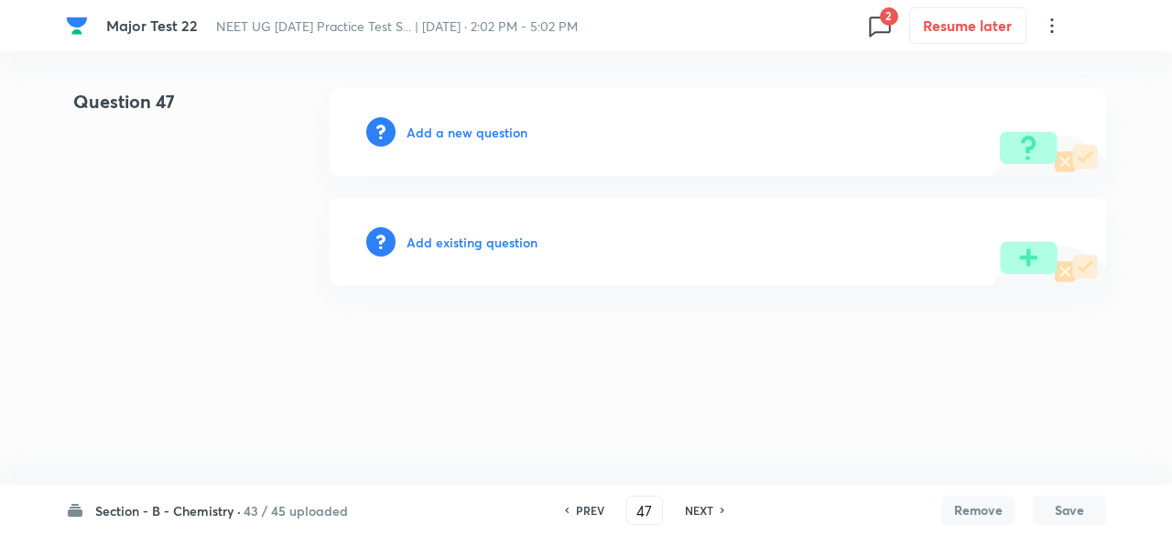
click at [707, 505] on h6 "NEXT" at bounding box center [699, 510] width 28 height 16
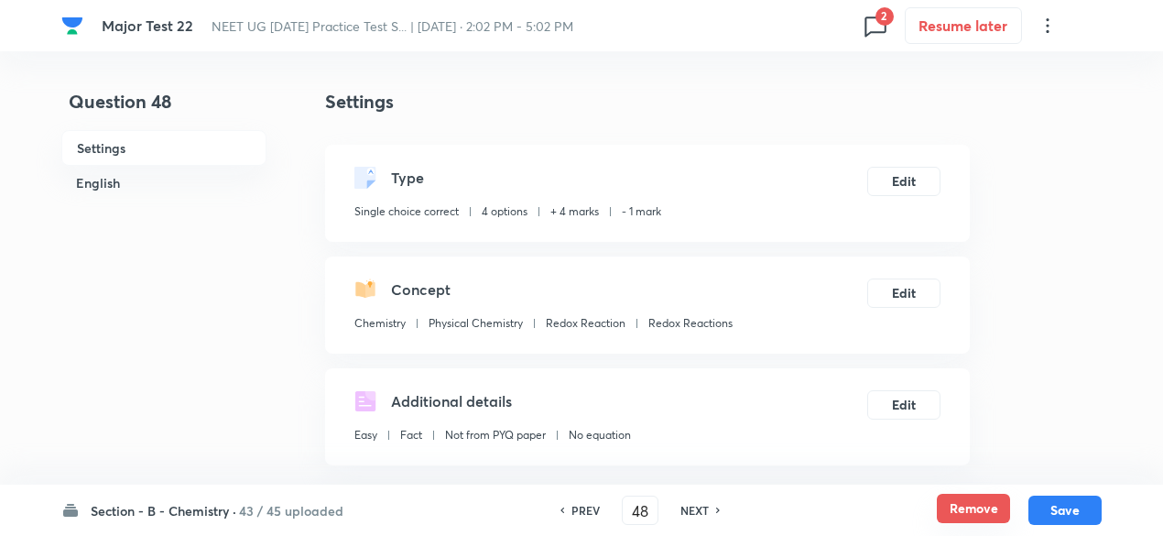
click at [962, 511] on button "Remove" at bounding box center [973, 508] width 73 height 29
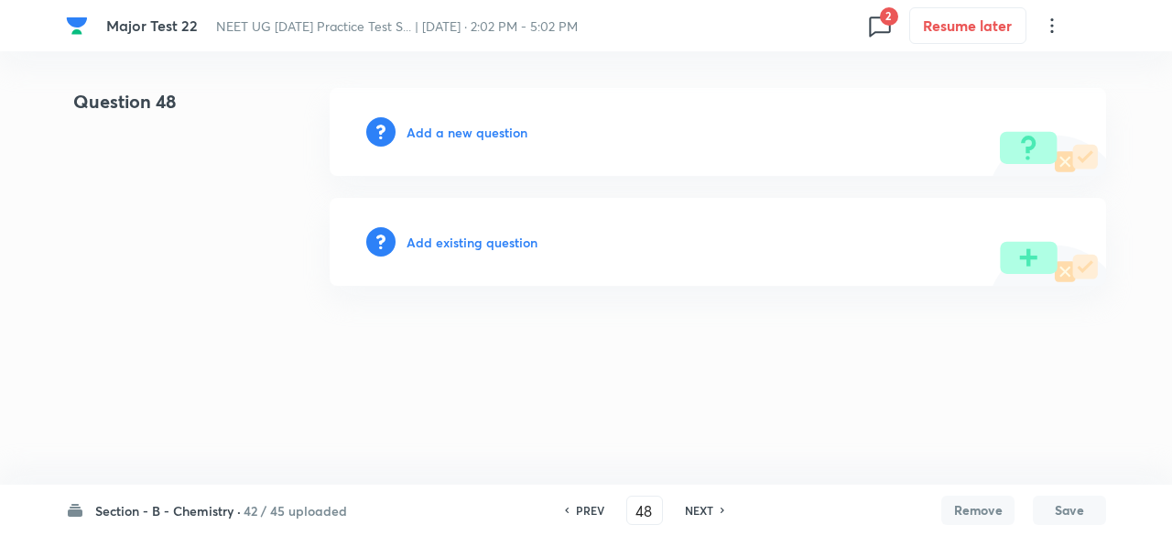
click at [703, 511] on h6 "NEXT" at bounding box center [699, 510] width 28 height 16
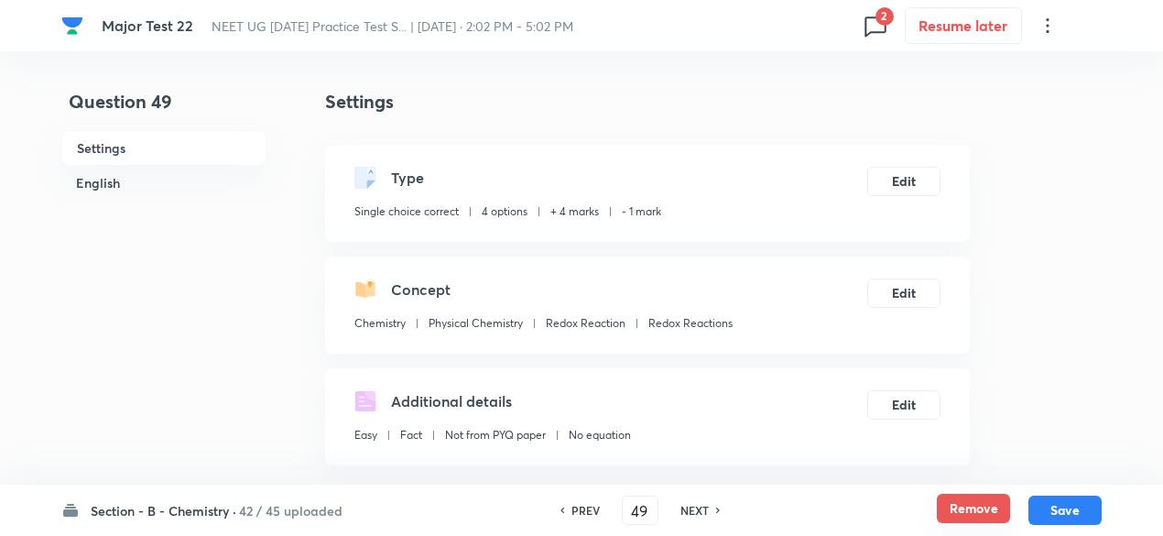
click at [958, 505] on button "Remove" at bounding box center [973, 508] width 73 height 29
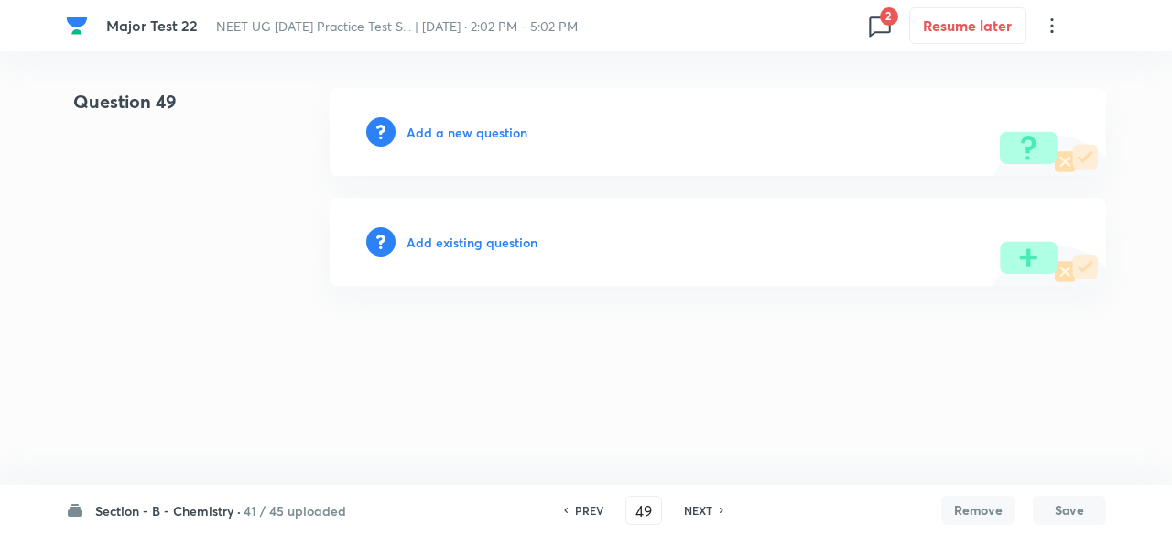
click at [717, 508] on div "NEXT" at bounding box center [701, 510] width 49 height 16
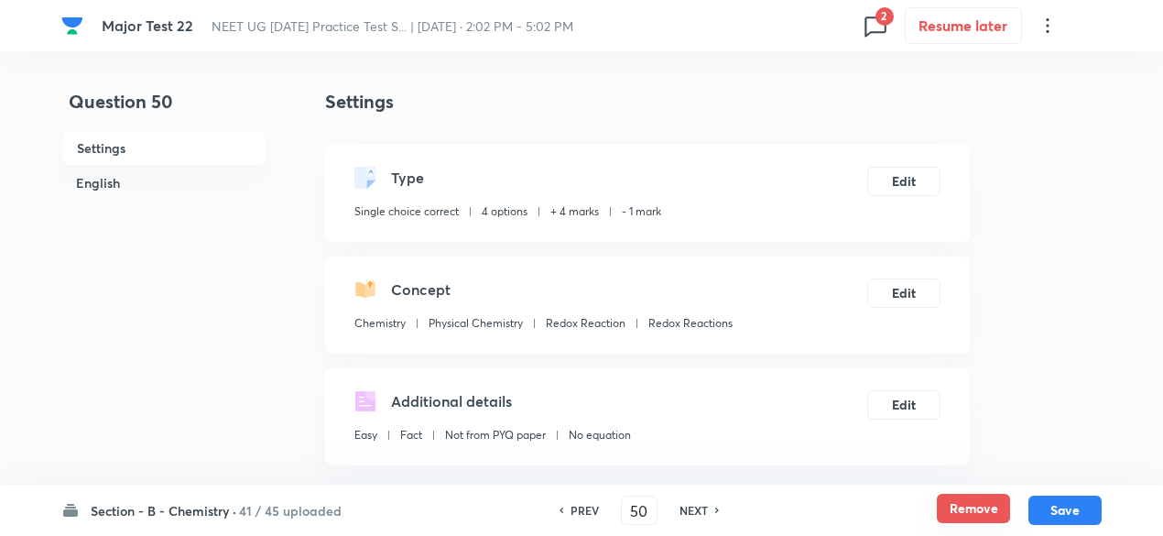
click at [973, 508] on button "Remove" at bounding box center [973, 508] width 73 height 29
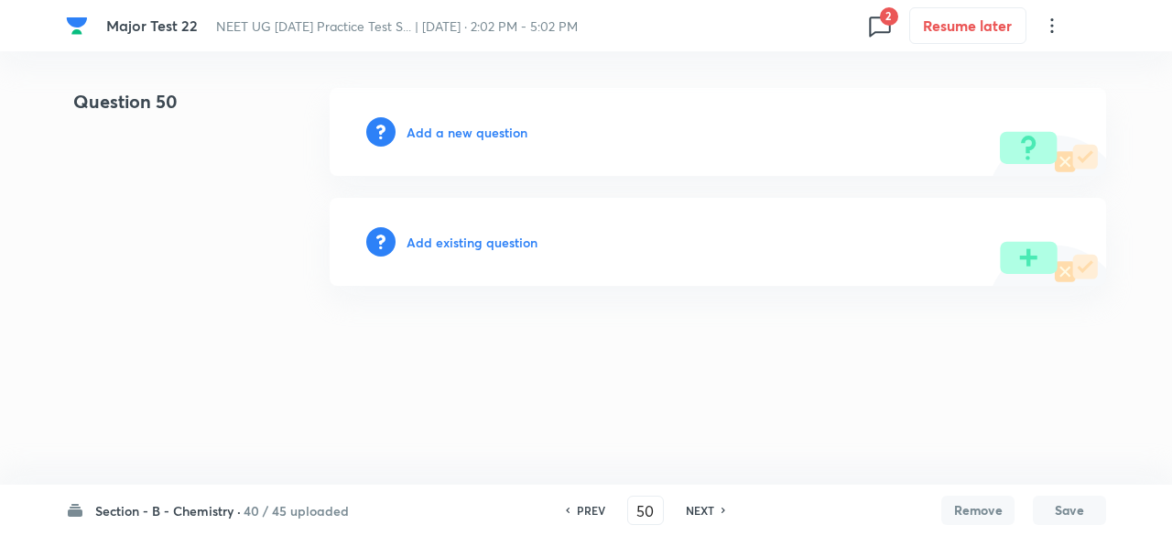
click at [698, 508] on h6 "NEXT" at bounding box center [700, 510] width 28 height 16
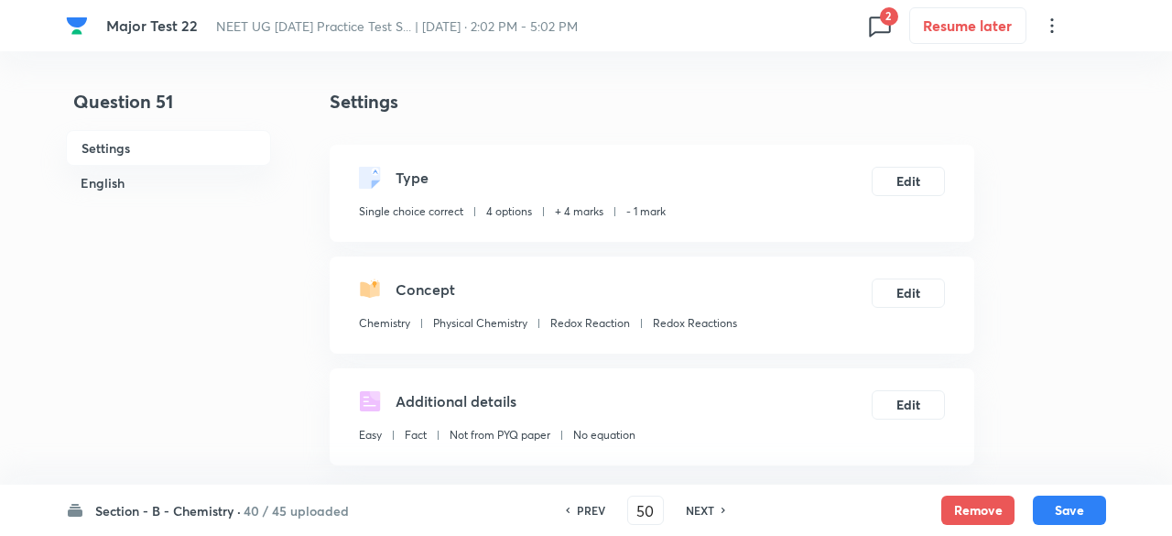
type input "51"
checkbox input "true"
click at [960, 508] on button "Remove" at bounding box center [973, 508] width 73 height 29
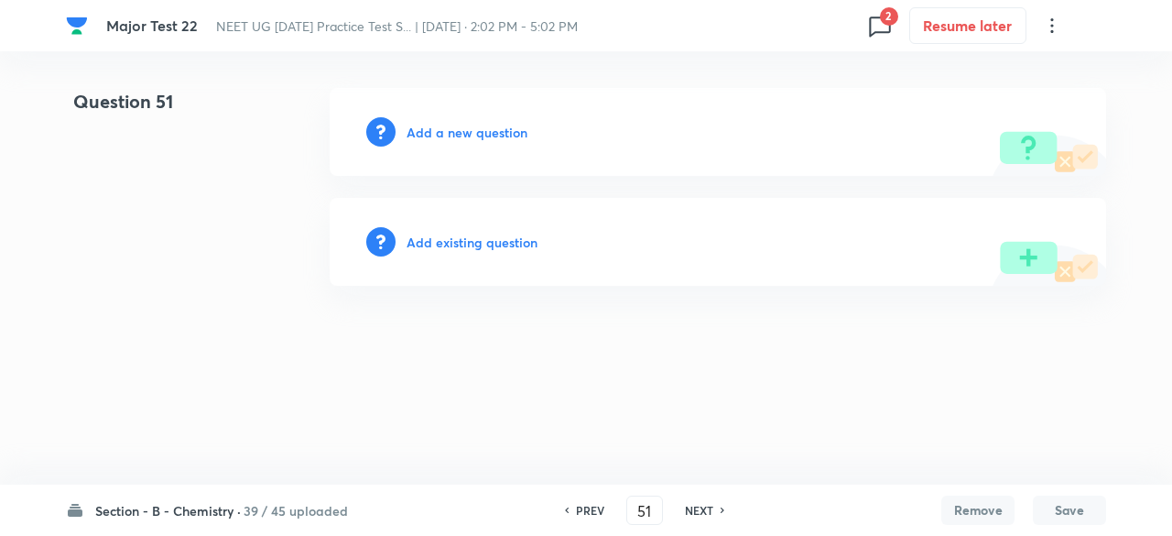
click at [702, 508] on h6 "NEXT" at bounding box center [699, 510] width 28 height 16
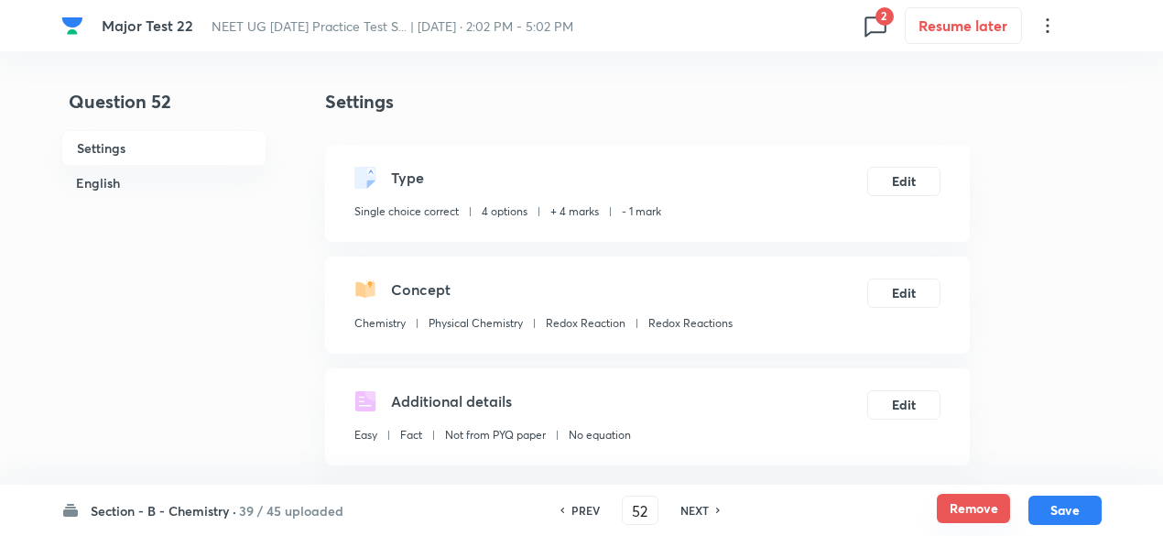
click at [955, 507] on button "Remove" at bounding box center [973, 508] width 73 height 29
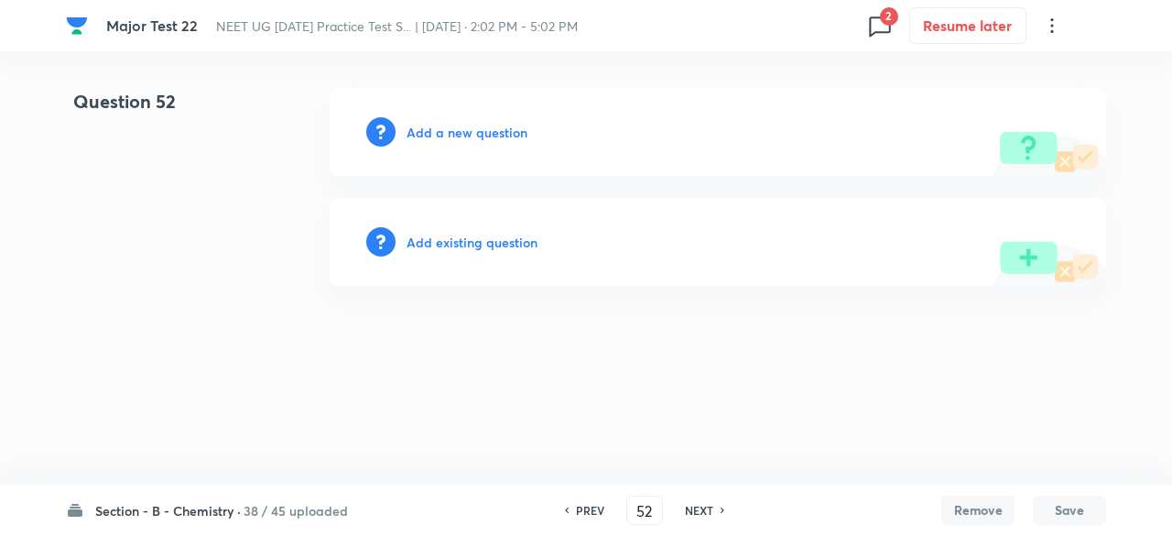
click at [706, 509] on h6 "NEXT" at bounding box center [699, 510] width 28 height 16
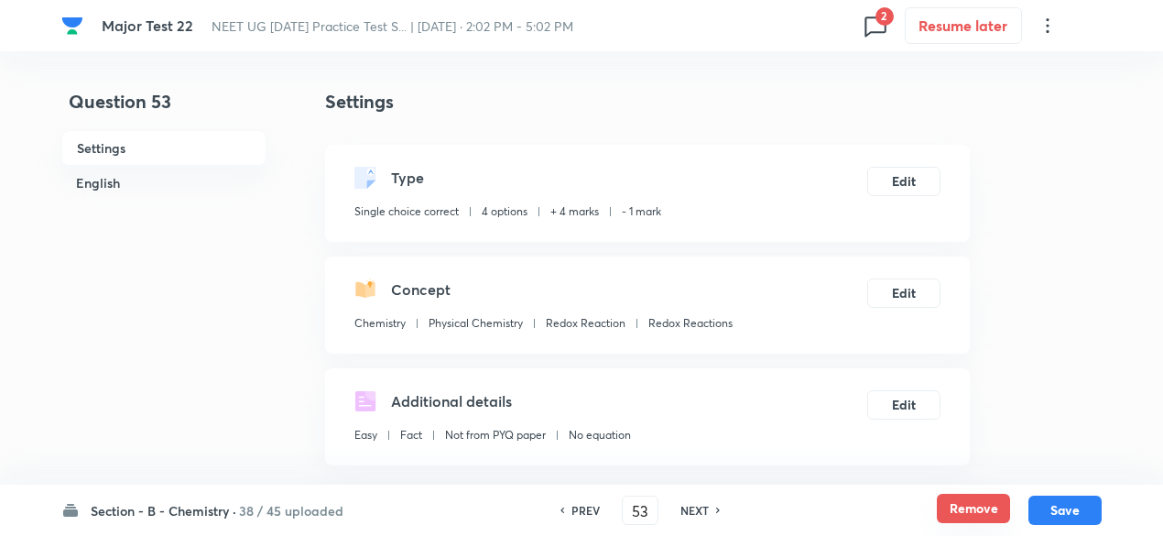
click at [978, 517] on button "Remove" at bounding box center [973, 508] width 73 height 29
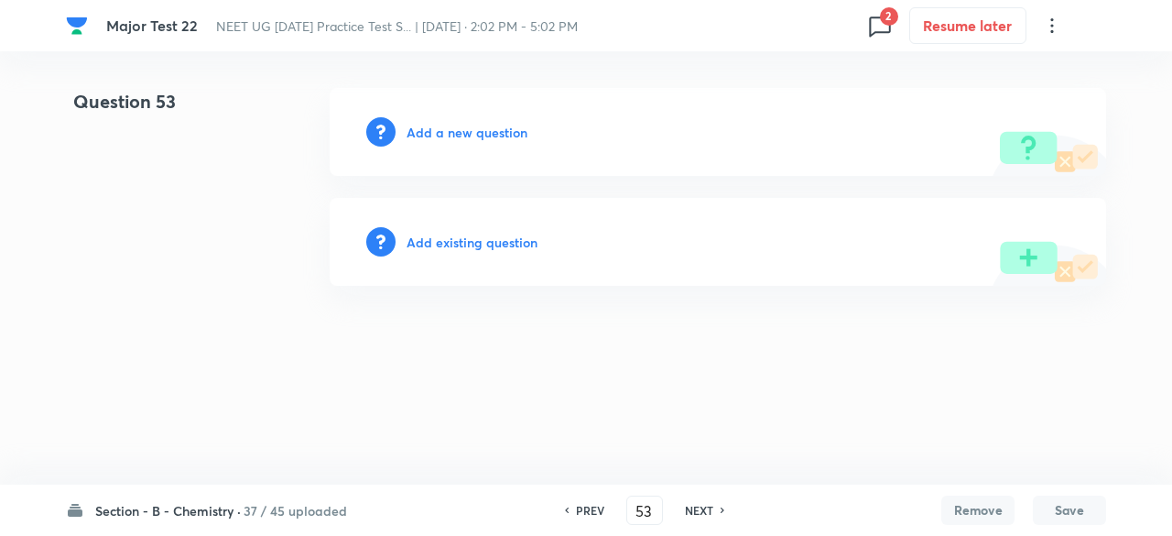
click at [693, 512] on h6 "NEXT" at bounding box center [699, 510] width 28 height 16
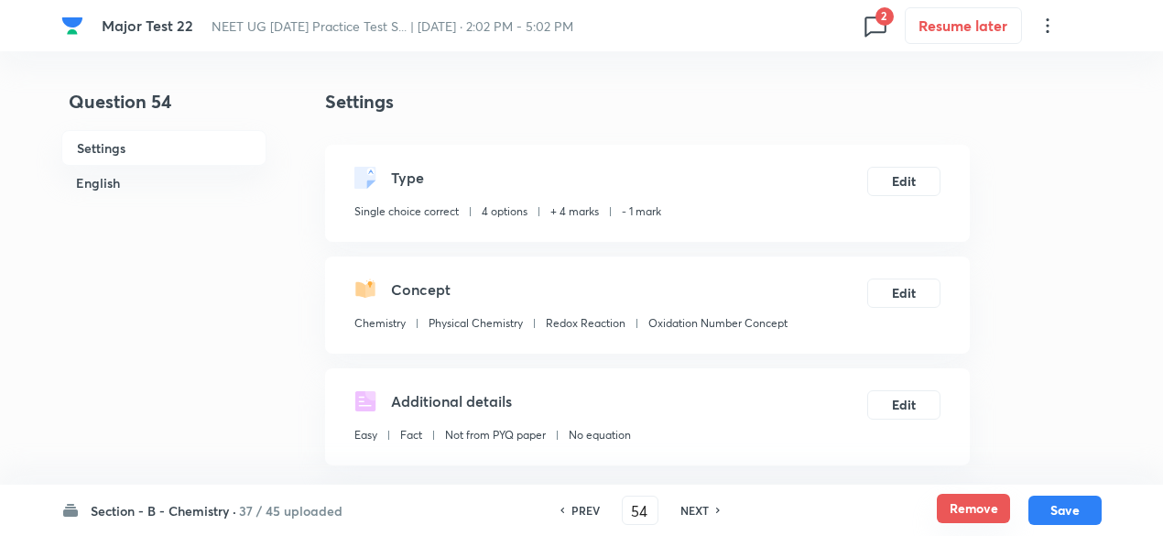
click at [967, 510] on button "Remove" at bounding box center [973, 508] width 73 height 29
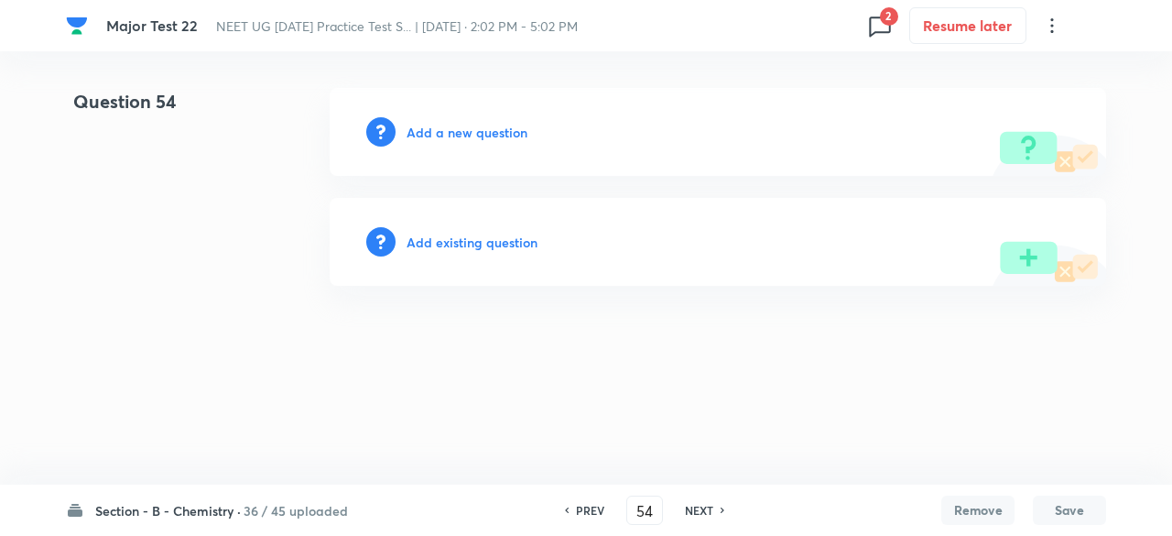
click at [702, 505] on h6 "NEXT" at bounding box center [699, 510] width 28 height 16
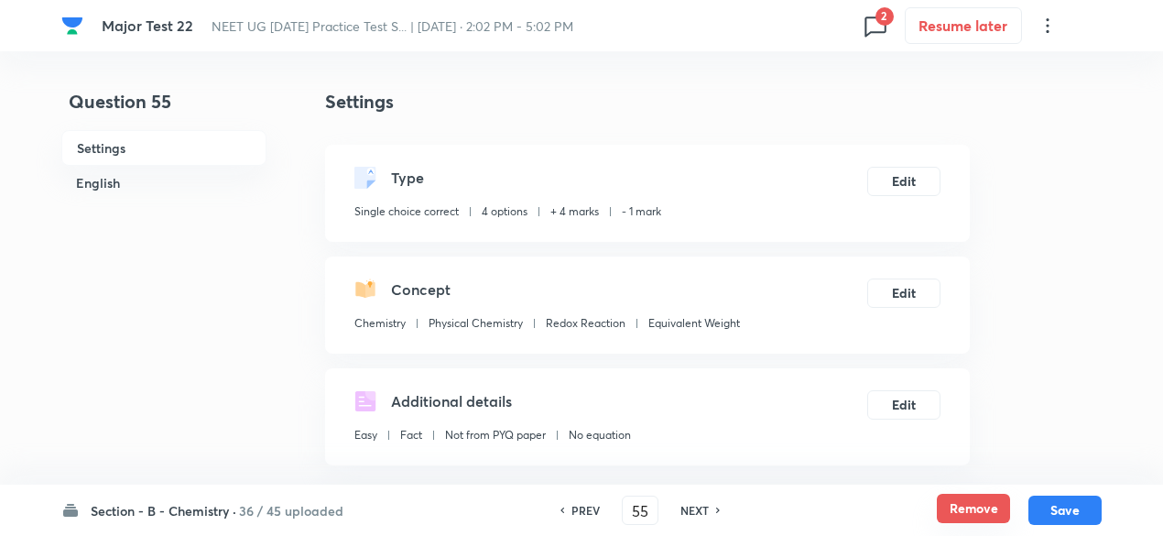
click at [956, 506] on button "Remove" at bounding box center [973, 508] width 73 height 29
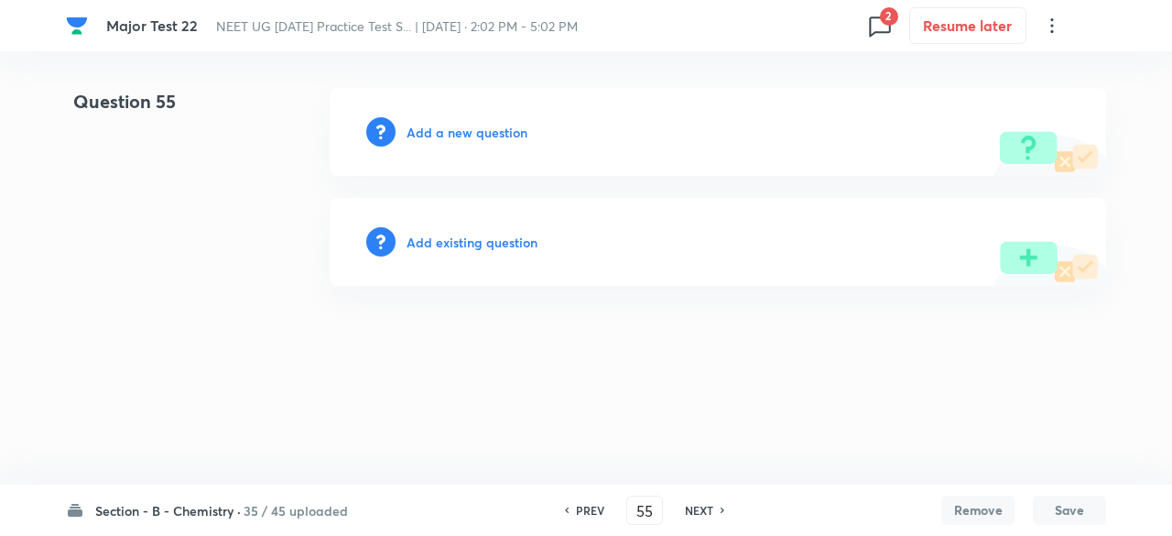
click at [696, 515] on h6 "NEXT" at bounding box center [699, 510] width 28 height 16
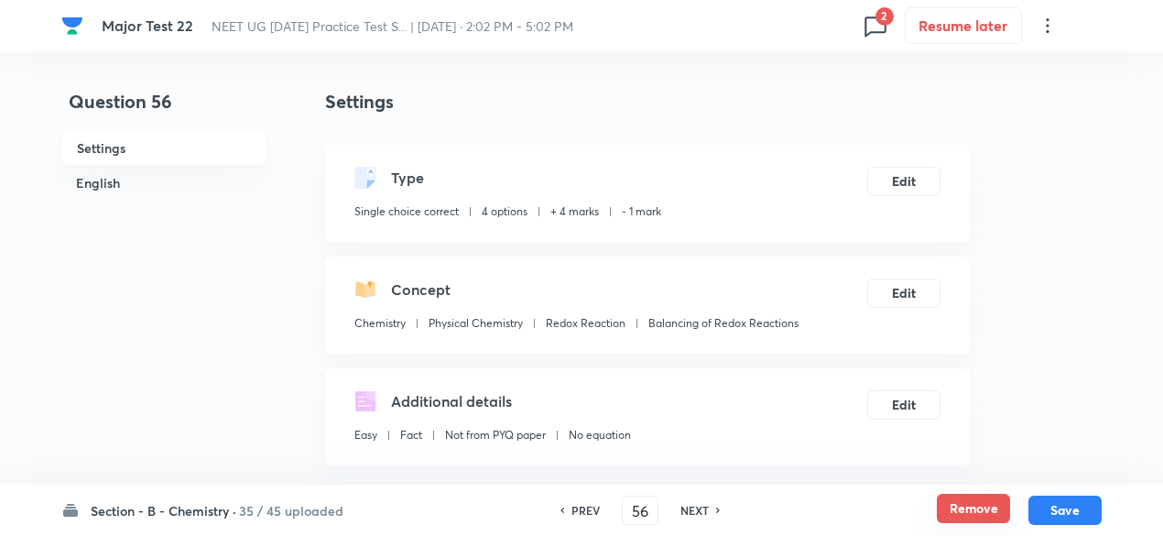
click at [999, 509] on button "Remove" at bounding box center [973, 508] width 73 height 29
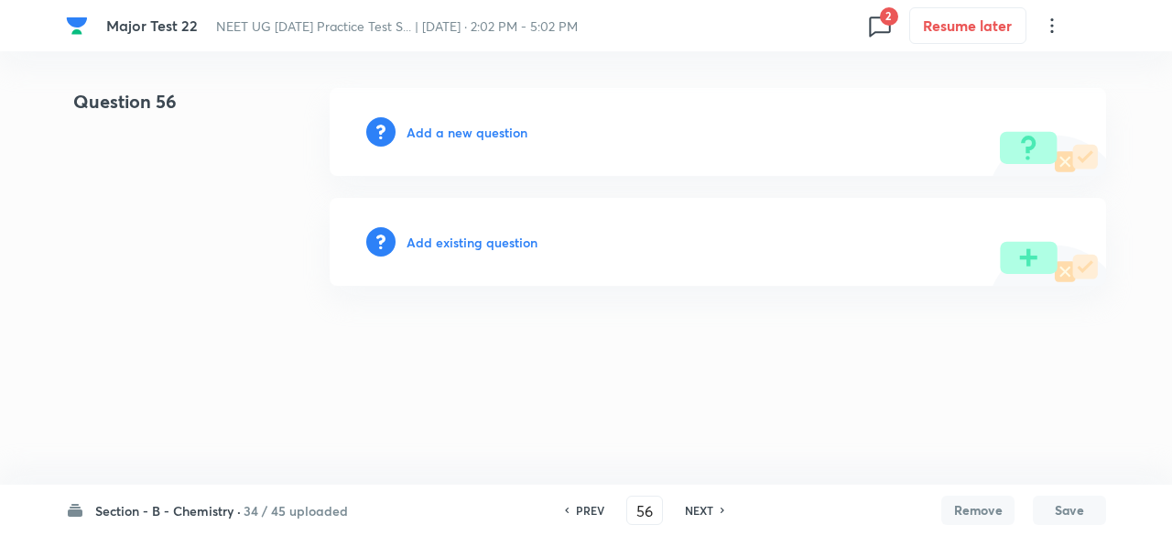
click at [692, 503] on h6 "NEXT" at bounding box center [699, 510] width 28 height 16
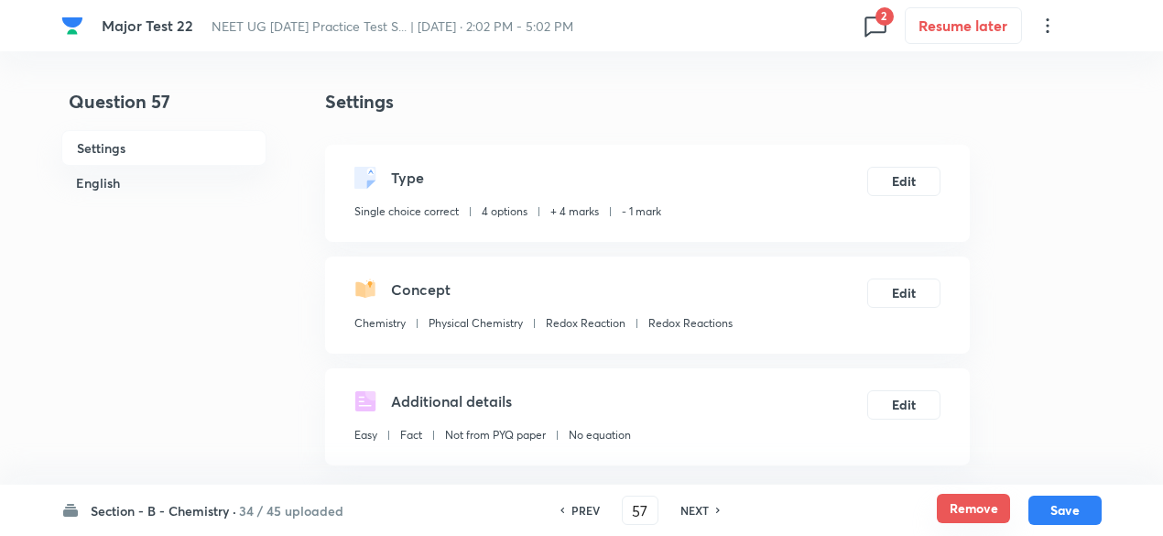
click at [966, 506] on button "Remove" at bounding box center [973, 508] width 73 height 29
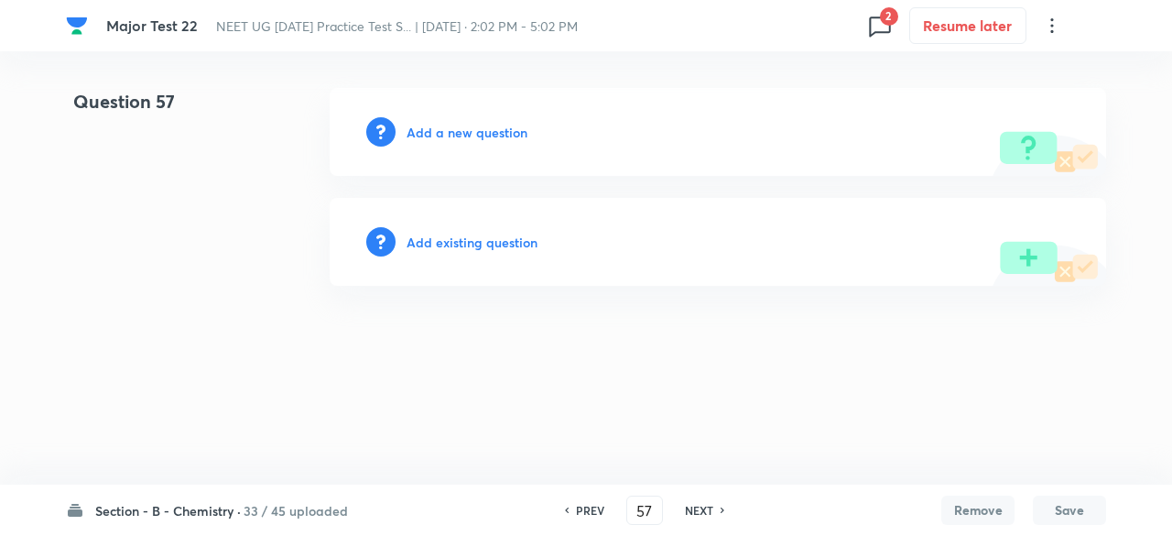
click at [702, 505] on h6 "NEXT" at bounding box center [699, 510] width 28 height 16
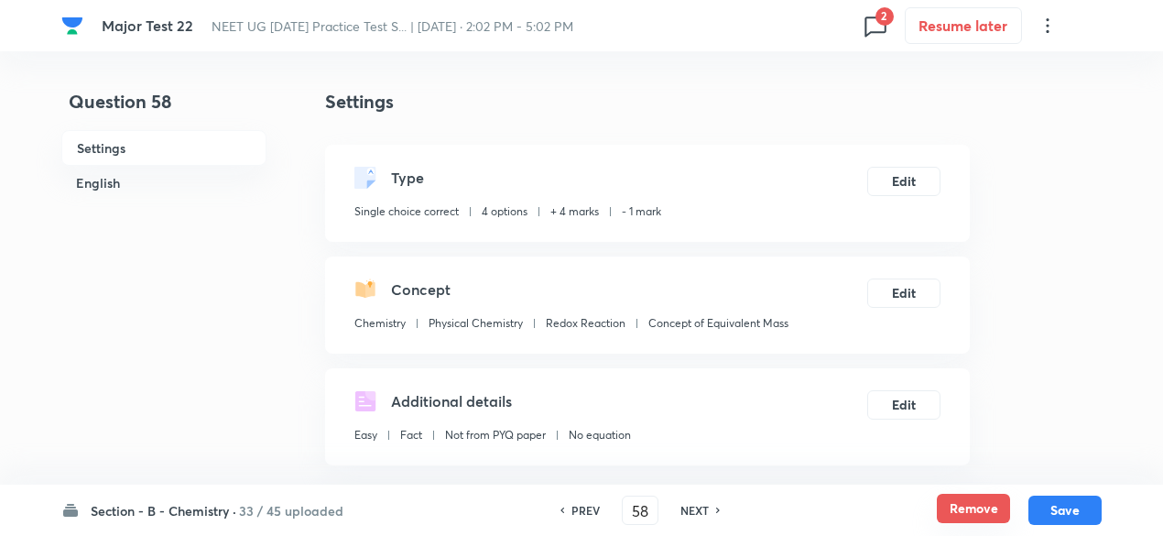
click at [963, 509] on button "Remove" at bounding box center [973, 508] width 73 height 29
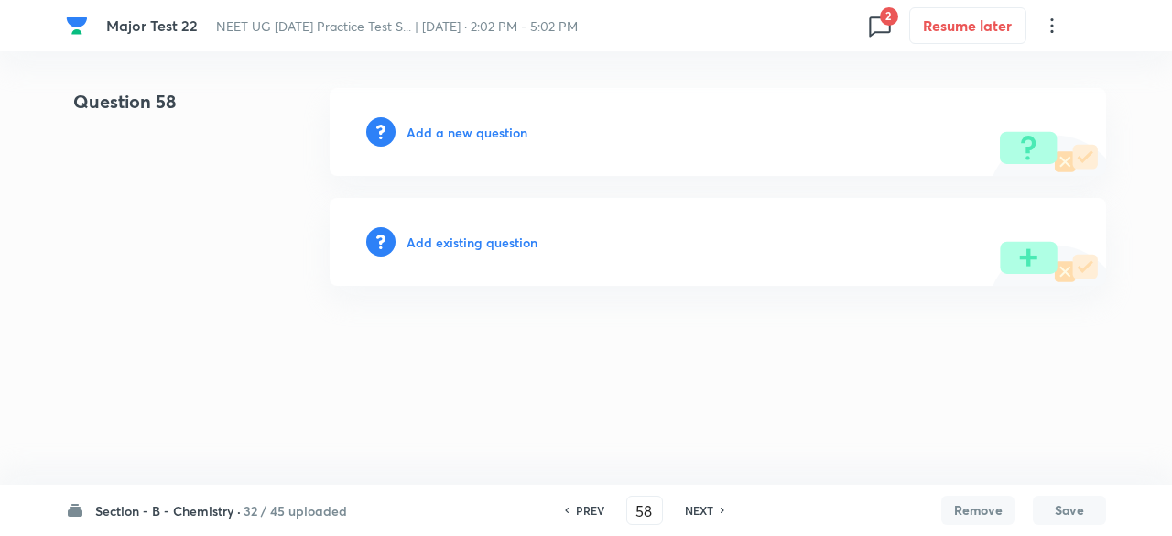
click at [693, 512] on h6 "NEXT" at bounding box center [699, 510] width 28 height 16
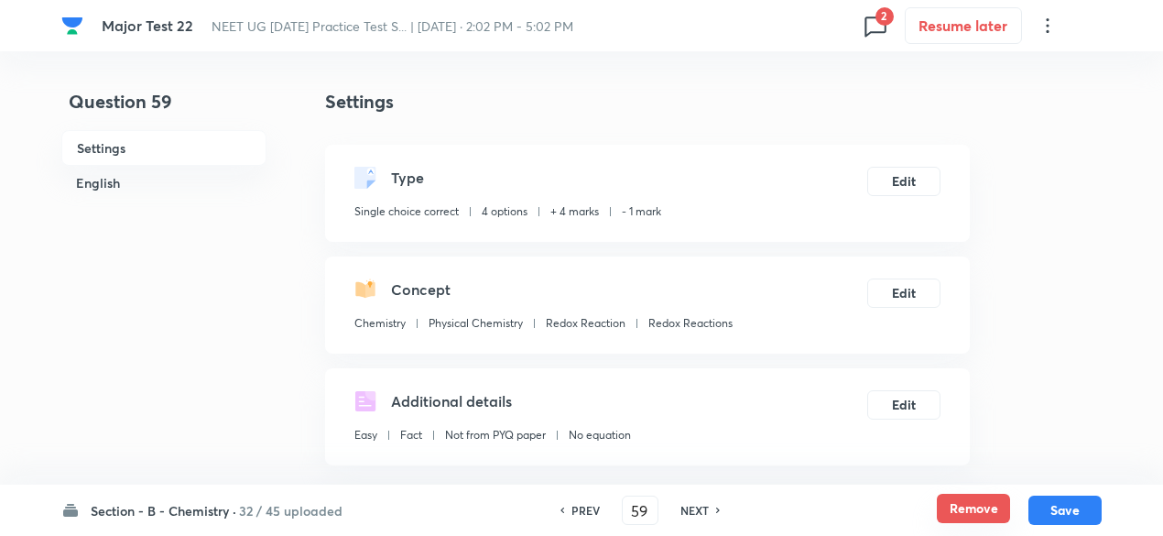
click at [971, 516] on button "Remove" at bounding box center [973, 508] width 73 height 29
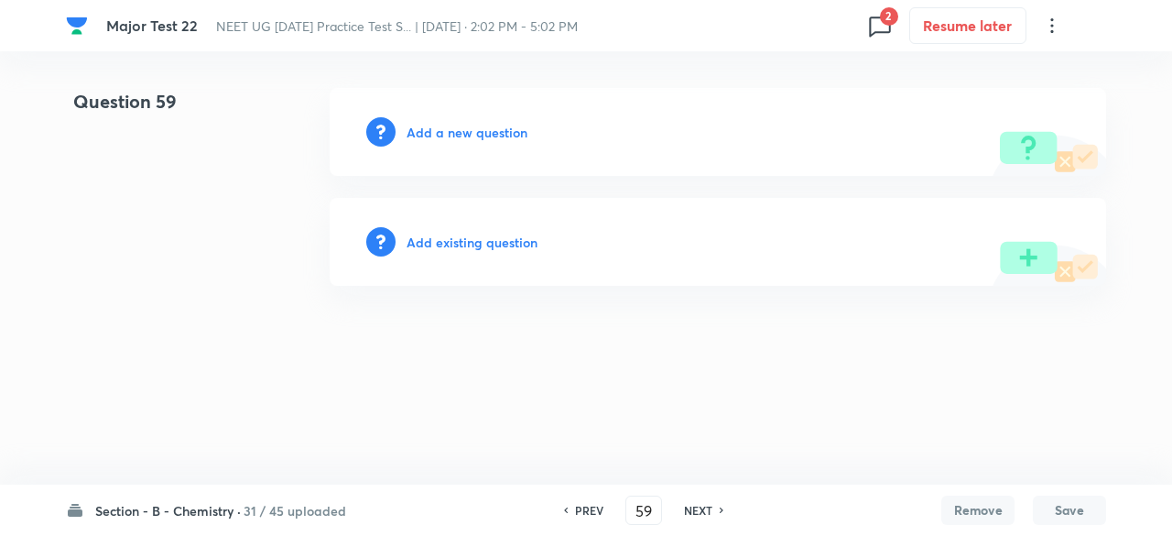
click at [704, 509] on h6 "NEXT" at bounding box center [698, 510] width 28 height 16
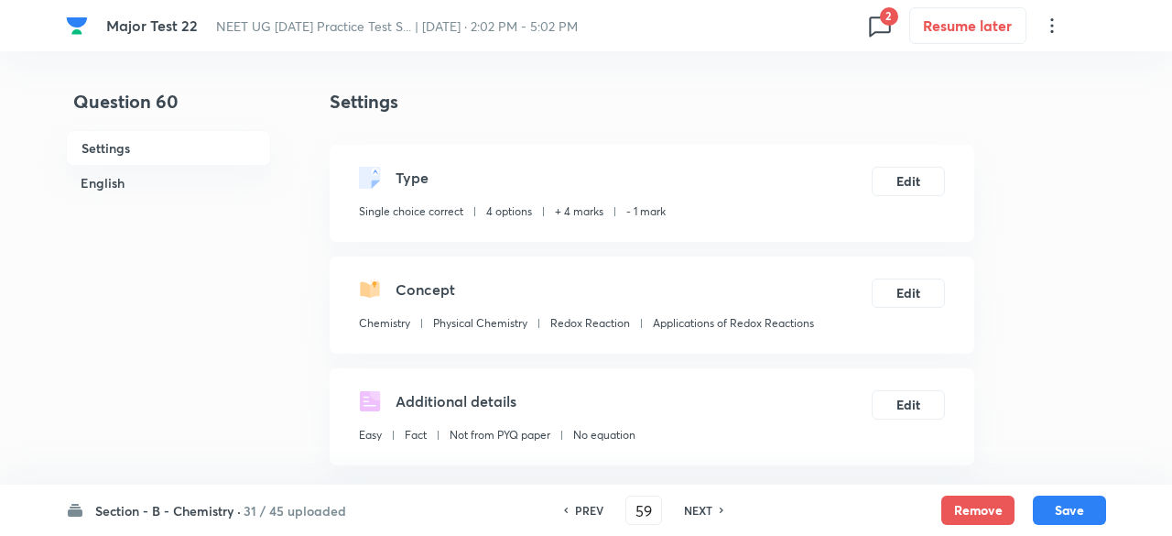
type input "60"
checkbox input "true"
click at [985, 507] on button "Remove" at bounding box center [973, 508] width 73 height 29
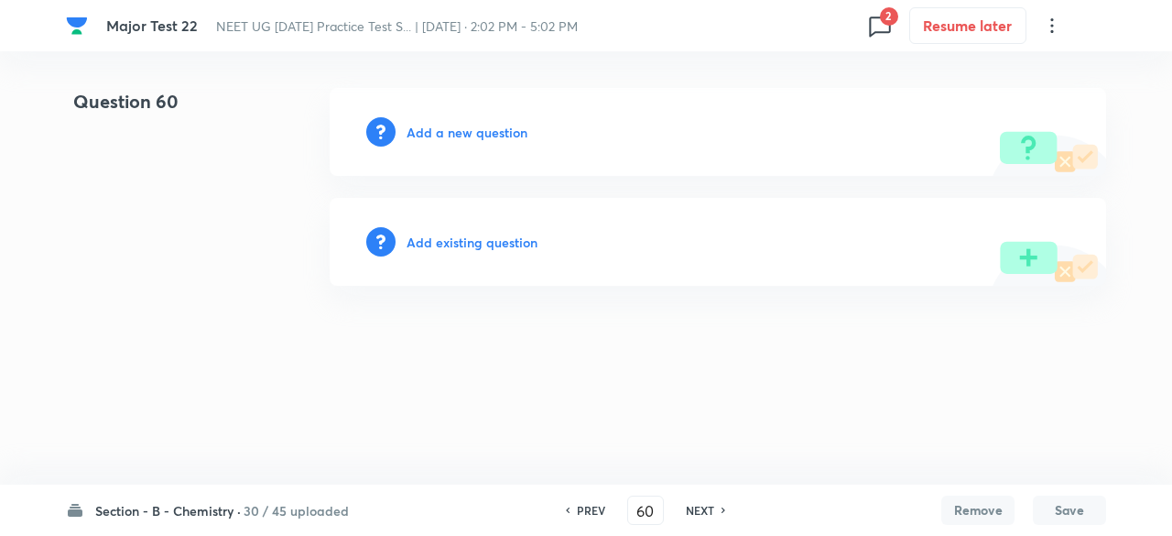
click at [698, 513] on h6 "NEXT" at bounding box center [700, 510] width 28 height 16
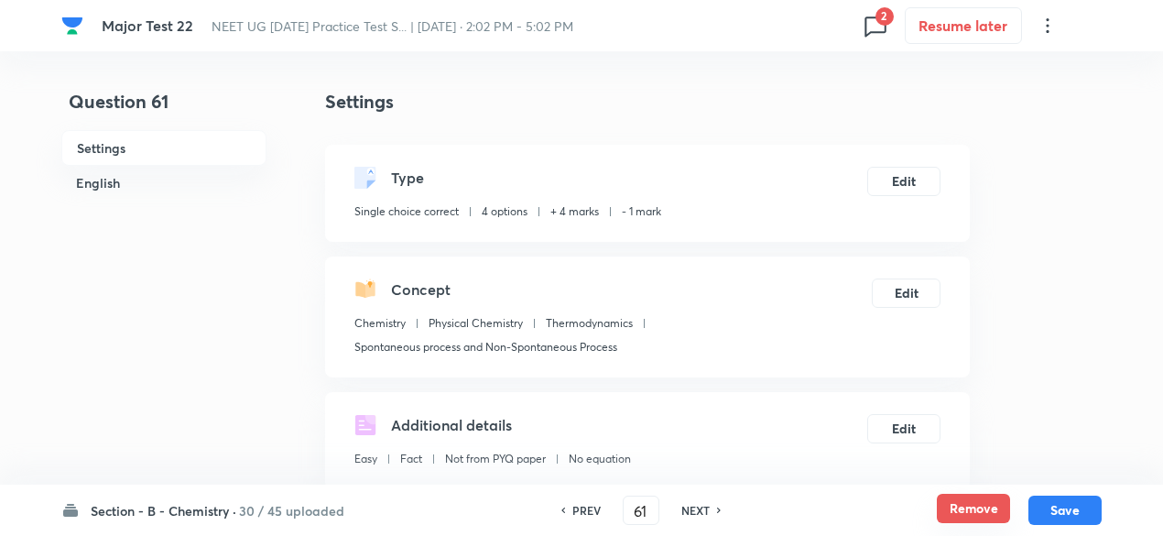
click at [958, 515] on button "Remove" at bounding box center [973, 508] width 73 height 29
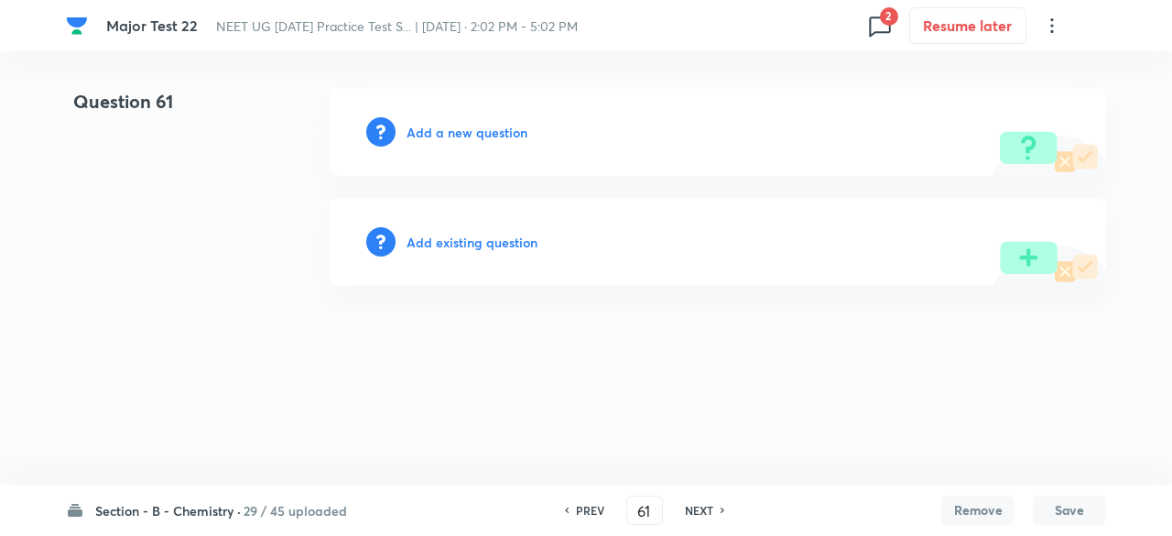
click at [707, 517] on h6 "NEXT" at bounding box center [699, 510] width 28 height 16
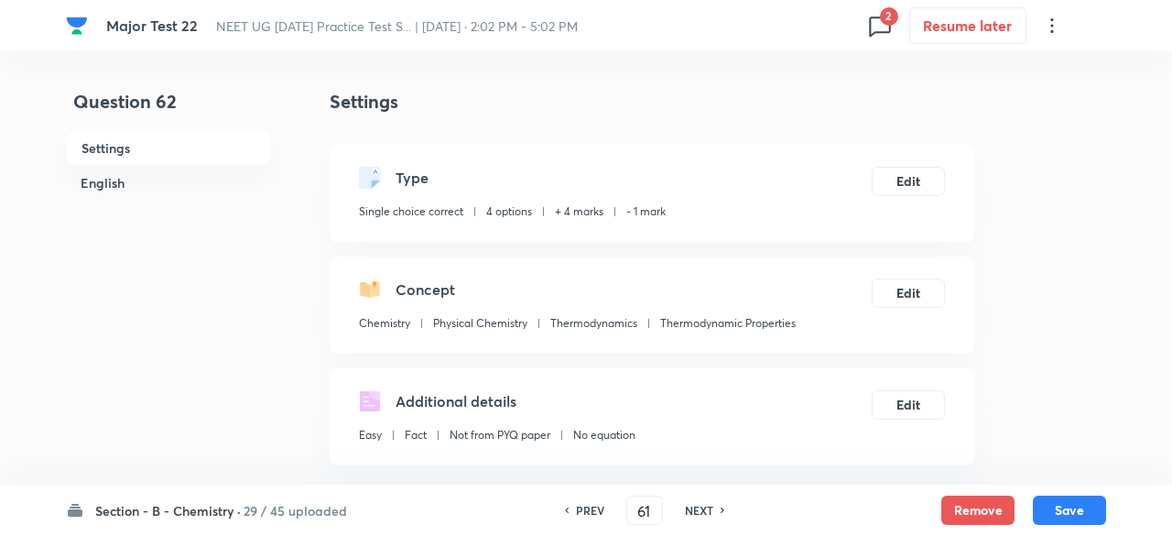
type input "62"
checkbox input "true"
click at [969, 507] on button "Remove" at bounding box center [973, 508] width 73 height 29
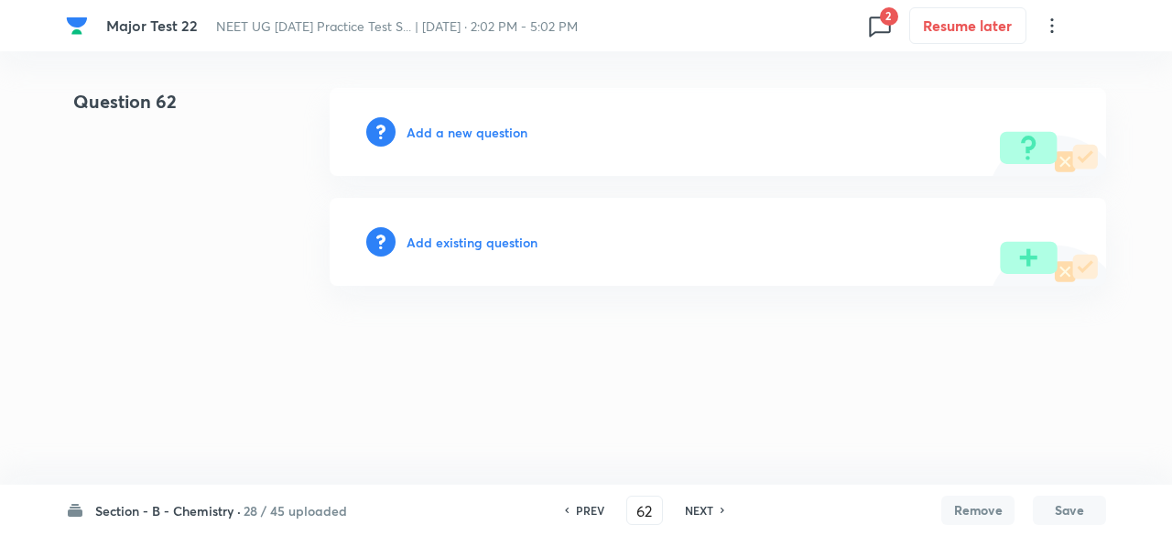
click at [701, 509] on h6 "NEXT" at bounding box center [699, 510] width 28 height 16
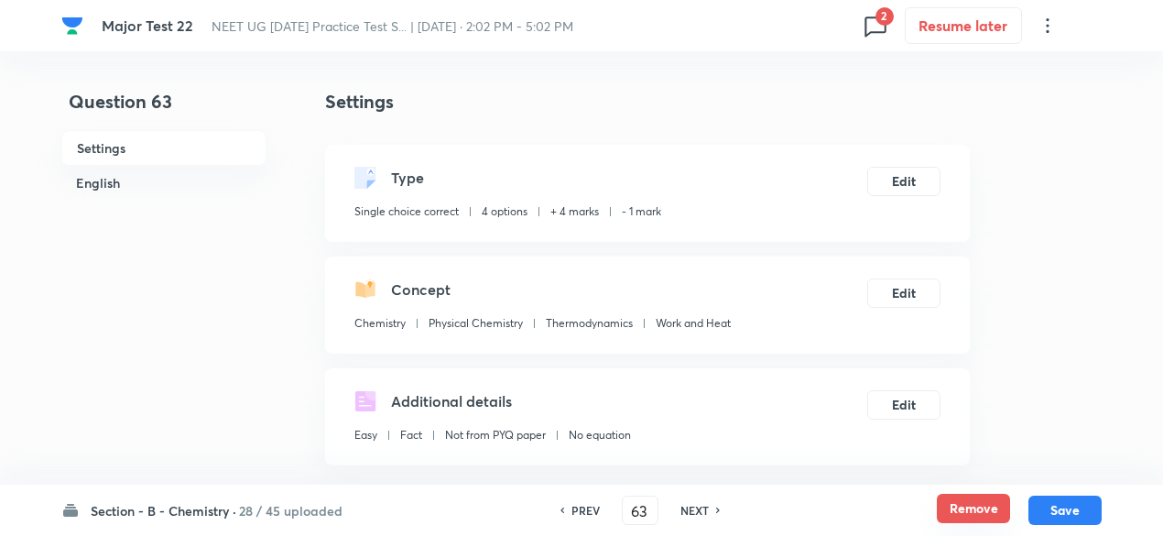
click at [953, 512] on button "Remove" at bounding box center [973, 508] width 73 height 29
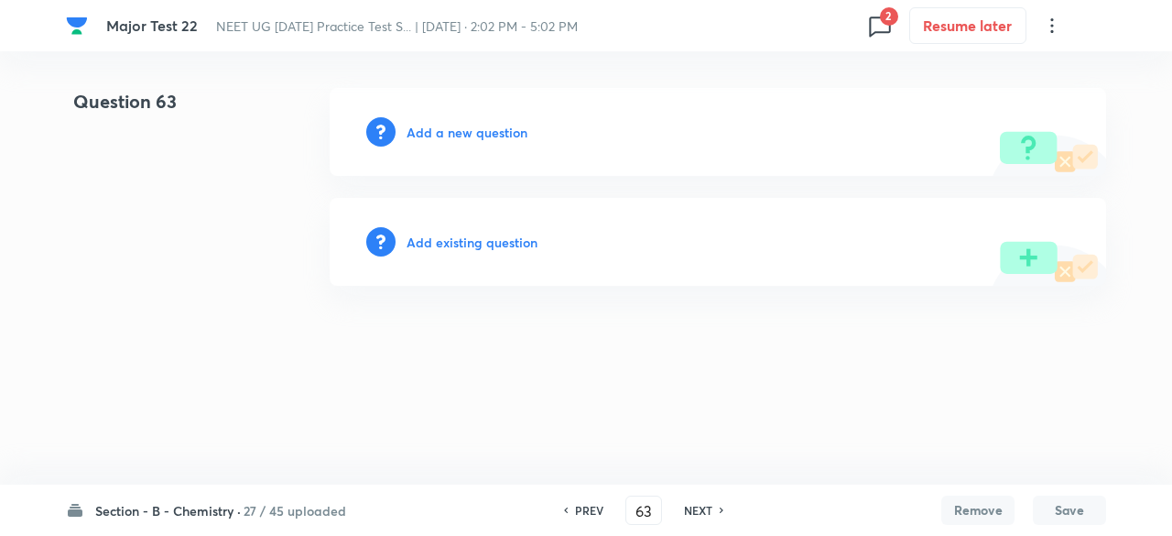
click at [698, 505] on h6 "NEXT" at bounding box center [698, 510] width 28 height 16
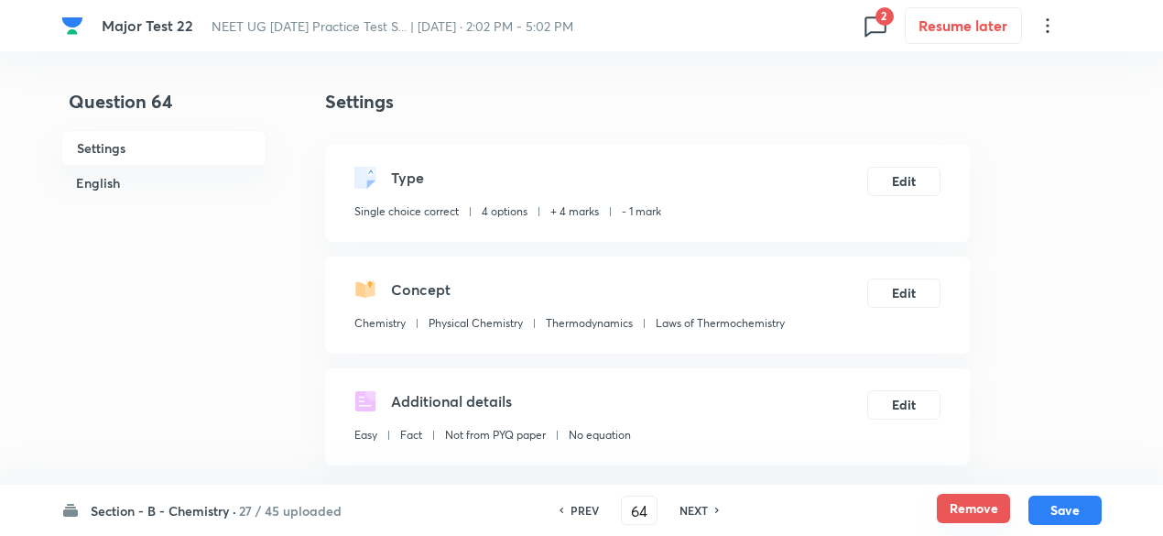
click at [990, 509] on button "Remove" at bounding box center [973, 508] width 73 height 29
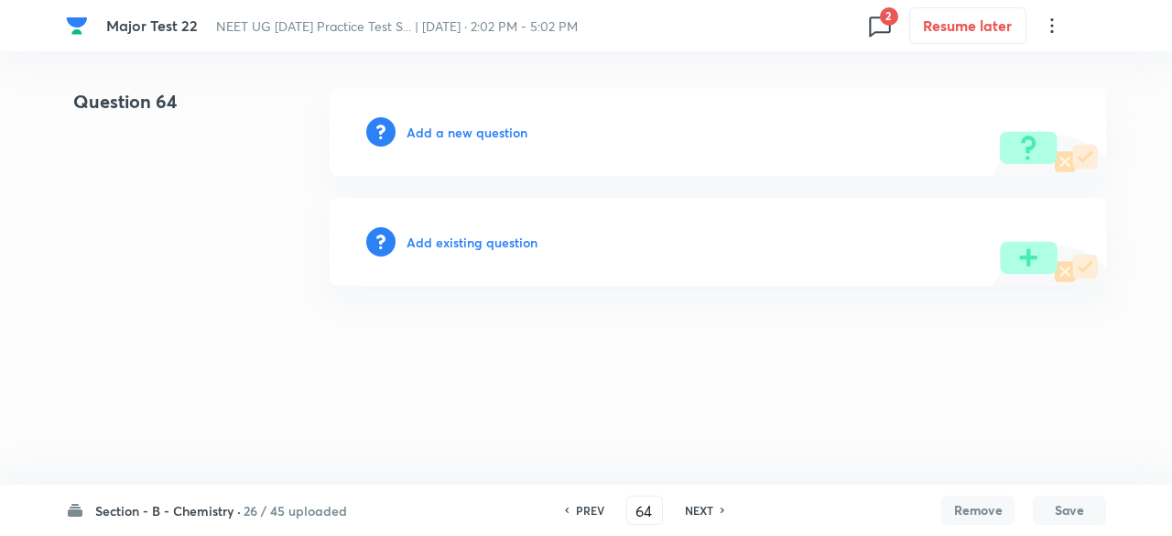
click at [710, 516] on h6 "NEXT" at bounding box center [699, 510] width 28 height 16
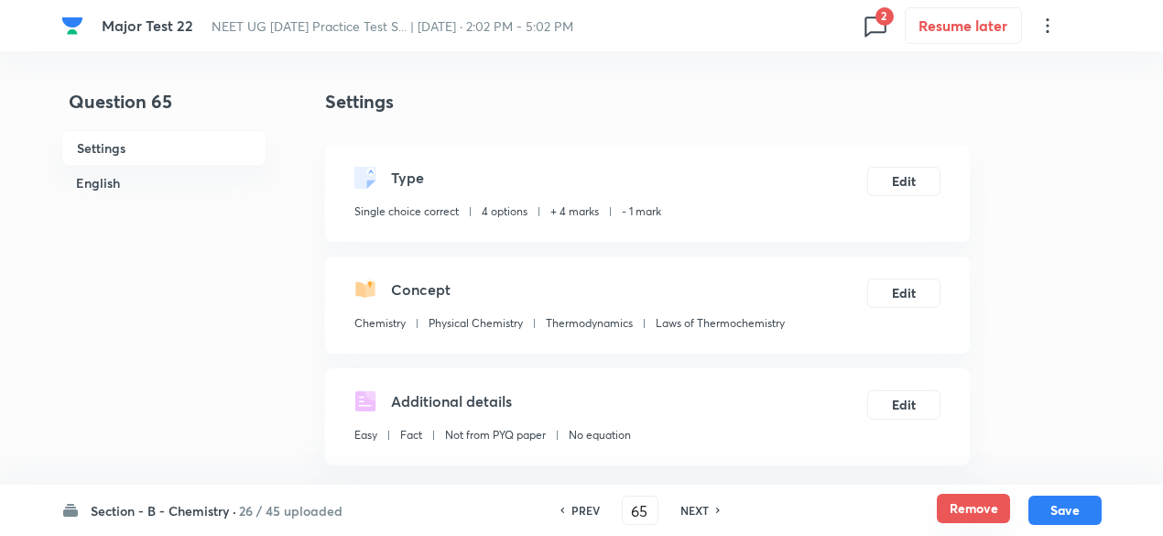
click at [999, 519] on button "Remove" at bounding box center [973, 508] width 73 height 29
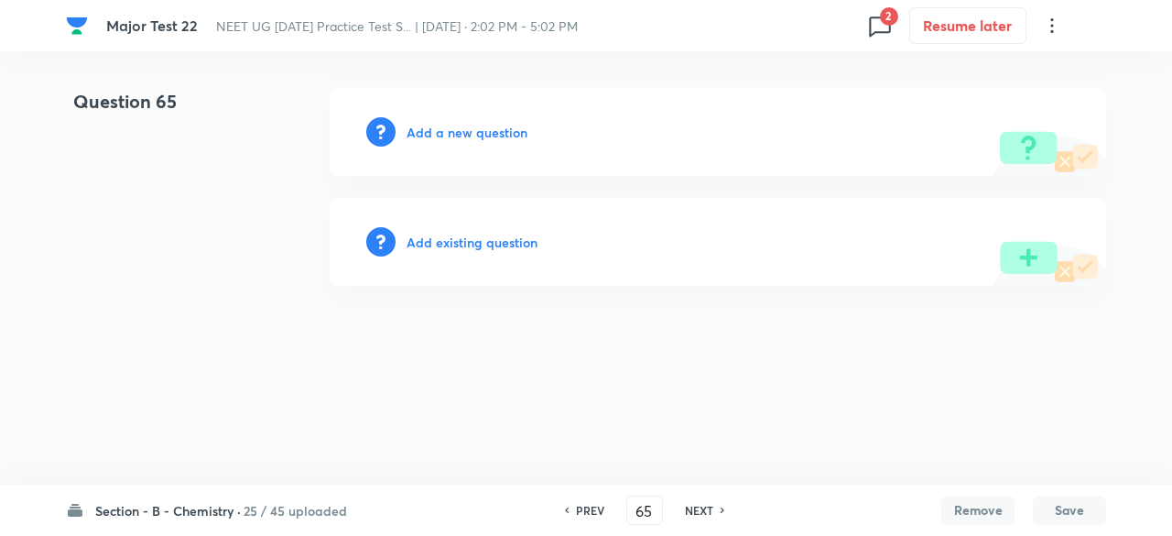
click at [710, 514] on h6 "NEXT" at bounding box center [699, 510] width 28 height 16
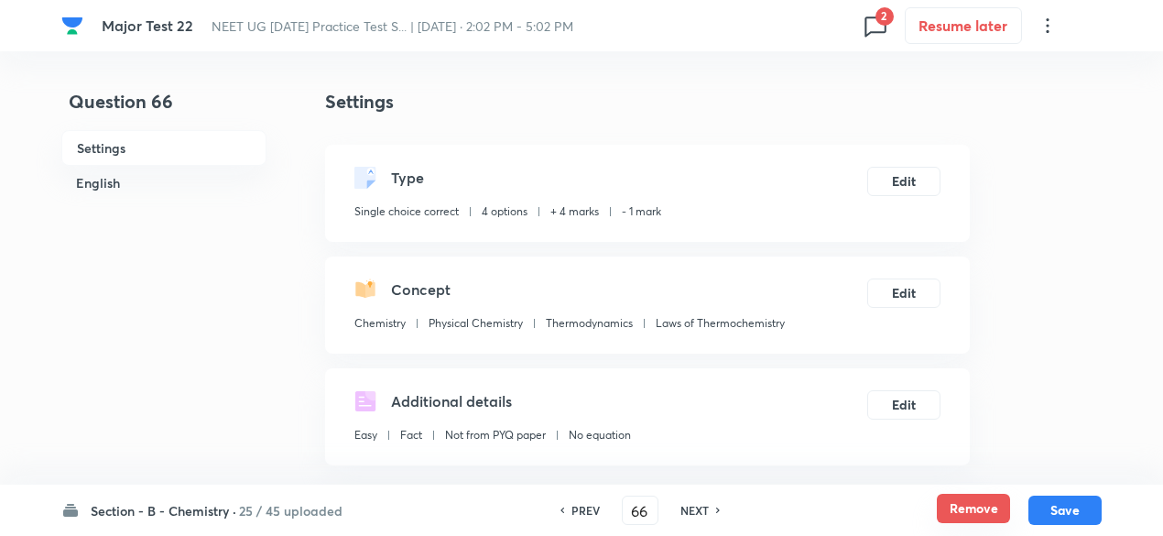
click at [951, 506] on button "Remove" at bounding box center [973, 508] width 73 height 29
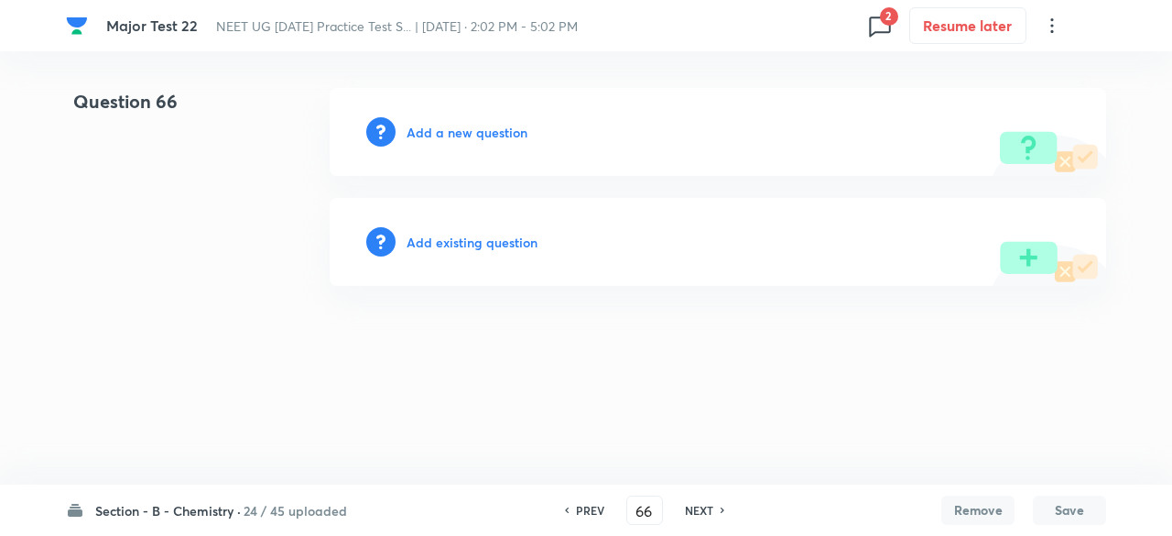
click at [709, 510] on h6 "NEXT" at bounding box center [699, 510] width 28 height 16
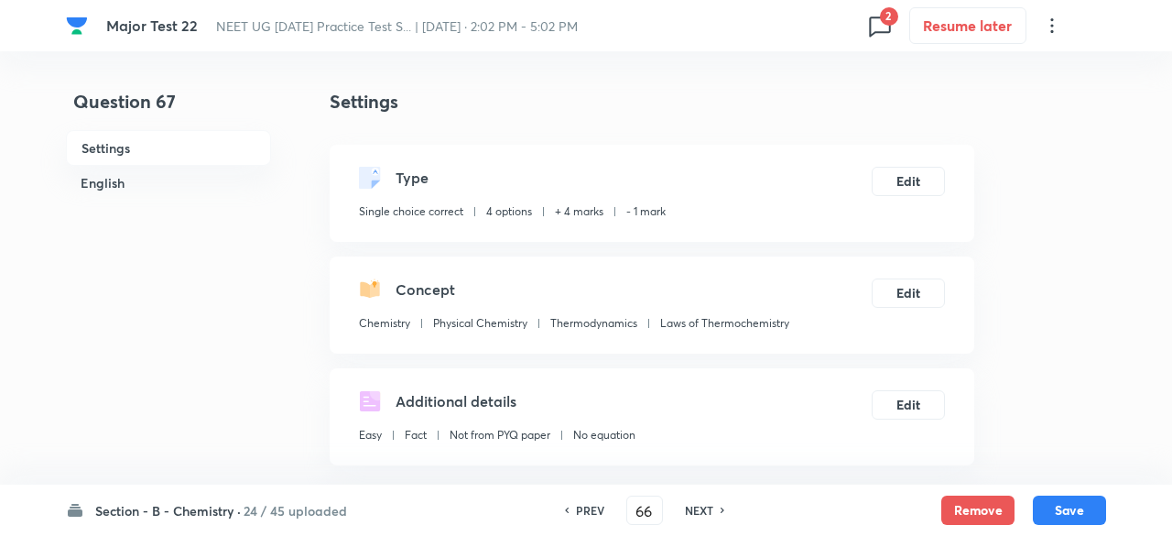
type input "67"
checkbox input "true"
click at [986, 506] on button "Remove" at bounding box center [973, 508] width 73 height 29
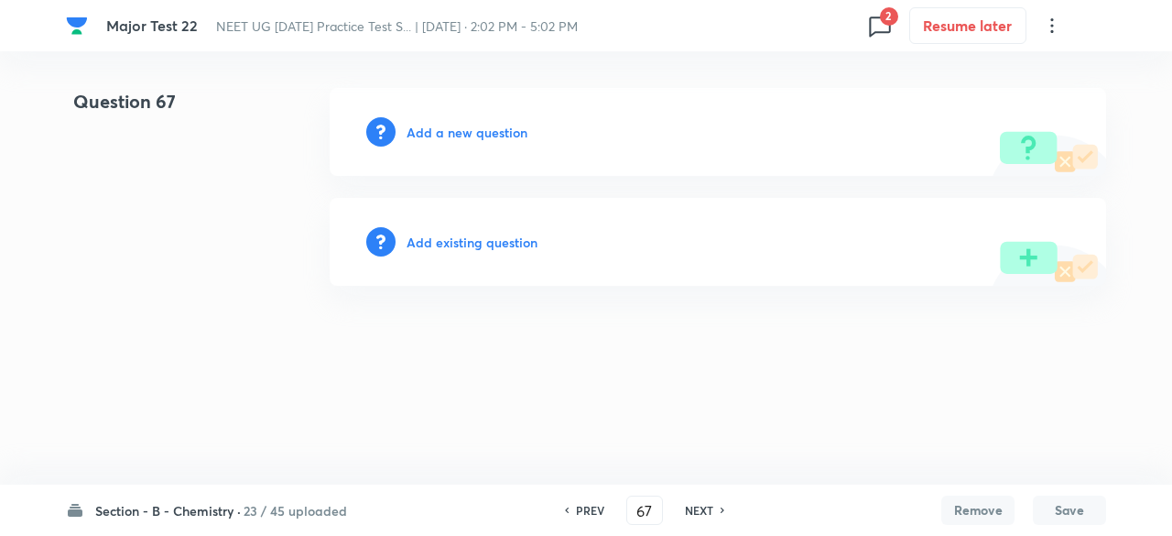
click at [704, 507] on h6 "NEXT" at bounding box center [699, 510] width 28 height 16
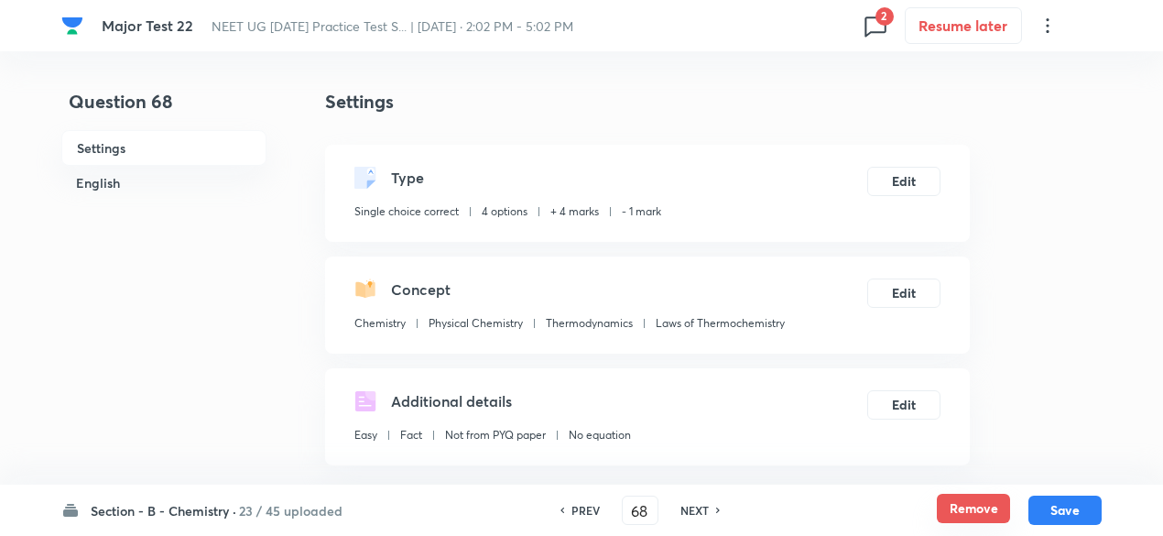
click at [974, 500] on button "Remove" at bounding box center [973, 508] width 73 height 29
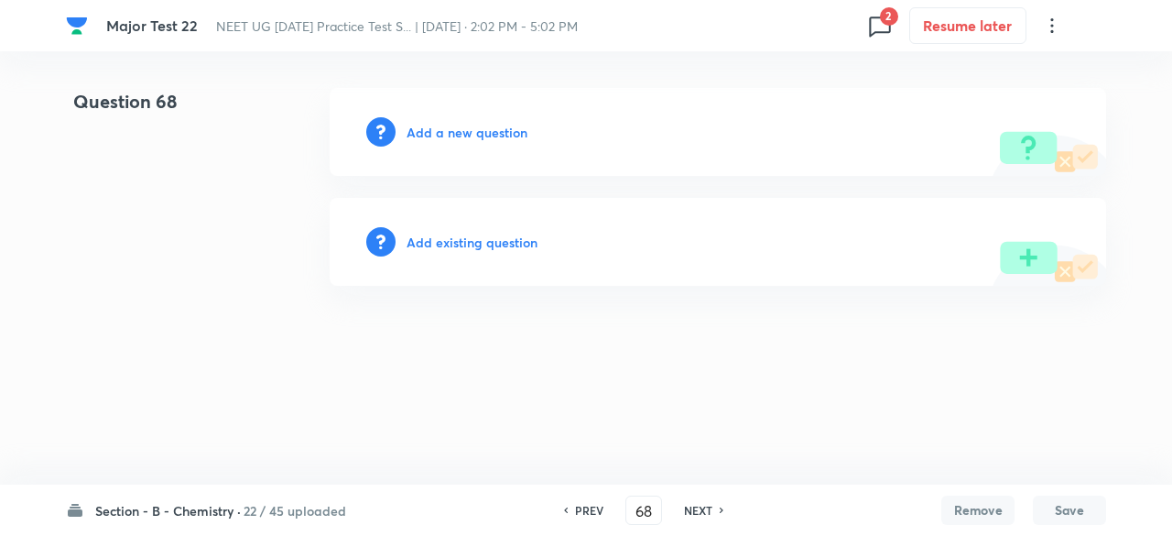
click at [711, 510] on h6 "NEXT" at bounding box center [698, 510] width 28 height 16
type input "69"
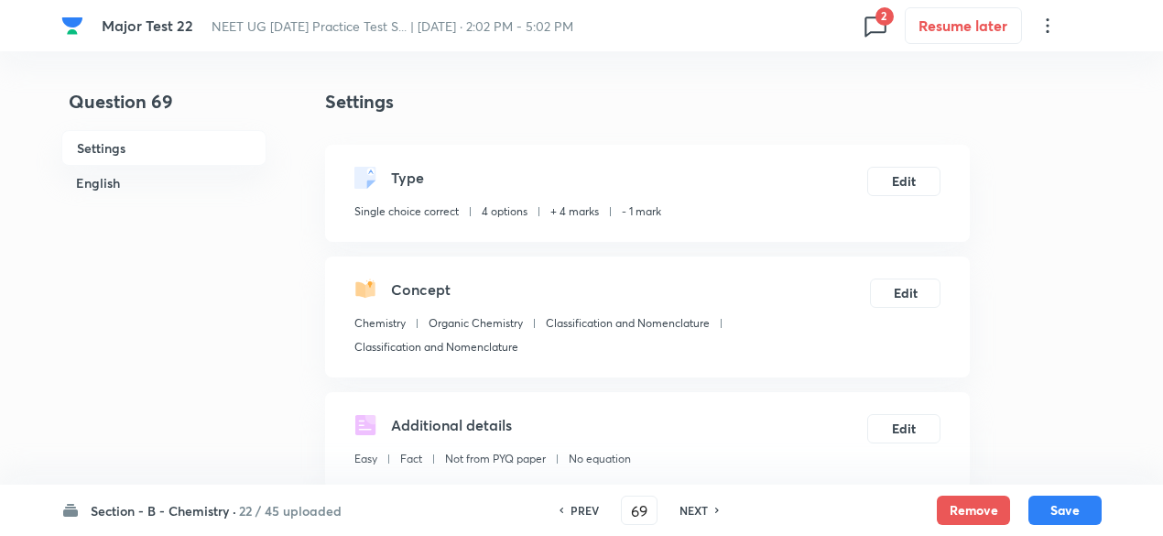
checkbox input "true"
click at [989, 505] on button "Remove" at bounding box center [973, 508] width 73 height 29
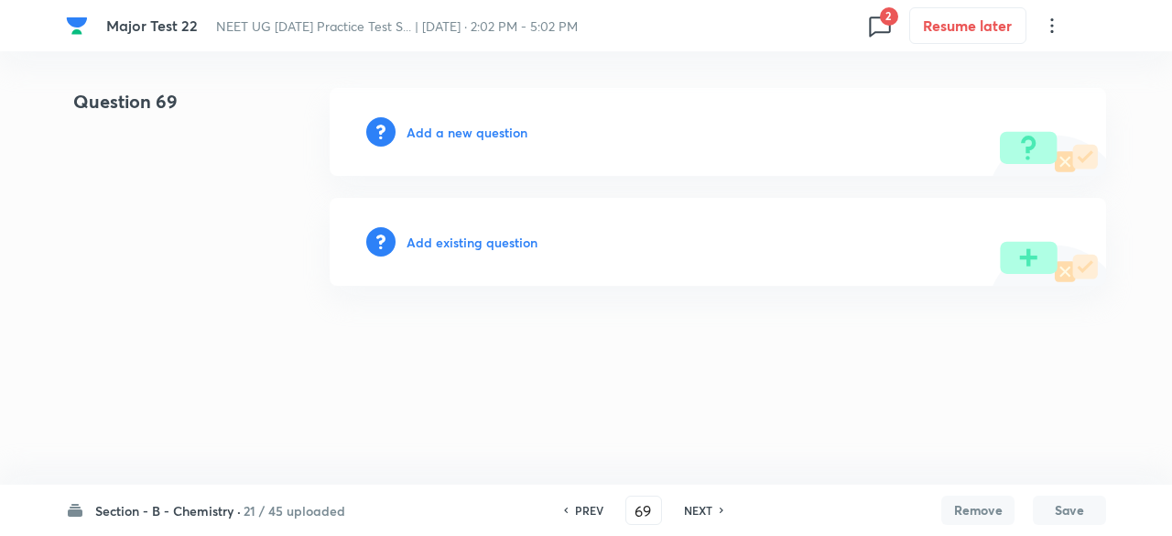
click at [692, 506] on h6 "NEXT" at bounding box center [698, 510] width 28 height 16
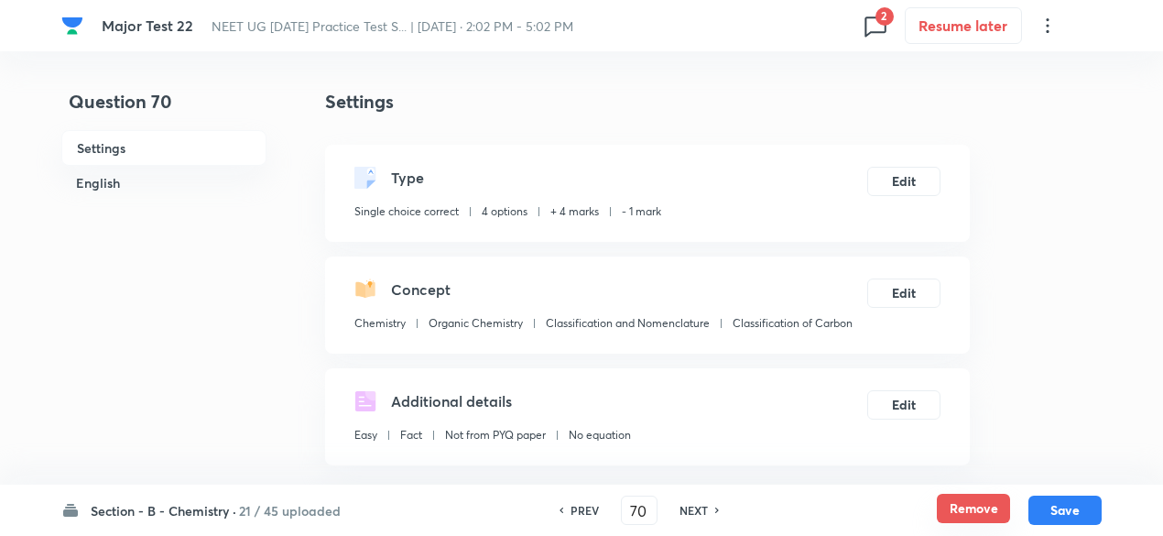
click at [969, 517] on button "Remove" at bounding box center [973, 508] width 73 height 29
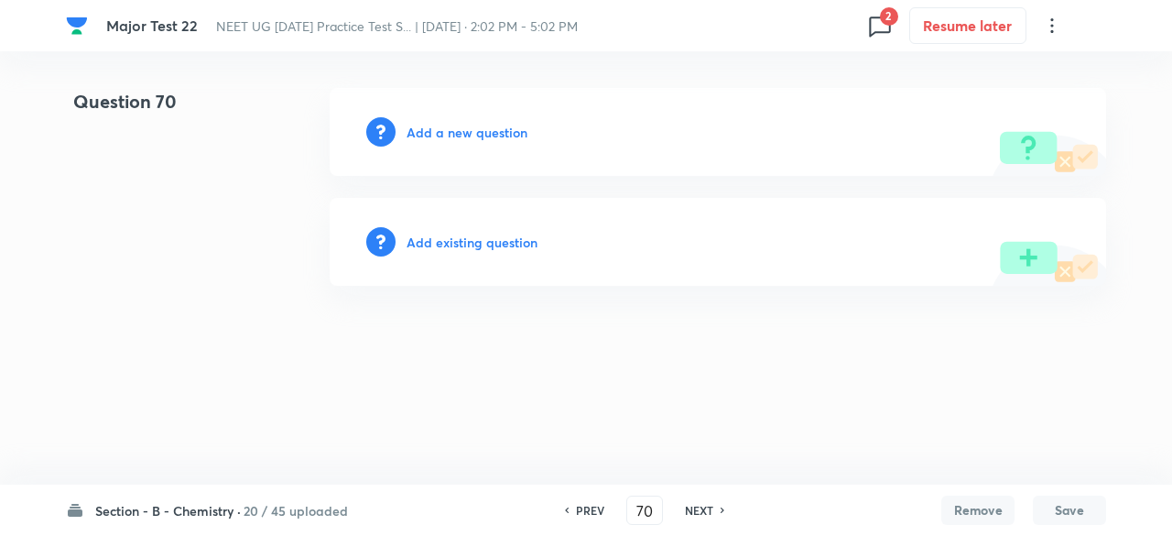
click at [704, 510] on h6 "NEXT" at bounding box center [699, 510] width 28 height 16
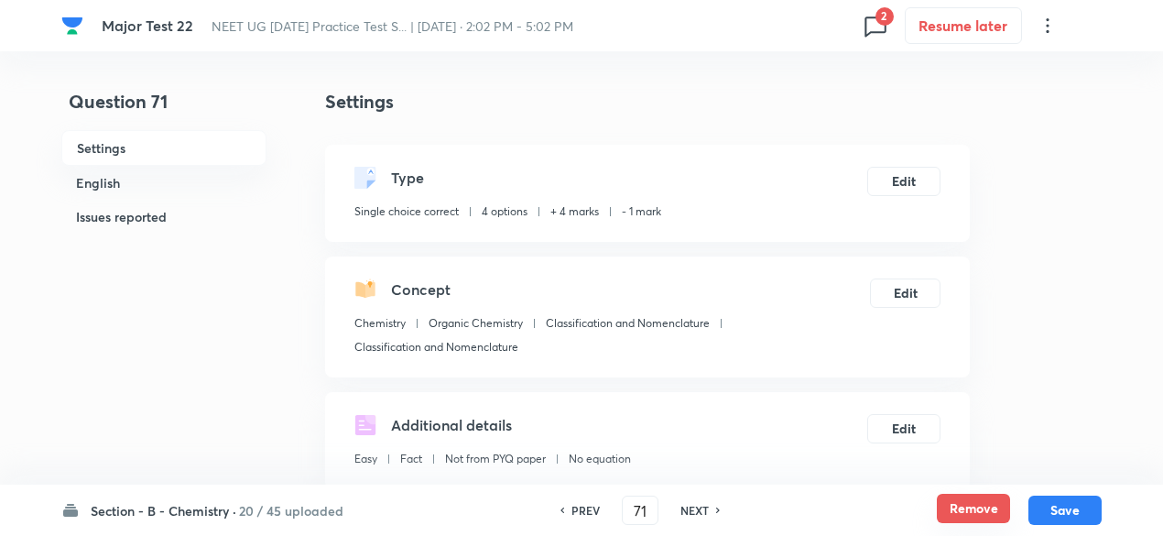
click at [974, 517] on button "Remove" at bounding box center [973, 508] width 73 height 29
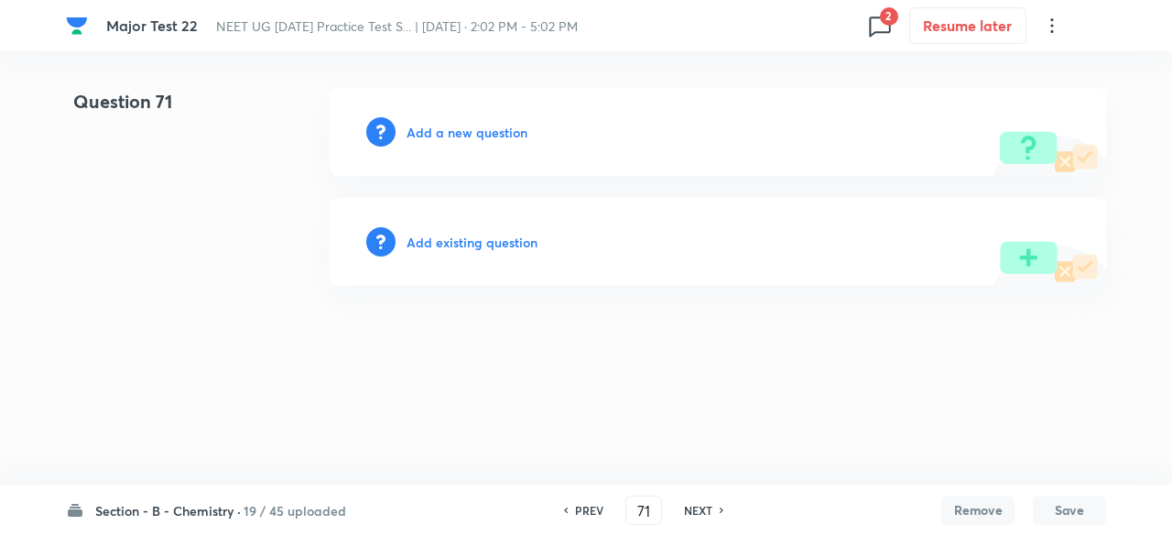
click at [710, 513] on h6 "NEXT" at bounding box center [698, 510] width 28 height 16
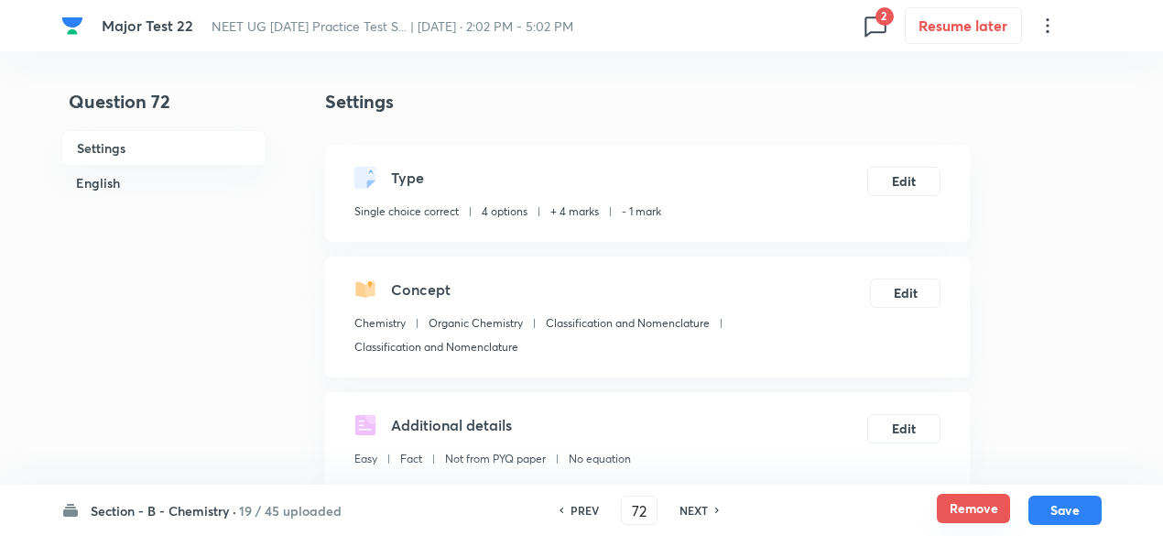
click at [974, 508] on button "Remove" at bounding box center [973, 508] width 73 height 29
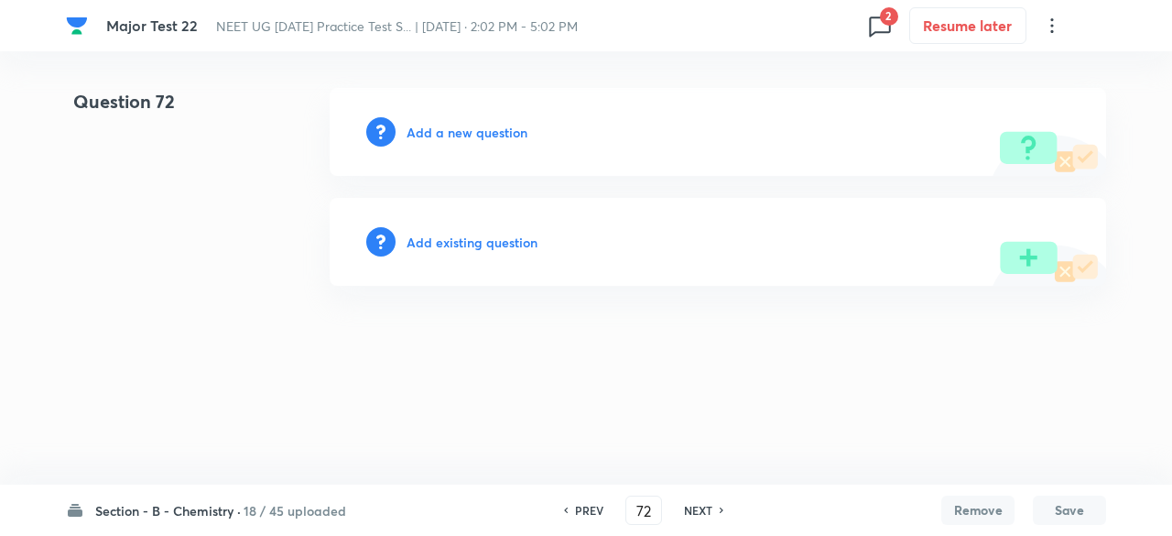
click at [692, 507] on h6 "NEXT" at bounding box center [698, 510] width 28 height 16
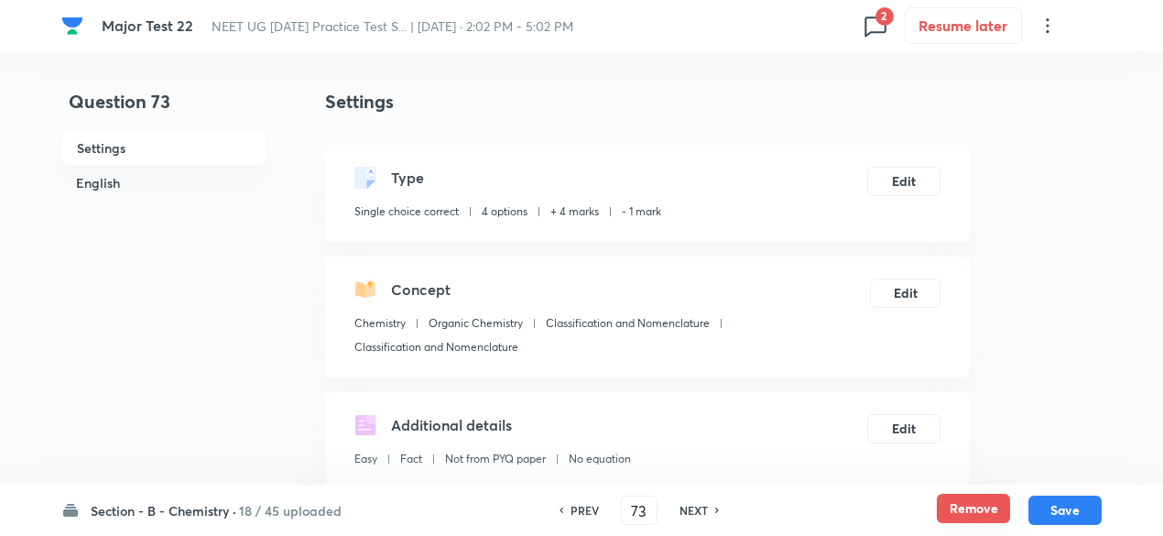
click at [986, 506] on button "Remove" at bounding box center [973, 508] width 73 height 29
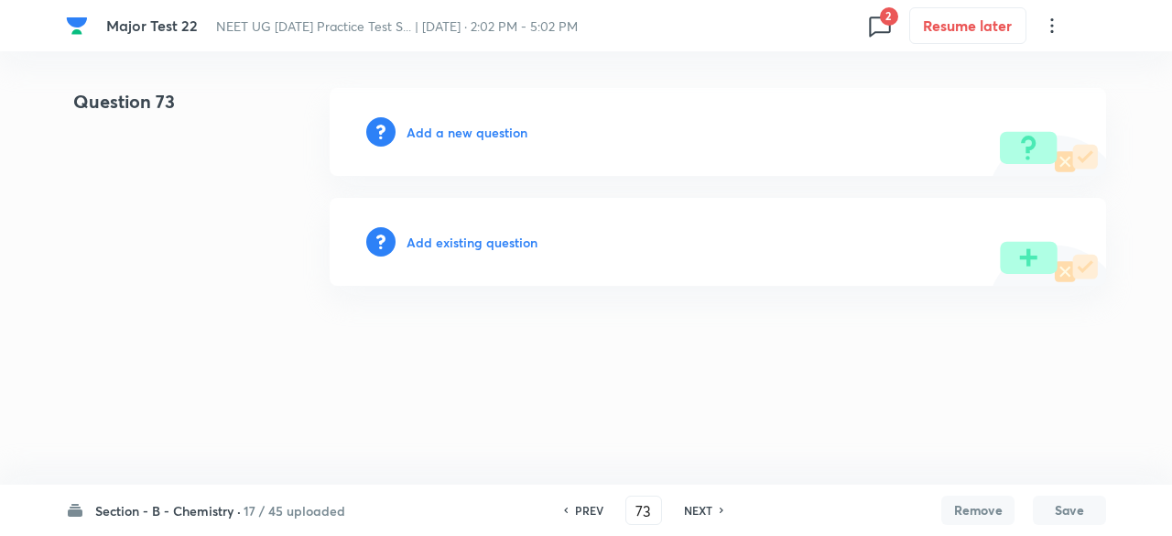
click at [706, 514] on h6 "NEXT" at bounding box center [698, 510] width 28 height 16
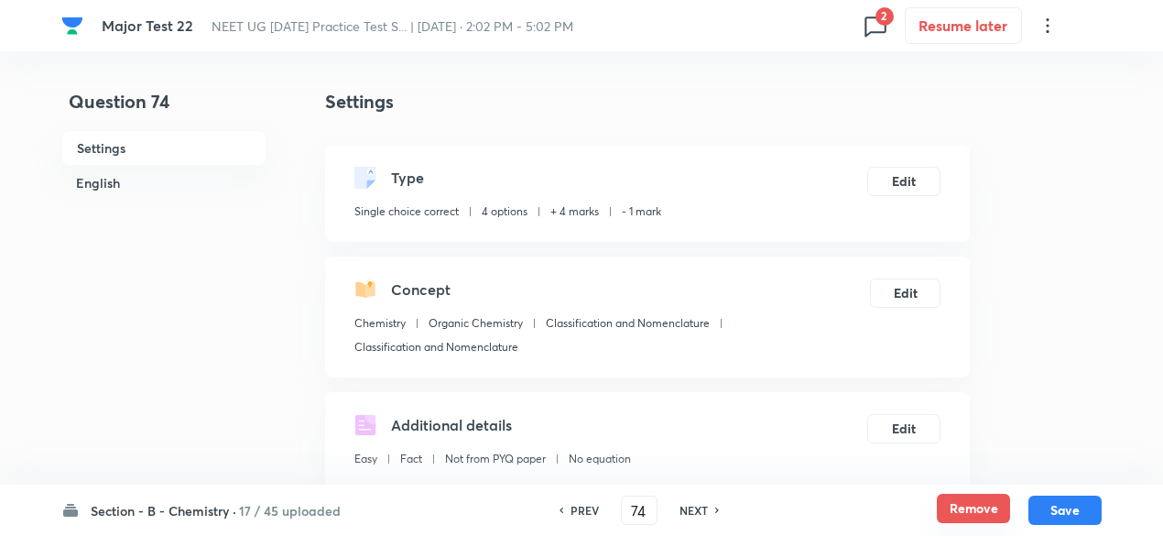
click at [986, 510] on button "Remove" at bounding box center [973, 508] width 73 height 29
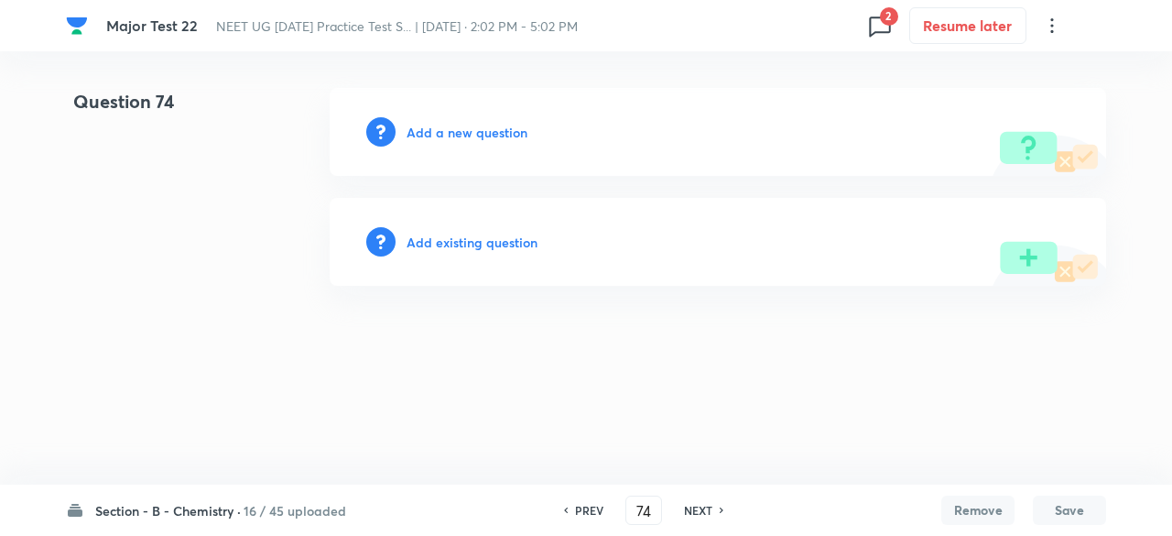
click at [696, 511] on h6 "NEXT" at bounding box center [698, 510] width 28 height 16
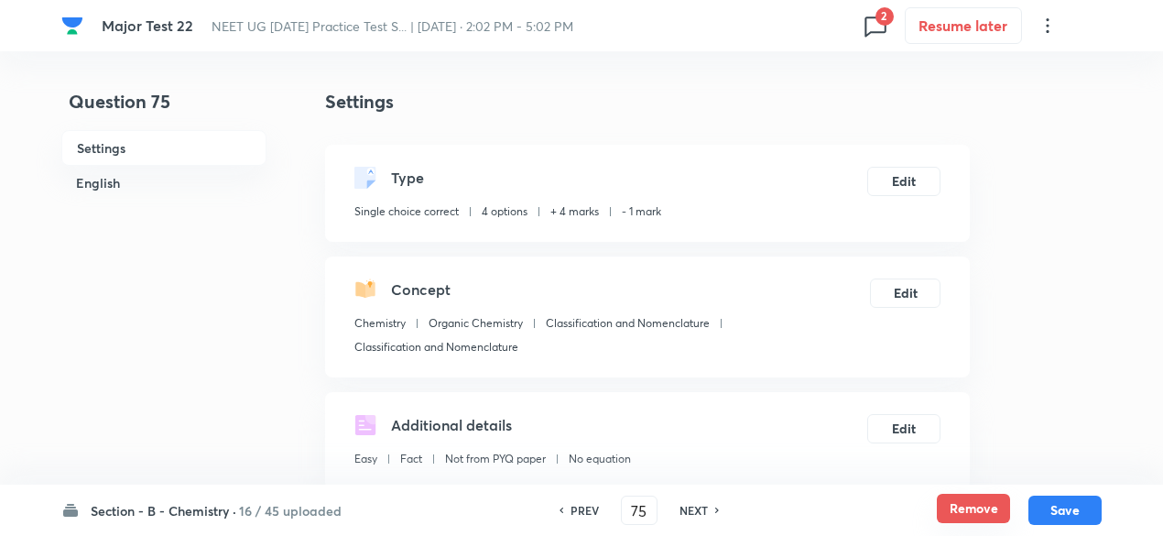
click at [960, 509] on button "Remove" at bounding box center [973, 508] width 73 height 29
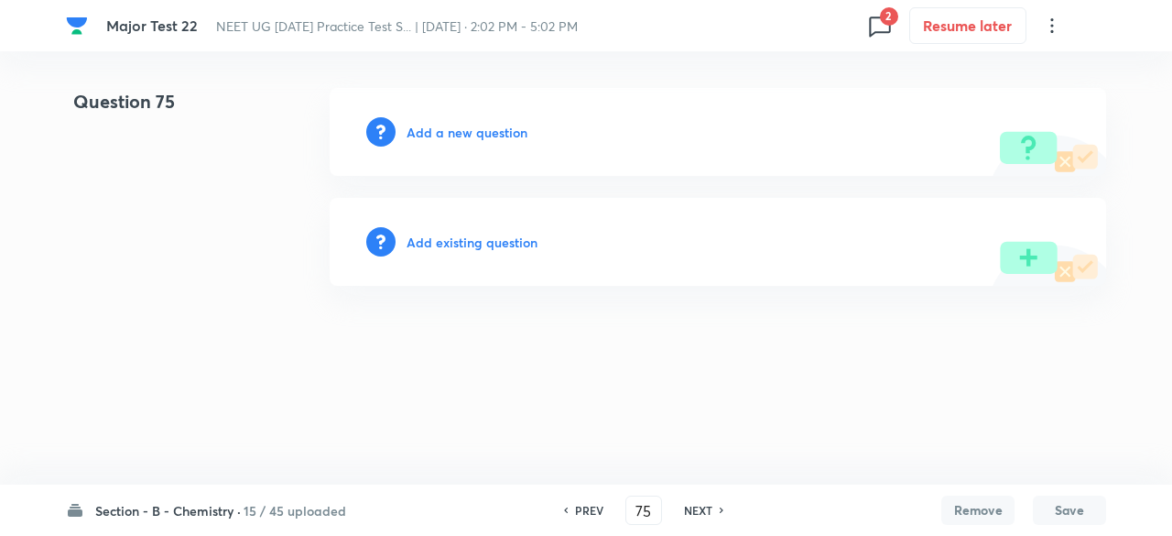
click at [695, 507] on h6 "NEXT" at bounding box center [698, 510] width 28 height 16
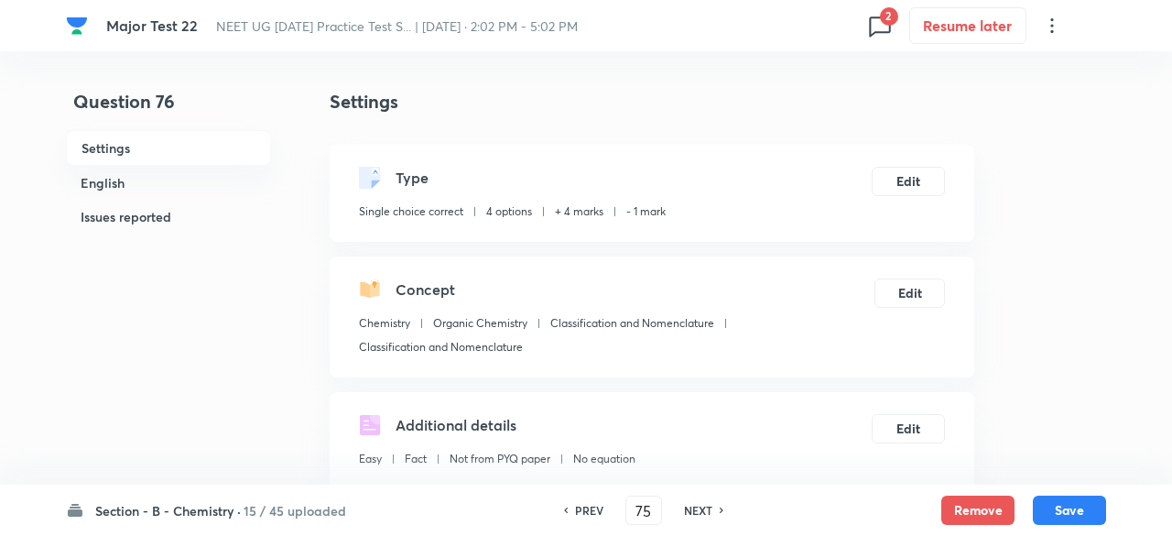
type input "76"
checkbox input "true"
click at [971, 503] on button "Remove" at bounding box center [973, 508] width 73 height 29
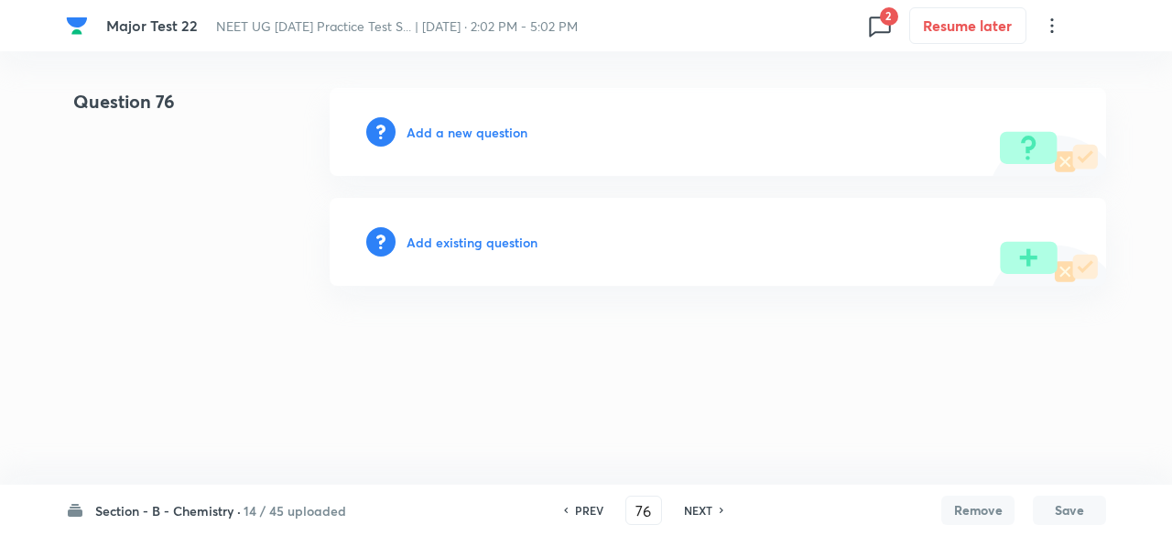
click at [694, 506] on h6 "NEXT" at bounding box center [698, 510] width 28 height 16
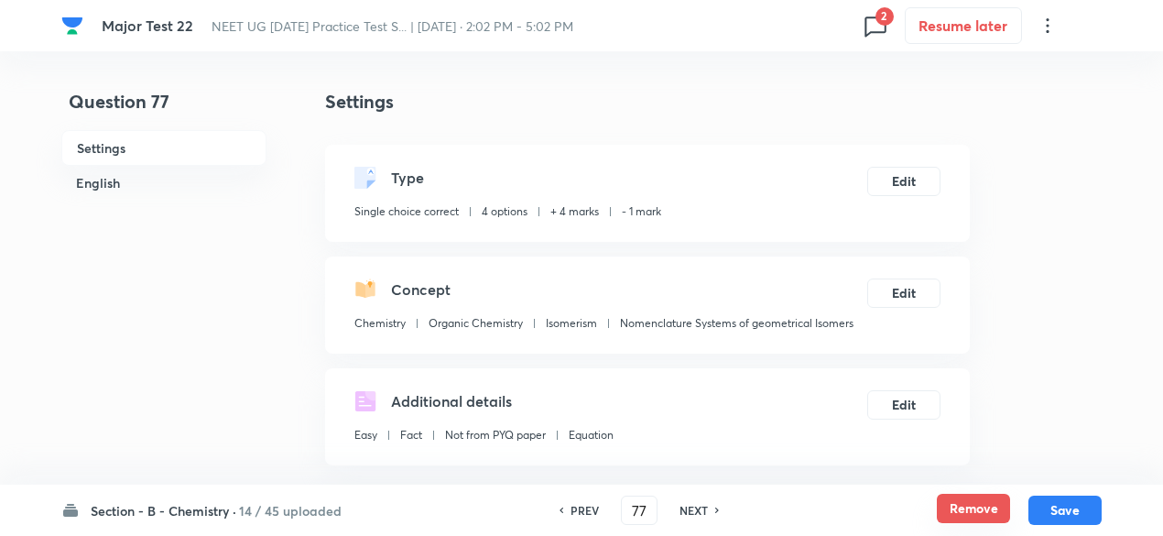
click at [970, 514] on button "Remove" at bounding box center [973, 508] width 73 height 29
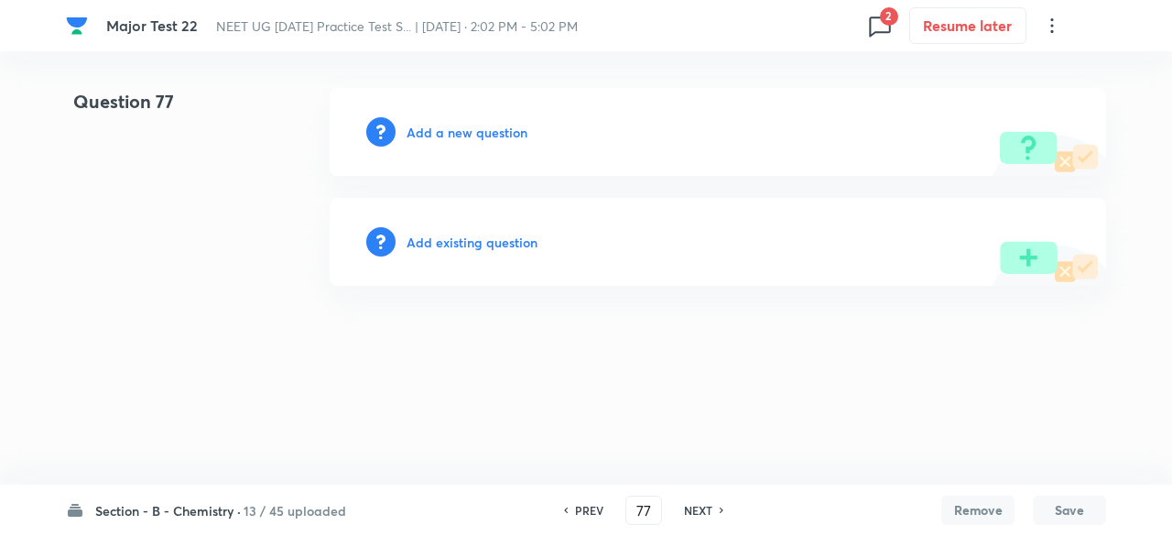
click at [702, 510] on h6 "NEXT" at bounding box center [698, 510] width 28 height 16
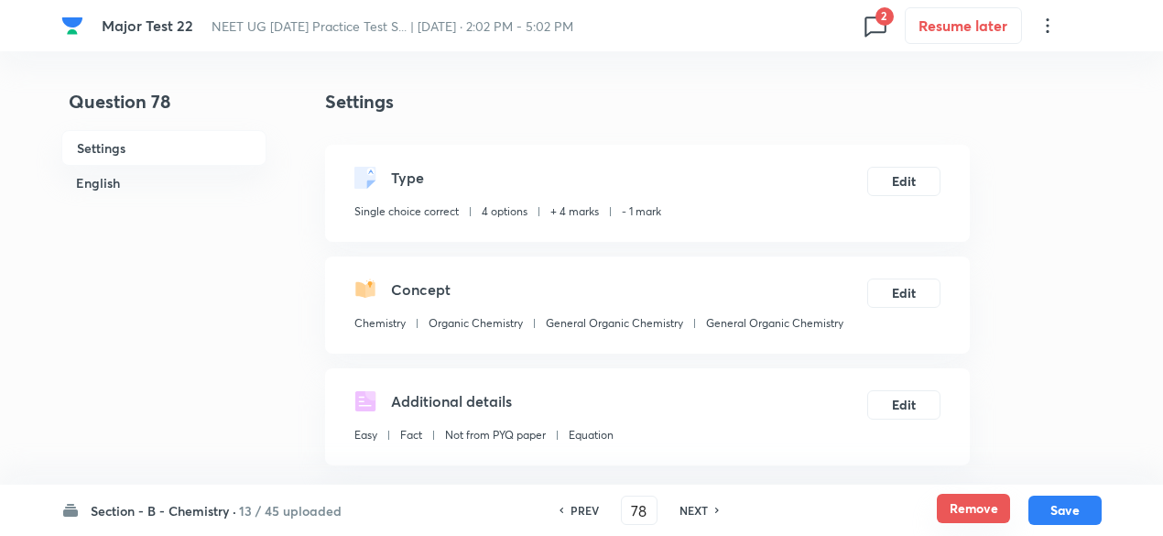
click at [984, 498] on button "Remove" at bounding box center [973, 508] width 73 height 29
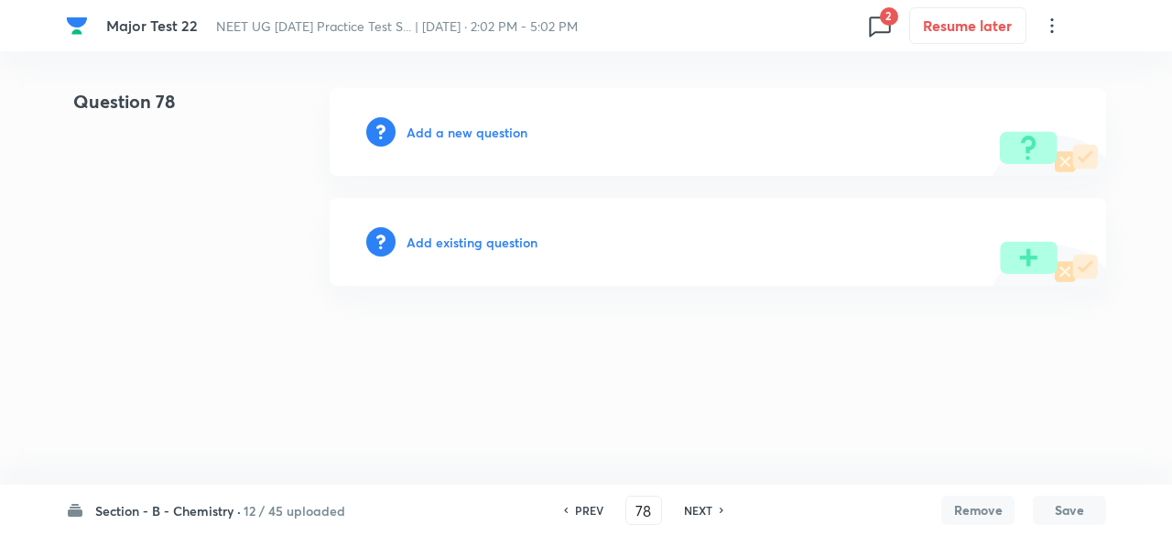
click at [689, 508] on h6 "NEXT" at bounding box center [698, 510] width 28 height 16
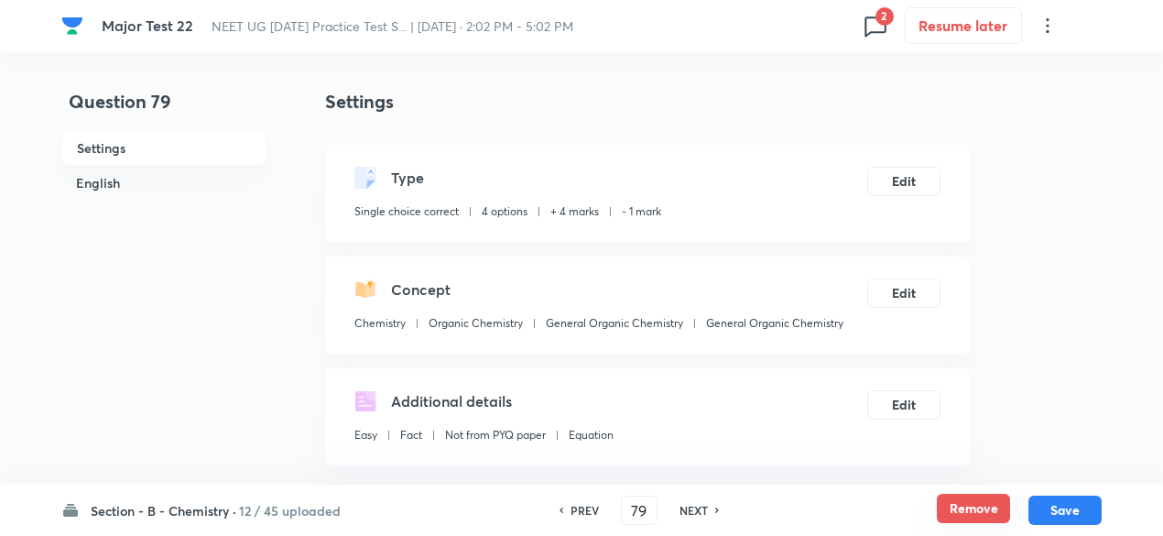
click at [956, 512] on button "Remove" at bounding box center [973, 508] width 73 height 29
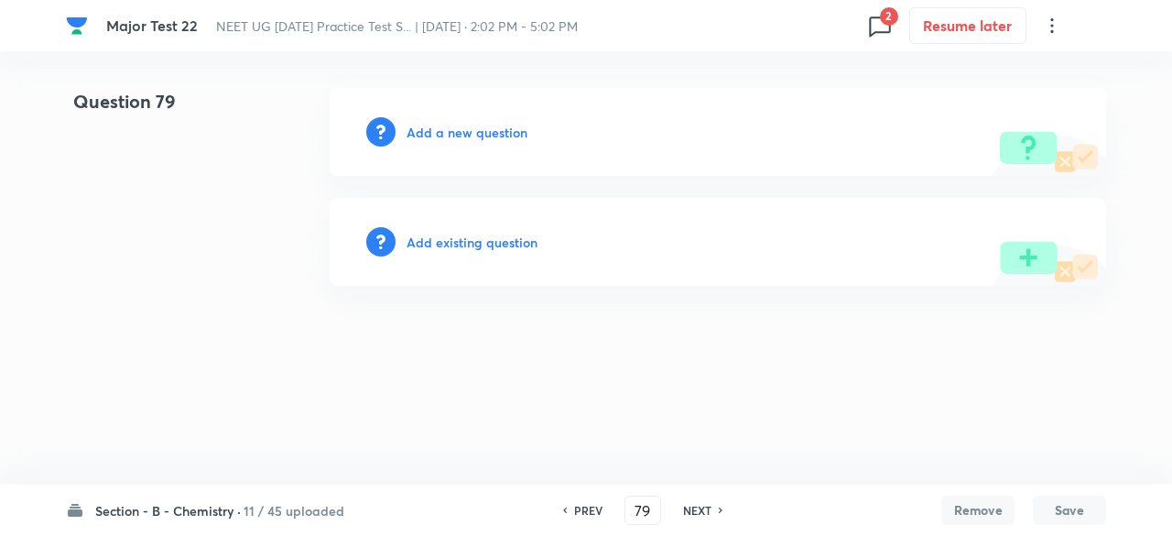
click at [707, 508] on h6 "NEXT" at bounding box center [697, 510] width 28 height 16
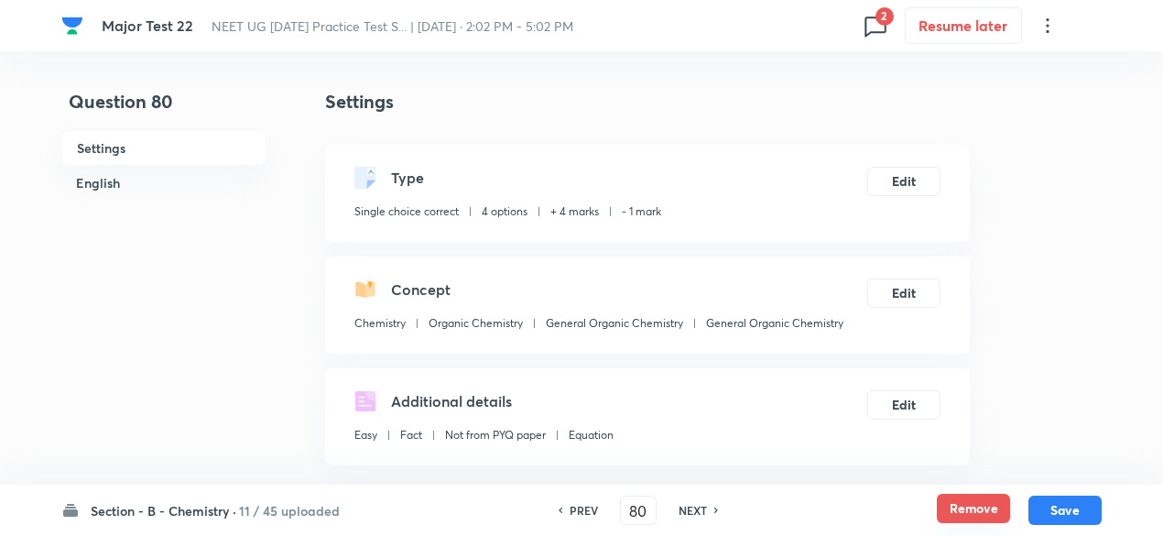
click at [1002, 508] on button "Remove" at bounding box center [973, 508] width 73 height 29
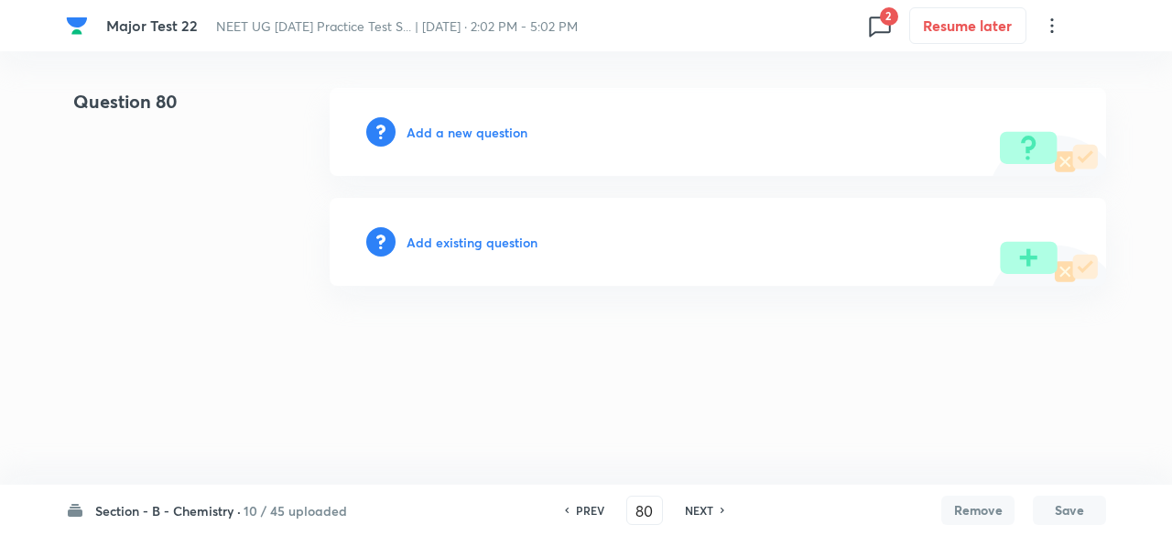
click at [700, 510] on h6 "NEXT" at bounding box center [699, 510] width 28 height 16
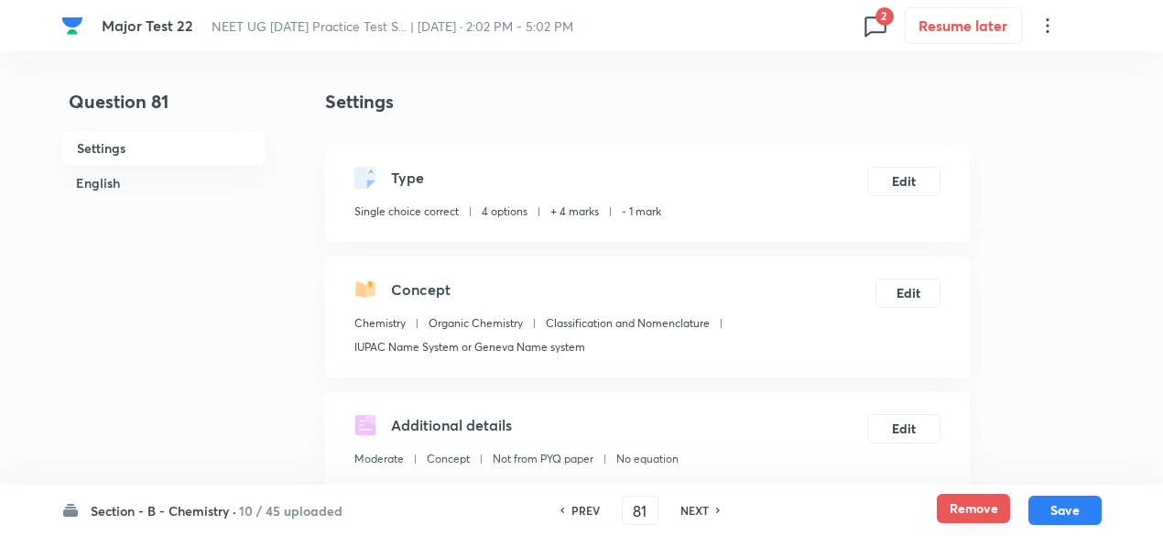
click at [958, 506] on button "Remove" at bounding box center [973, 508] width 73 height 29
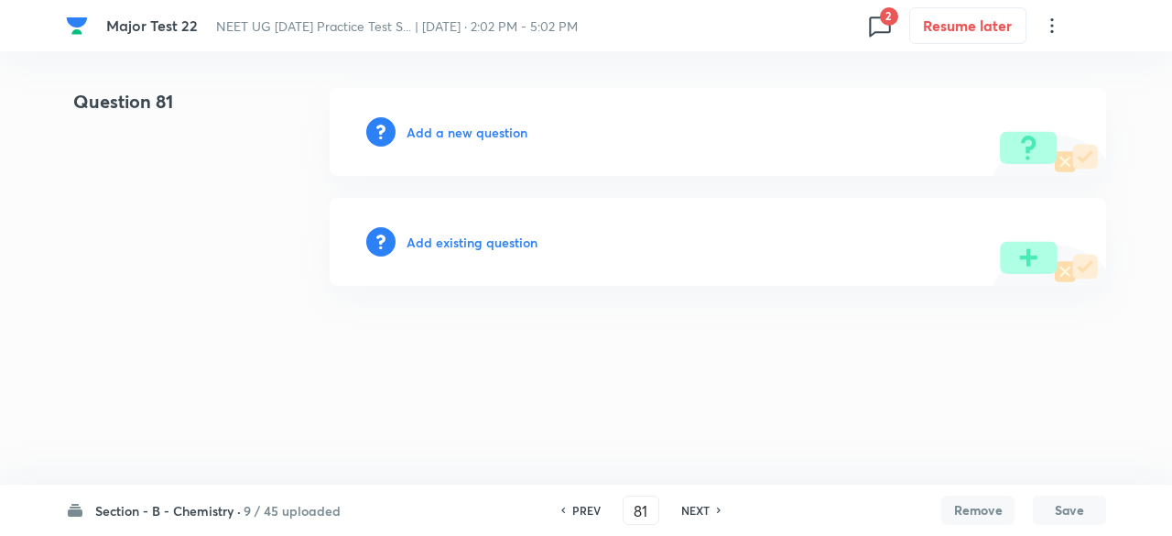
click at [690, 512] on h6 "NEXT" at bounding box center [695, 510] width 28 height 16
type input "82"
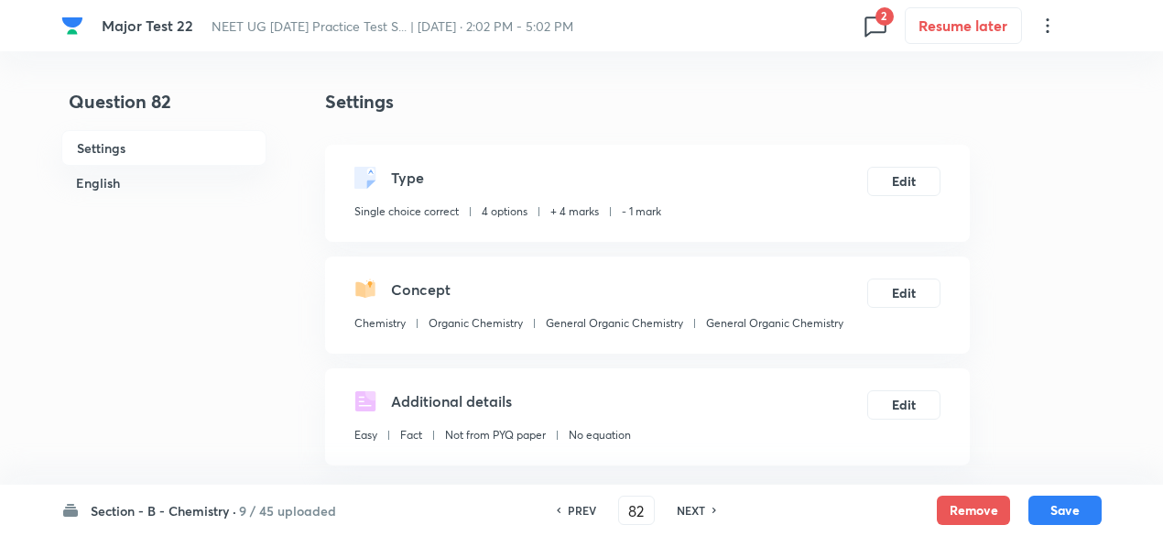
checkbox input "true"
click at [961, 501] on button "Remove" at bounding box center [973, 508] width 73 height 29
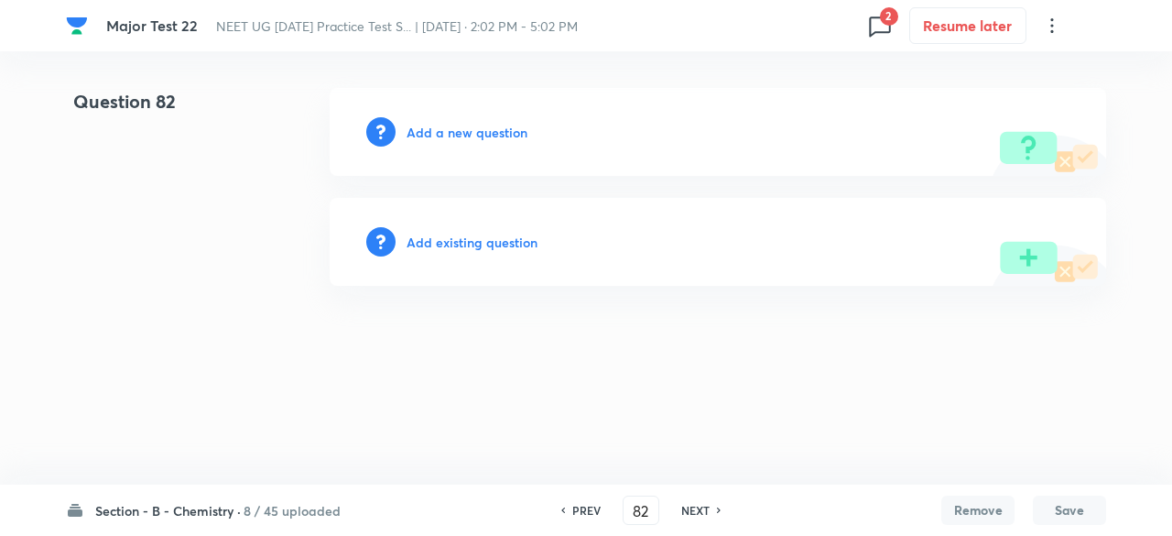
click at [703, 510] on h6 "NEXT" at bounding box center [695, 510] width 28 height 16
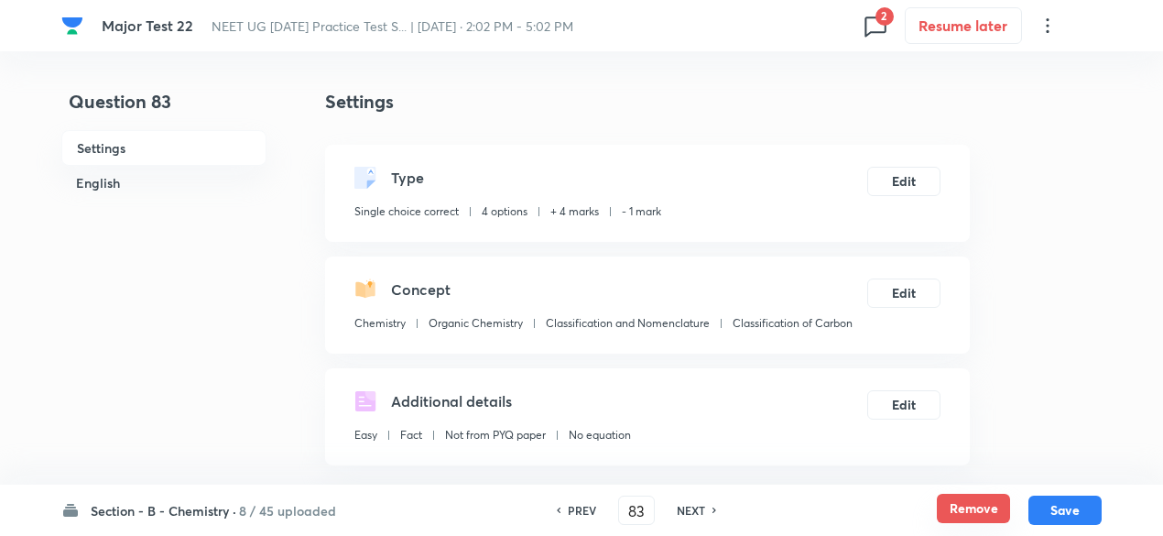
click at [965, 515] on button "Remove" at bounding box center [973, 508] width 73 height 29
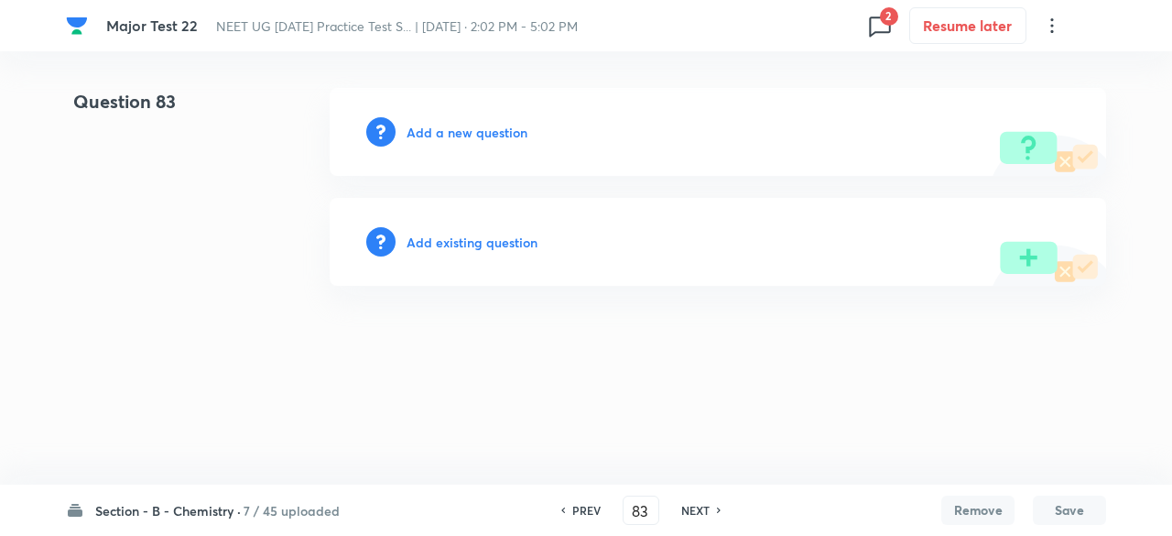
click at [698, 509] on h6 "NEXT" at bounding box center [695, 510] width 28 height 16
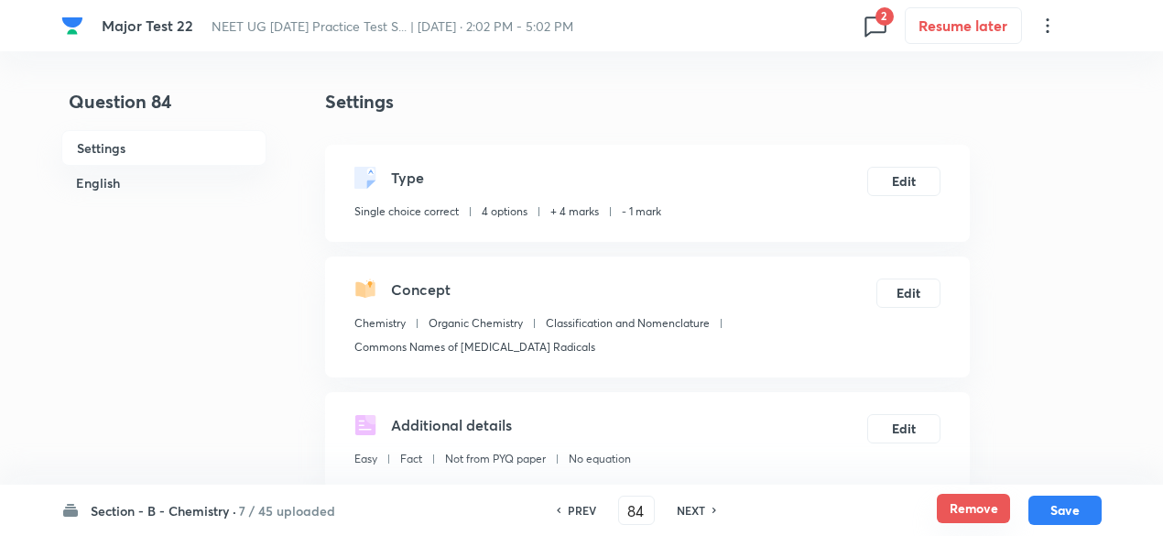
click at [978, 517] on button "Remove" at bounding box center [973, 508] width 73 height 29
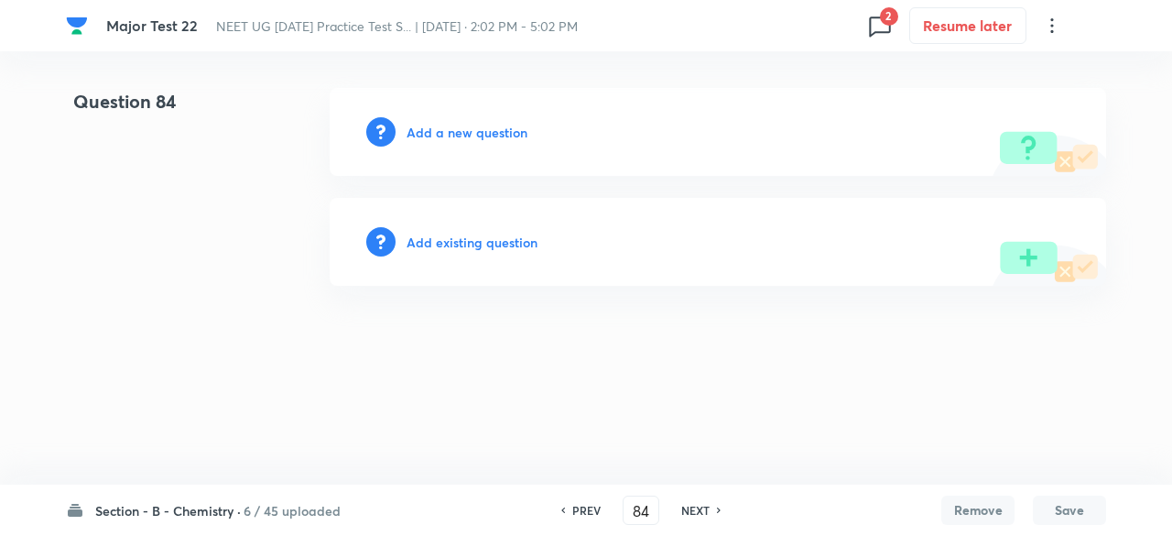
click at [696, 507] on h6 "NEXT" at bounding box center [695, 510] width 28 height 16
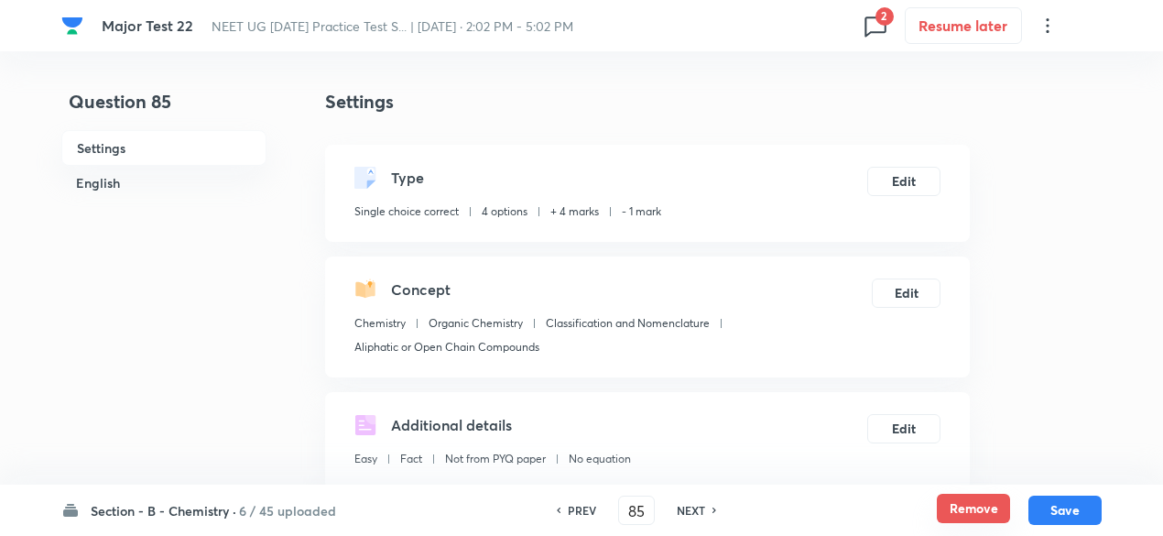
click at [977, 510] on button "Remove" at bounding box center [973, 508] width 73 height 29
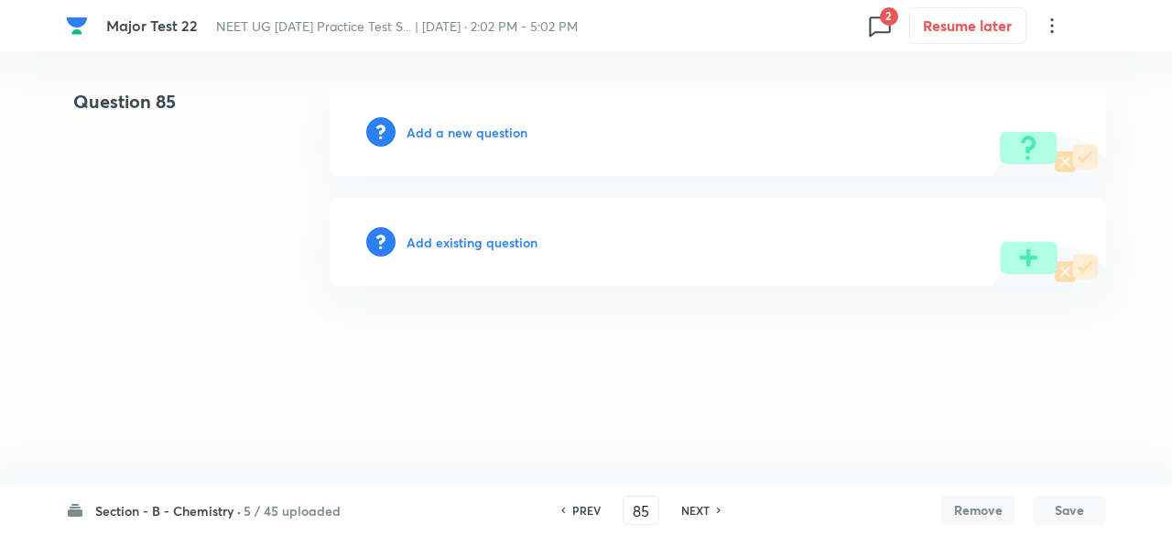
click at [694, 508] on h6 "NEXT" at bounding box center [695, 510] width 28 height 16
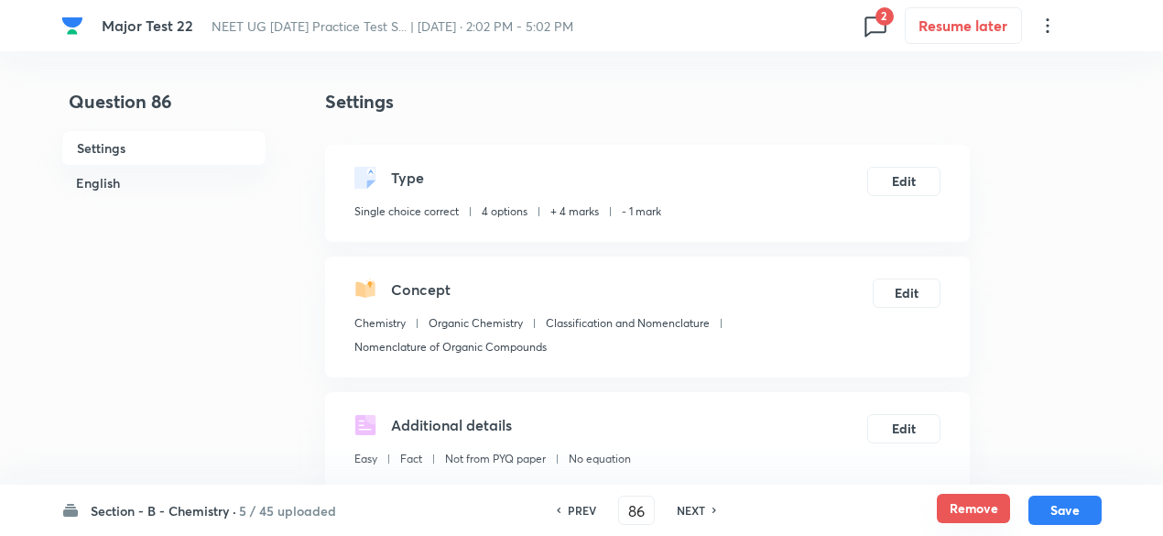
click at [987, 504] on button "Remove" at bounding box center [973, 508] width 73 height 29
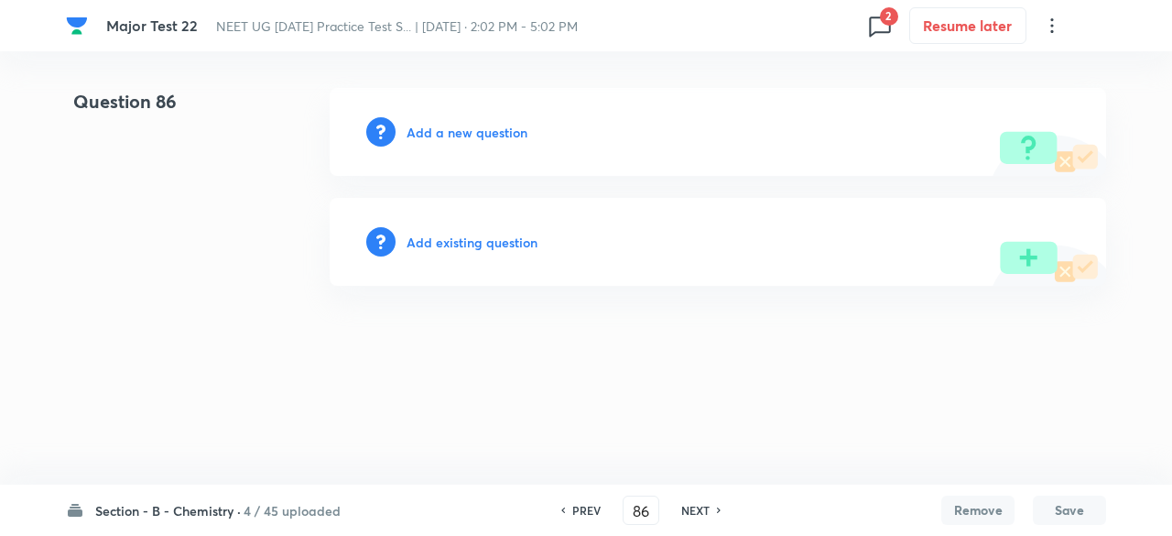
click at [692, 511] on h6 "NEXT" at bounding box center [695, 510] width 28 height 16
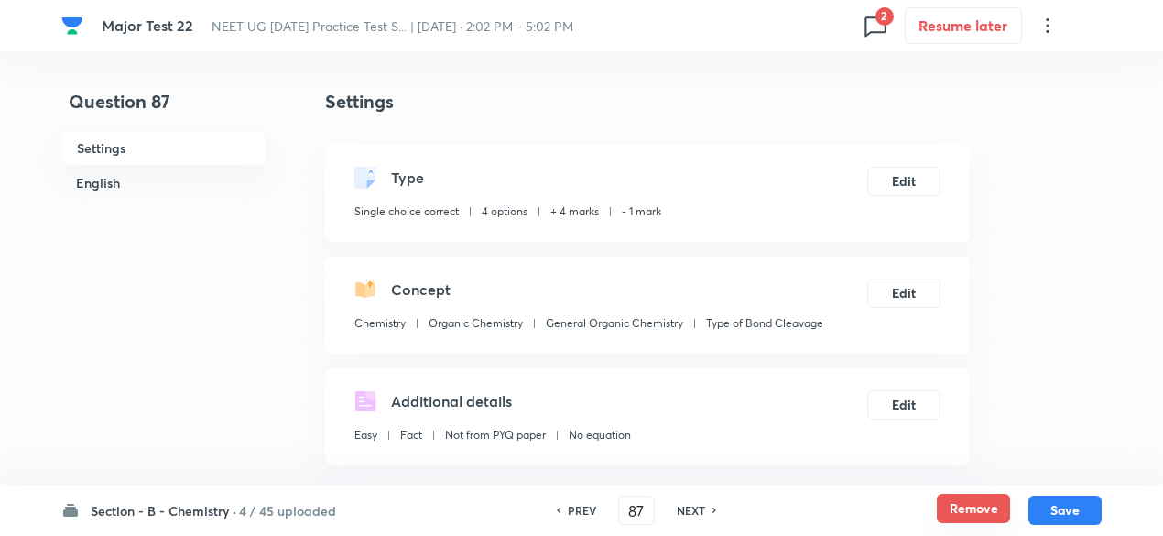
click at [971, 514] on button "Remove" at bounding box center [973, 508] width 73 height 29
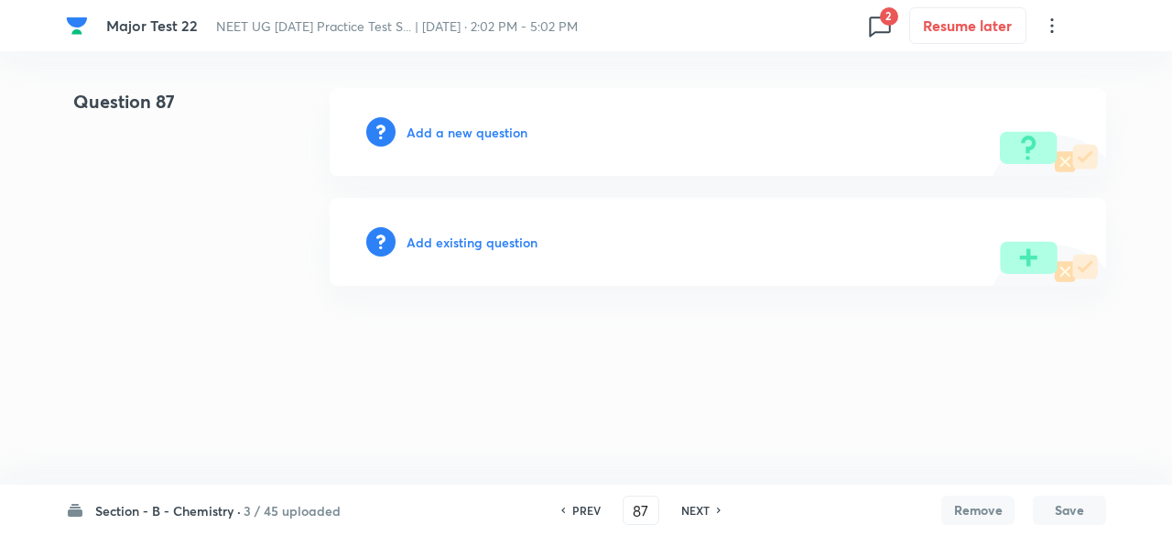
click at [698, 509] on h6 "NEXT" at bounding box center [695, 510] width 28 height 16
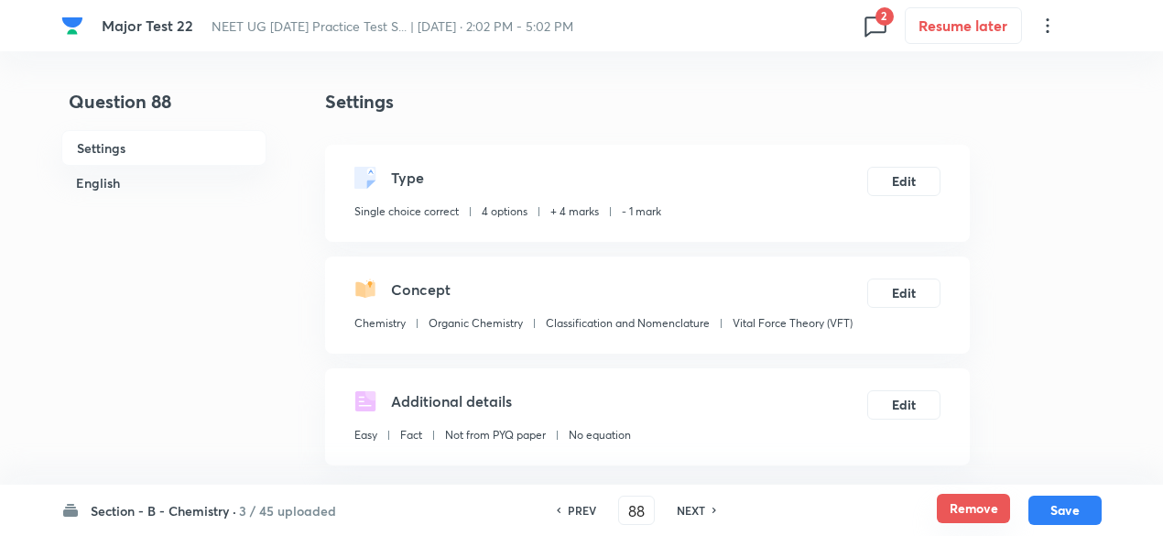
click at [984, 506] on button "Remove" at bounding box center [973, 508] width 73 height 29
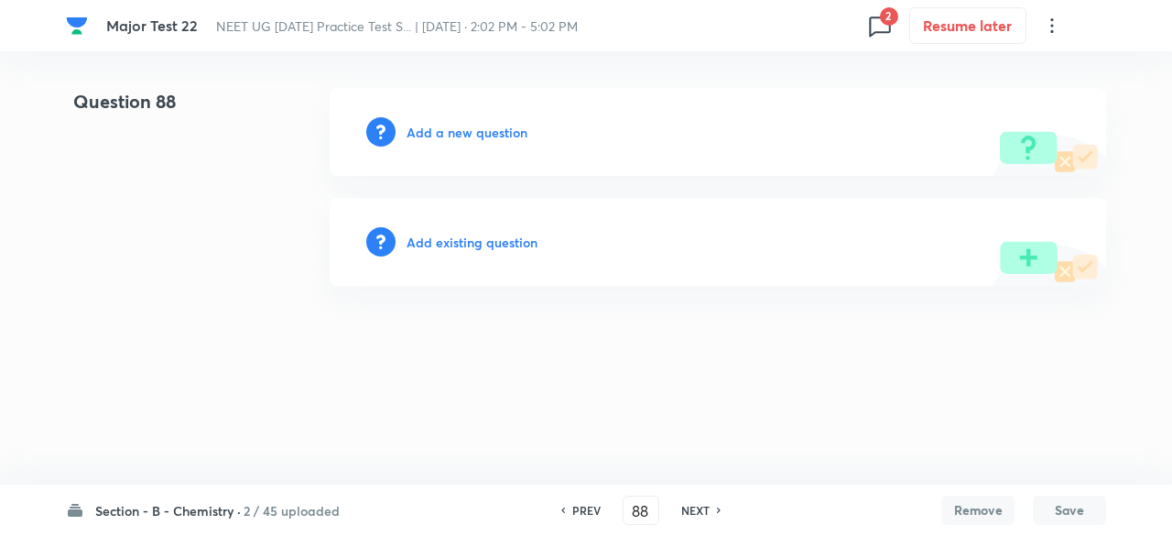
click at [687, 512] on h6 "NEXT" at bounding box center [695, 510] width 28 height 16
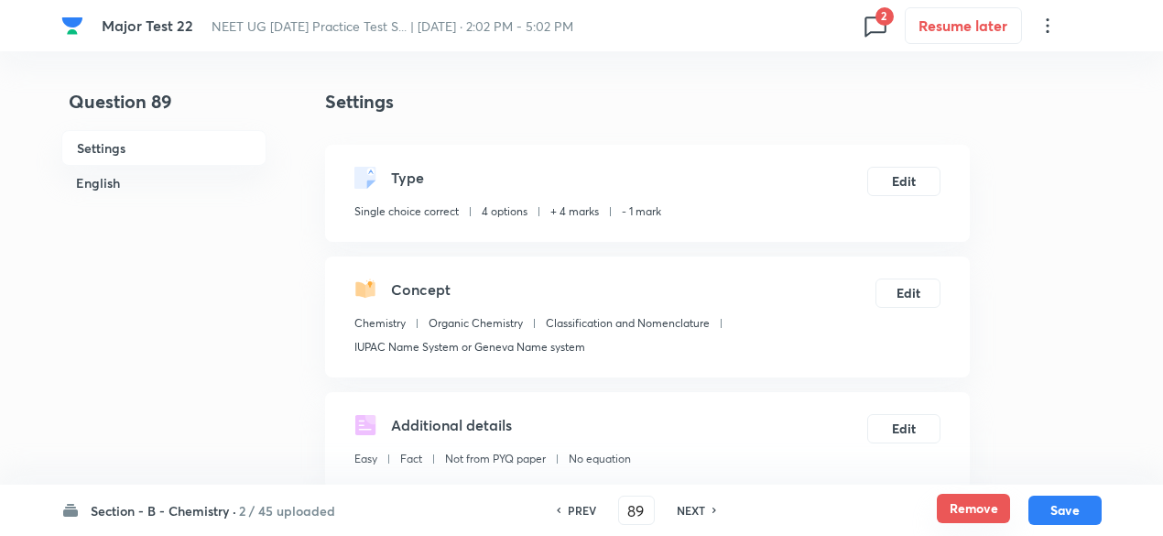
click at [992, 508] on button "Remove" at bounding box center [973, 508] width 73 height 29
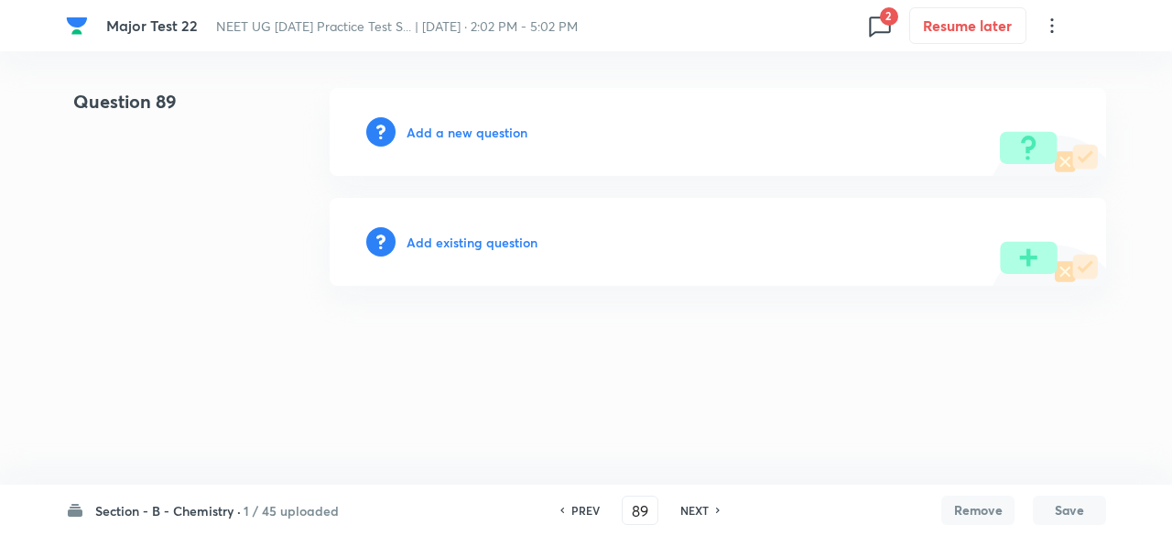
click at [706, 514] on h6 "NEXT" at bounding box center [694, 510] width 28 height 16
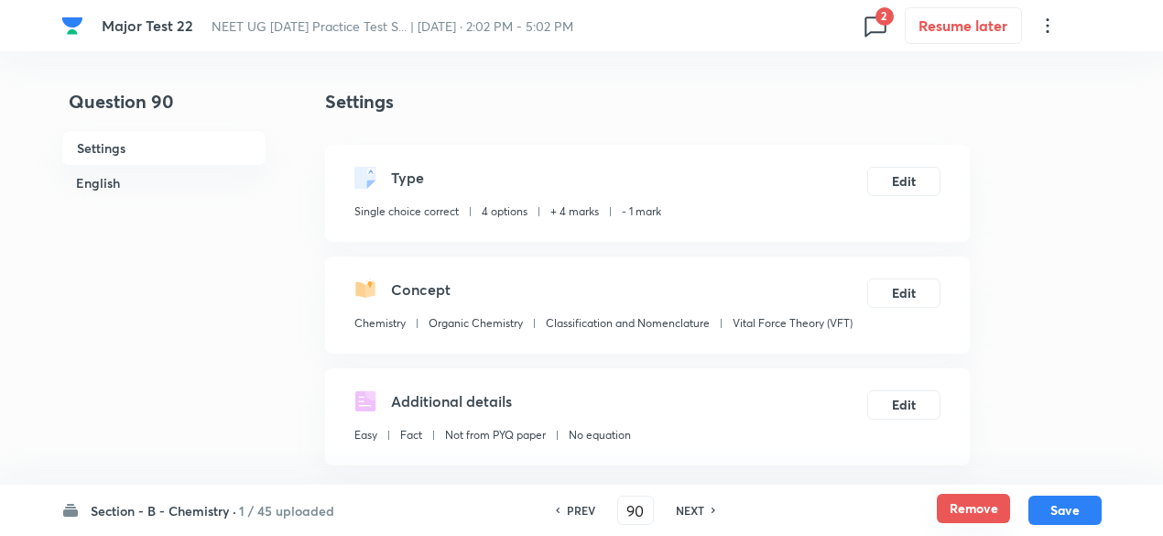
click at [995, 506] on button "Remove" at bounding box center [973, 508] width 73 height 29
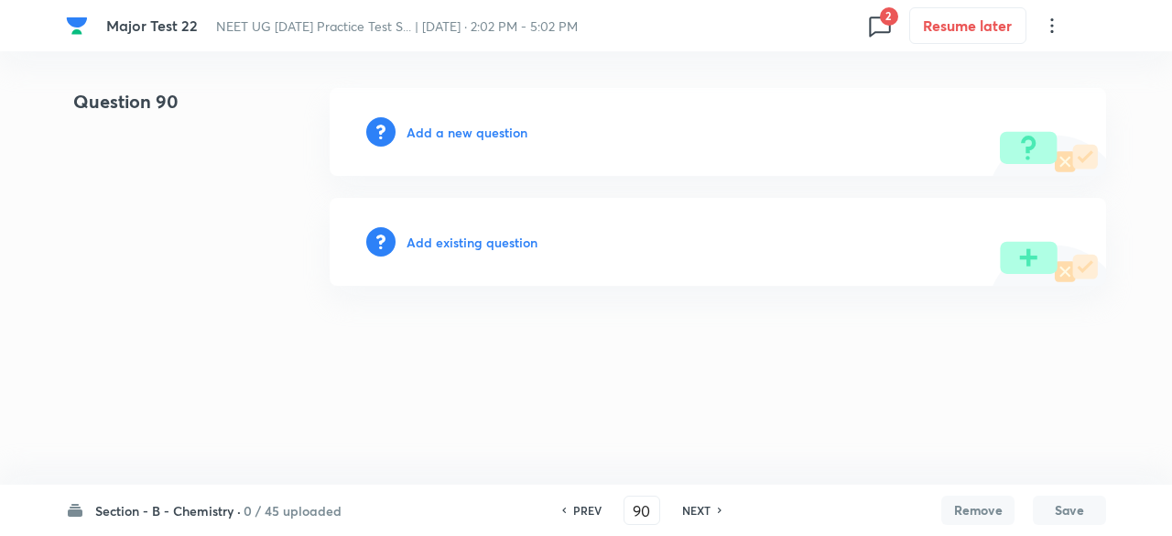
click at [699, 505] on h6 "NEXT" at bounding box center [696, 510] width 28 height 16
type input "91"
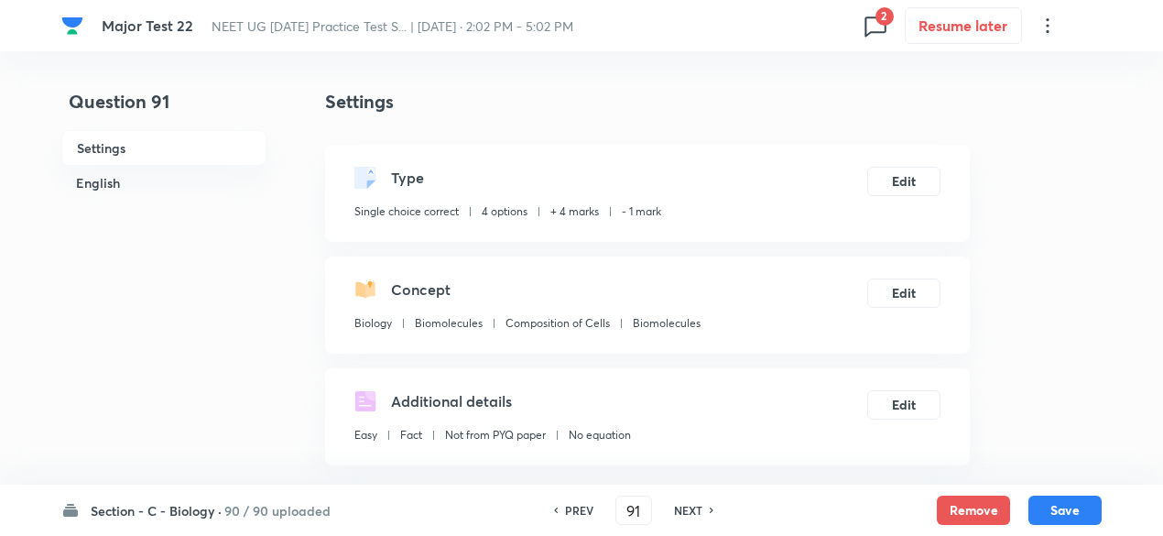
checkbox input "true"
click at [976, 514] on button "Remove" at bounding box center [973, 508] width 73 height 29
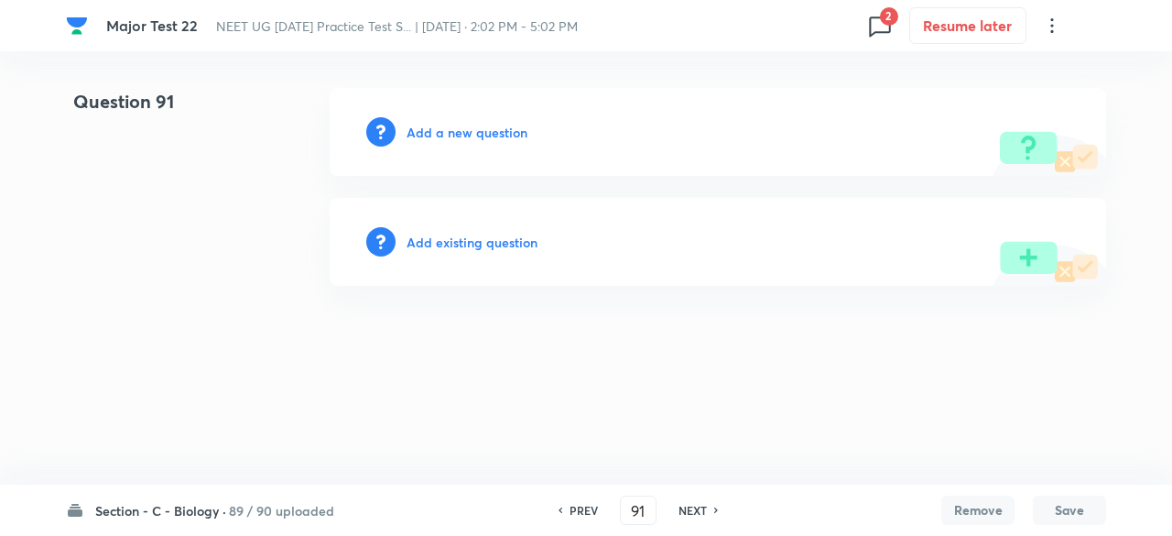
click at [699, 513] on h6 "NEXT" at bounding box center [693, 510] width 28 height 16
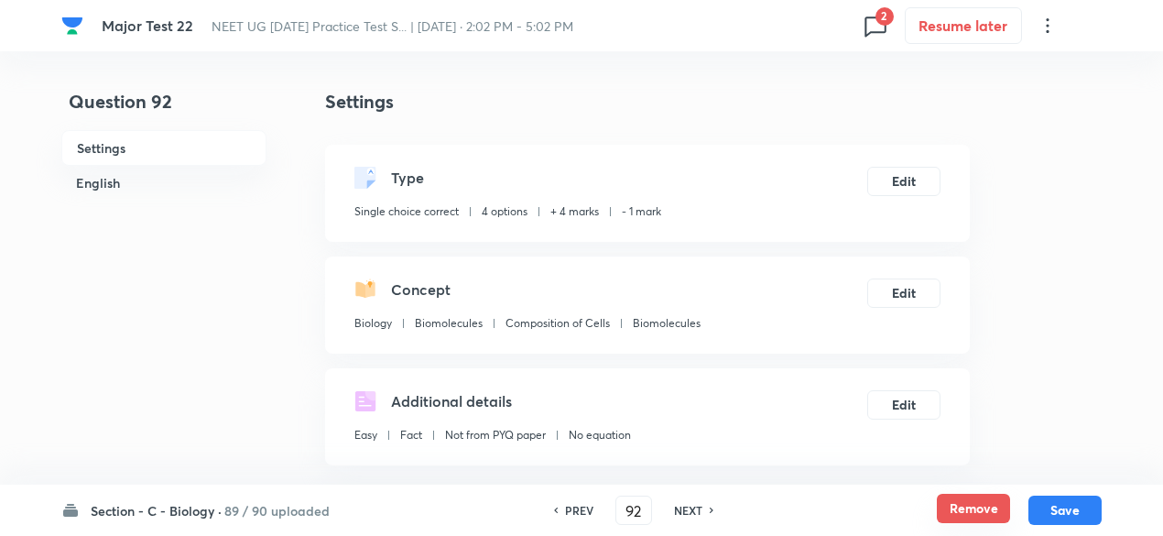
click at [987, 511] on button "Remove" at bounding box center [973, 508] width 73 height 29
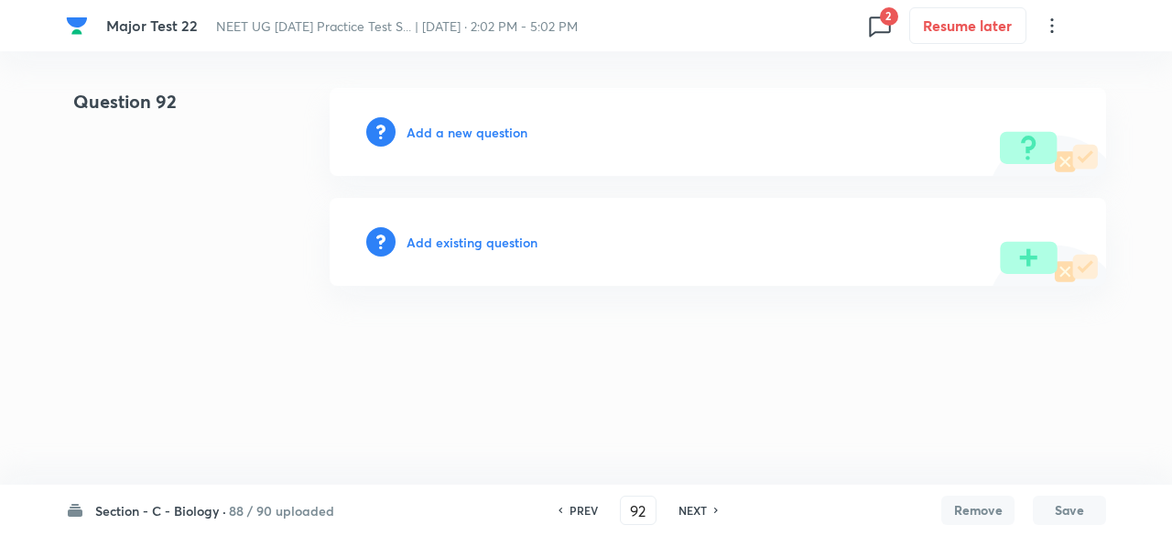
click at [680, 507] on h6 "NEXT" at bounding box center [693, 510] width 28 height 16
type input "93"
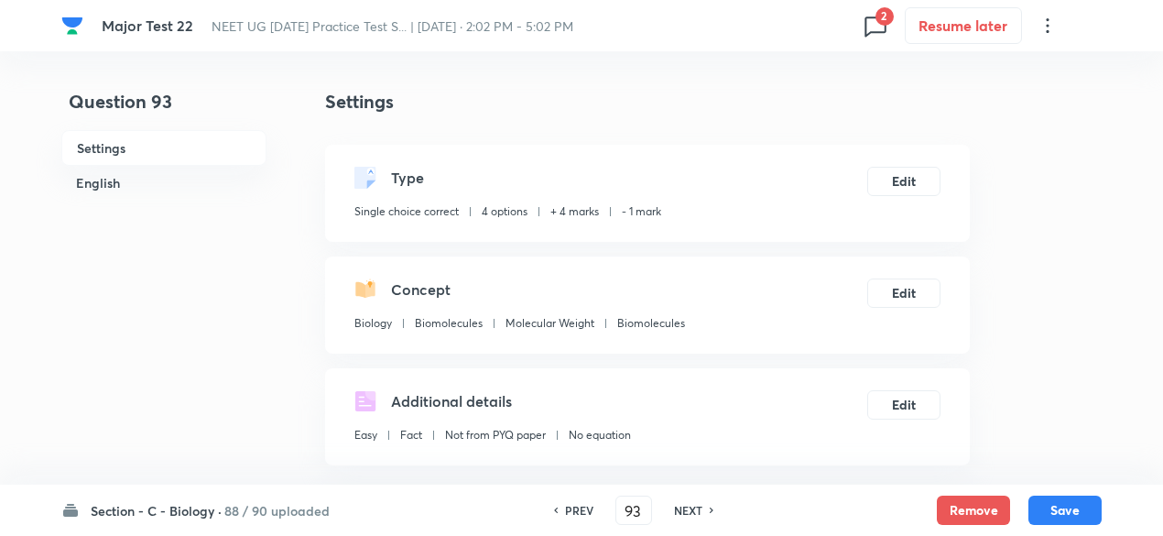
checkbox input "true"
click at [969, 501] on button "Remove" at bounding box center [973, 508] width 73 height 29
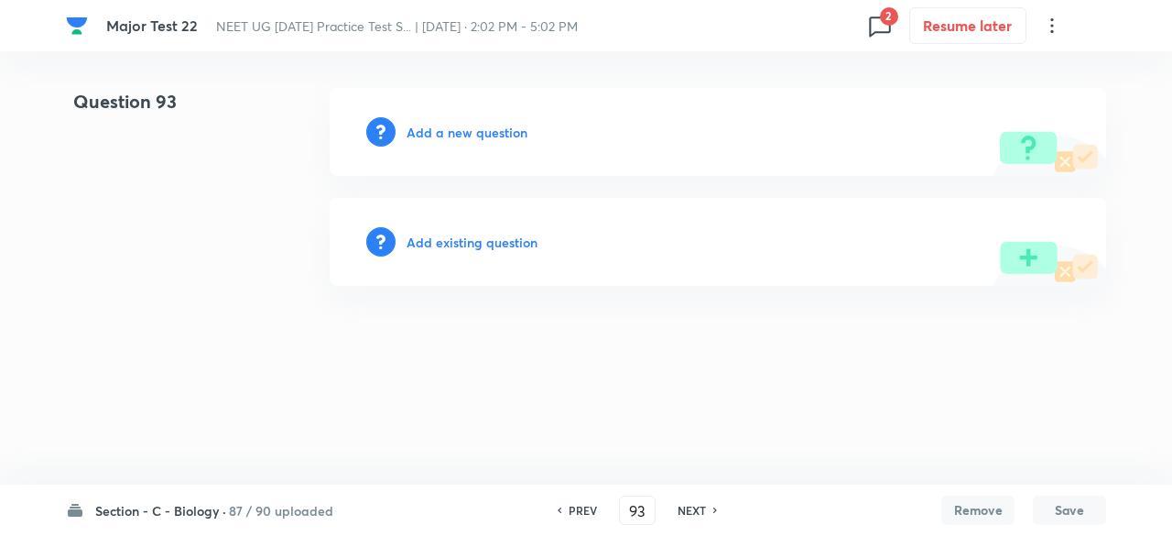
click at [696, 514] on h6 "NEXT" at bounding box center [692, 510] width 28 height 16
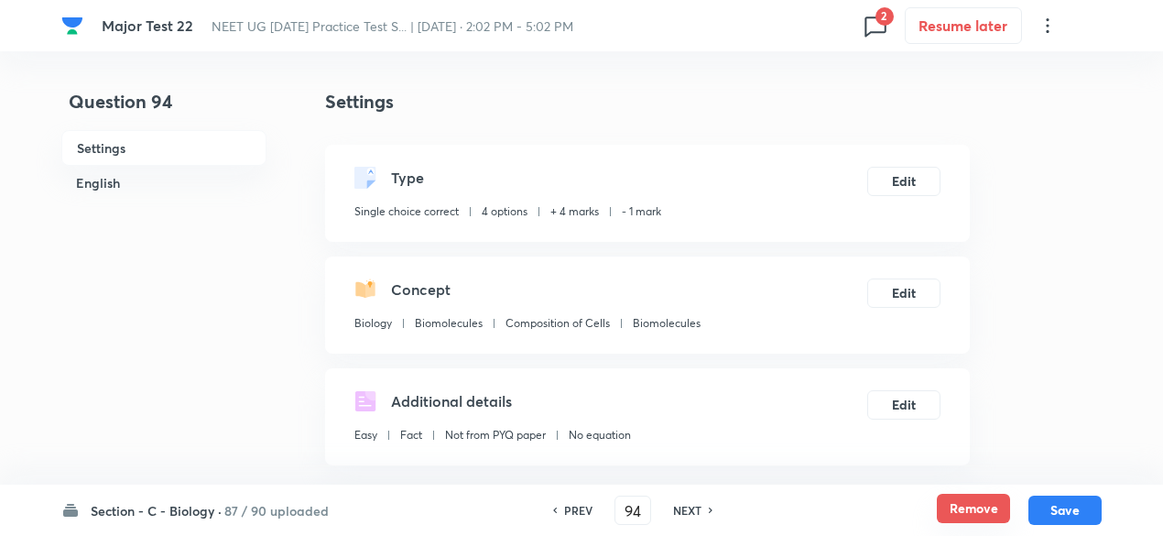
click at [990, 507] on button "Remove" at bounding box center [973, 508] width 73 height 29
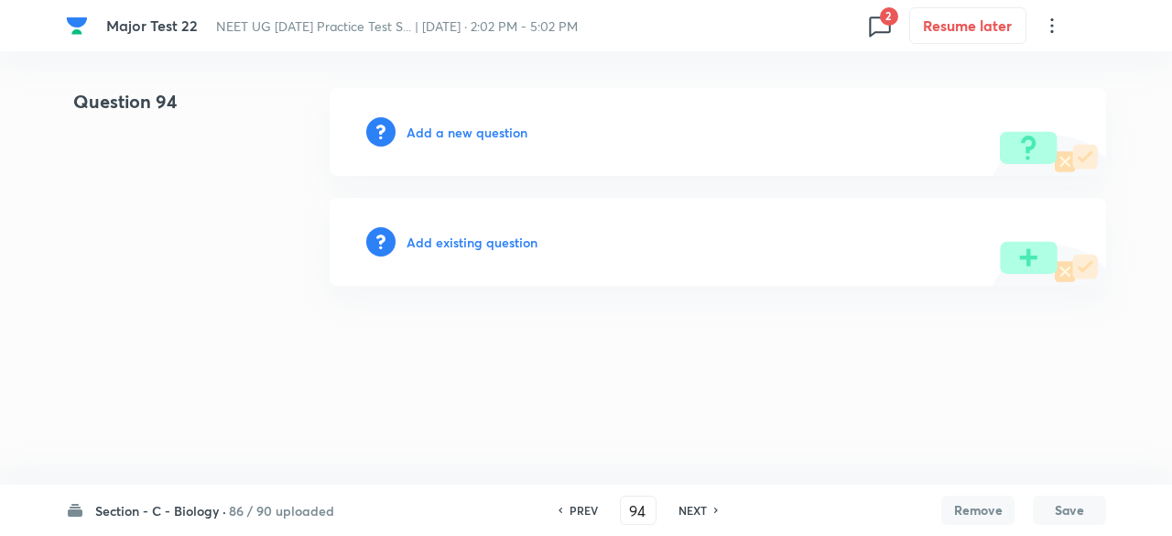
click at [688, 506] on h6 "NEXT" at bounding box center [693, 510] width 28 height 16
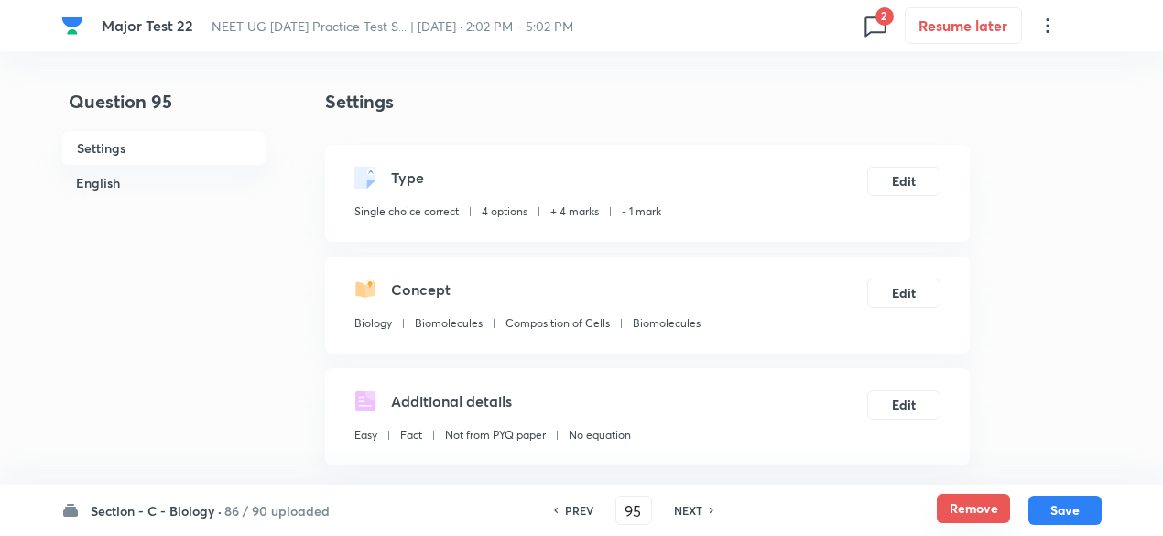
click at [943, 508] on button "Remove" at bounding box center [973, 508] width 73 height 29
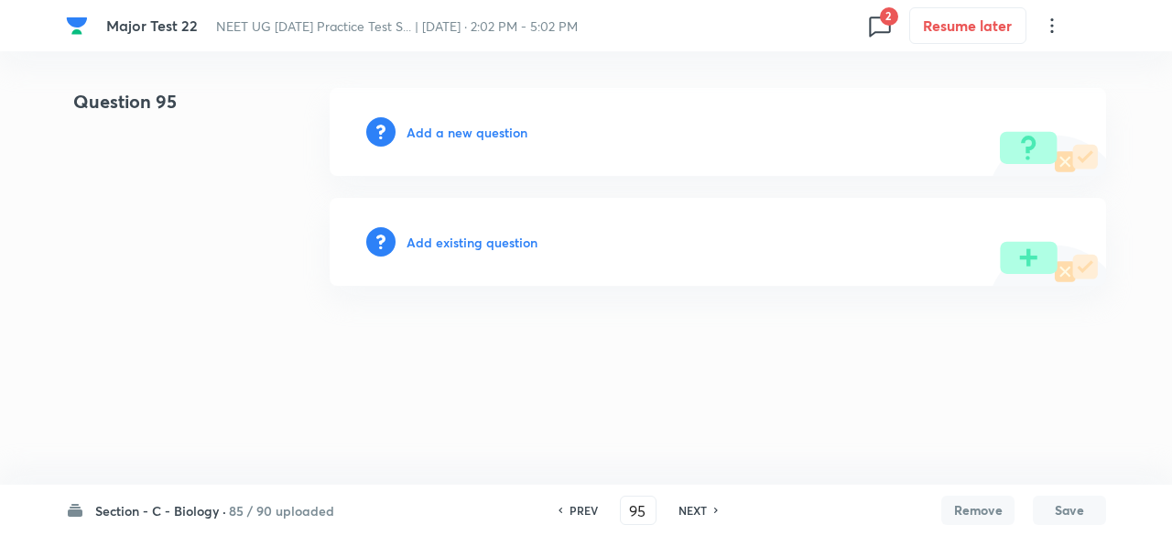
click at [710, 510] on div "NEXT" at bounding box center [695, 510] width 49 height 16
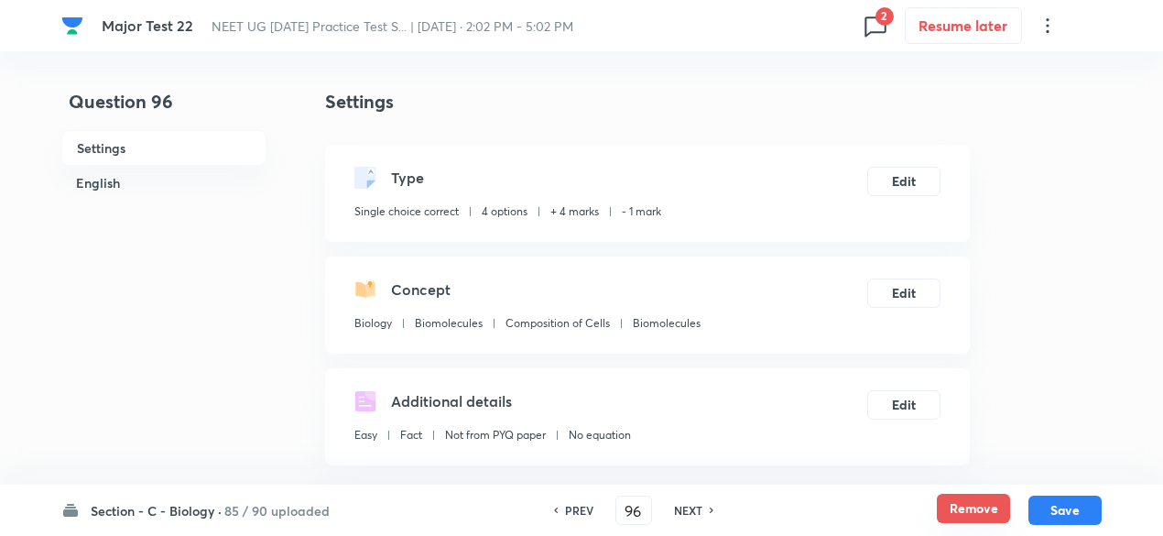
click at [972, 509] on button "Remove" at bounding box center [973, 508] width 73 height 29
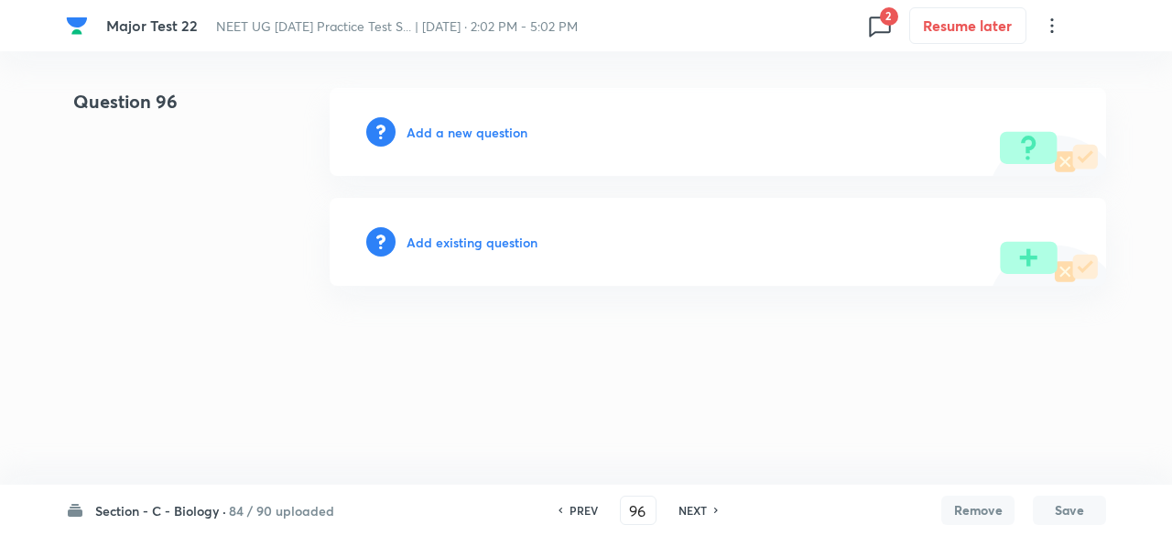
click at [694, 509] on h6 "NEXT" at bounding box center [693, 510] width 28 height 16
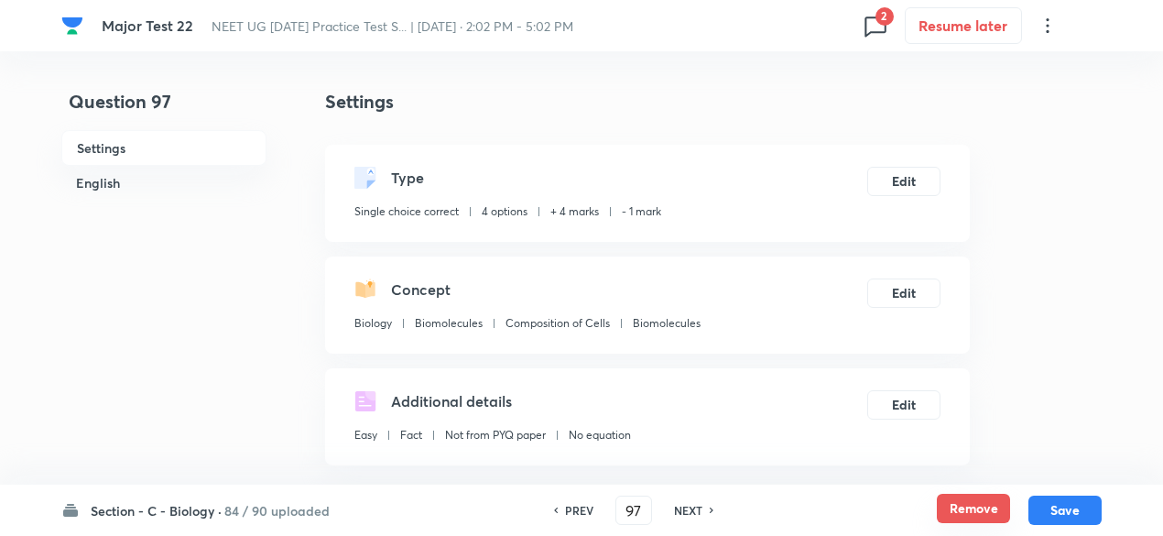
click at [975, 517] on button "Remove" at bounding box center [973, 508] width 73 height 29
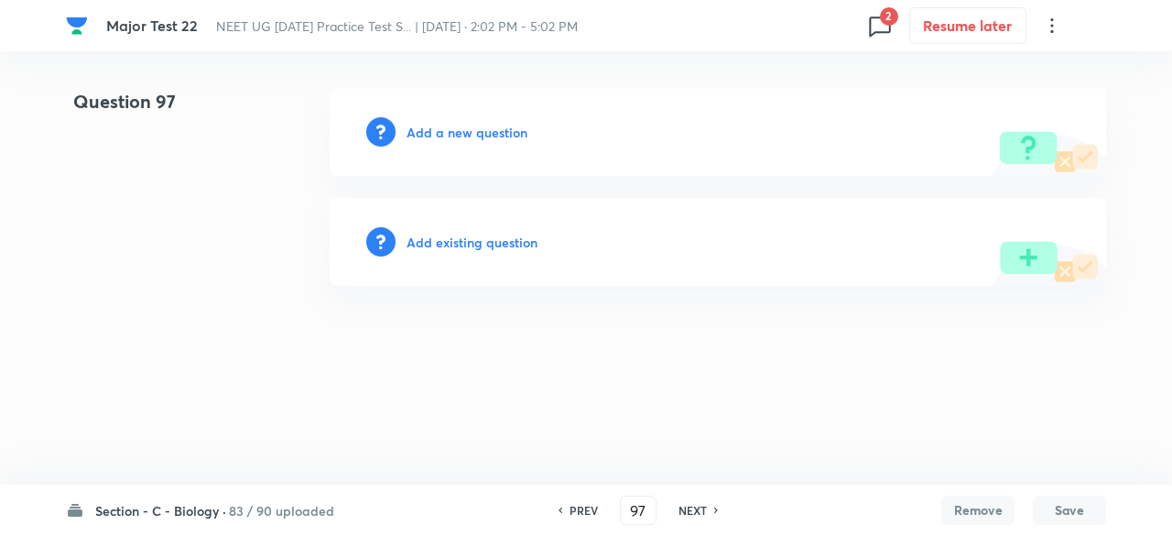
click at [707, 508] on div "NEXT" at bounding box center [695, 510] width 49 height 16
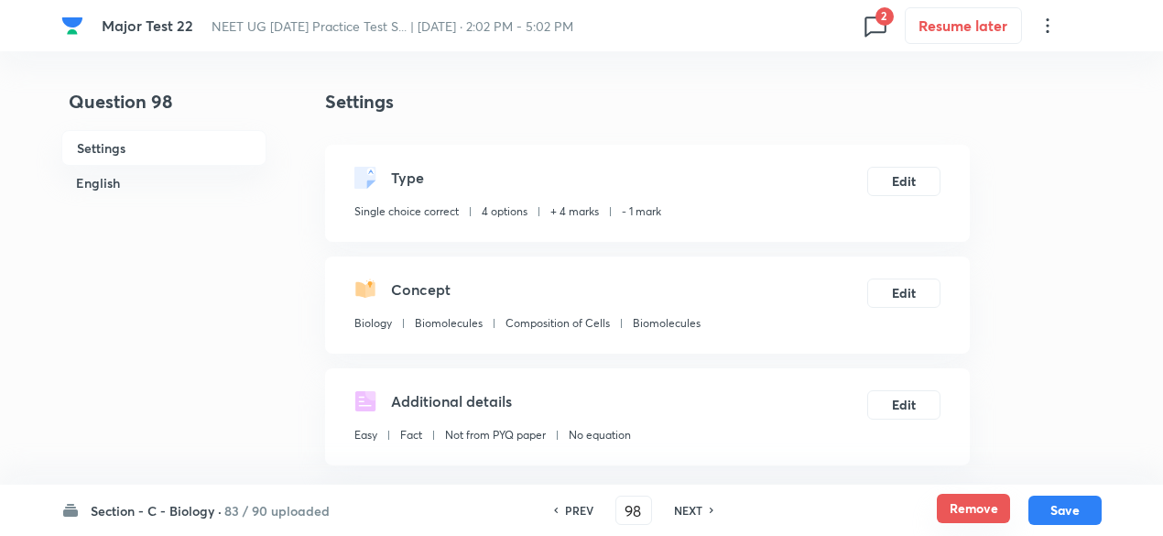
click at [981, 506] on button "Remove" at bounding box center [973, 508] width 73 height 29
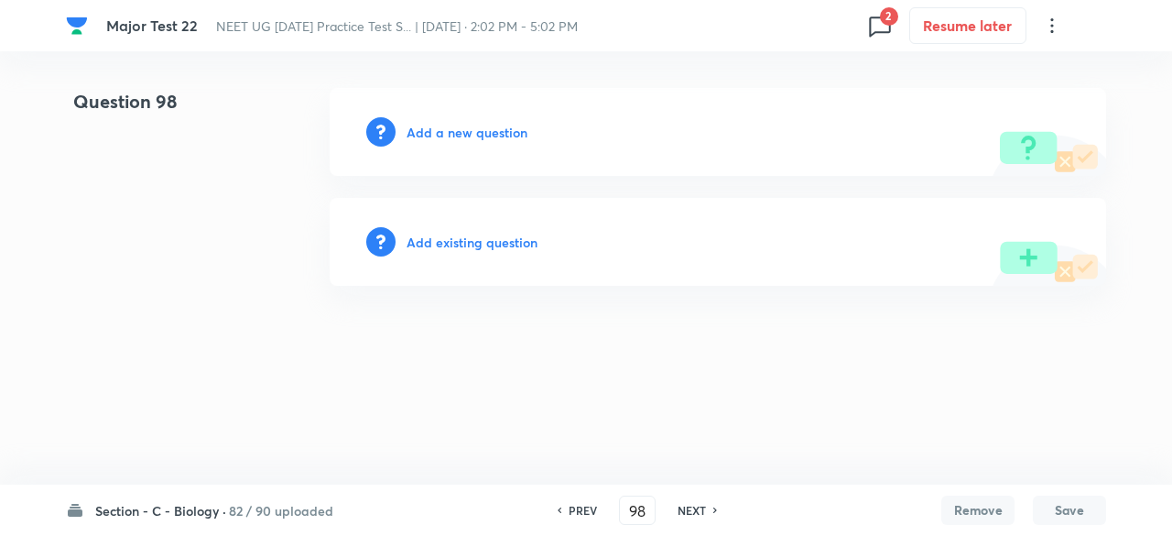
click at [693, 513] on h6 "NEXT" at bounding box center [692, 510] width 28 height 16
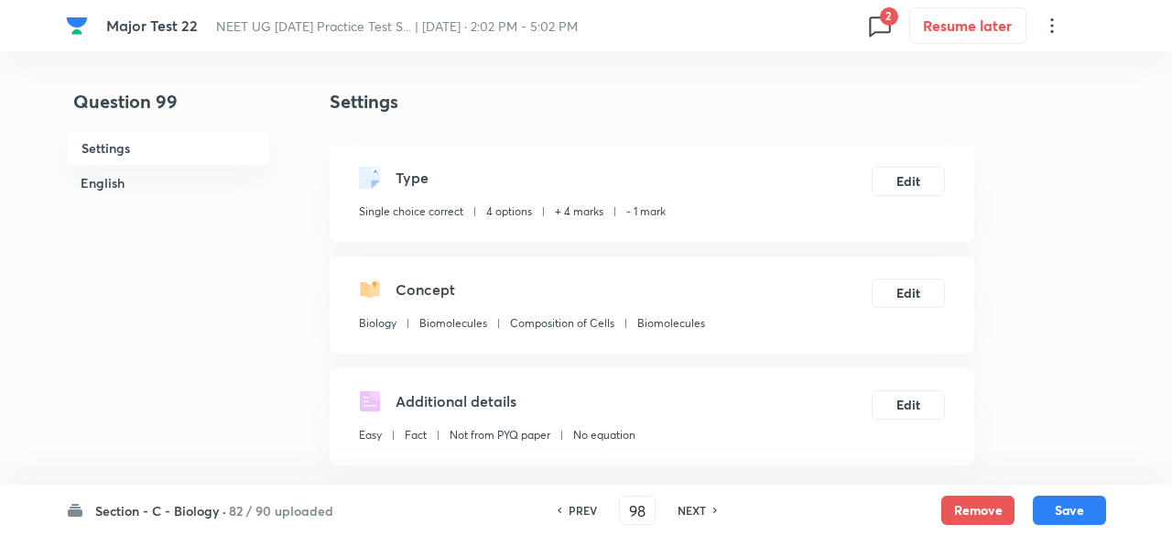
type input "99"
checkbox input "true"
click at [990, 501] on button "Remove" at bounding box center [973, 508] width 73 height 29
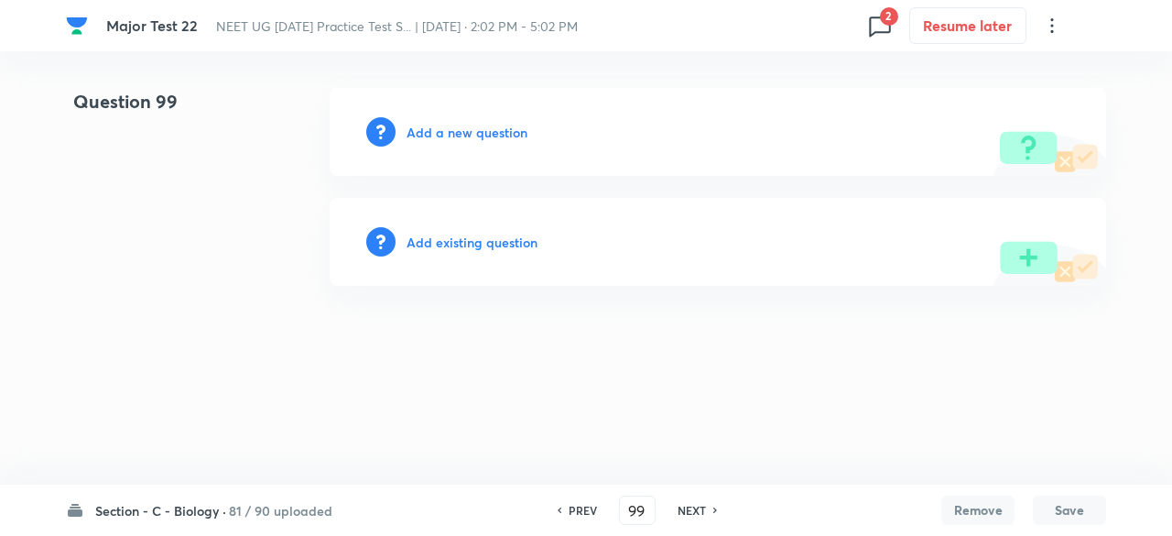
click at [691, 510] on h6 "NEXT" at bounding box center [692, 510] width 28 height 16
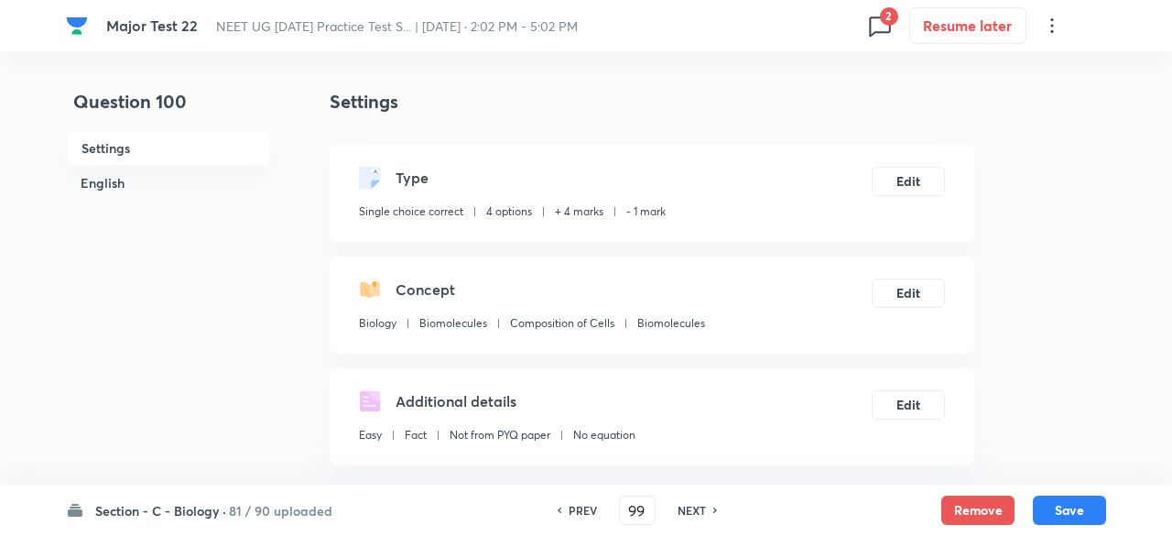
type input "100"
checkbox input "true"
click at [974, 512] on button "Remove" at bounding box center [973, 508] width 73 height 29
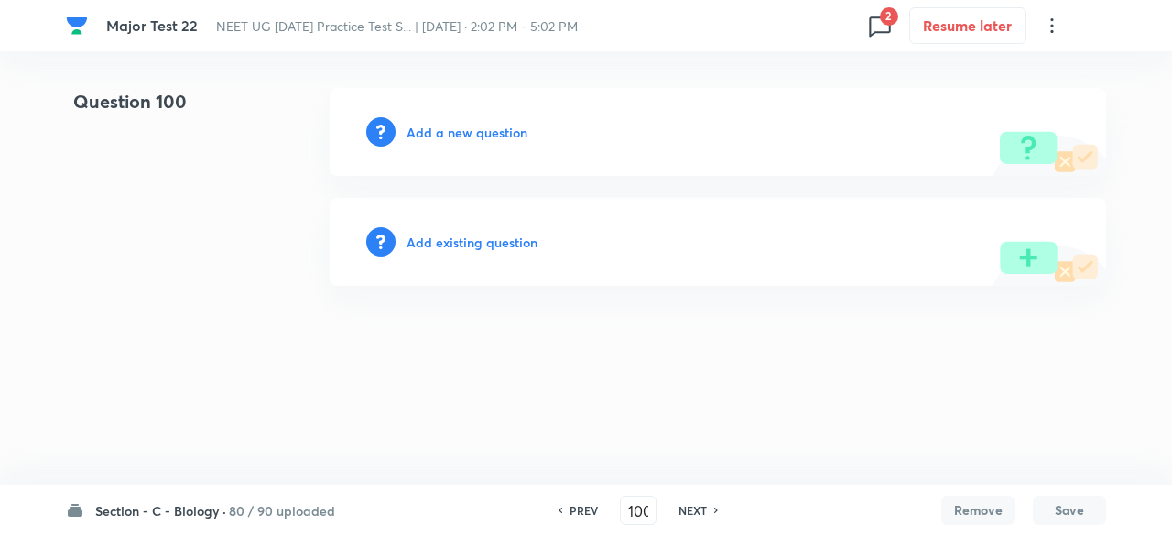
click at [699, 508] on h6 "NEXT" at bounding box center [693, 510] width 28 height 16
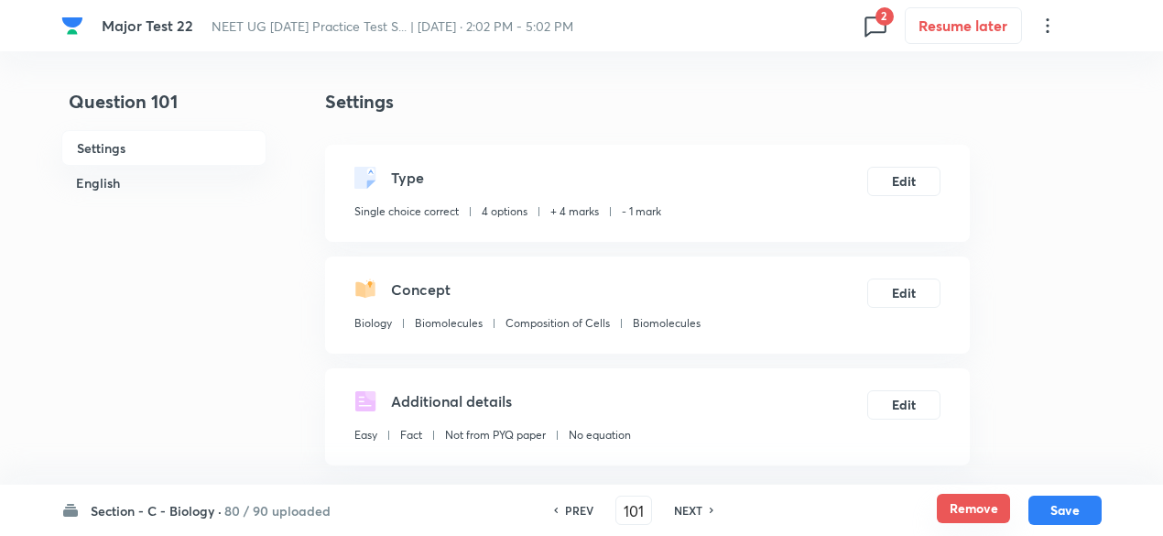
click at [962, 501] on button "Remove" at bounding box center [973, 508] width 73 height 29
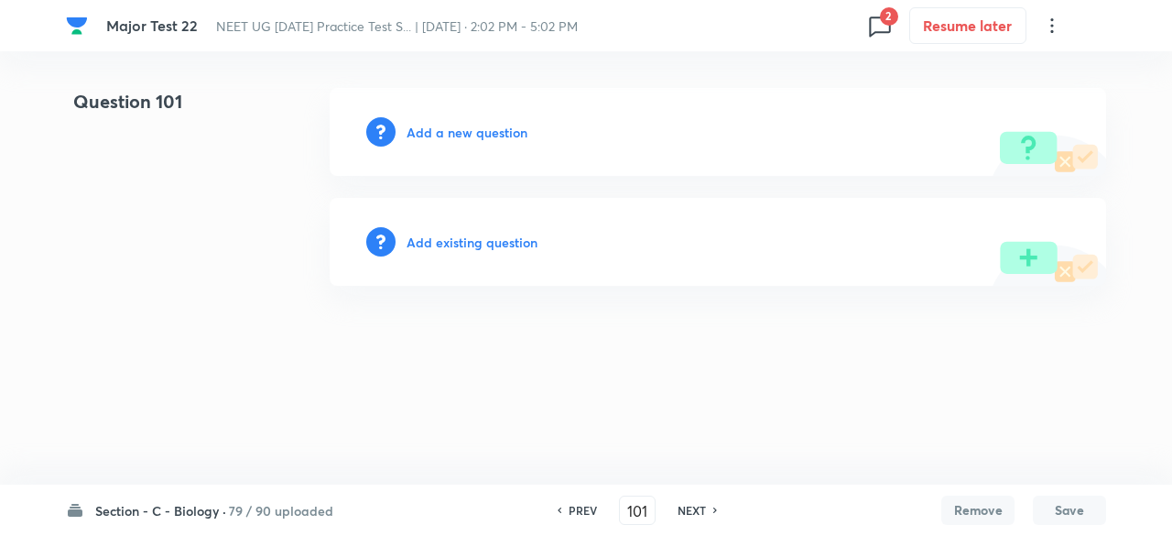
click at [689, 512] on h6 "NEXT" at bounding box center [692, 510] width 28 height 16
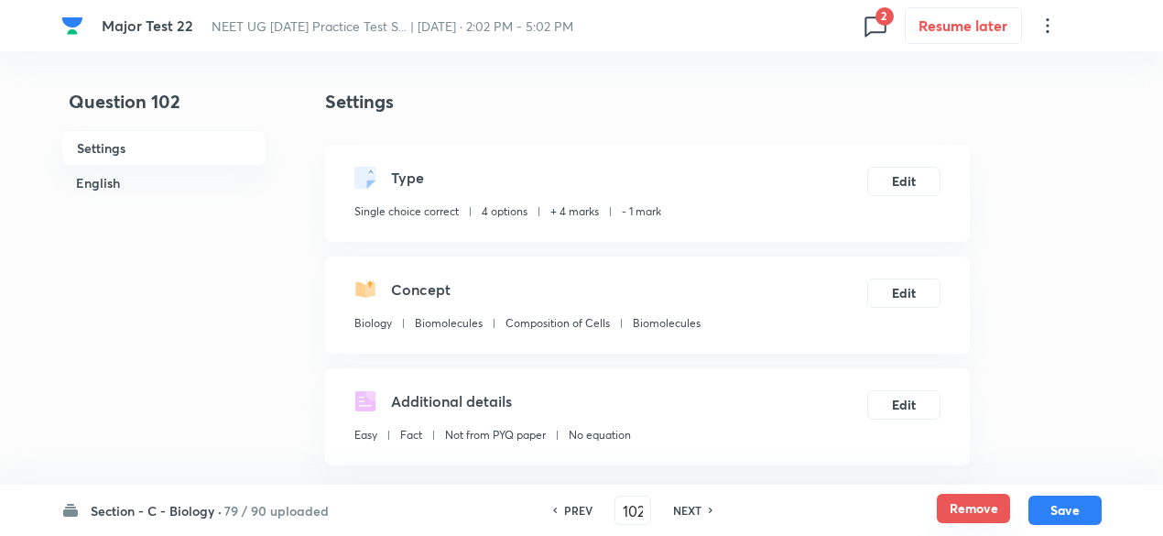
click at [967, 506] on button "Remove" at bounding box center [973, 508] width 73 height 29
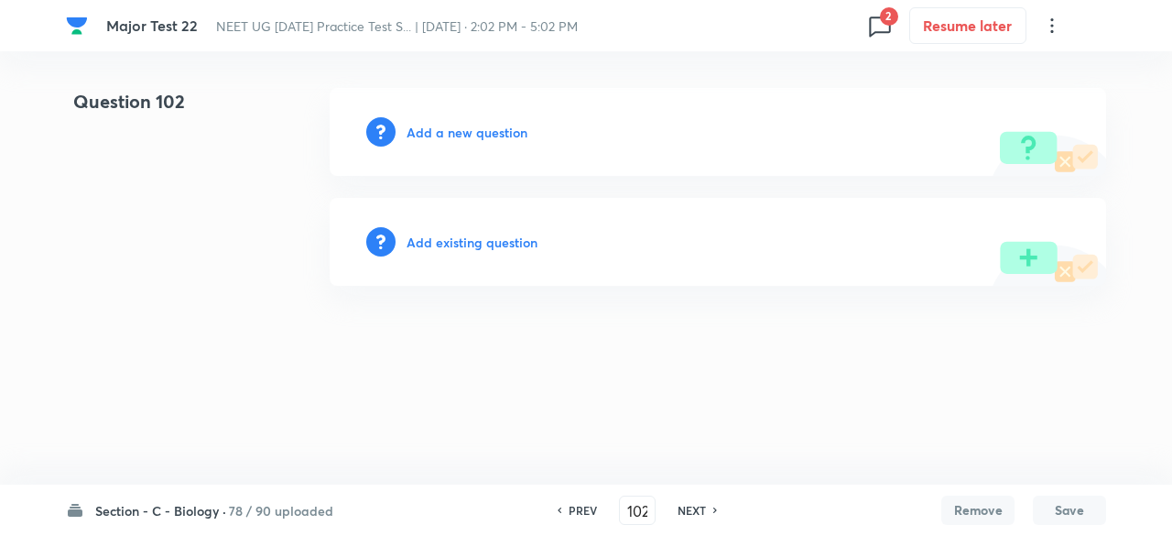
click at [693, 507] on h6 "NEXT" at bounding box center [692, 510] width 28 height 16
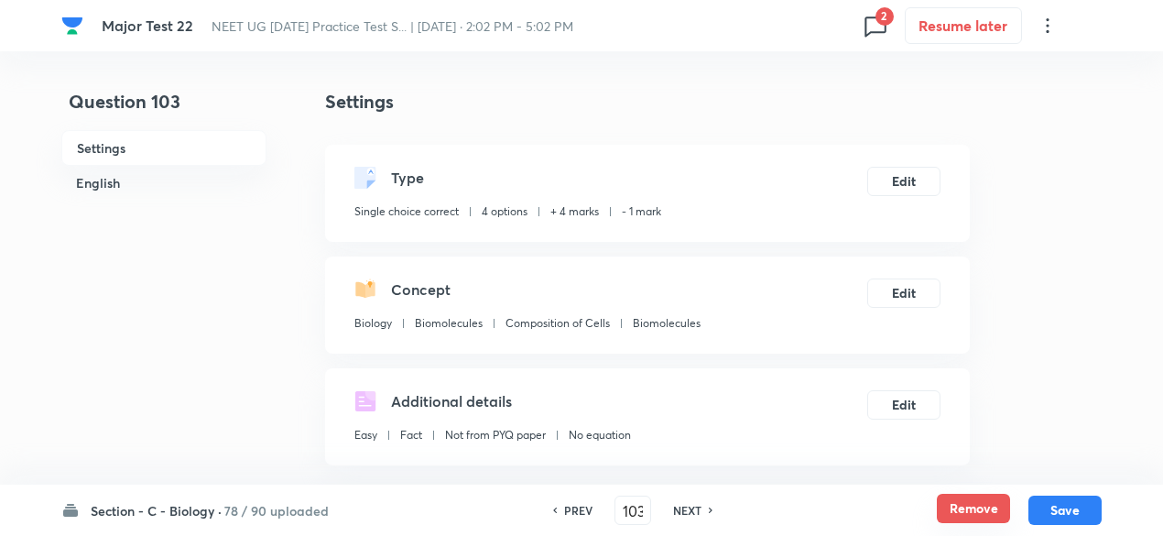
click at [960, 505] on button "Remove" at bounding box center [973, 508] width 73 height 29
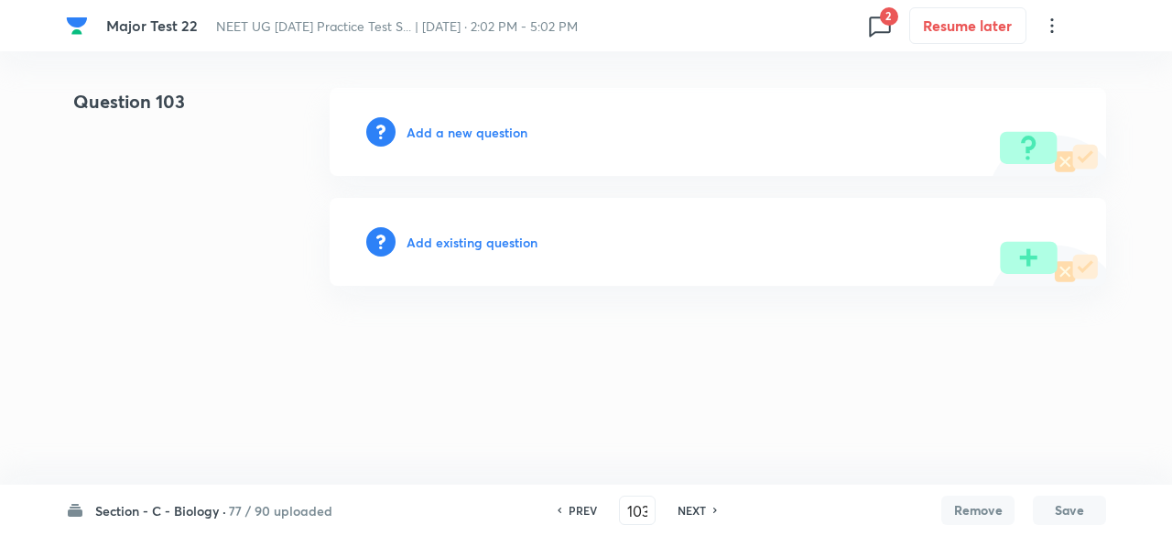
click at [694, 509] on h6 "NEXT" at bounding box center [692, 510] width 28 height 16
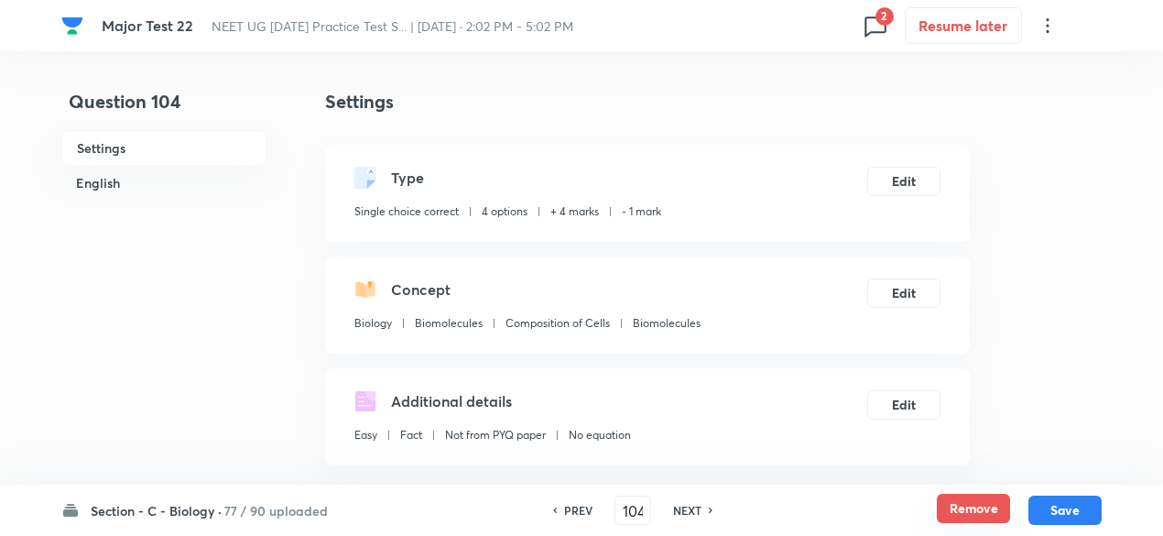
click at [969, 505] on button "Remove" at bounding box center [973, 508] width 73 height 29
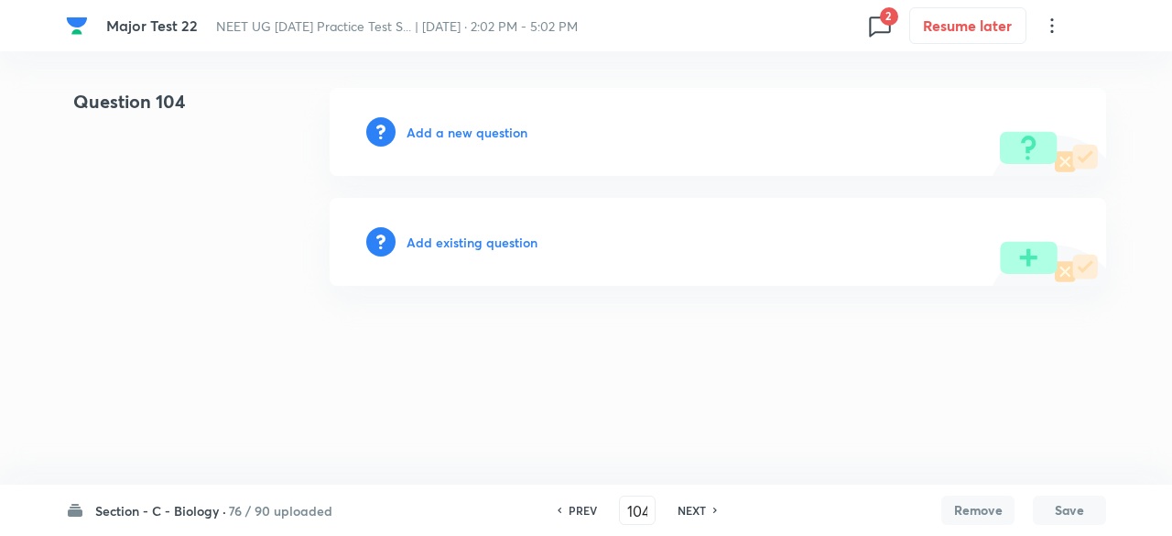
click at [691, 510] on h6 "NEXT" at bounding box center [692, 510] width 28 height 16
type input "105"
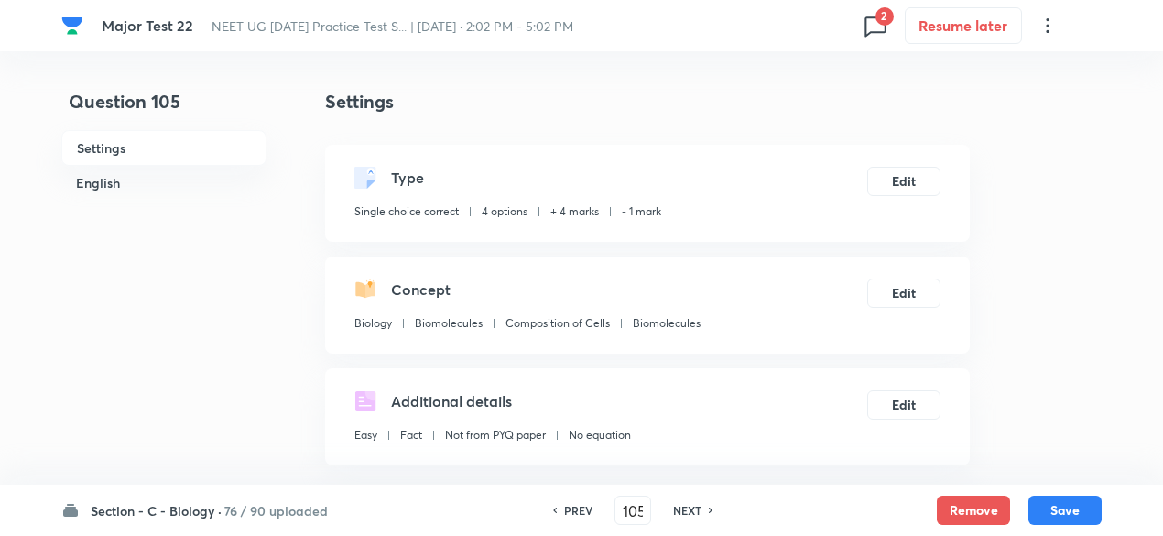
checkbox input "true"
click at [954, 519] on button "Remove" at bounding box center [973, 508] width 73 height 29
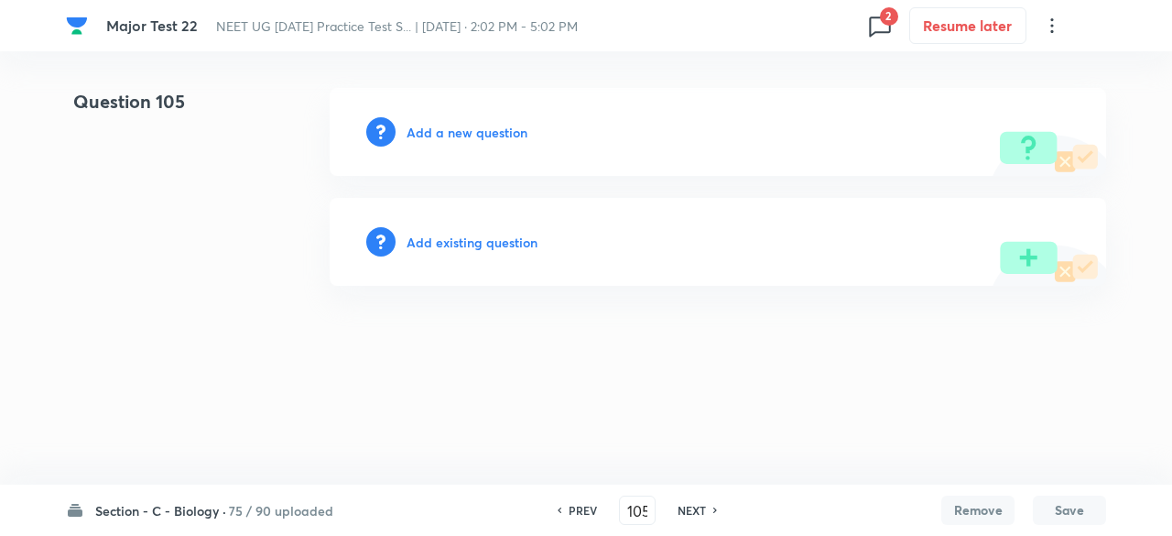
click at [693, 509] on h6 "NEXT" at bounding box center [692, 510] width 28 height 16
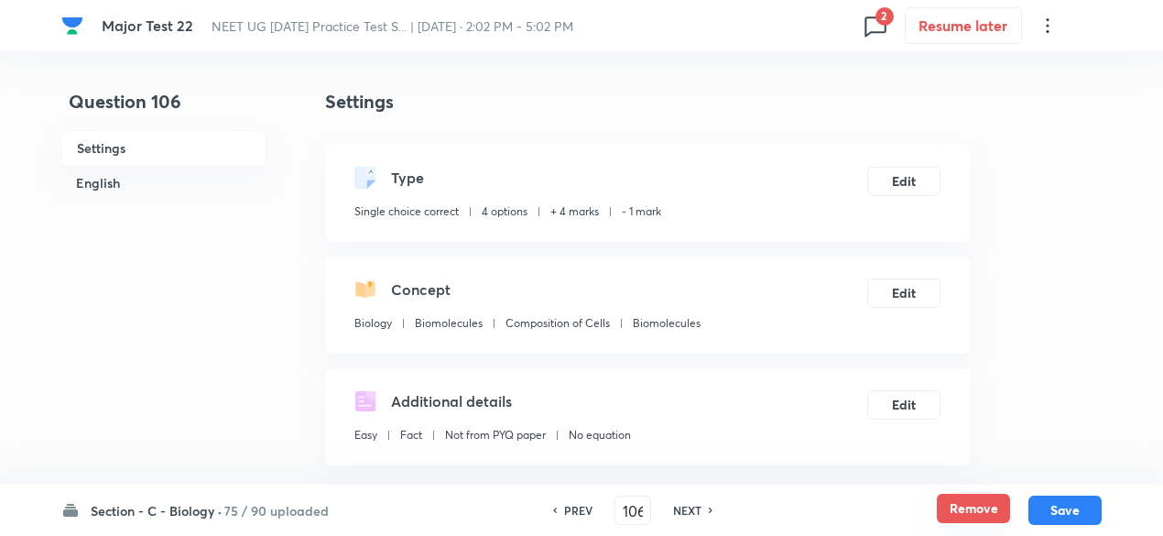
click at [982, 514] on button "Remove" at bounding box center [973, 508] width 73 height 29
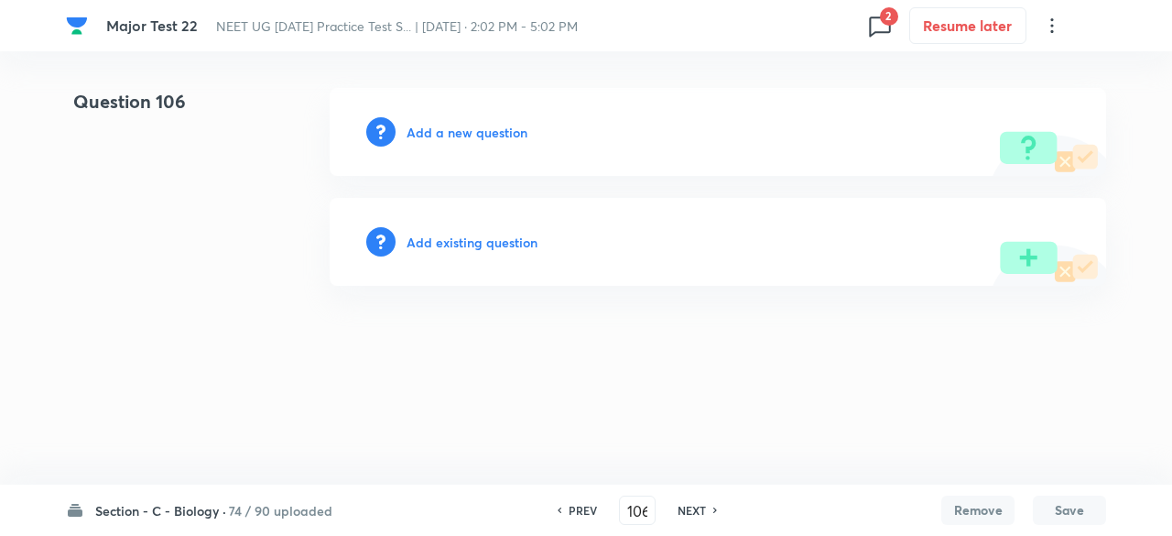
click at [703, 515] on h6 "NEXT" at bounding box center [692, 510] width 28 height 16
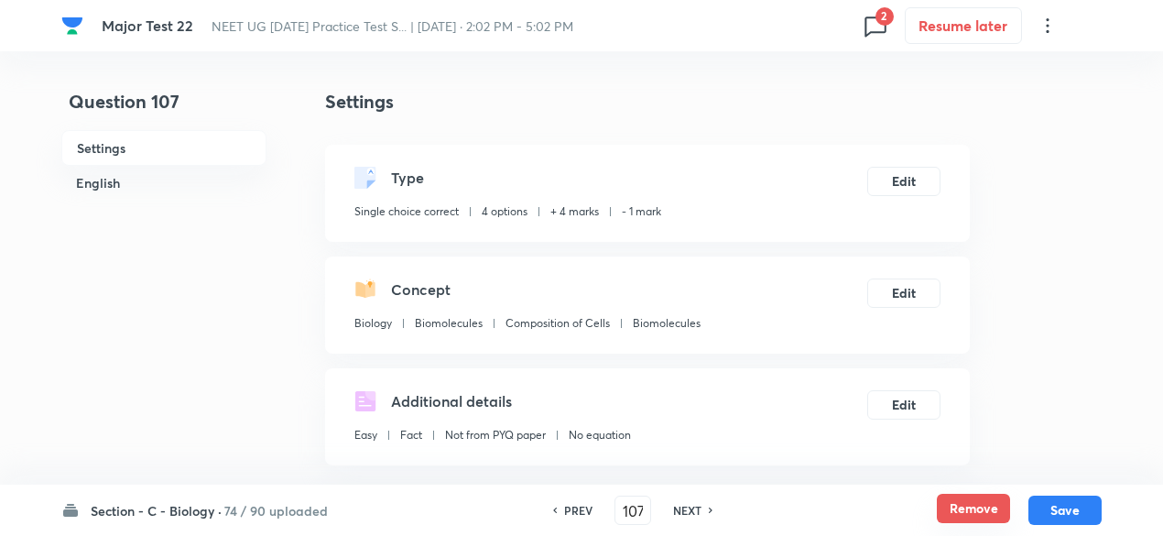
click at [945, 506] on button "Remove" at bounding box center [973, 508] width 73 height 29
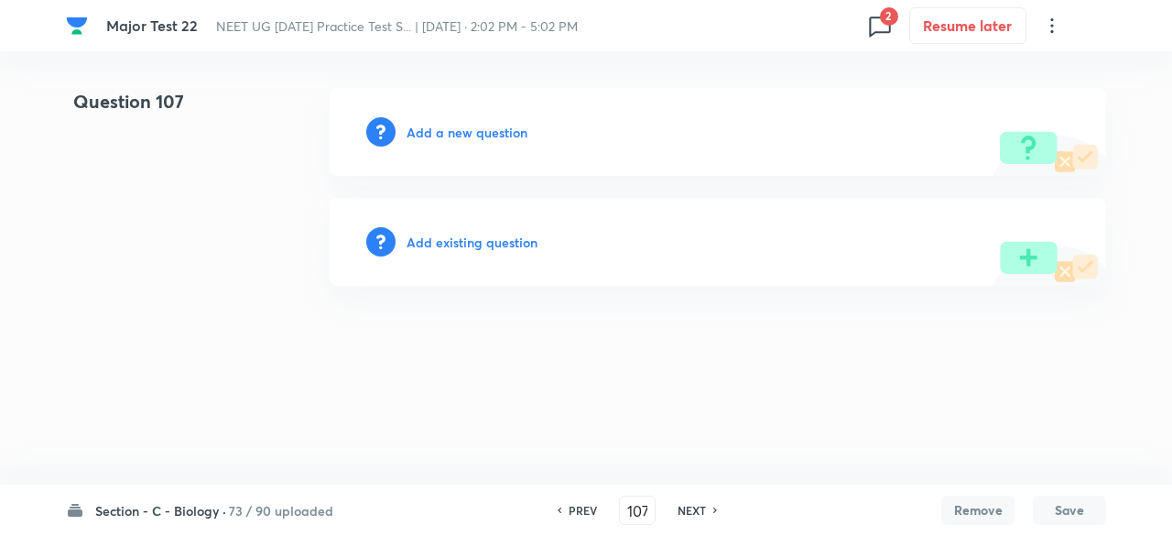
click at [692, 508] on h6 "NEXT" at bounding box center [692, 510] width 28 height 16
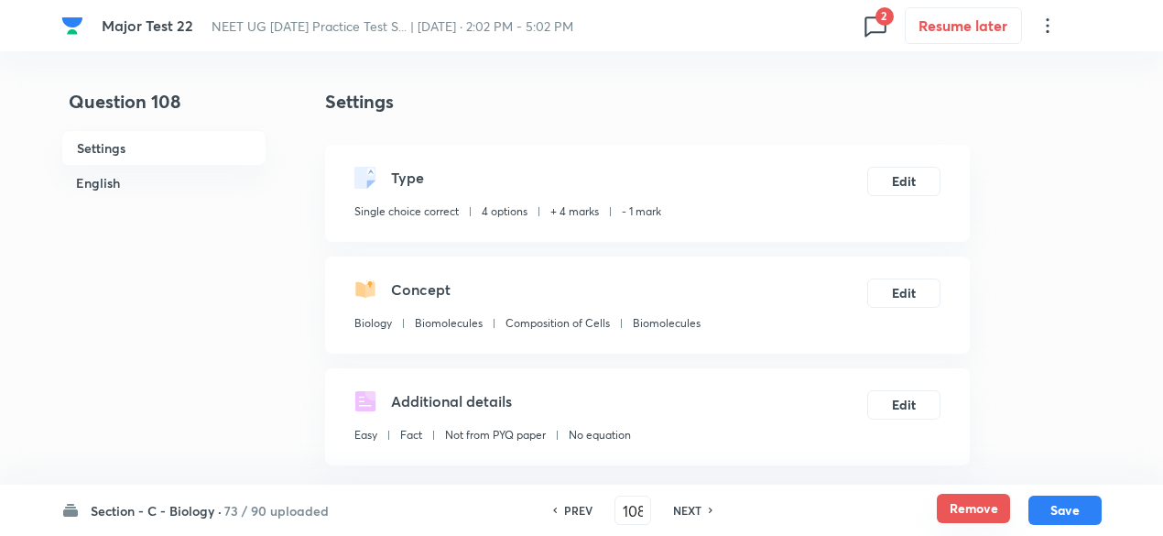
click at [973, 498] on button "Remove" at bounding box center [973, 508] width 73 height 29
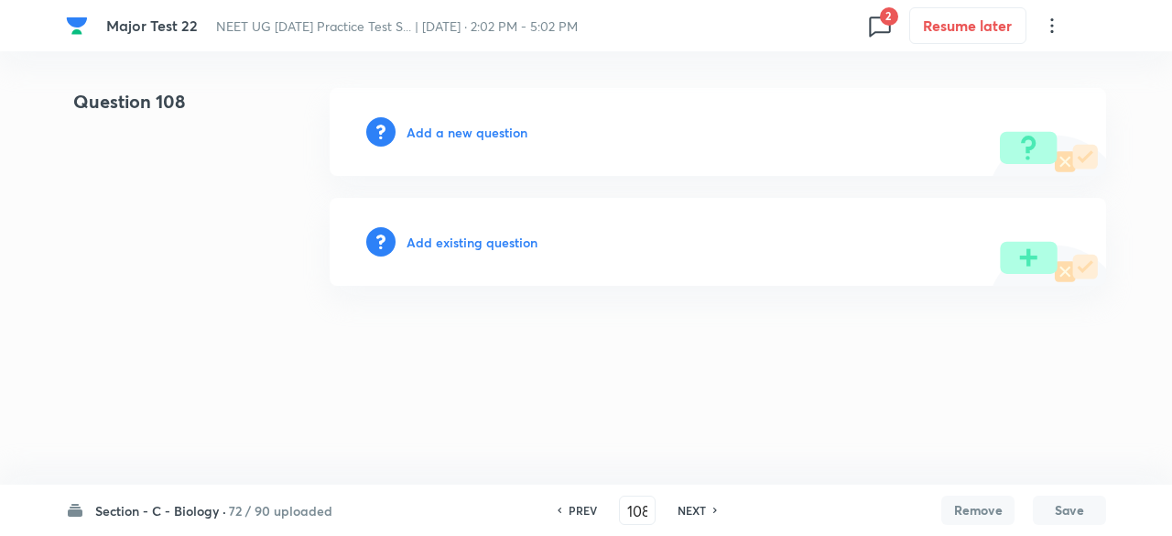
click at [690, 506] on h6 "NEXT" at bounding box center [692, 510] width 28 height 16
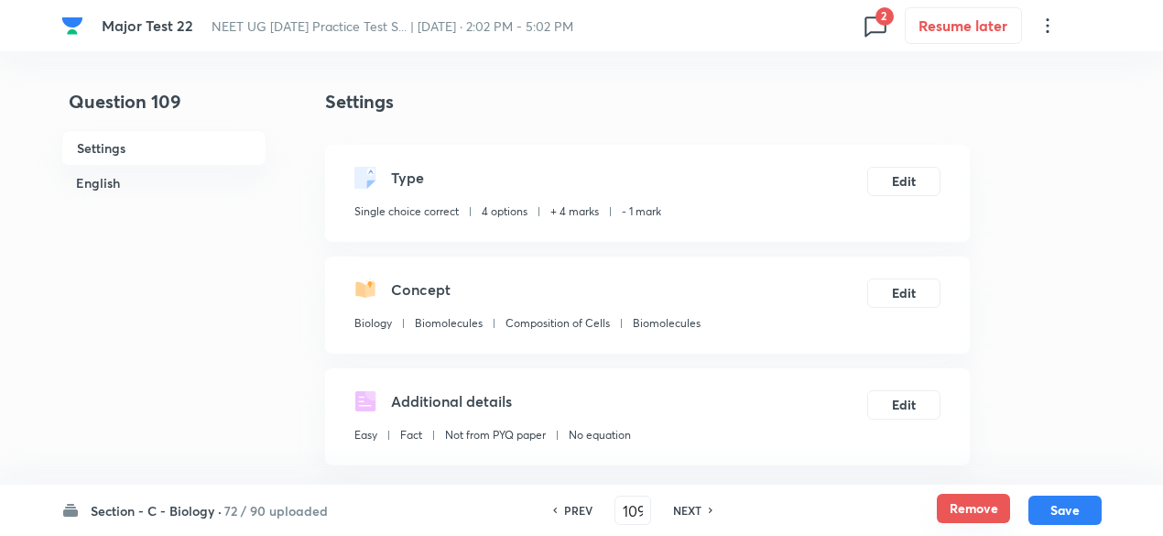
click at [984, 509] on button "Remove" at bounding box center [973, 508] width 73 height 29
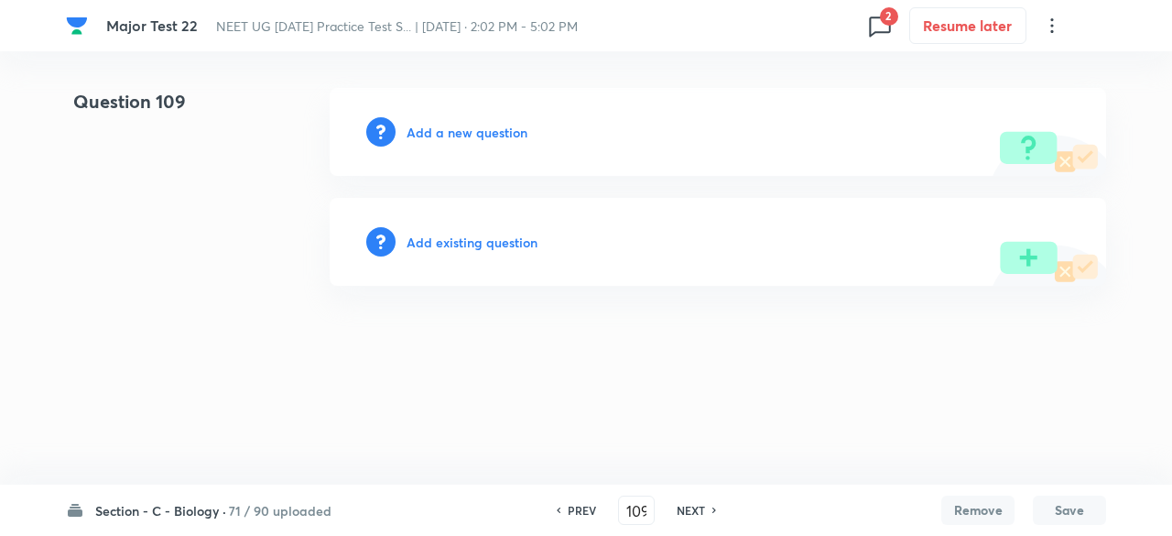
click at [708, 511] on div "NEXT" at bounding box center [693, 510] width 49 height 16
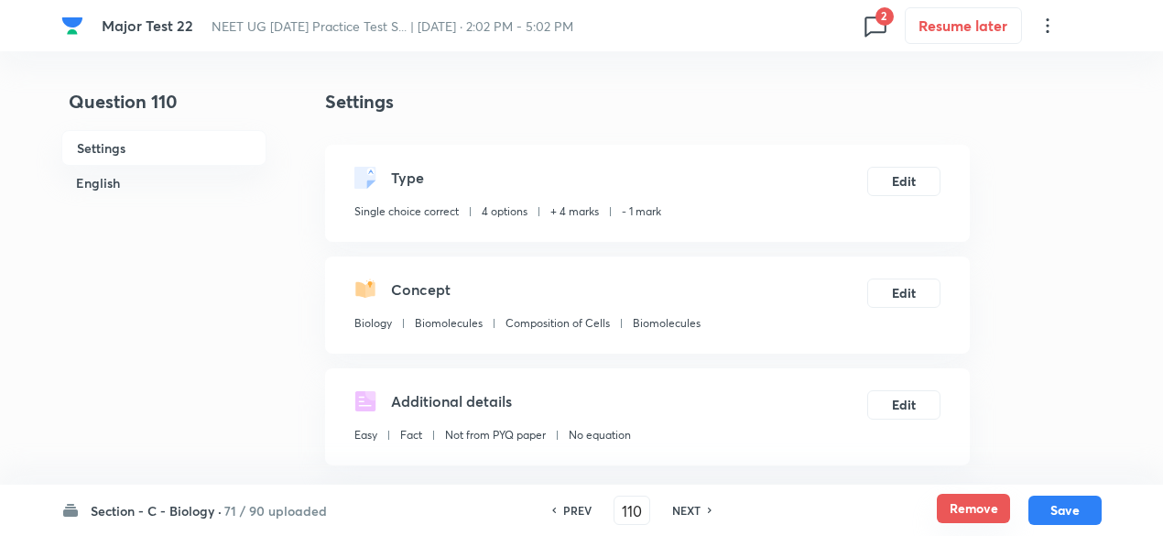
click at [979, 501] on button "Remove" at bounding box center [973, 508] width 73 height 29
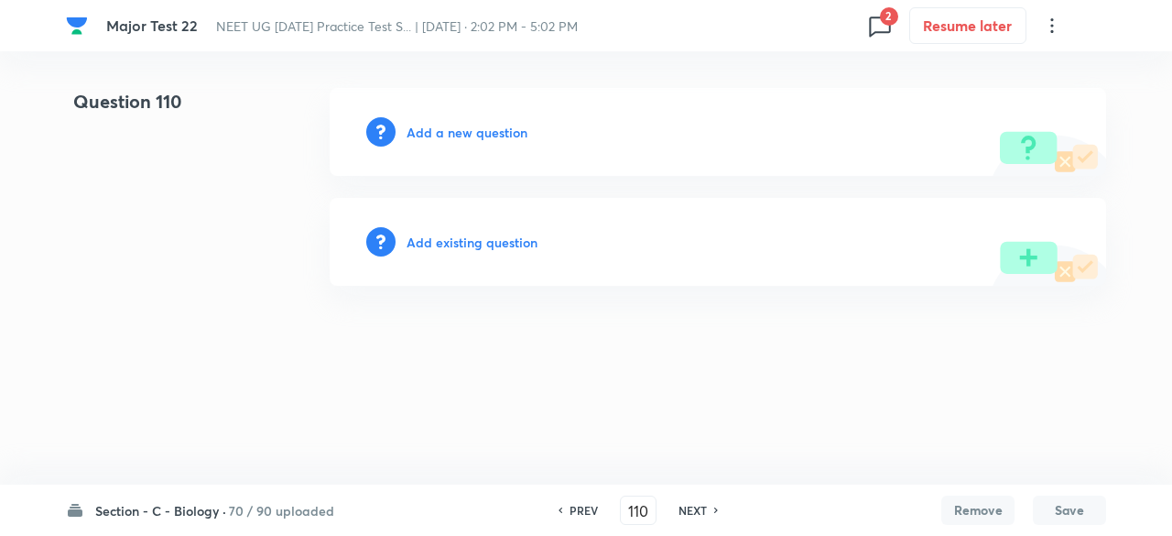
click at [695, 508] on h6 "NEXT" at bounding box center [693, 510] width 28 height 16
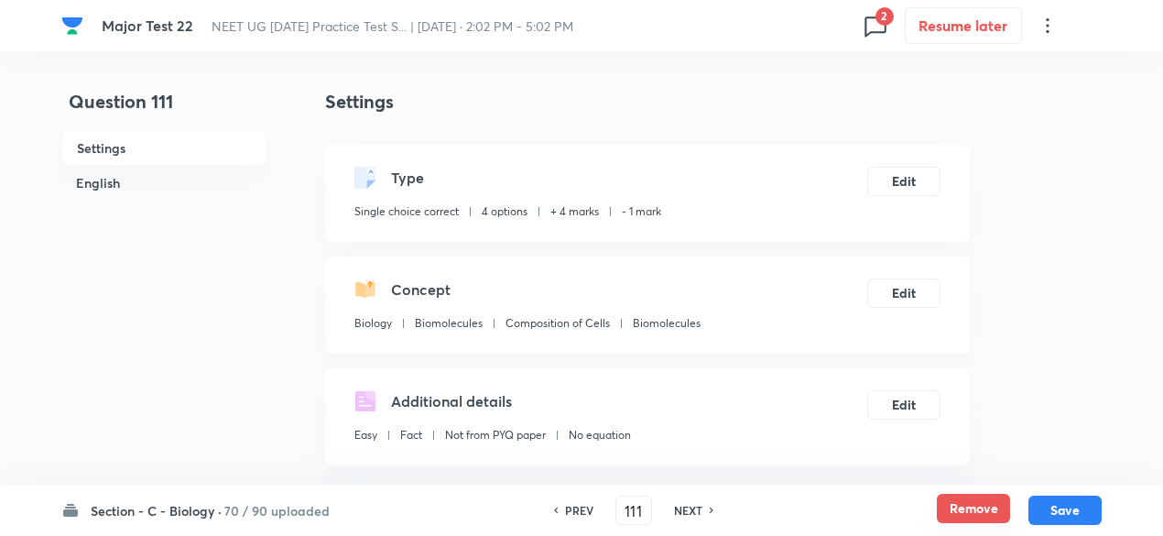
click at [962, 503] on button "Remove" at bounding box center [973, 508] width 73 height 29
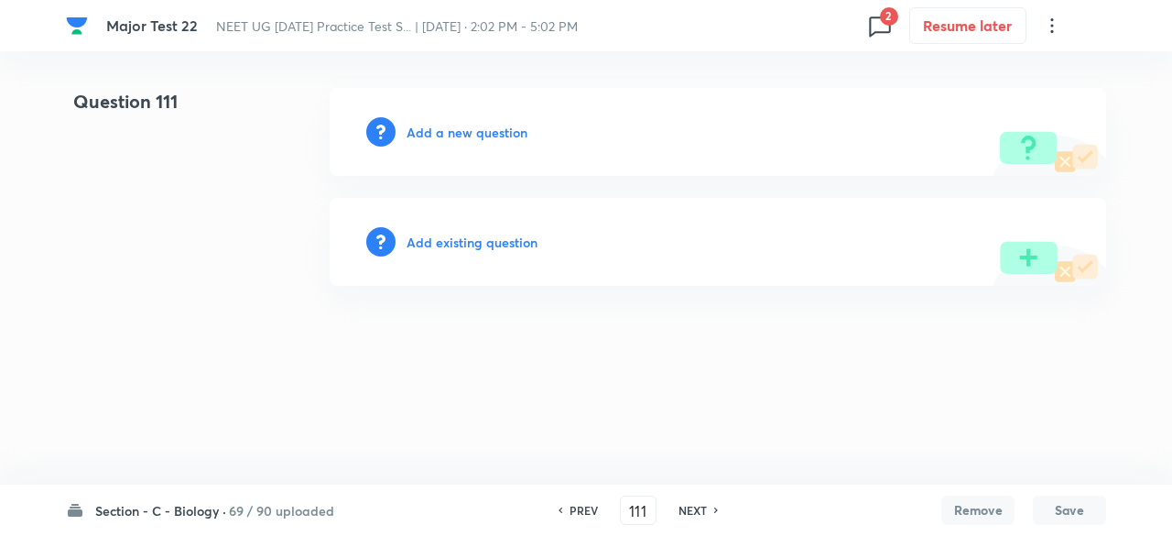
click at [691, 507] on h6 "NEXT" at bounding box center [693, 510] width 28 height 16
type input "112"
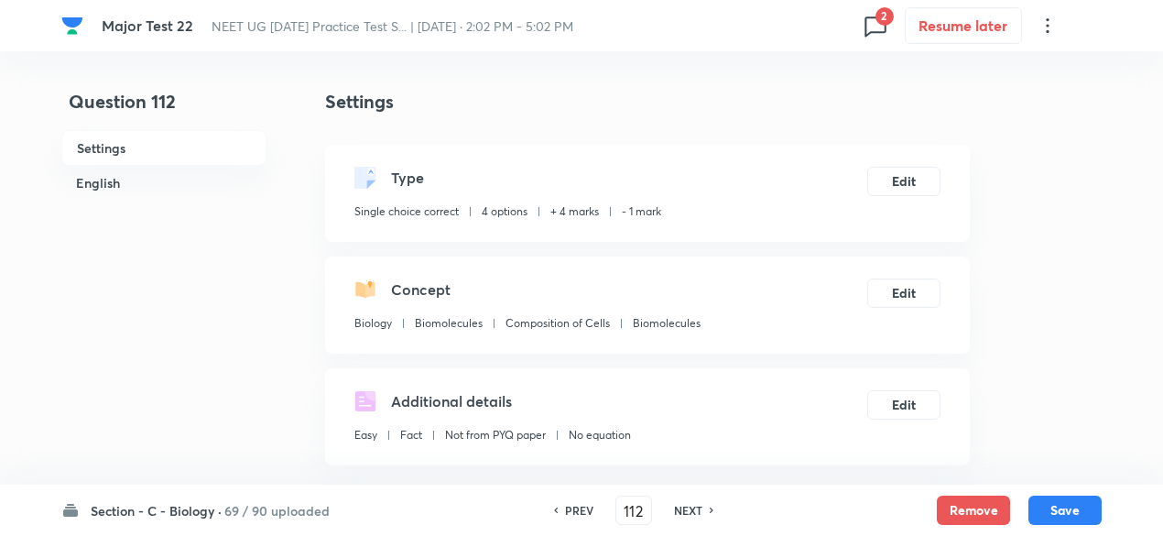
checkbox input "true"
click at [956, 506] on button "Remove" at bounding box center [973, 508] width 73 height 29
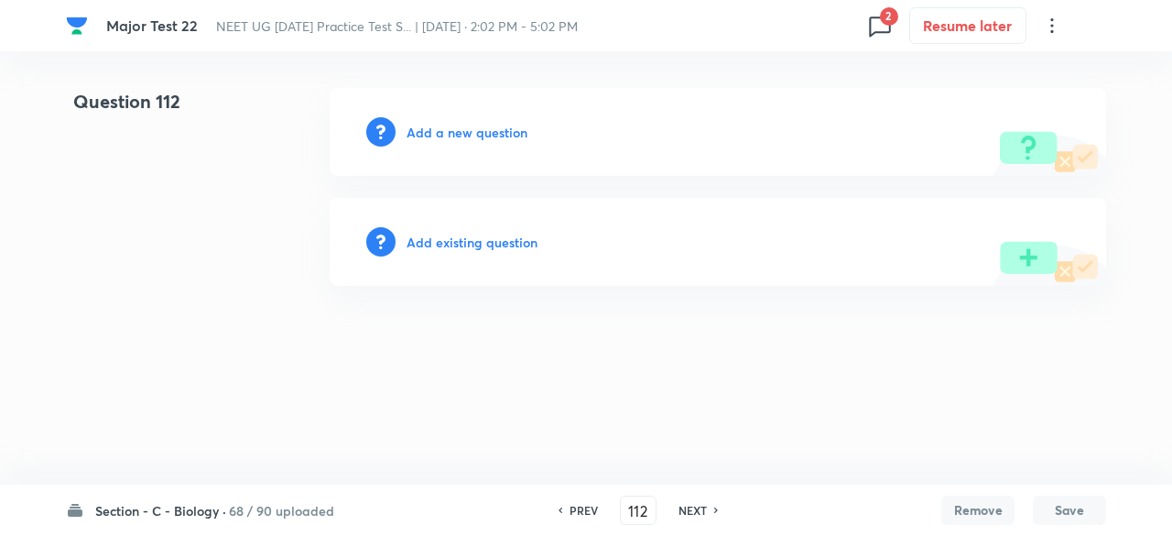
click at [696, 509] on h6 "NEXT" at bounding box center [693, 510] width 28 height 16
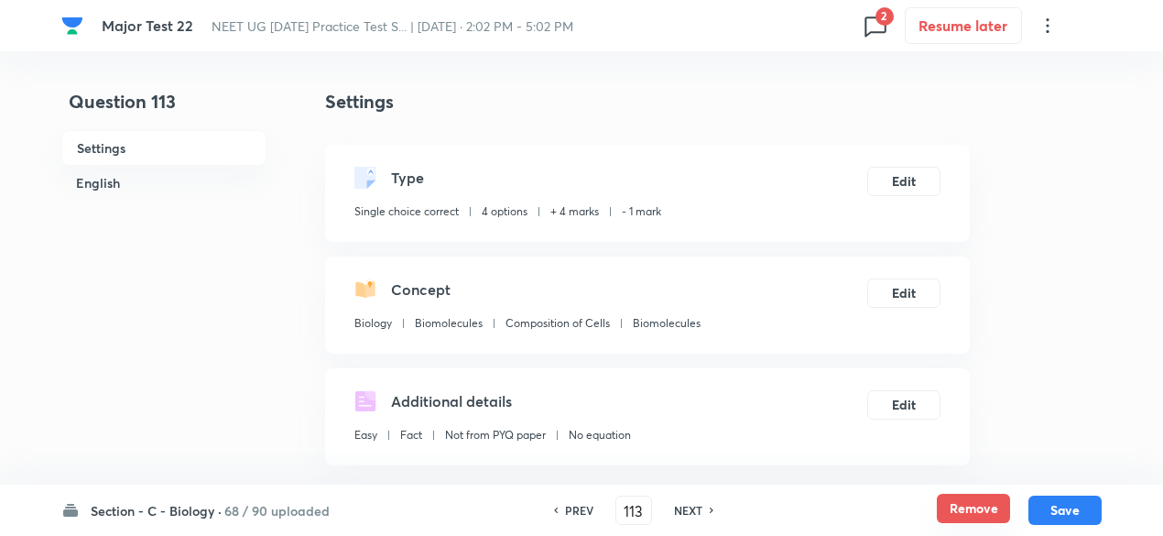
click at [985, 502] on button "Remove" at bounding box center [973, 508] width 73 height 29
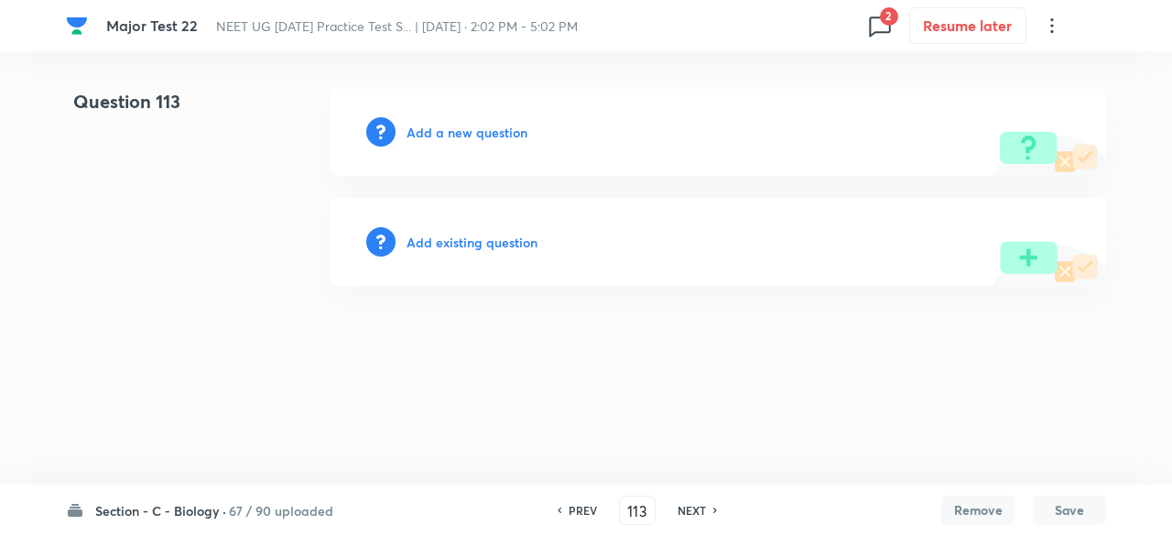
click at [685, 508] on h6 "NEXT" at bounding box center [692, 510] width 28 height 16
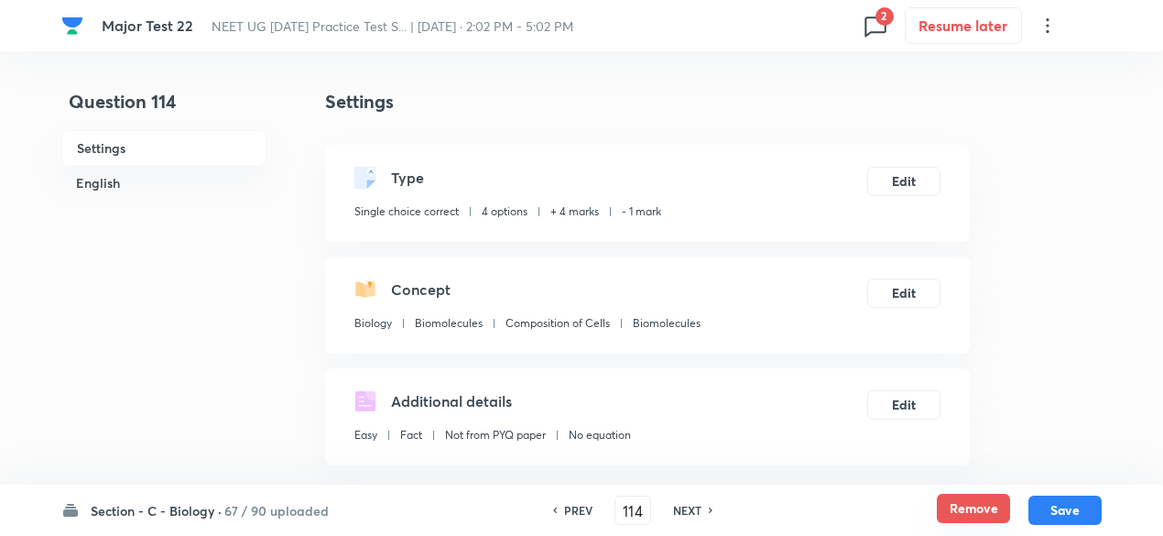
click at [980, 514] on button "Remove" at bounding box center [973, 508] width 73 height 29
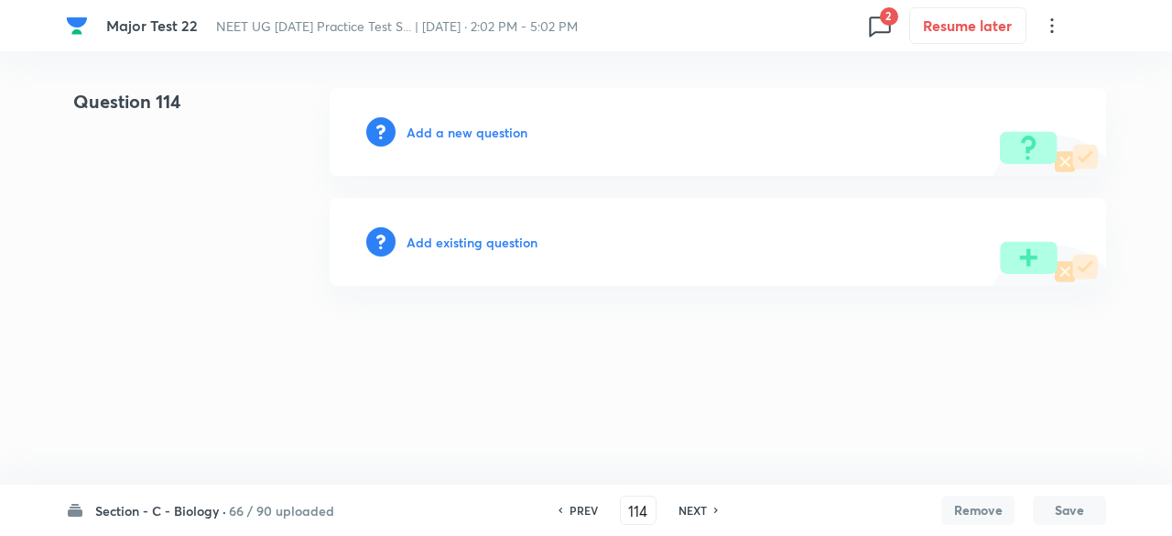
click at [698, 510] on h6 "NEXT" at bounding box center [693, 510] width 28 height 16
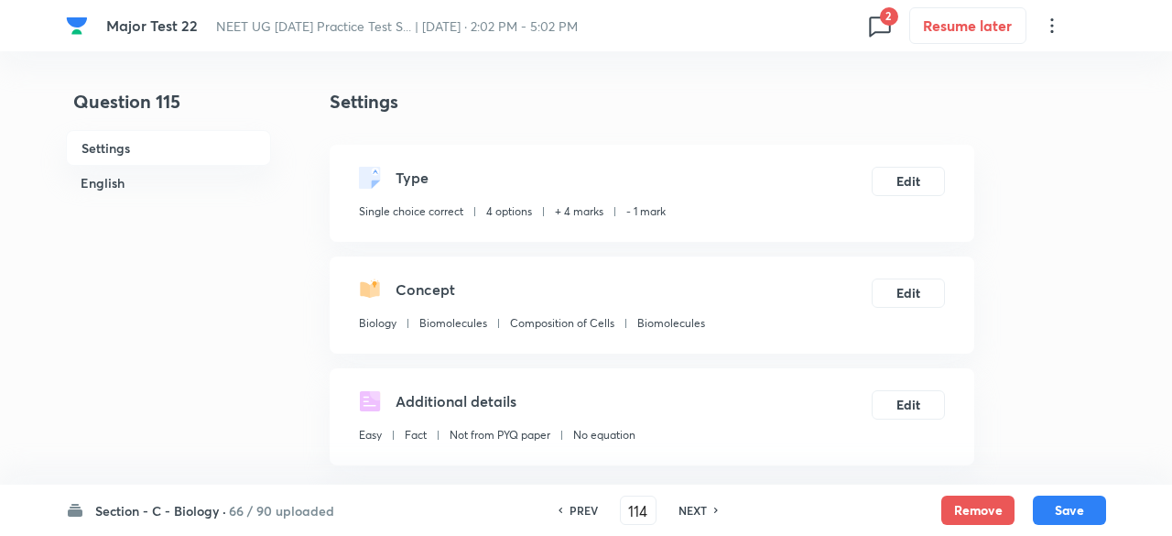
type input "115"
checkbox input "true"
click at [967, 519] on button "Remove" at bounding box center [973, 508] width 73 height 29
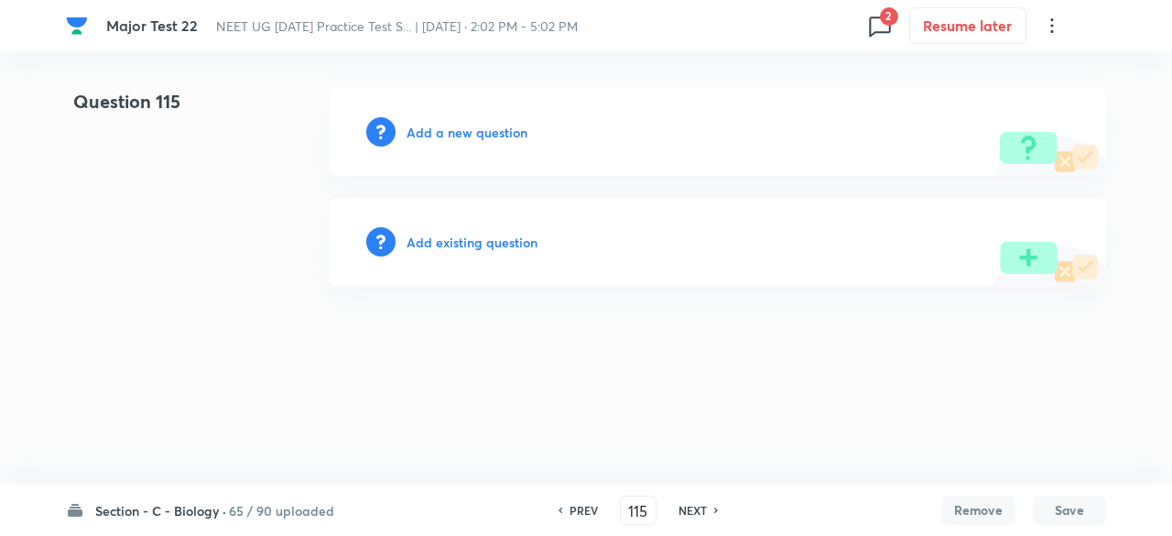
click at [695, 510] on h6 "NEXT" at bounding box center [693, 510] width 28 height 16
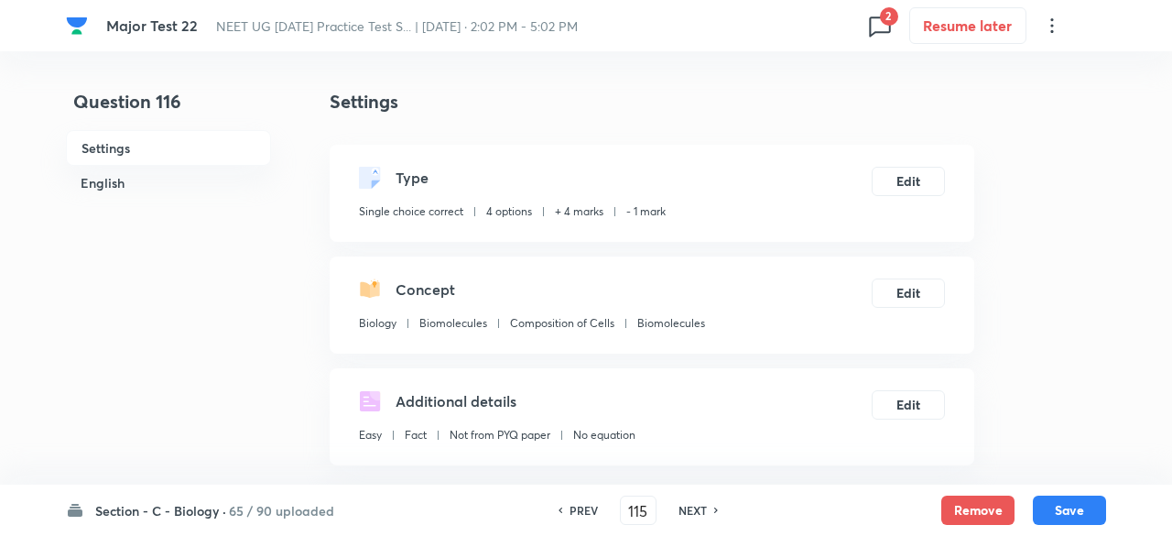
type input "116"
checkbox input "true"
click at [954, 507] on button "Remove" at bounding box center [973, 508] width 73 height 29
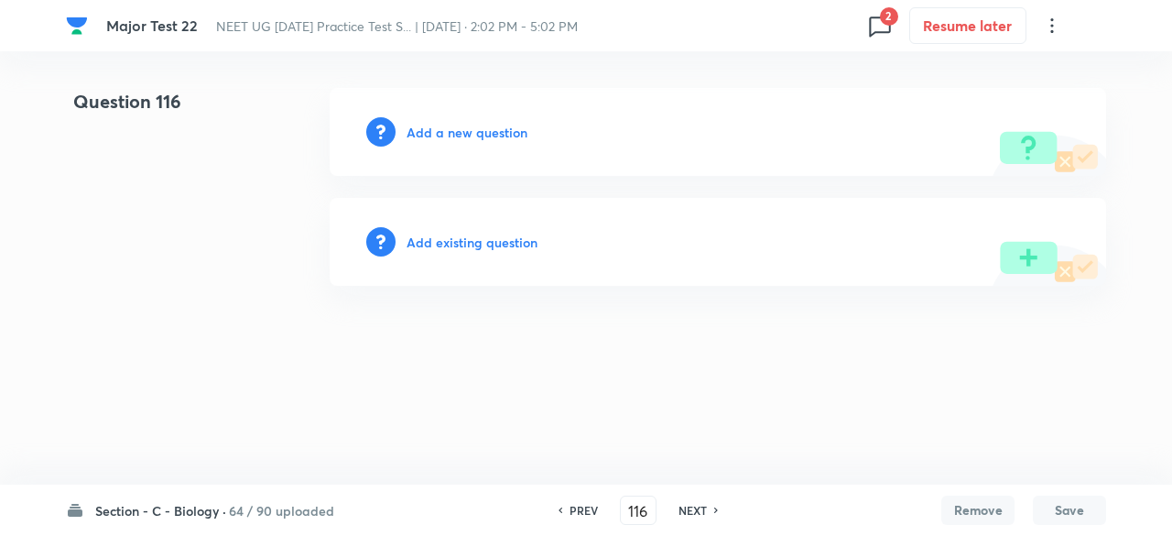
click at [703, 512] on h6 "NEXT" at bounding box center [693, 510] width 28 height 16
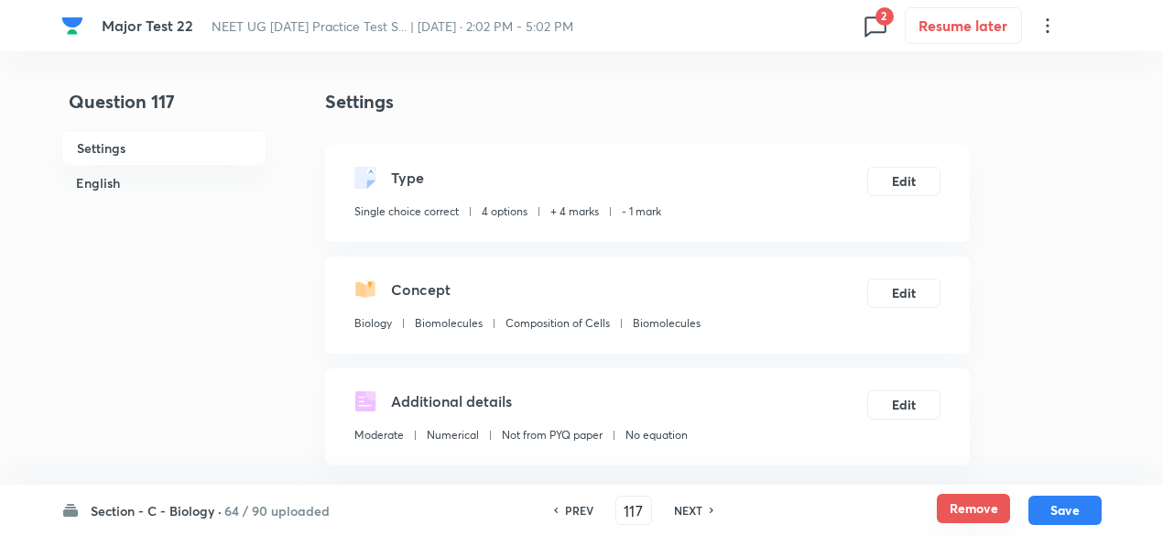
click at [975, 508] on button "Remove" at bounding box center [973, 508] width 73 height 29
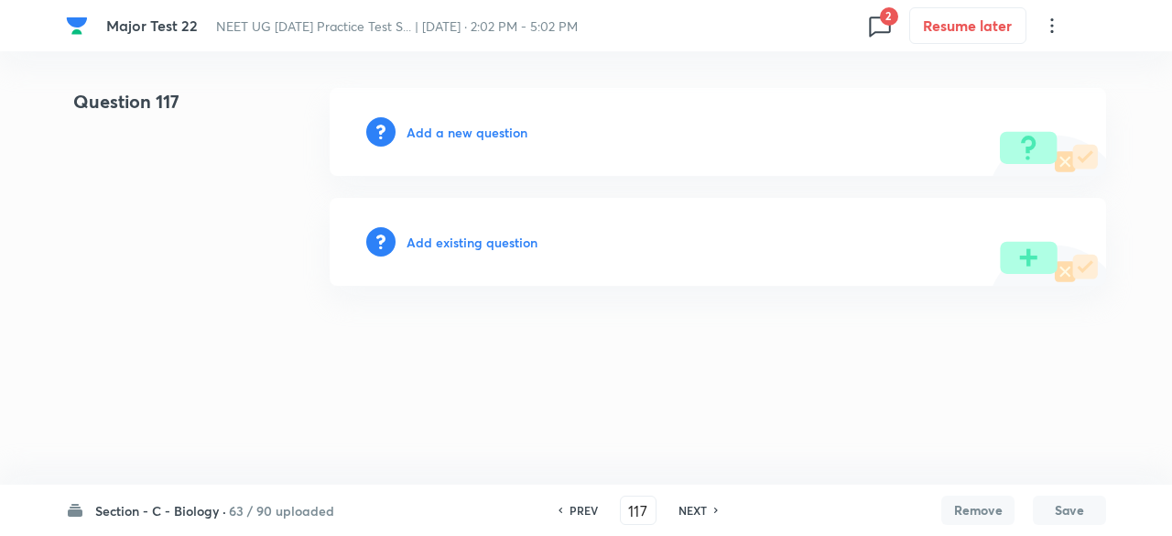
click at [697, 508] on h6 "NEXT" at bounding box center [693, 510] width 28 height 16
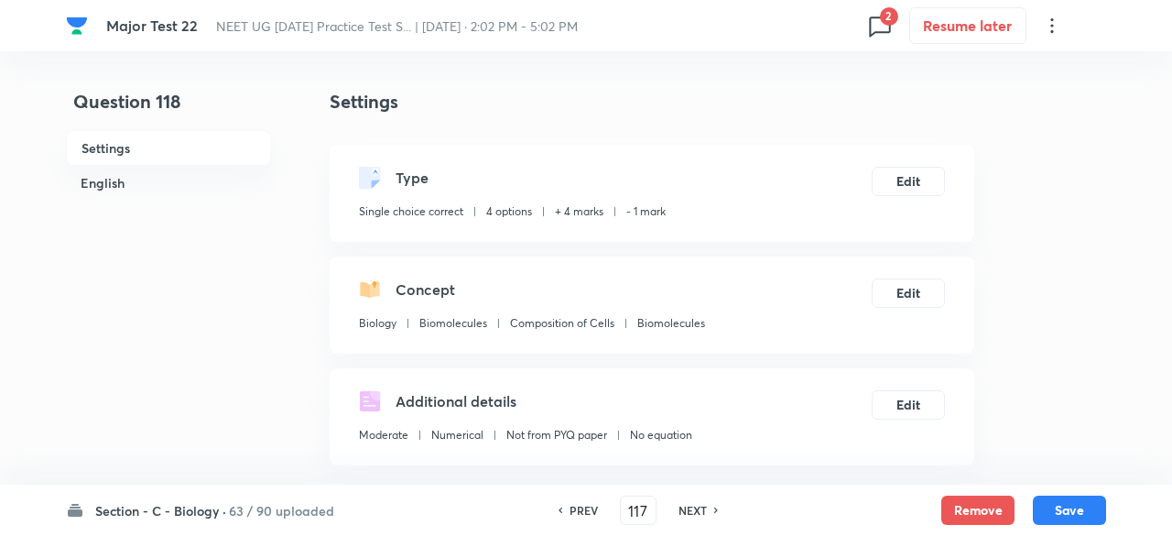
type input "118"
checkbox input "true"
click at [976, 507] on button "Remove" at bounding box center [973, 508] width 73 height 29
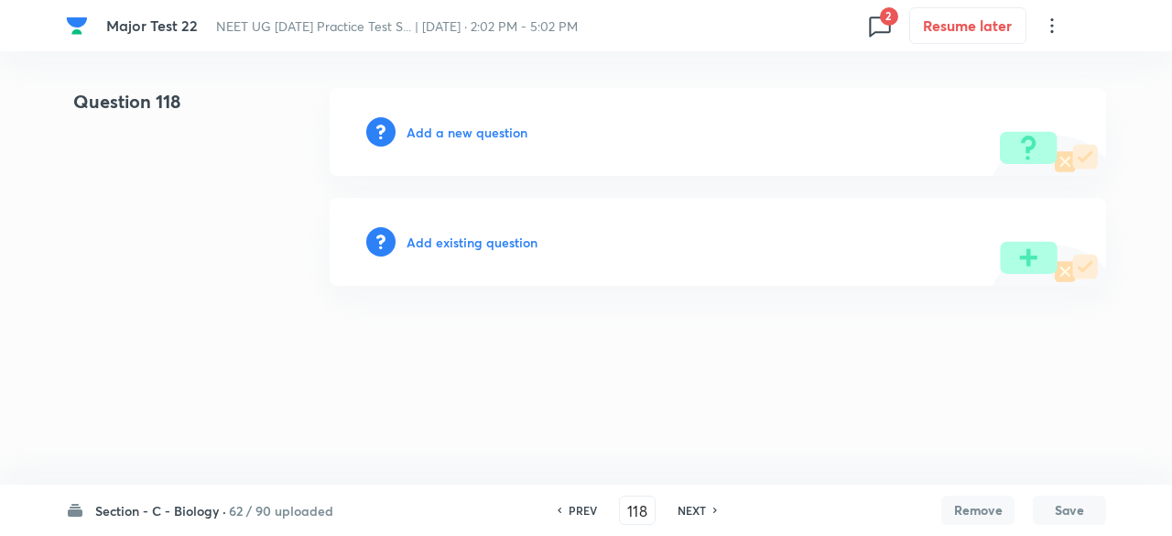
click at [687, 507] on h6 "NEXT" at bounding box center [692, 510] width 28 height 16
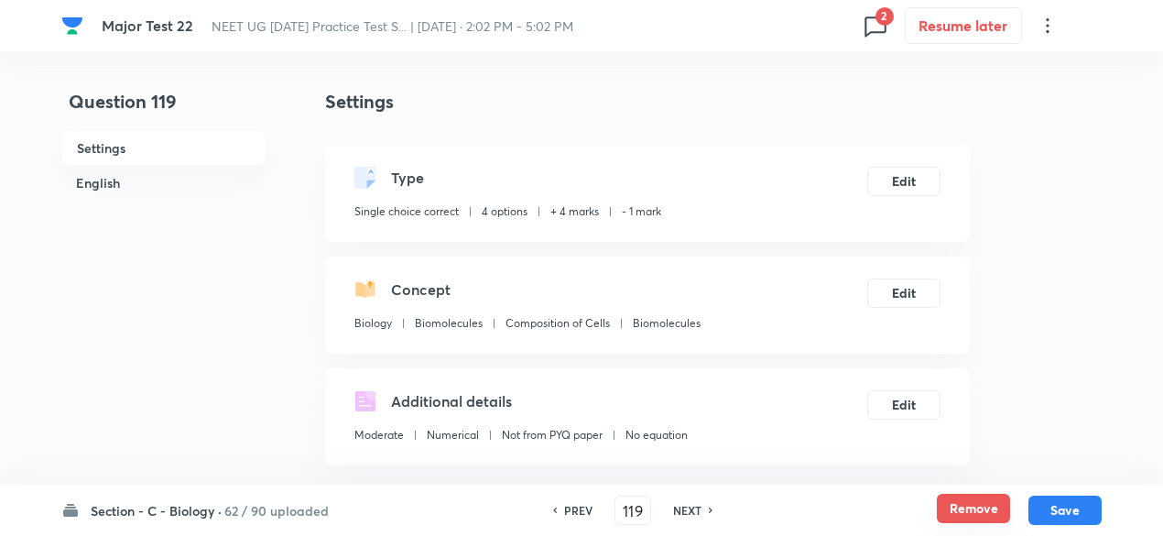
click at [966, 506] on button "Remove" at bounding box center [973, 508] width 73 height 29
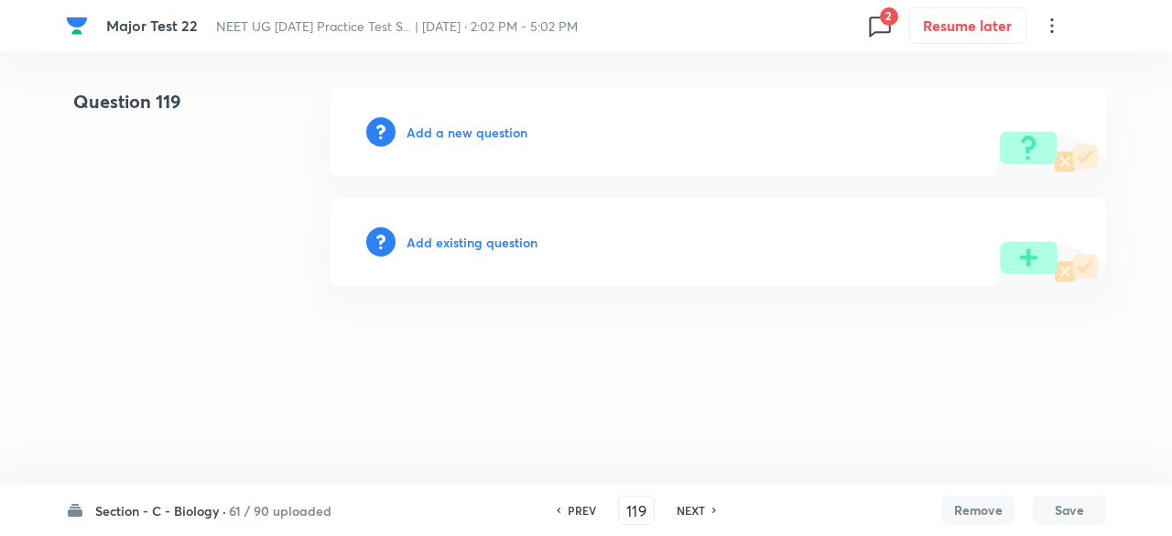
click at [696, 506] on h6 "NEXT" at bounding box center [691, 510] width 28 height 16
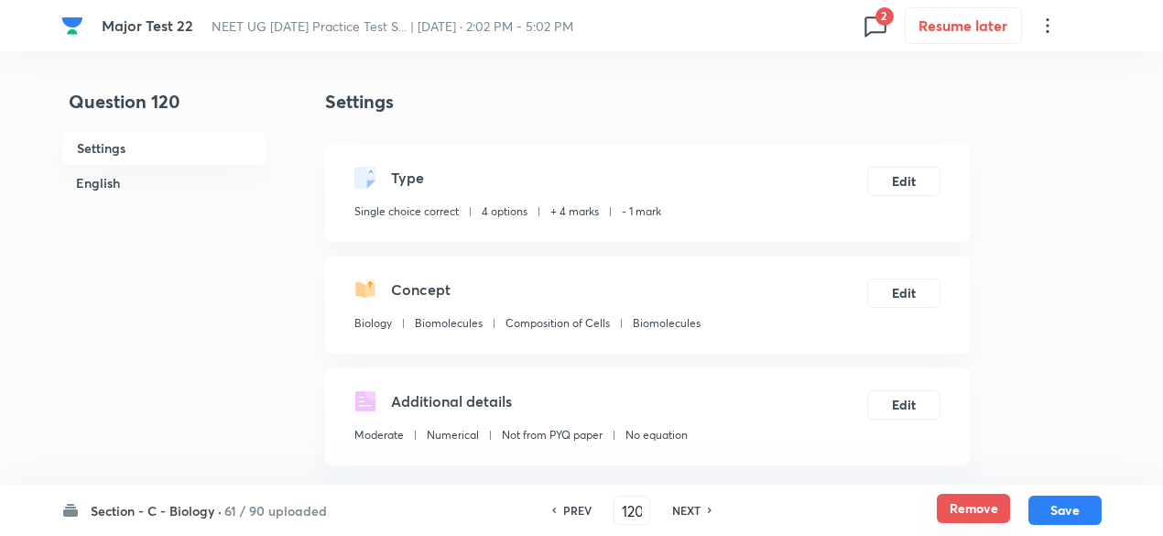
click at [996, 511] on button "Remove" at bounding box center [973, 508] width 73 height 29
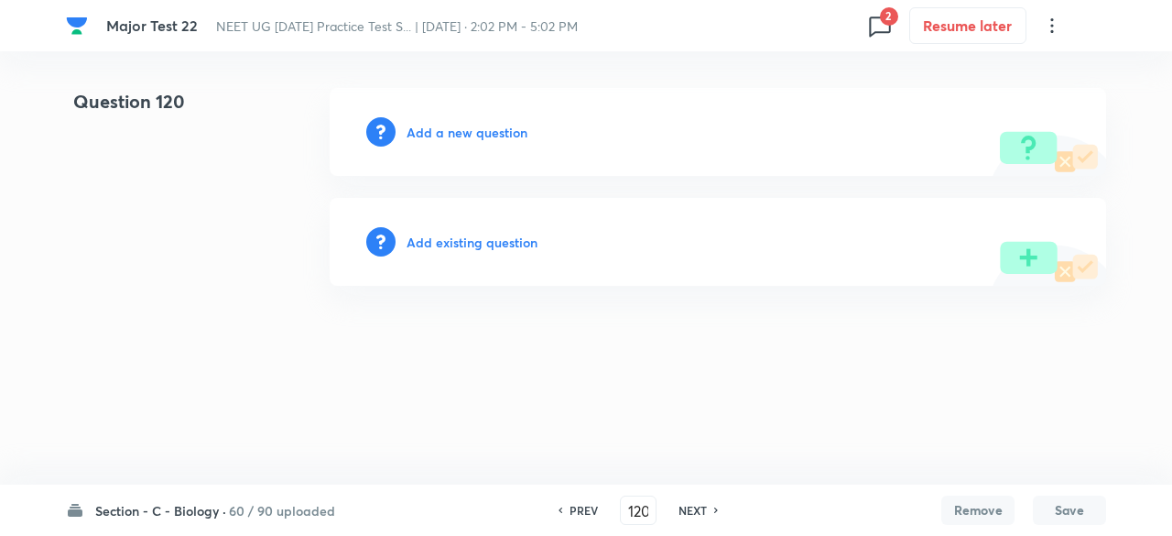
click at [703, 509] on h6 "NEXT" at bounding box center [693, 510] width 28 height 16
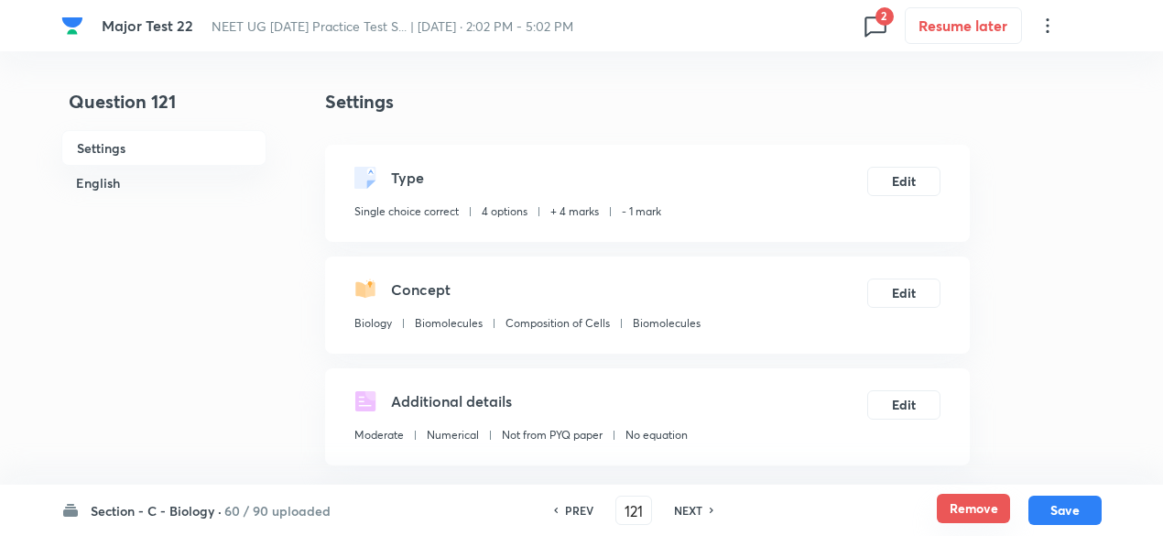
click at [970, 505] on button "Remove" at bounding box center [973, 508] width 73 height 29
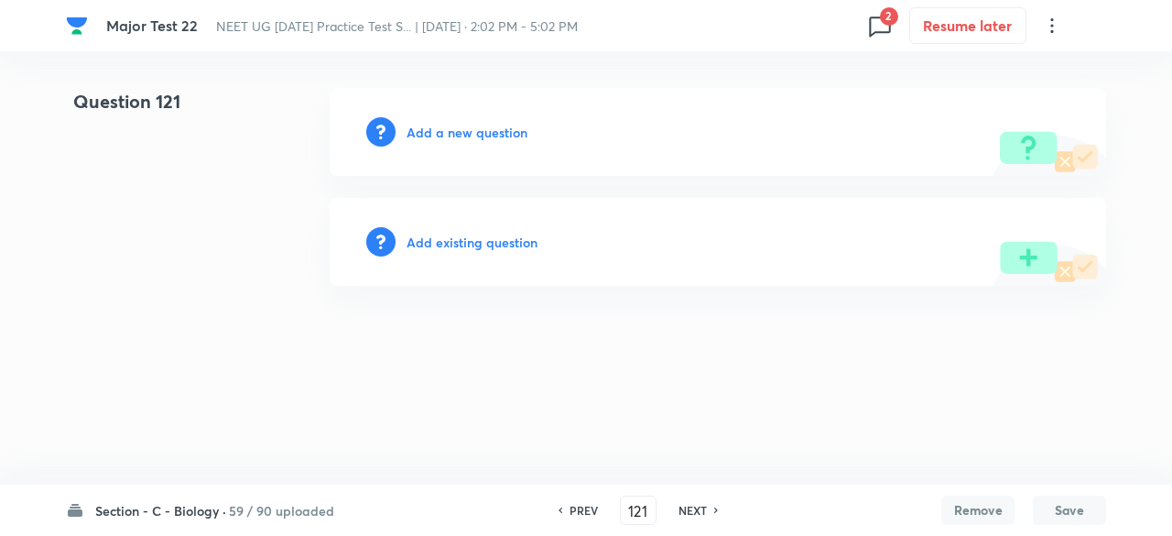
click at [689, 512] on h6 "NEXT" at bounding box center [693, 510] width 28 height 16
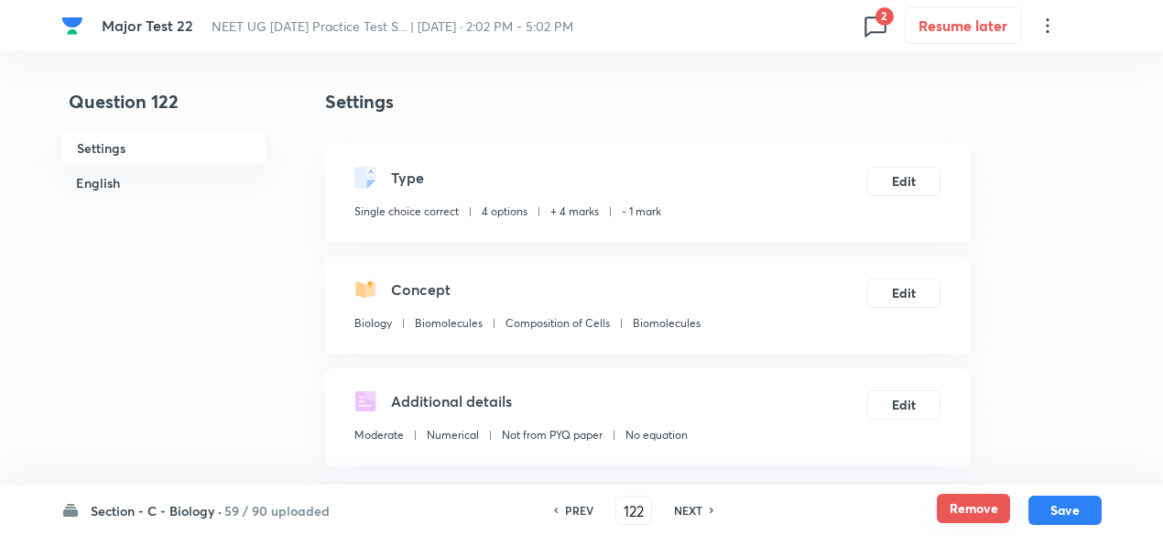
click at [987, 512] on button "Remove" at bounding box center [973, 508] width 73 height 29
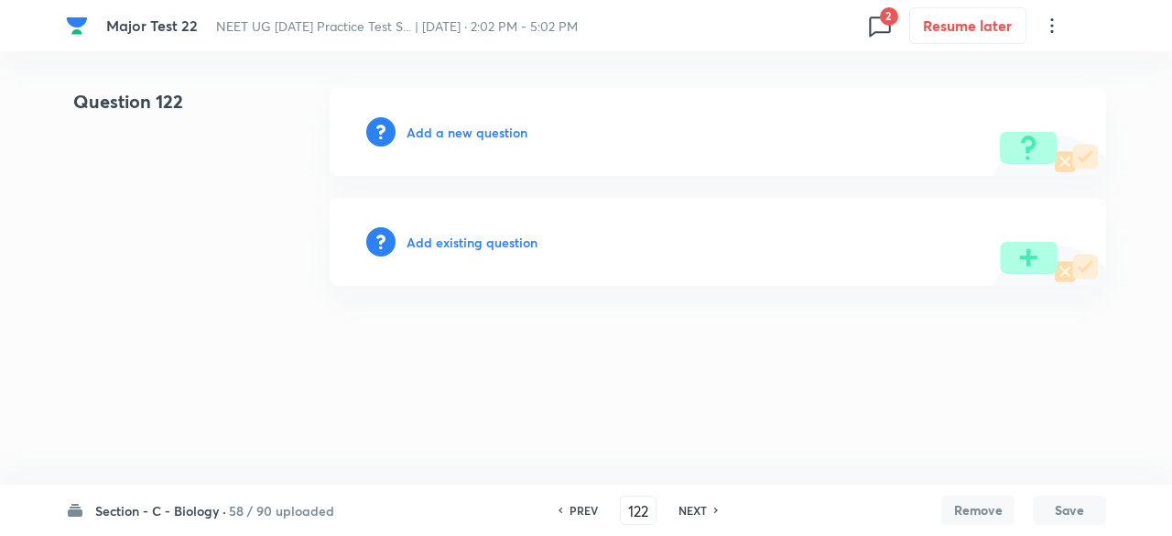
click at [697, 512] on h6 "NEXT" at bounding box center [693, 510] width 28 height 16
type input "123"
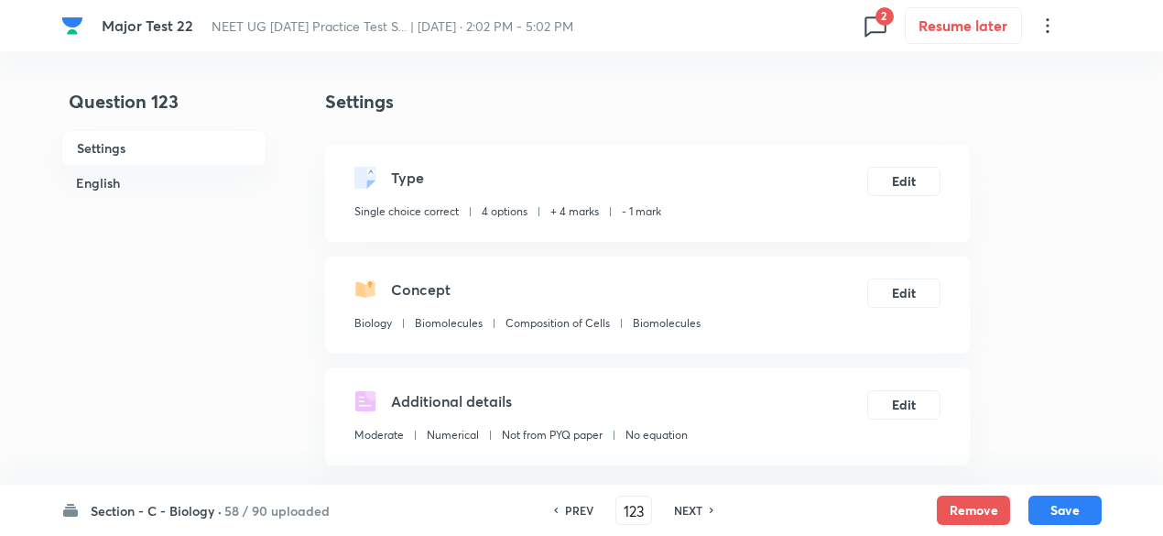
checkbox input "true"
click at [962, 507] on button "Remove" at bounding box center [973, 508] width 73 height 29
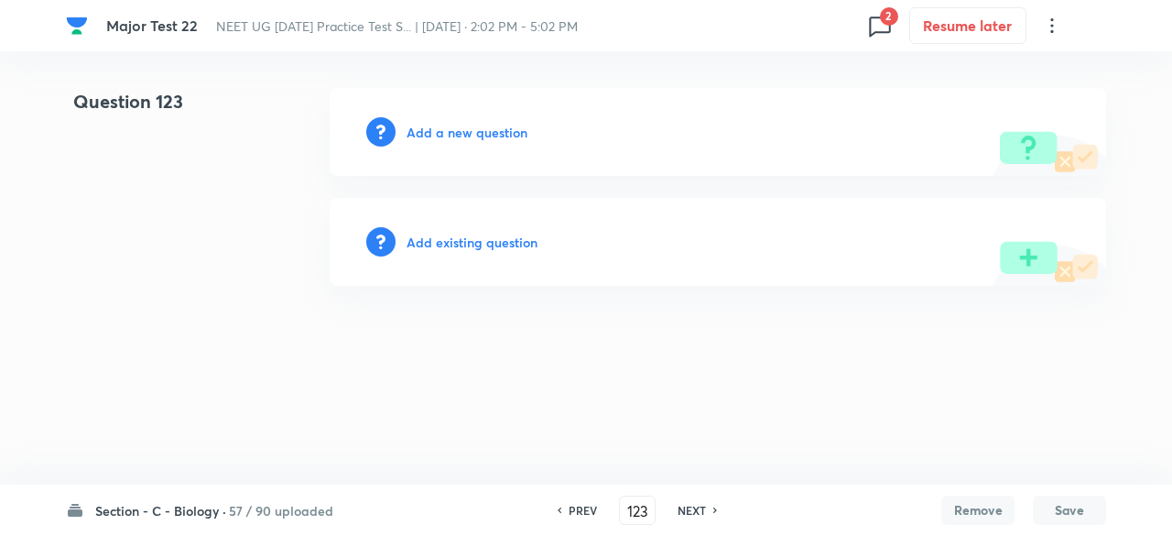
click at [697, 508] on h6 "NEXT" at bounding box center [692, 510] width 28 height 16
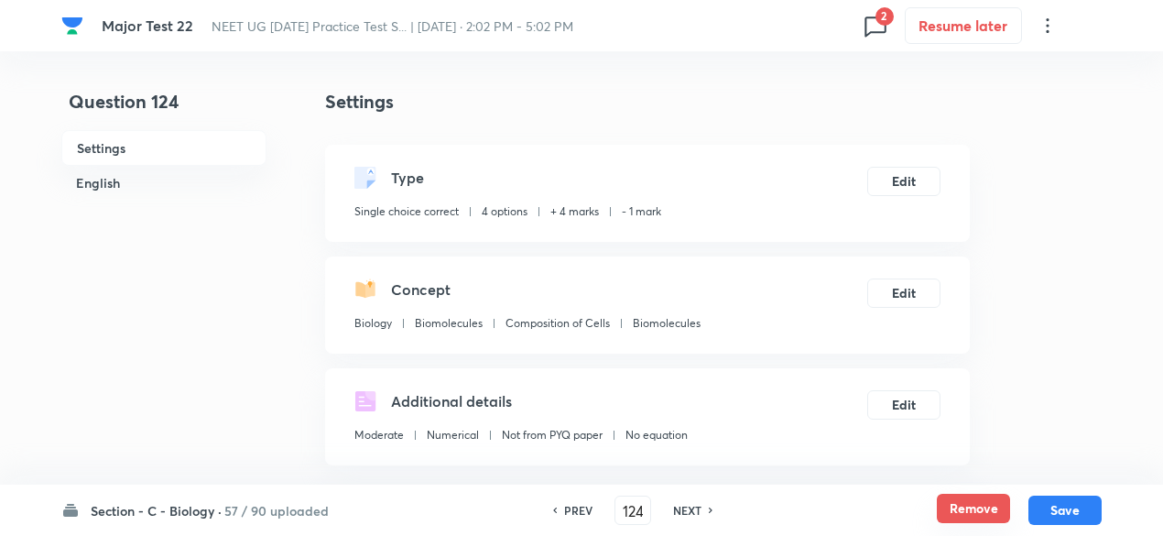
click at [957, 501] on button "Remove" at bounding box center [973, 508] width 73 height 29
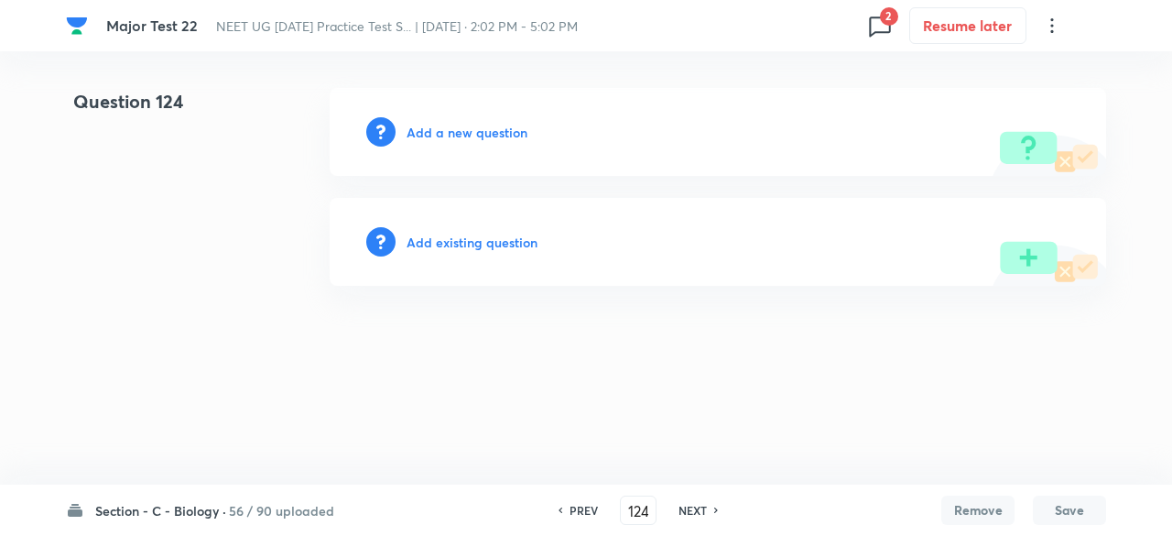
click at [689, 506] on h6 "NEXT" at bounding box center [693, 510] width 28 height 16
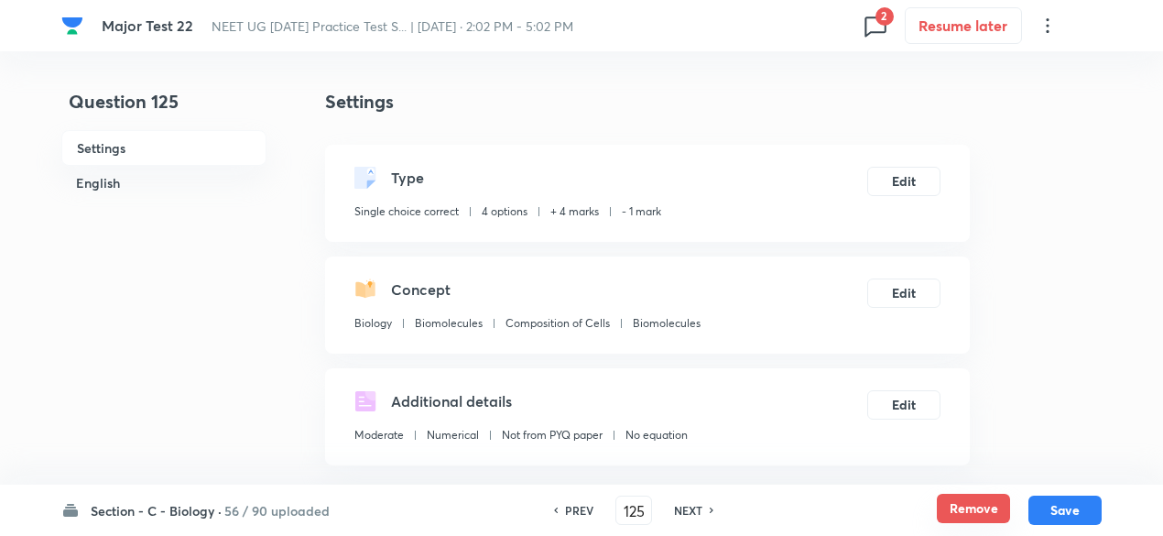
click at [965, 508] on button "Remove" at bounding box center [973, 508] width 73 height 29
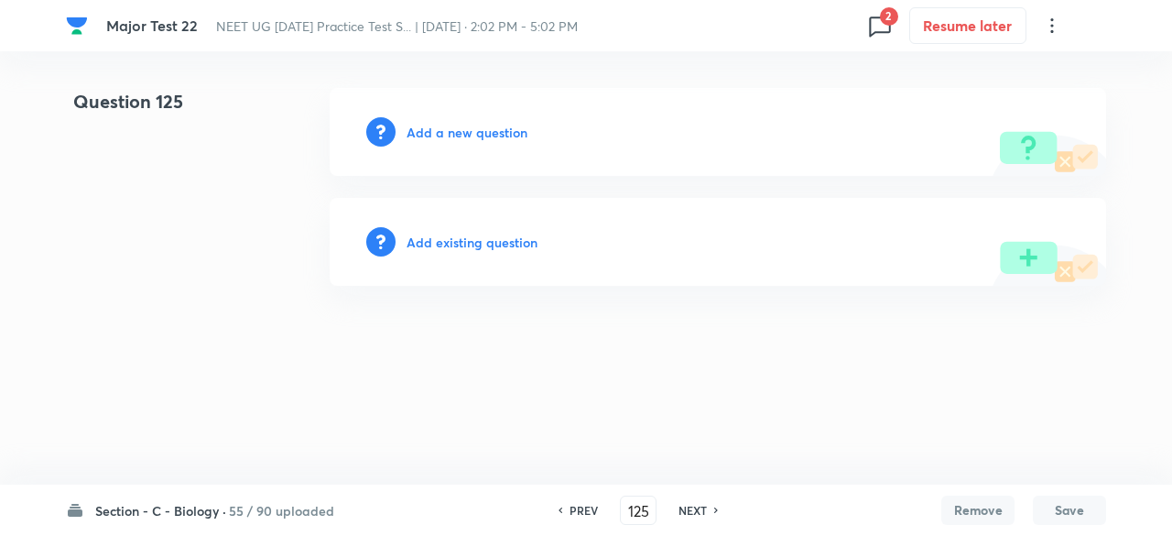
click at [698, 506] on h6 "NEXT" at bounding box center [693, 510] width 28 height 16
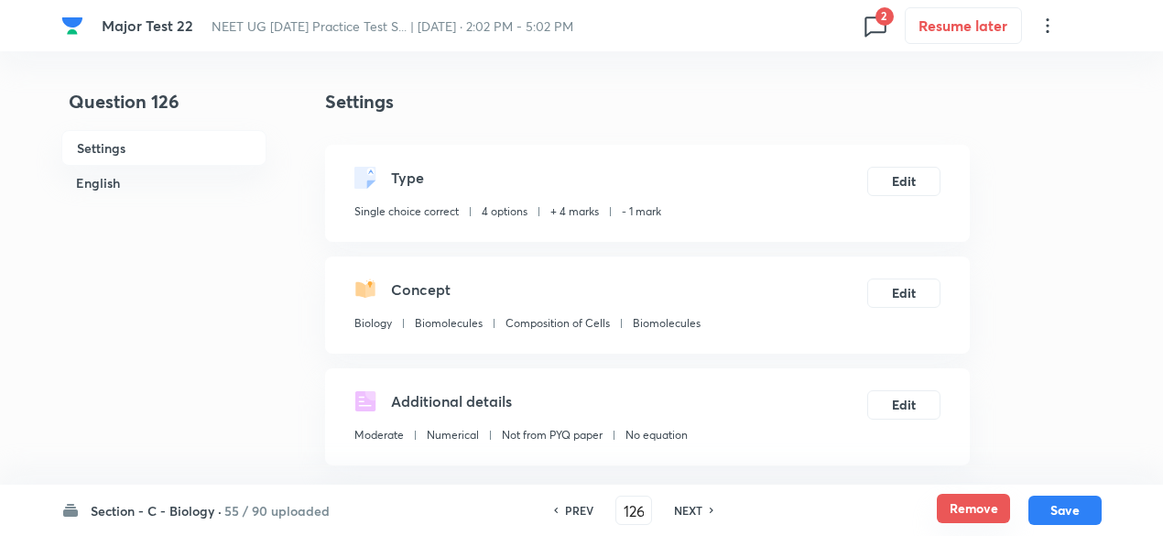
click at [979, 506] on button "Remove" at bounding box center [973, 508] width 73 height 29
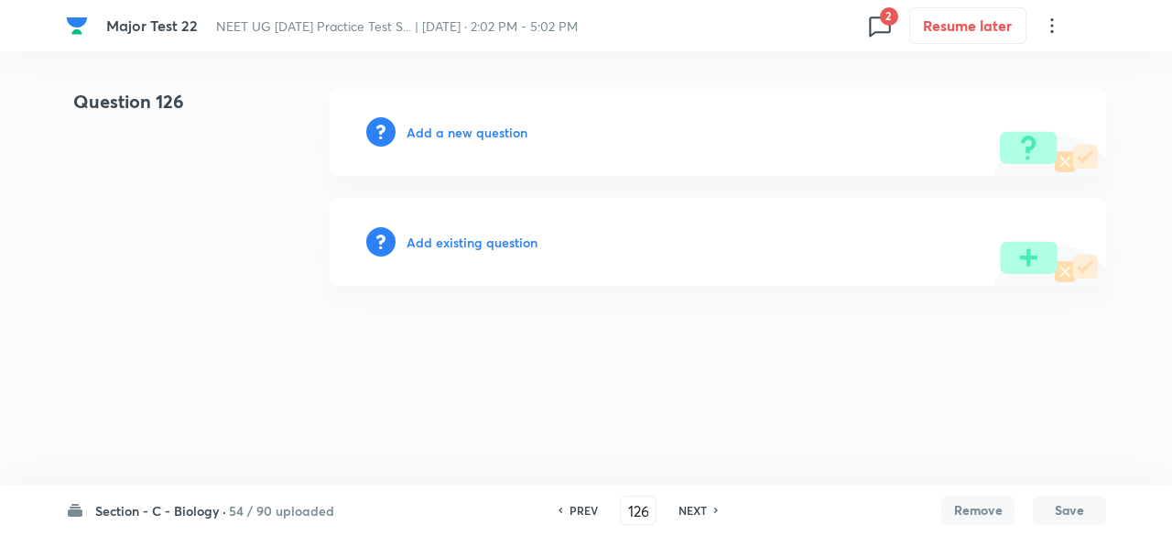
click at [698, 506] on h6 "NEXT" at bounding box center [693, 510] width 28 height 16
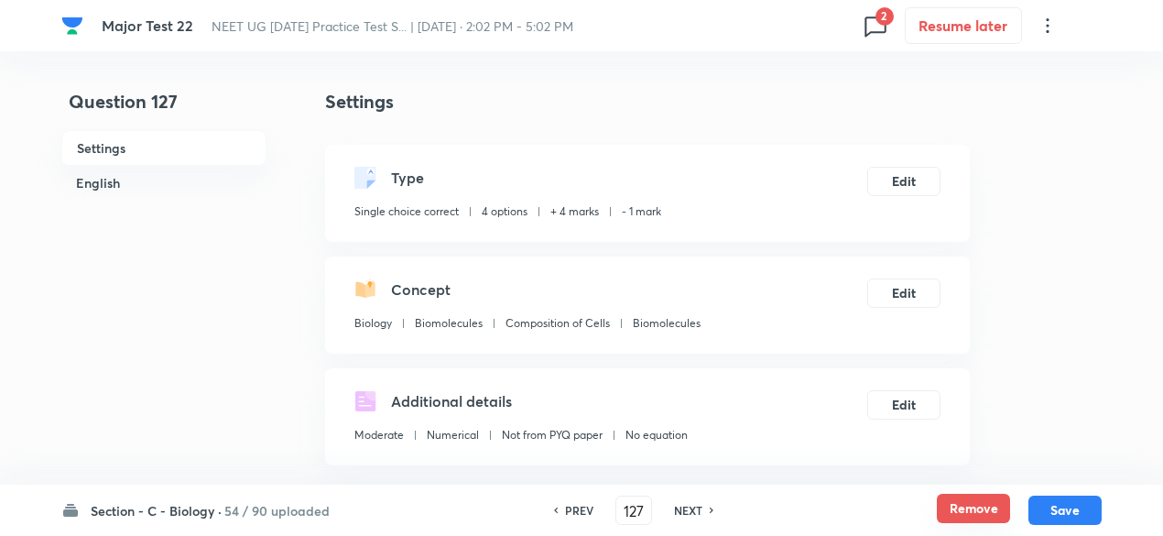
click at [956, 516] on button "Remove" at bounding box center [973, 508] width 73 height 29
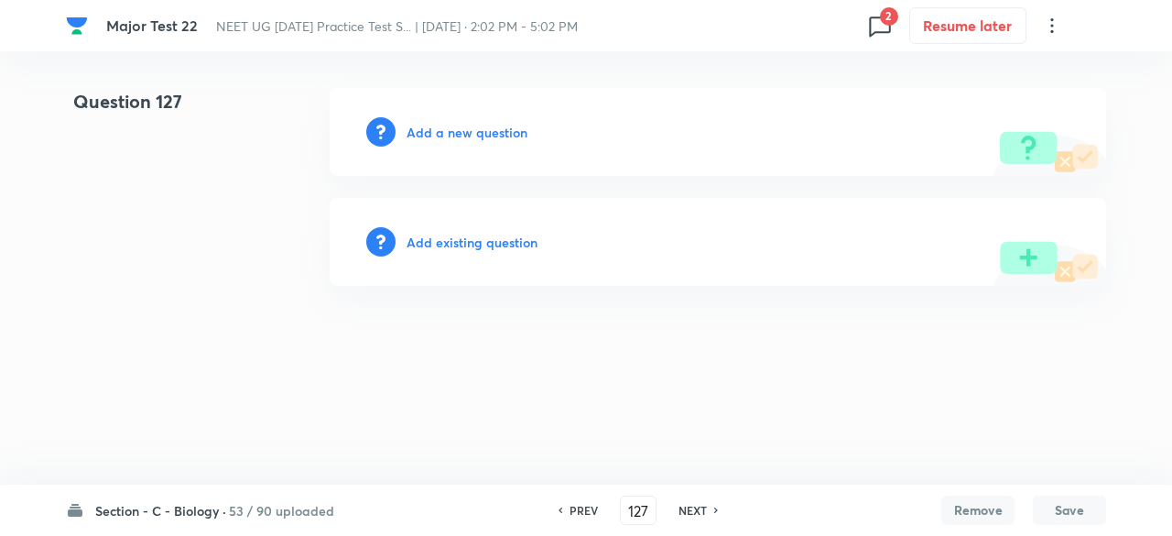
click at [691, 514] on h6 "NEXT" at bounding box center [693, 510] width 28 height 16
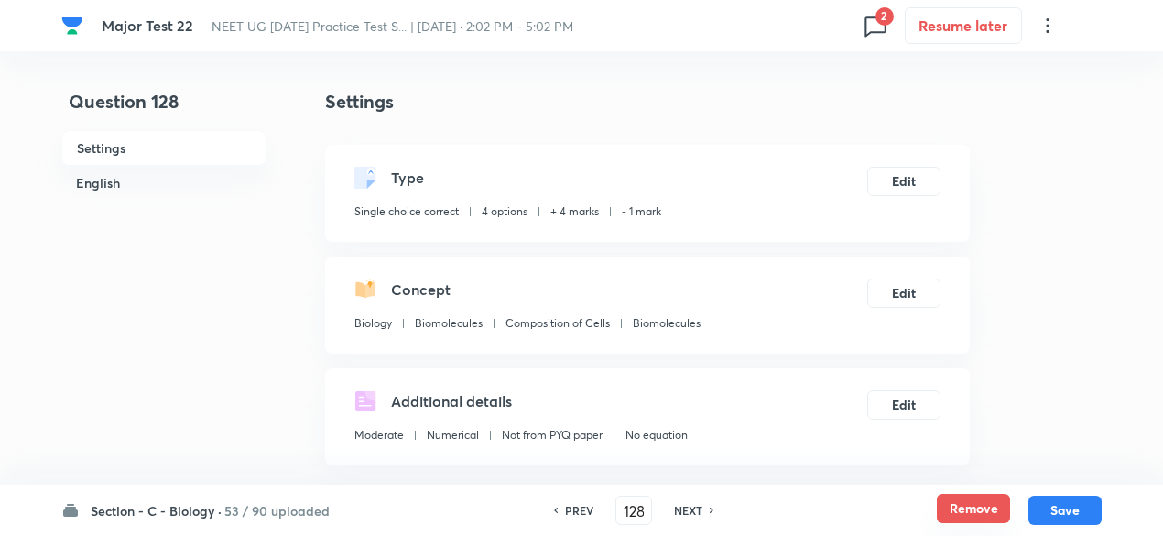
click at [951, 509] on button "Remove" at bounding box center [973, 508] width 73 height 29
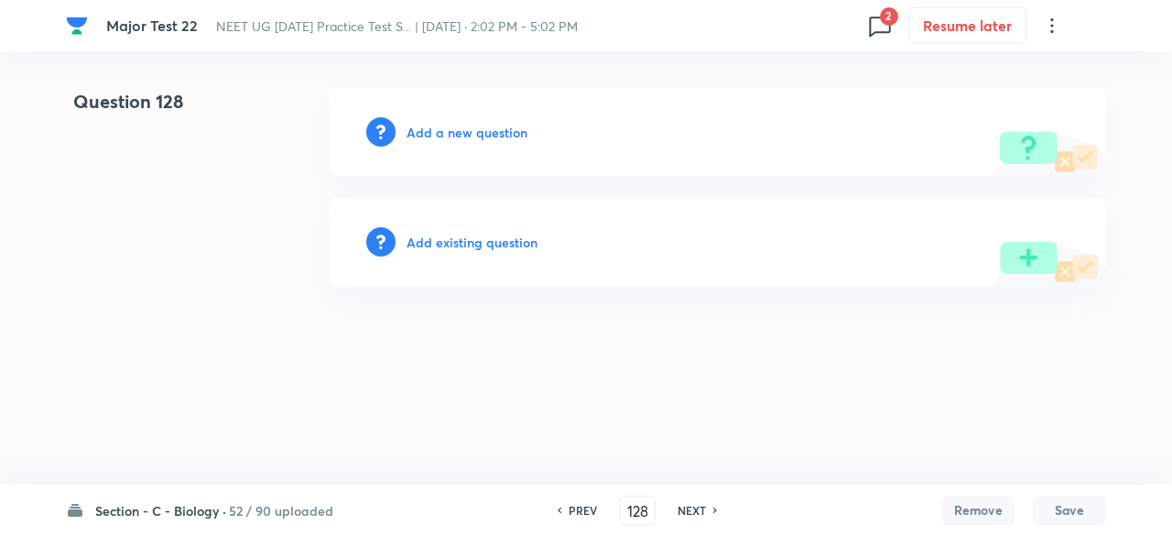
click at [697, 507] on h6 "NEXT" at bounding box center [692, 510] width 28 height 16
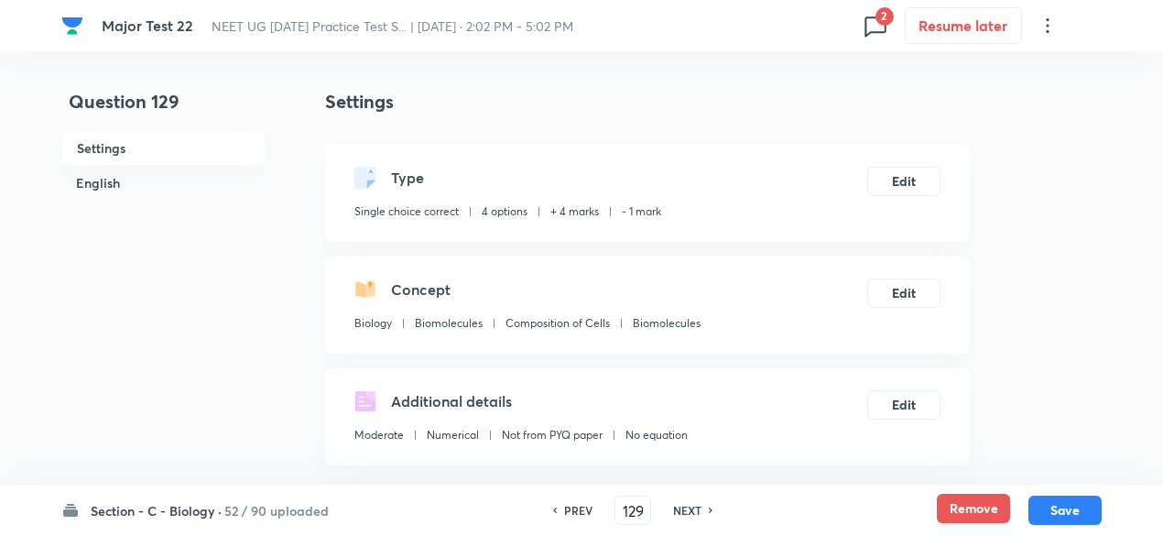
click at [954, 505] on button "Remove" at bounding box center [973, 508] width 73 height 29
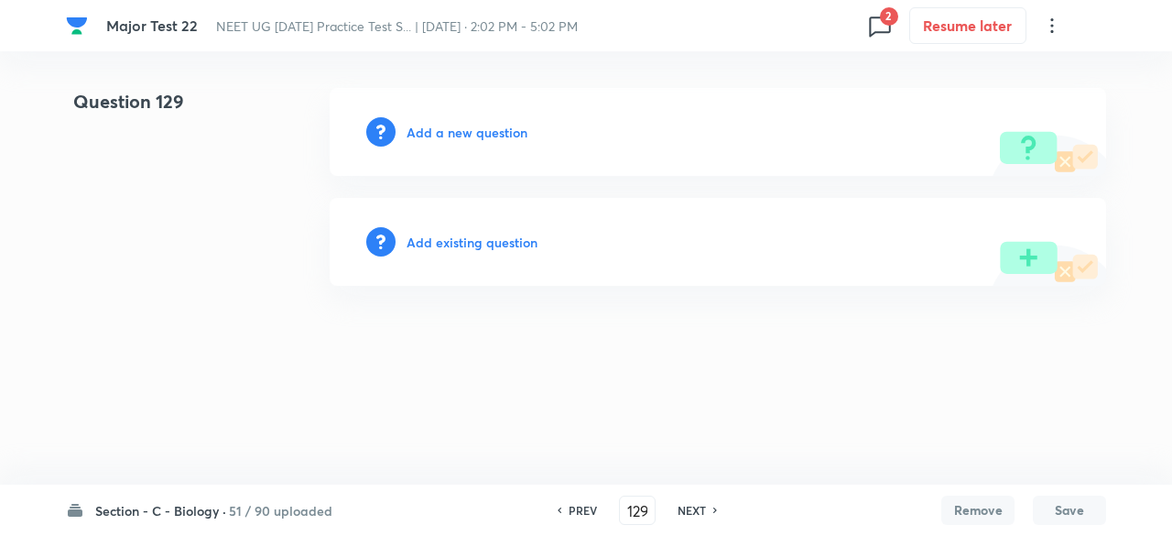
click at [700, 508] on h6 "NEXT" at bounding box center [692, 510] width 28 height 16
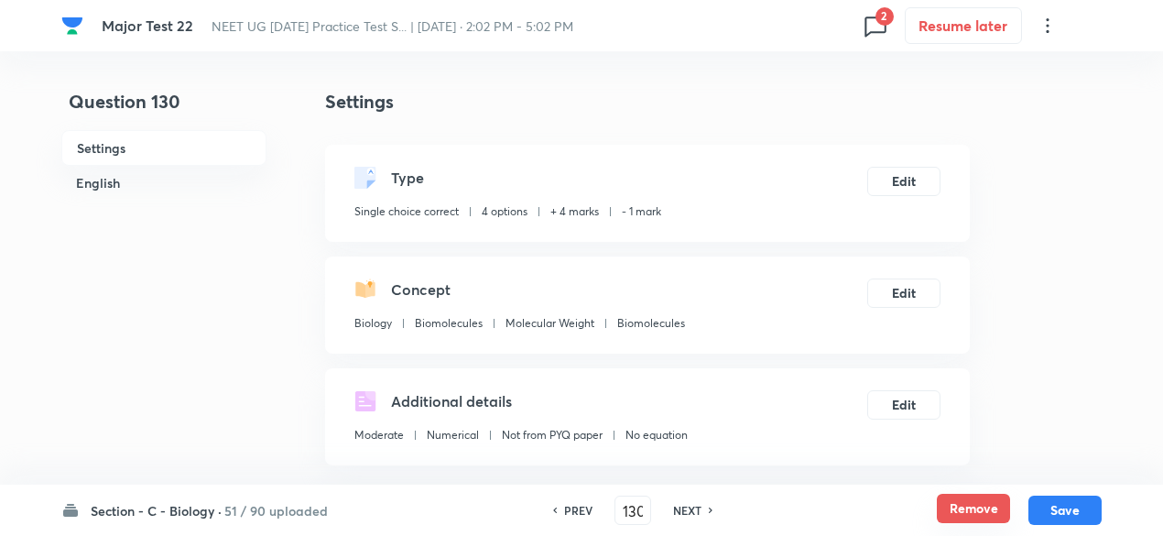
click at [965, 510] on button "Remove" at bounding box center [973, 508] width 73 height 29
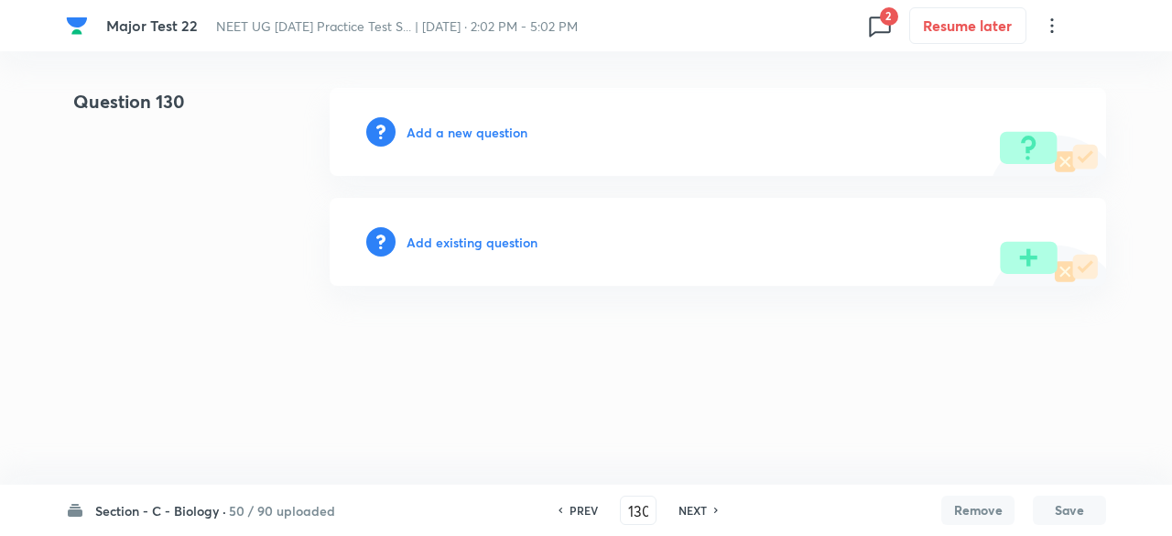
click at [691, 506] on h6 "NEXT" at bounding box center [693, 510] width 28 height 16
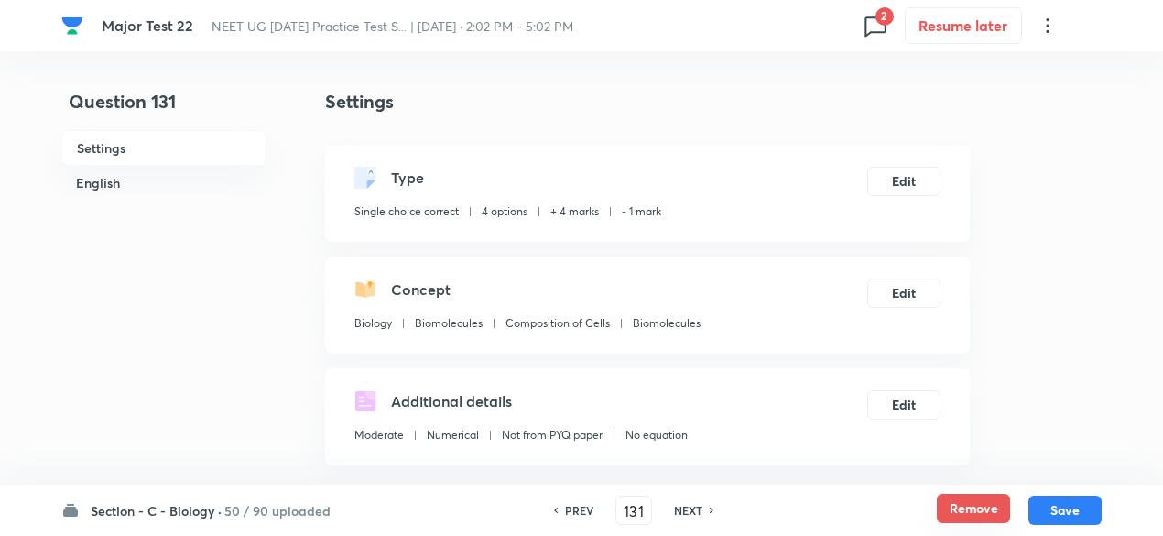
click at [958, 505] on button "Remove" at bounding box center [973, 508] width 73 height 29
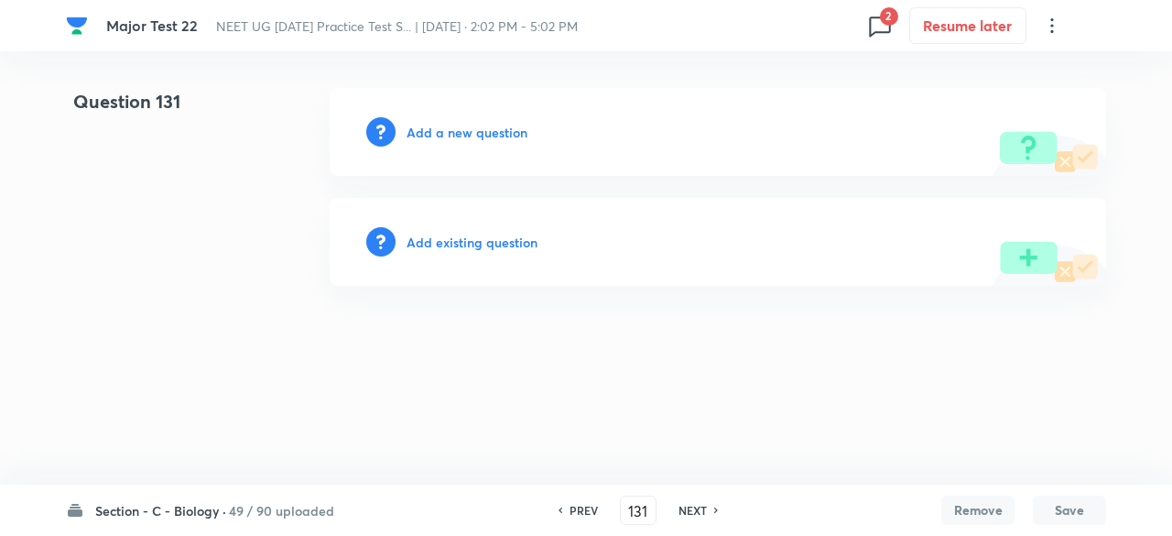
click at [684, 512] on h6 "NEXT" at bounding box center [693, 510] width 28 height 16
type input "132"
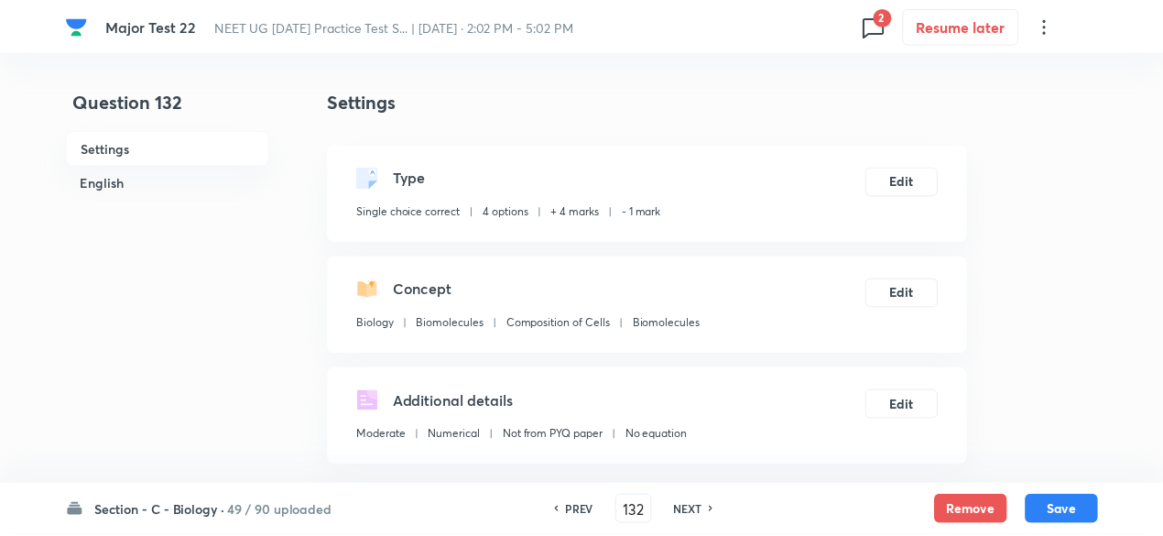
checkbox input "true"
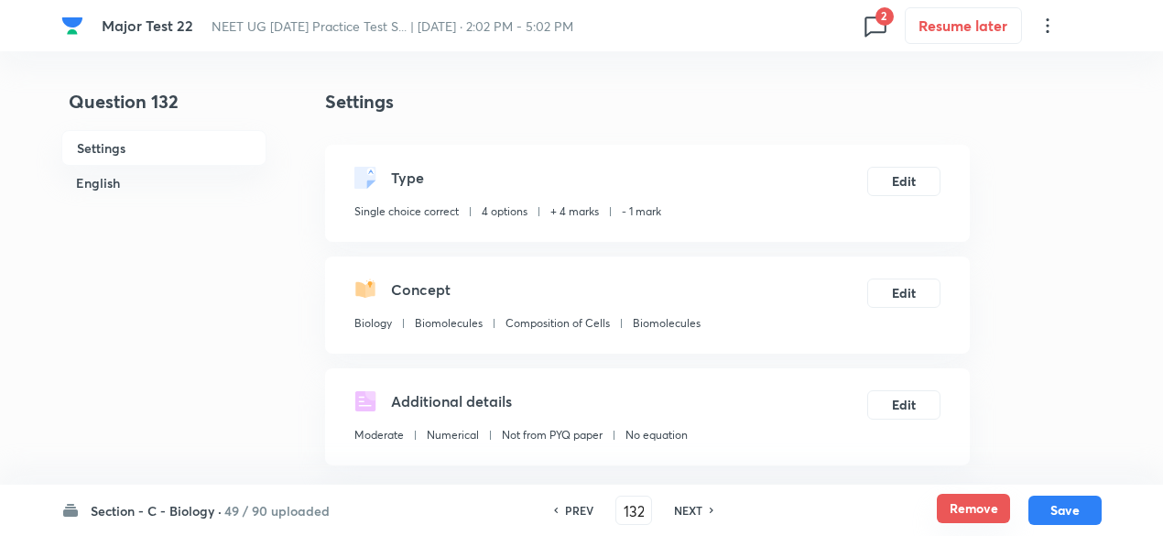
click at [973, 508] on button "Remove" at bounding box center [973, 508] width 73 height 29
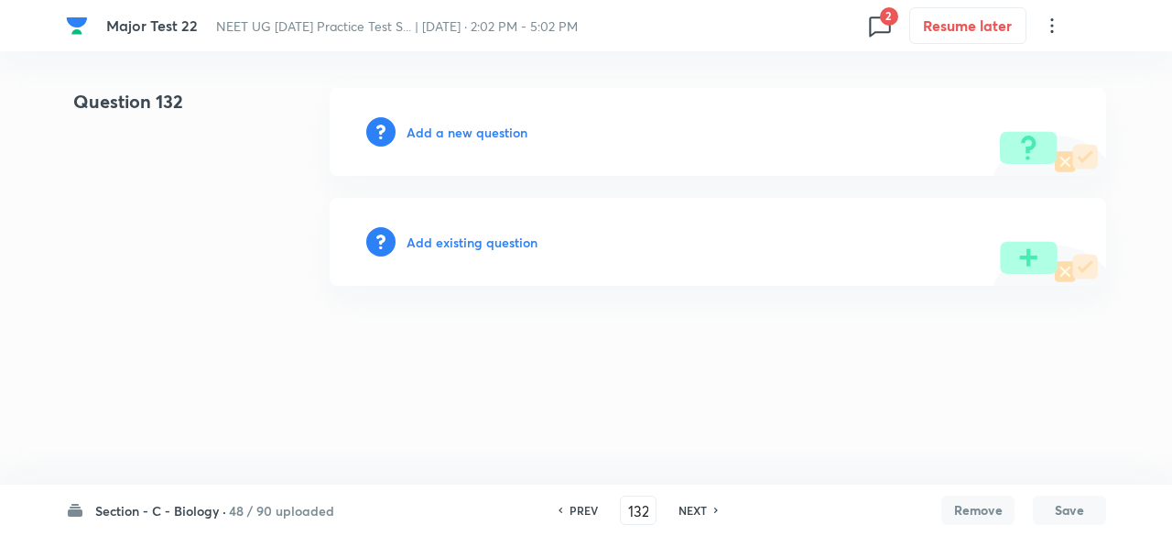
click at [692, 506] on h6 "NEXT" at bounding box center [693, 510] width 28 height 16
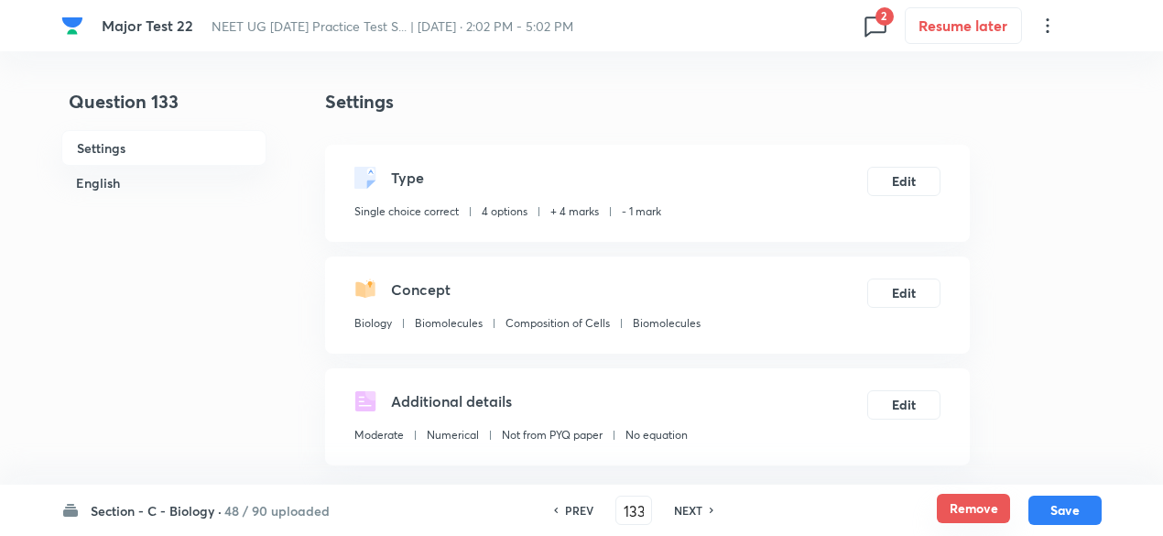
click at [965, 504] on button "Remove" at bounding box center [973, 508] width 73 height 29
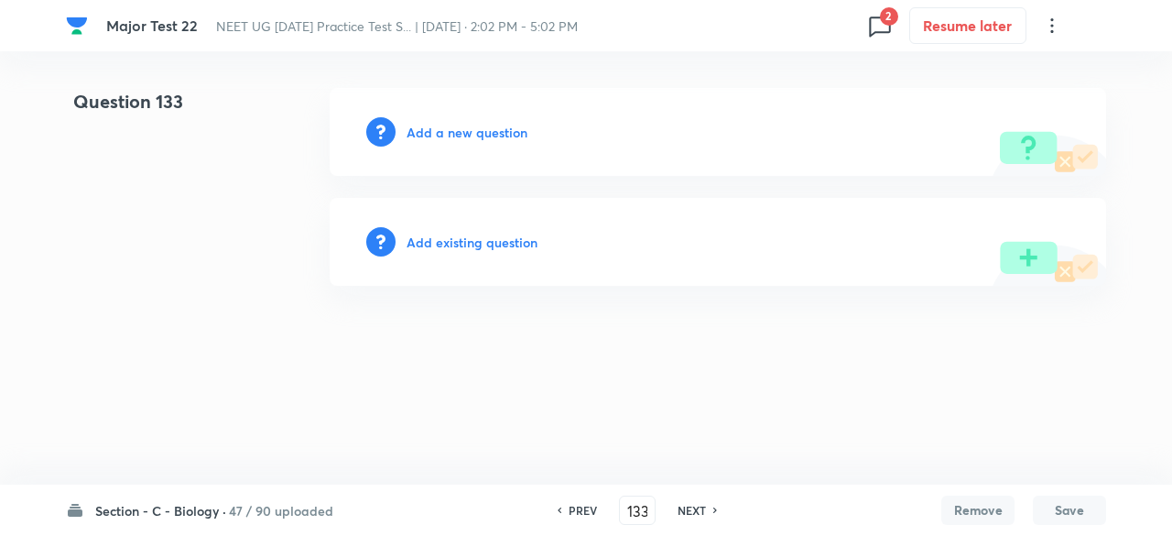
click at [691, 504] on h6 "NEXT" at bounding box center [692, 510] width 28 height 16
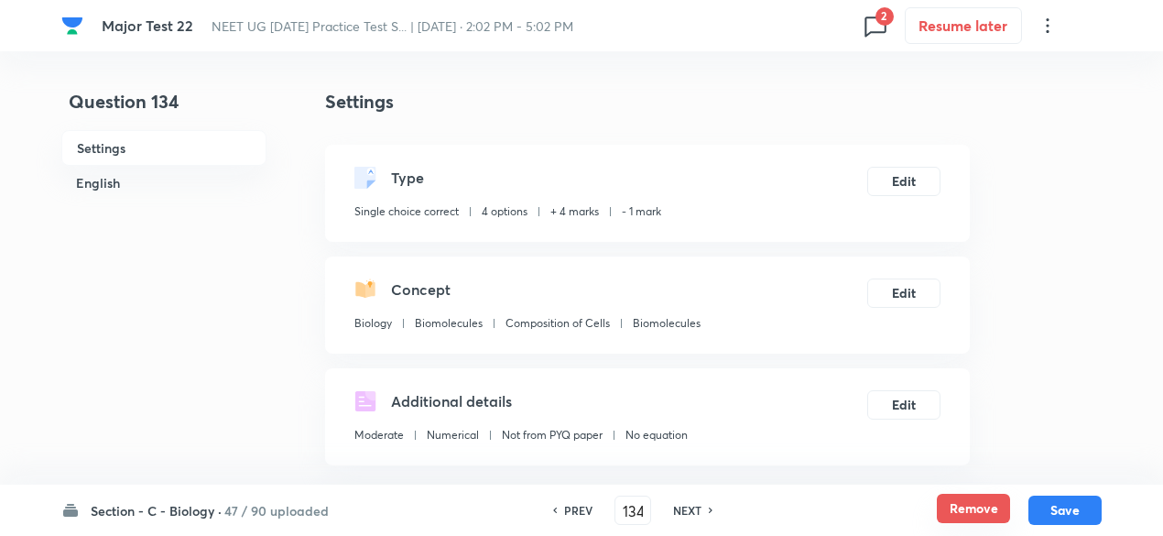
click at [984, 512] on button "Remove" at bounding box center [973, 508] width 73 height 29
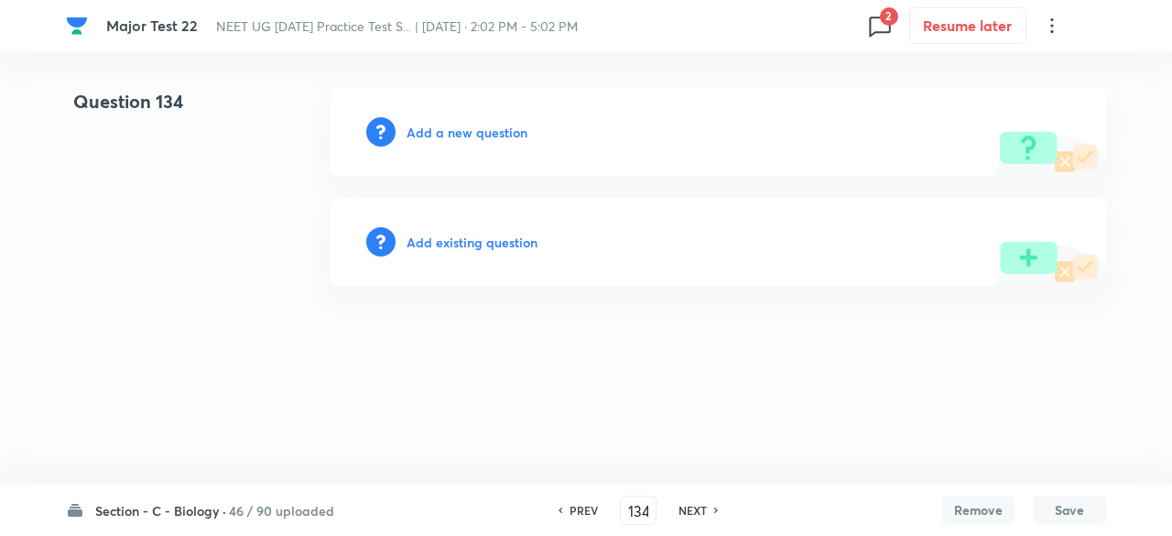
click at [687, 505] on h6 "NEXT" at bounding box center [693, 510] width 28 height 16
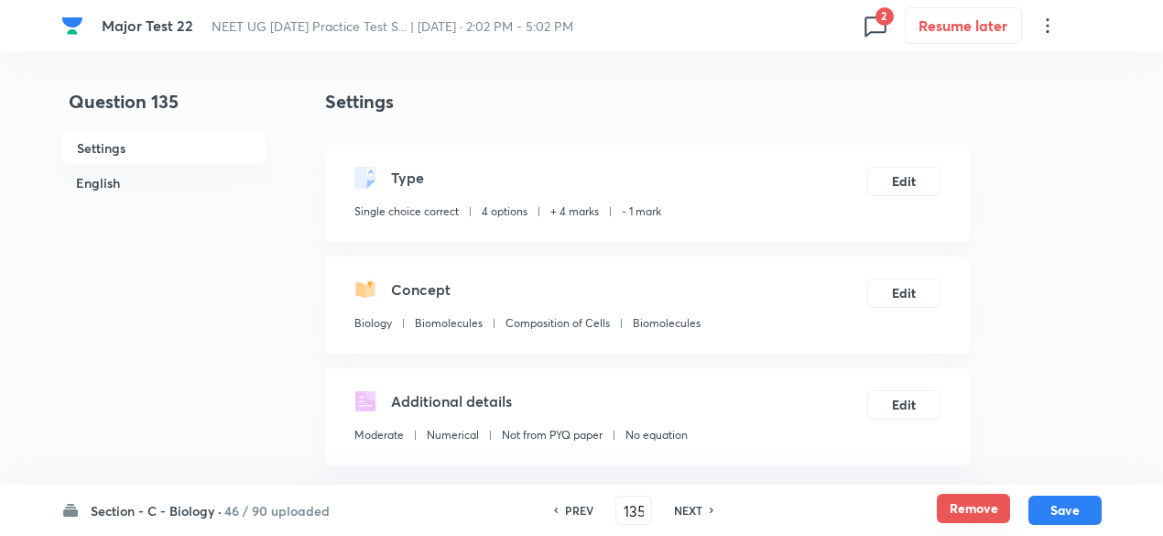
click at [963, 516] on button "Remove" at bounding box center [973, 508] width 73 height 29
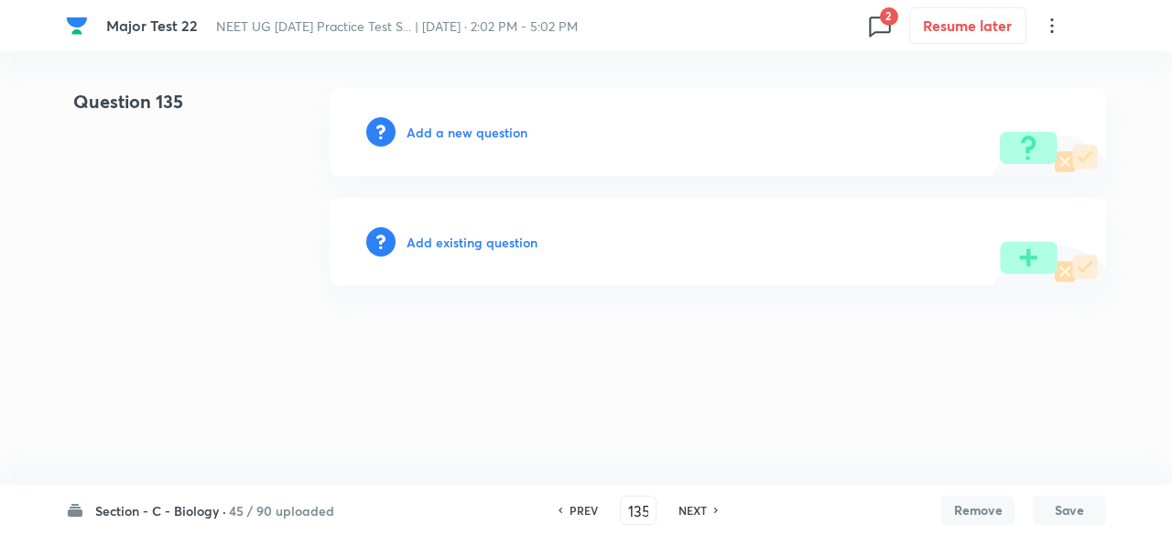
click at [680, 510] on h6 "NEXT" at bounding box center [693, 510] width 28 height 16
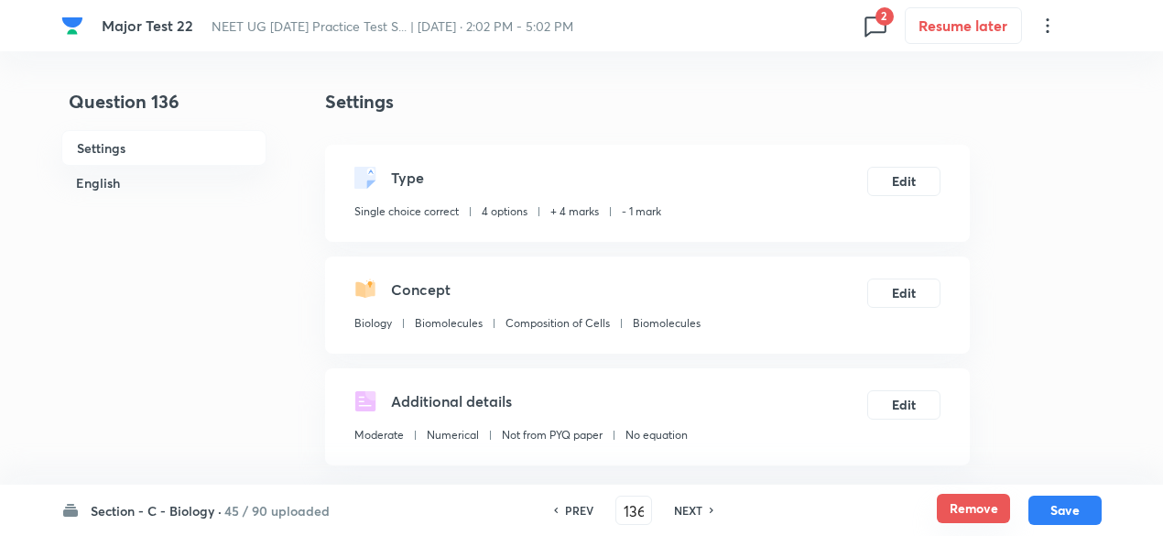
click at [962, 505] on button "Remove" at bounding box center [973, 508] width 73 height 29
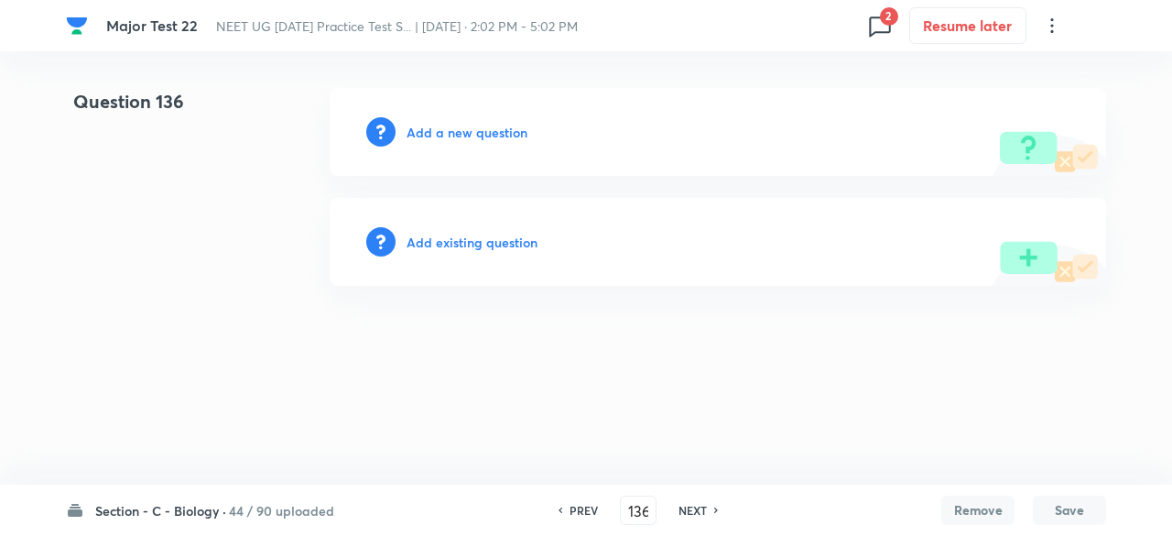
click at [697, 507] on h6 "NEXT" at bounding box center [693, 510] width 28 height 16
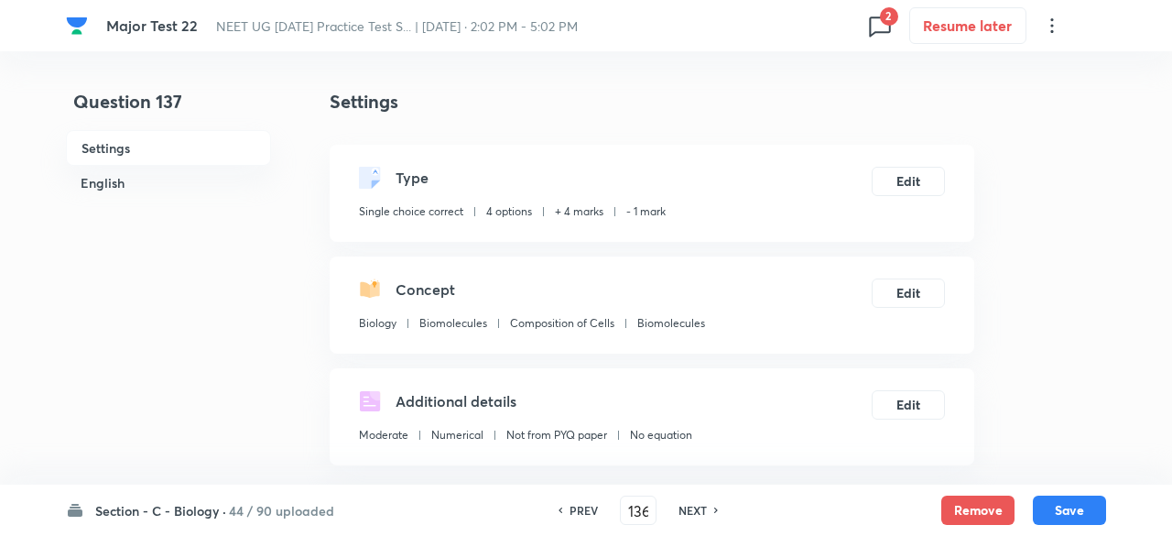
type input "137"
checkbox input "true"
click at [966, 507] on button "Remove" at bounding box center [973, 508] width 73 height 29
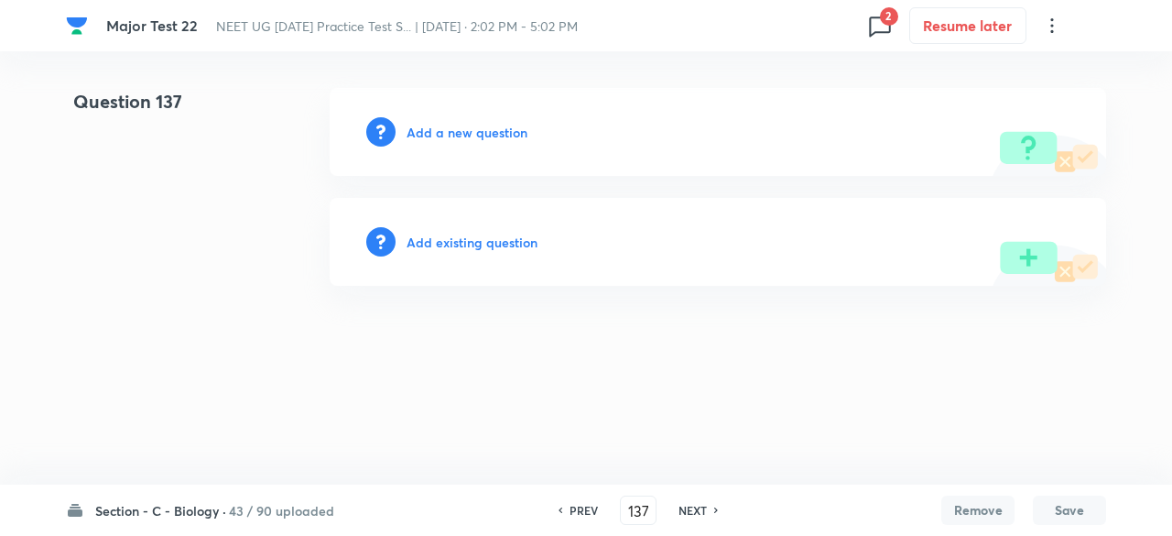
click at [695, 506] on h6 "NEXT" at bounding box center [693, 510] width 28 height 16
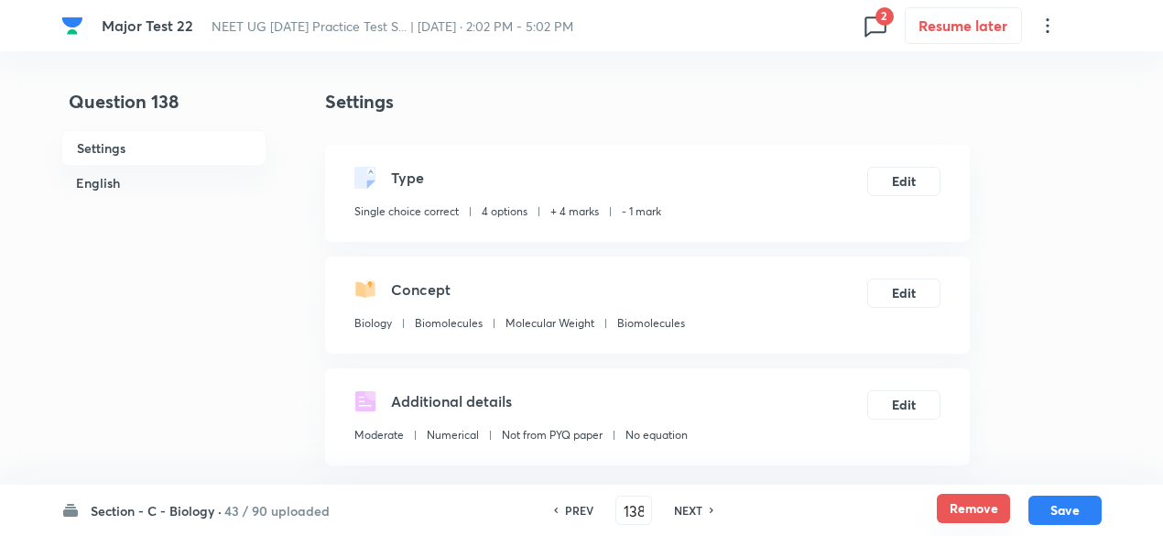
click at [982, 506] on button "Remove" at bounding box center [973, 508] width 73 height 29
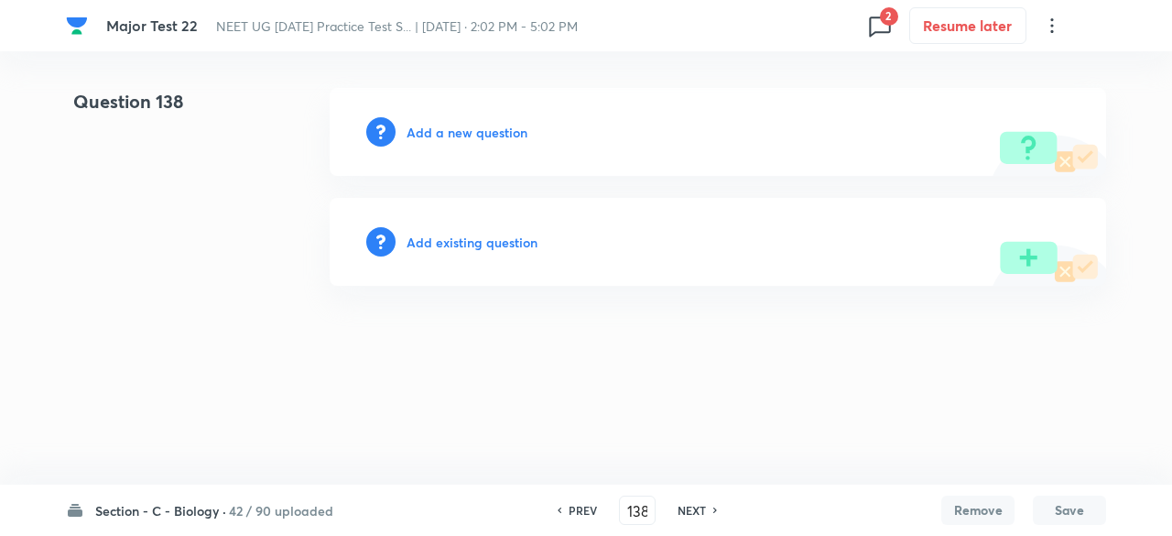
click at [700, 505] on h6 "NEXT" at bounding box center [692, 510] width 28 height 16
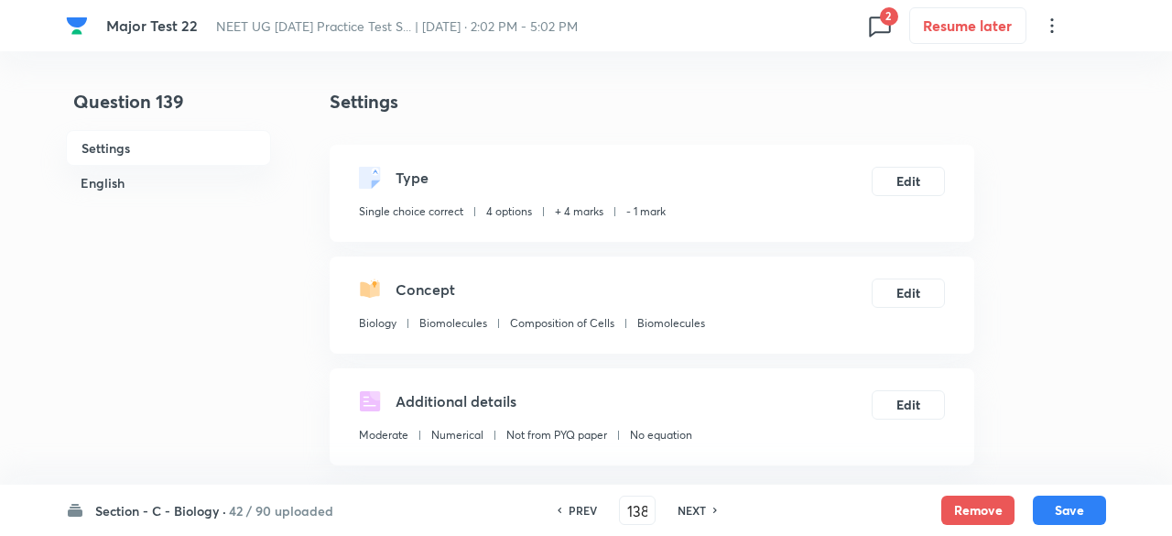
type input "139"
checkbox input "true"
click at [972, 508] on button "Remove" at bounding box center [973, 508] width 73 height 29
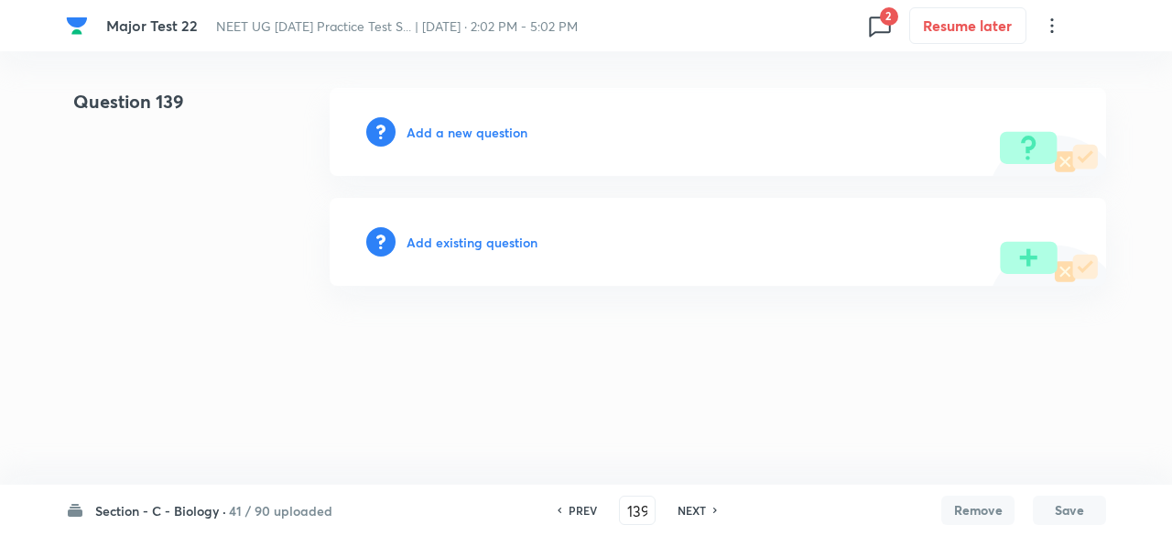
click at [678, 512] on h6 "NEXT" at bounding box center [692, 510] width 28 height 16
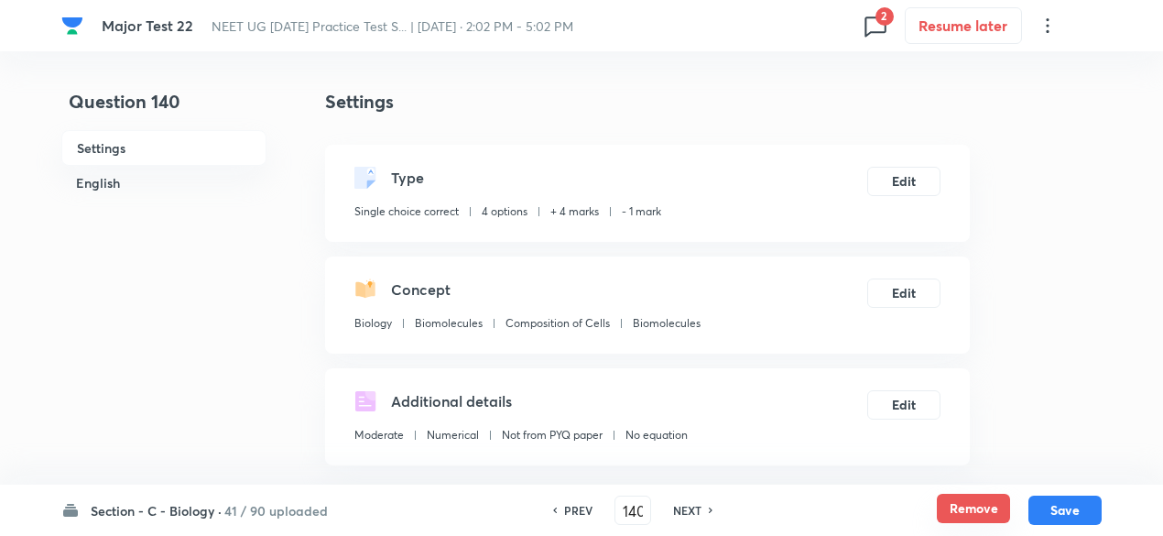
click at [958, 512] on button "Remove" at bounding box center [973, 508] width 73 height 29
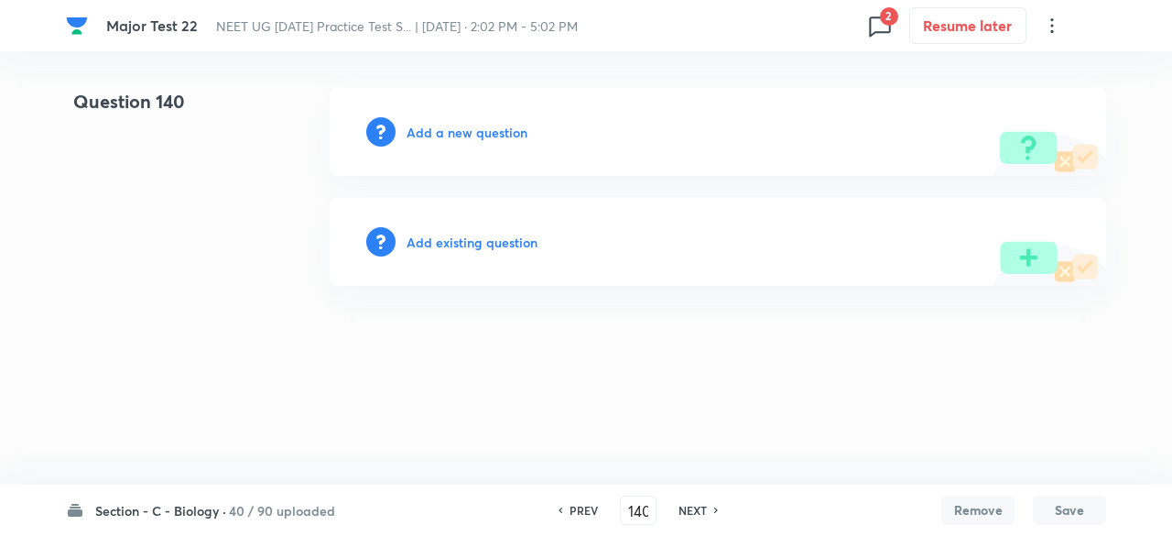
click at [692, 508] on h6 "NEXT" at bounding box center [693, 510] width 28 height 16
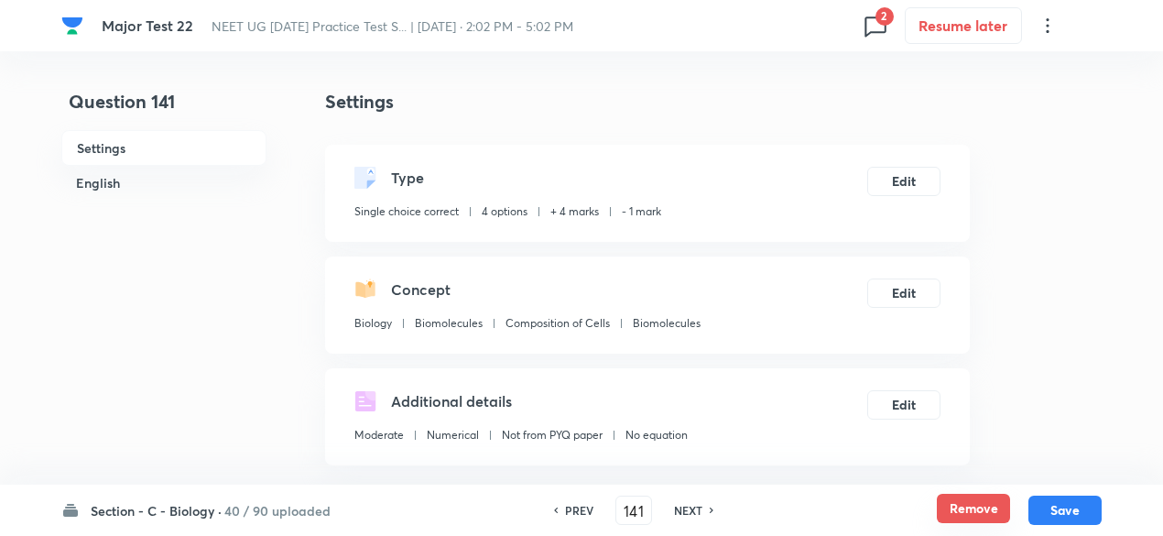
click at [969, 506] on button "Remove" at bounding box center [973, 508] width 73 height 29
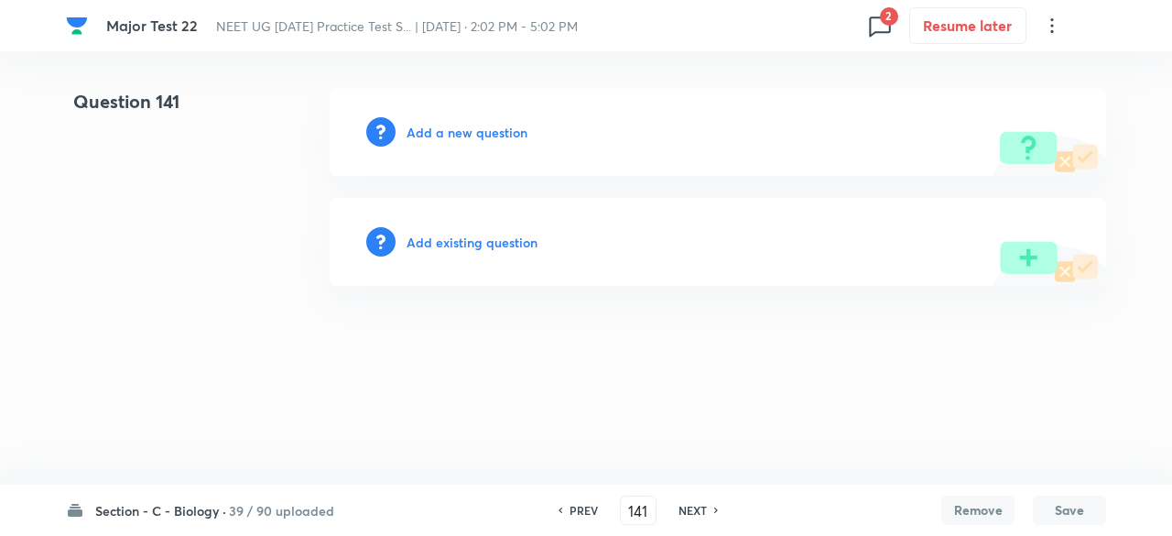
click at [687, 506] on h6 "NEXT" at bounding box center [693, 510] width 28 height 16
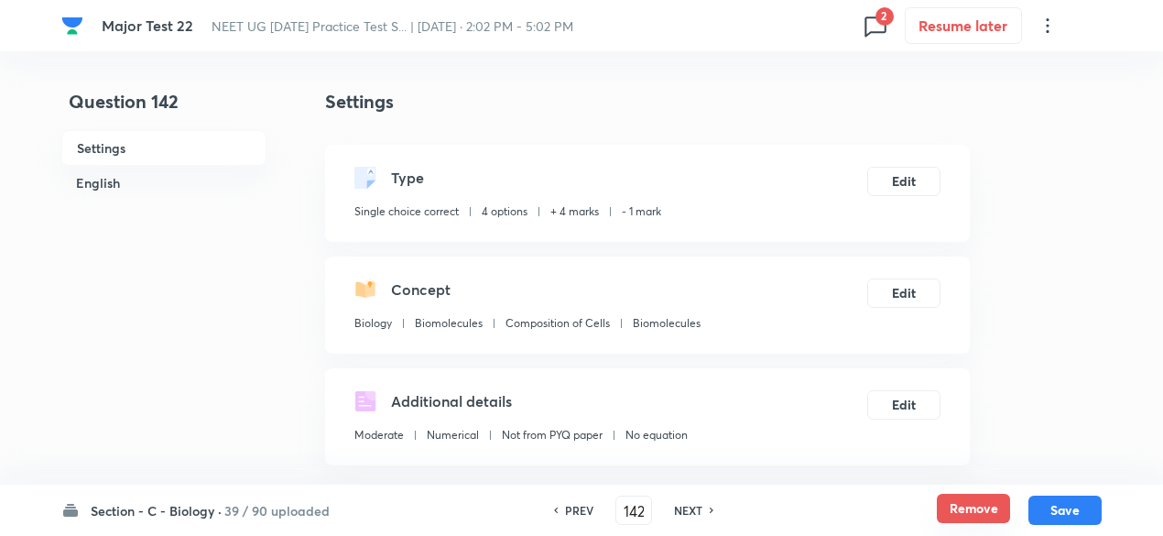
click at [988, 509] on button "Remove" at bounding box center [973, 508] width 73 height 29
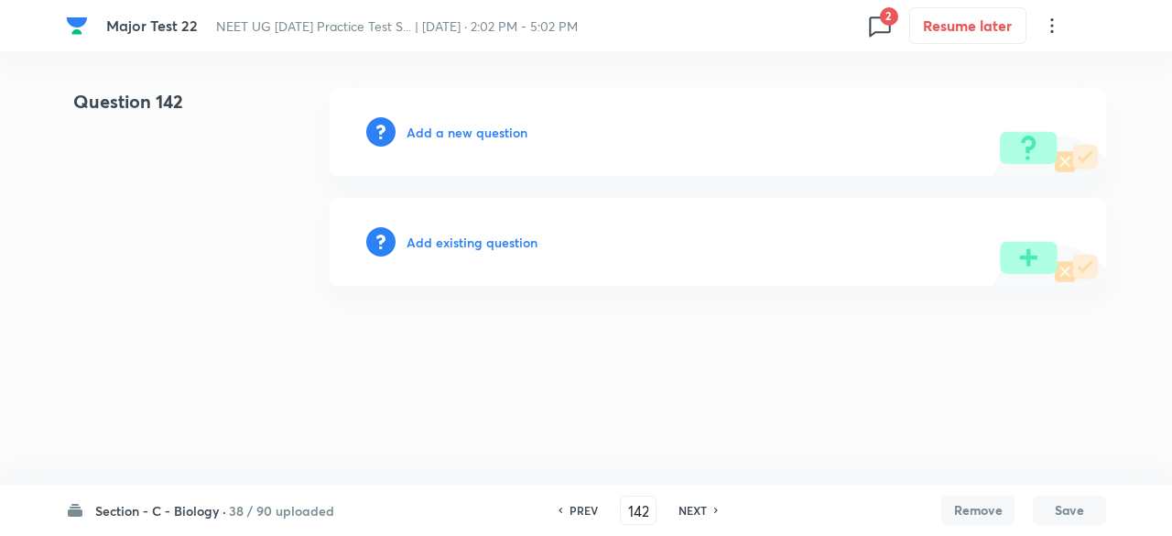
click at [701, 510] on h6 "NEXT" at bounding box center [693, 510] width 28 height 16
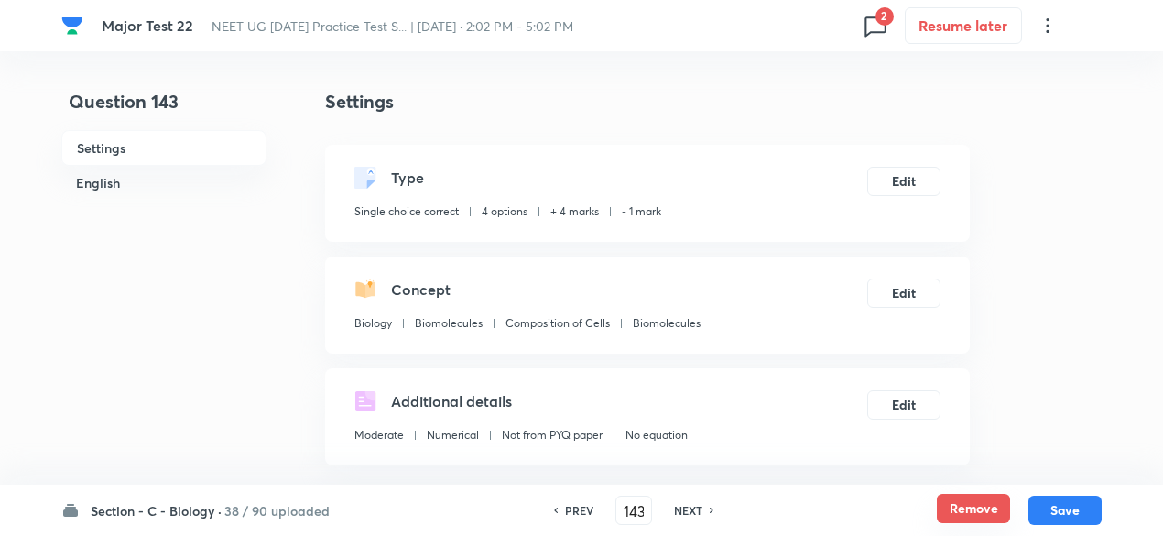
click at [974, 516] on button "Remove" at bounding box center [973, 508] width 73 height 29
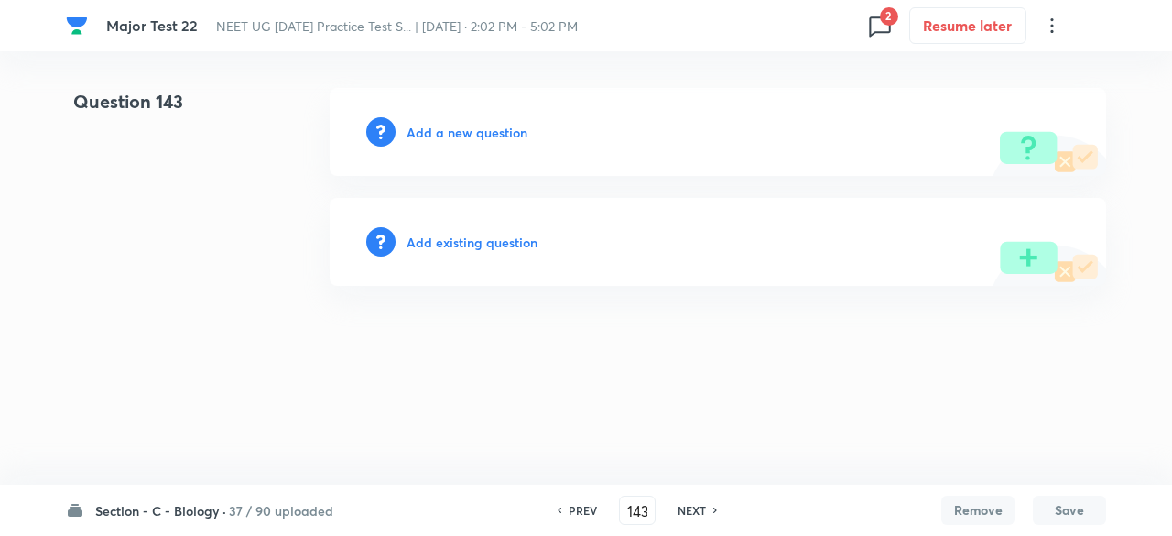
click at [697, 512] on h6 "NEXT" at bounding box center [692, 510] width 28 height 16
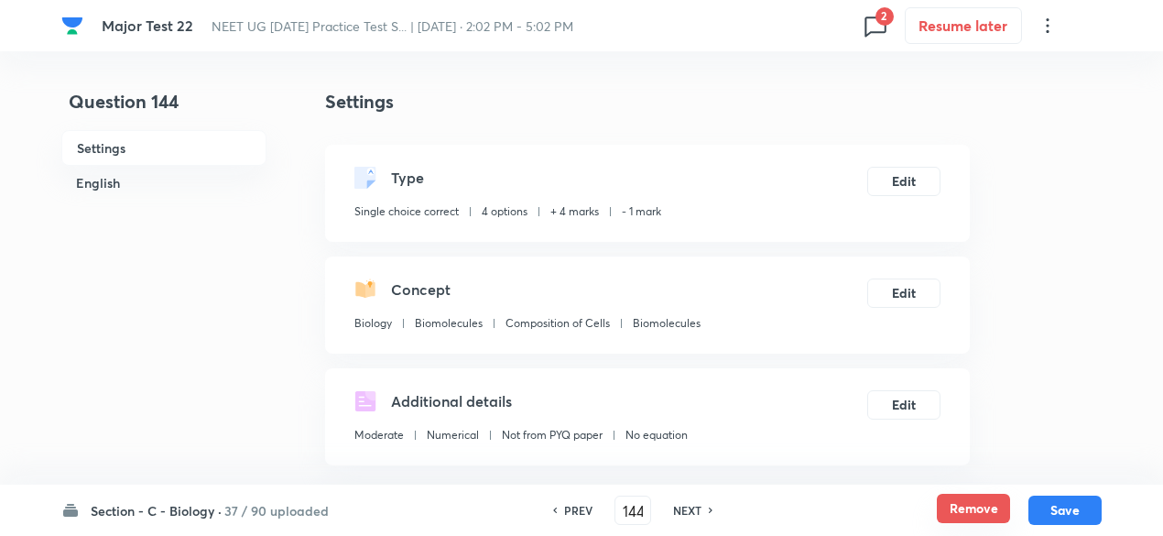
click at [962, 506] on button "Remove" at bounding box center [973, 508] width 73 height 29
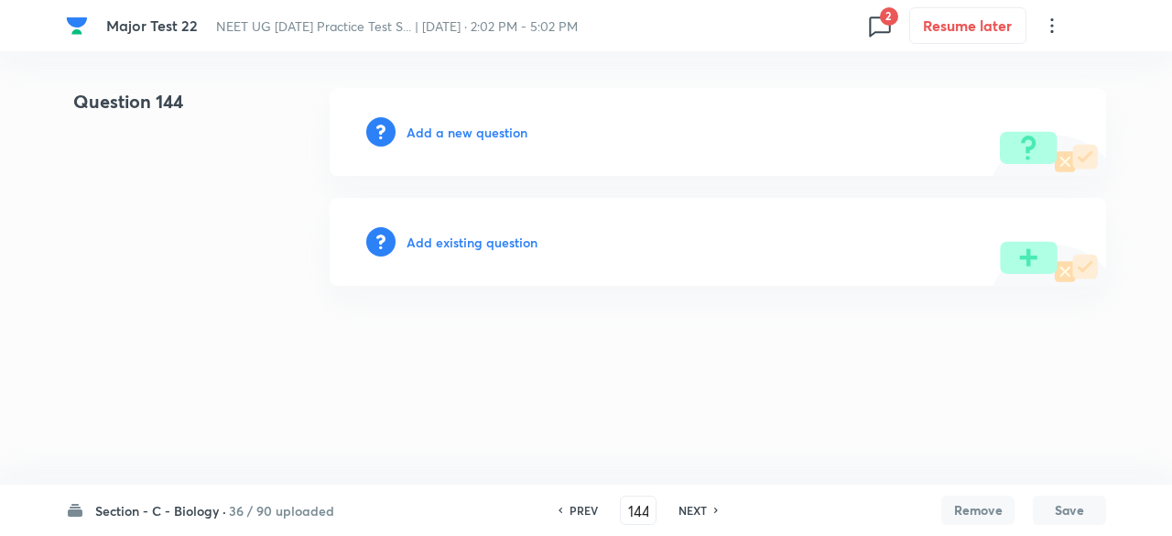
click at [691, 506] on h6 "NEXT" at bounding box center [693, 510] width 28 height 16
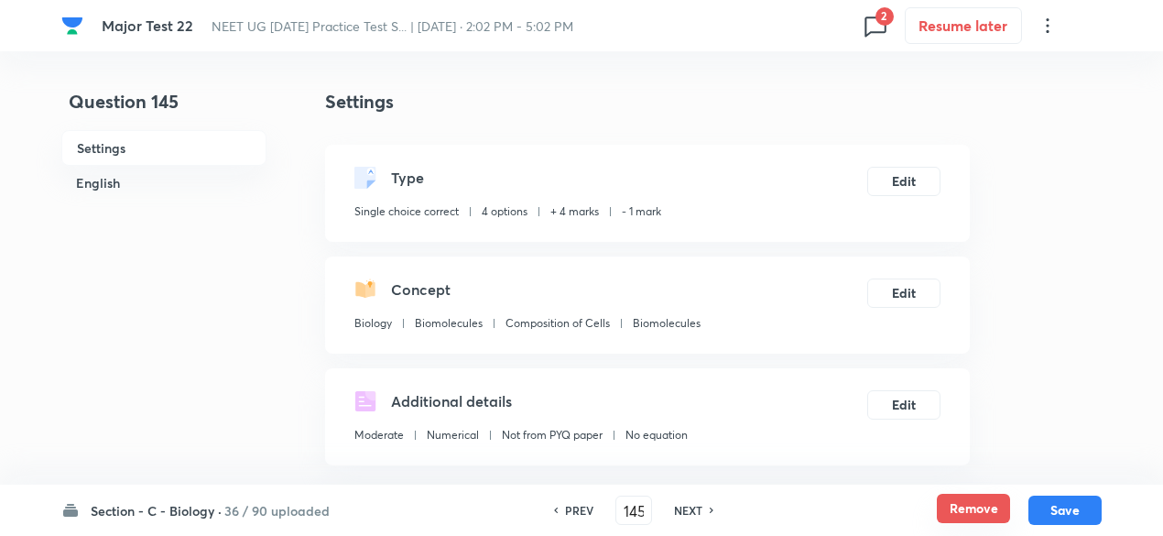
click at [978, 512] on button "Remove" at bounding box center [973, 508] width 73 height 29
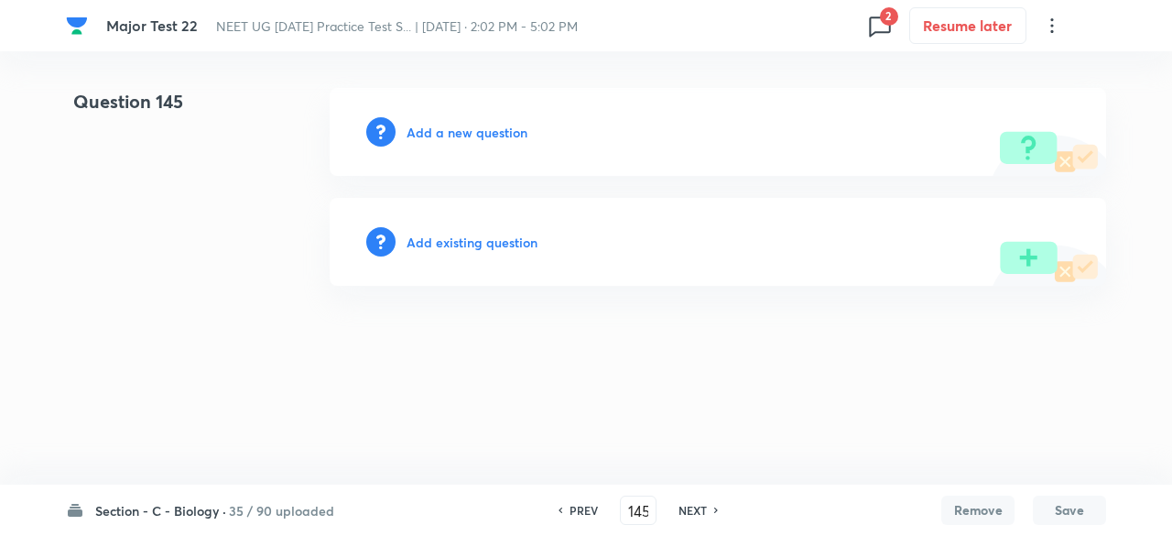
click at [691, 513] on h6 "NEXT" at bounding box center [693, 510] width 28 height 16
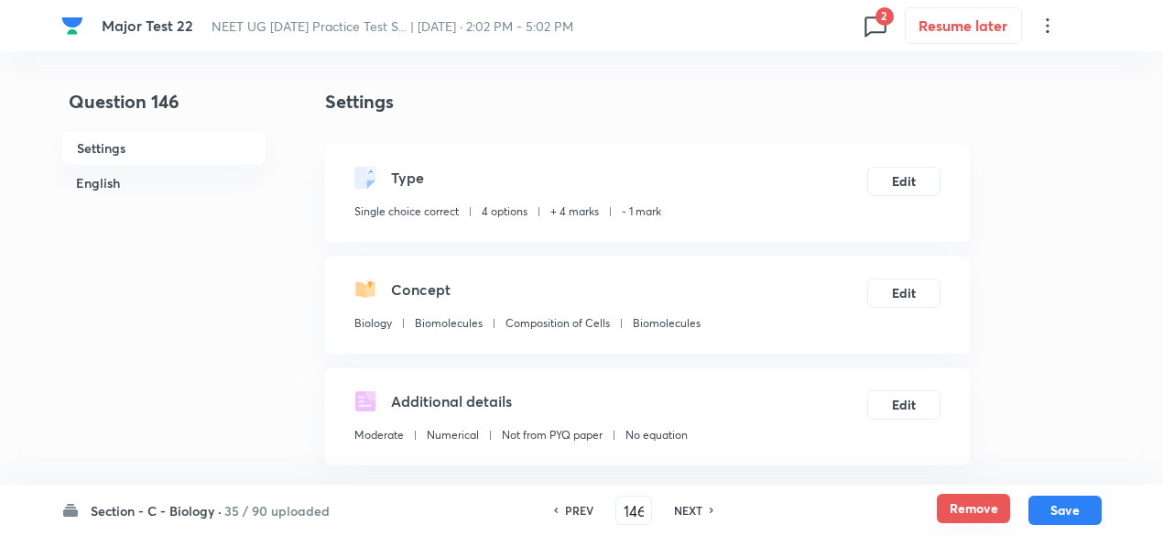
click at [971, 507] on button "Remove" at bounding box center [973, 508] width 73 height 29
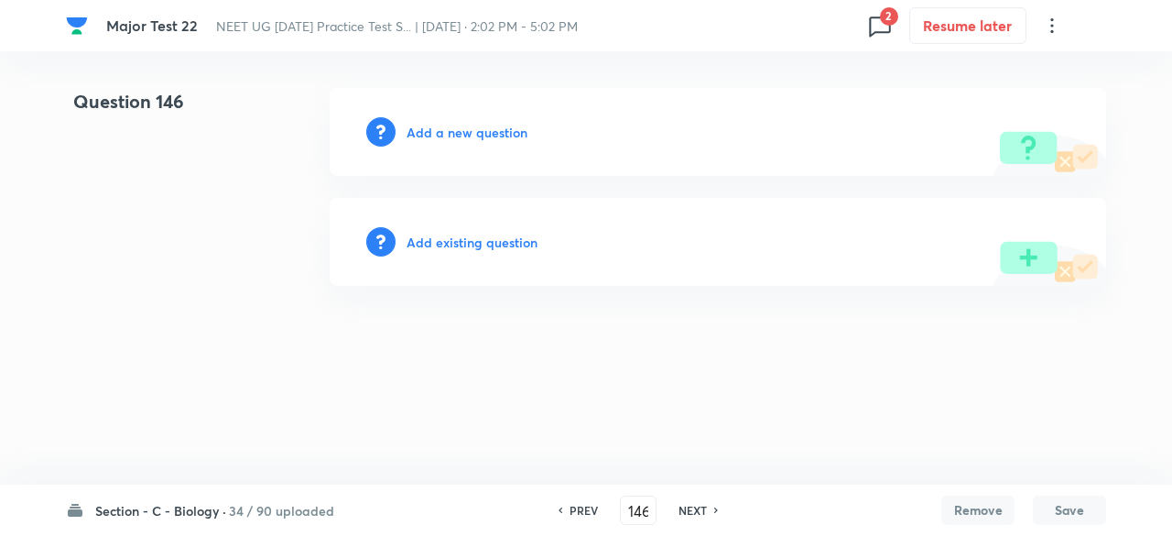
click at [691, 512] on h6 "NEXT" at bounding box center [693, 510] width 28 height 16
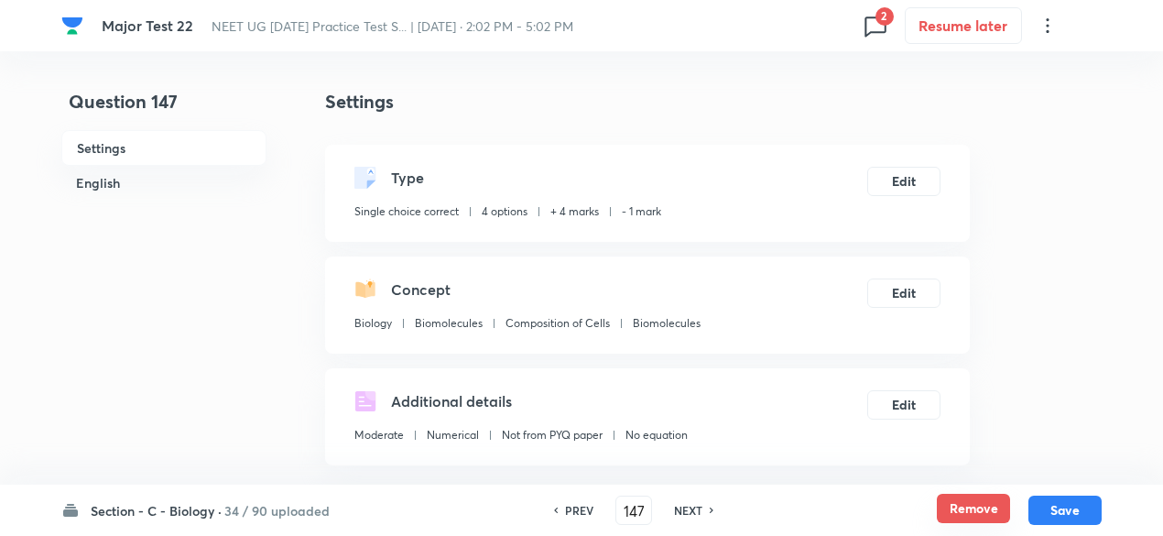
click at [996, 504] on button "Remove" at bounding box center [973, 508] width 73 height 29
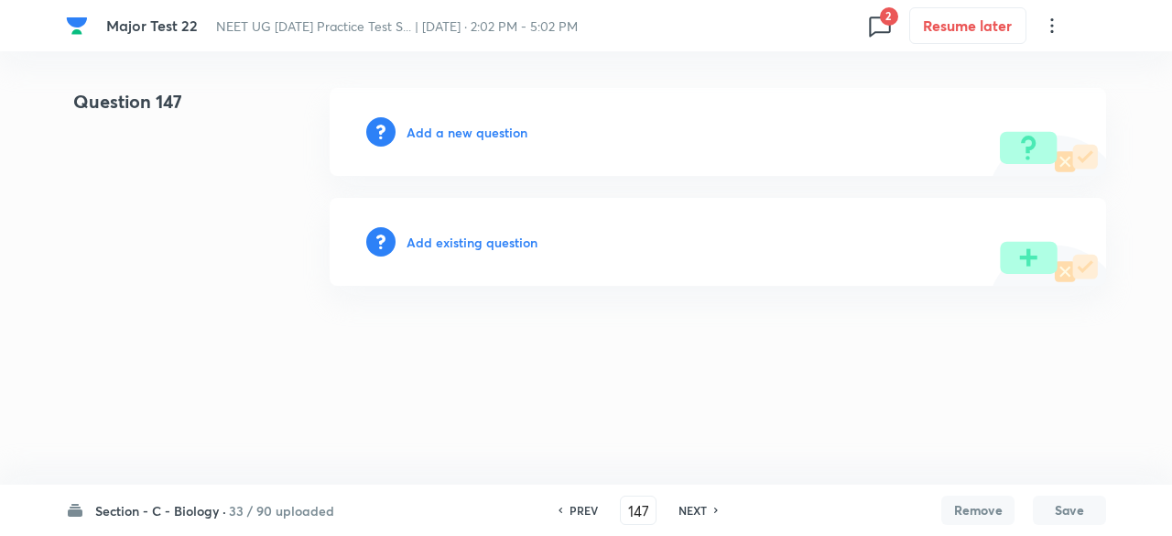
click at [692, 508] on h6 "NEXT" at bounding box center [693, 510] width 28 height 16
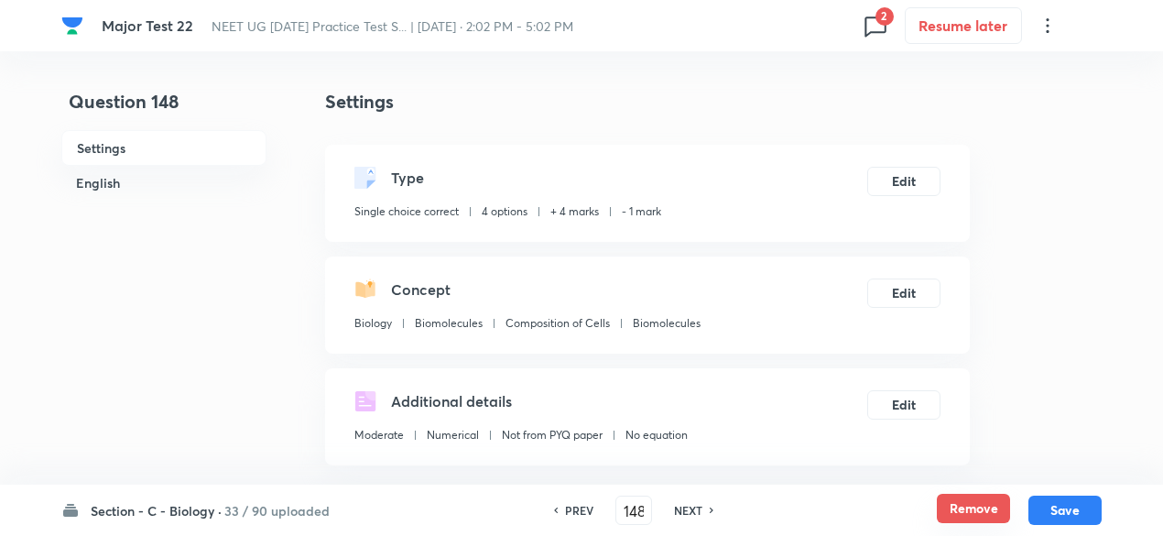
click at [963, 507] on button "Remove" at bounding box center [973, 508] width 73 height 29
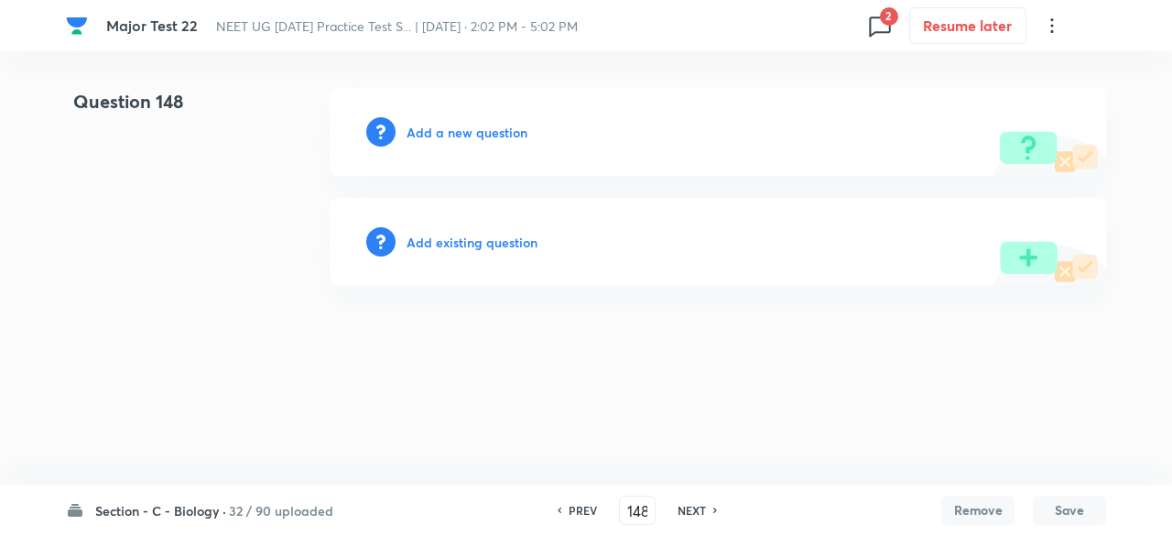
click at [695, 514] on h6 "NEXT" at bounding box center [692, 510] width 28 height 16
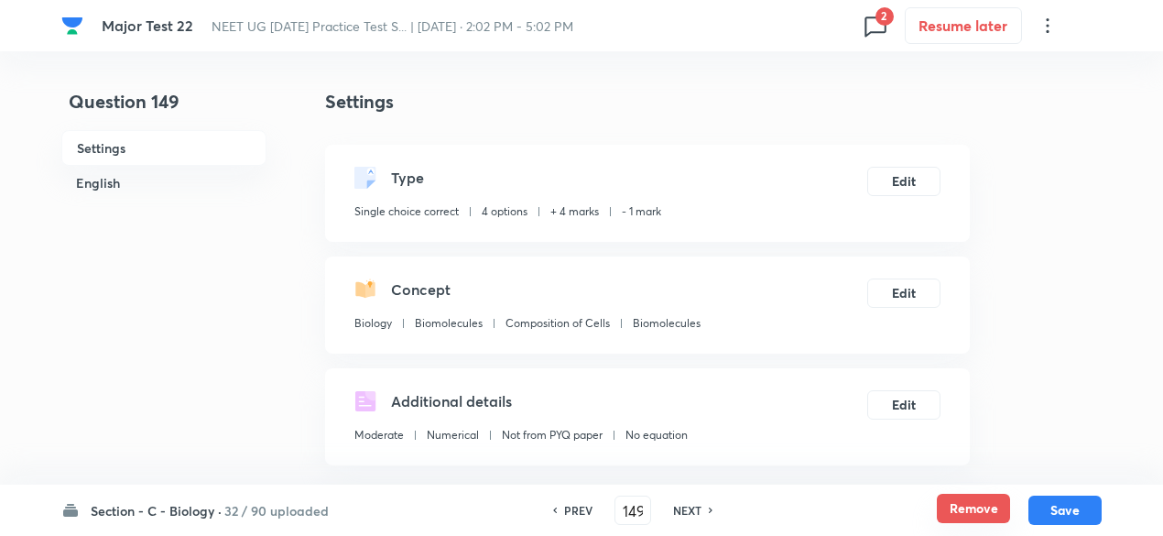
click at [963, 510] on button "Remove" at bounding box center [973, 508] width 73 height 29
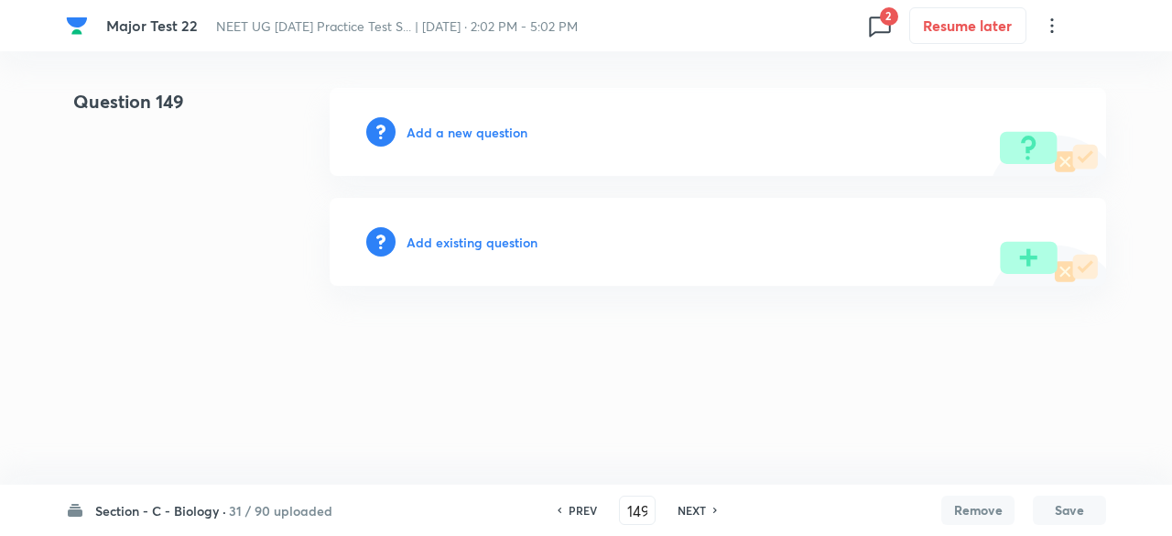
click at [696, 513] on h6 "NEXT" at bounding box center [692, 510] width 28 height 16
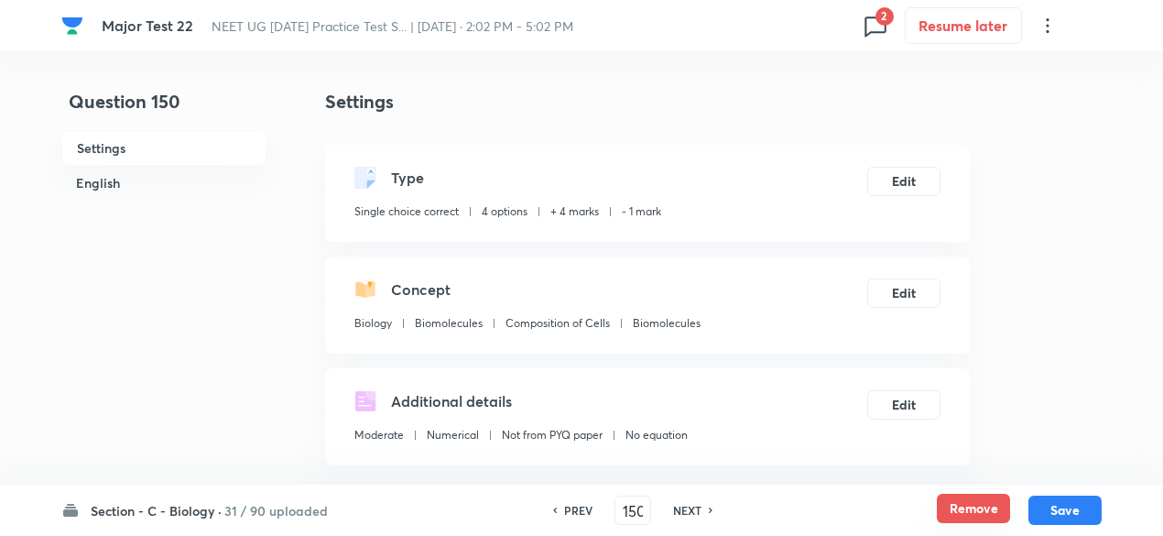
click at [991, 501] on button "Remove" at bounding box center [973, 508] width 73 height 29
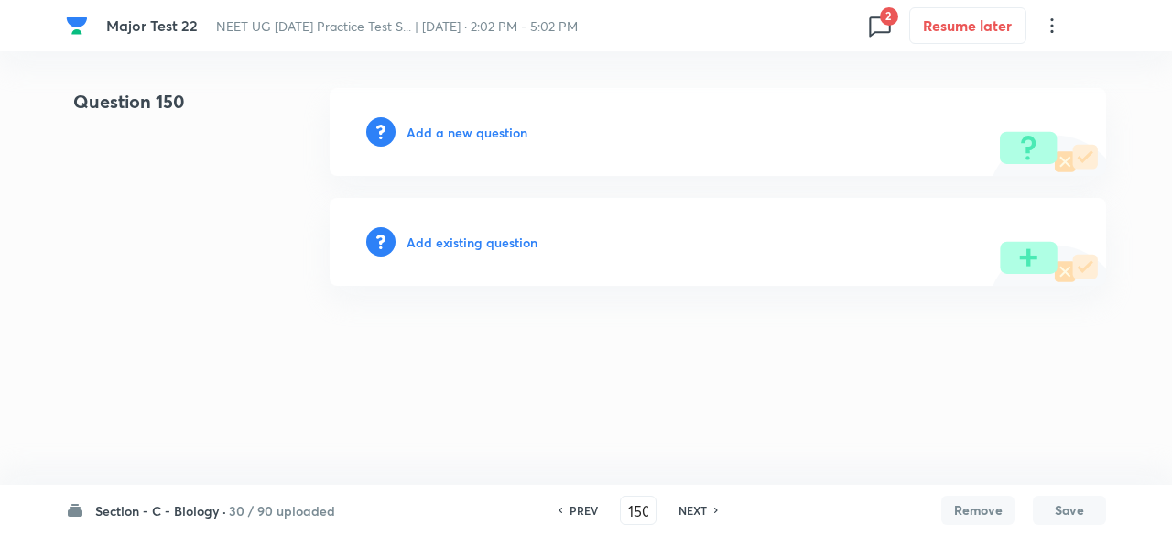
click at [681, 510] on h6 "NEXT" at bounding box center [693, 510] width 28 height 16
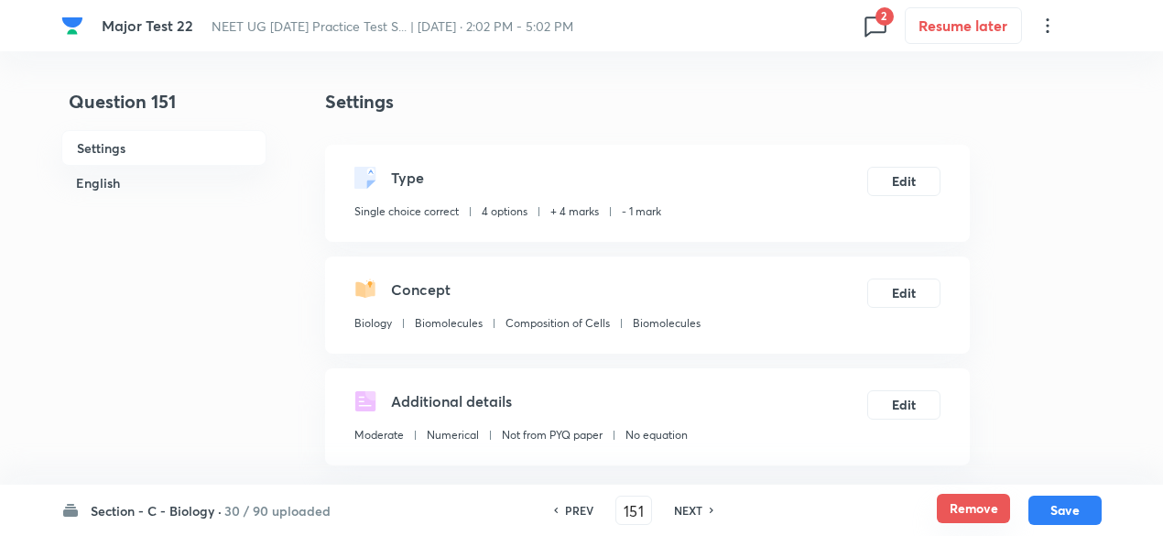
click at [996, 510] on button "Remove" at bounding box center [973, 508] width 73 height 29
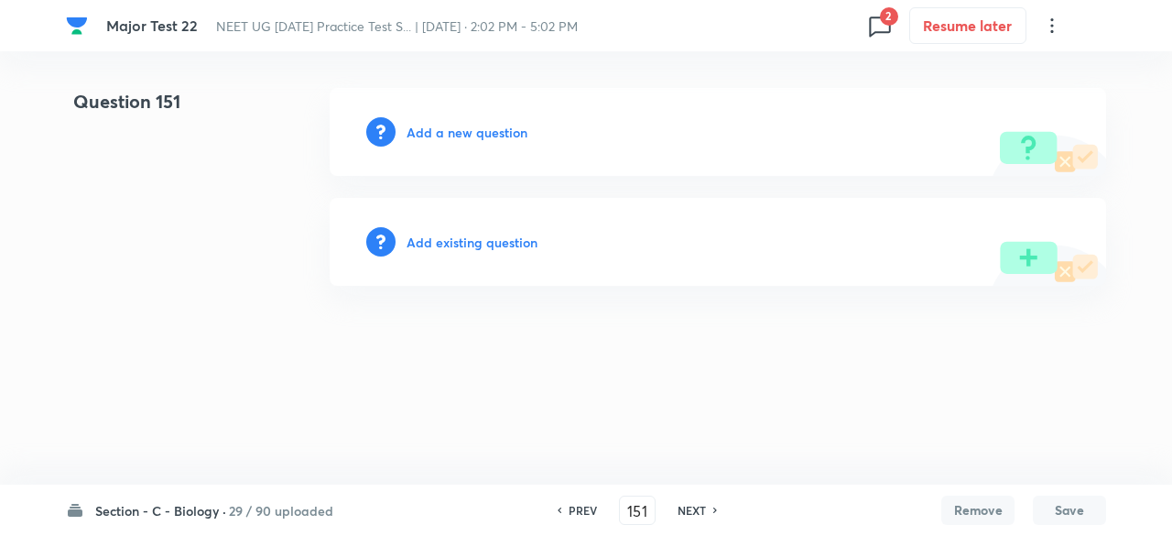
click at [692, 510] on h6 "NEXT" at bounding box center [692, 510] width 28 height 16
type input "152"
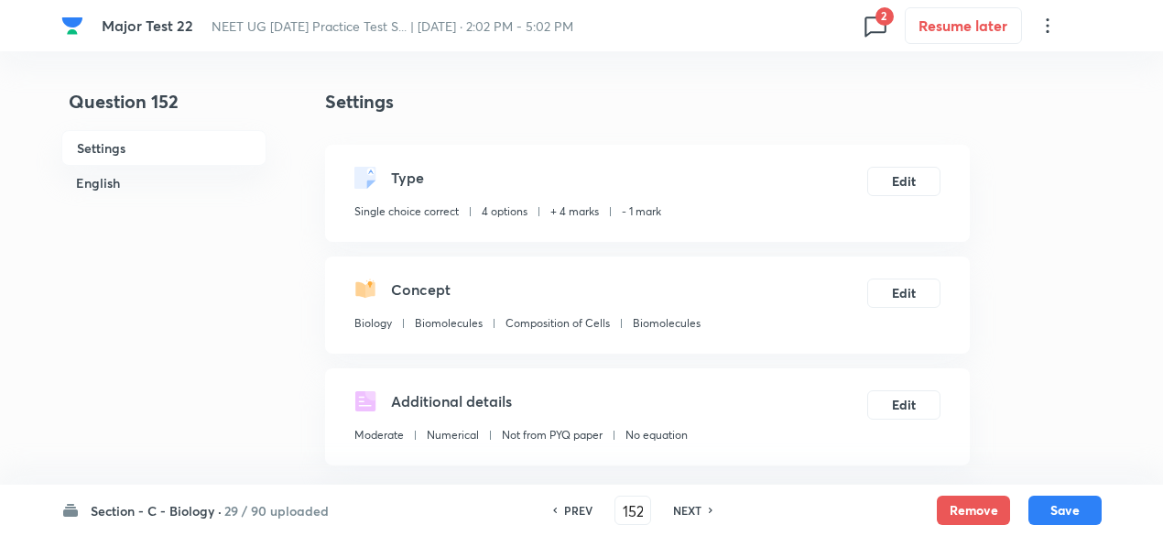
checkbox input "true"
click at [995, 506] on button "Remove" at bounding box center [973, 508] width 73 height 29
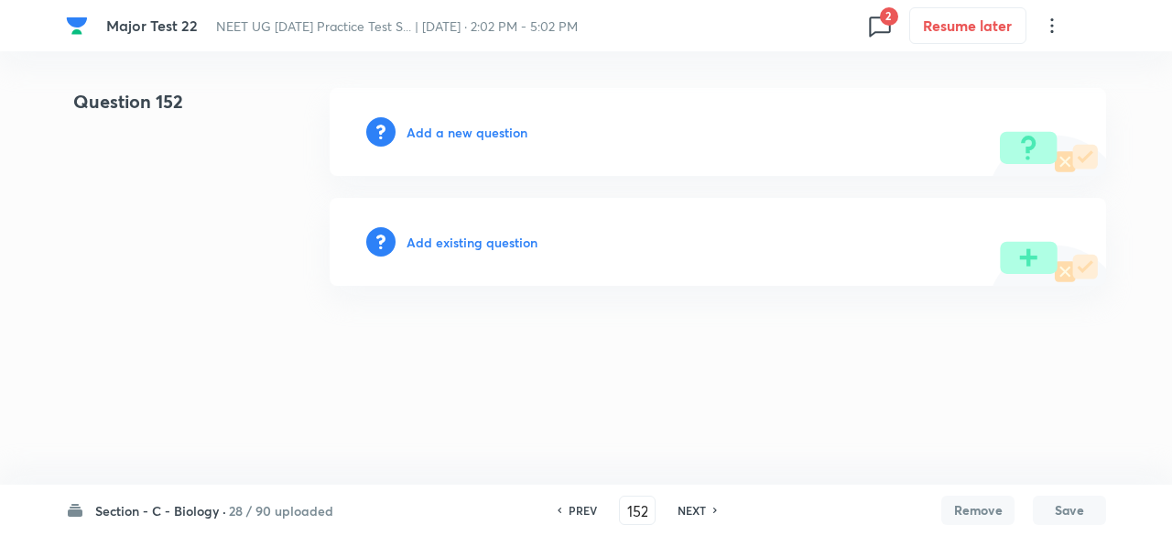
click at [705, 507] on div "NEXT" at bounding box center [694, 510] width 49 height 16
type input "153"
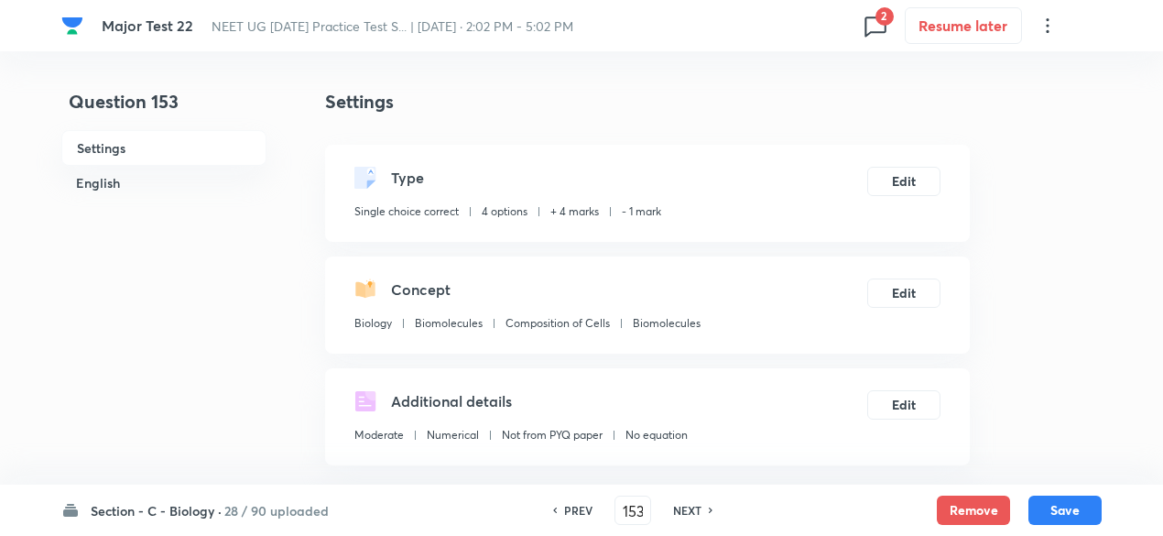
checkbox input "true"
click at [979, 505] on button "Remove" at bounding box center [973, 508] width 73 height 29
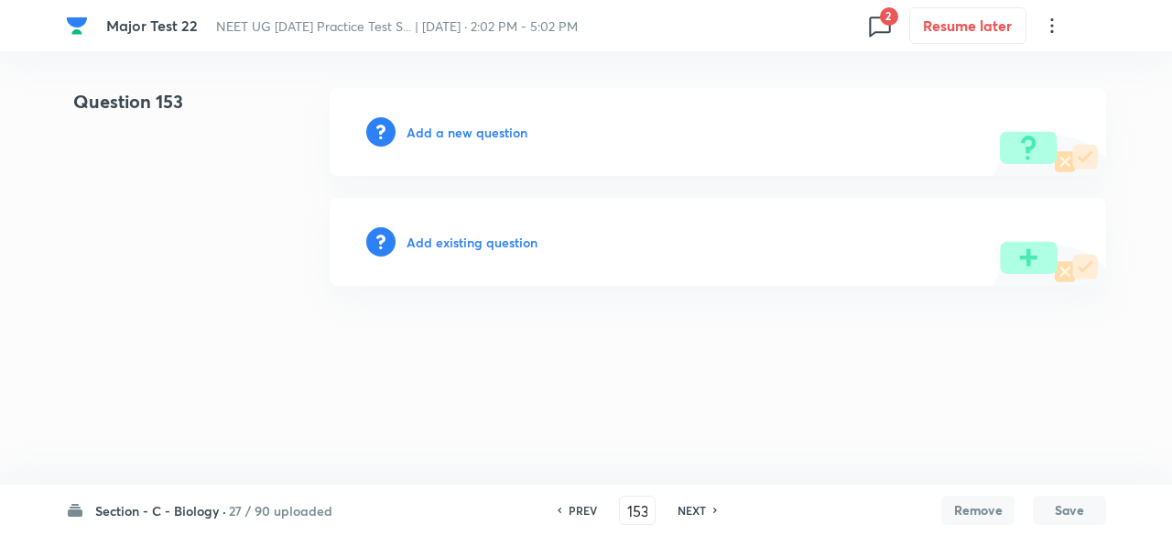
click at [702, 509] on h6 "NEXT" at bounding box center [692, 510] width 28 height 16
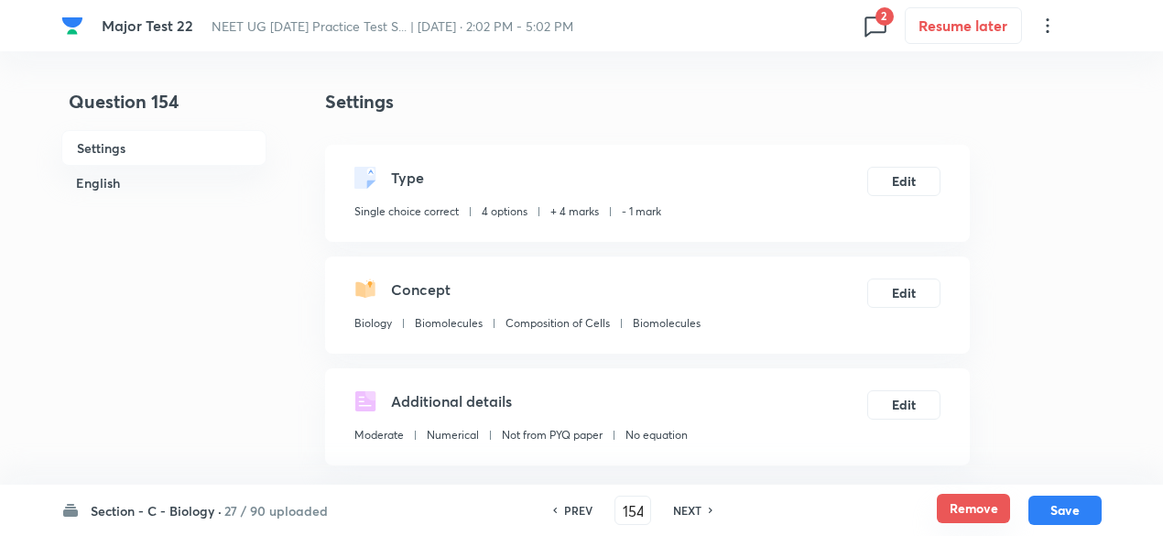
click at [967, 506] on button "Remove" at bounding box center [973, 508] width 73 height 29
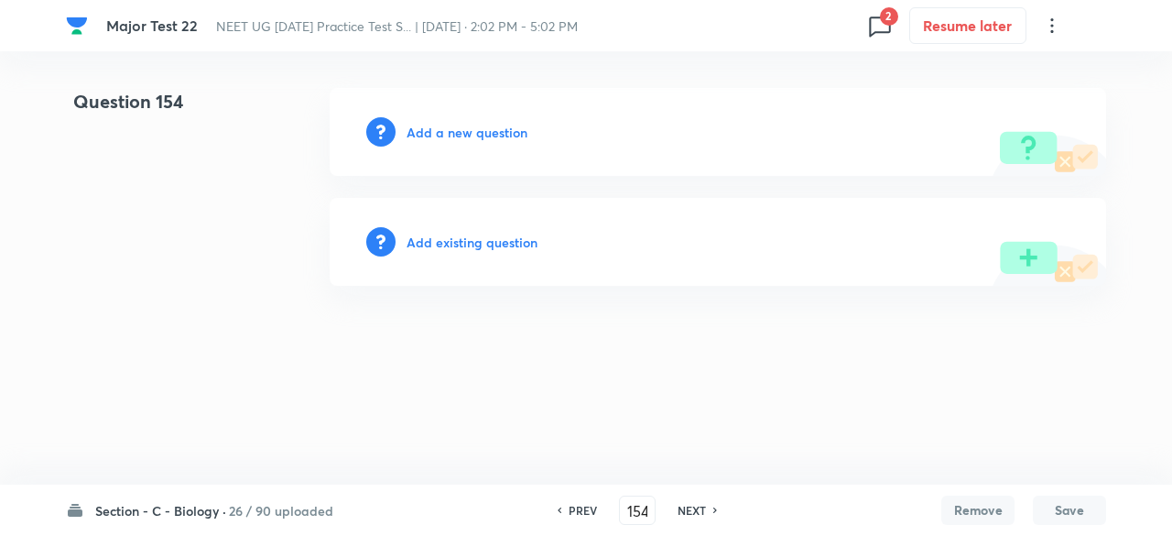
click at [694, 512] on h6 "NEXT" at bounding box center [692, 510] width 28 height 16
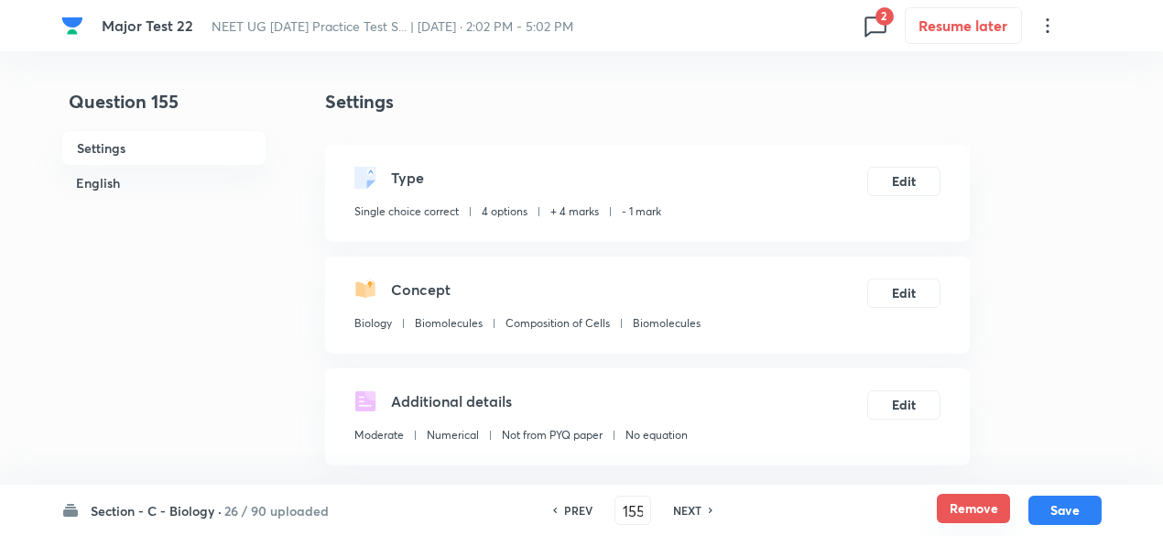
click at [976, 506] on button "Remove" at bounding box center [973, 508] width 73 height 29
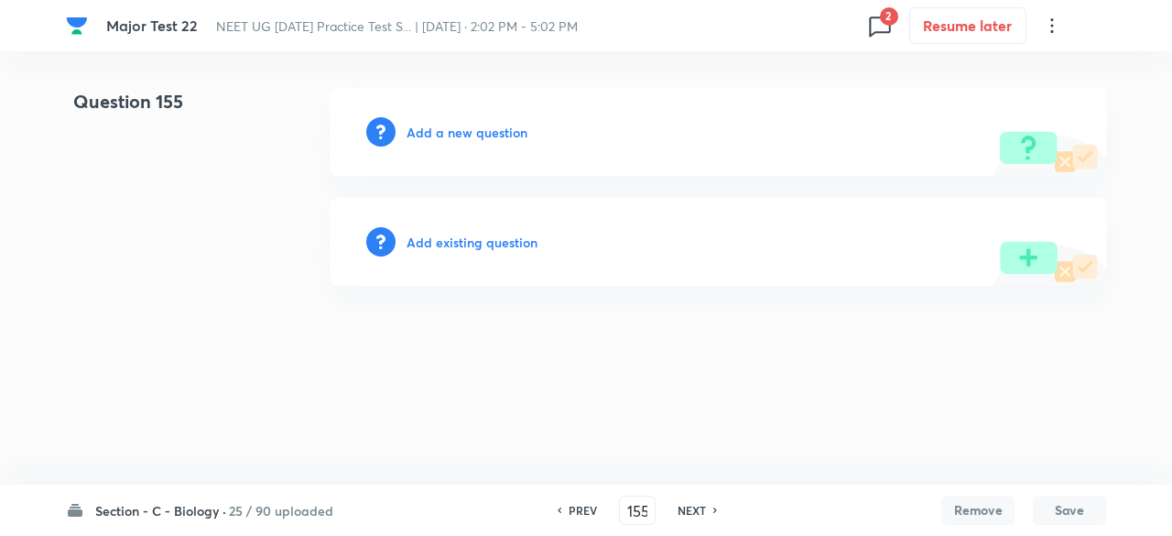
click at [681, 510] on h6 "NEXT" at bounding box center [692, 510] width 28 height 16
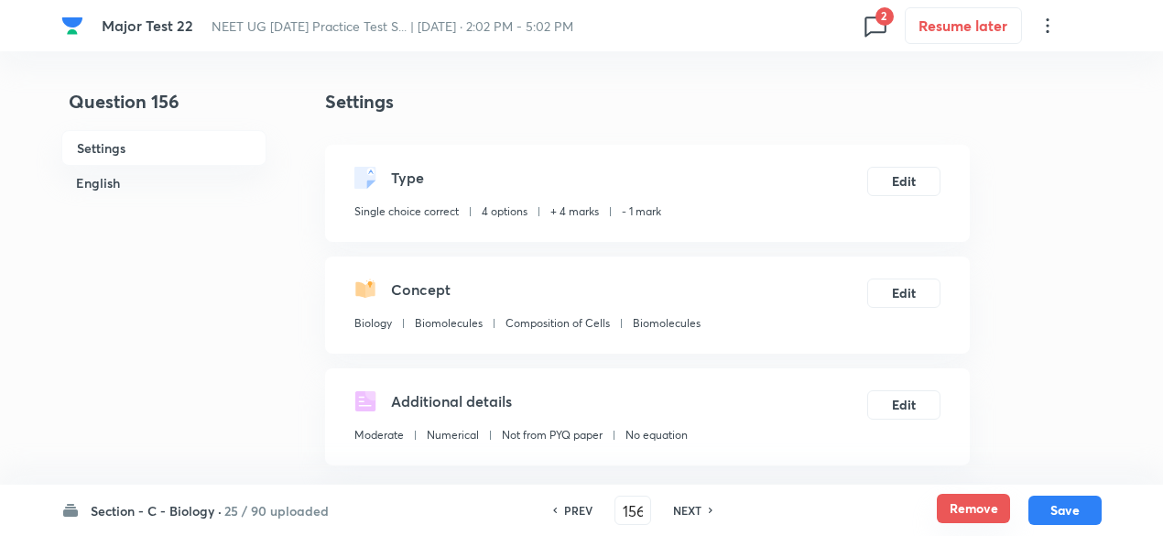
click at [974, 507] on button "Remove" at bounding box center [973, 508] width 73 height 29
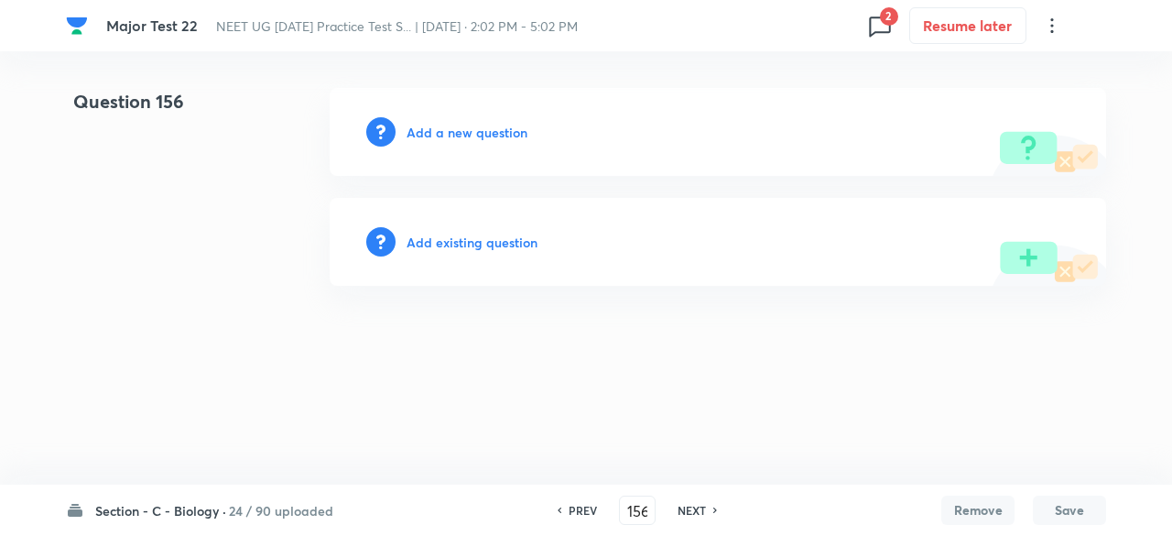
click at [695, 505] on h6 "NEXT" at bounding box center [692, 510] width 28 height 16
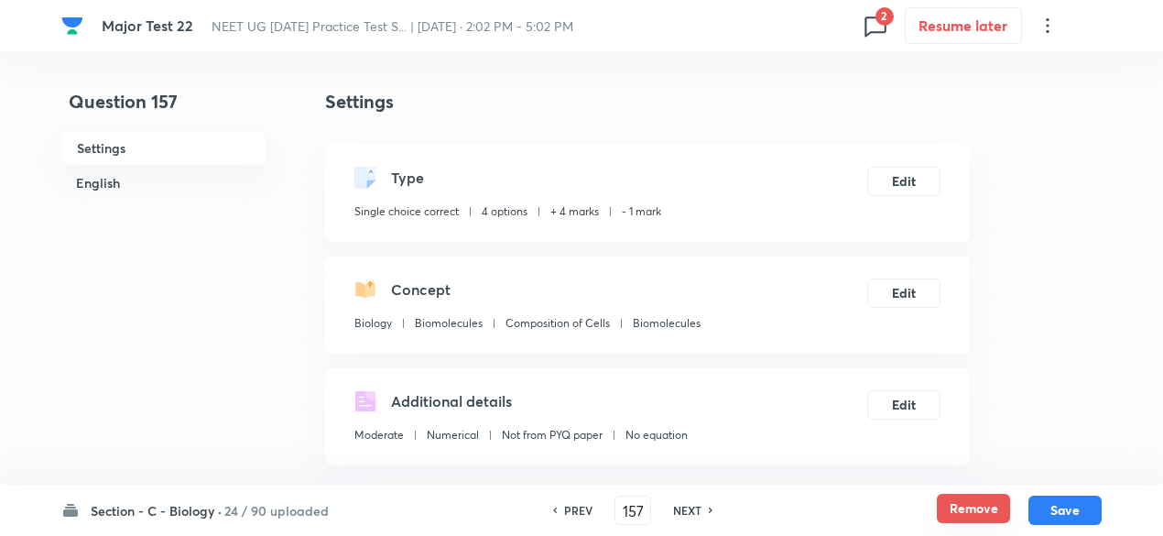
click at [982, 513] on button "Remove" at bounding box center [973, 508] width 73 height 29
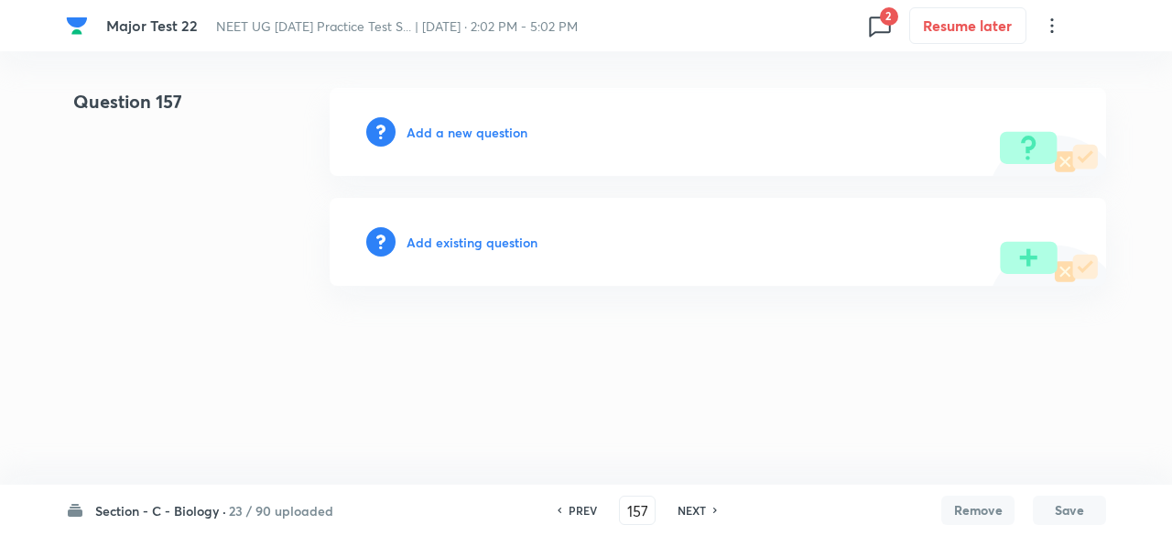
click at [691, 511] on h6 "NEXT" at bounding box center [692, 510] width 28 height 16
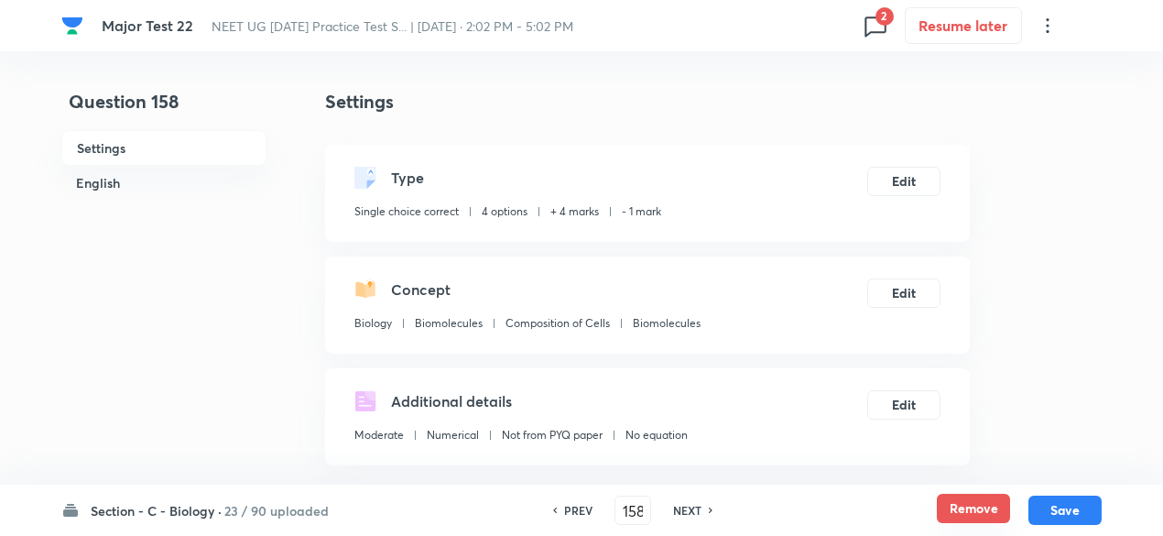
click at [971, 512] on button "Remove" at bounding box center [973, 508] width 73 height 29
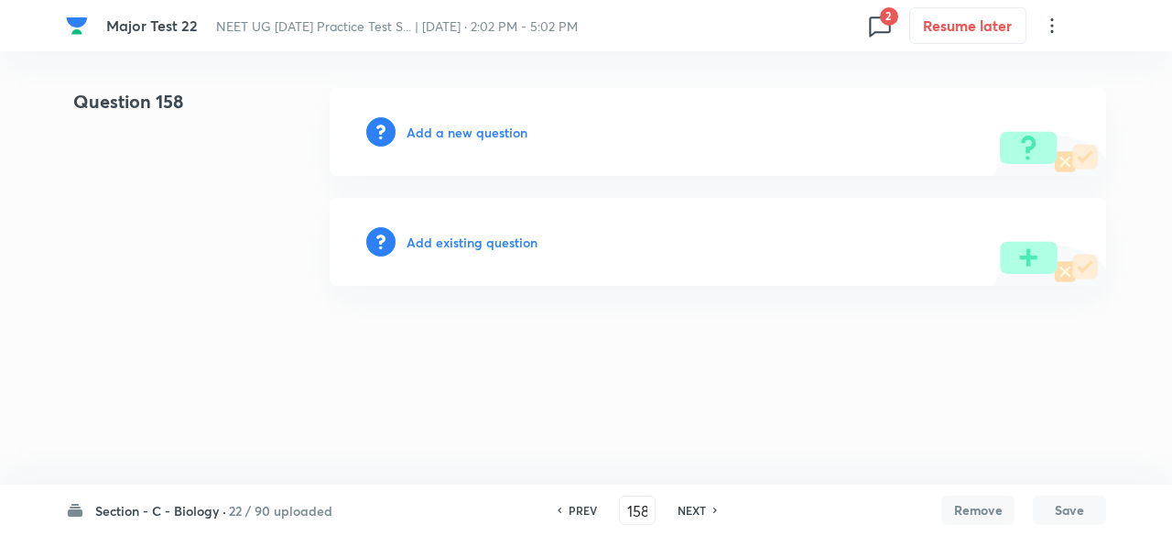
click at [689, 508] on h6 "NEXT" at bounding box center [692, 510] width 28 height 16
type input "159"
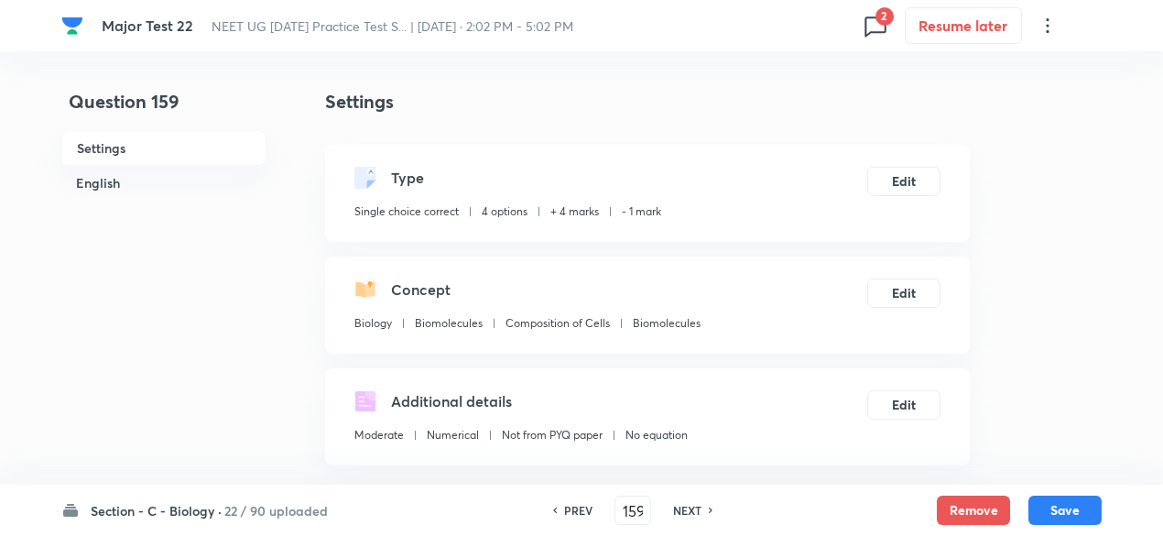
checkbox input "true"
click at [985, 508] on button "Remove" at bounding box center [973, 508] width 73 height 29
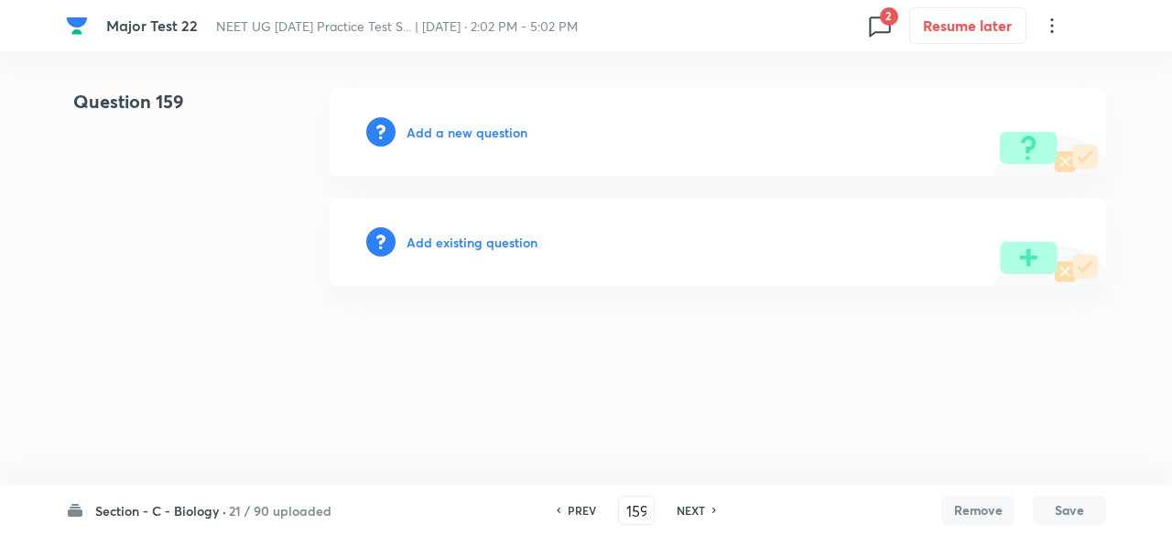
click at [687, 513] on h6 "NEXT" at bounding box center [691, 510] width 28 height 16
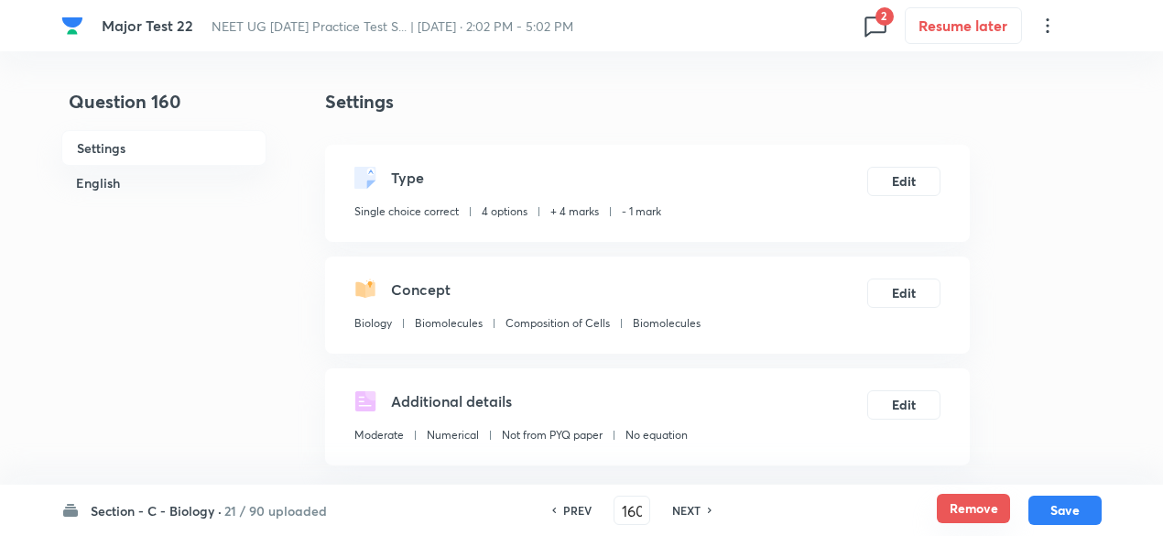
click at [963, 517] on button "Remove" at bounding box center [973, 508] width 73 height 29
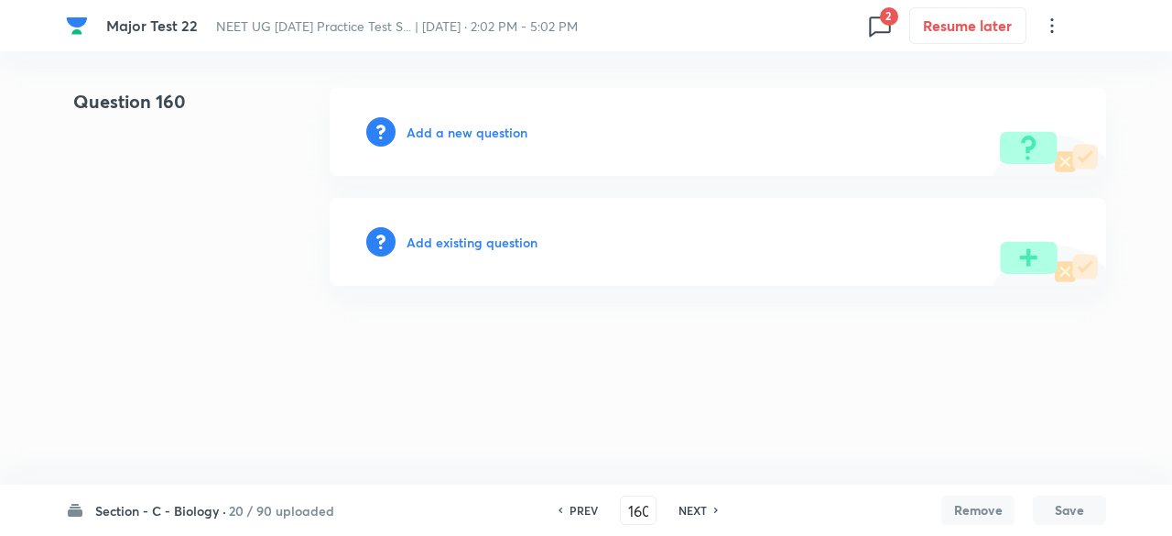
click at [701, 507] on h6 "NEXT" at bounding box center [693, 510] width 28 height 16
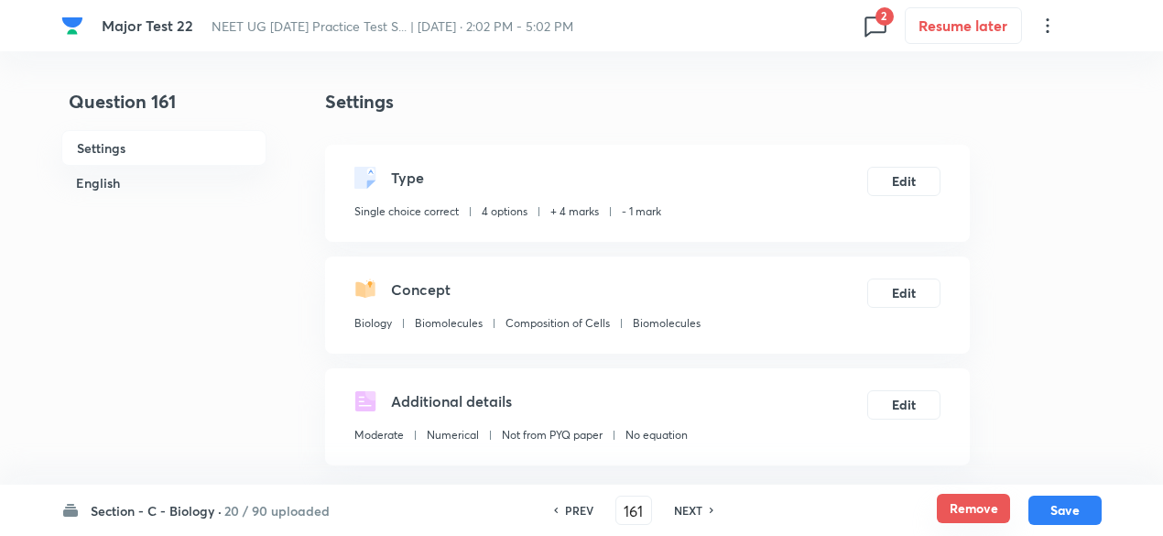
click at [986, 510] on button "Remove" at bounding box center [973, 508] width 73 height 29
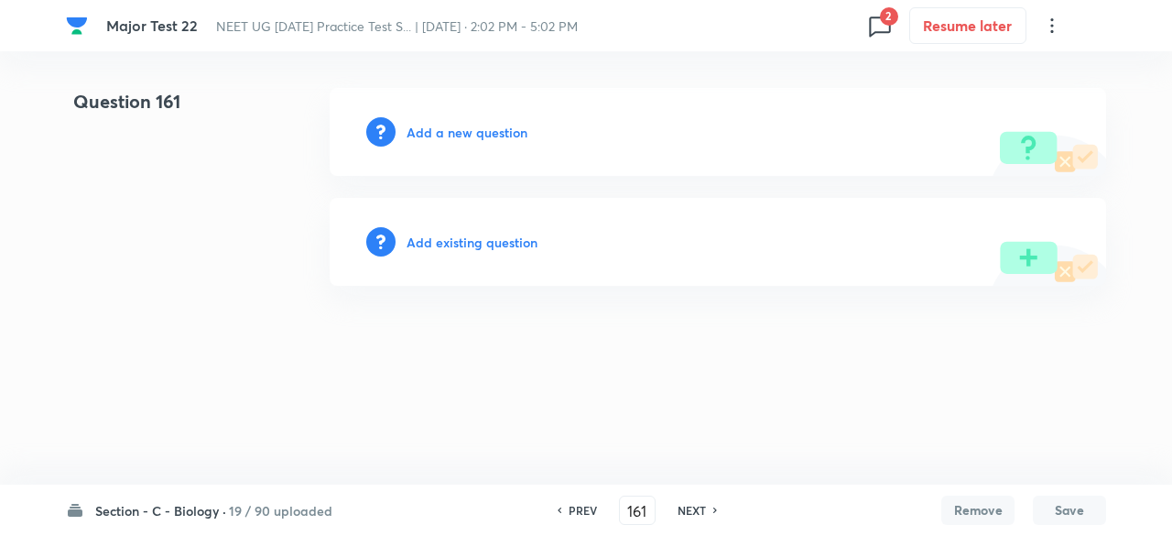
click at [691, 507] on h6 "NEXT" at bounding box center [692, 510] width 28 height 16
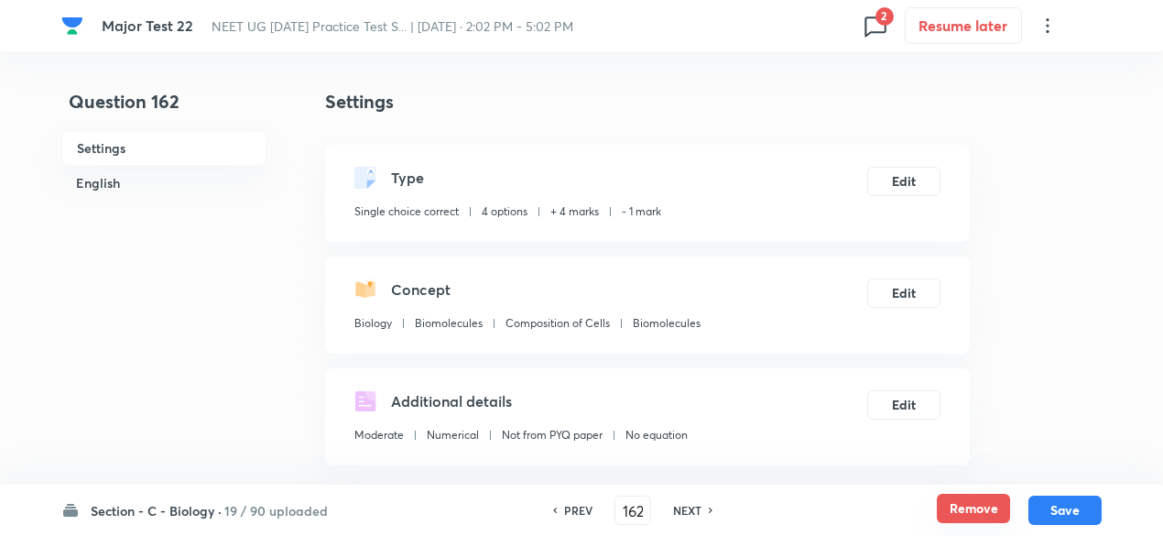
click at [963, 506] on button "Remove" at bounding box center [973, 508] width 73 height 29
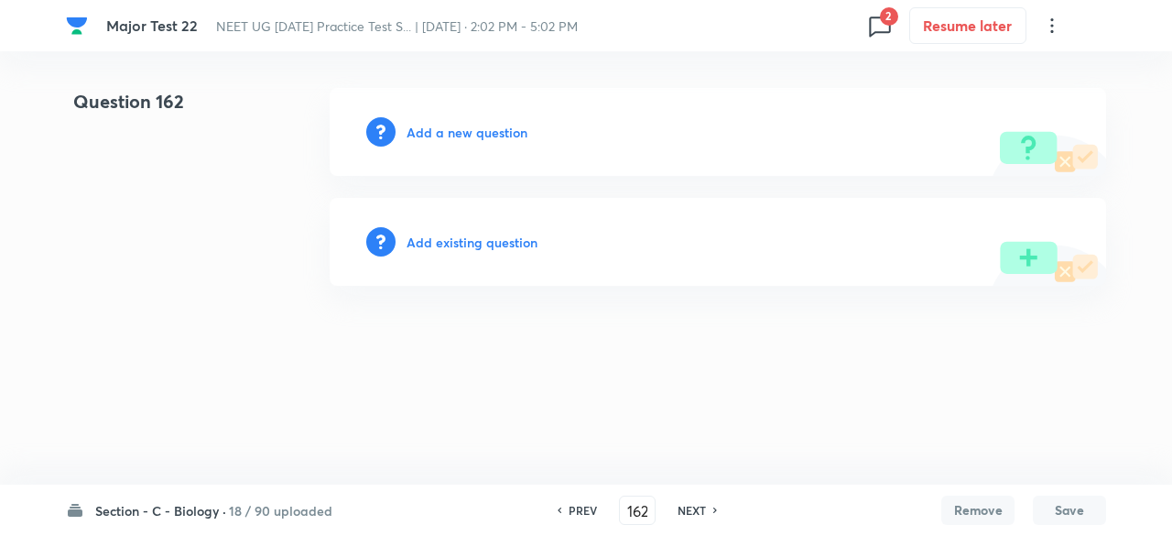
click at [692, 510] on h6 "NEXT" at bounding box center [692, 510] width 28 height 16
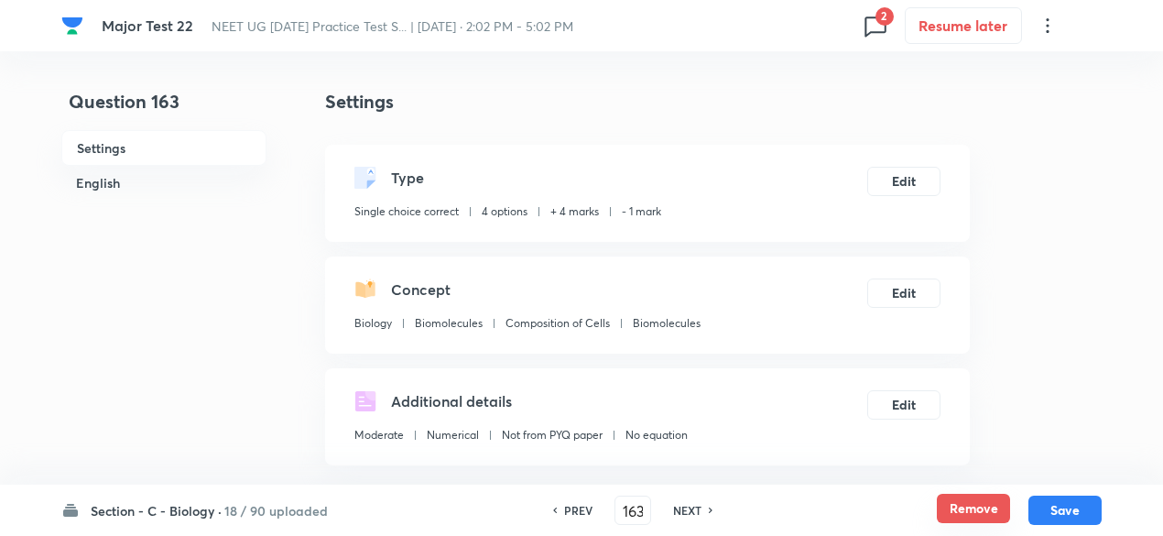
click at [993, 508] on button "Remove" at bounding box center [973, 508] width 73 height 29
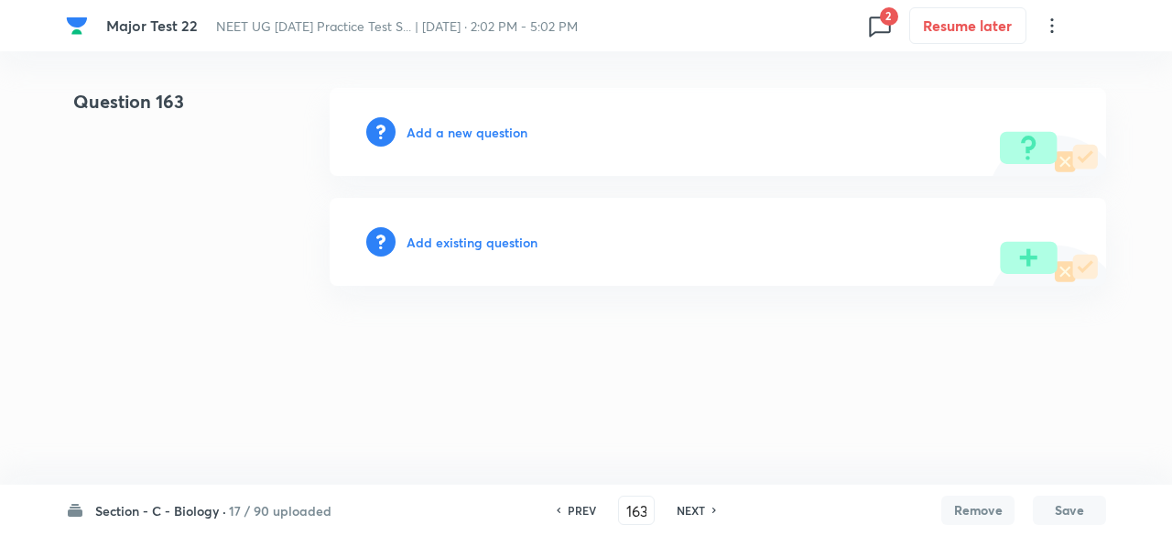
click at [699, 505] on h6 "NEXT" at bounding box center [691, 510] width 28 height 16
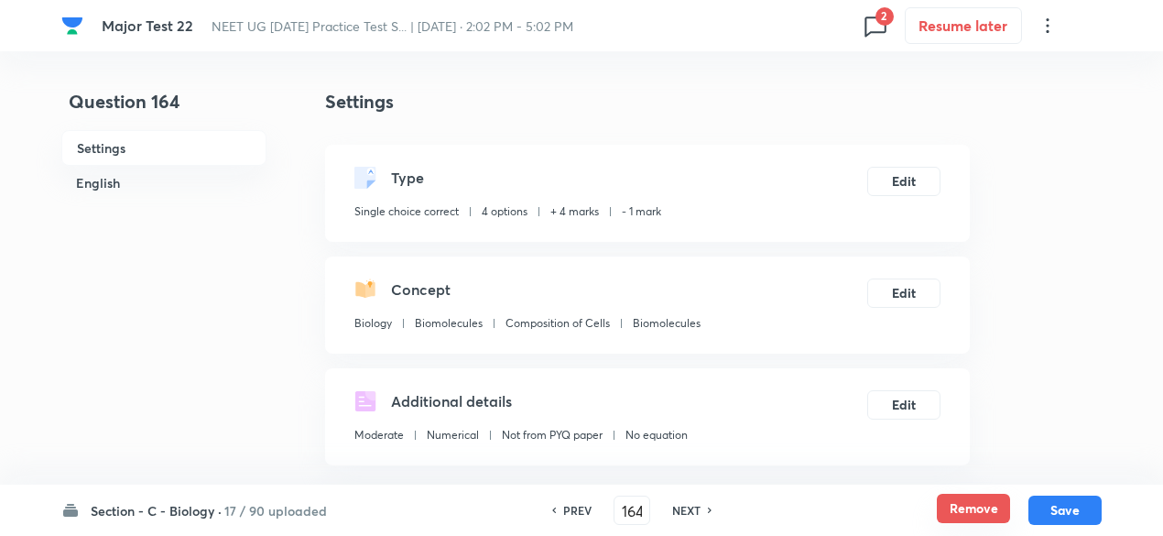
click at [963, 513] on button "Remove" at bounding box center [973, 508] width 73 height 29
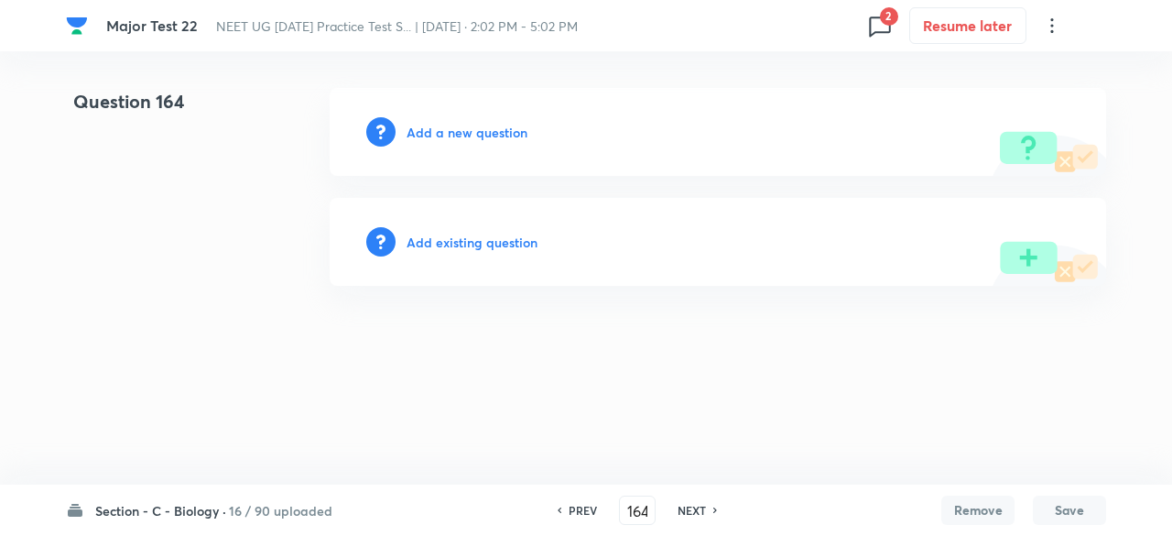
click at [682, 511] on h6 "NEXT" at bounding box center [692, 510] width 28 height 16
type input "165"
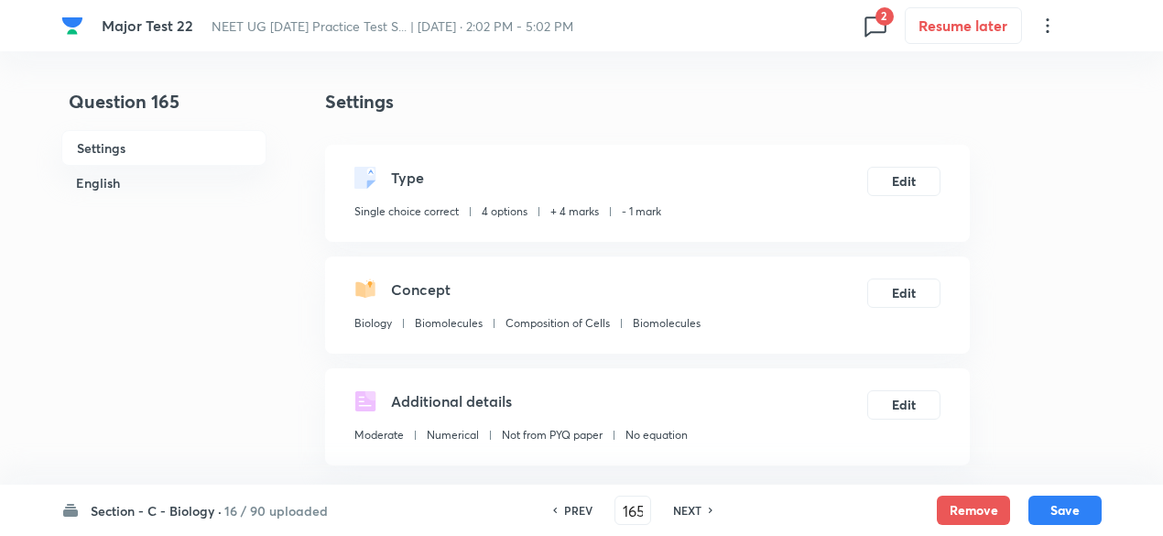
checkbox input "true"
click at [974, 514] on button "Remove" at bounding box center [973, 508] width 73 height 29
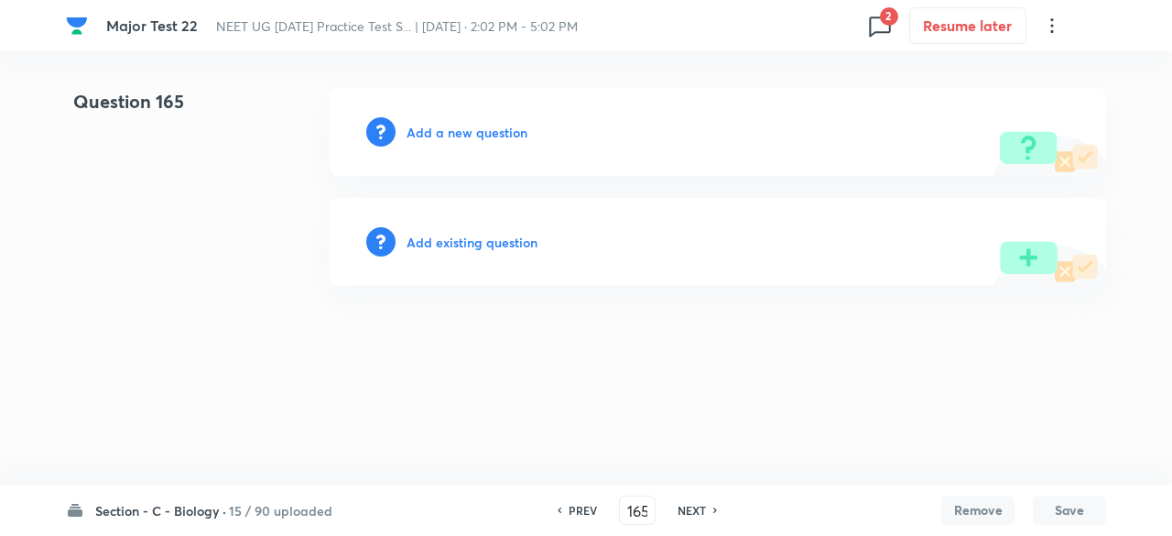
click at [684, 512] on h6 "NEXT" at bounding box center [692, 510] width 28 height 16
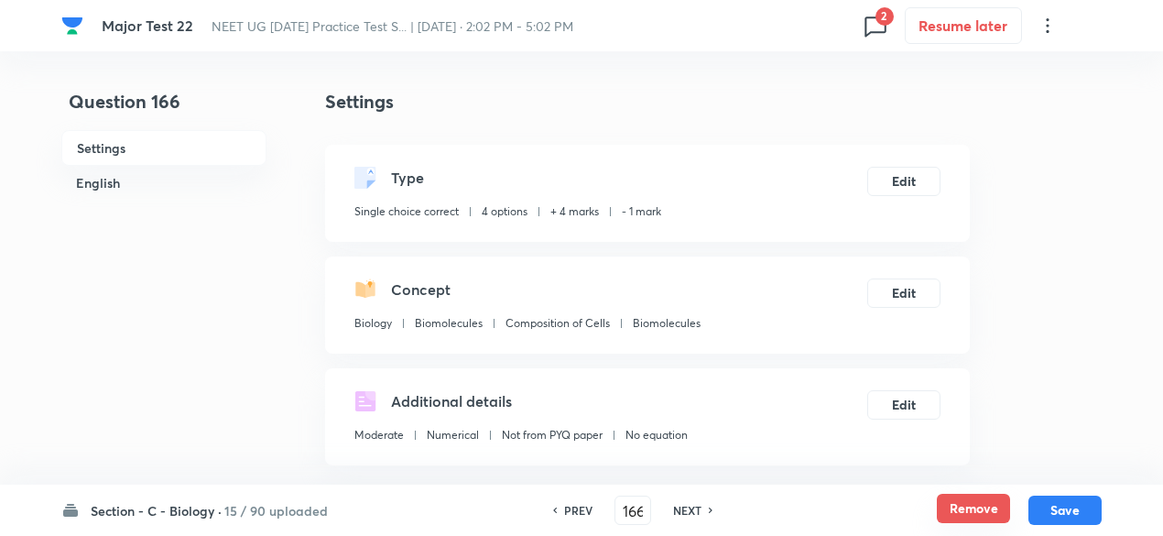
click at [980, 514] on button "Remove" at bounding box center [973, 508] width 73 height 29
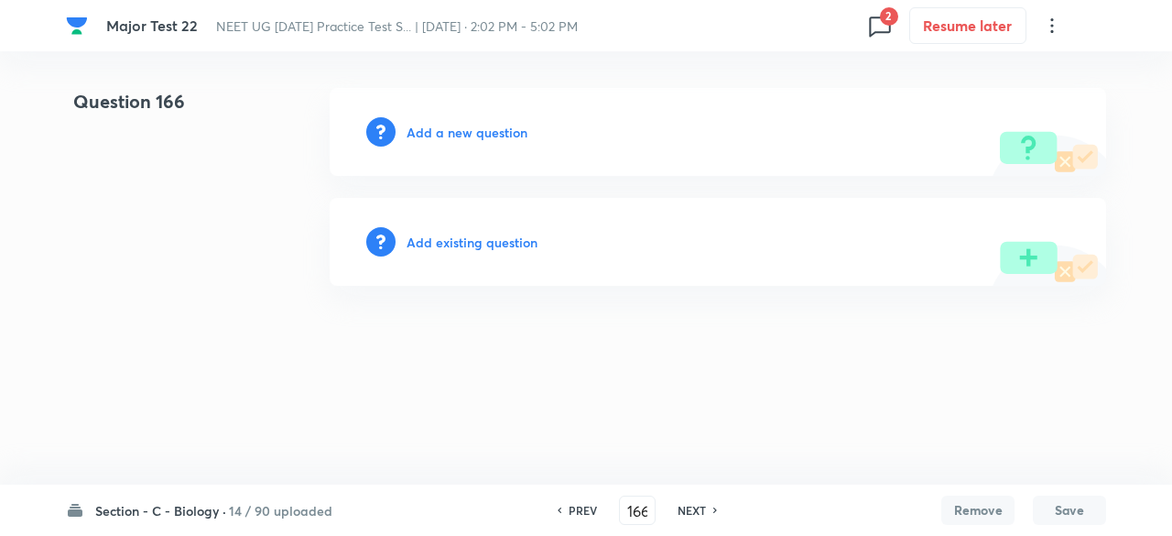
click at [681, 510] on h6 "NEXT" at bounding box center [692, 510] width 28 height 16
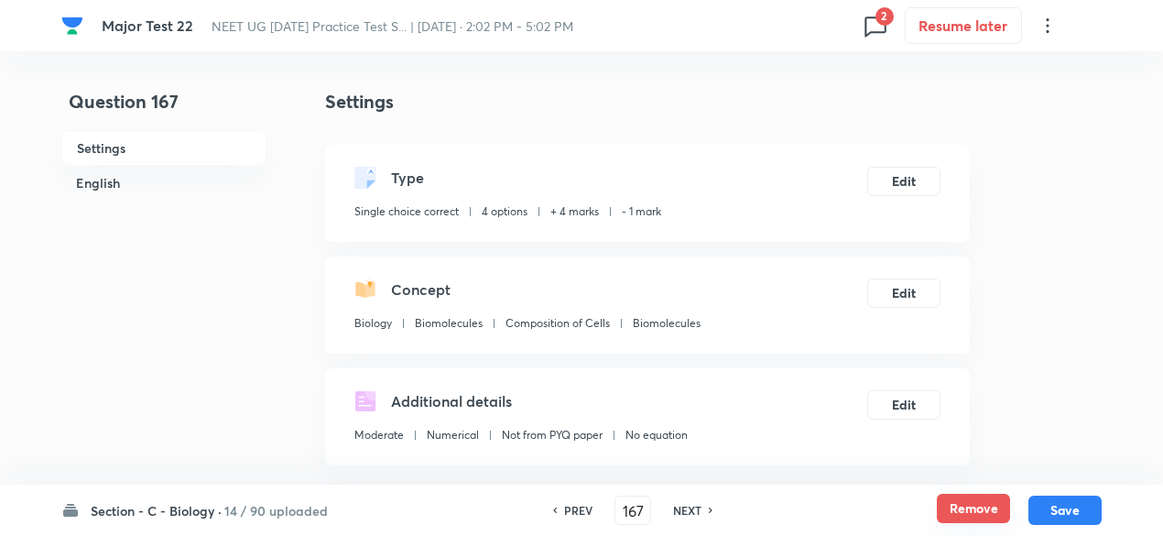
click at [977, 509] on button "Remove" at bounding box center [973, 508] width 73 height 29
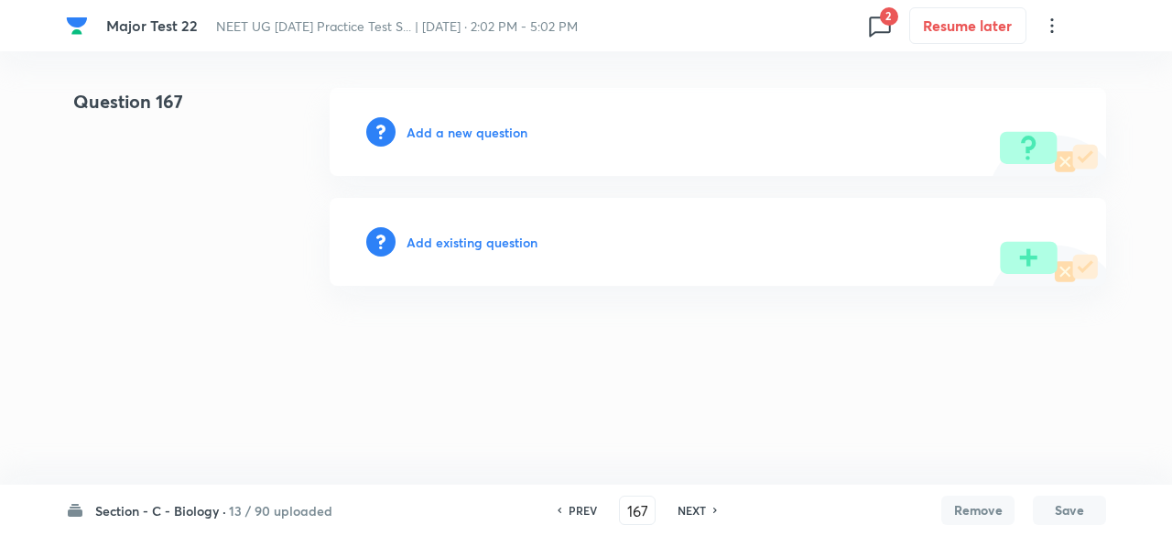
click at [687, 508] on h6 "NEXT" at bounding box center [692, 510] width 28 height 16
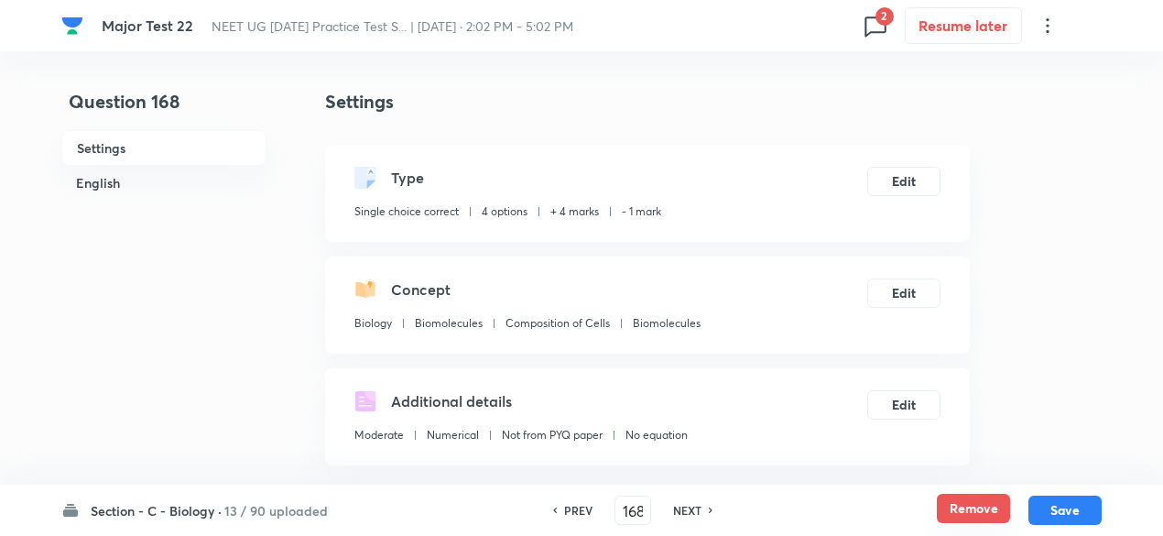
click at [952, 511] on button "Remove" at bounding box center [973, 508] width 73 height 29
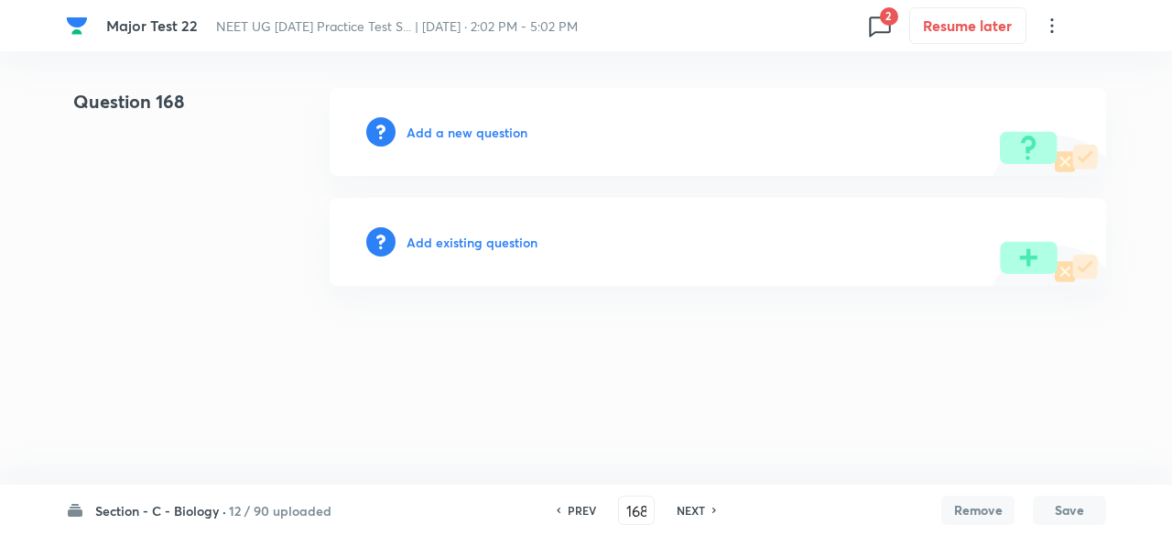
click at [697, 510] on h6 "NEXT" at bounding box center [691, 510] width 28 height 16
type input "169"
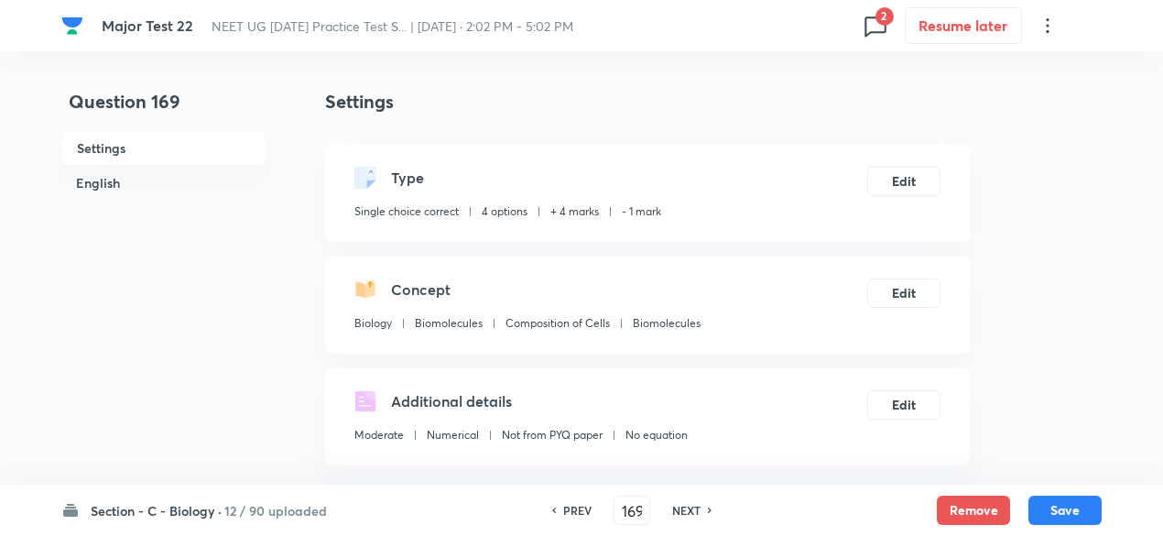
checkbox input "true"
click at [985, 510] on button "Remove" at bounding box center [973, 508] width 73 height 29
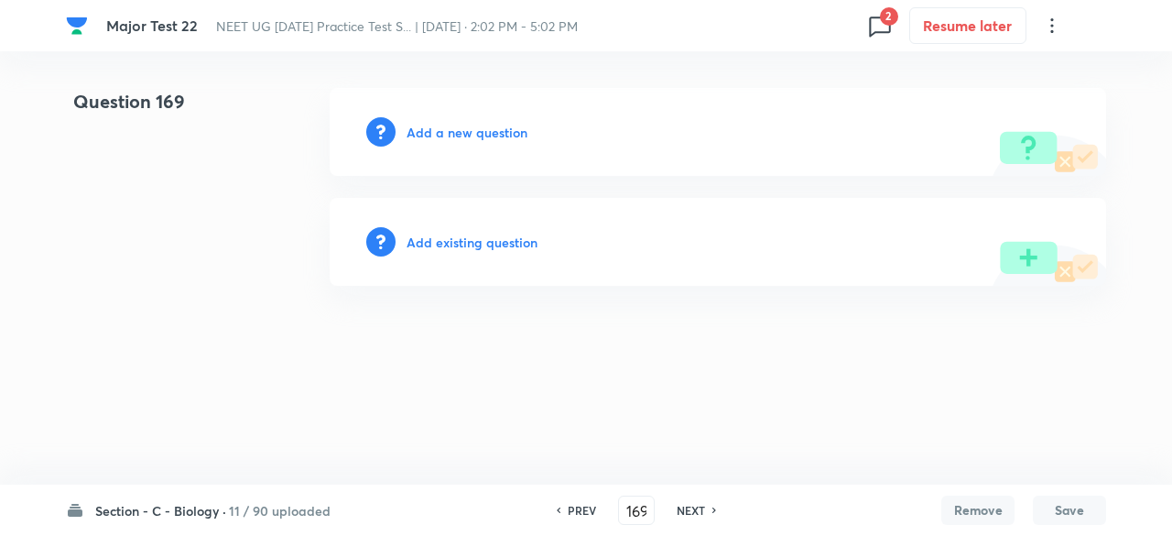
click at [685, 510] on h6 "NEXT" at bounding box center [691, 510] width 28 height 16
type input "170"
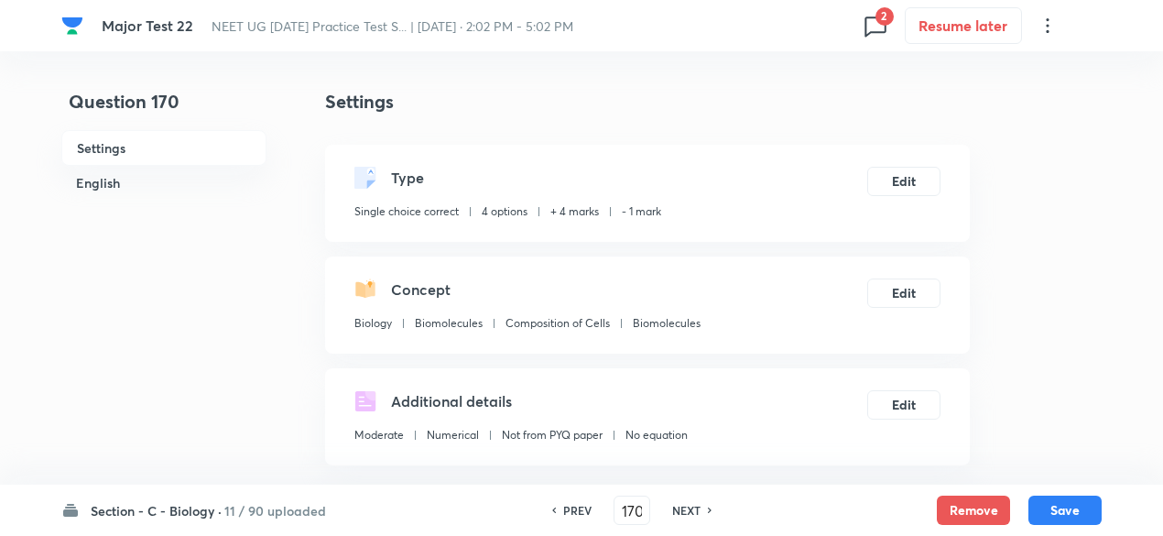
checkbox input "true"
click at [951, 503] on button "Remove" at bounding box center [973, 508] width 73 height 29
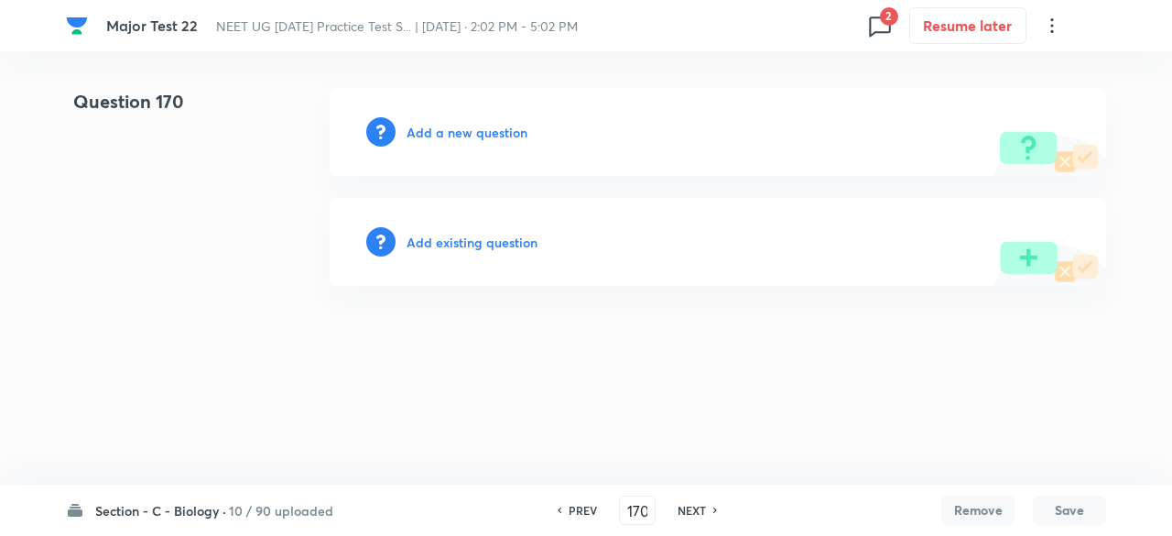
click at [692, 510] on h6 "NEXT" at bounding box center [692, 510] width 28 height 16
type input "171"
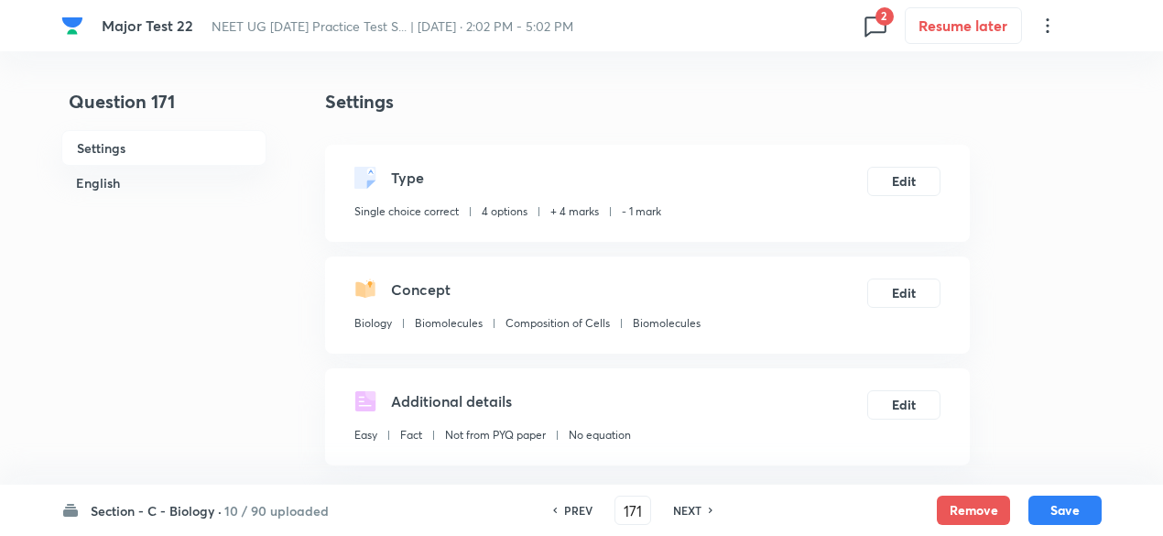
checkbox input "true"
click at [972, 506] on button "Remove" at bounding box center [973, 508] width 73 height 29
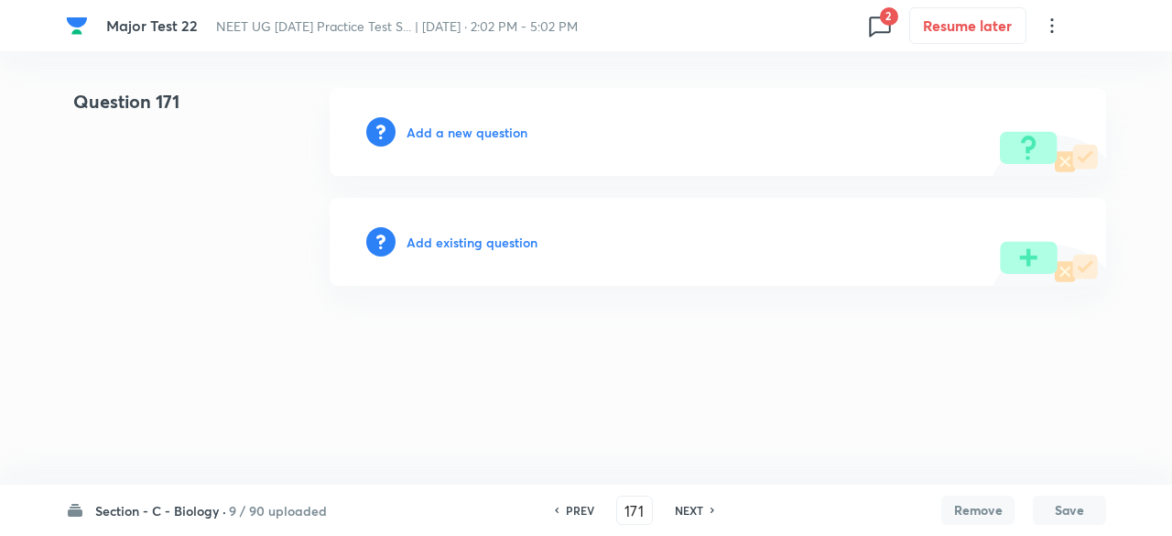
click at [693, 507] on h6 "NEXT" at bounding box center [689, 510] width 28 height 16
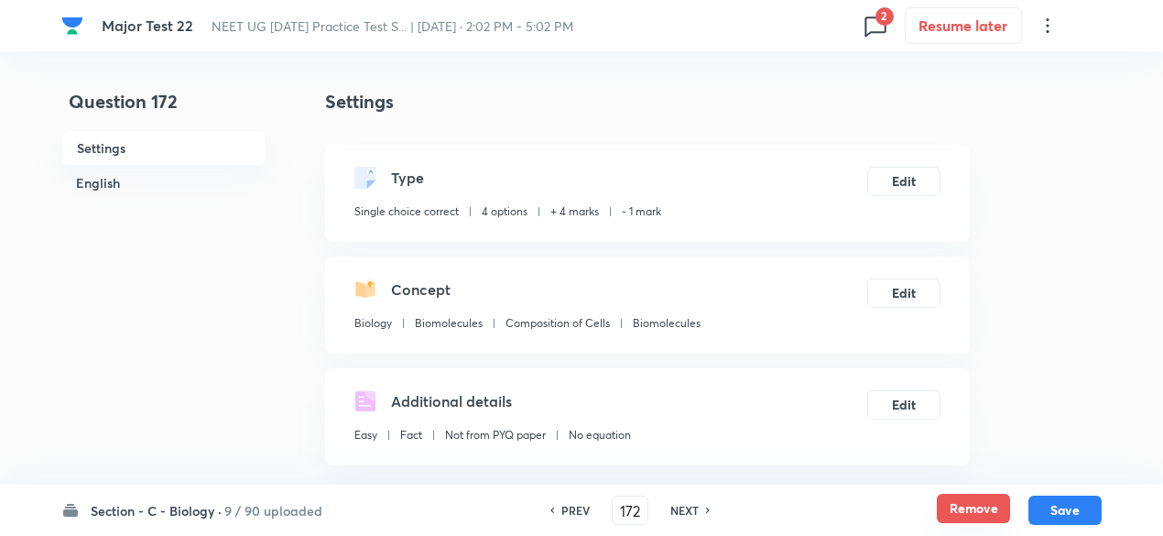
click at [976, 508] on button "Remove" at bounding box center [973, 508] width 73 height 29
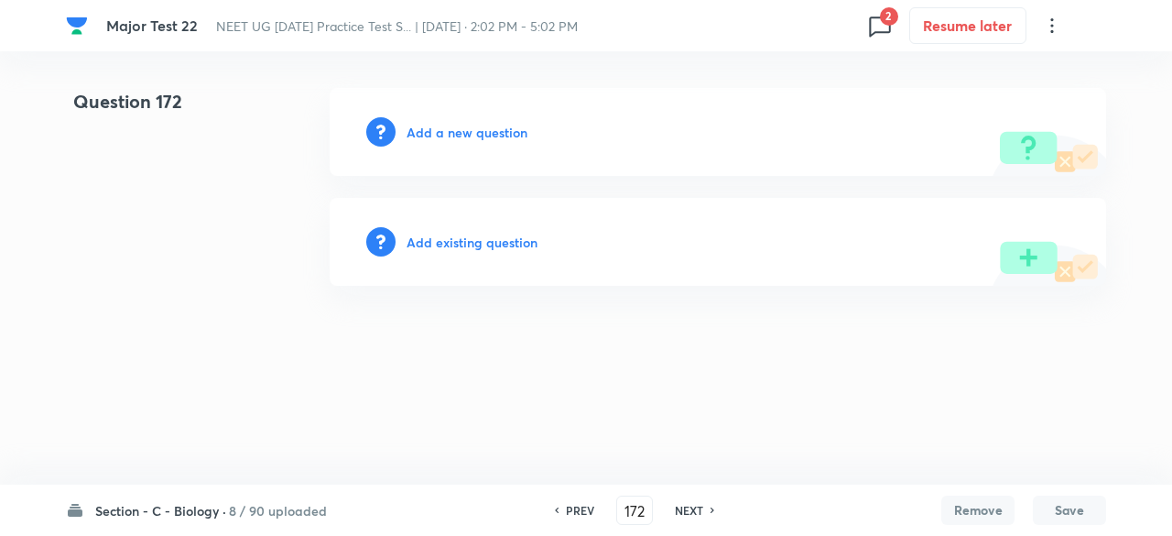
click at [680, 505] on h6 "NEXT" at bounding box center [689, 510] width 28 height 16
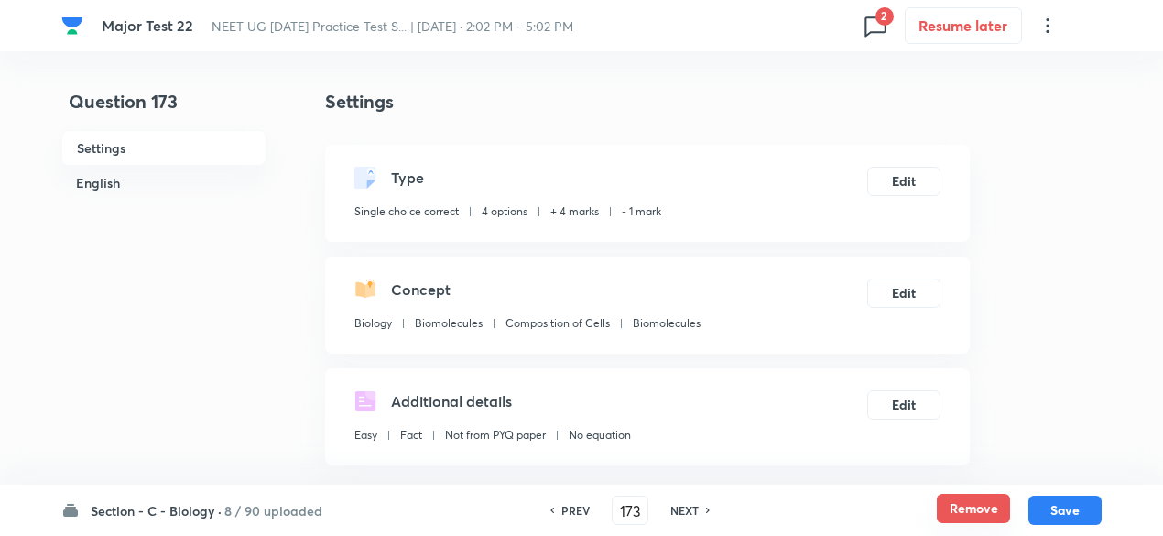
click at [963, 503] on button "Remove" at bounding box center [973, 508] width 73 height 29
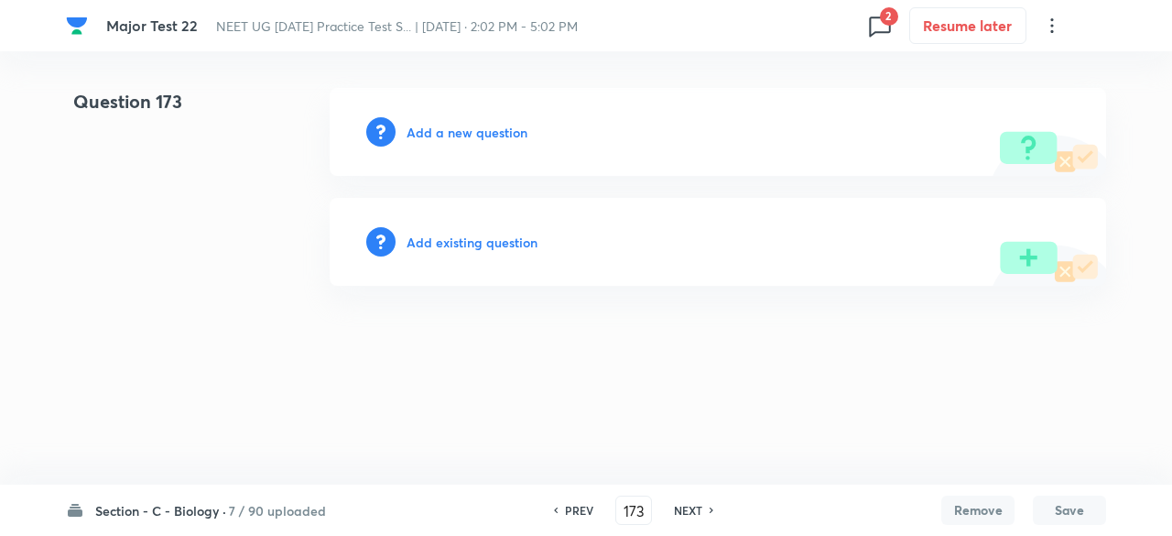
click at [685, 510] on h6 "NEXT" at bounding box center [688, 510] width 28 height 16
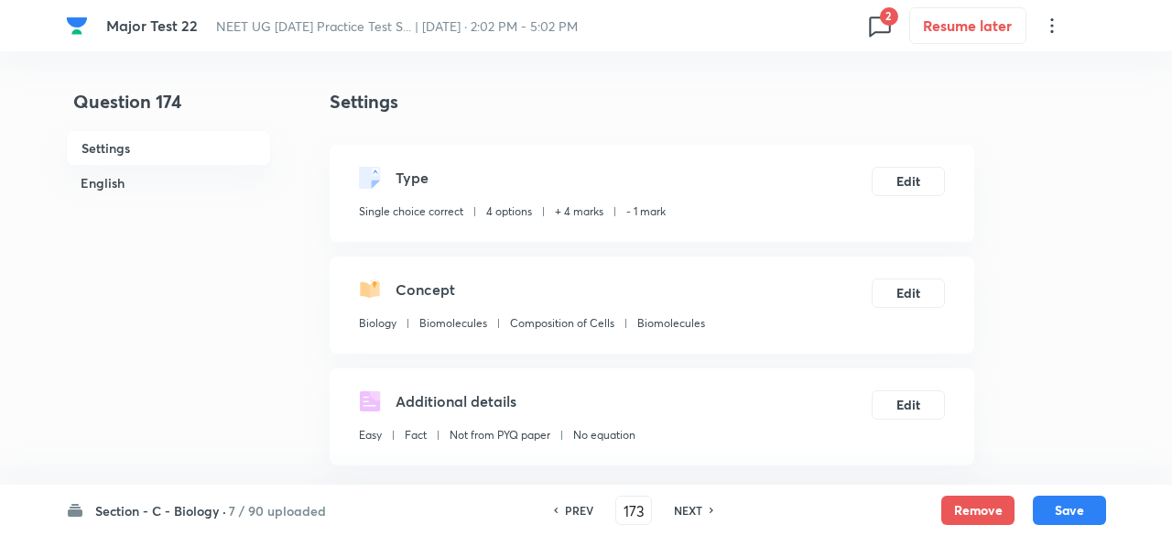
type input "174"
checkbox input "true"
click at [972, 509] on button "Remove" at bounding box center [973, 508] width 73 height 29
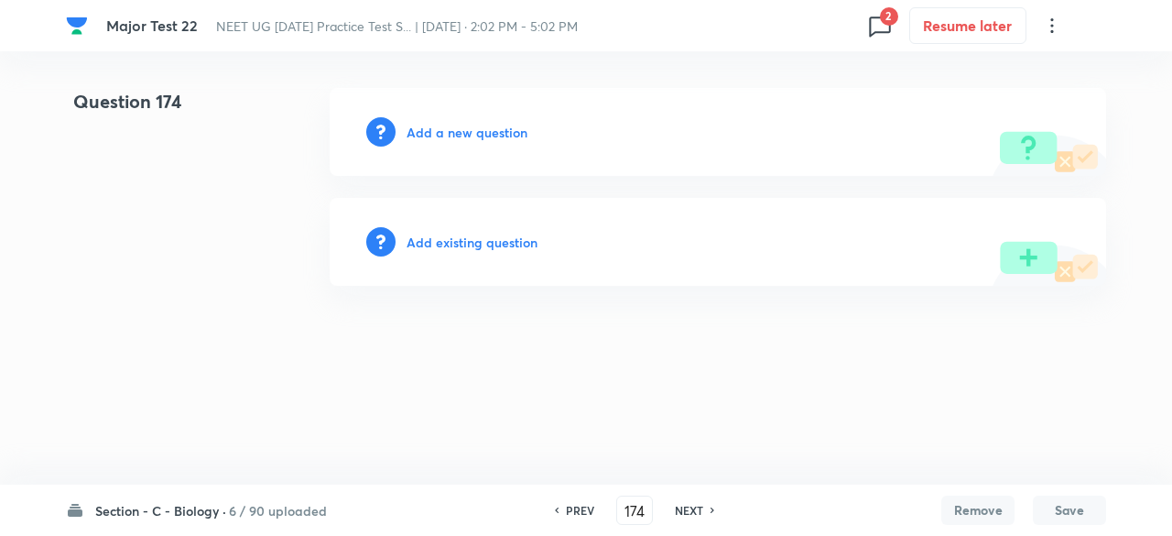
click at [689, 506] on h6 "NEXT" at bounding box center [689, 510] width 28 height 16
type input "175"
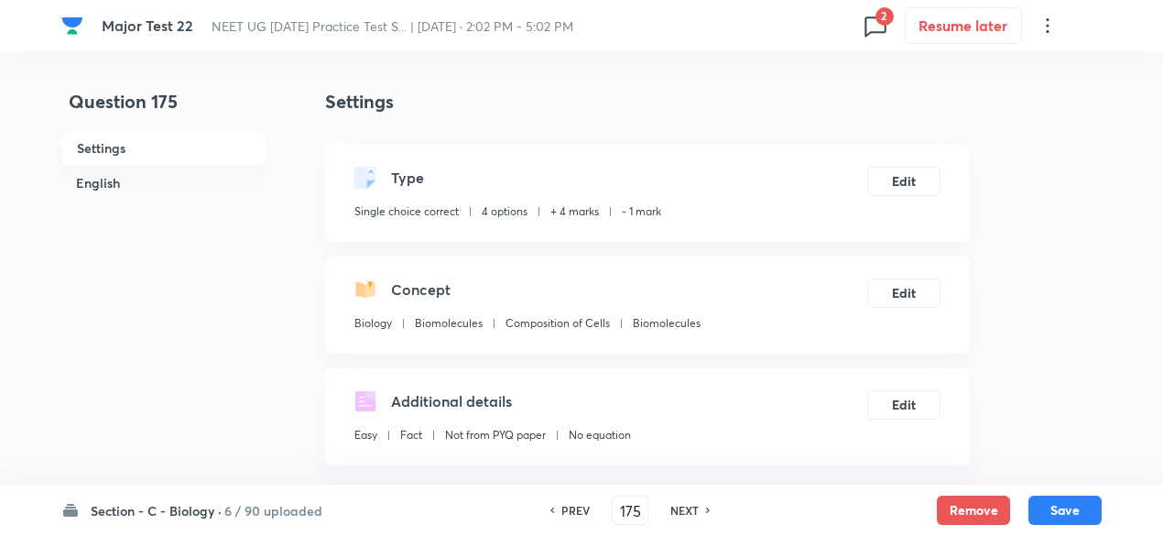
checkbox input "true"
click at [963, 512] on button "Remove" at bounding box center [973, 508] width 73 height 29
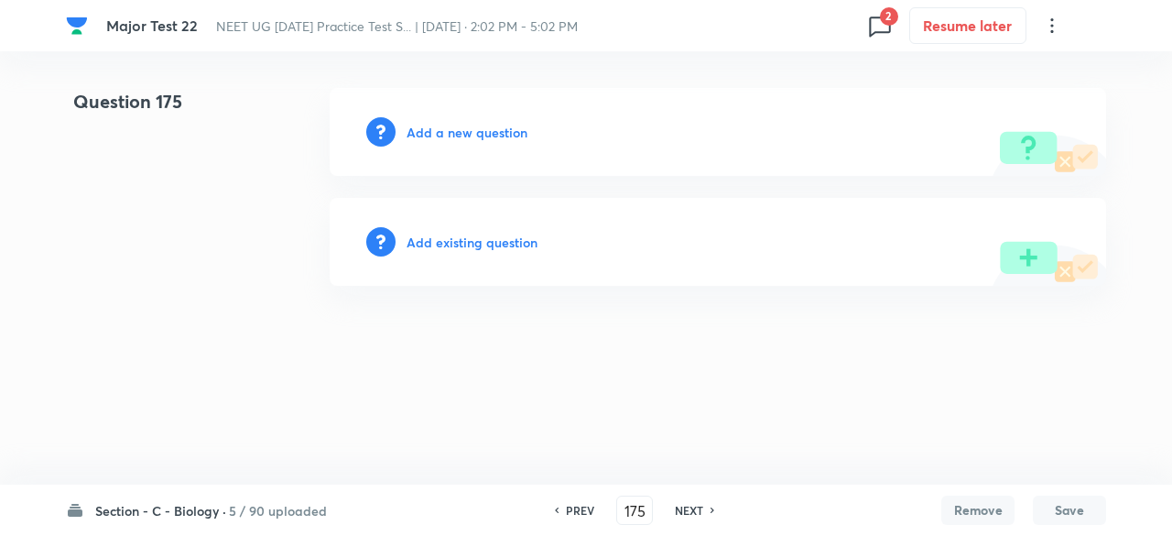
click at [682, 506] on h6 "NEXT" at bounding box center [689, 510] width 28 height 16
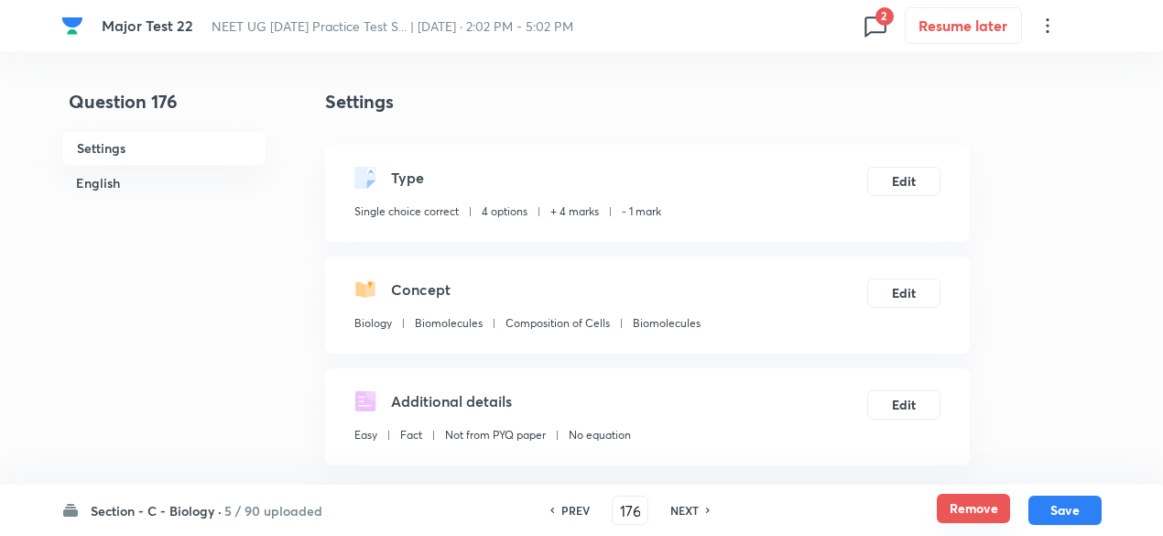
click at [976, 510] on button "Remove" at bounding box center [973, 508] width 73 height 29
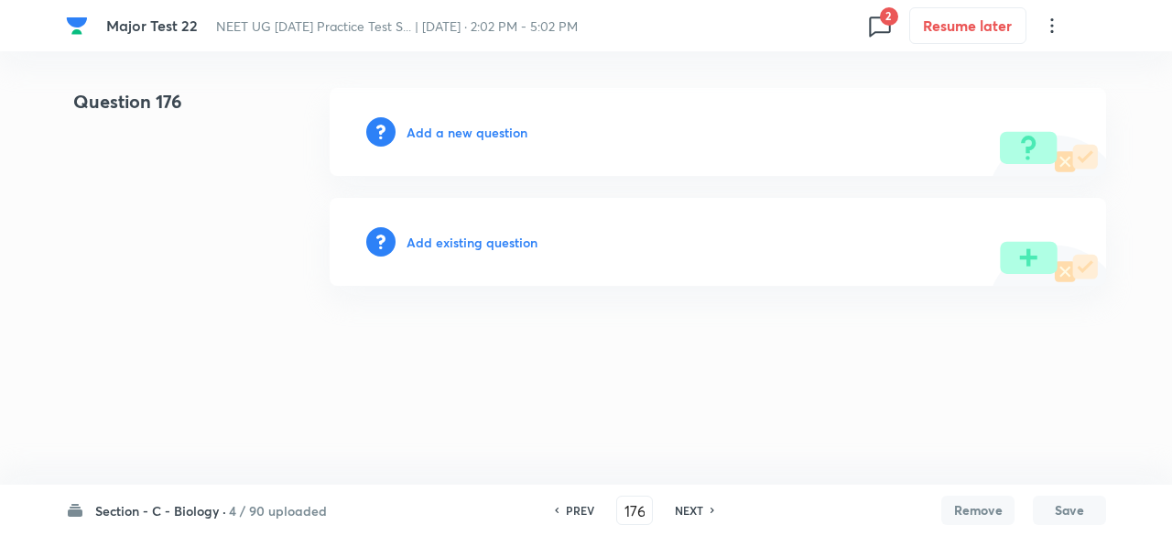
click at [687, 509] on h6 "NEXT" at bounding box center [689, 510] width 28 height 16
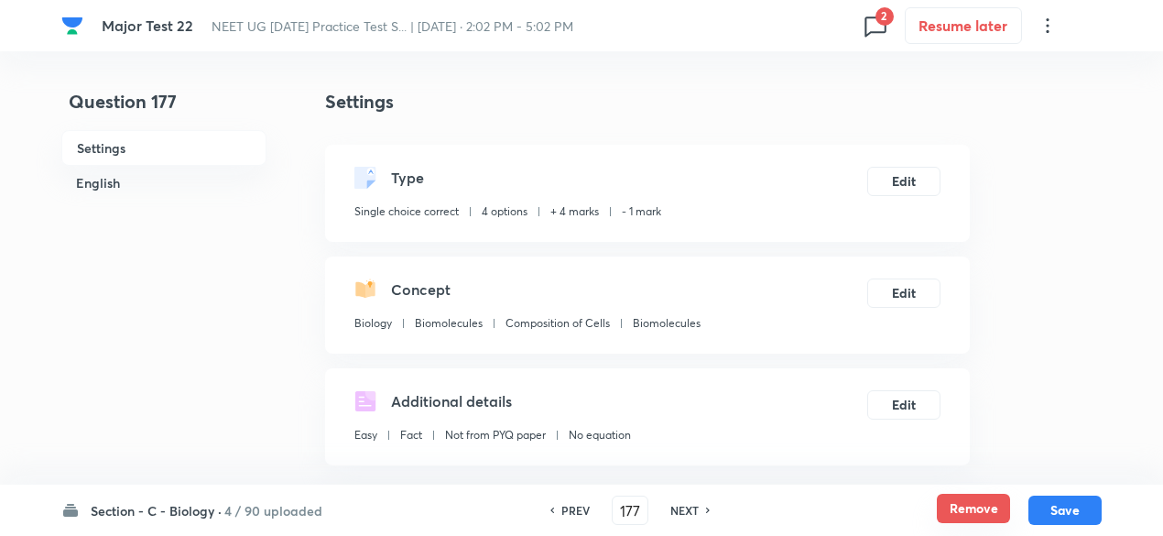
click at [983, 506] on button "Remove" at bounding box center [973, 508] width 73 height 29
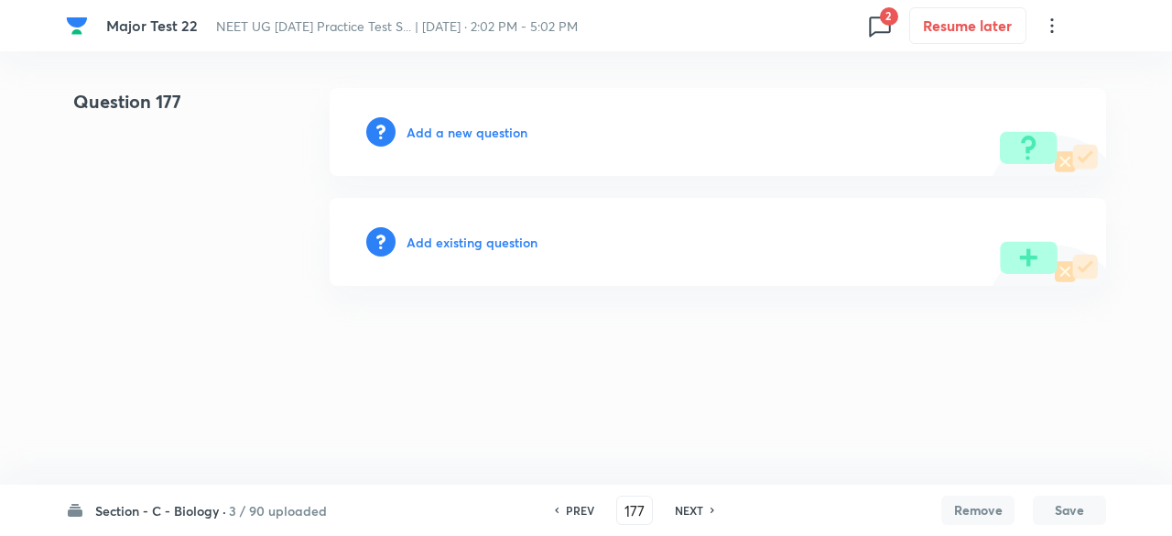
click at [694, 509] on h6 "NEXT" at bounding box center [689, 510] width 28 height 16
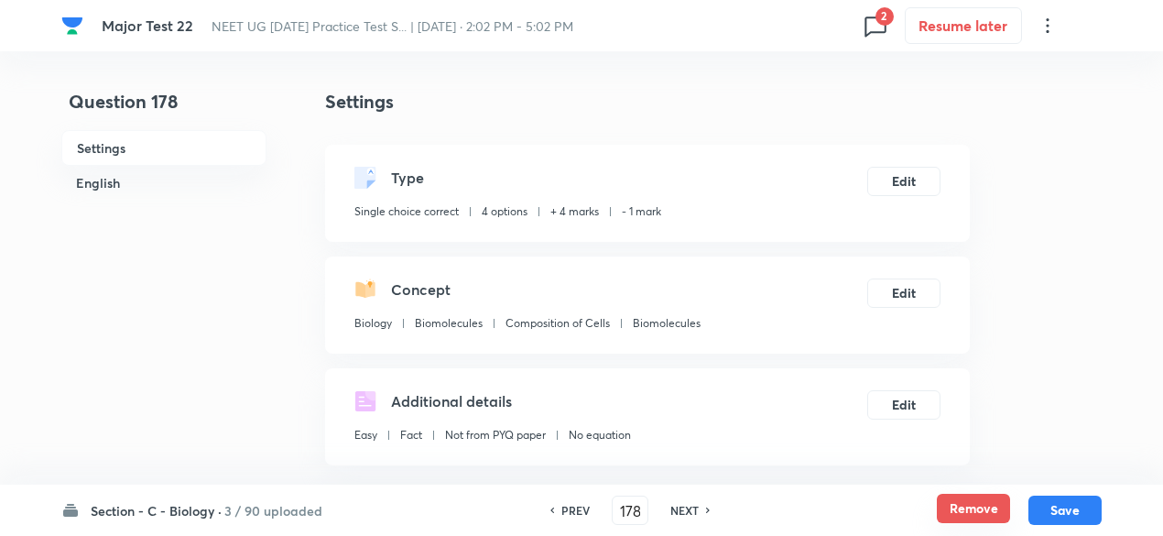
click at [982, 504] on button "Remove" at bounding box center [973, 508] width 73 height 29
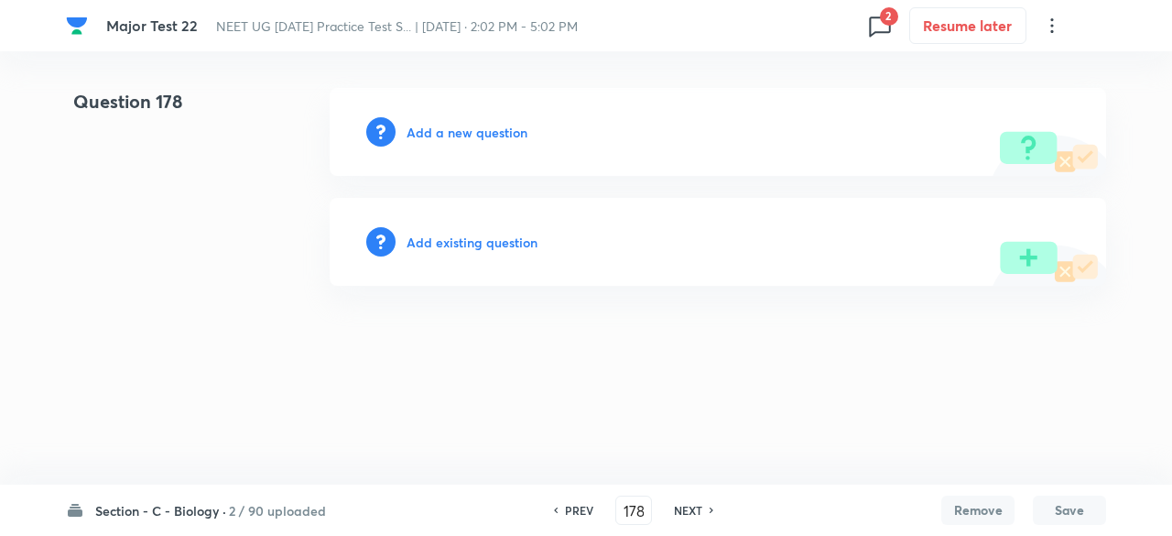
click at [694, 505] on h6 "NEXT" at bounding box center [688, 510] width 28 height 16
type input "179"
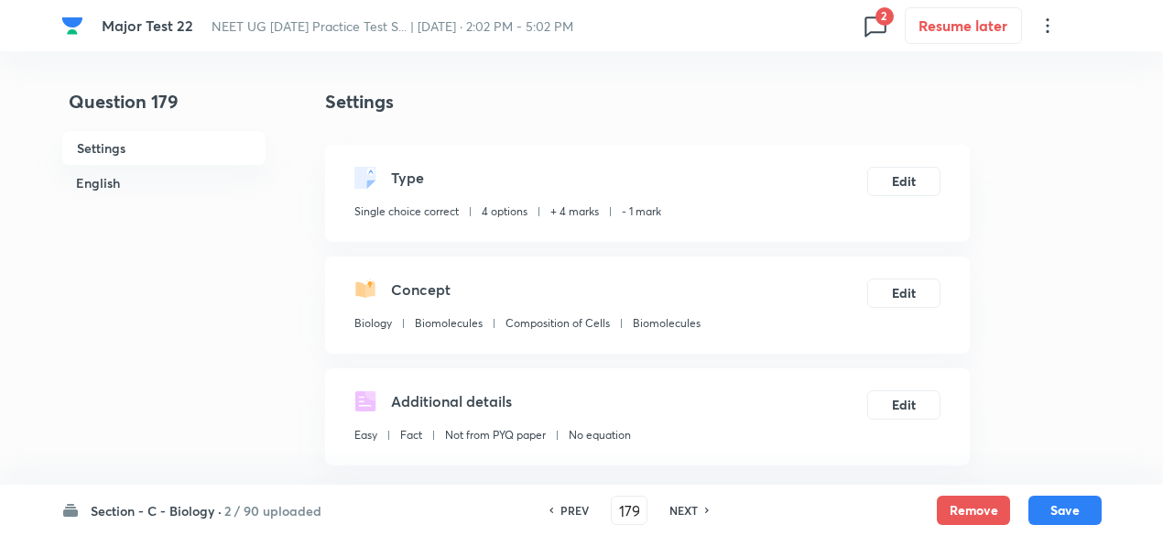
checkbox input "true"
click at [991, 517] on button "Remove" at bounding box center [973, 508] width 73 height 29
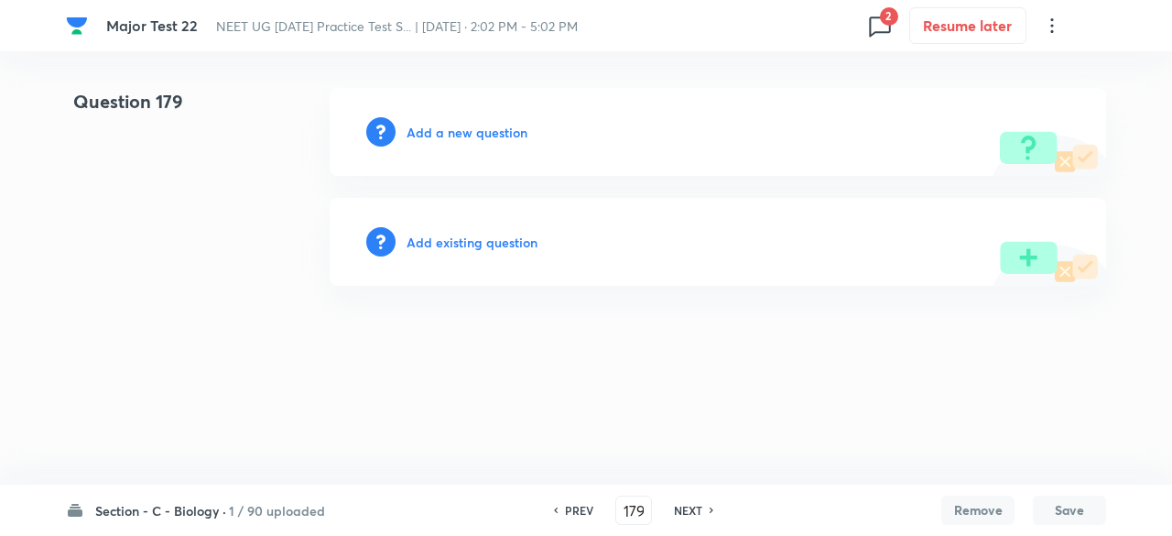
click at [693, 513] on h6 "NEXT" at bounding box center [688, 510] width 28 height 16
type input "180"
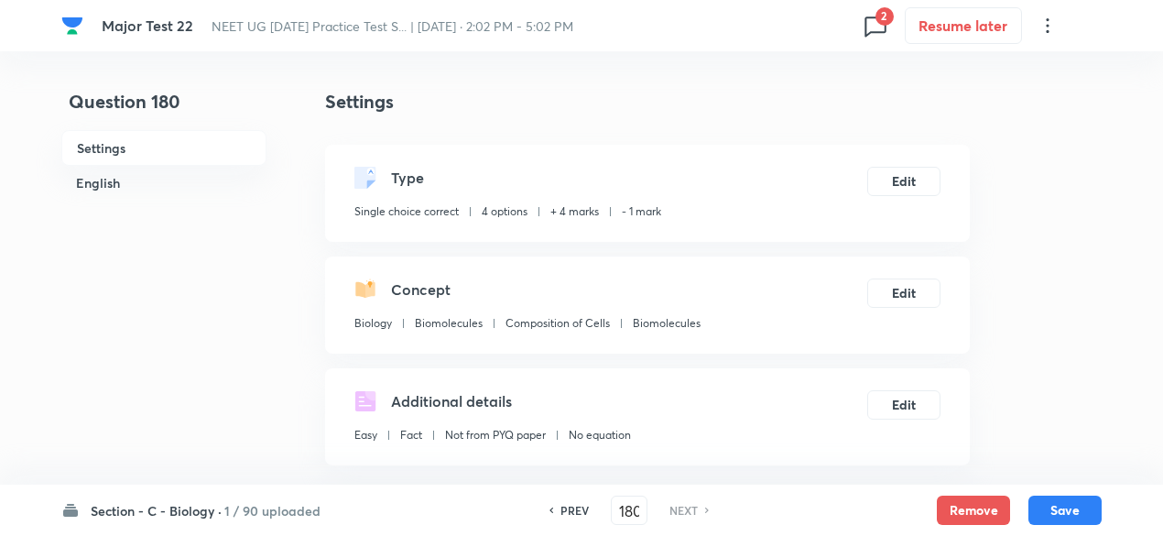
checkbox input "true"
click at [965, 505] on button "Remove" at bounding box center [973, 508] width 73 height 29
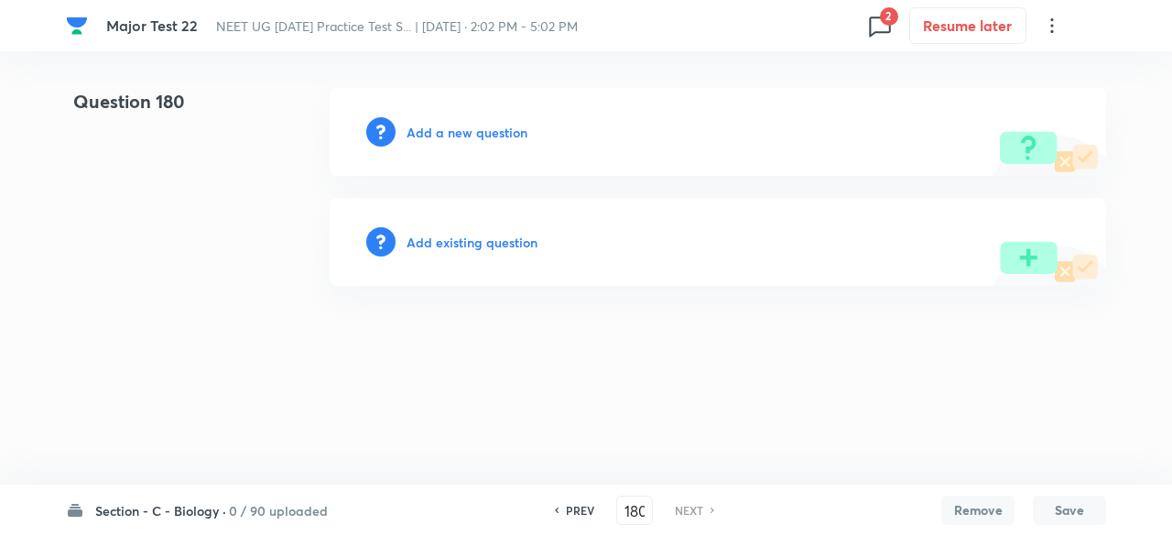
click at [307, 509] on h6 "0 / 90 uploaded" at bounding box center [278, 510] width 99 height 19
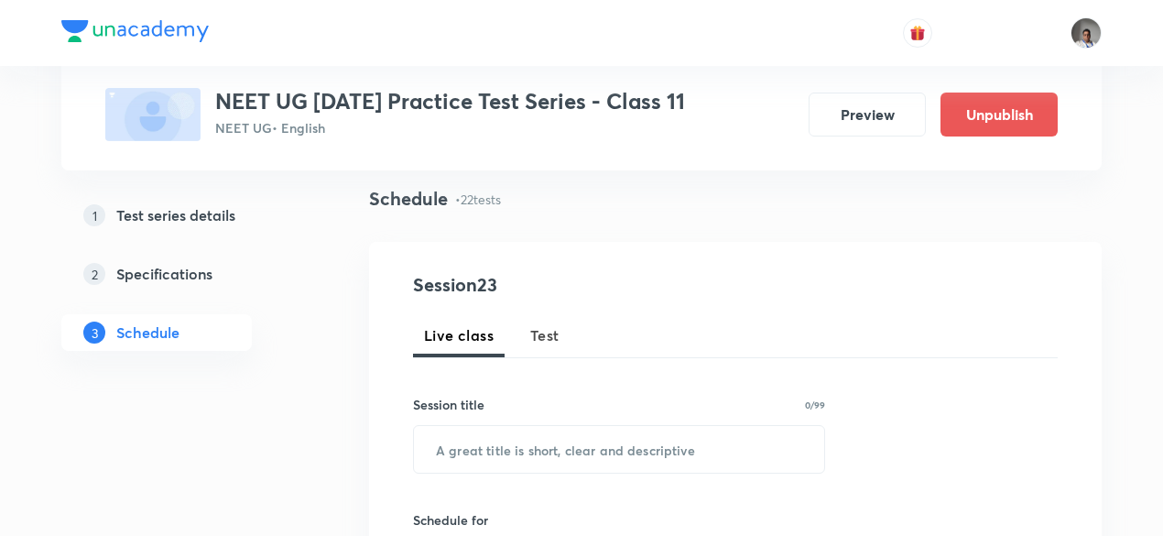
scroll to position [134, 0]
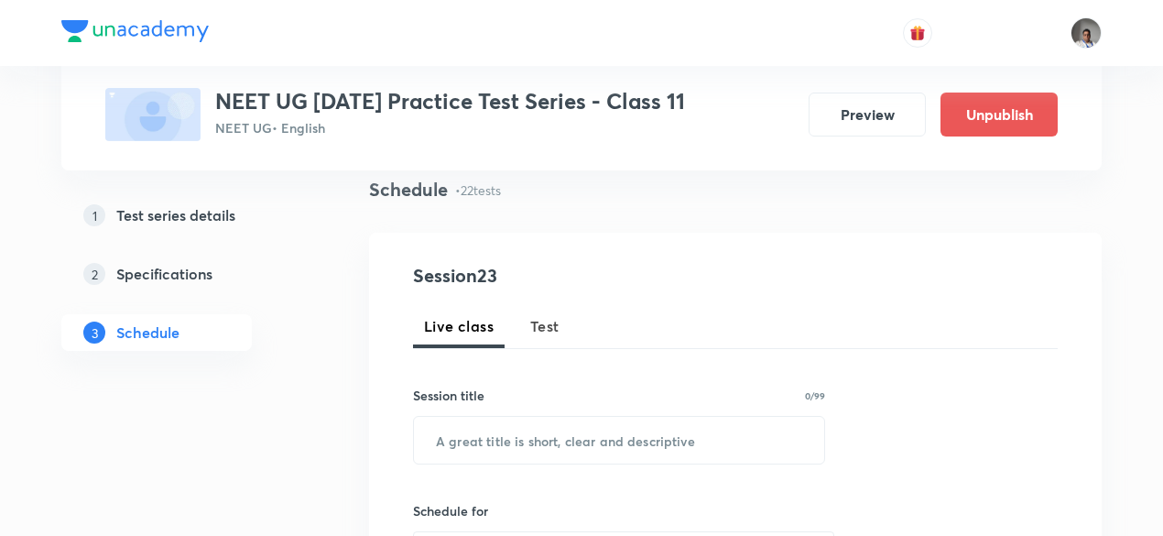
click at [533, 337] on button "Test" at bounding box center [544, 326] width 51 height 44
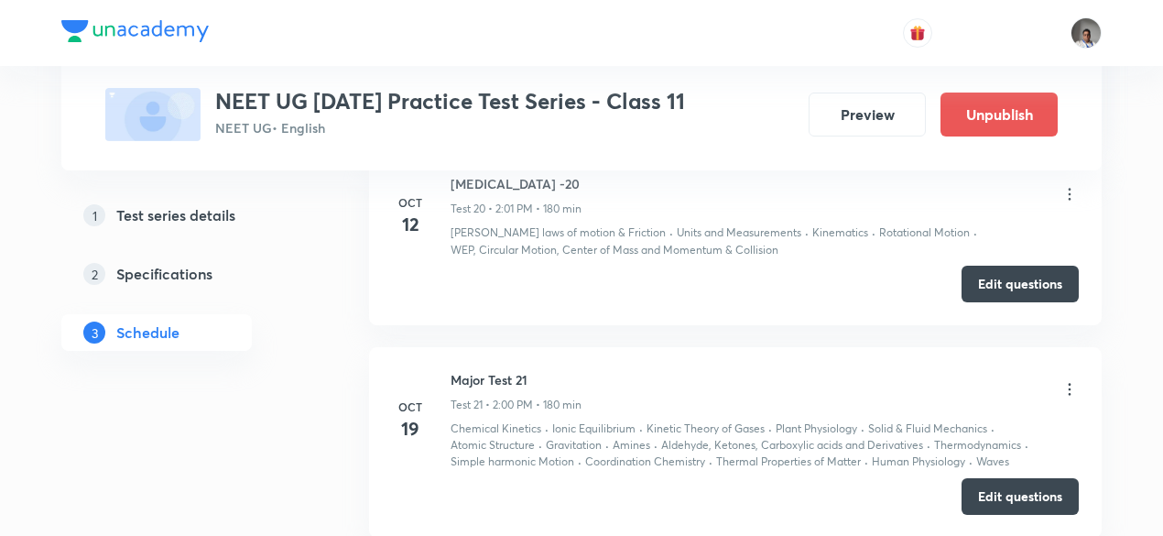
scroll to position [4949, 0]
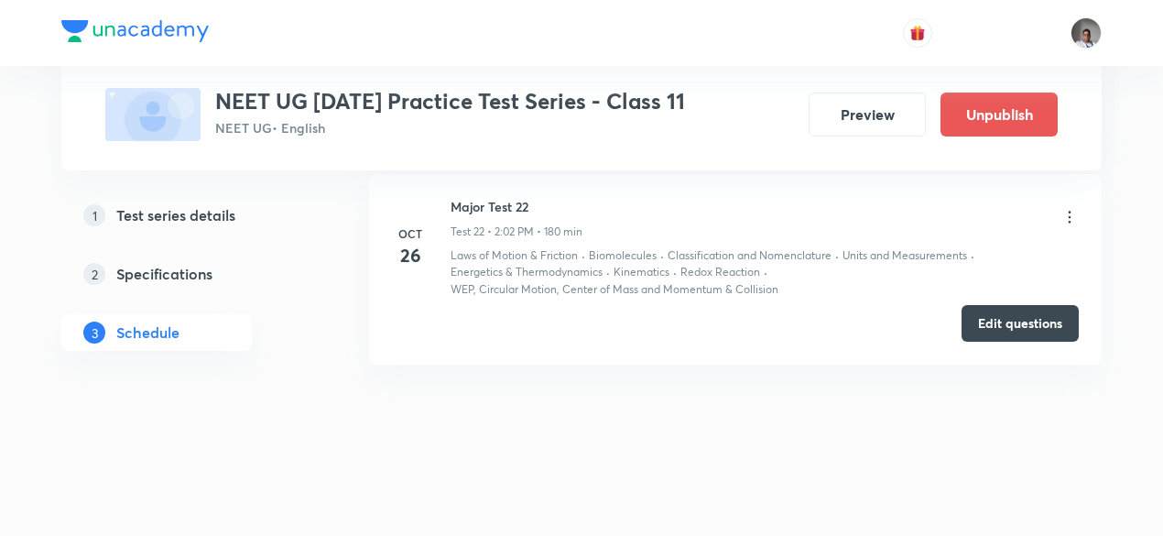
click at [1072, 219] on icon at bounding box center [1070, 217] width 18 height 18
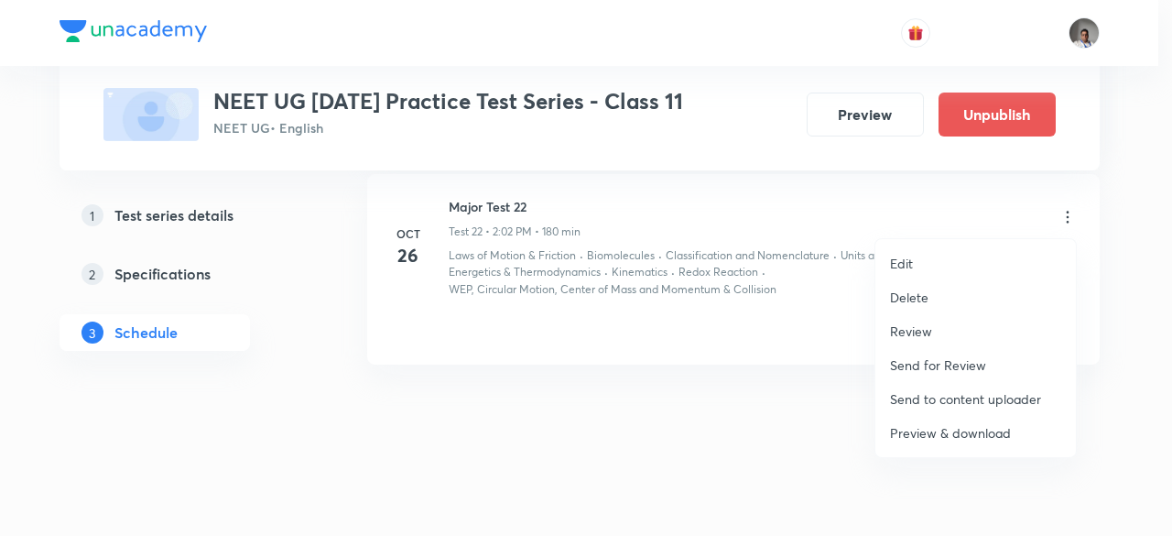
click at [648, 358] on div at bounding box center [586, 268] width 1172 height 536
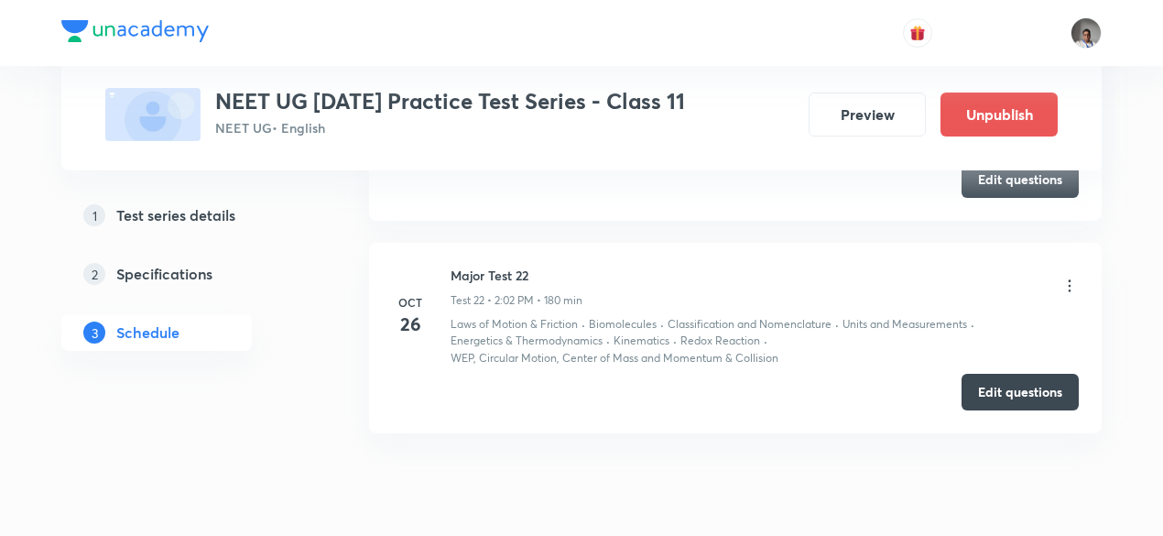
scroll to position [4880, 0]
click at [1073, 290] on icon at bounding box center [1070, 287] width 18 height 18
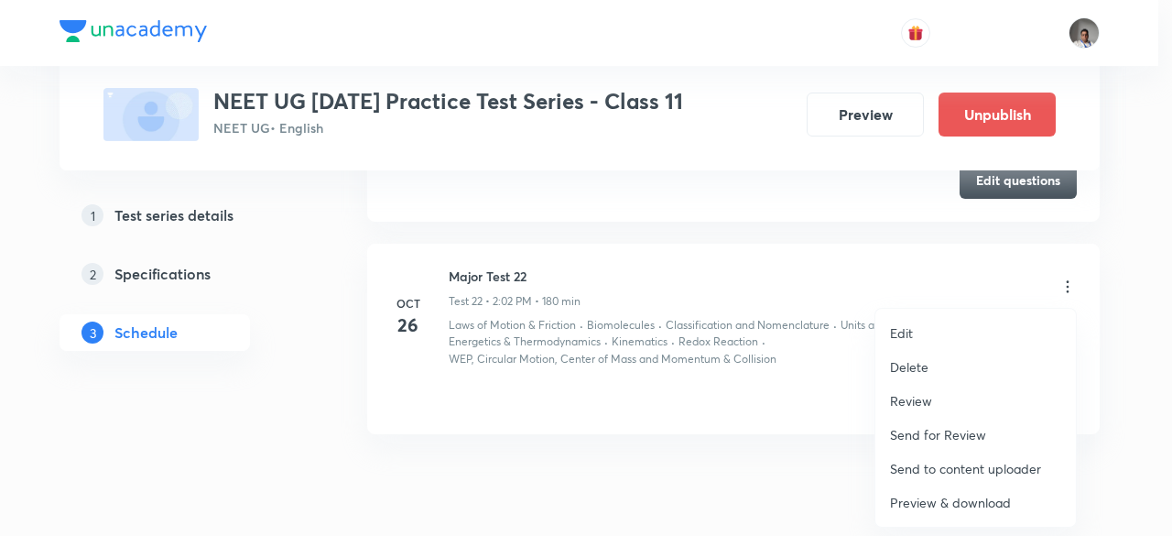
click at [916, 320] on li "Edit" at bounding box center [976, 333] width 201 height 34
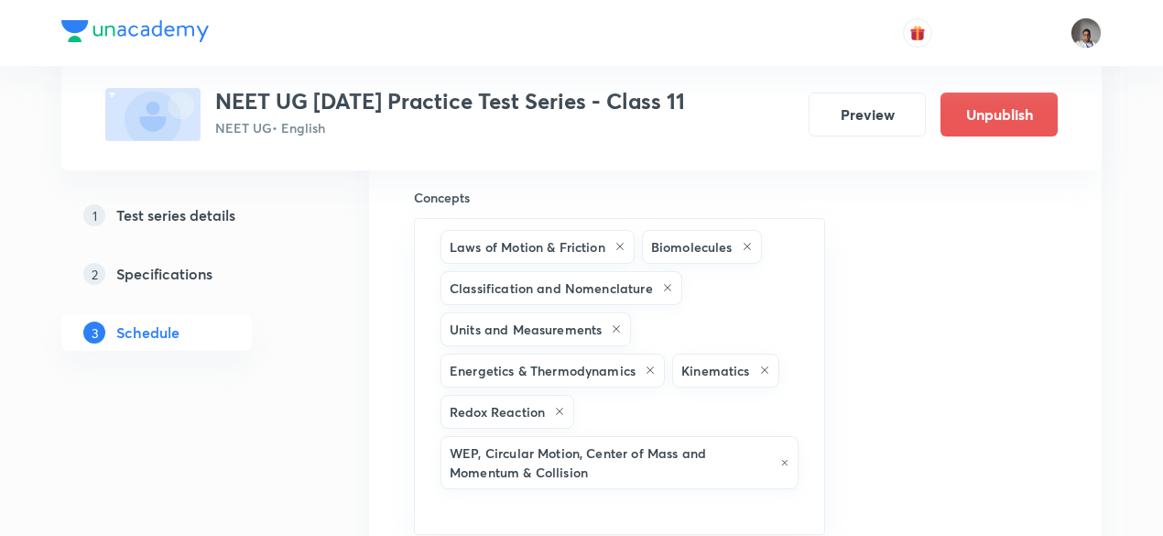
scroll to position [4598, 0]
click at [746, 248] on icon at bounding box center [747, 248] width 11 height 11
click at [664, 288] on icon at bounding box center [667, 289] width 7 height 7
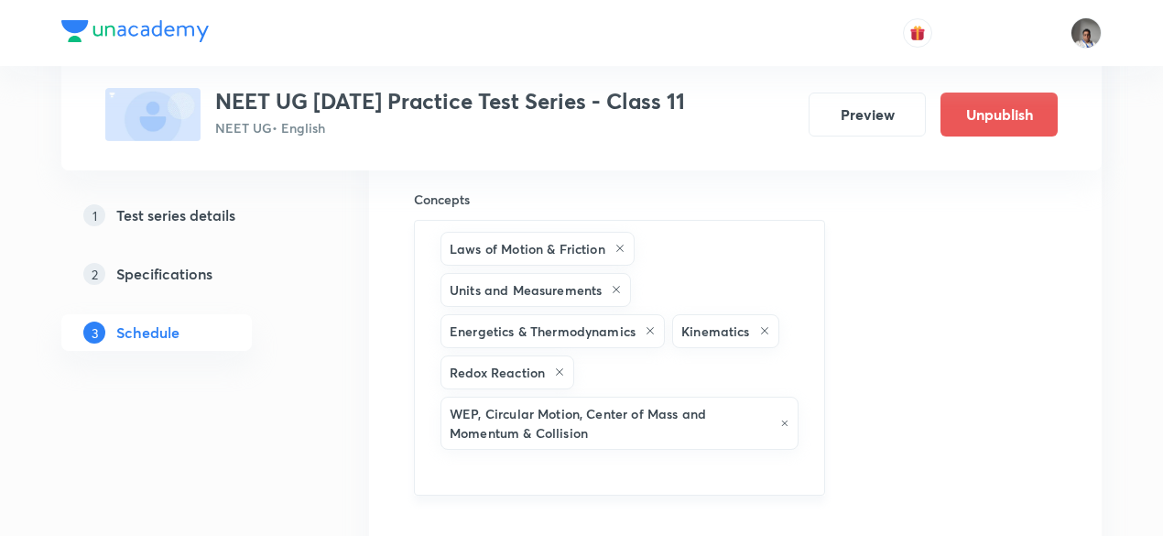
click at [648, 328] on icon at bounding box center [650, 330] width 7 height 7
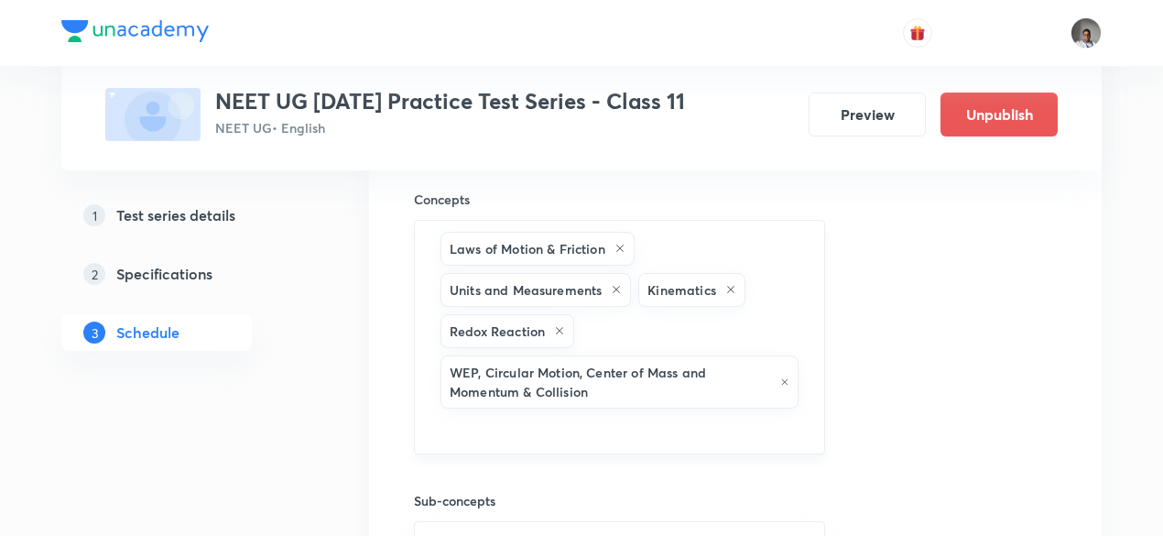
click at [562, 330] on icon at bounding box center [559, 330] width 11 height 11
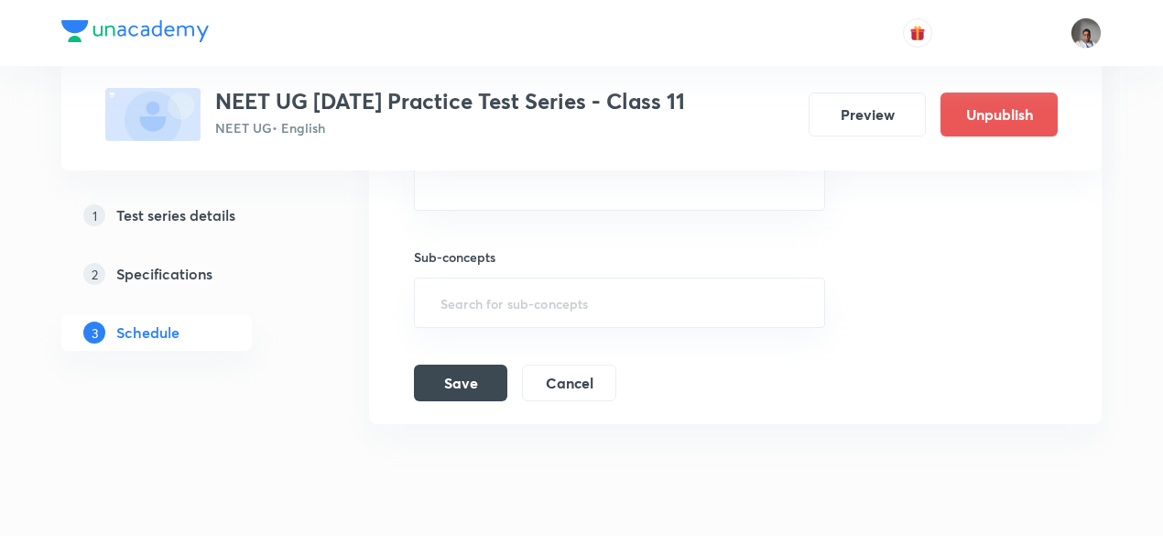
scroll to position [4801, 0]
click at [495, 382] on button "Save" at bounding box center [460, 380] width 93 height 37
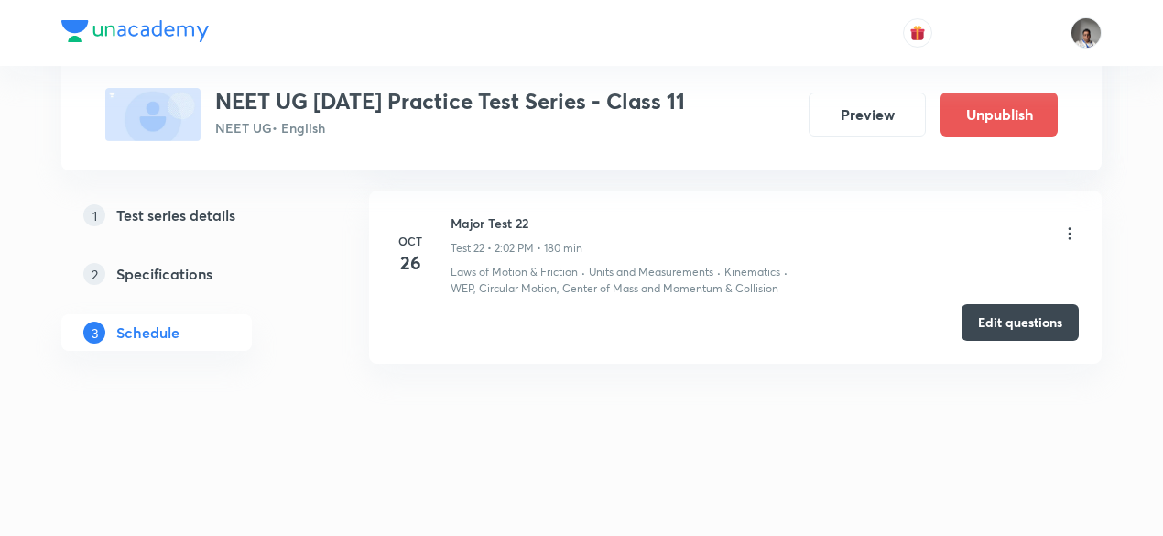
scroll to position [4213, 0]
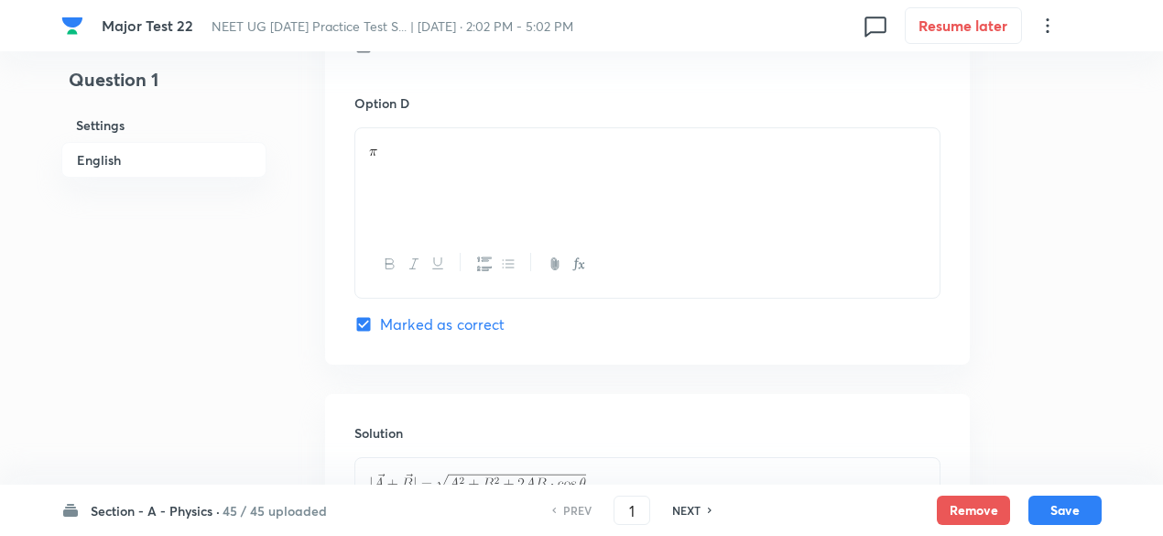
scroll to position [1952, 0]
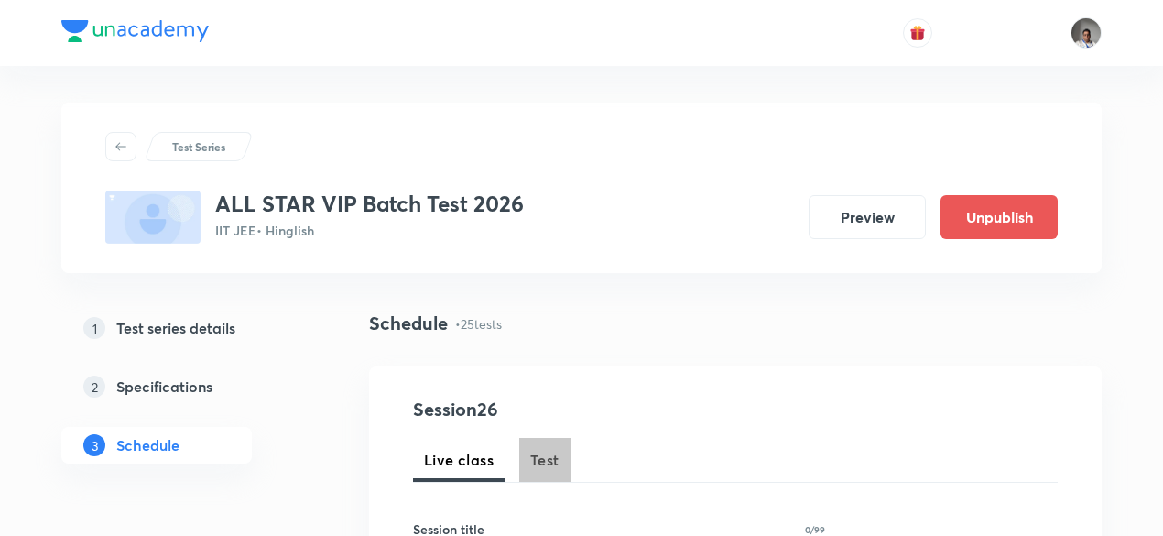
click at [543, 459] on span "Test" at bounding box center [544, 460] width 29 height 22
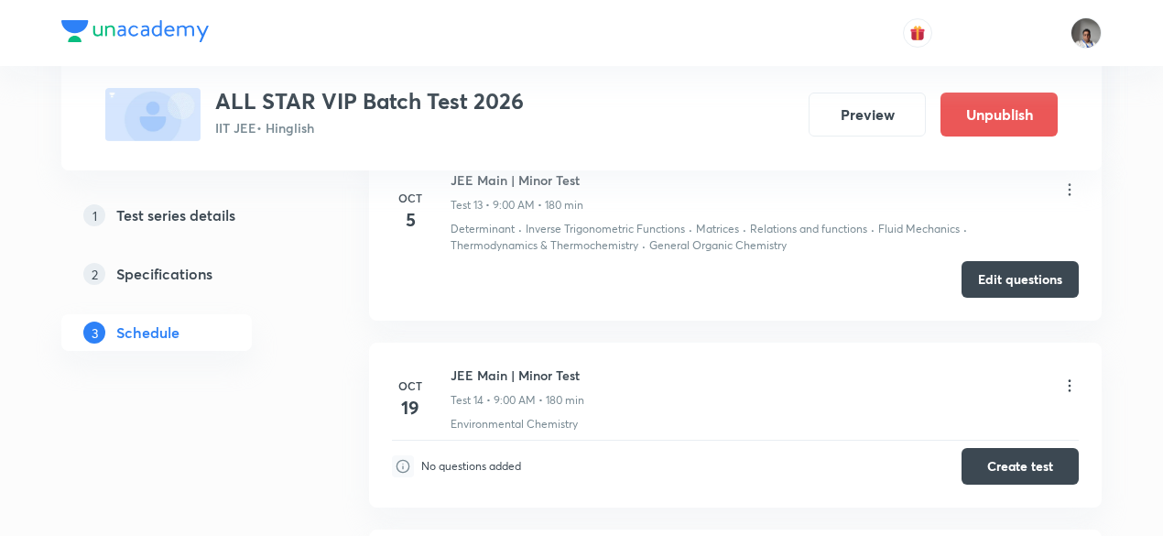
scroll to position [3554, 0]
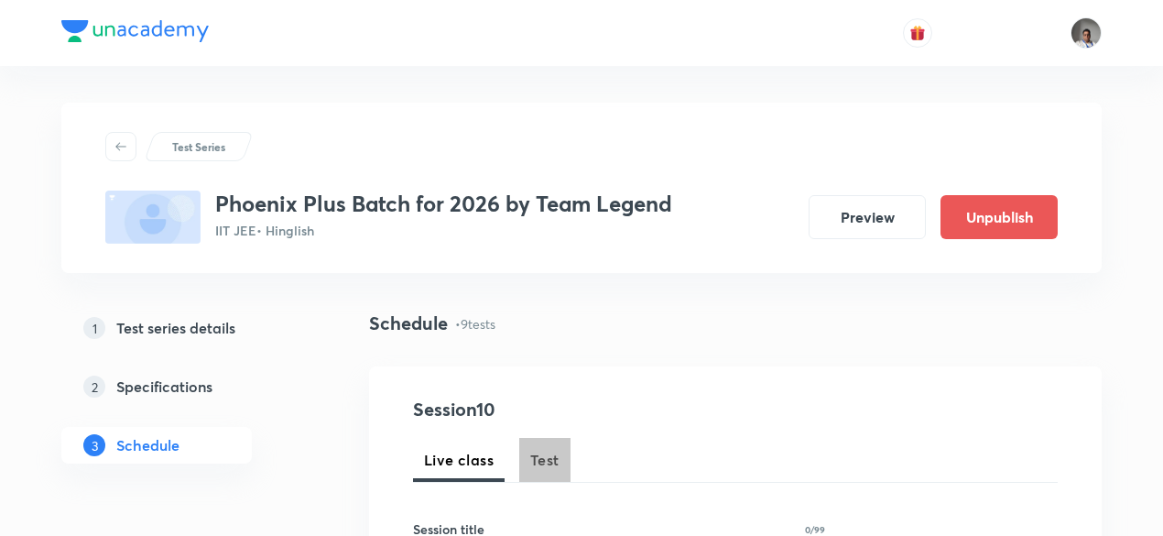
click at [553, 464] on span "Test" at bounding box center [544, 460] width 29 height 22
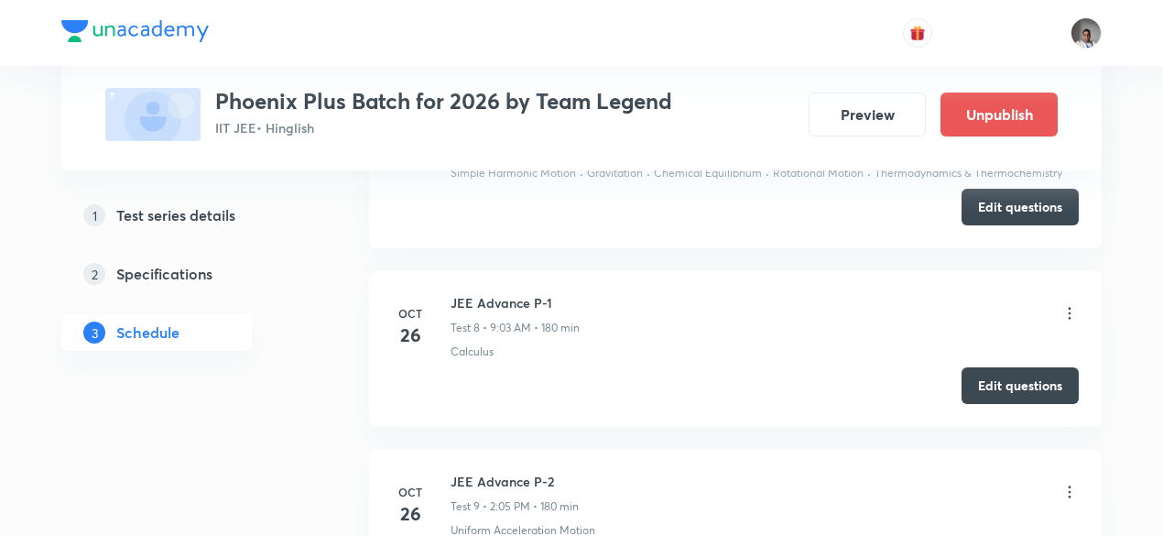
scroll to position [2415, 0]
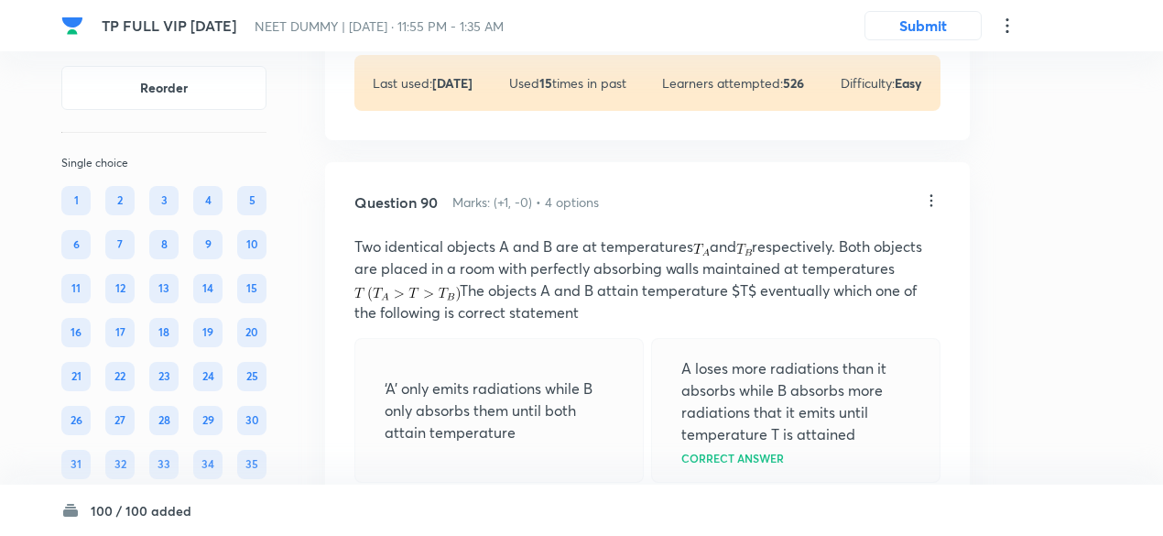
scroll to position [48096, 0]
click at [454, 6] on p "View" at bounding box center [447, 0] width 30 height 14
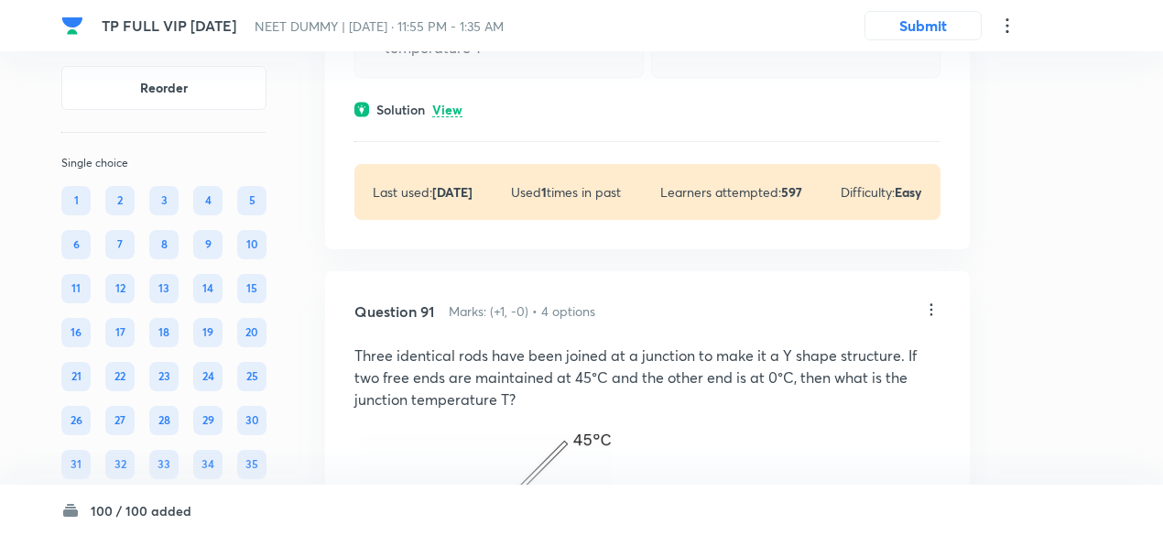
scroll to position [48957, 0]
click at [453, 115] on p "View" at bounding box center [447, 109] width 30 height 14
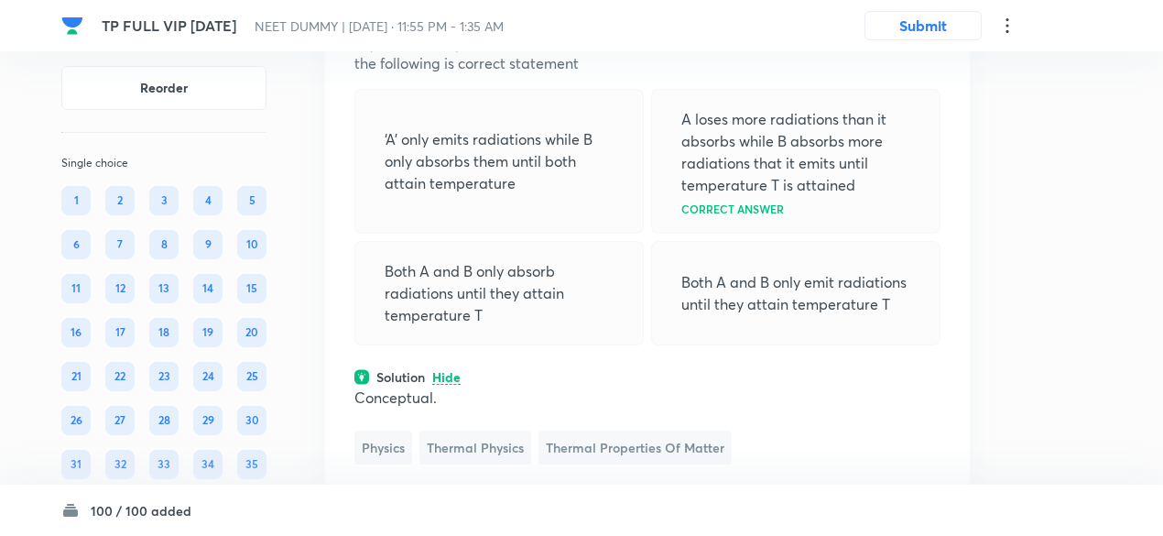
scroll to position [48685, 0]
